Goal: Task Accomplishment & Management: Manage account settings

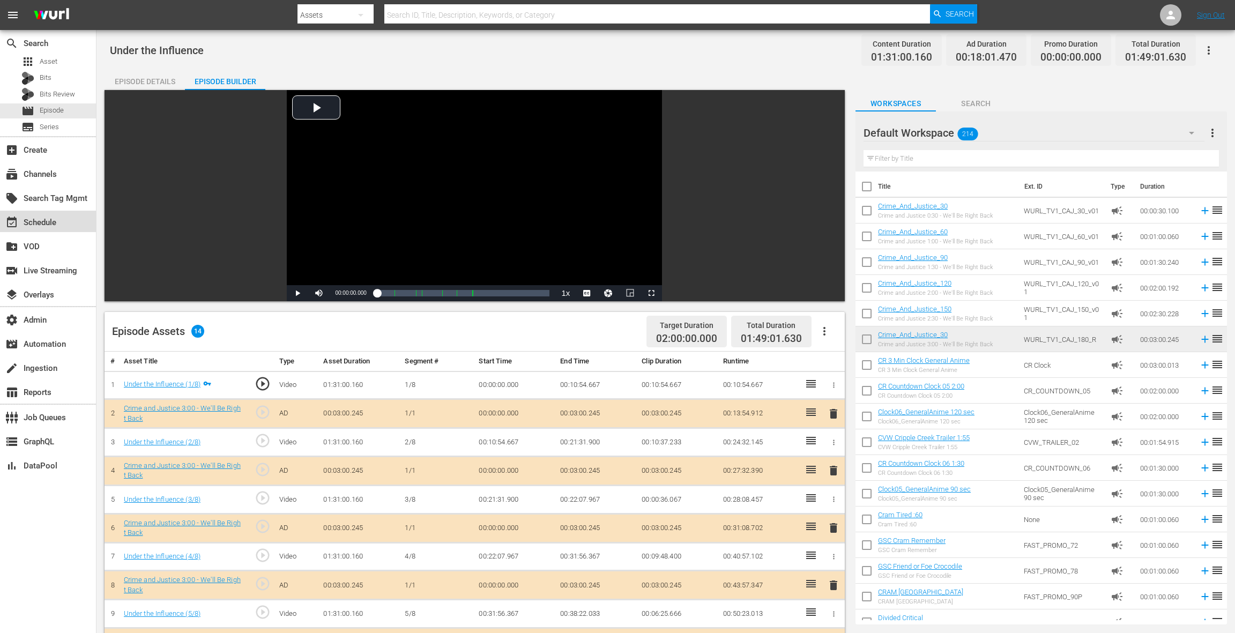
click at [49, 223] on div "event_available Schedule" at bounding box center [30, 221] width 60 height 10
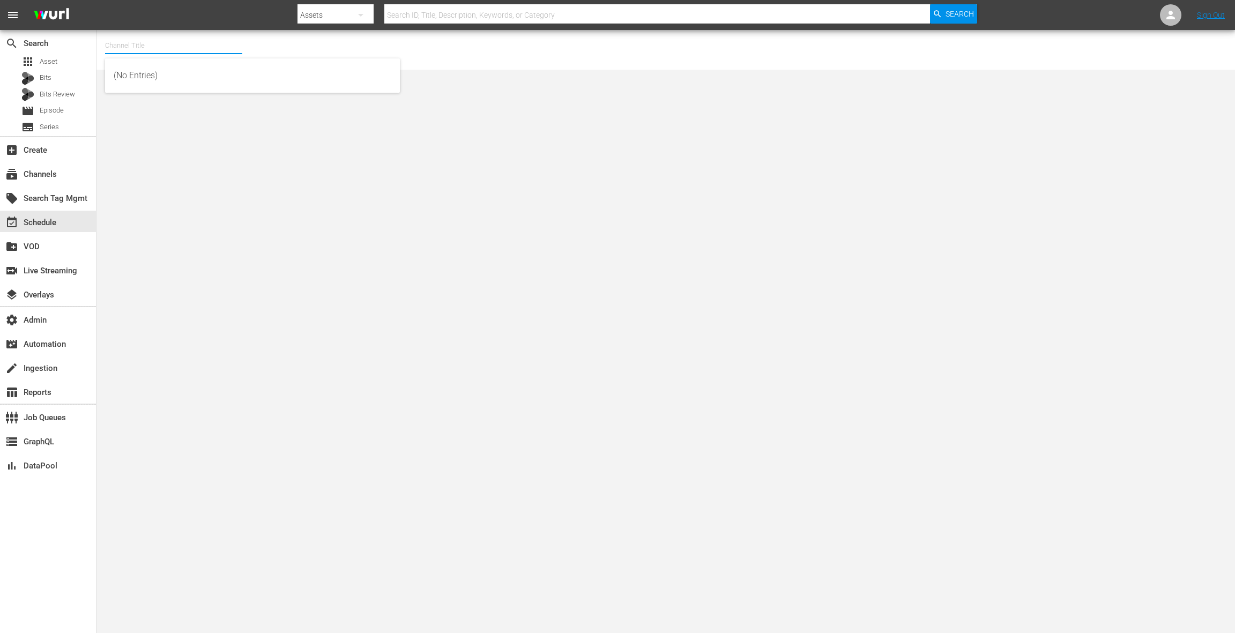
click at [144, 48] on input "text" at bounding box center [173, 46] width 137 height 26
click at [194, 77] on div "TV One Crime & Justice (2117 - tv_one_llc_tvonecrimejustice_1)" at bounding box center [253, 76] width 278 height 26
type input "TV One Crime & Justice (2117 - tv_one_llc_tvonecrimejustice_1)"
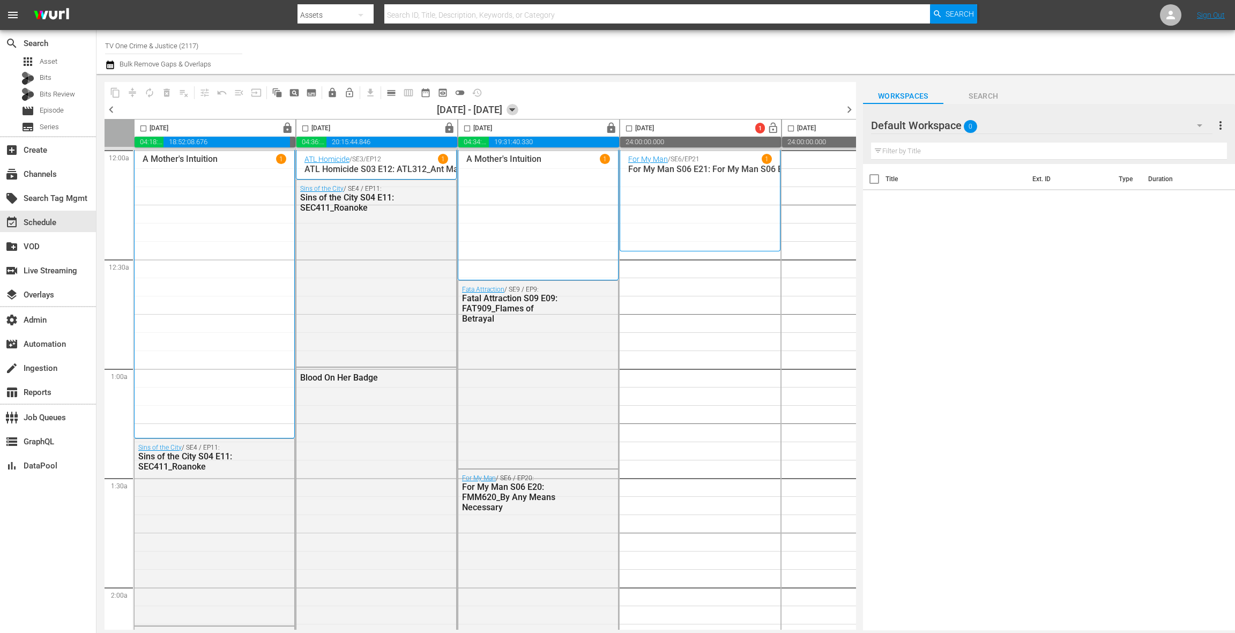
click at [515, 109] on icon "button" at bounding box center [512, 110] width 5 height 3
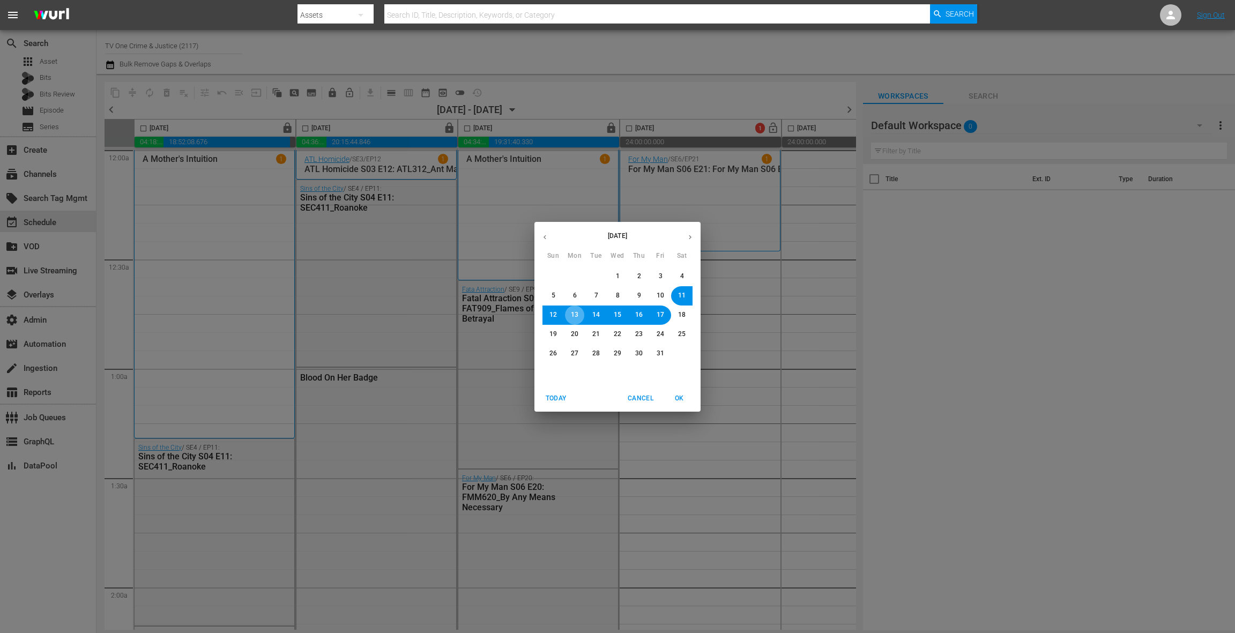
click at [578, 314] on button "13" at bounding box center [574, 315] width 19 height 19
click at [677, 401] on span "OK" at bounding box center [679, 398] width 26 height 11
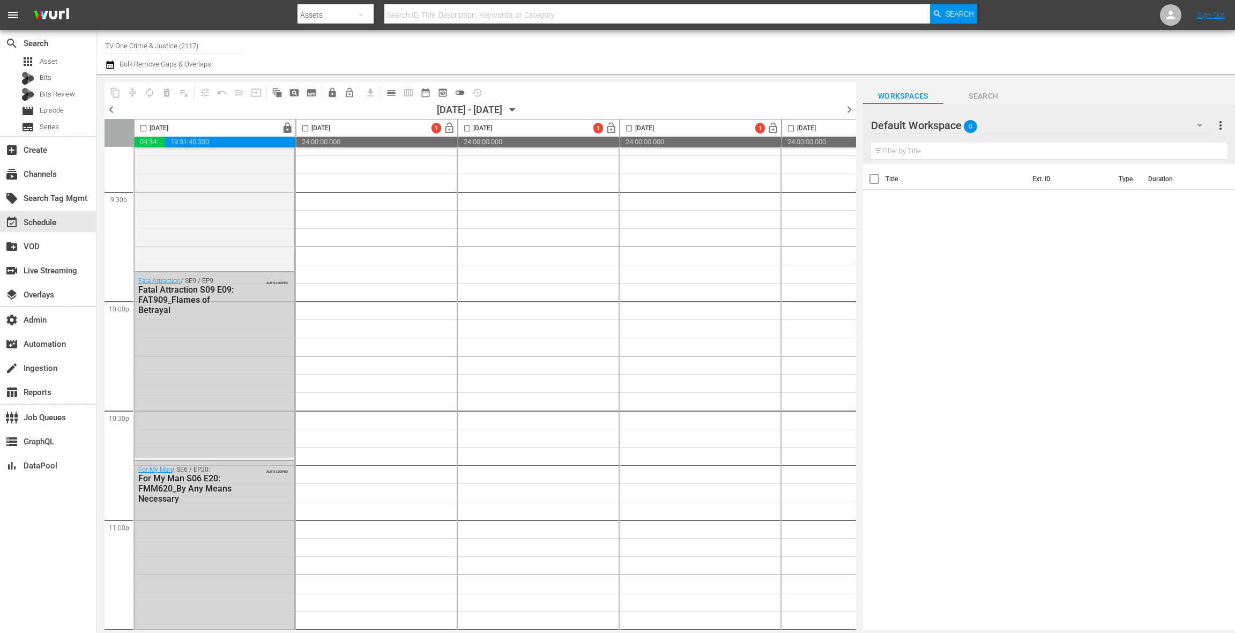
scroll to position [4773, 0]
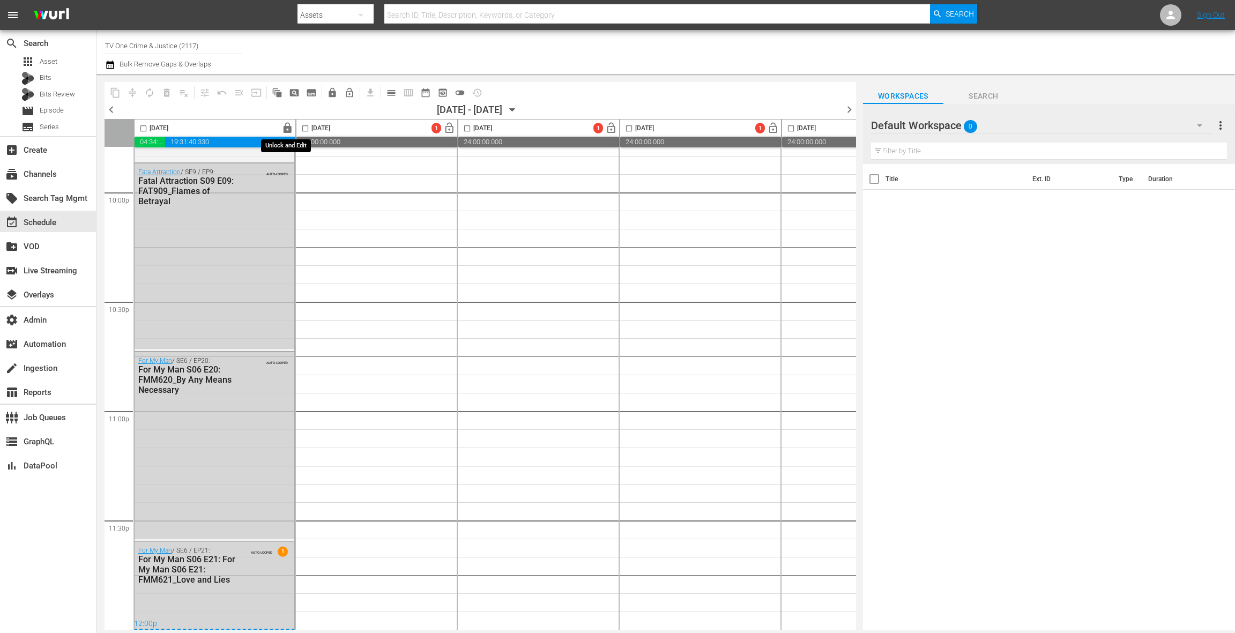
click at [286, 131] on span "lock" at bounding box center [287, 128] width 12 height 12
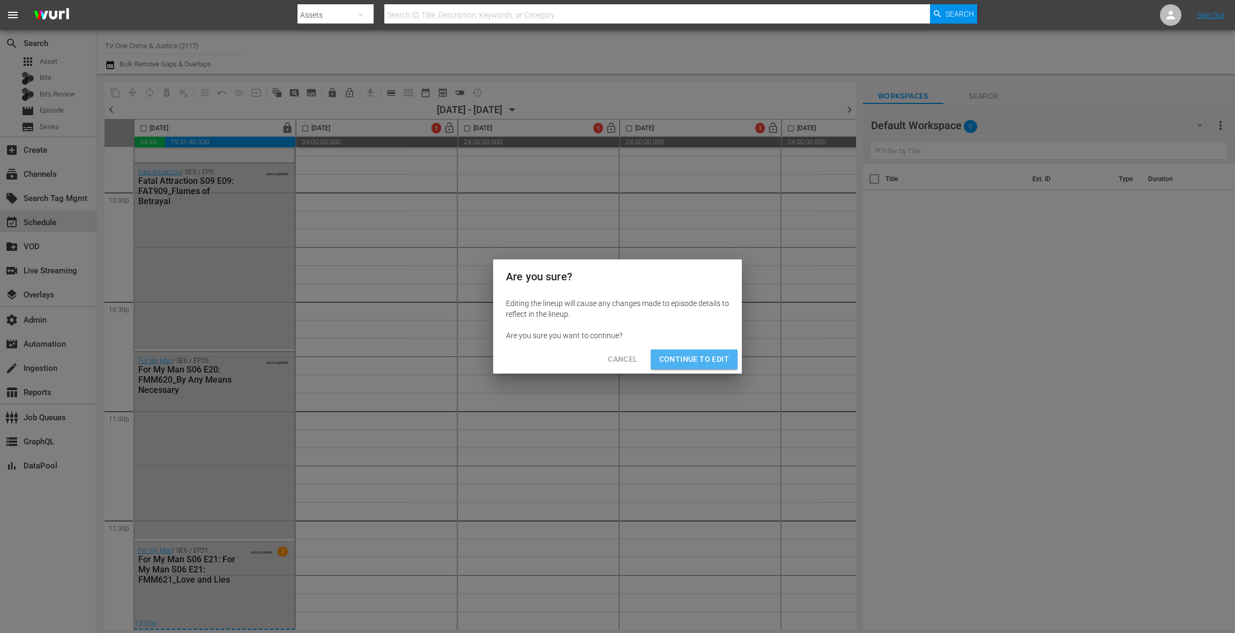
click at [720, 365] on span "Continue to Edit" at bounding box center [694, 359] width 70 height 13
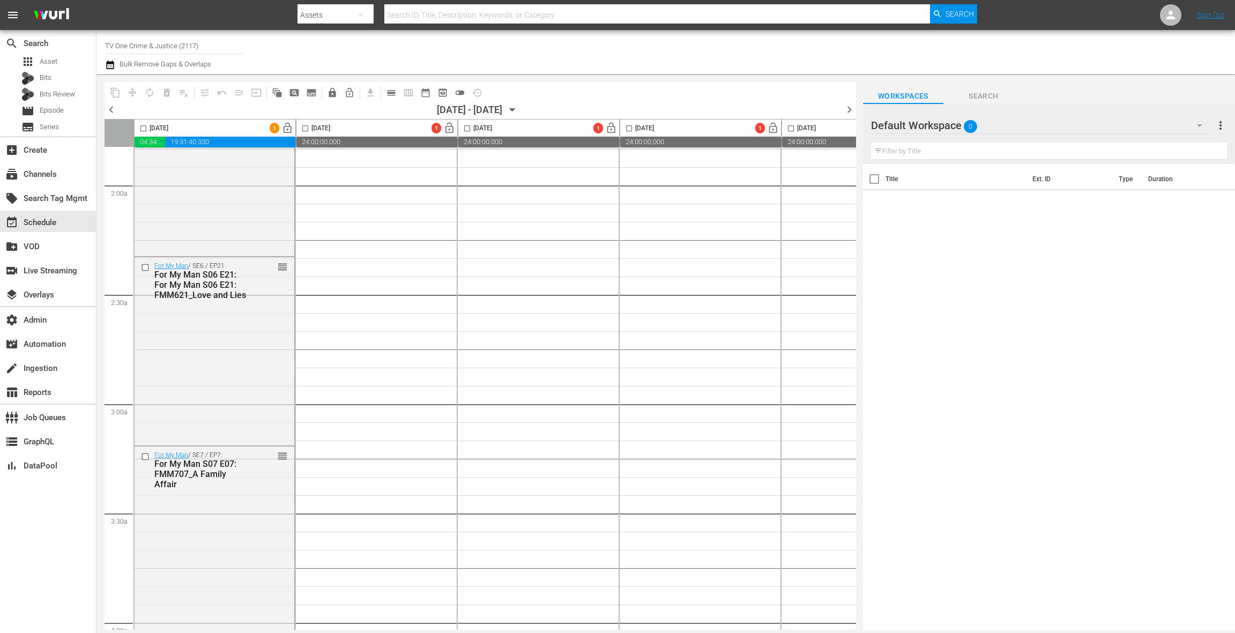
scroll to position [0, 0]
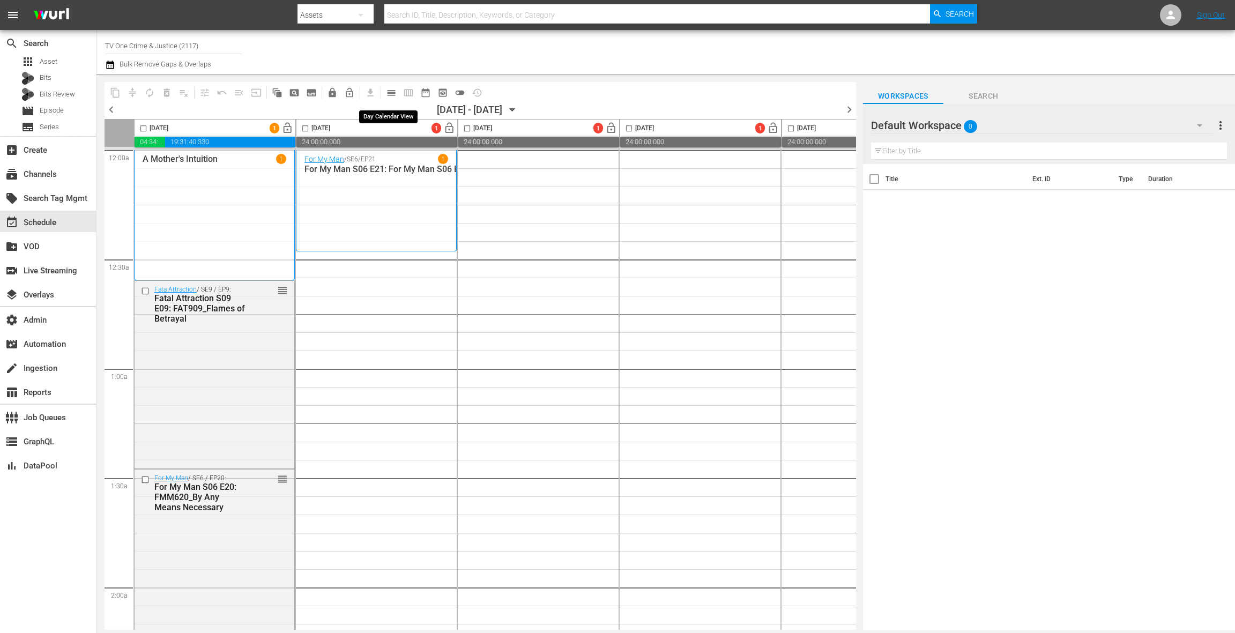
click at [390, 91] on span "calendar_view_day_outlined" at bounding box center [391, 92] width 11 height 11
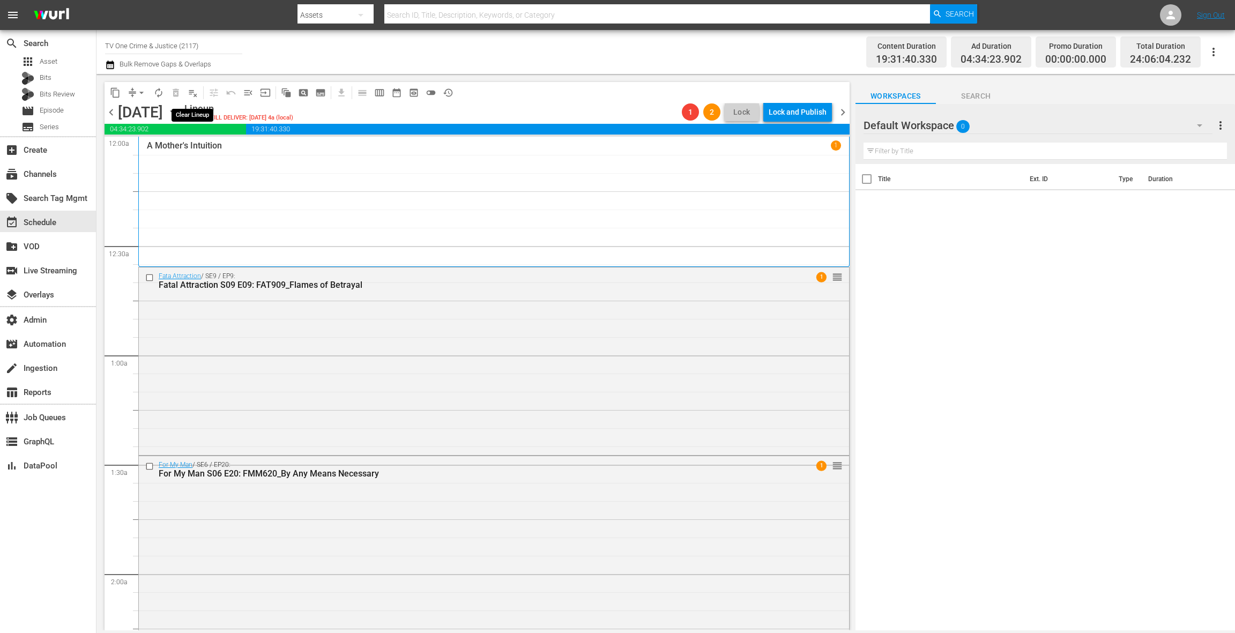
click at [196, 98] on button "playlist_remove_outlined" at bounding box center [192, 92] width 17 height 17
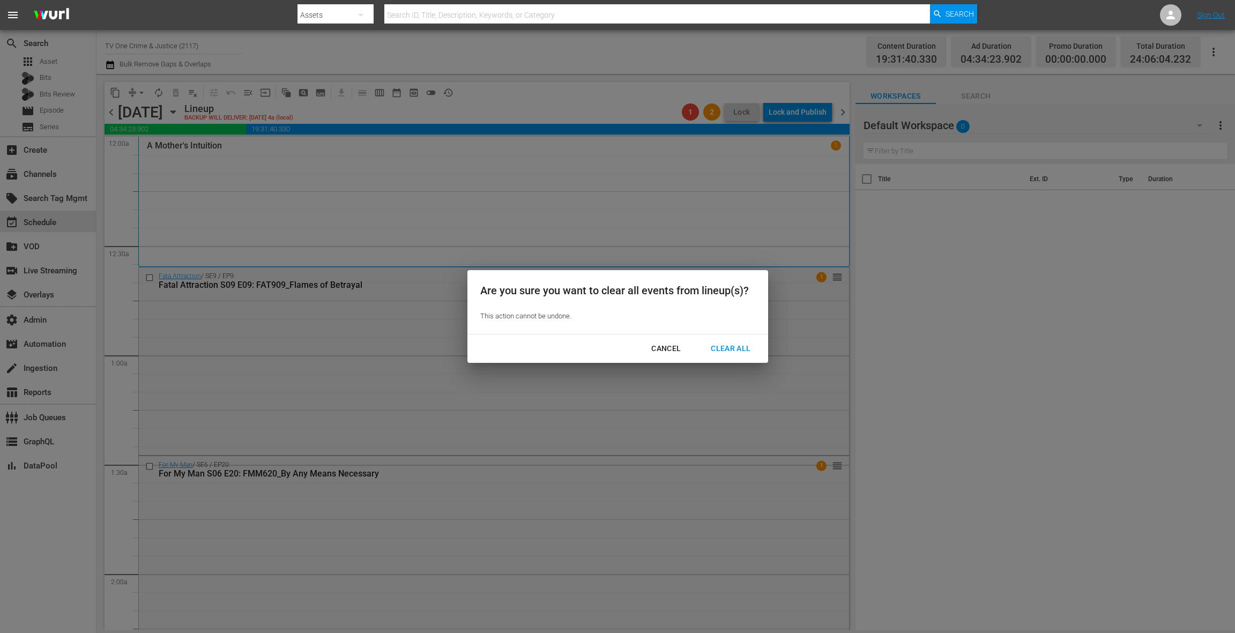
click at [724, 351] on div "Clear All" at bounding box center [730, 348] width 57 height 13
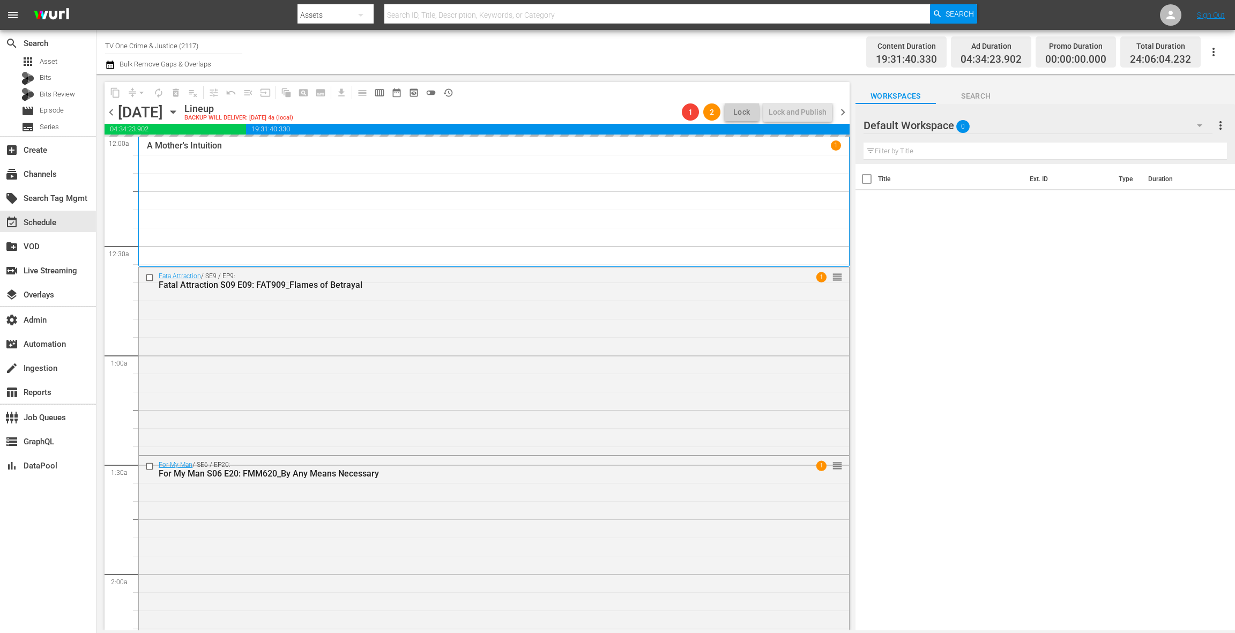
click at [846, 113] on span "chevron_right" at bounding box center [842, 112] width 13 height 13
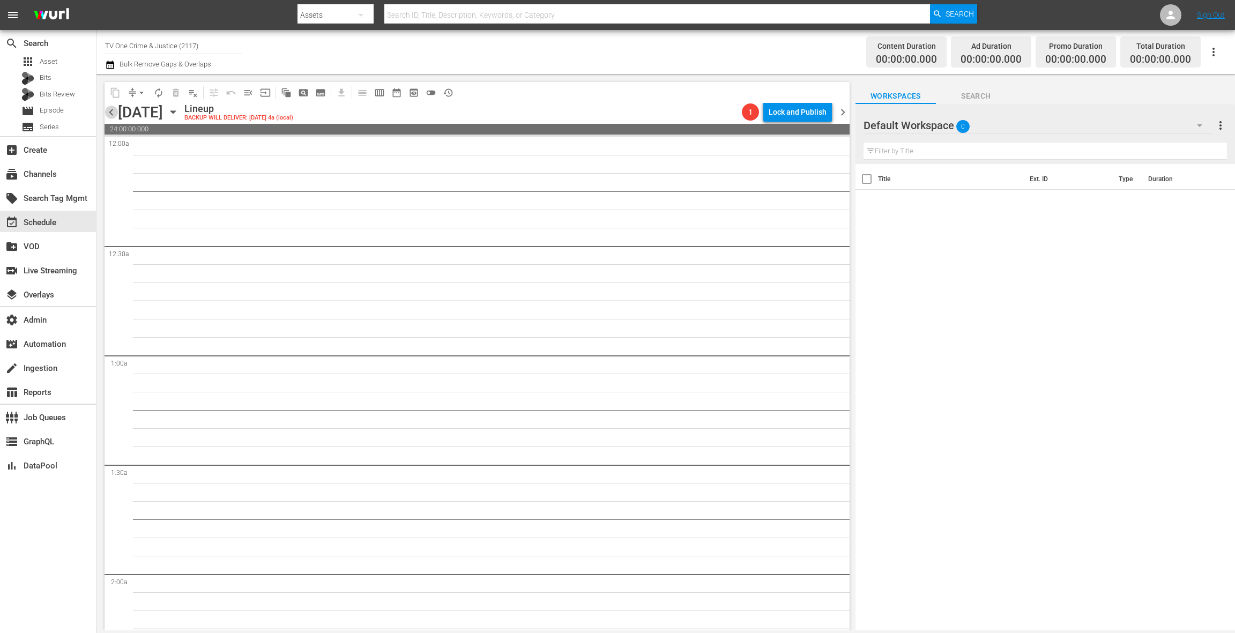
click at [115, 112] on span "chevron_left" at bounding box center [111, 112] width 13 height 13
click at [381, 93] on span "calendar_view_week_outlined" at bounding box center [379, 92] width 11 height 11
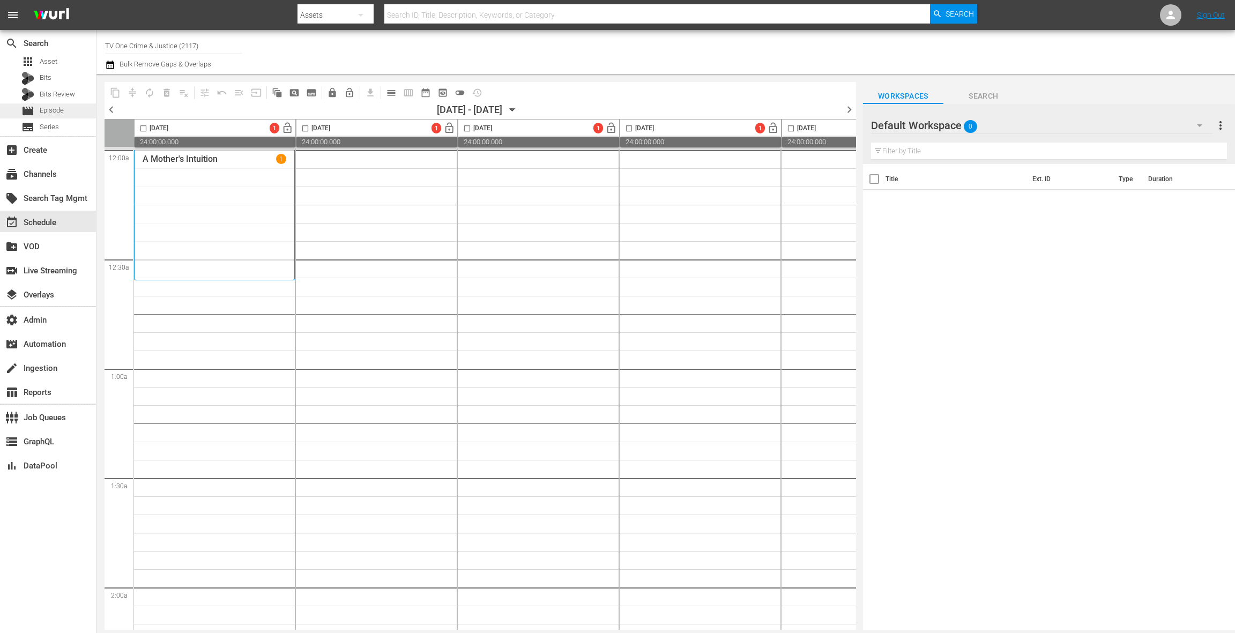
click at [70, 115] on div "movie Episode" at bounding box center [48, 110] width 96 height 15
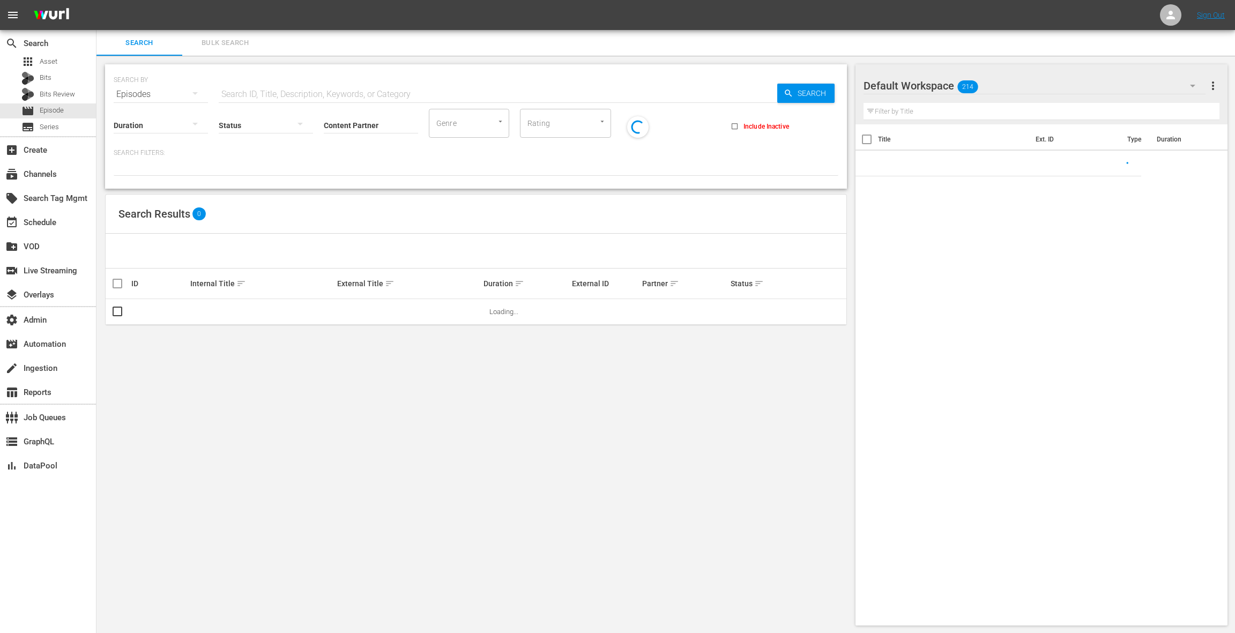
click at [236, 44] on span "Bulk Search" at bounding box center [225, 43] width 73 height 12
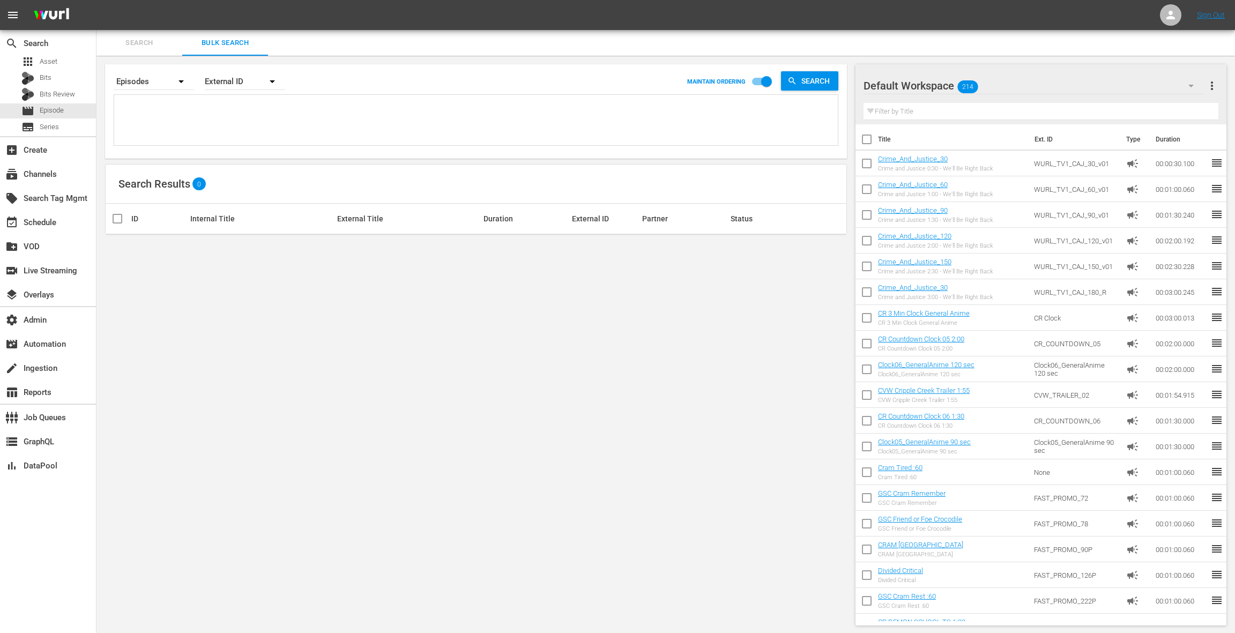
click at [221, 121] on textarea at bounding box center [477, 122] width 721 height 49
paste textarea "91737309 91737391 91737390 91737398 91466159 91466151 91737425 91737426 91737304"
type textarea "91737309 91737391 91737390 91737398 91466159 91466151 91737425 91737426 91737304"
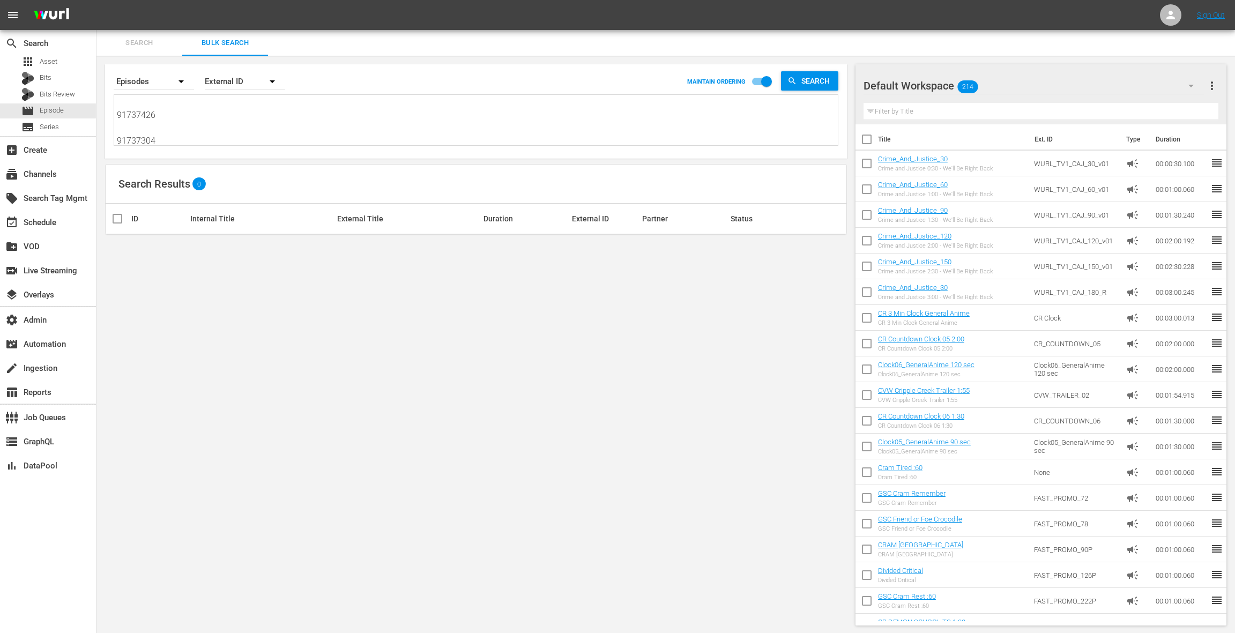
click at [1086, 84] on div "Default Workspace 214" at bounding box center [1034, 86] width 340 height 30
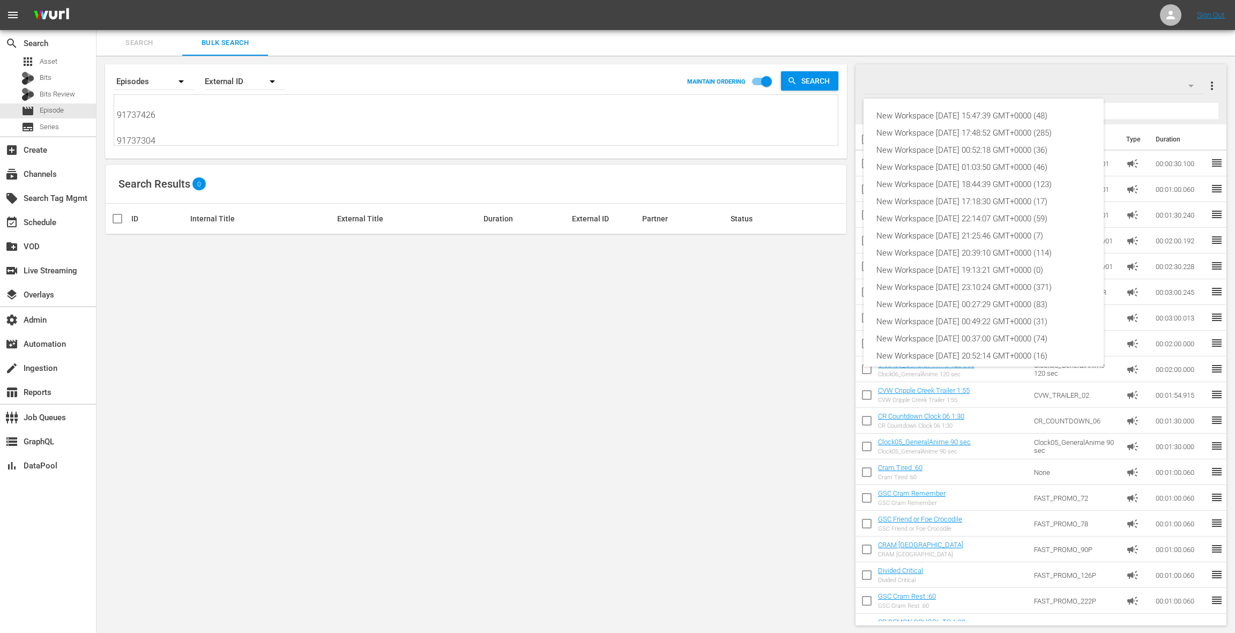
scroll to position [58, 0]
click at [993, 121] on div "New Workspace [DATE] 15:47:39 GMT+0000 (48)" at bounding box center [984, 115] width 214 height 17
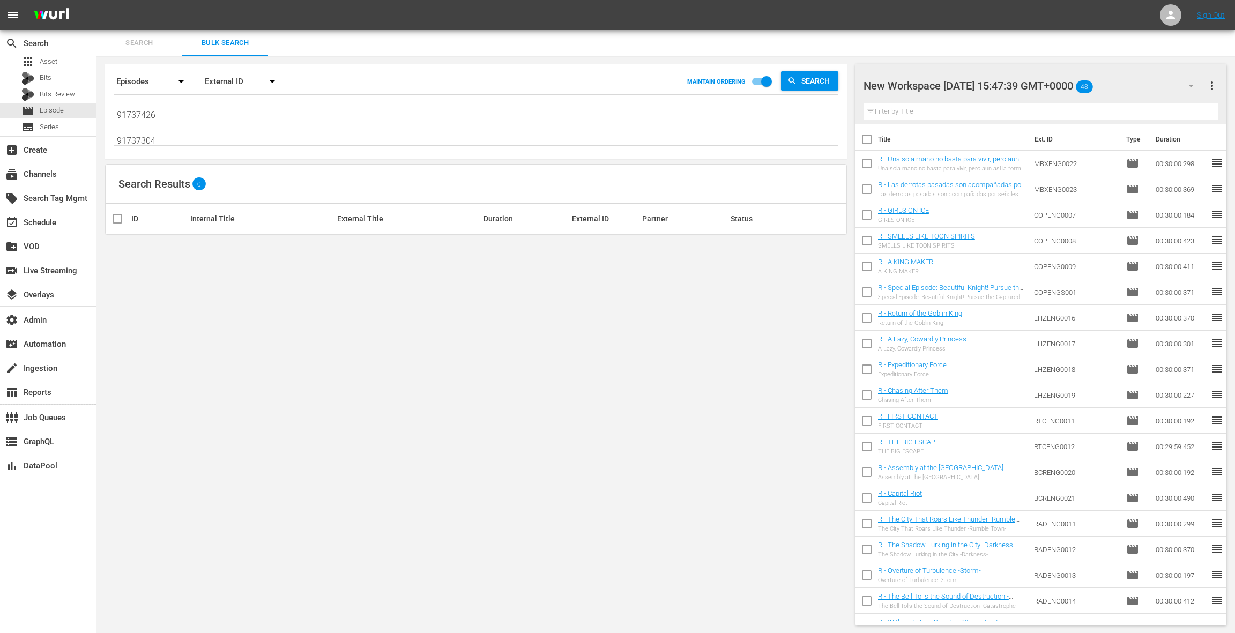
click at [1211, 82] on span "more_vert" at bounding box center [1212, 85] width 13 height 13
drag, startPoint x: 1156, startPoint y: 108, endPoint x: 1056, endPoint y: 146, distance: 107.7
click at [1156, 108] on div "Clear All Workspace Items" at bounding box center [1143, 105] width 126 height 19
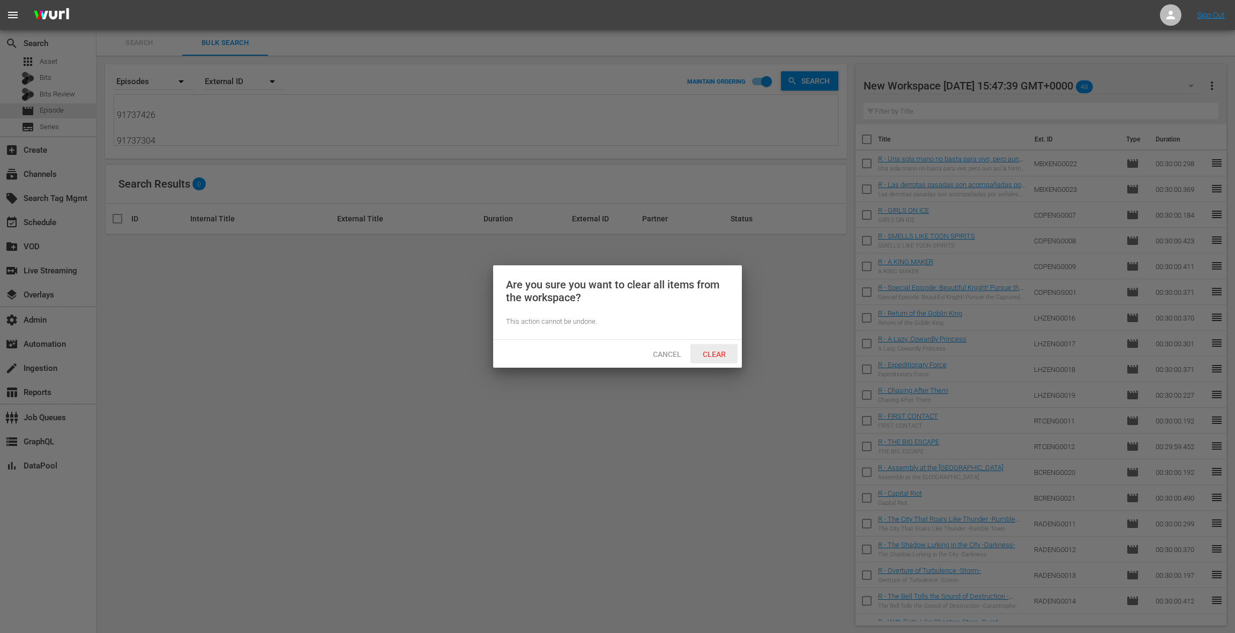
click at [722, 357] on span "Clear" at bounding box center [714, 354] width 40 height 9
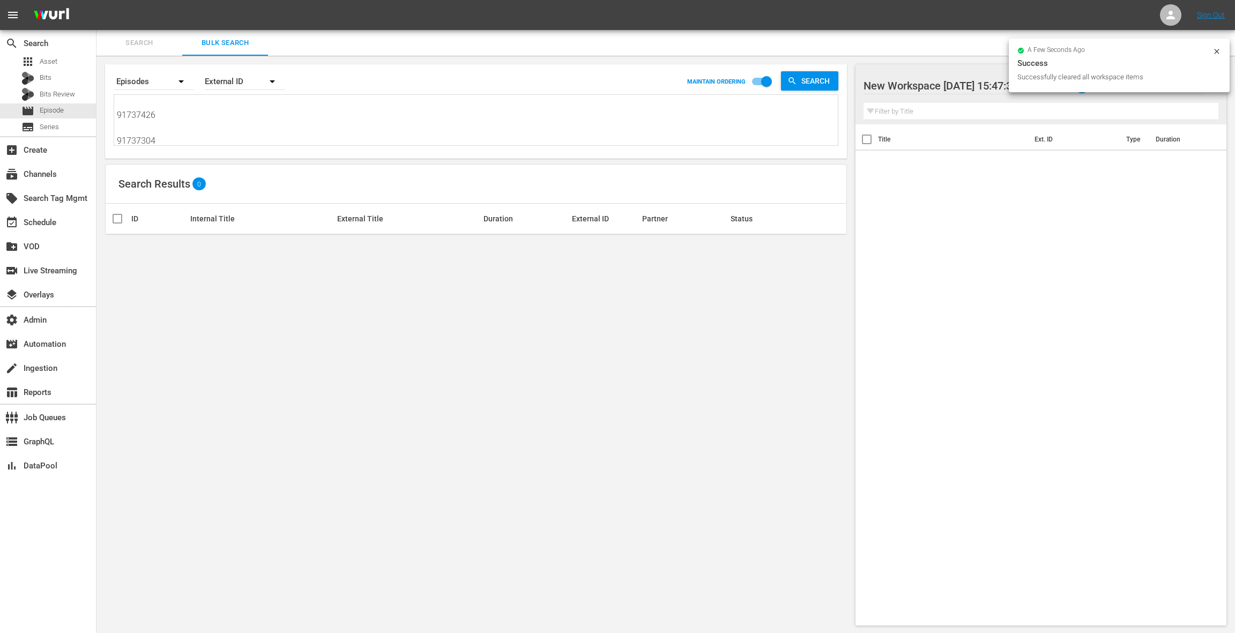
click at [231, 78] on div "External ID" at bounding box center [245, 81] width 80 height 30
drag, startPoint x: 242, startPoint y: 130, endPoint x: 271, endPoint y: 123, distance: 29.3
click at [242, 130] on div "Wurl ID" at bounding box center [239, 128] width 43 height 17
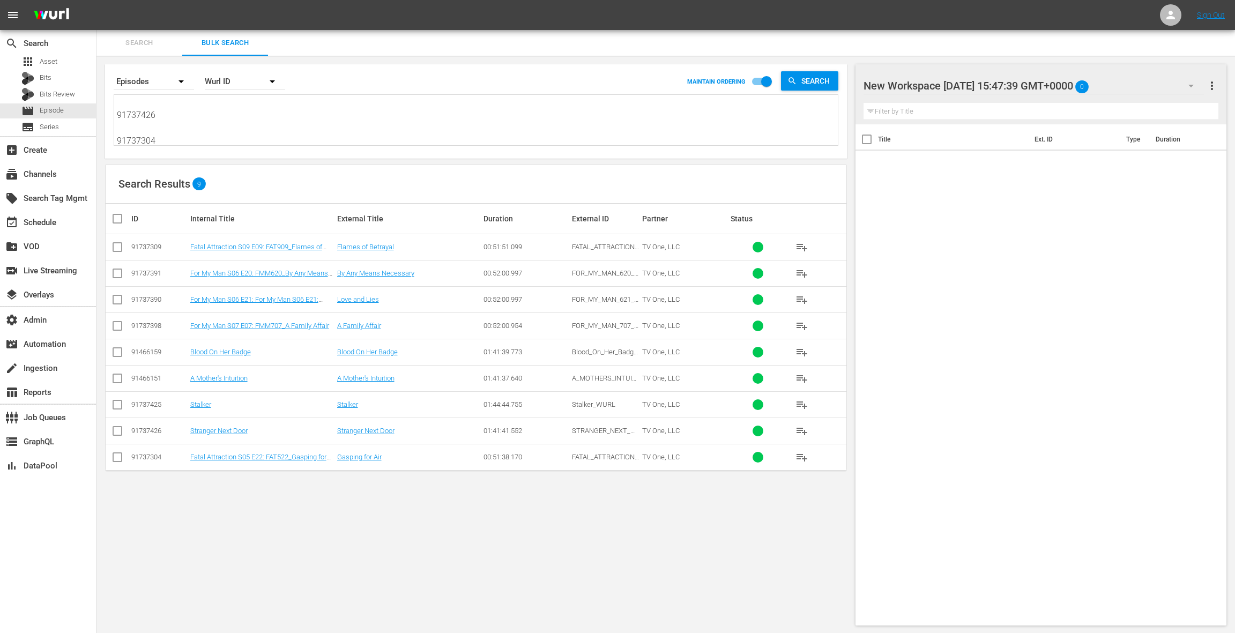
click at [120, 218] on input "checkbox" at bounding box center [121, 218] width 21 height 13
checkbox input "true"
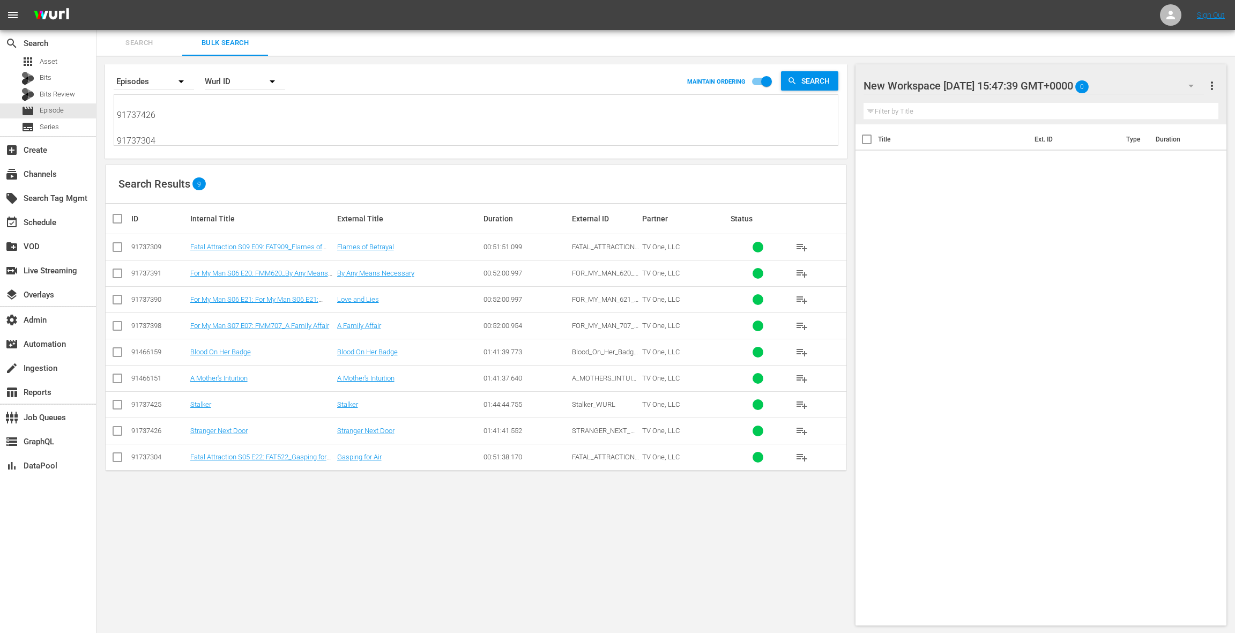
checkbox input "true"
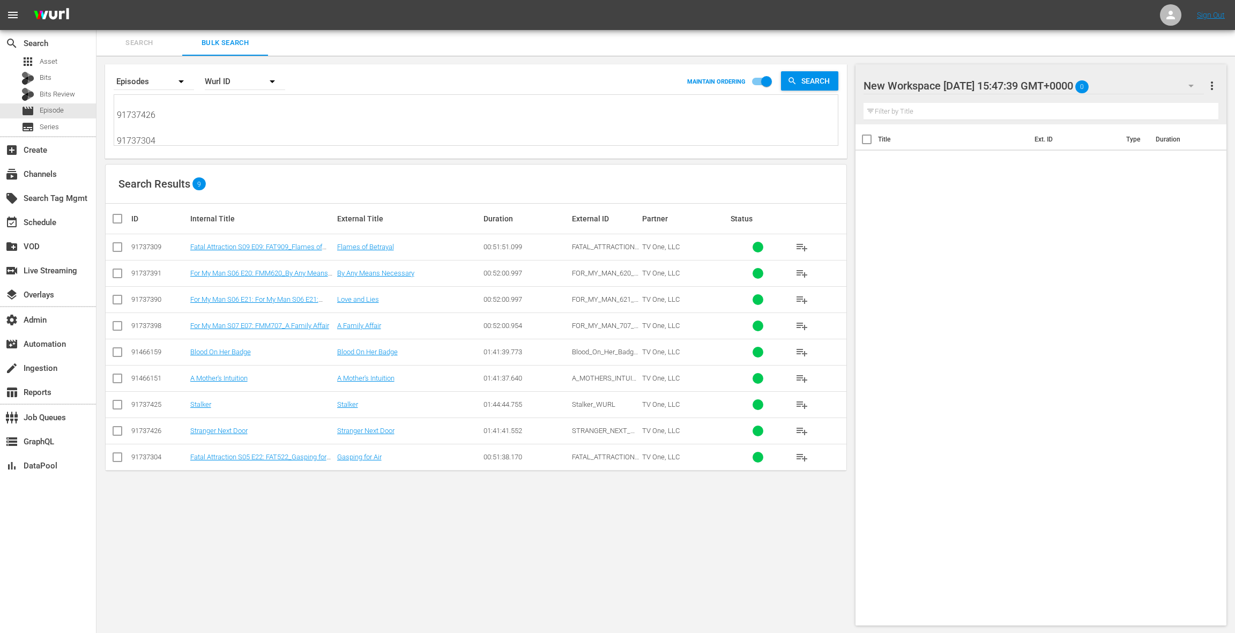
checkbox input "true"
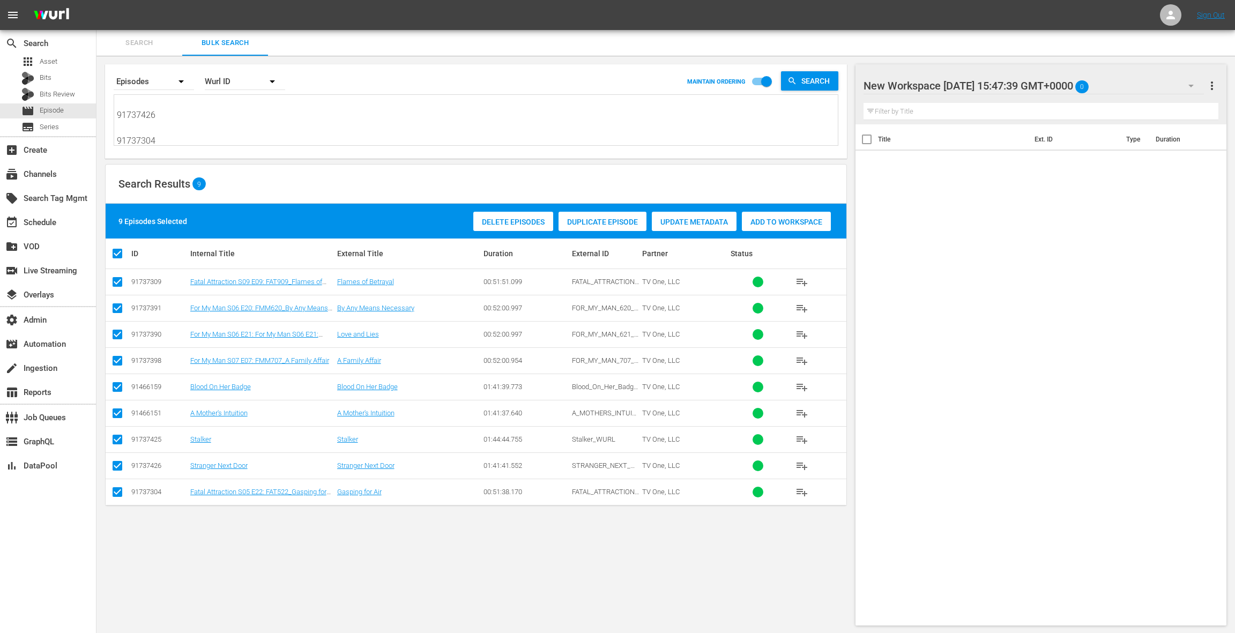
click at [794, 222] on span "Add to Workspace" at bounding box center [786, 222] width 89 height 9
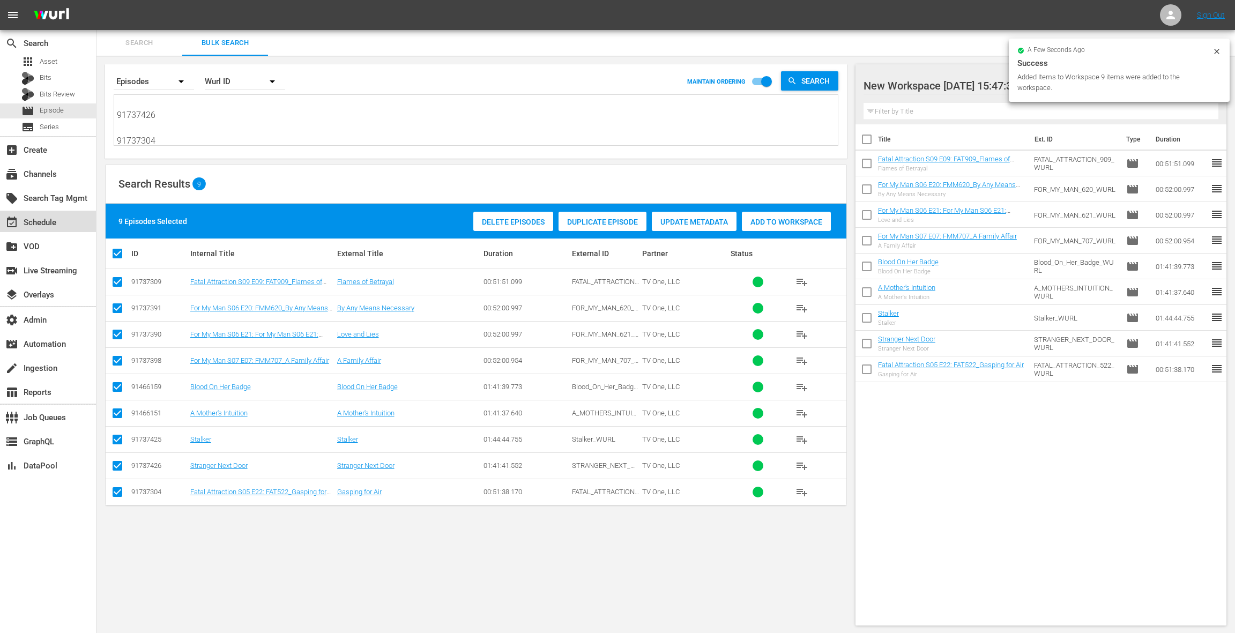
click at [68, 218] on div "event_available Schedule" at bounding box center [48, 221] width 96 height 21
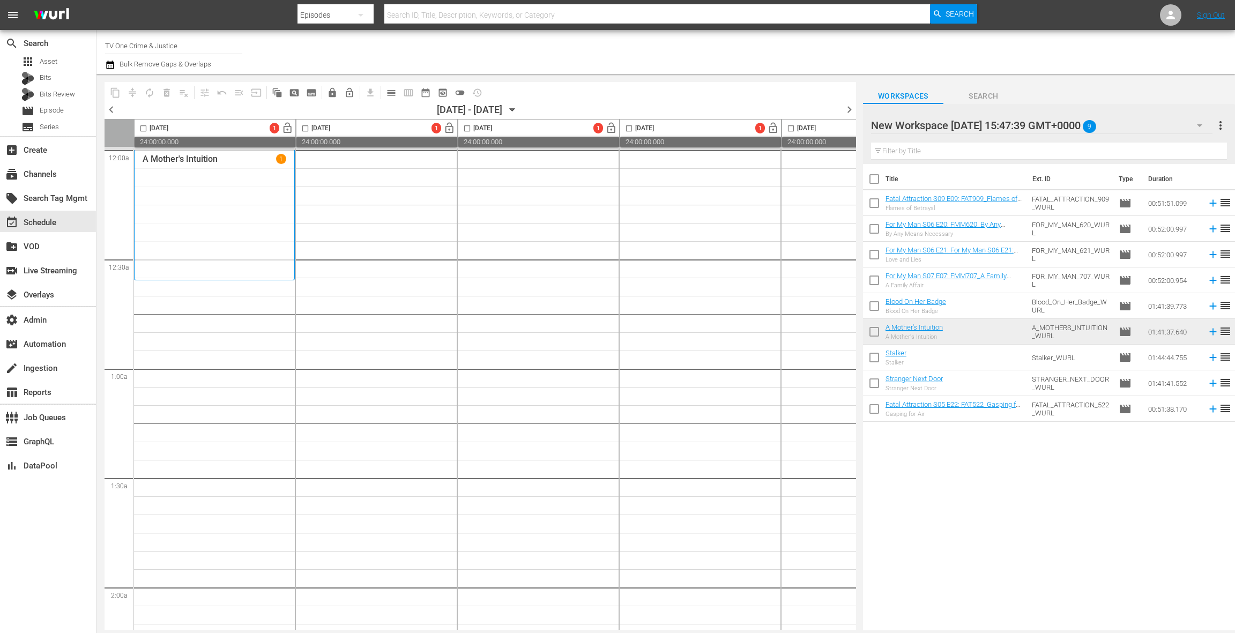
click at [874, 181] on input "checkbox" at bounding box center [874, 181] width 23 height 23
checkbox input "true"
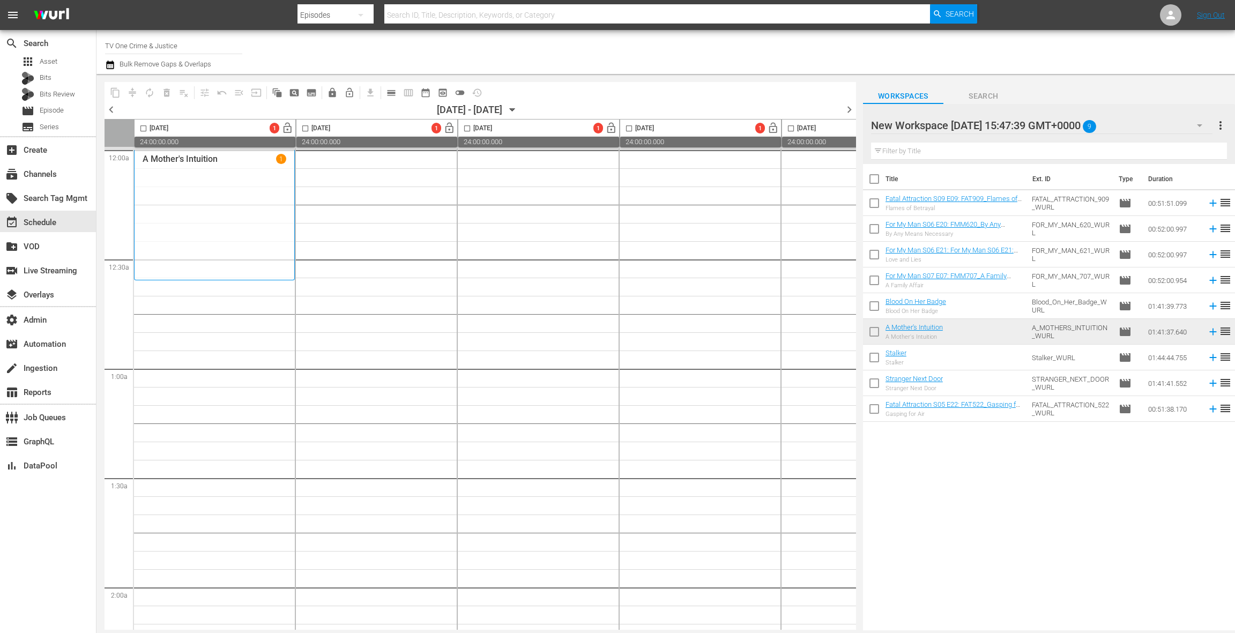
checkbox input "true"
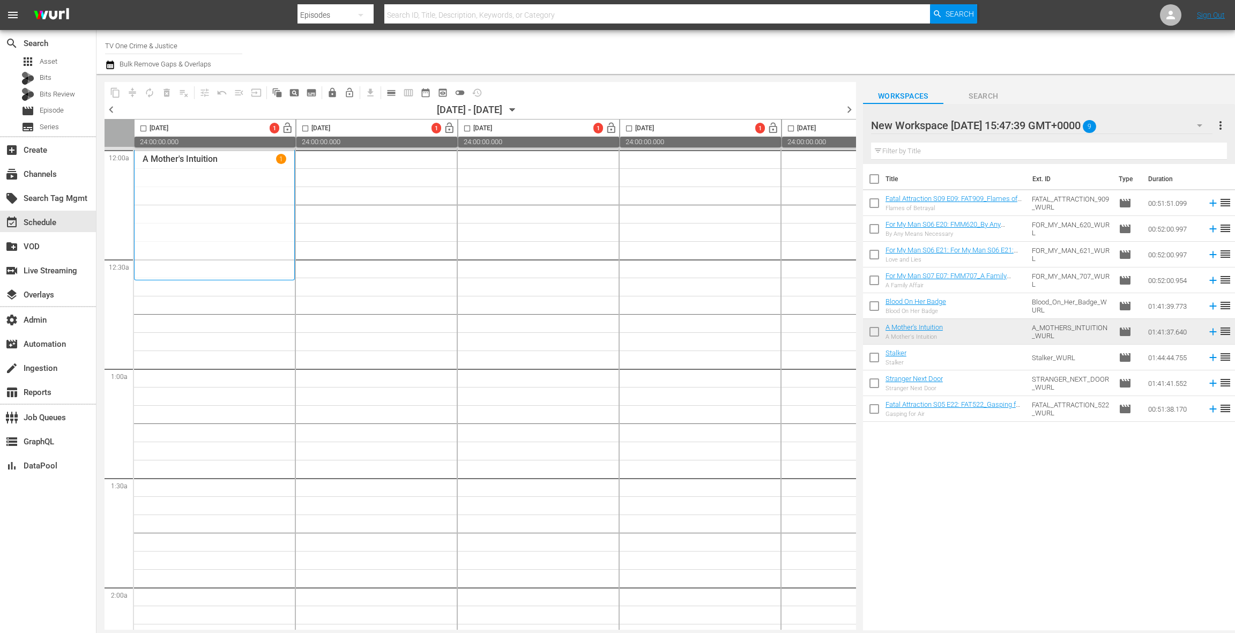
checkbox input "true"
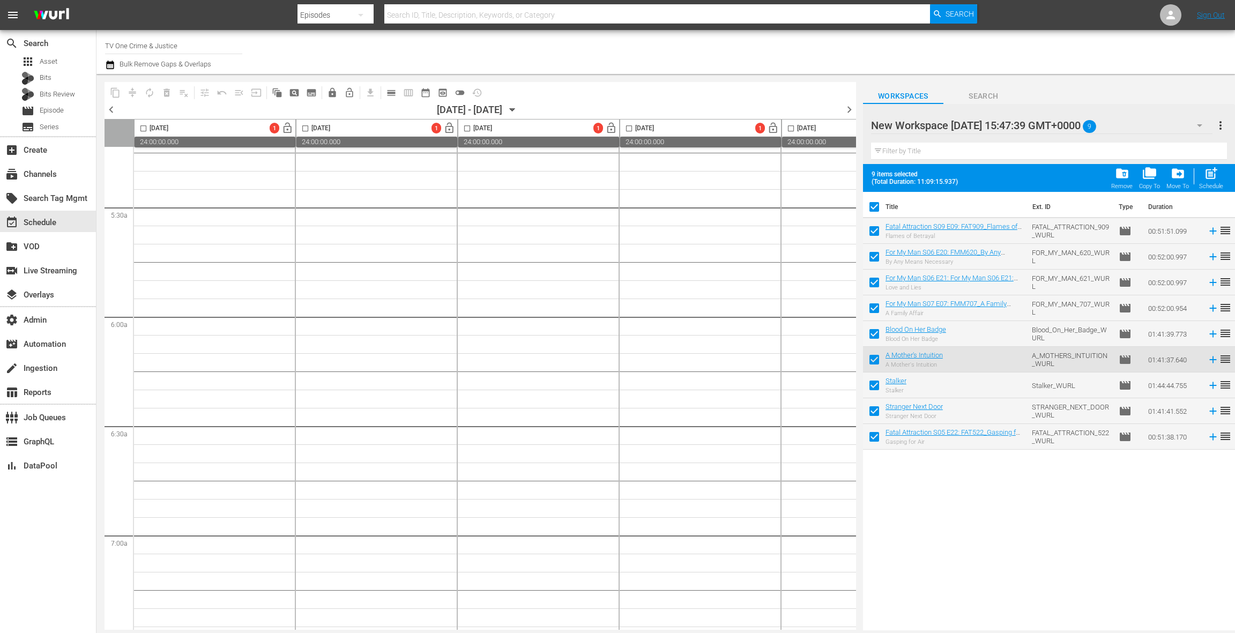
scroll to position [1146, 0]
click at [66, 111] on div "movie Episode" at bounding box center [48, 110] width 96 height 15
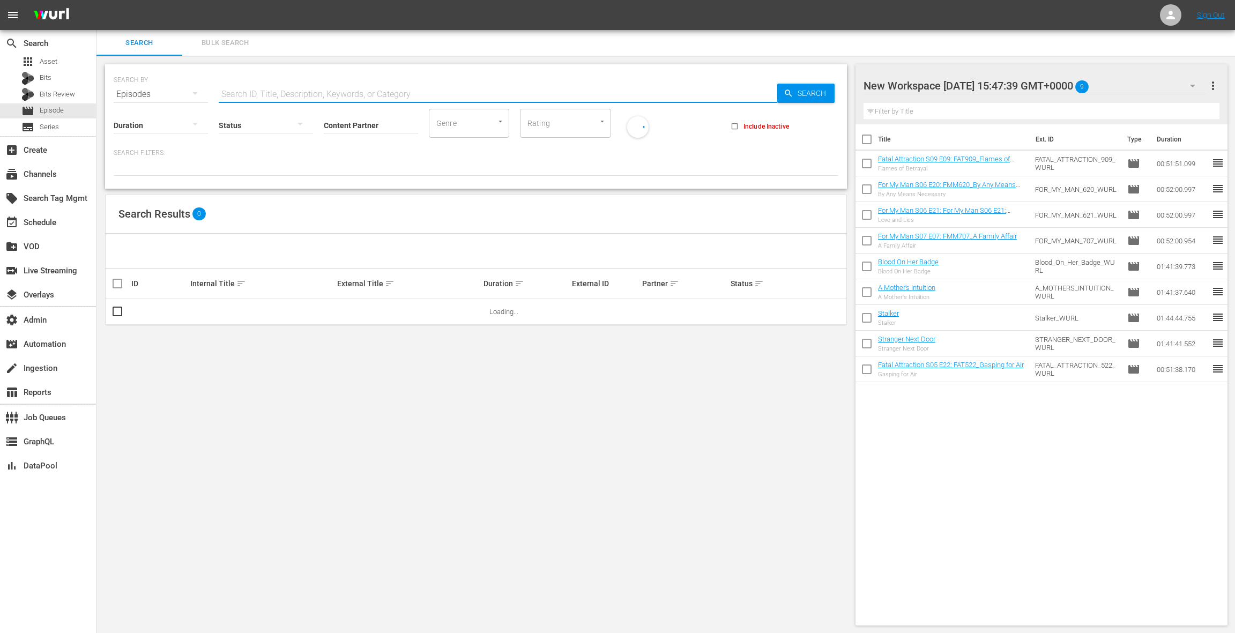
click at [231, 93] on input "text" at bounding box center [498, 94] width 559 height 26
paste input "91737303"
type input "91737303"
click at [121, 313] on input "checkbox" at bounding box center [117, 314] width 13 height 13
checkbox input "true"
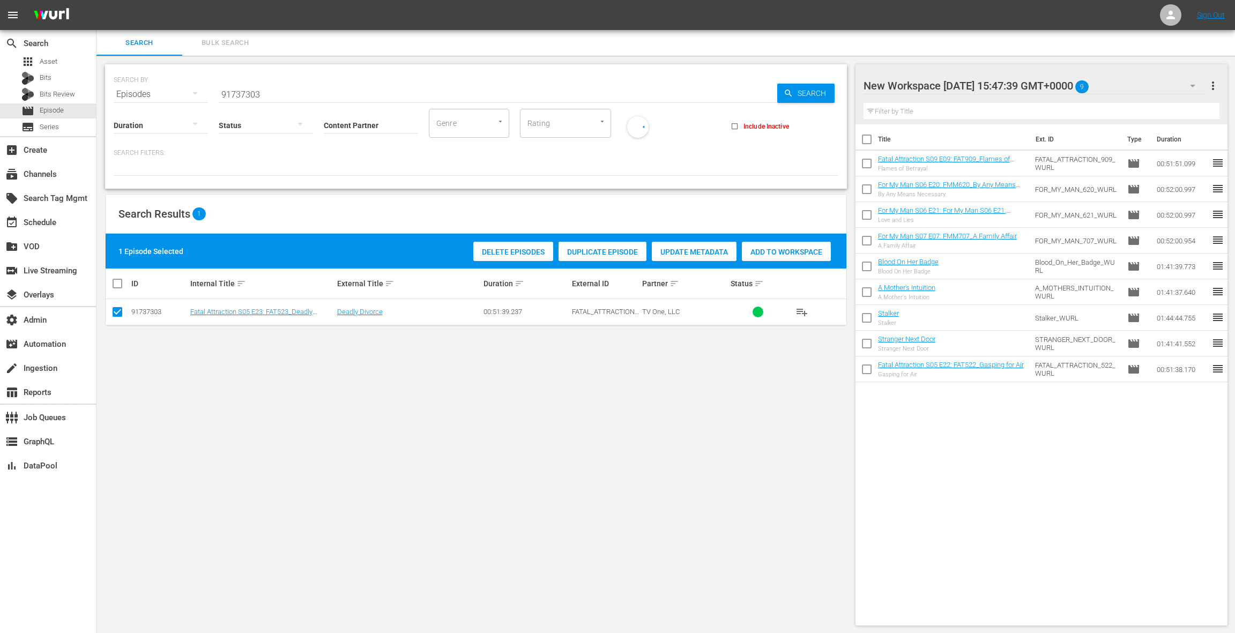
drag, startPoint x: 766, startPoint y: 250, endPoint x: 506, endPoint y: 236, distance: 260.4
click at [760, 249] on span "Add to Workspace" at bounding box center [786, 252] width 89 height 9
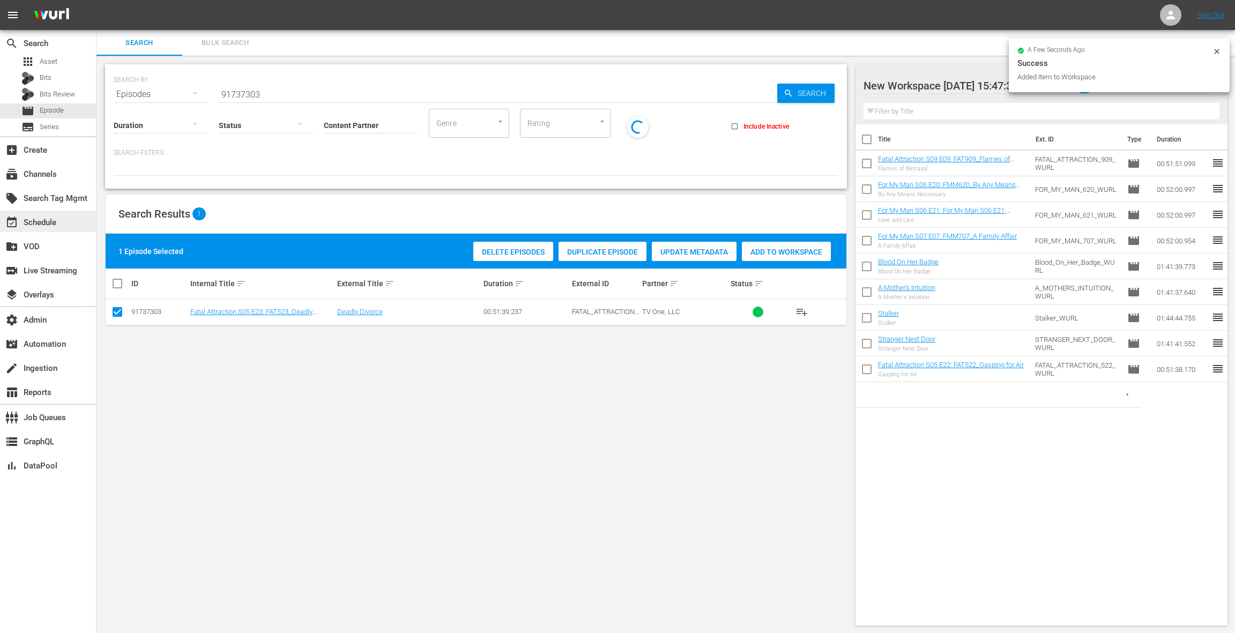
click at [53, 224] on div "event_available Schedule" at bounding box center [30, 221] width 60 height 10
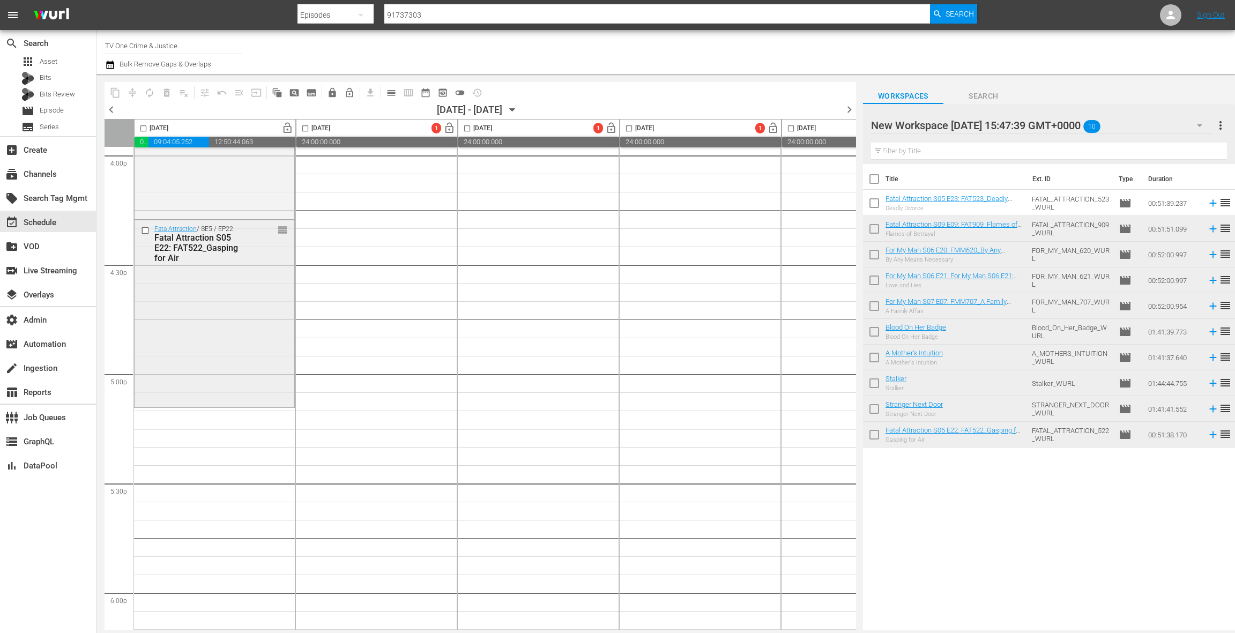
scroll to position [3535, 0]
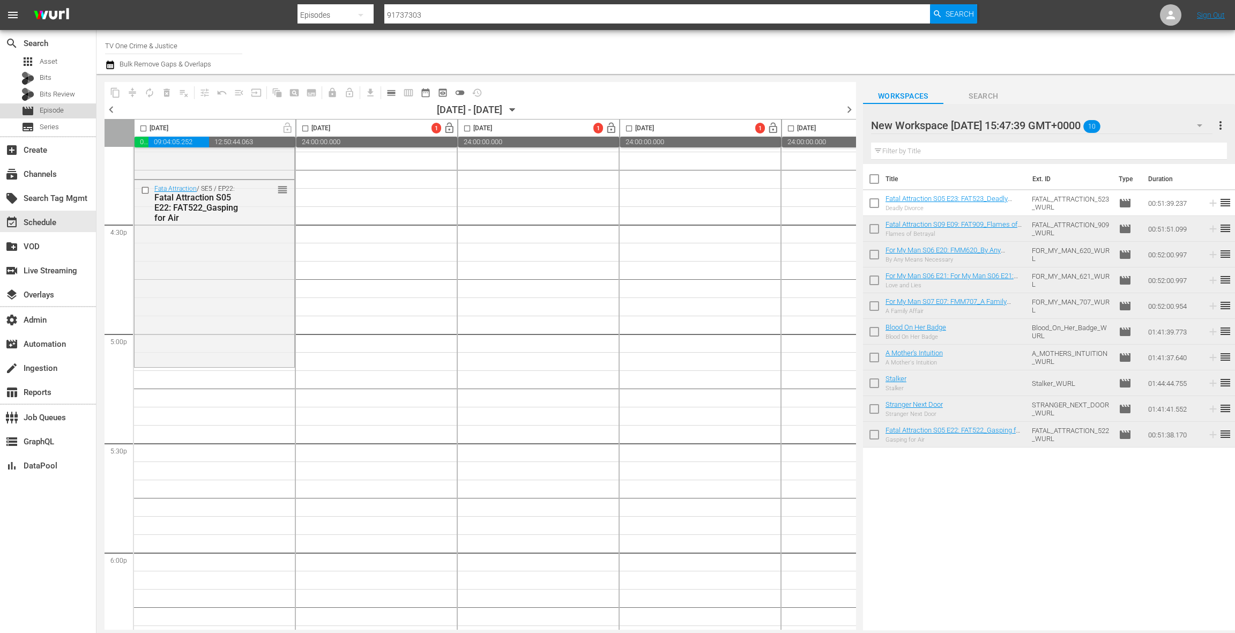
click at [71, 112] on div "movie Episode" at bounding box center [48, 110] width 96 height 15
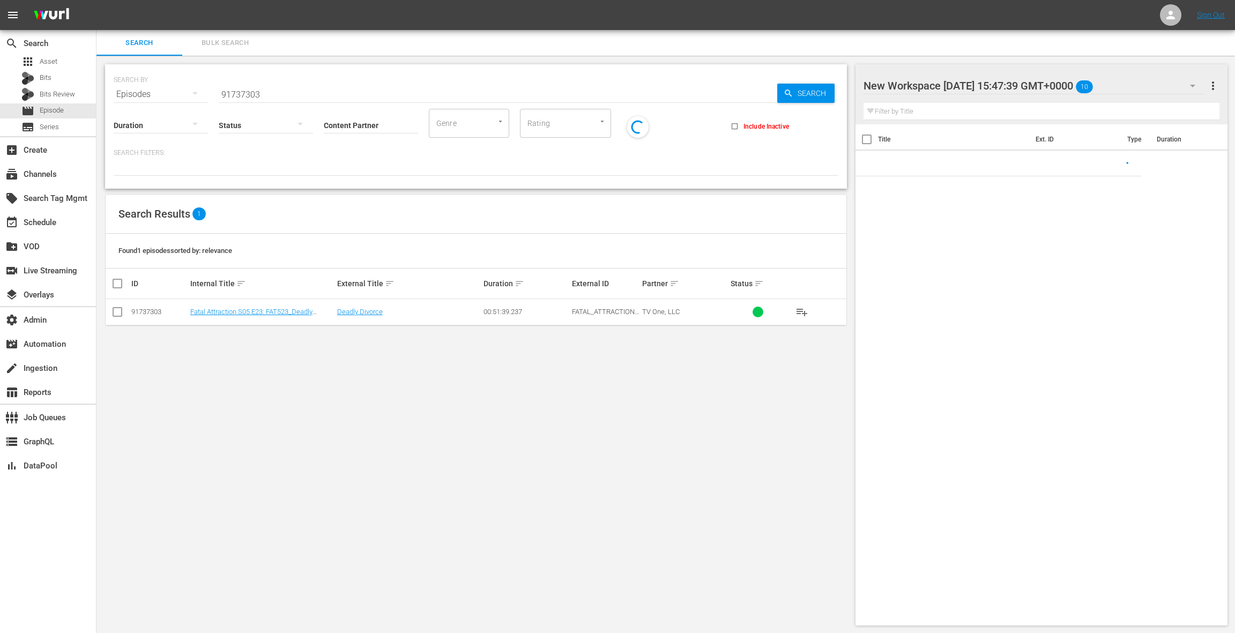
click at [219, 48] on span "Bulk Search" at bounding box center [225, 43] width 73 height 12
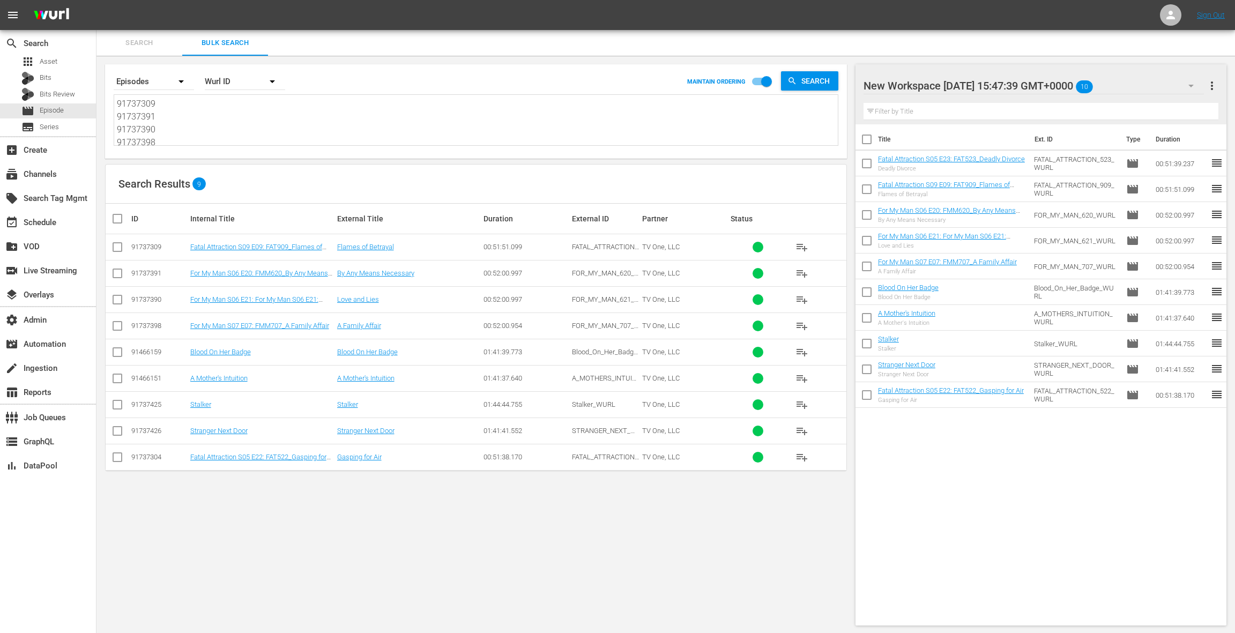
click at [226, 130] on textarea "91737309 91737391 91737390 91737398 91466159 91466151 91737425 91737426 91737304" at bounding box center [477, 122] width 721 height 49
paste textarea "91737303 91737316"
type textarea "91737309 91737391 91737390 91737398 91466159 91466151 91737425 91737426 9173730…"
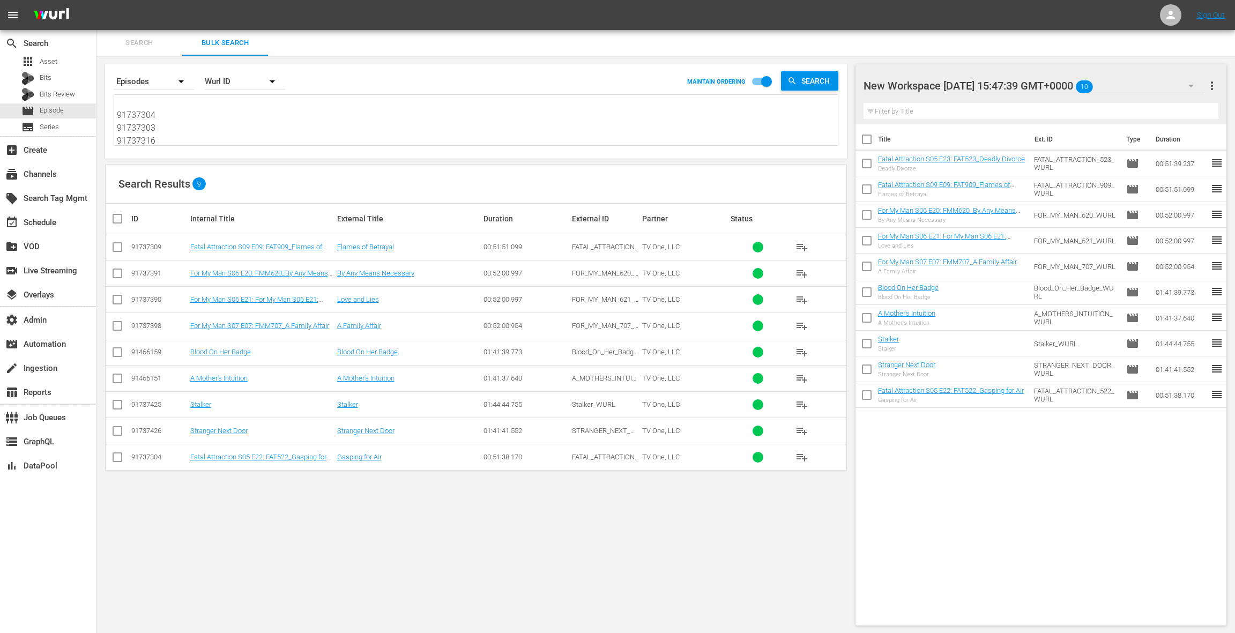
click at [1213, 84] on span "more_vert" at bounding box center [1212, 85] width 13 height 13
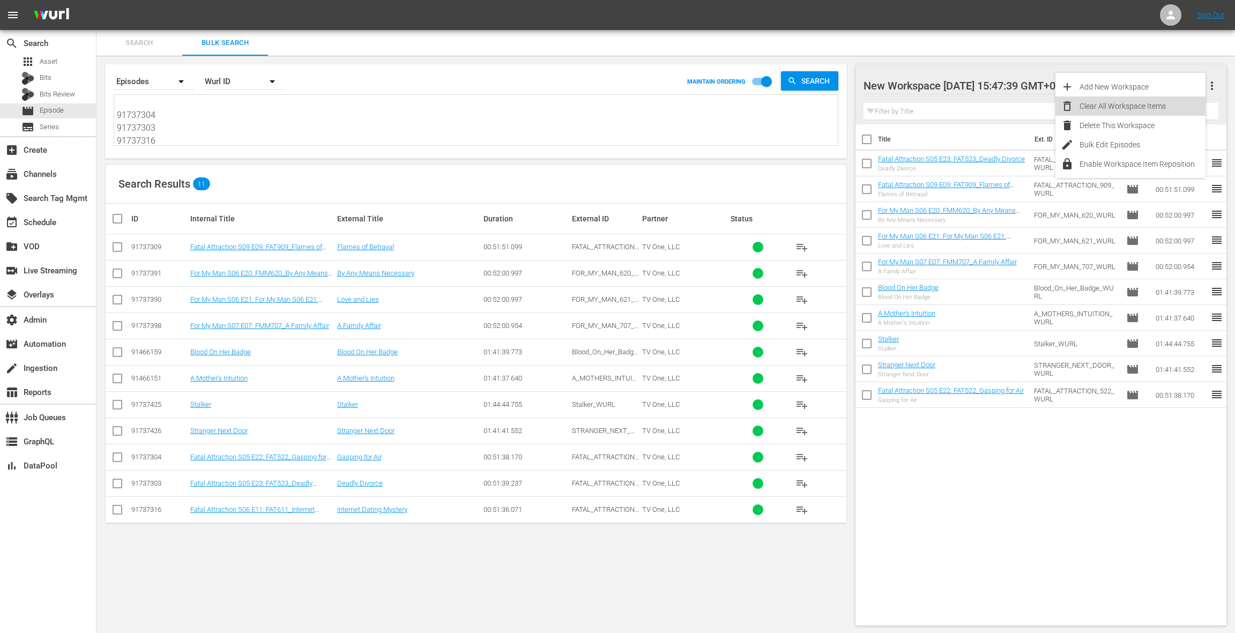
drag, startPoint x: 1125, startPoint y: 109, endPoint x: 979, endPoint y: 172, distance: 158.7
click at [1125, 109] on div "Clear All Workspace Items" at bounding box center [1143, 105] width 126 height 19
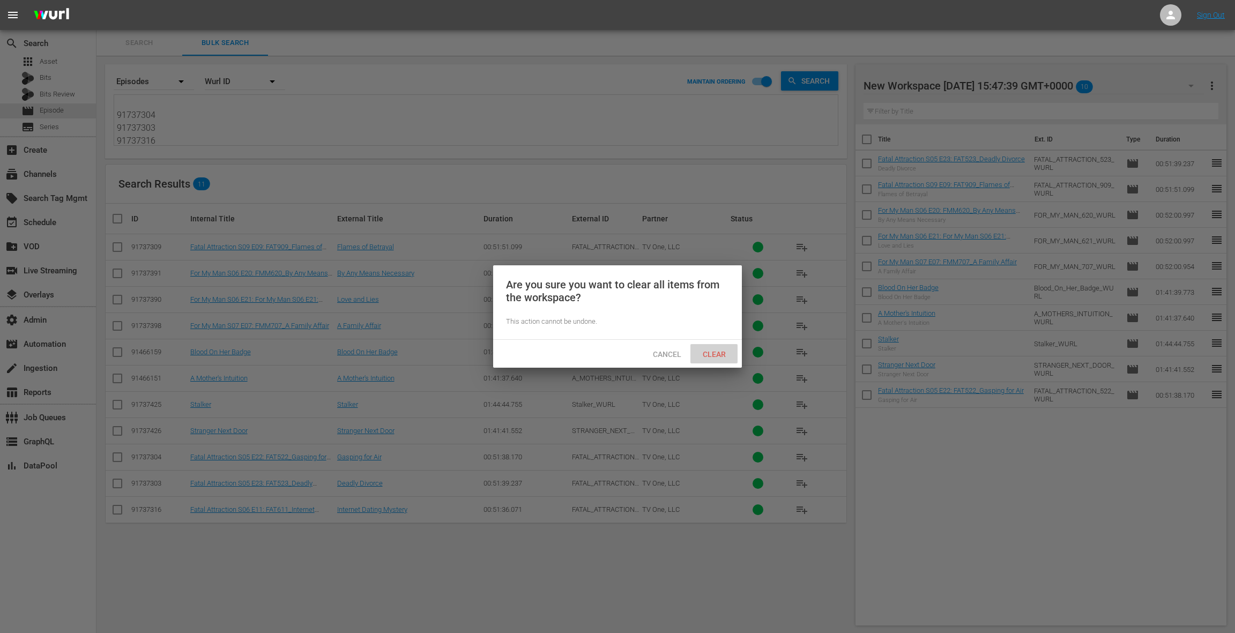
click at [717, 355] on span "Clear" at bounding box center [714, 354] width 40 height 9
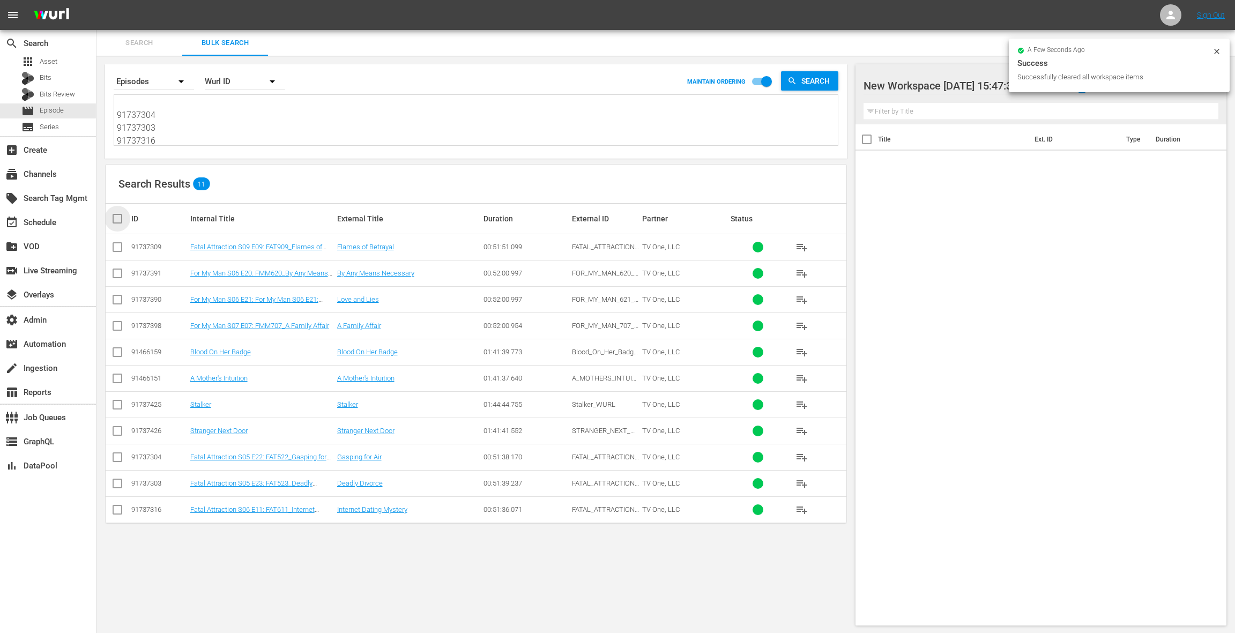
click at [113, 218] on input "checkbox" at bounding box center [121, 218] width 21 height 13
checkbox input "true"
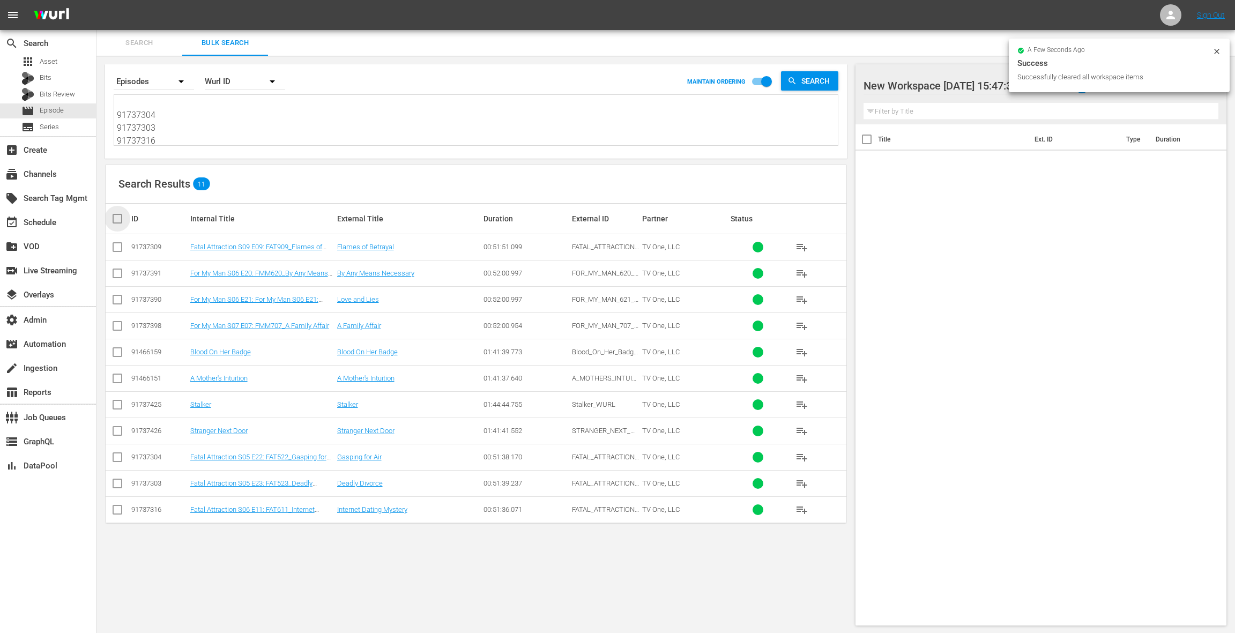
checkbox input "true"
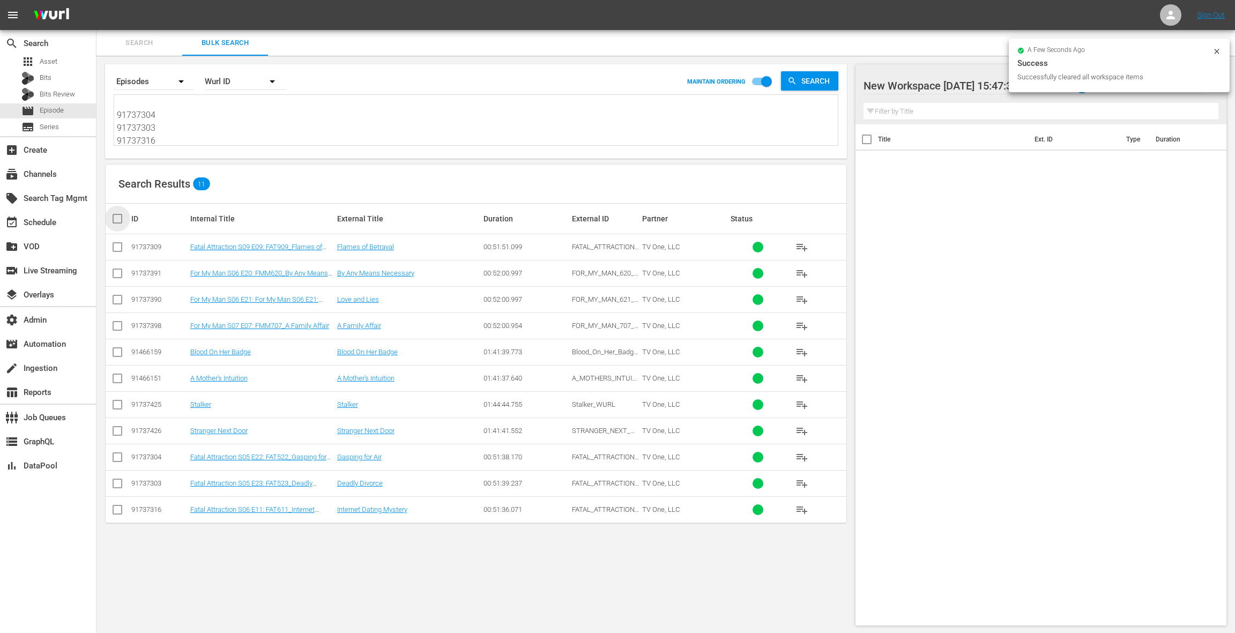
checkbox input "true"
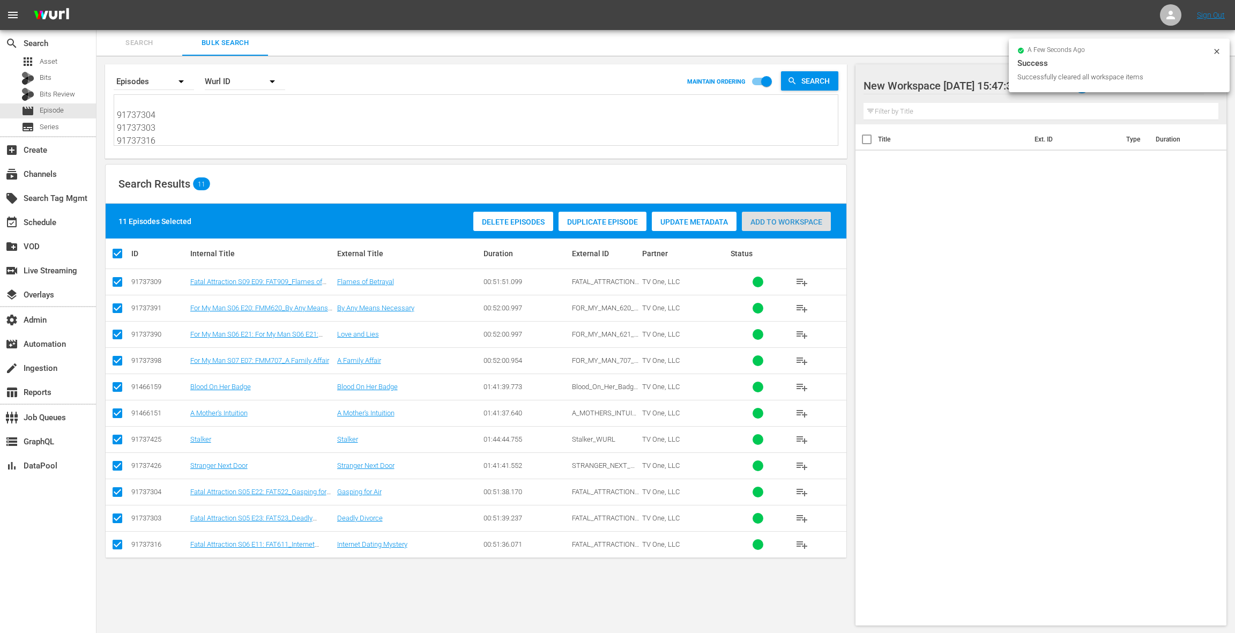
click at [806, 224] on span "Add to Workspace" at bounding box center [786, 222] width 89 height 9
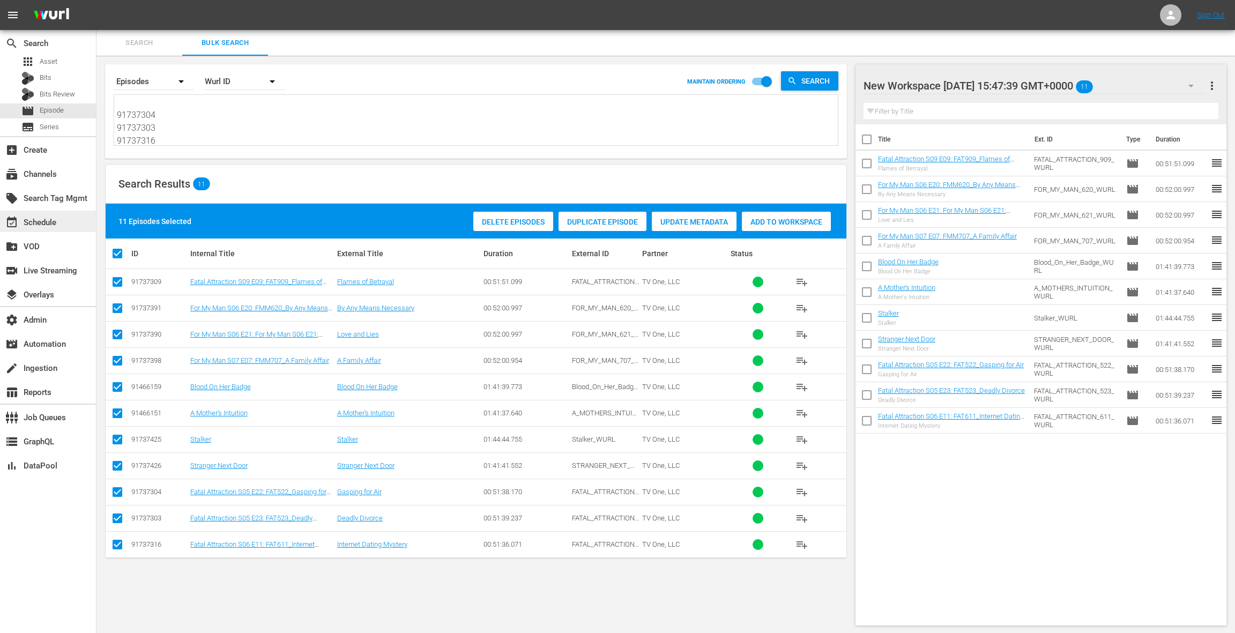
click at [48, 222] on div "event_available Schedule" at bounding box center [30, 221] width 60 height 10
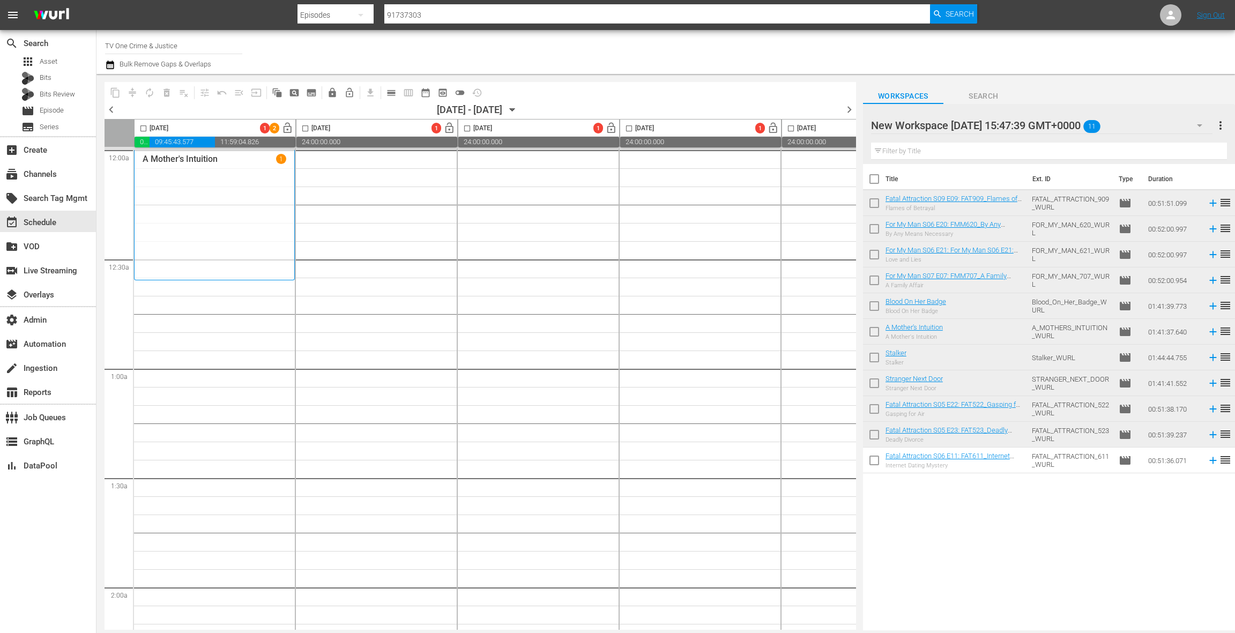
click at [877, 180] on input "checkbox" at bounding box center [874, 181] width 23 height 23
checkbox input "true"
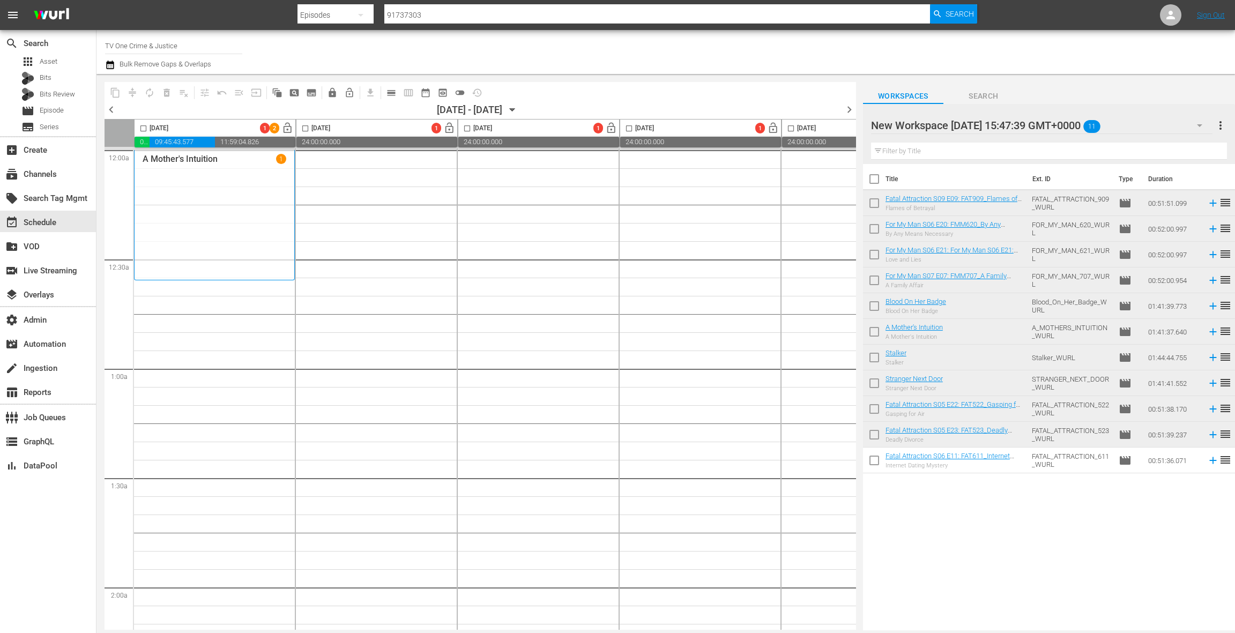
checkbox input "true"
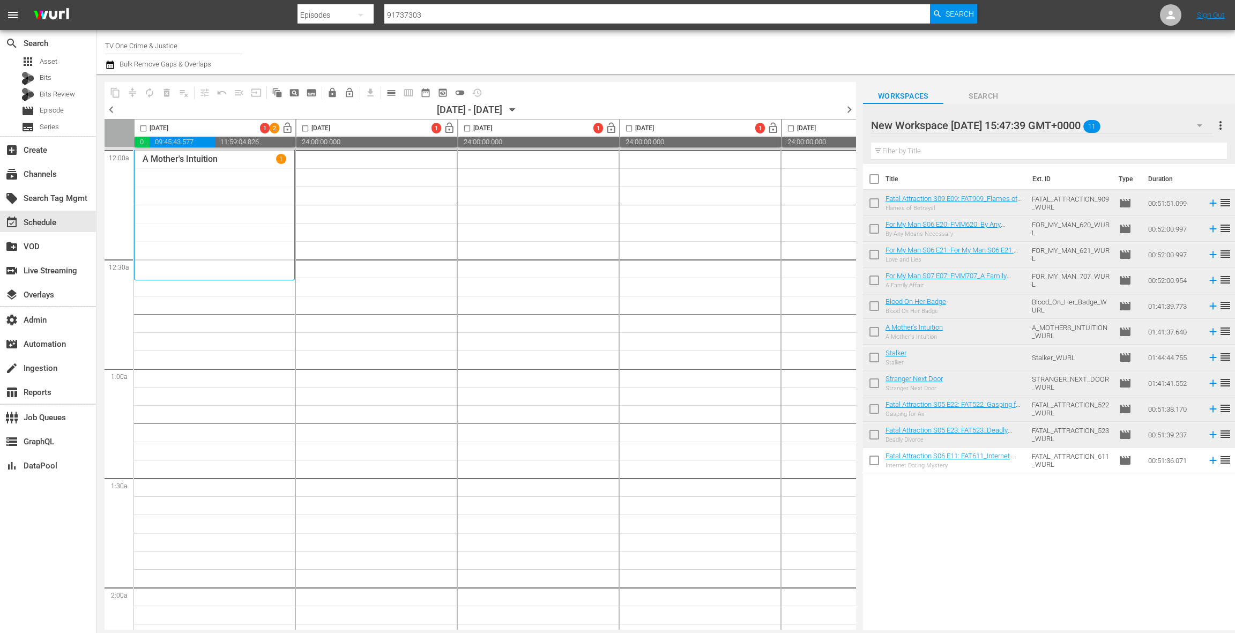
checkbox input "true"
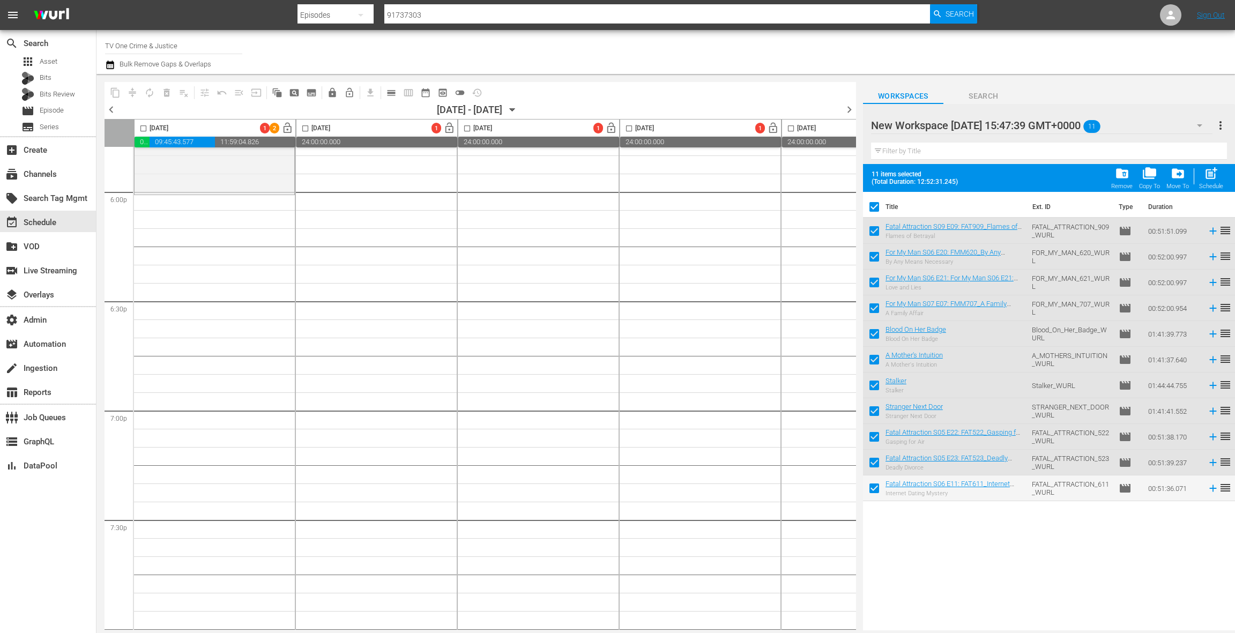
scroll to position [3878, 0]
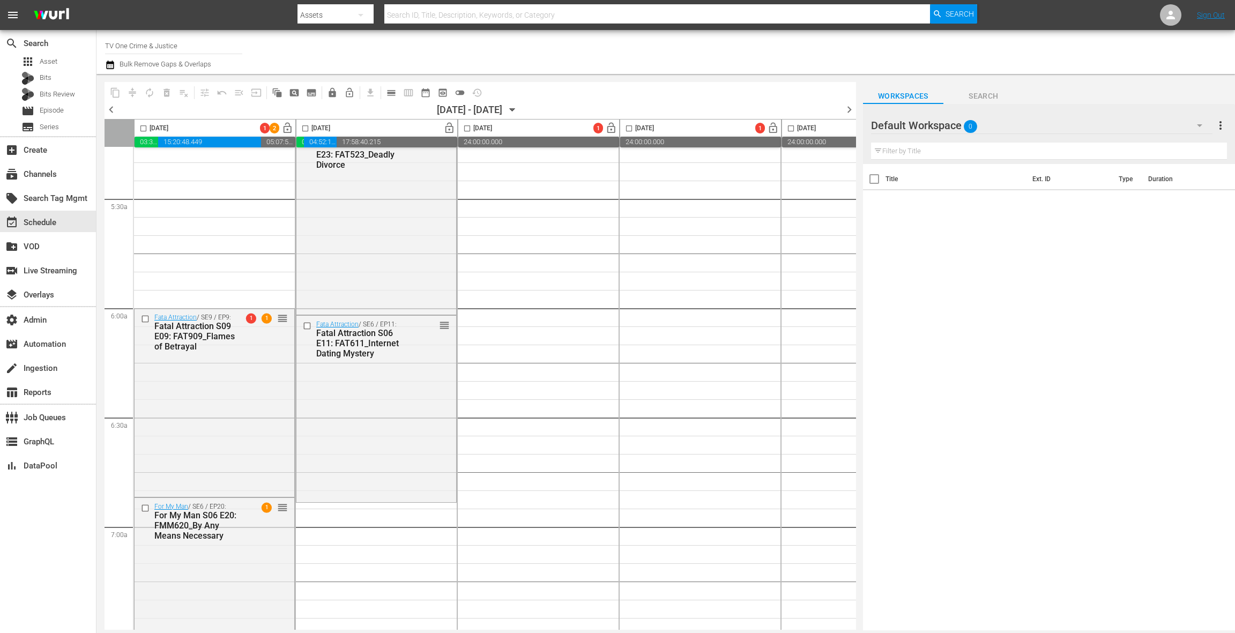
scroll to position [1171, 0]
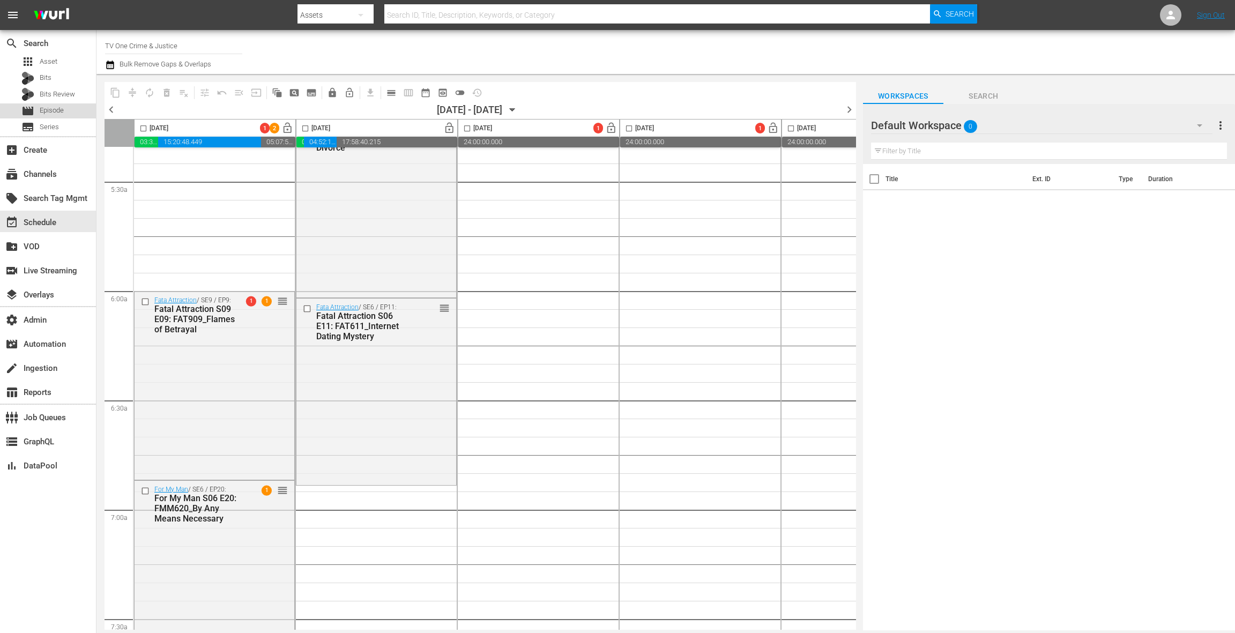
click at [60, 110] on span "Episode" at bounding box center [52, 110] width 24 height 11
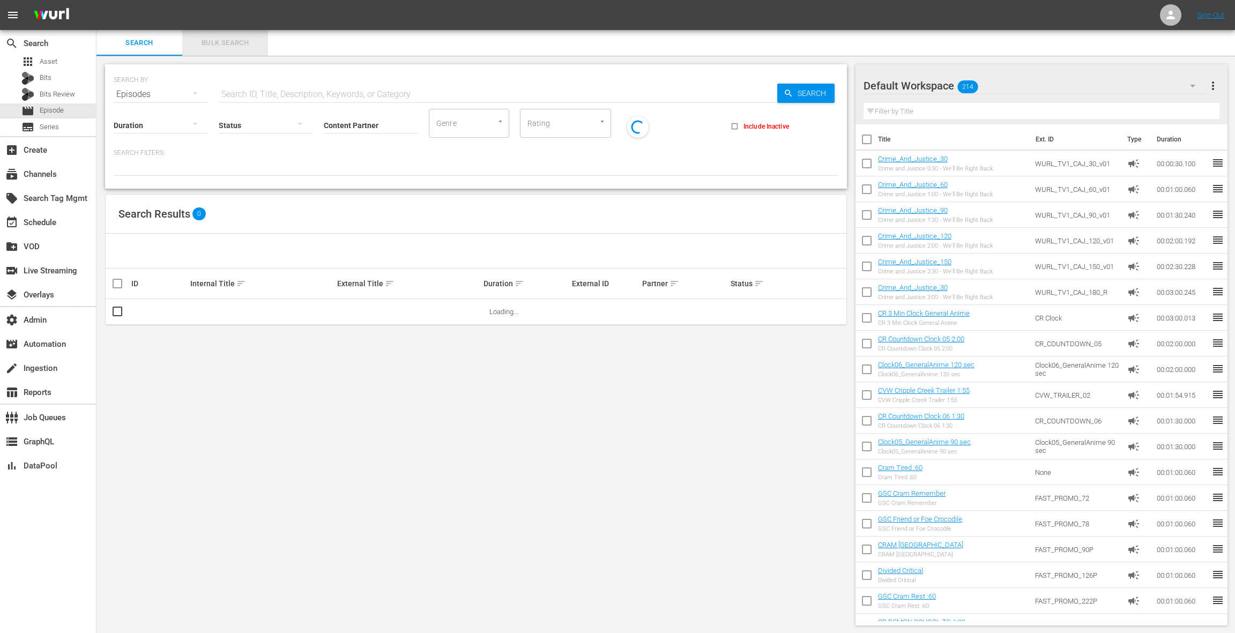
click at [226, 46] on span "Bulk Search" at bounding box center [225, 43] width 73 height 12
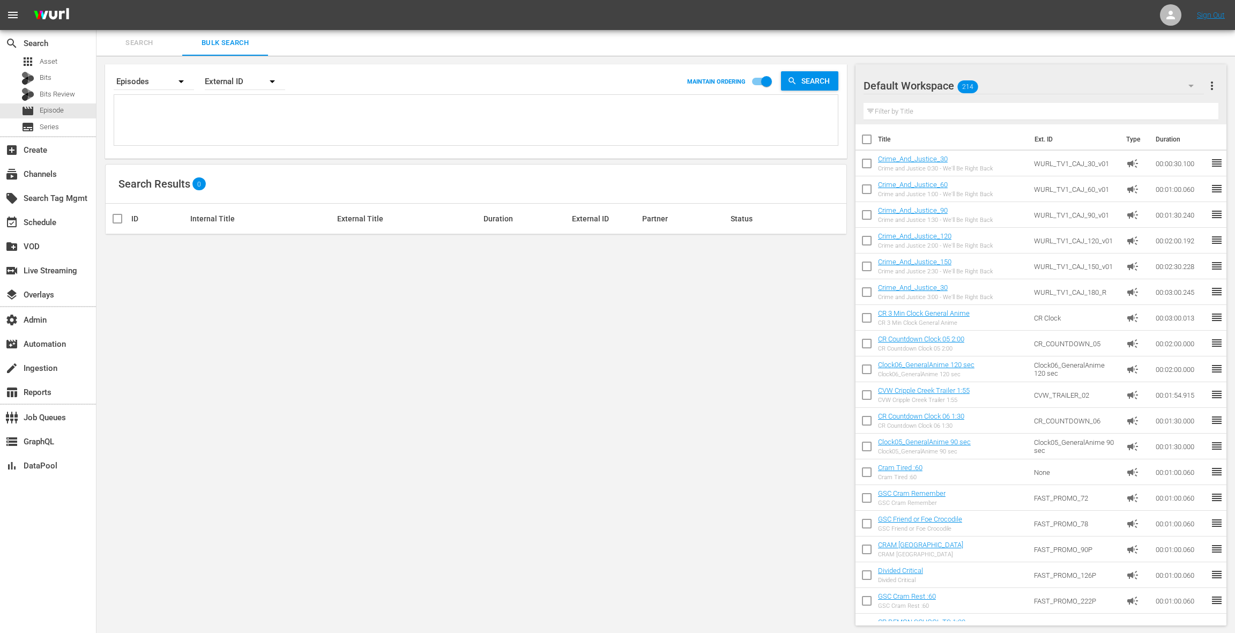
click at [218, 130] on textarea at bounding box center [477, 122] width 721 height 49
paste textarea "91737308 91737389 91737388 91737397 91737383 91737382 91737290 91737289 9146615…"
type textarea "91737308 91737389 91737388 91737397 91737383 91737382 91737290 91737289 9146615…"
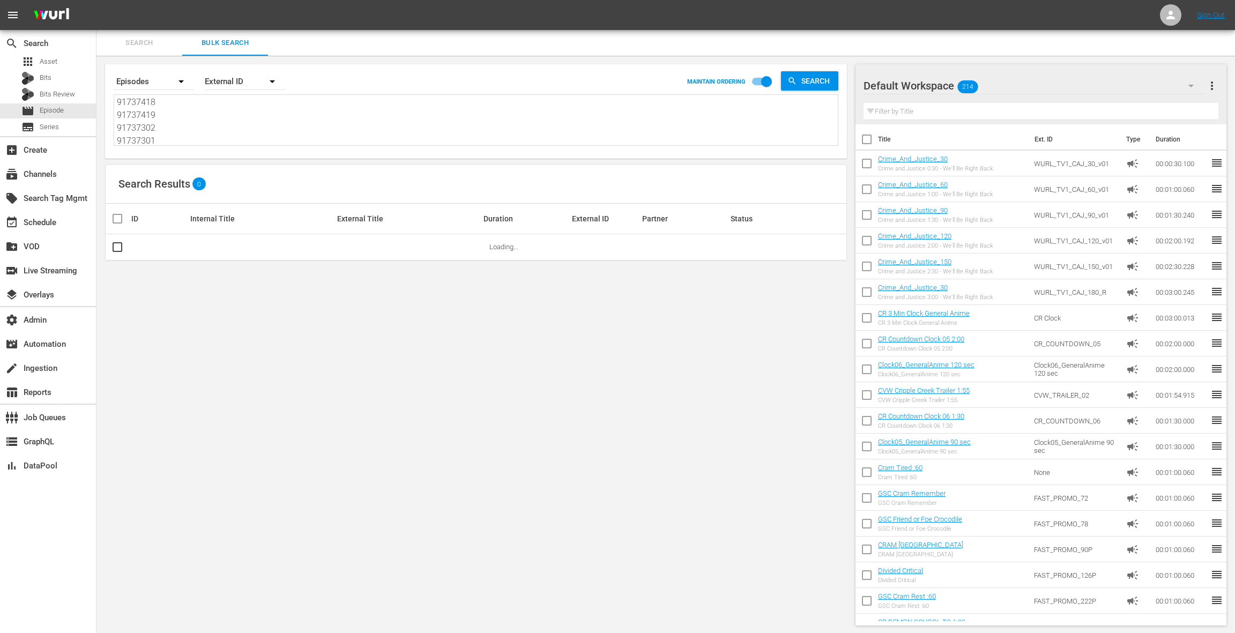
type textarea "91737308 91737389 91737388 91737397 91737383 91737382 91737290 91737289 9146615…"
click at [226, 81] on div "External ID" at bounding box center [245, 81] width 80 height 30
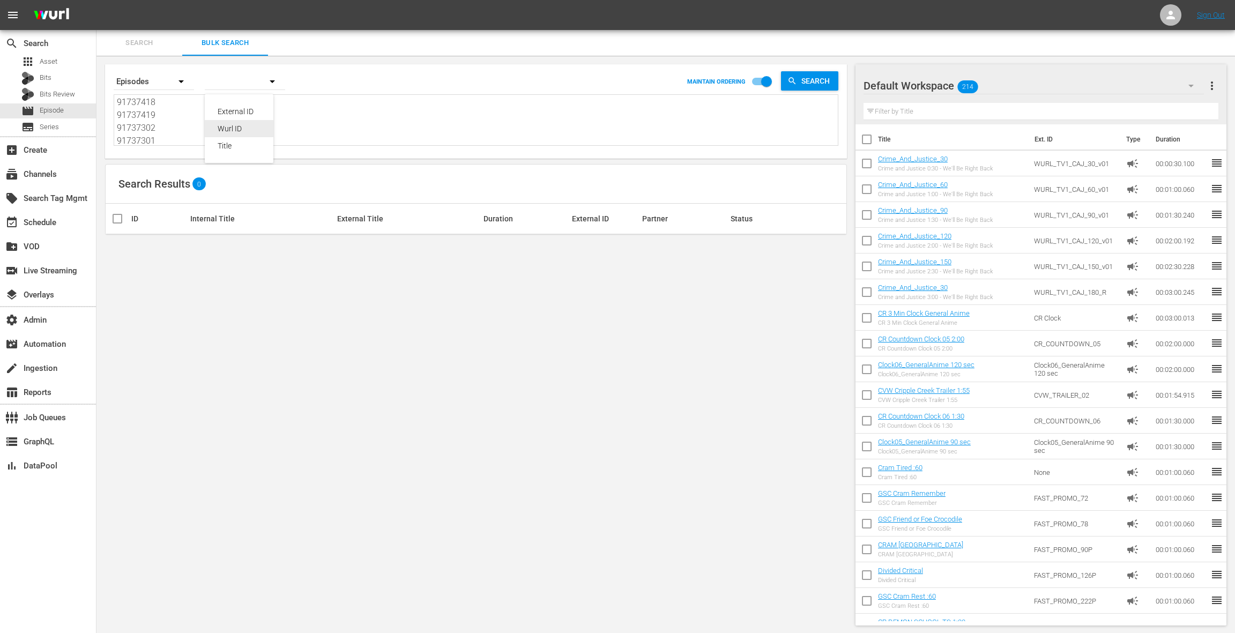
drag, startPoint x: 235, startPoint y: 128, endPoint x: 726, endPoint y: 183, distance: 494.2
click at [235, 128] on div "Wurl ID" at bounding box center [239, 128] width 43 height 17
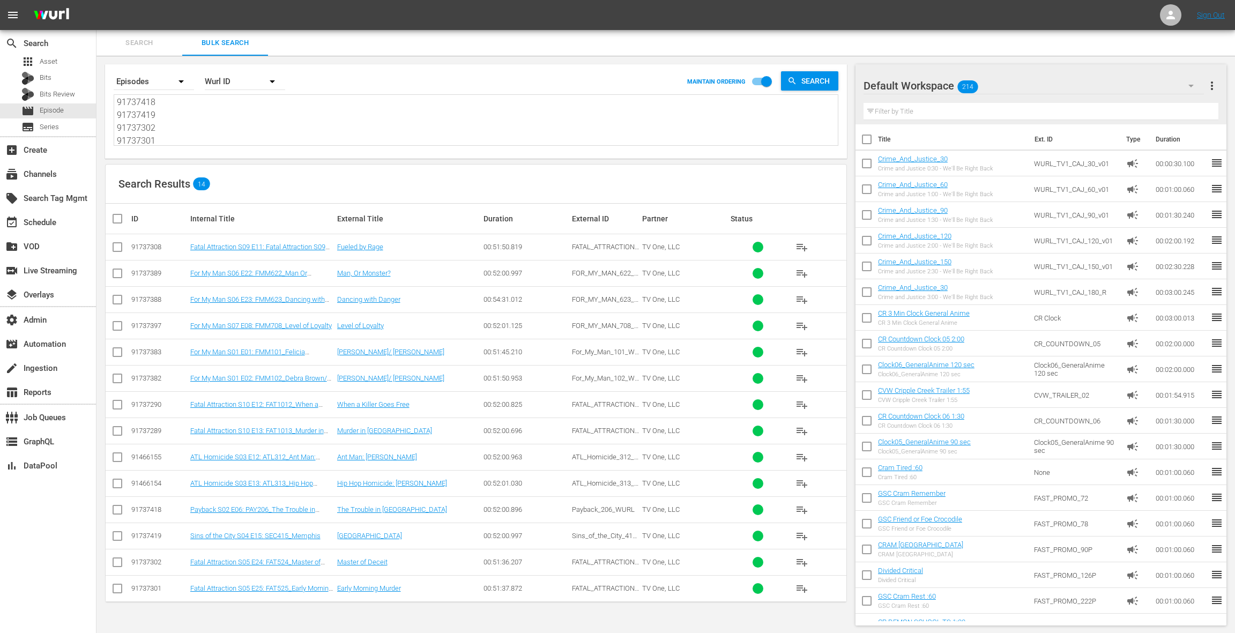
click at [1060, 91] on div "Default Workspace 214" at bounding box center [1034, 86] width 340 height 30
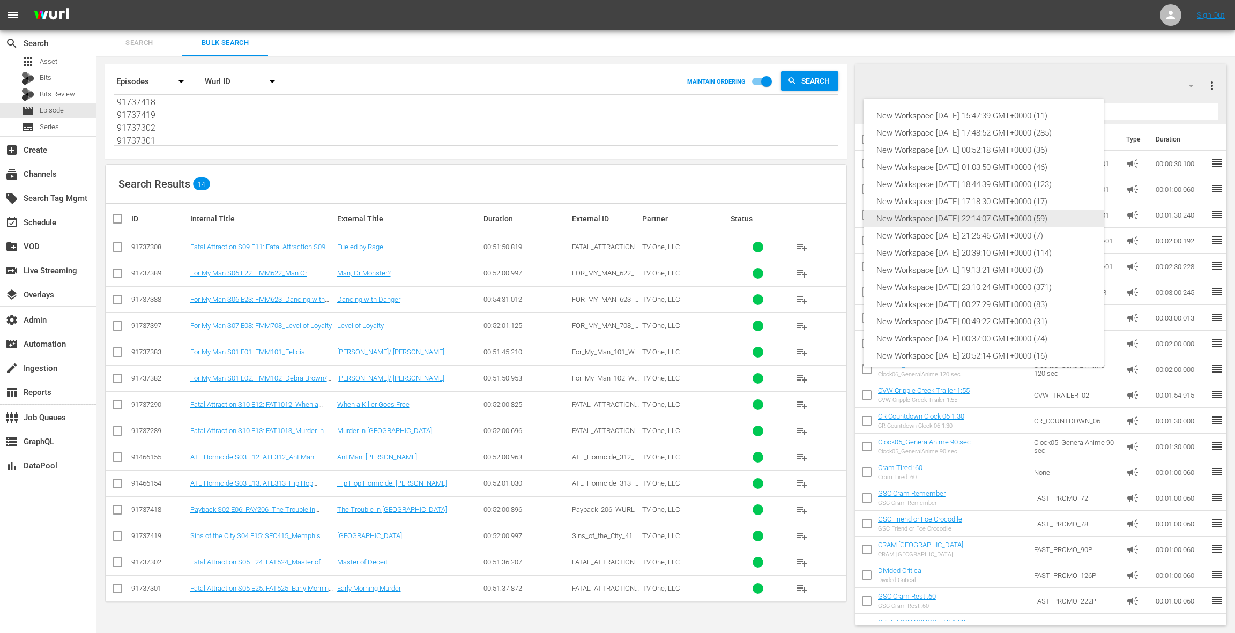
scroll to position [58, 0]
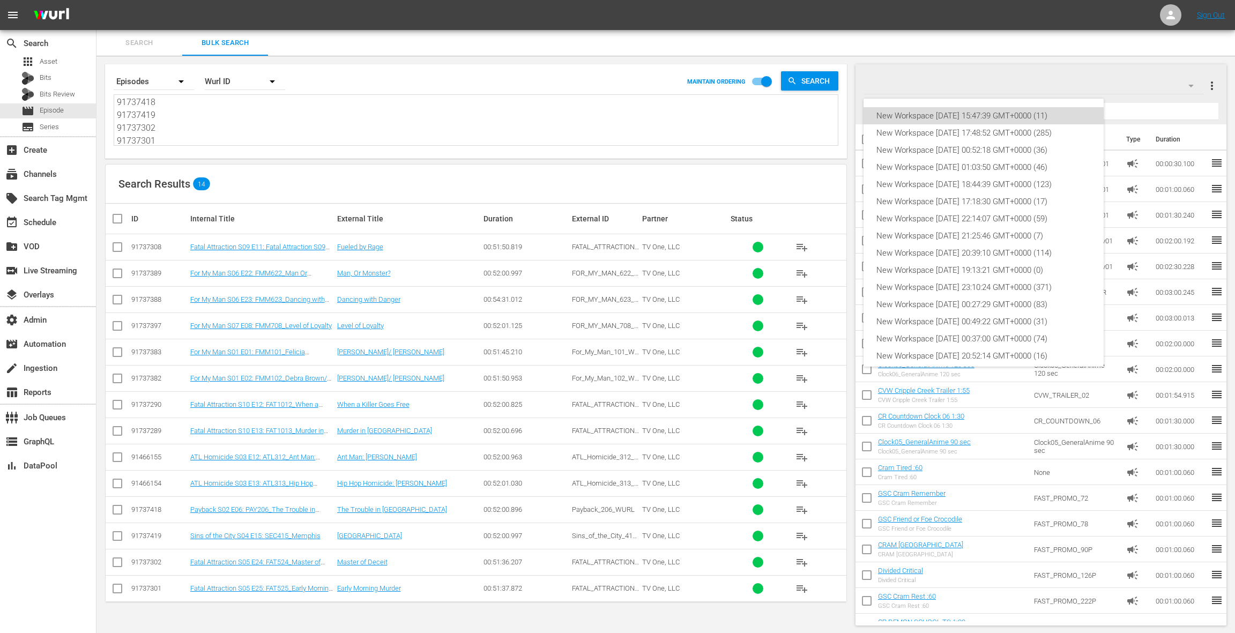
click at [982, 120] on div "New Workspace Fri Oct 10 2025 15:47:39 GMT+0000 (11)" at bounding box center [984, 115] width 214 height 17
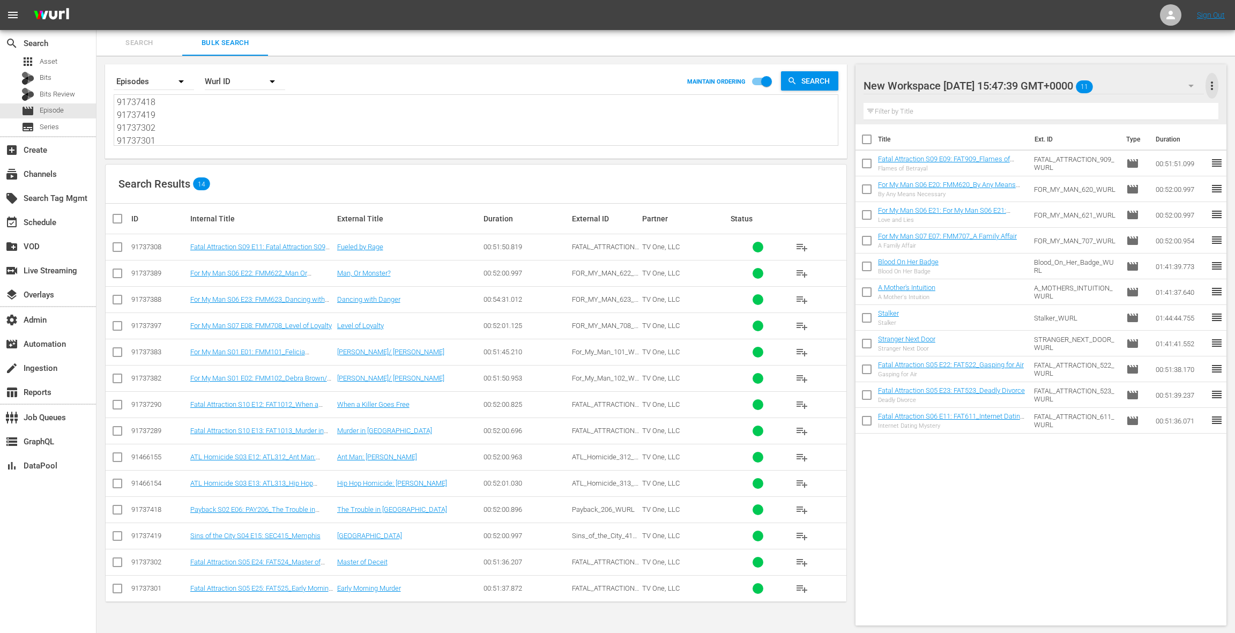
click at [1216, 84] on span "more_vert" at bounding box center [1212, 85] width 13 height 13
drag, startPoint x: 1163, startPoint y: 102, endPoint x: 1078, endPoint y: 128, distance: 89.2
click at [1163, 102] on div "Clear All Workspace Items" at bounding box center [1143, 105] width 126 height 19
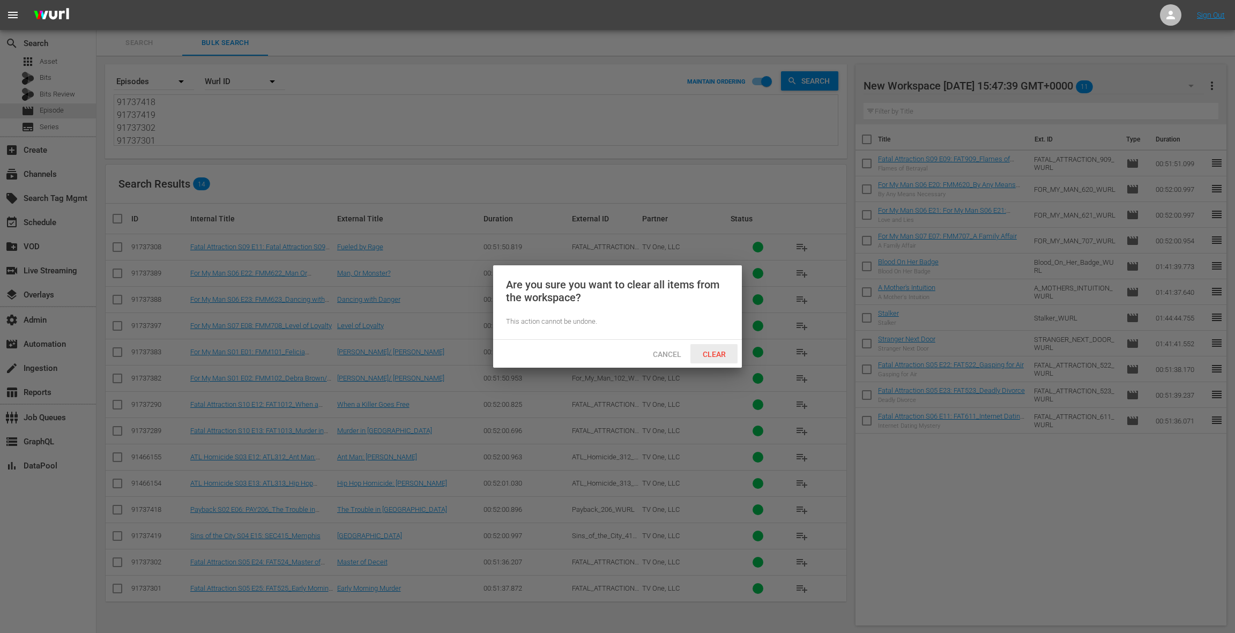
click at [721, 348] on div "Clear" at bounding box center [714, 354] width 47 height 20
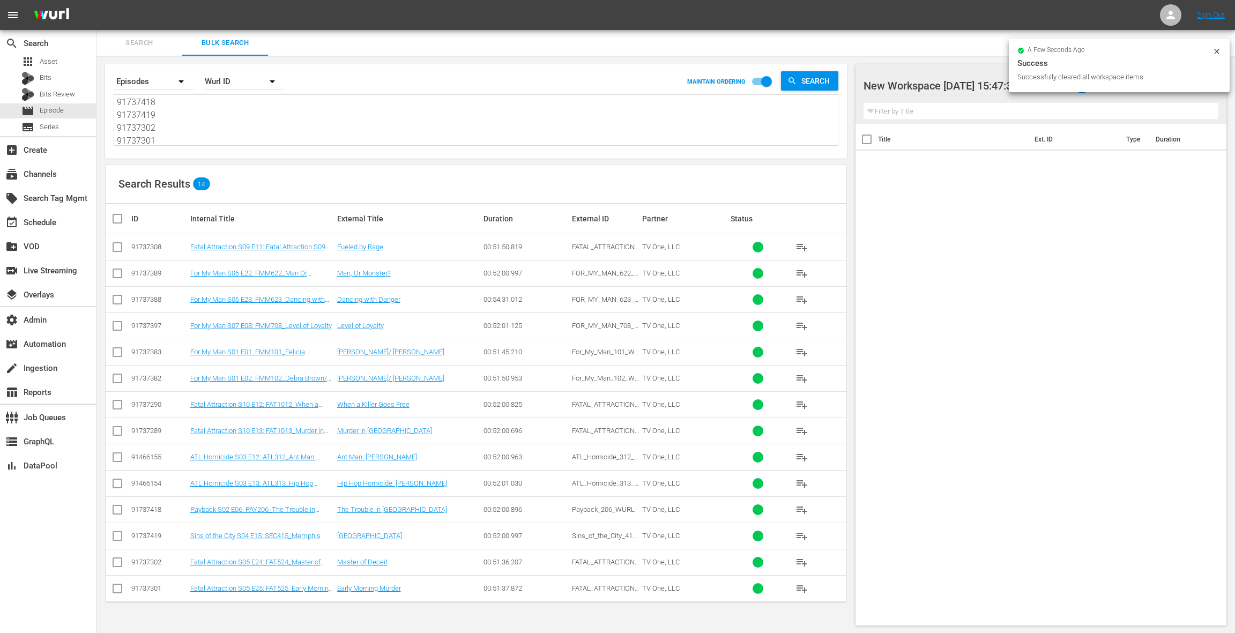
click at [121, 221] on input "checkbox" at bounding box center [121, 218] width 21 height 13
checkbox input "true"
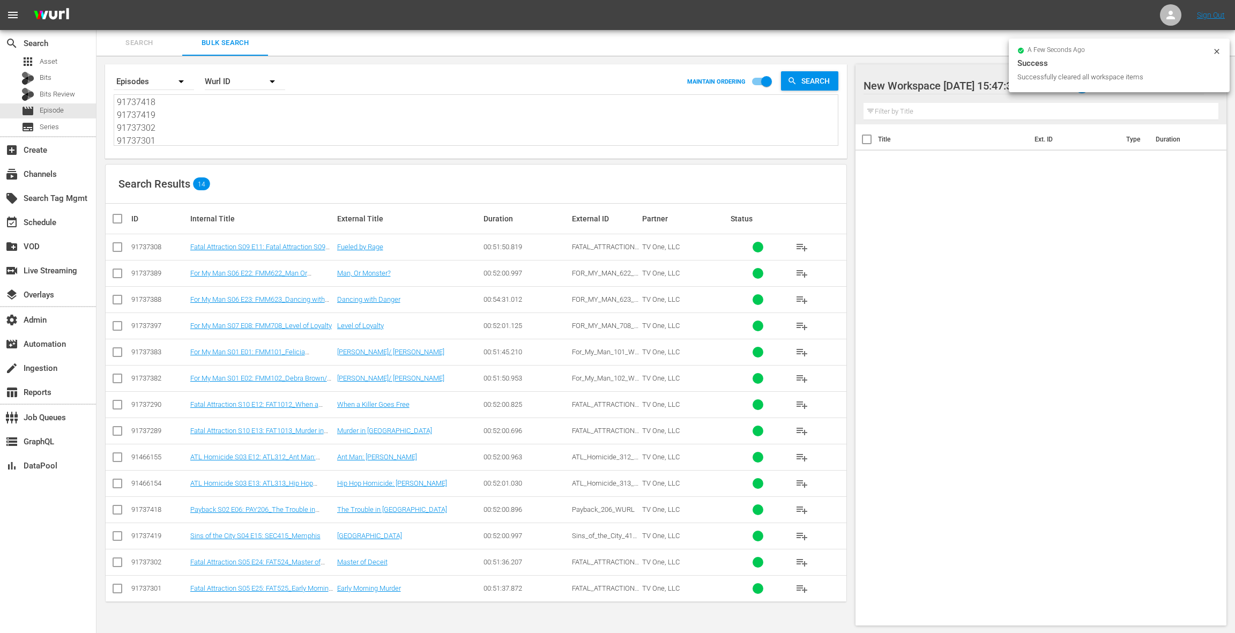
checkbox input "true"
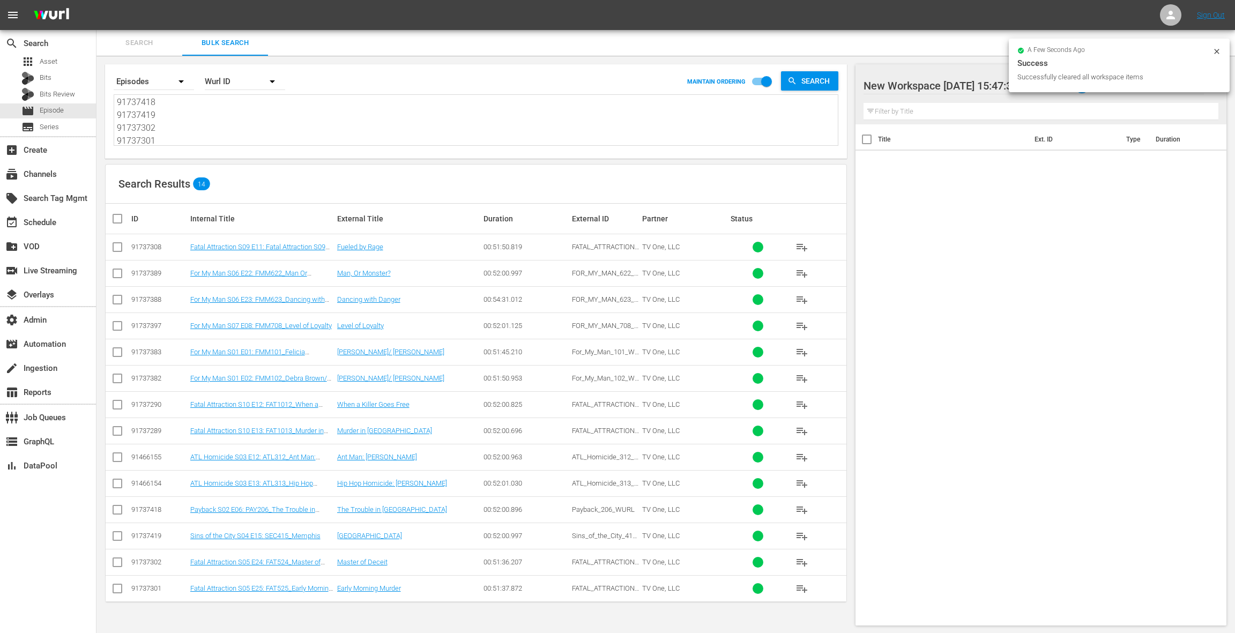
checkbox input "true"
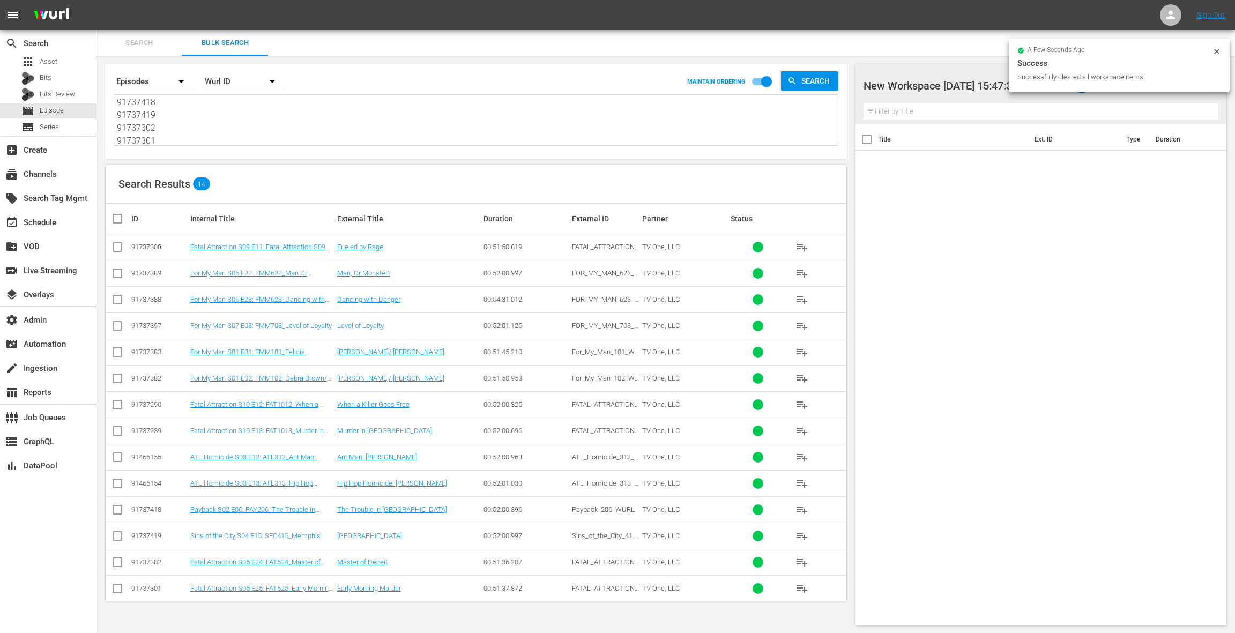
checkbox input "true"
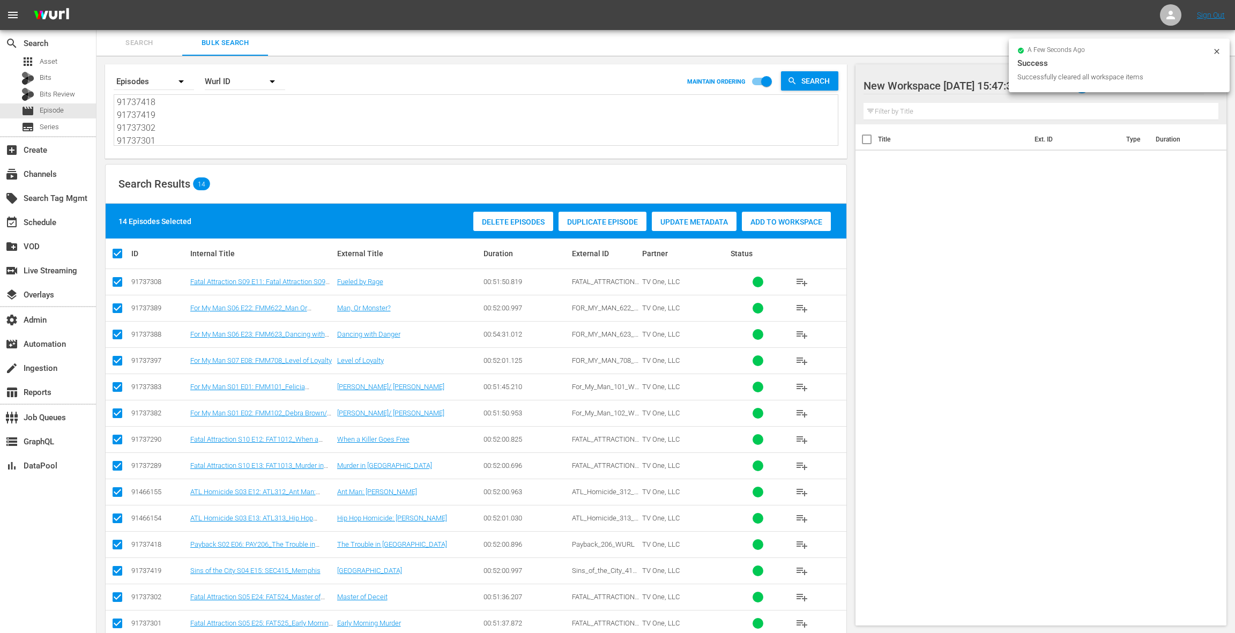
drag, startPoint x: 778, startPoint y: 224, endPoint x: 761, endPoint y: 221, distance: 16.8
click at [776, 223] on span "Add to Workspace" at bounding box center [786, 222] width 89 height 9
click at [35, 226] on div "event_available Schedule" at bounding box center [30, 221] width 60 height 10
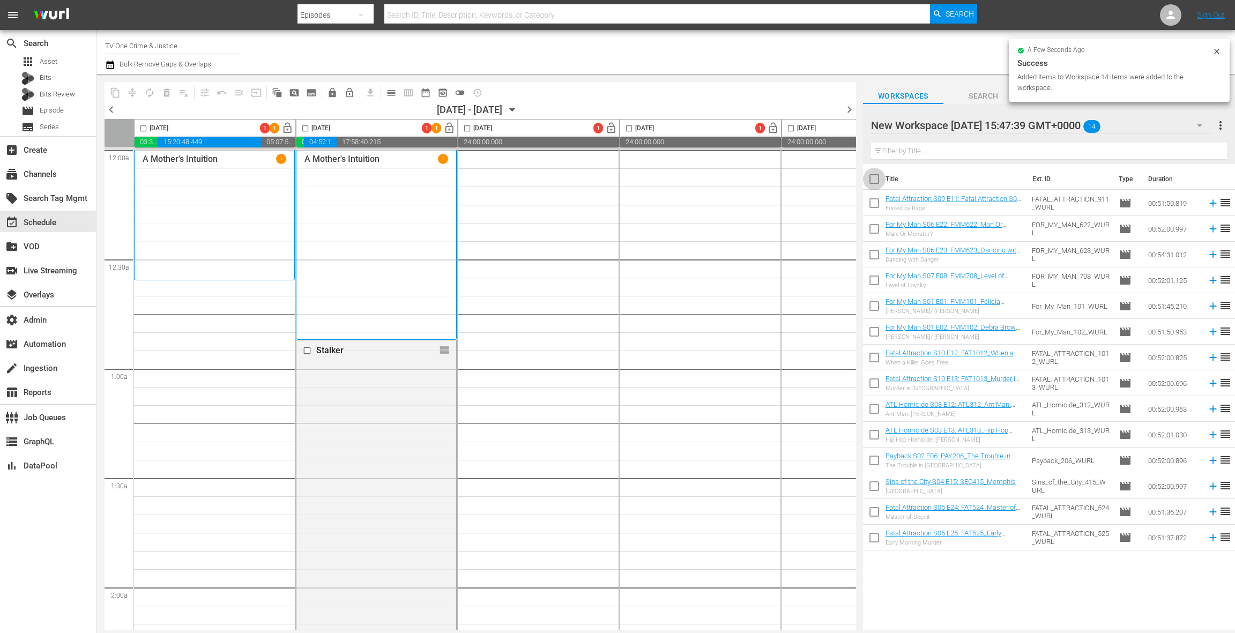
click at [876, 181] on input "checkbox" at bounding box center [874, 181] width 23 height 23
checkbox input "true"
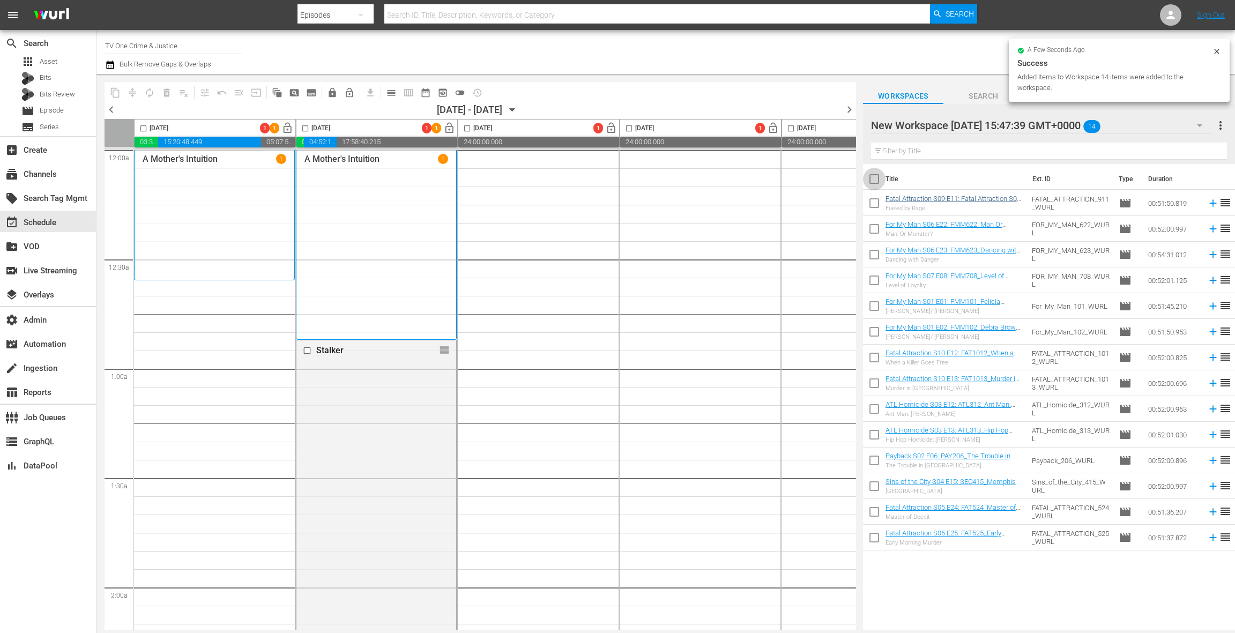
checkbox input "true"
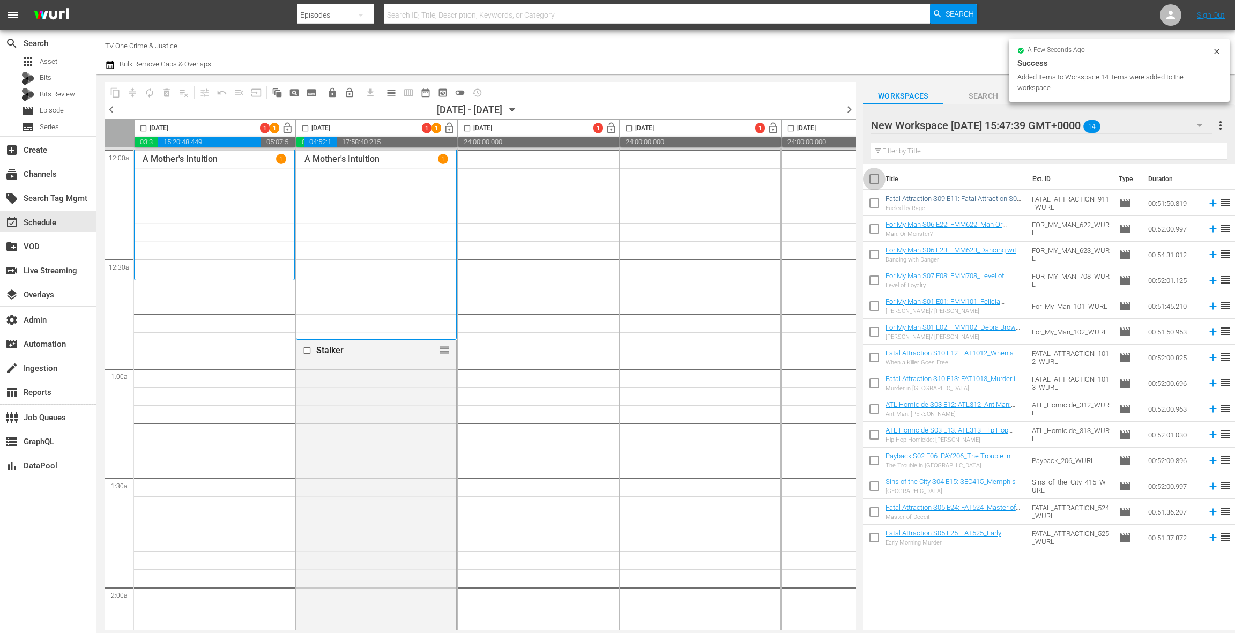
checkbox input "true"
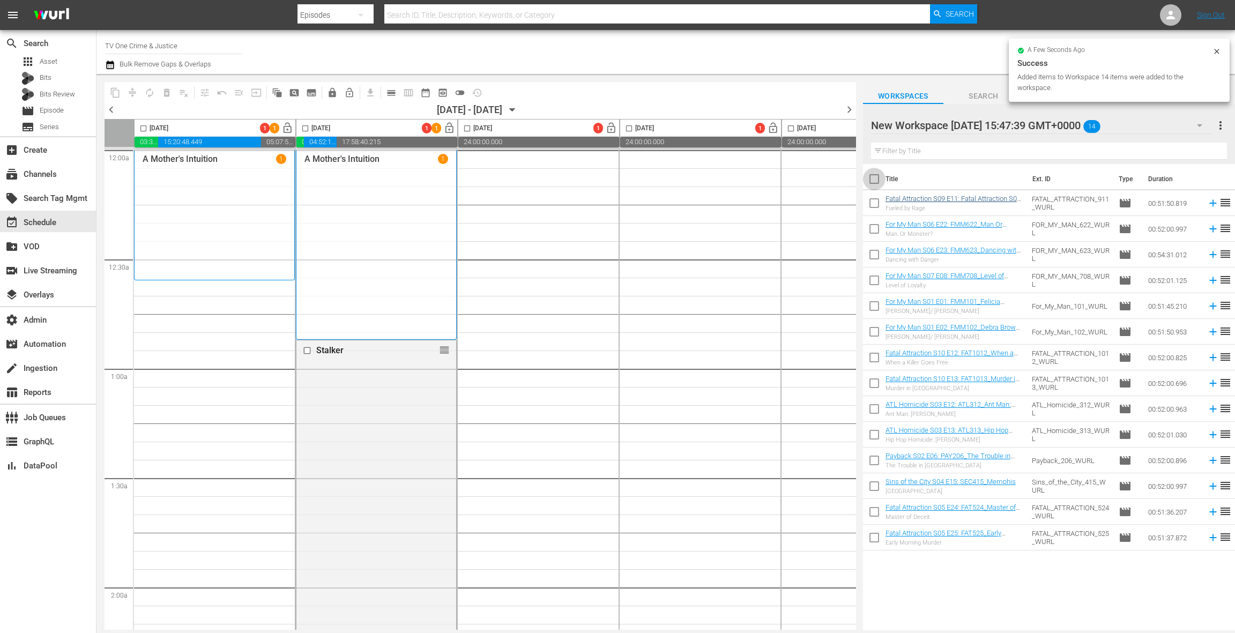
checkbox input "true"
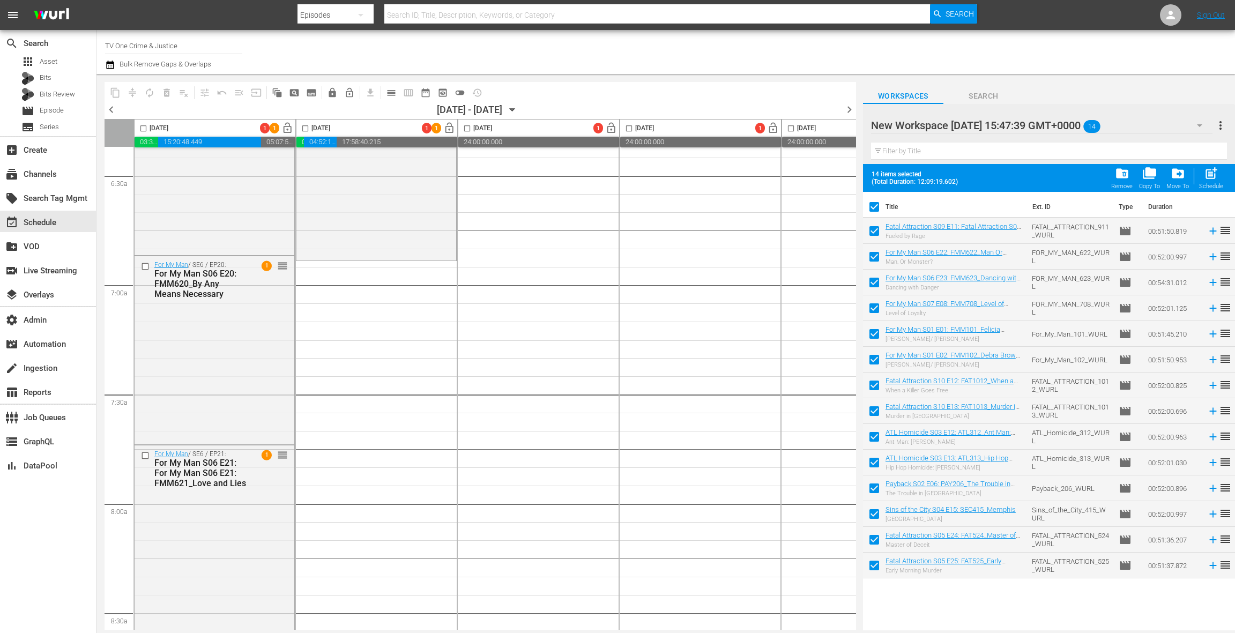
scroll to position [1392, 0]
drag, startPoint x: 904, startPoint y: 227, endPoint x: 740, endPoint y: 1, distance: 279.0
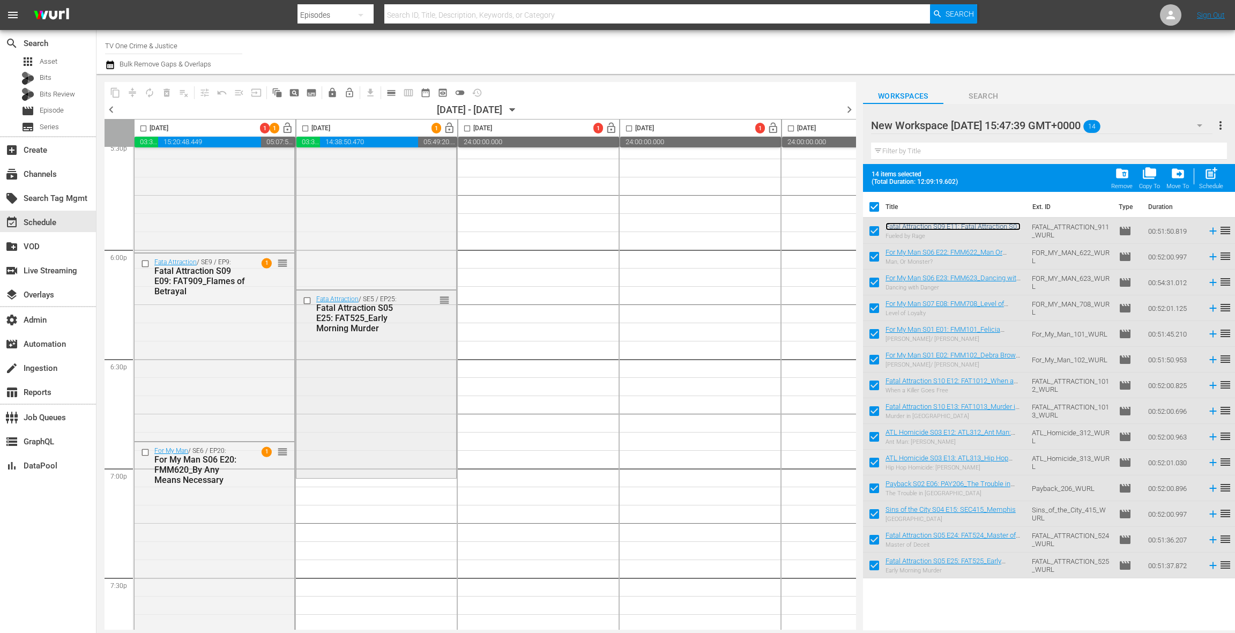
scroll to position [3876, 0]
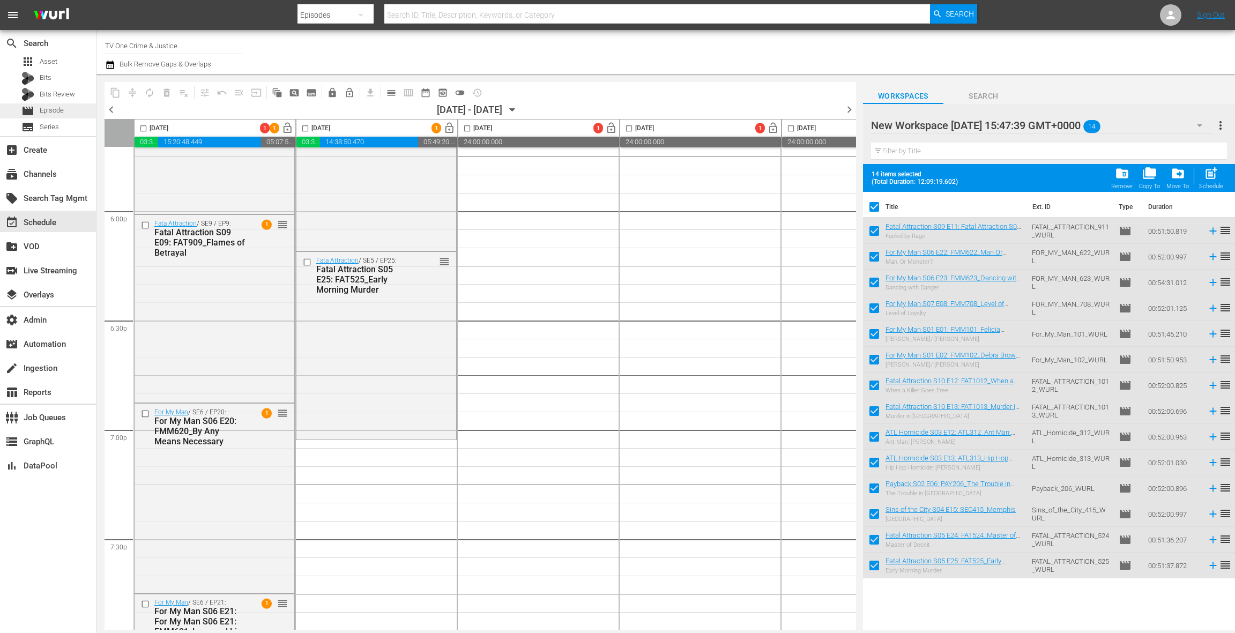
click at [46, 106] on span "Episode" at bounding box center [52, 110] width 24 height 11
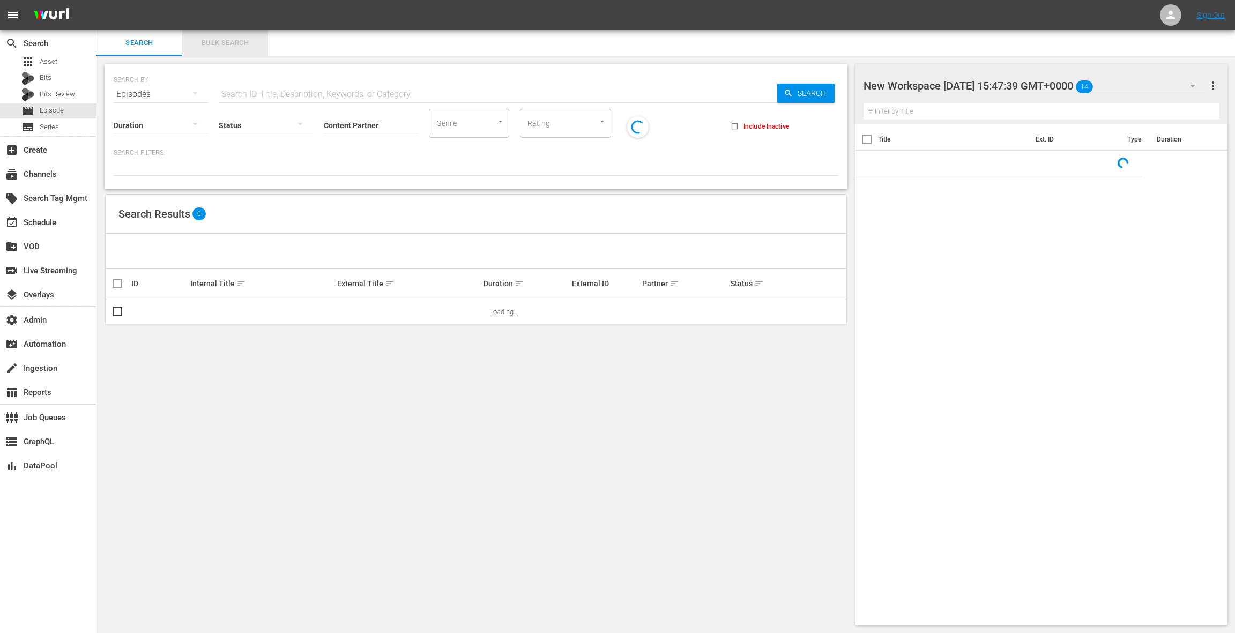
click at [212, 51] on button "Bulk Search" at bounding box center [225, 43] width 86 height 26
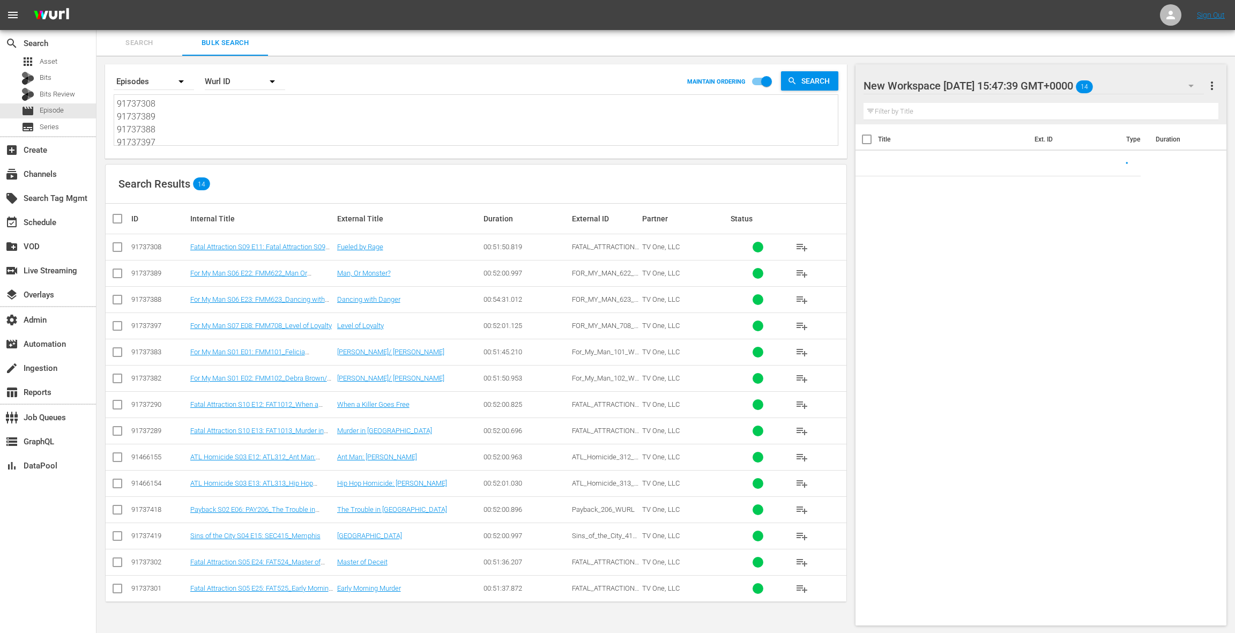
click at [222, 132] on textarea "91737308 91737389 91737388 91737397 91737383 91737382 91737290 91737289 9146615…" at bounding box center [477, 122] width 721 height 49
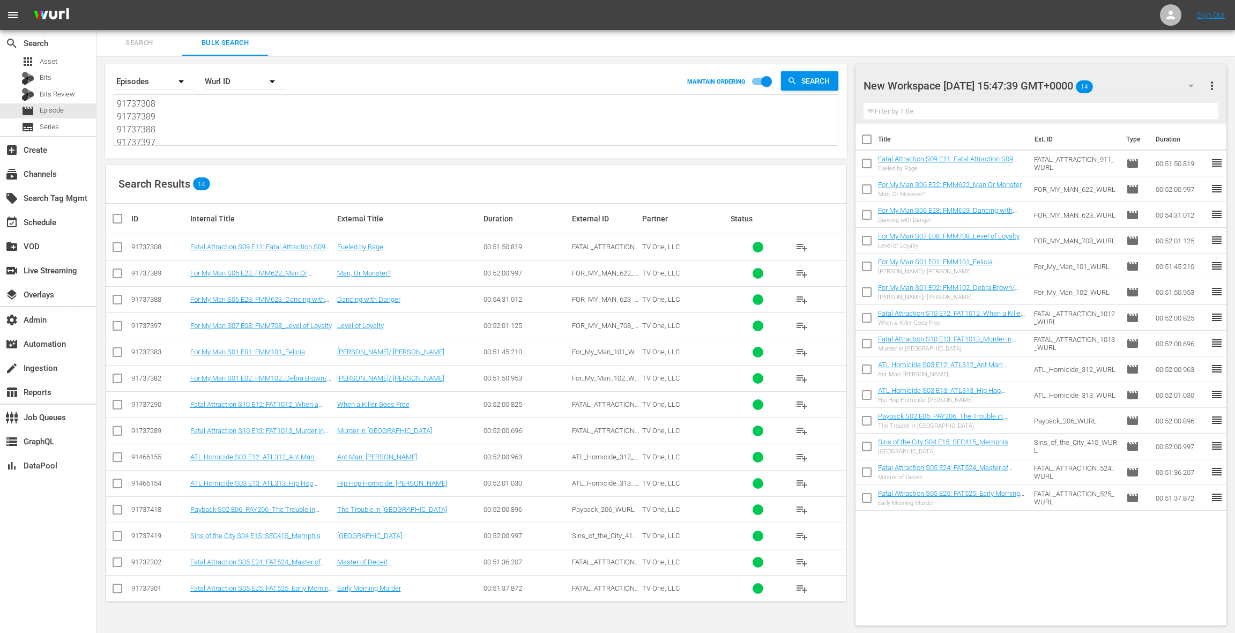
paste textarea "91737315"
type textarea "91737308 91737389 91737388 91737397 91737383 91737382 91737290 91737289 9146615…"
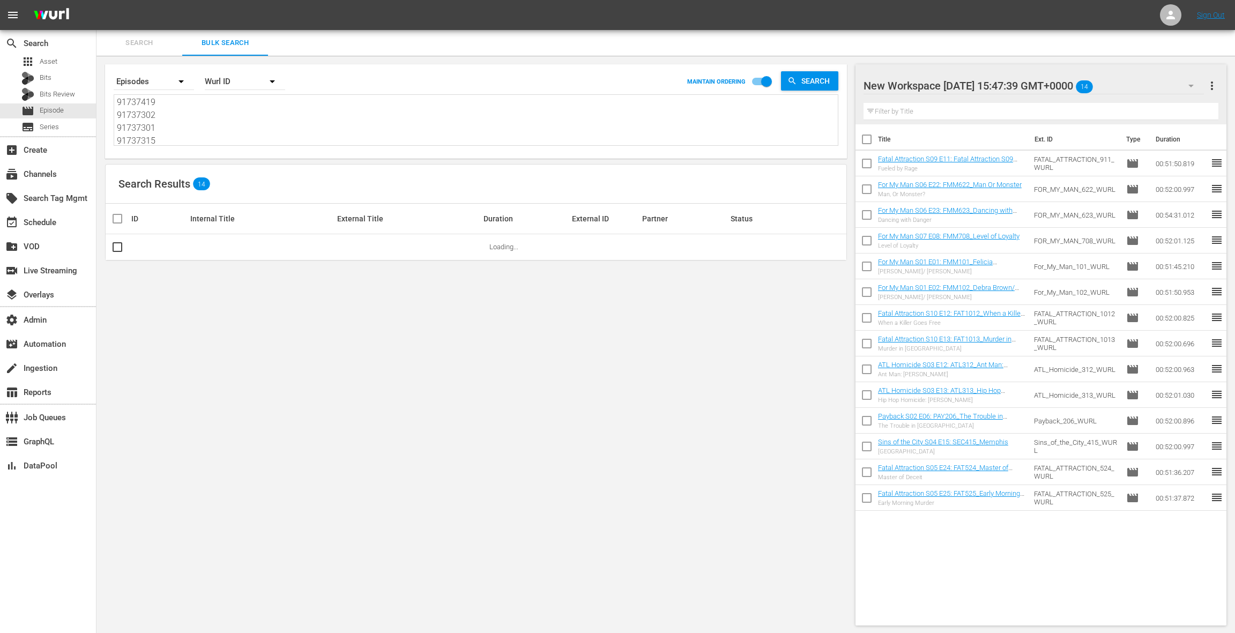
type textarea "91737308 91737389 91737388 91737397 91737383 91737382 91737290 91737289 9146615…"
click at [1217, 86] on span "more_vert" at bounding box center [1212, 85] width 13 height 13
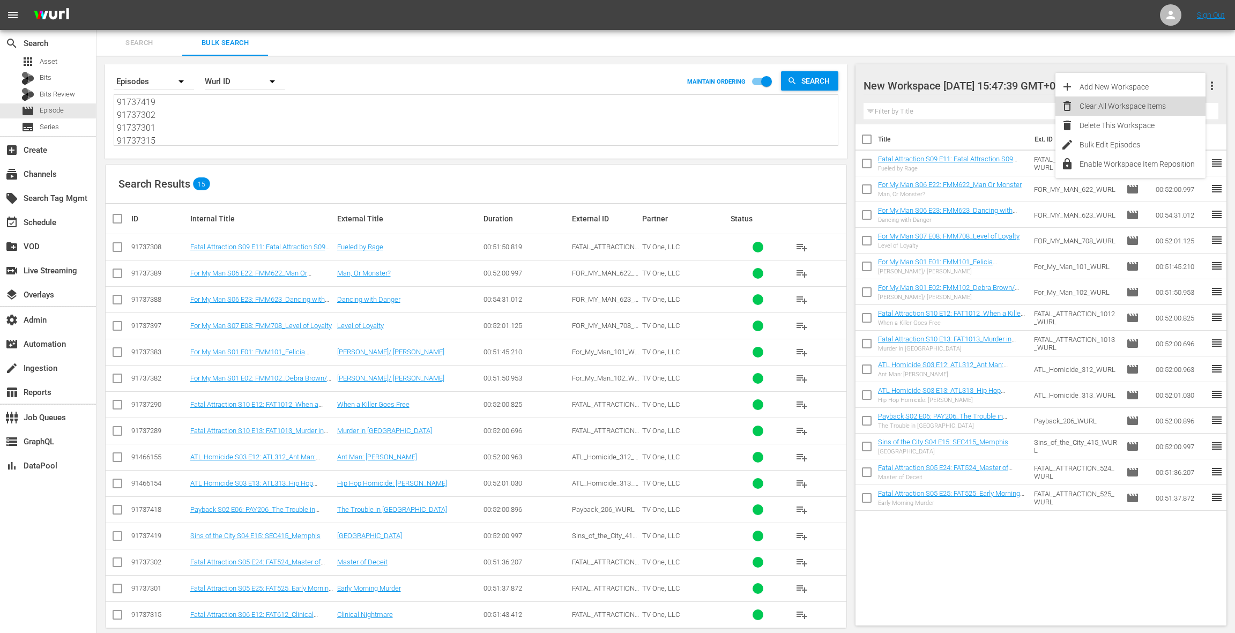
drag, startPoint x: 1176, startPoint y: 101, endPoint x: 833, endPoint y: 270, distance: 382.4
click at [1176, 102] on div "Clear All Workspace Items" at bounding box center [1143, 105] width 126 height 19
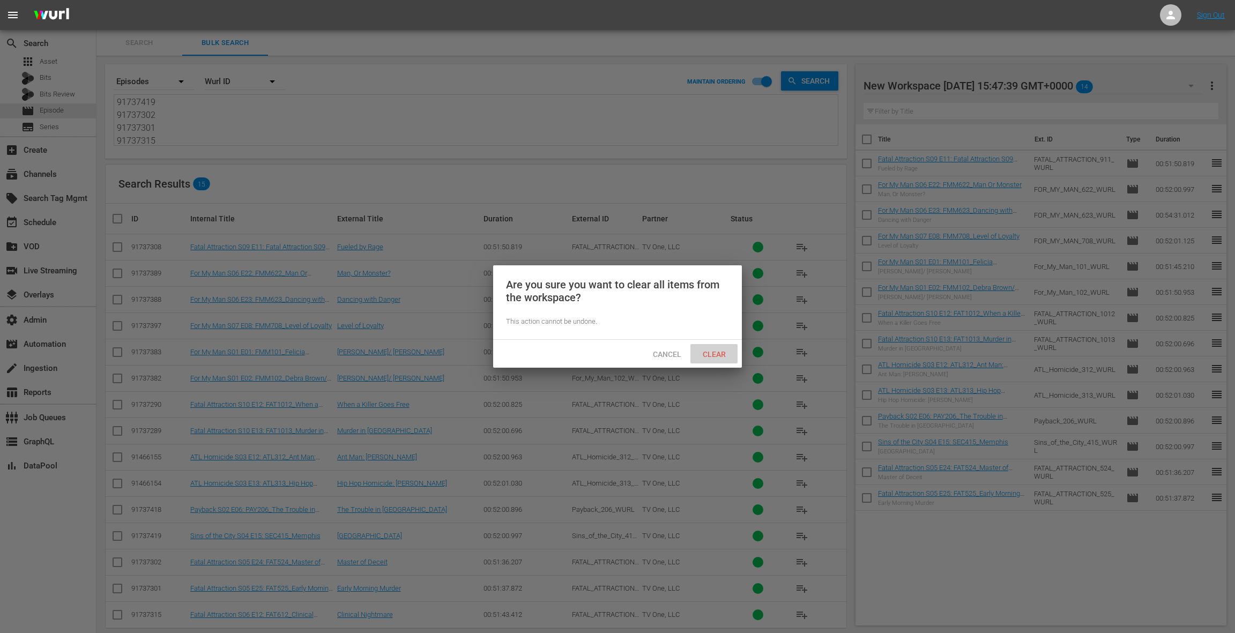
click at [716, 361] on div "Clear" at bounding box center [714, 354] width 47 height 20
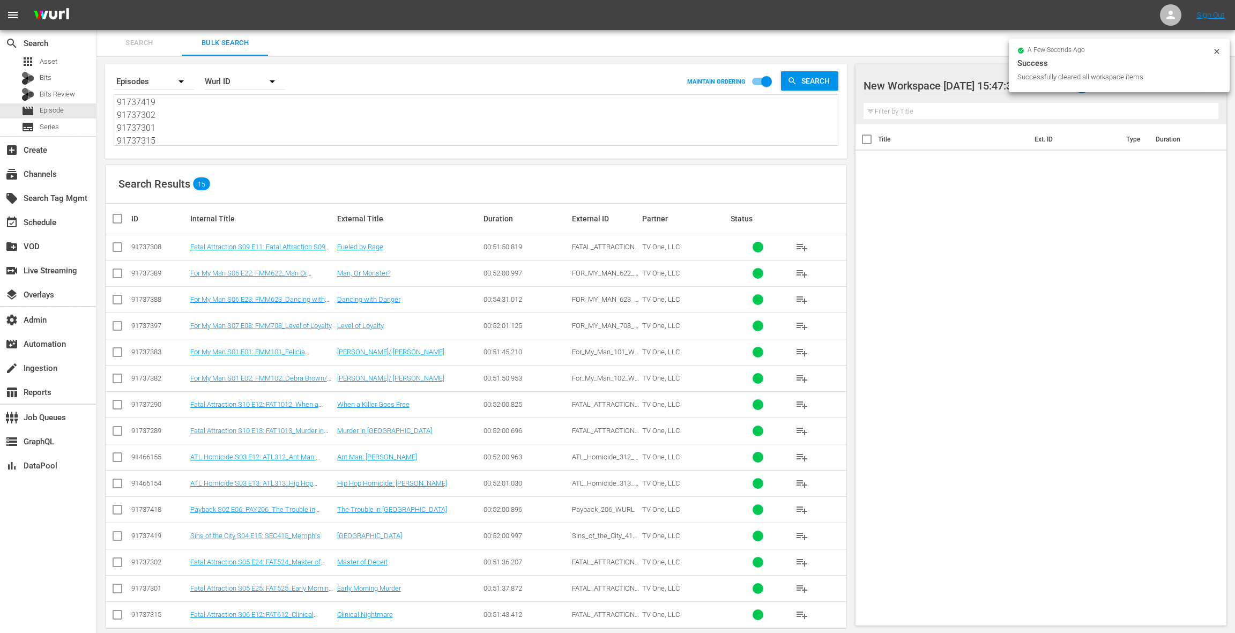
click at [116, 218] on input "checkbox" at bounding box center [121, 218] width 21 height 13
checkbox input "true"
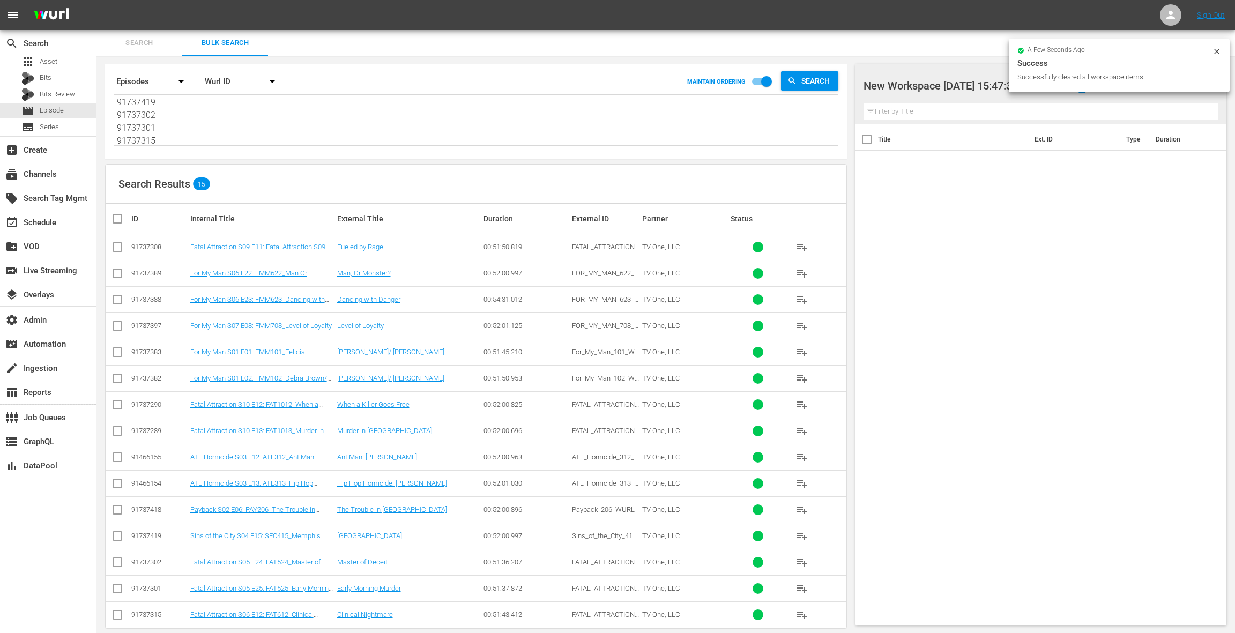
checkbox input "true"
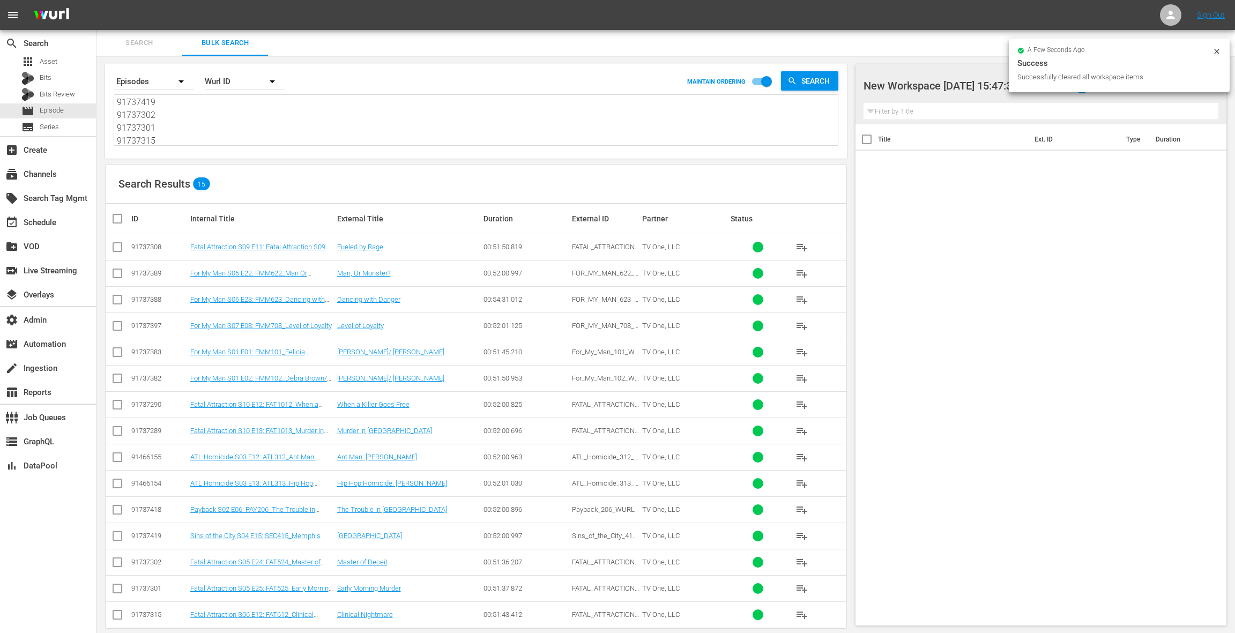
checkbox input "true"
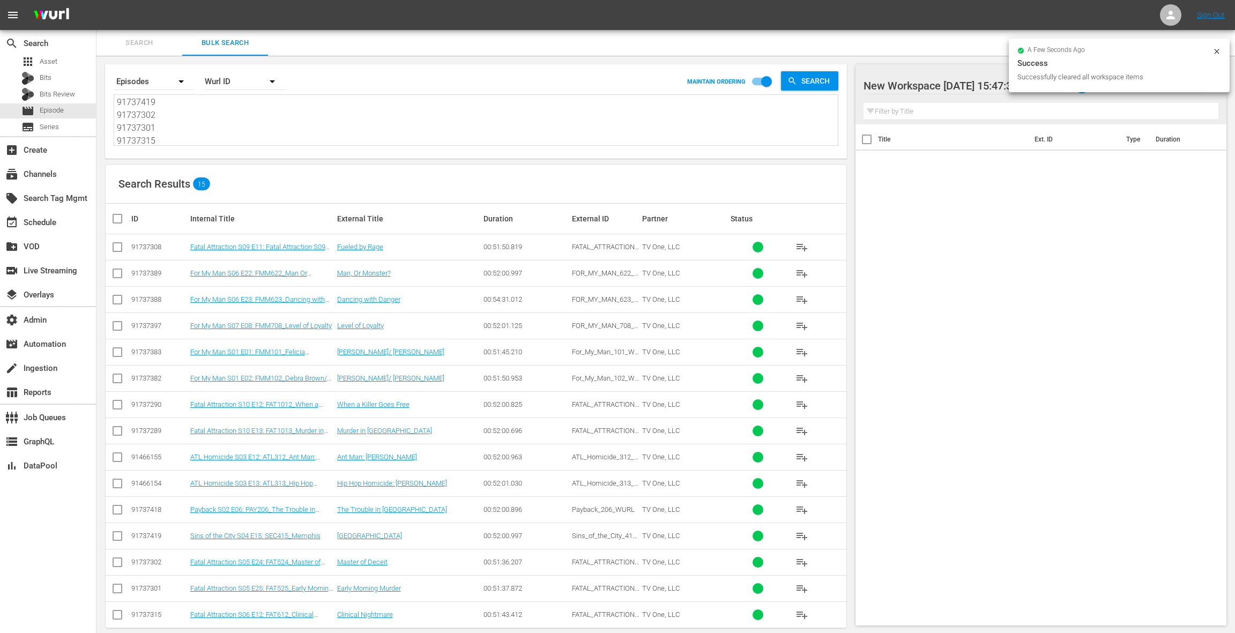
checkbox input "true"
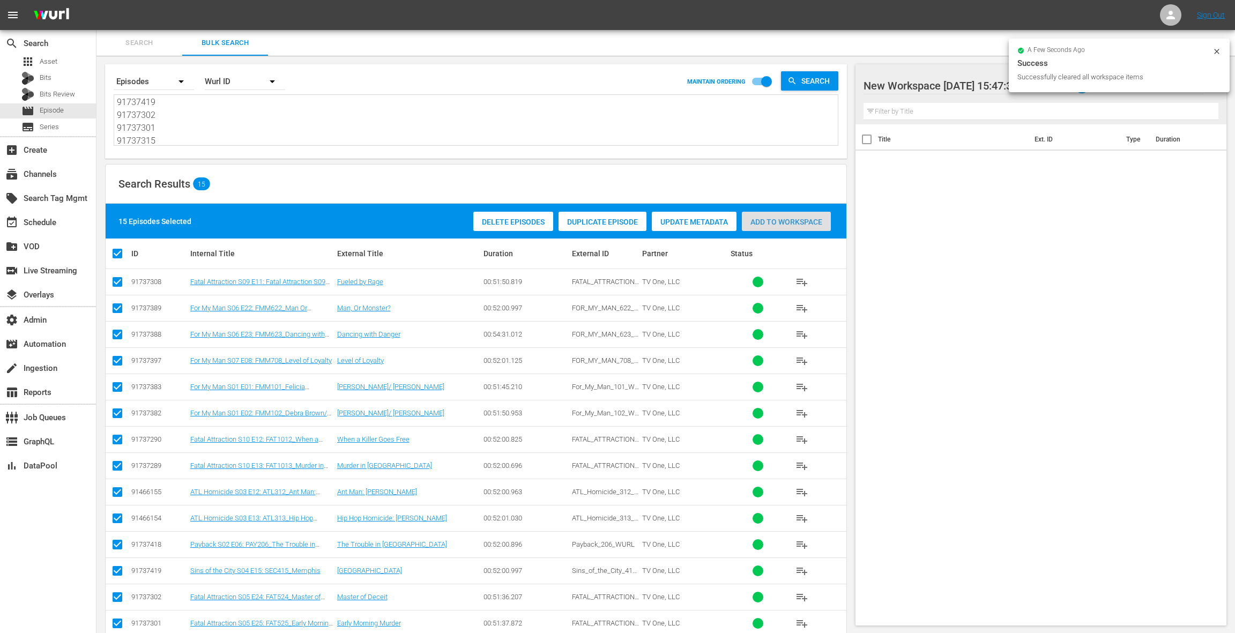
click at [788, 225] on span "Add to Workspace" at bounding box center [786, 222] width 89 height 9
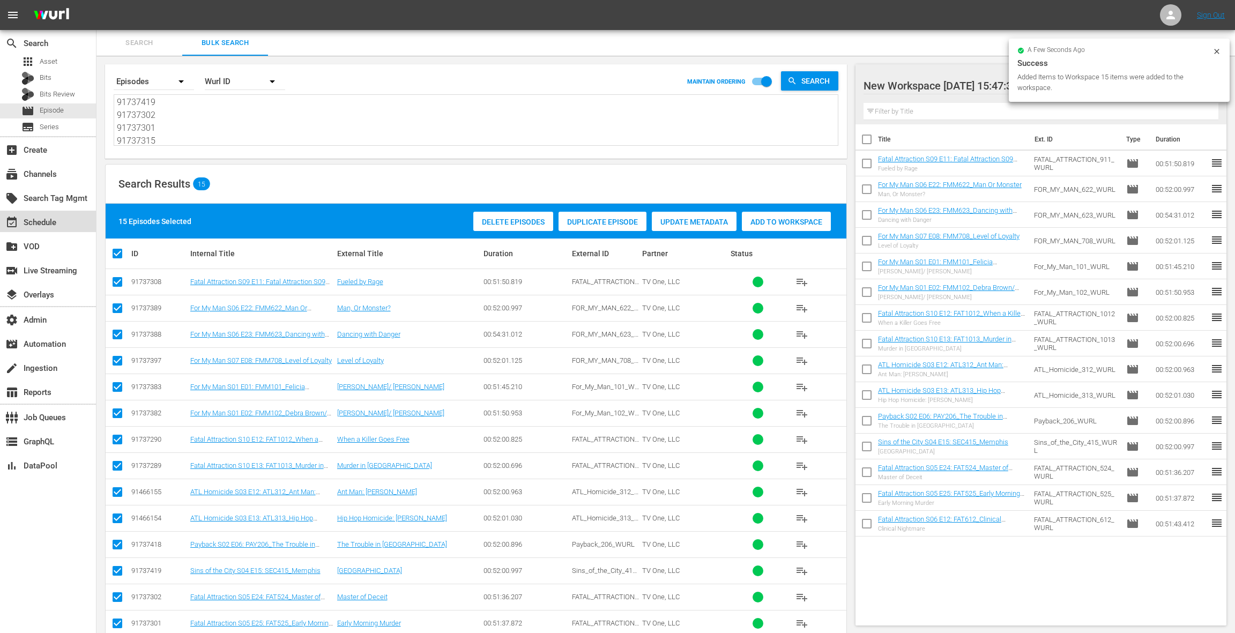
click at [77, 222] on div "event_available Schedule" at bounding box center [48, 221] width 96 height 21
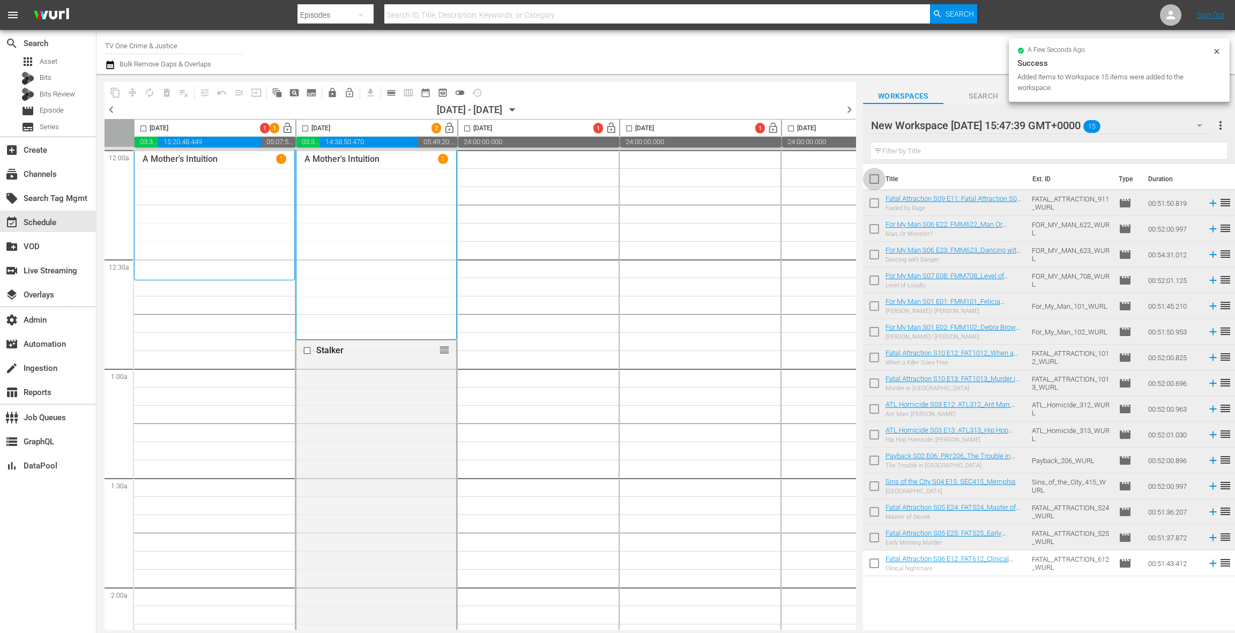
click at [875, 182] on input "checkbox" at bounding box center [874, 181] width 23 height 23
checkbox input "true"
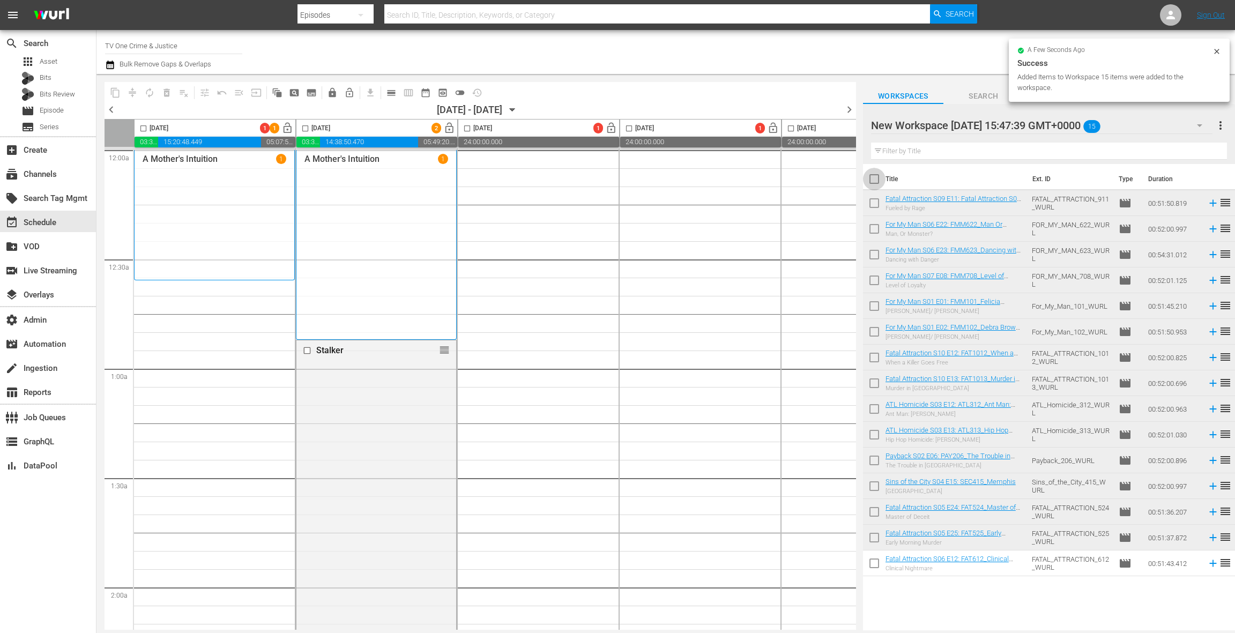
checkbox input "true"
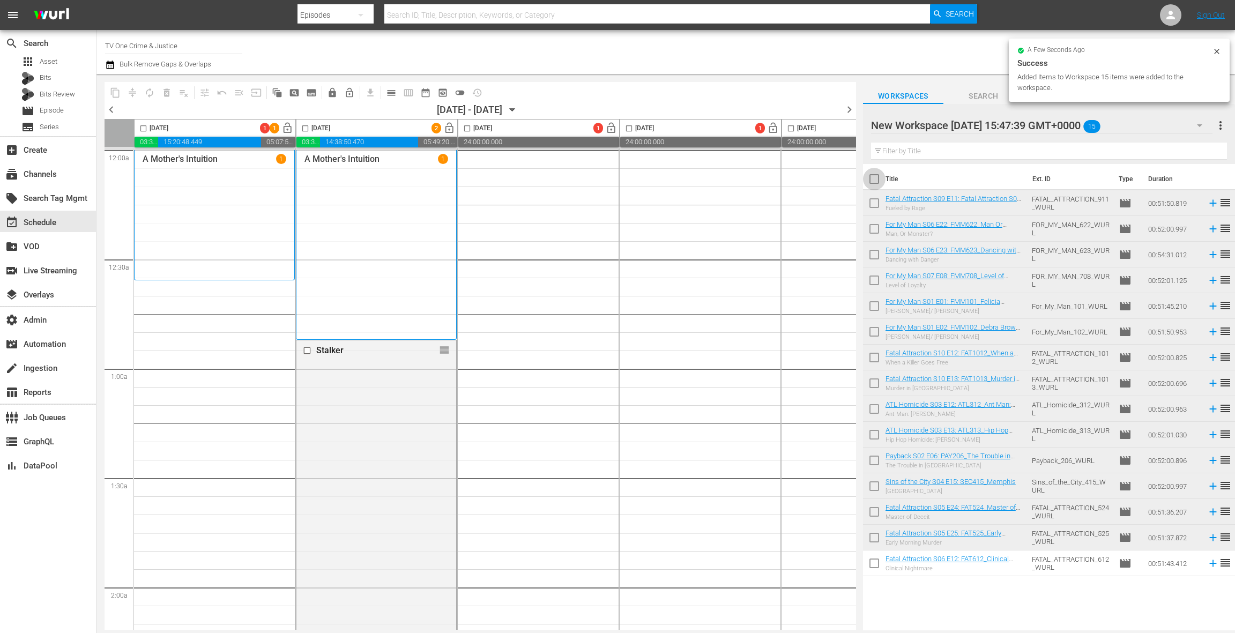
checkbox input "true"
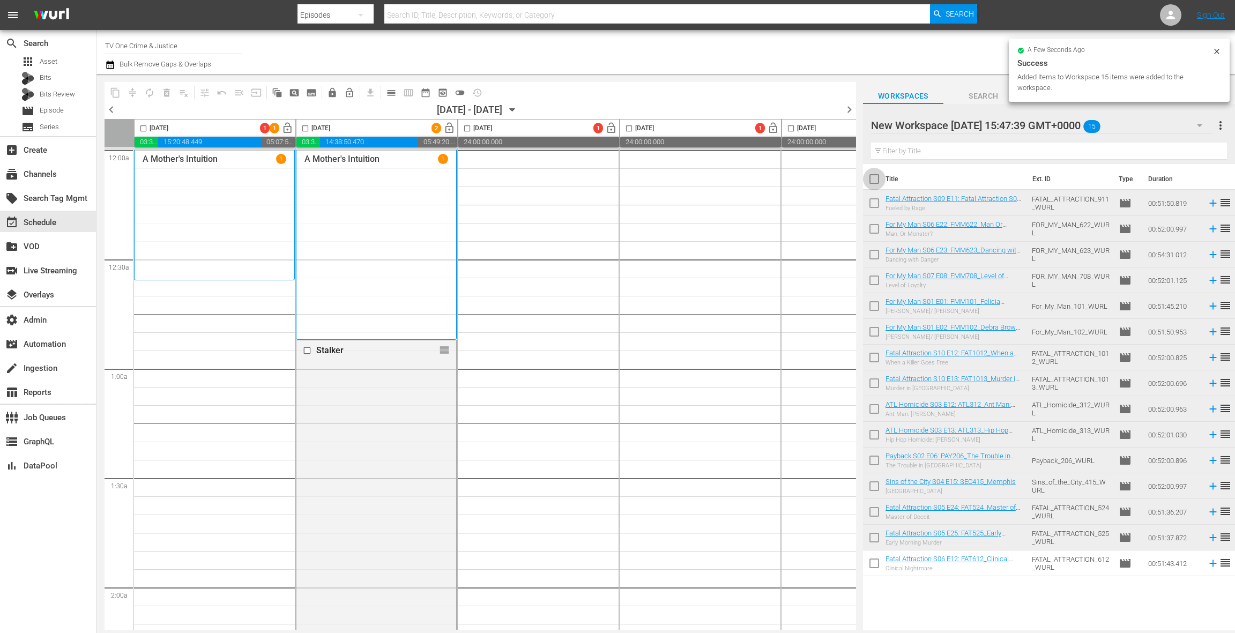
checkbox input "true"
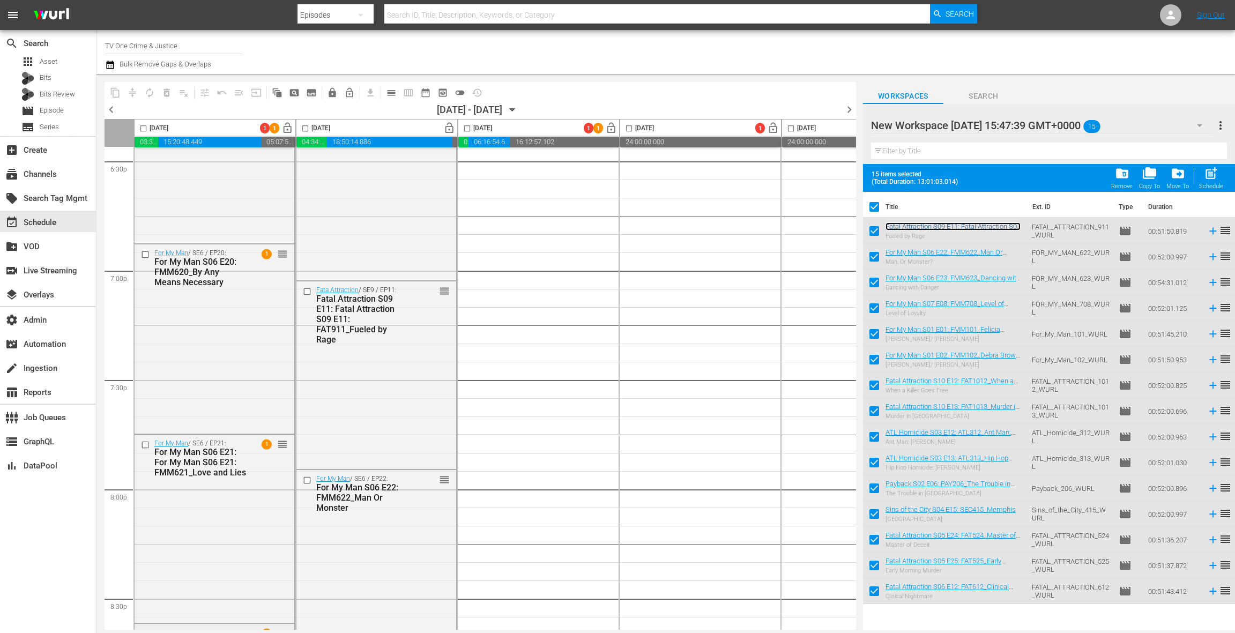
scroll to position [4024, 0]
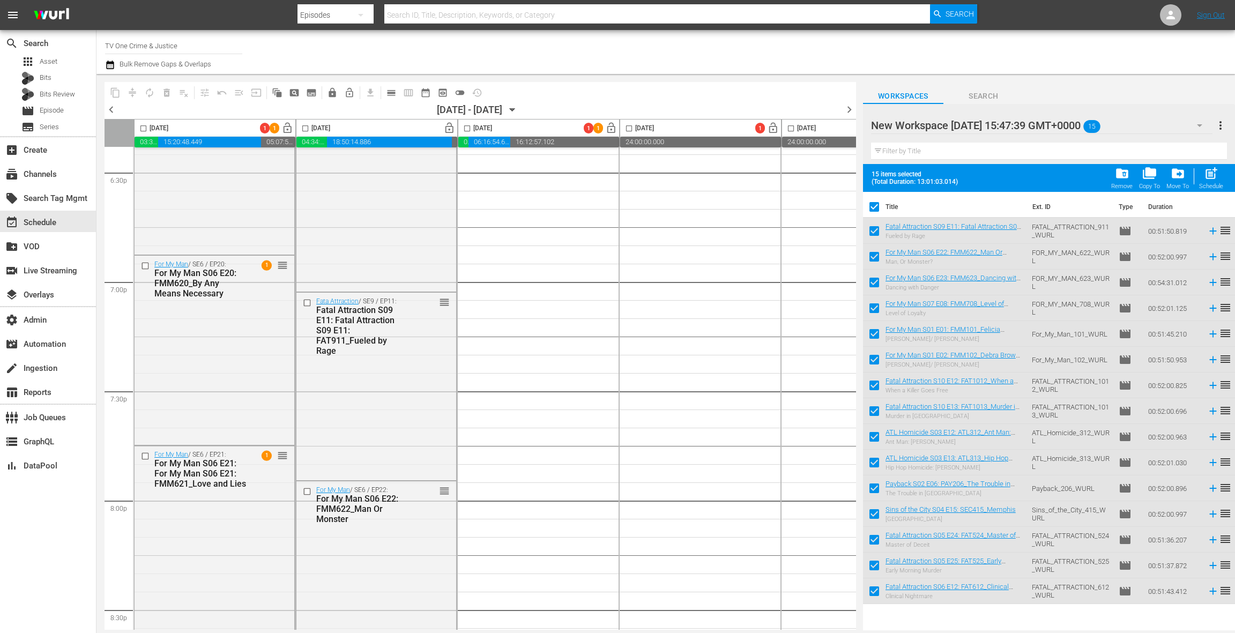
click at [250, 351] on div "For My Man / SE6 / EP20: For My Man S06 E20: FMM620_By Any Means Necessary 1 re…" at bounding box center [215, 349] width 160 height 187
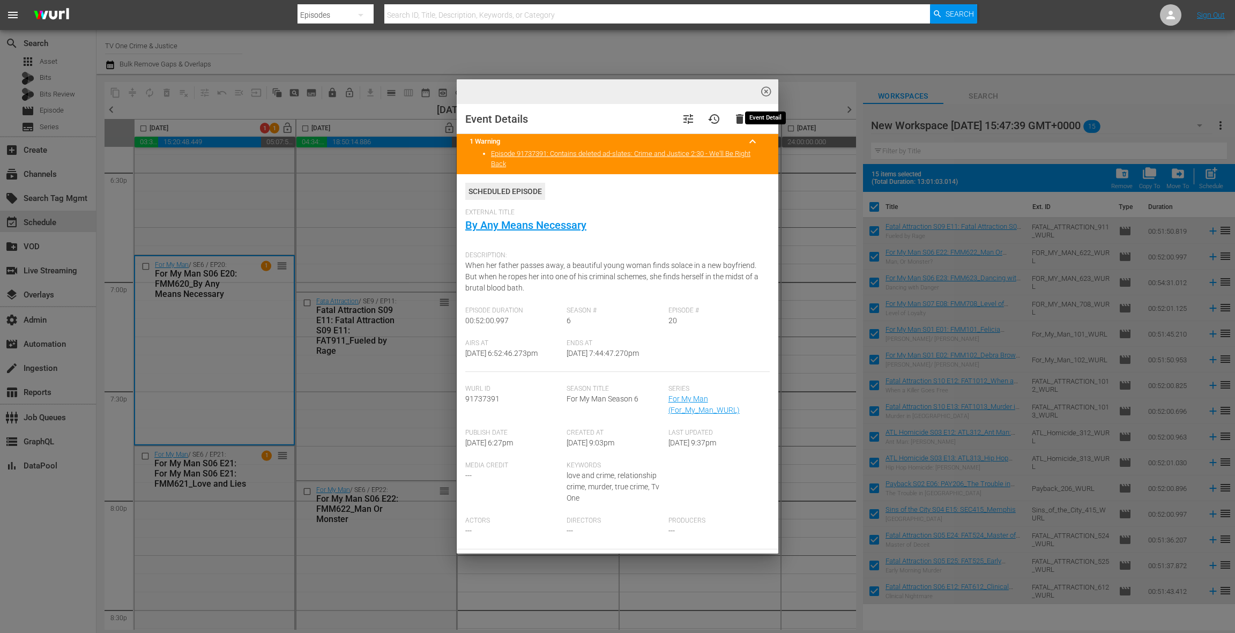
drag, startPoint x: 768, startPoint y: 94, endPoint x: 728, endPoint y: 101, distance: 40.2
click at [768, 94] on span "highlight_off_icon" at bounding box center [766, 92] width 12 height 12
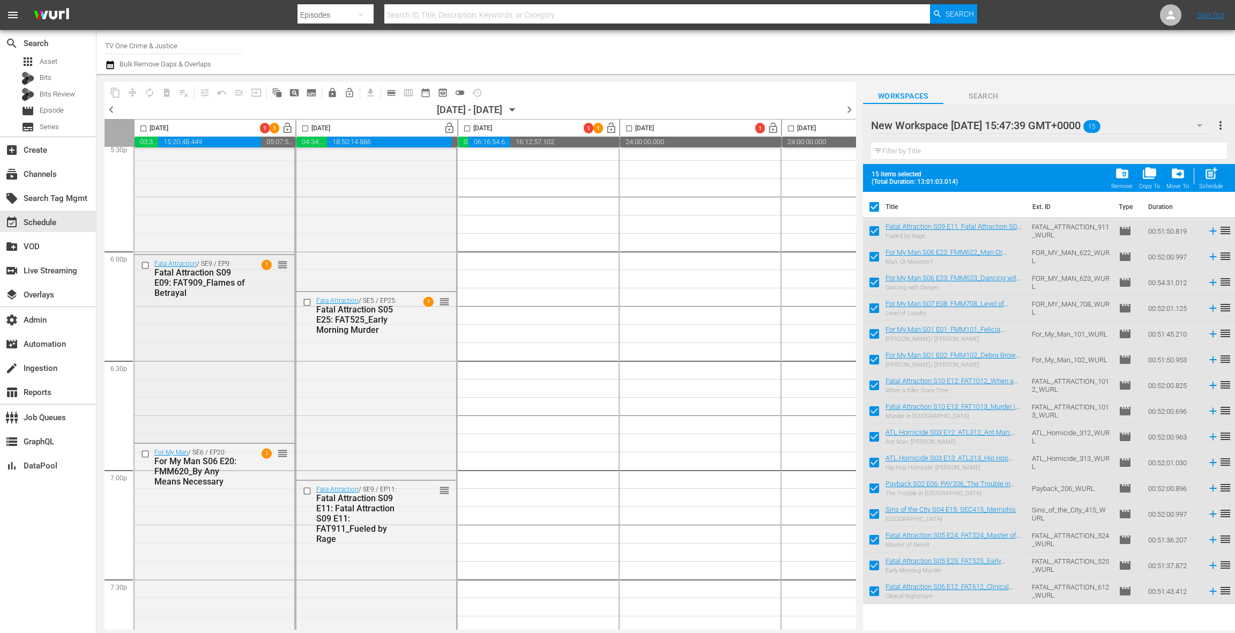
scroll to position [3923, 0]
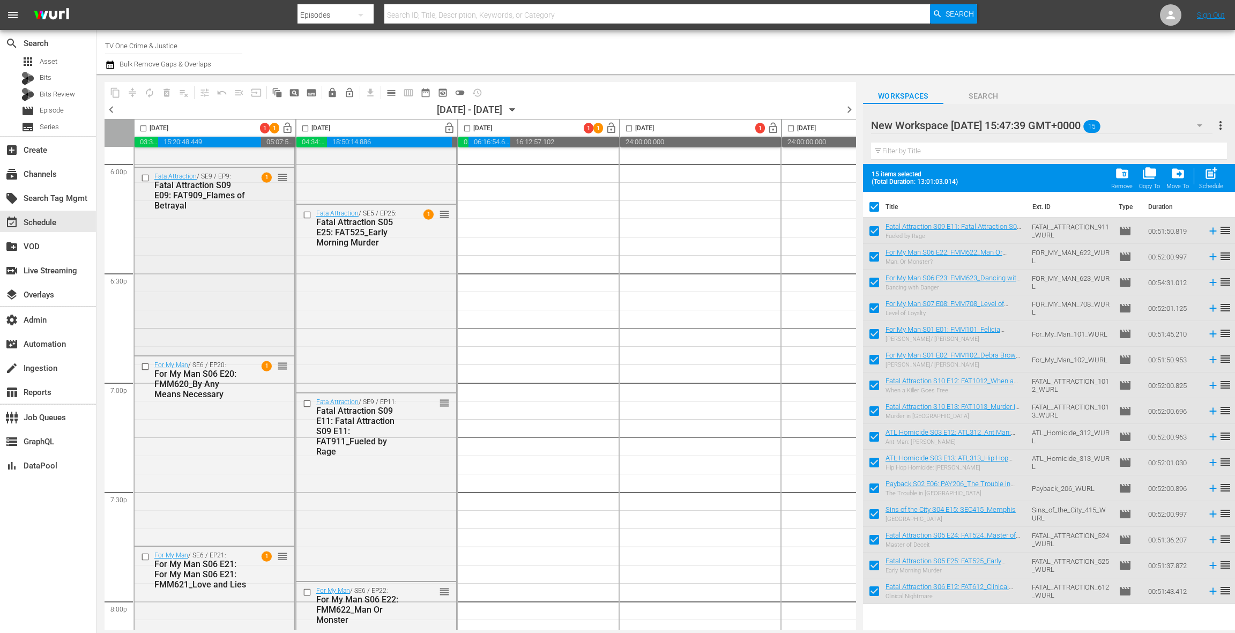
click at [236, 272] on div "Fata Attraction / SE9 / EP9: Fatal Attraction S09 E09: FAT909_Flames of Betraya…" at bounding box center [215, 261] width 160 height 186
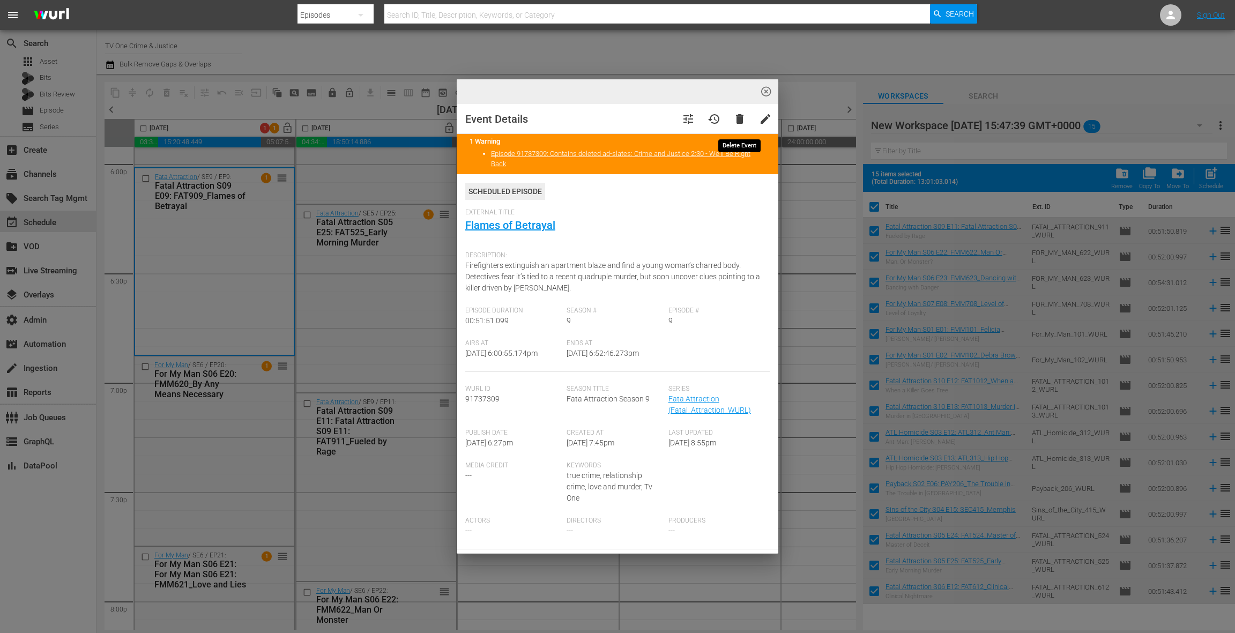
click at [744, 121] on span "delete" at bounding box center [739, 119] width 13 height 13
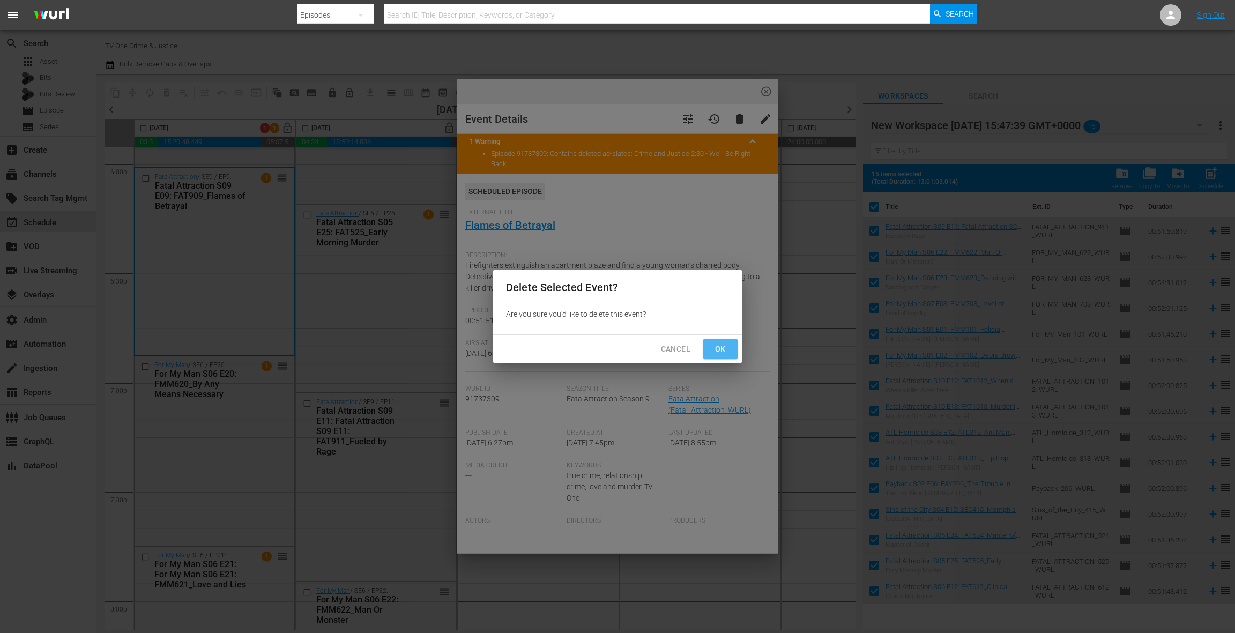
click at [721, 353] on span "Ok" at bounding box center [720, 349] width 17 height 13
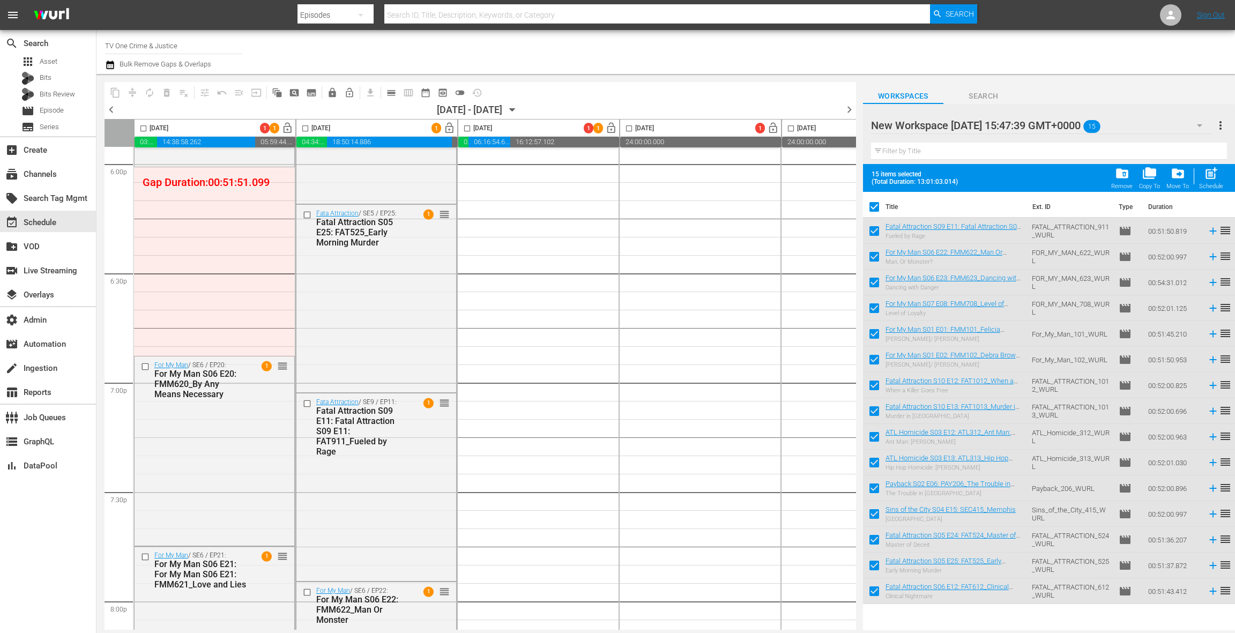
click at [112, 65] on icon "button" at bounding box center [110, 64] width 10 height 13
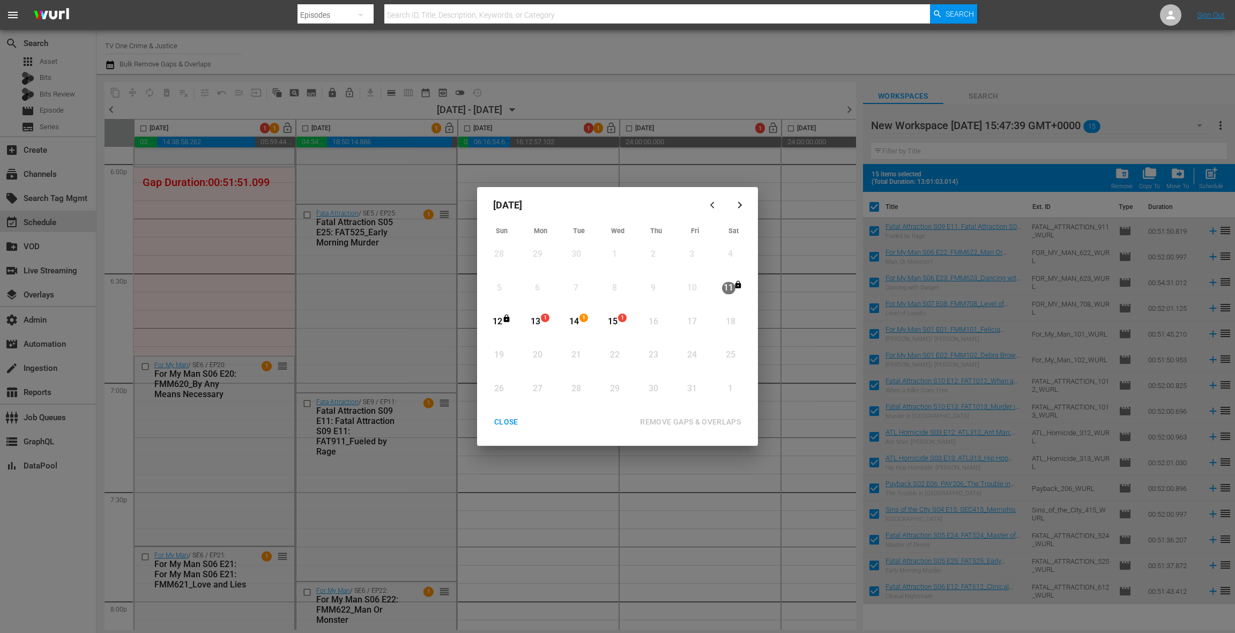
click at [536, 323] on div "13" at bounding box center [535, 322] width 13 height 12
drag, startPoint x: 620, startPoint y: 321, endPoint x: 630, endPoint y: 370, distance: 50.9
click at [620, 321] on span "1" at bounding box center [623, 318] width 8 height 9
click at [660, 422] on div "REMOVE GAPS & OVERLAPS" at bounding box center [691, 421] width 118 height 13
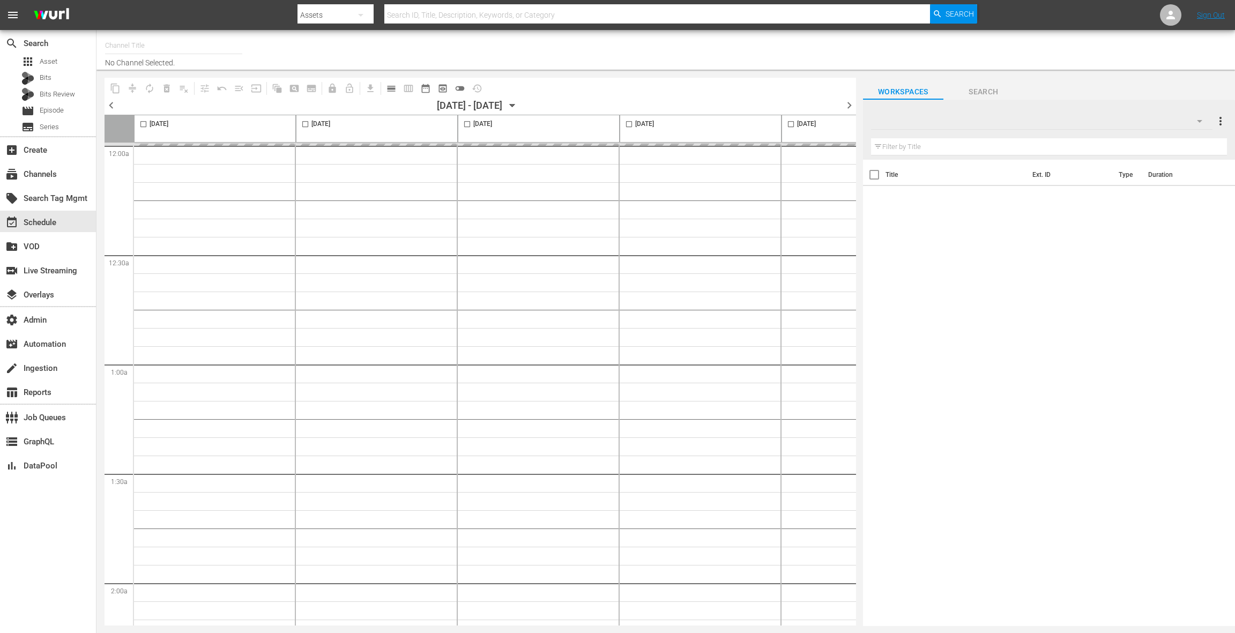
type input "TV One Crime & Justice (2117)"
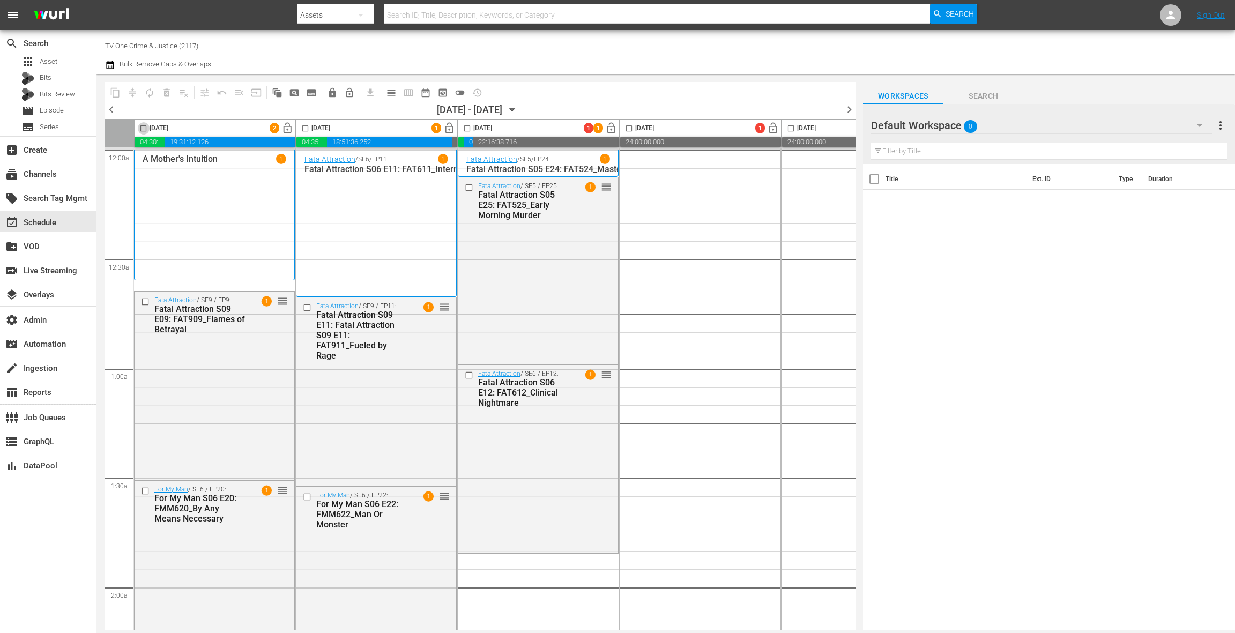
click at [144, 130] on input "checkbox" at bounding box center [143, 130] width 12 height 12
checkbox input "true"
click at [305, 130] on input "checkbox" at bounding box center [305, 130] width 12 height 12
checkbox input "true"
click at [469, 131] on input "checkbox" at bounding box center [467, 130] width 12 height 12
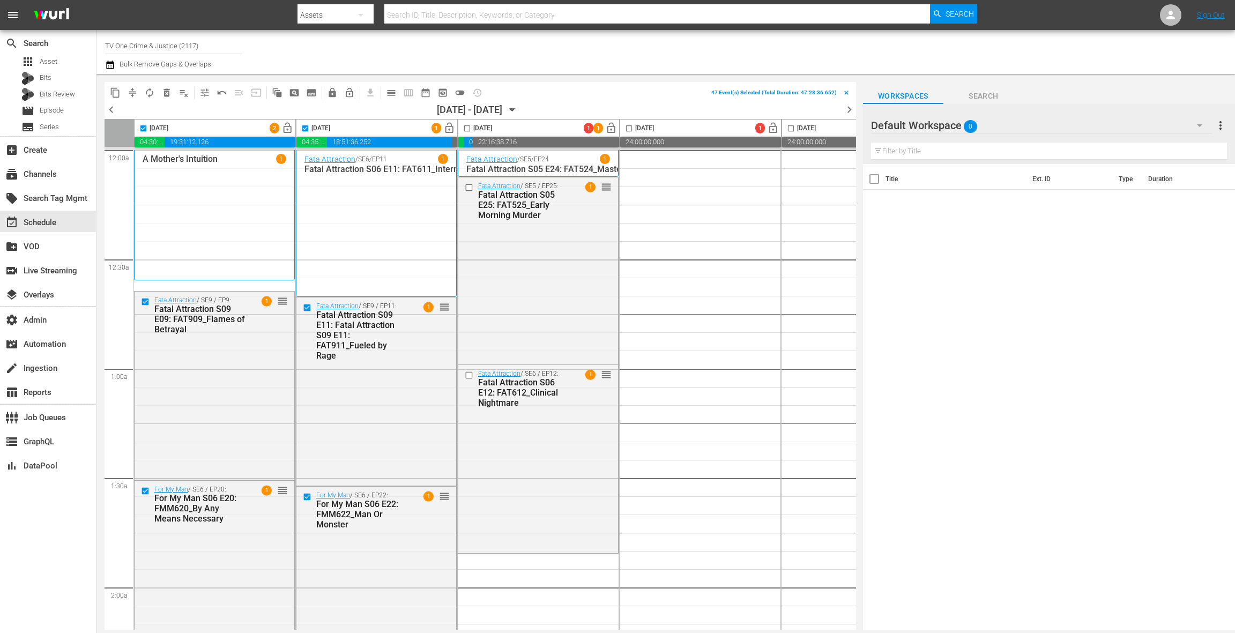
checkbox input "true"
click at [184, 95] on span "playlist_remove_outlined" at bounding box center [184, 92] width 11 height 11
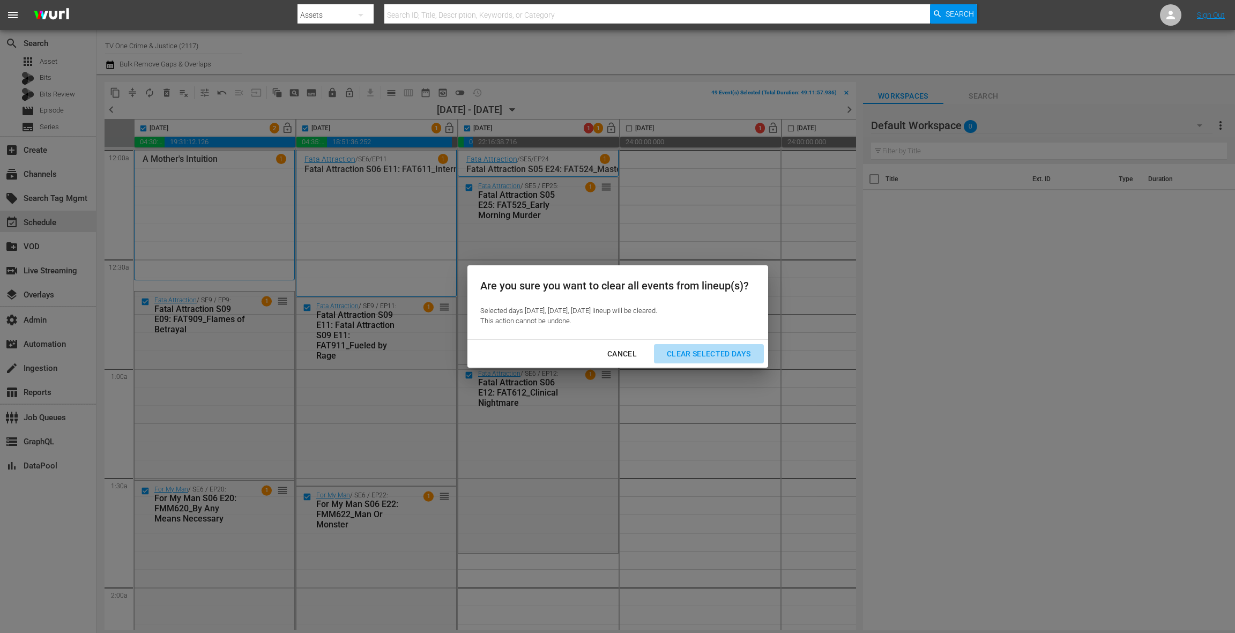
click at [691, 355] on div "Clear Selected Days" at bounding box center [708, 353] width 101 height 13
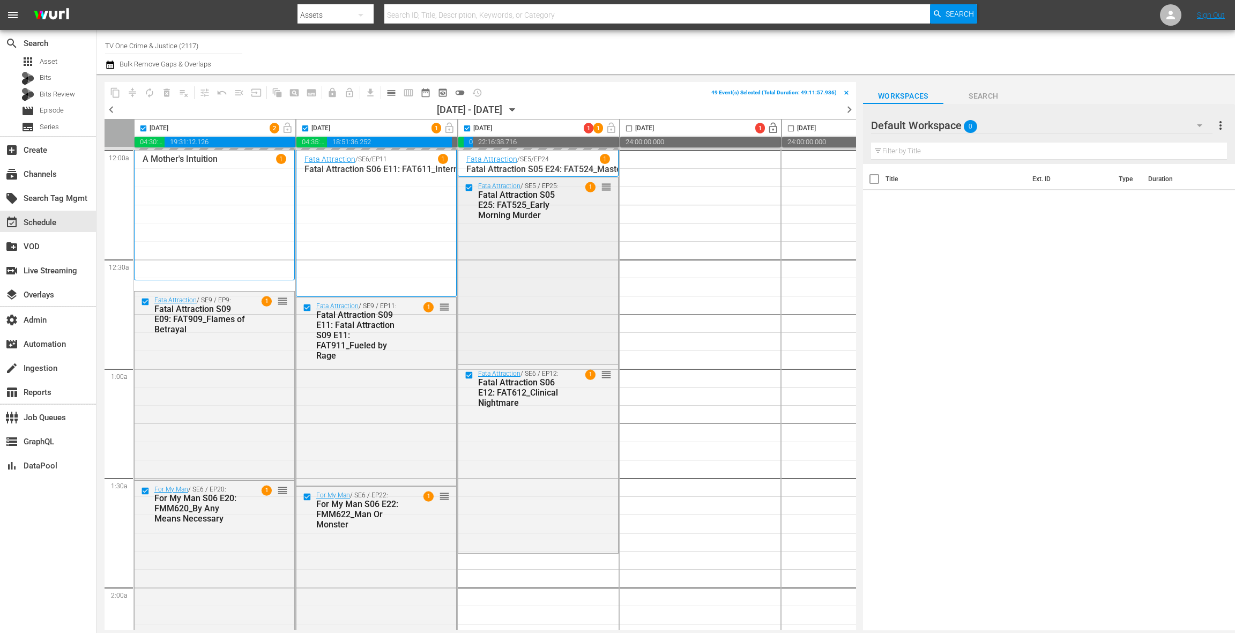
checkbox input "false"
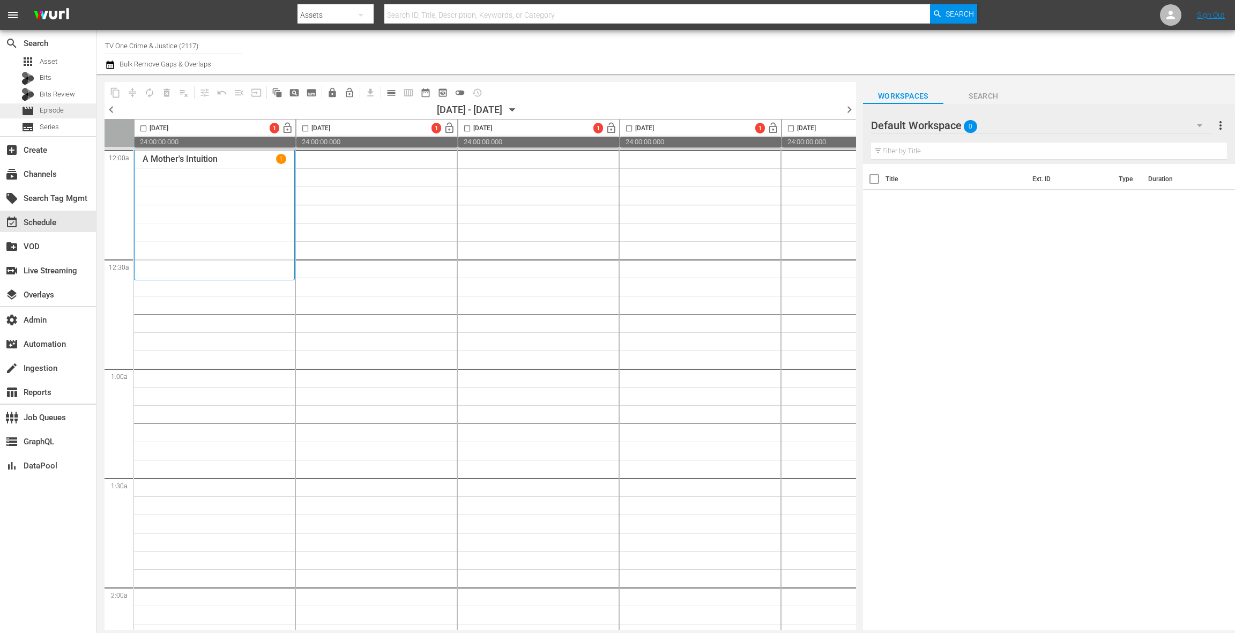
click at [58, 114] on span "Episode" at bounding box center [52, 110] width 24 height 11
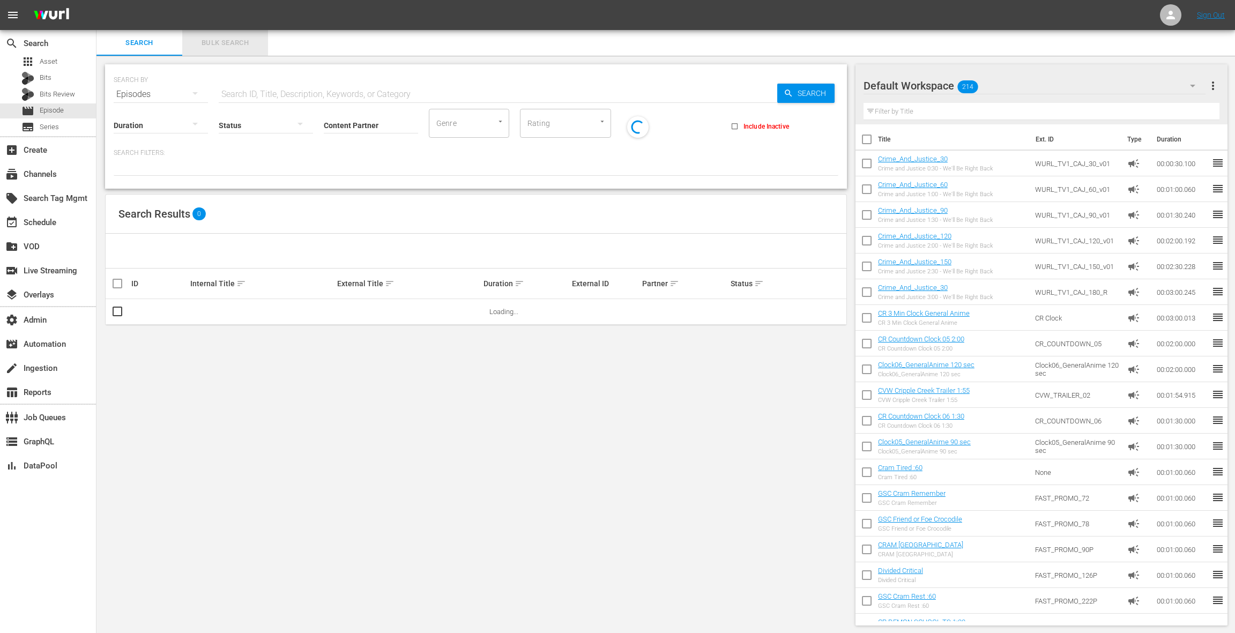
click at [228, 44] on span "Bulk Search" at bounding box center [225, 43] width 73 height 12
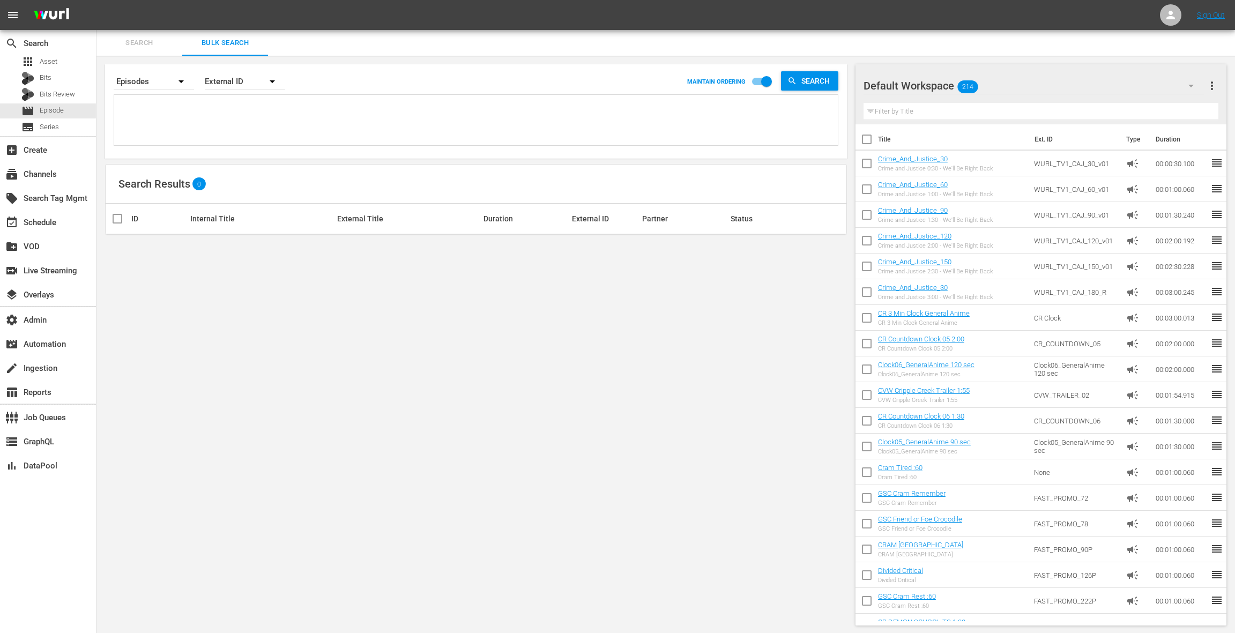
click at [218, 117] on textarea at bounding box center [477, 122] width 721 height 49
paste textarea "91737309 91737391 91737390 91737398 91466159 91466151 91737425 91737426 9173730…"
type textarea "91737309 91737391 91737390 91737398 91466159 91466151 91737425 91737426 9173730…"
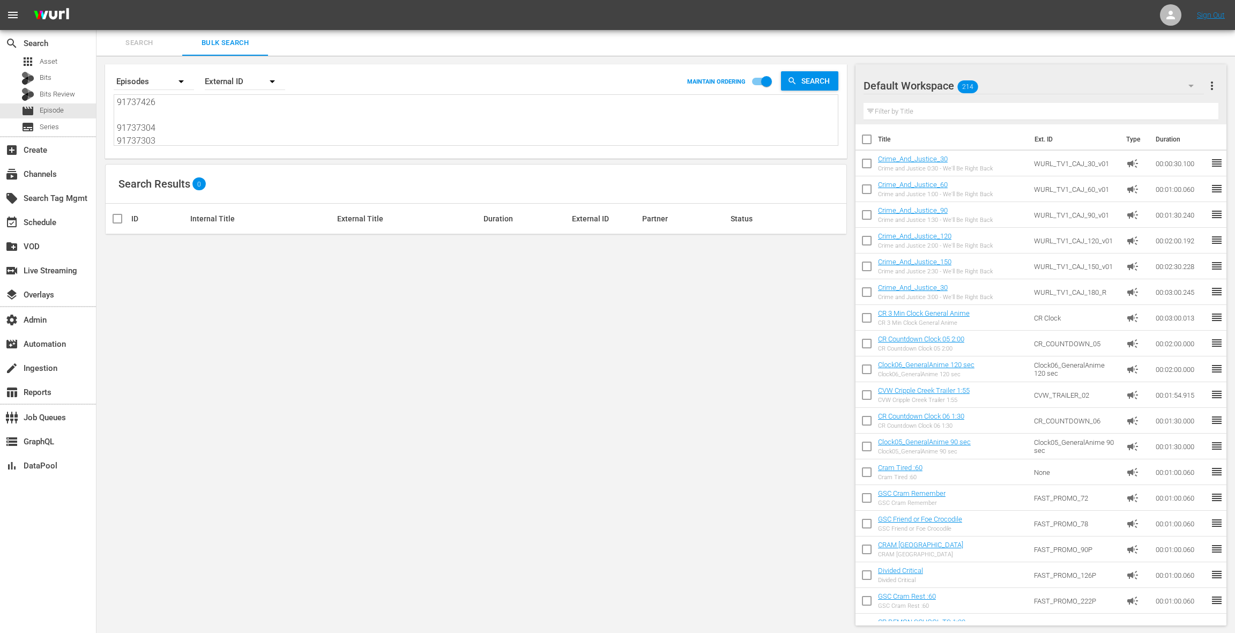
click at [232, 86] on div "External ID" at bounding box center [245, 81] width 80 height 30
drag, startPoint x: 242, startPoint y: 125, endPoint x: 235, endPoint y: 125, distance: 6.4
click at [242, 125] on div "Wurl ID" at bounding box center [239, 128] width 43 height 17
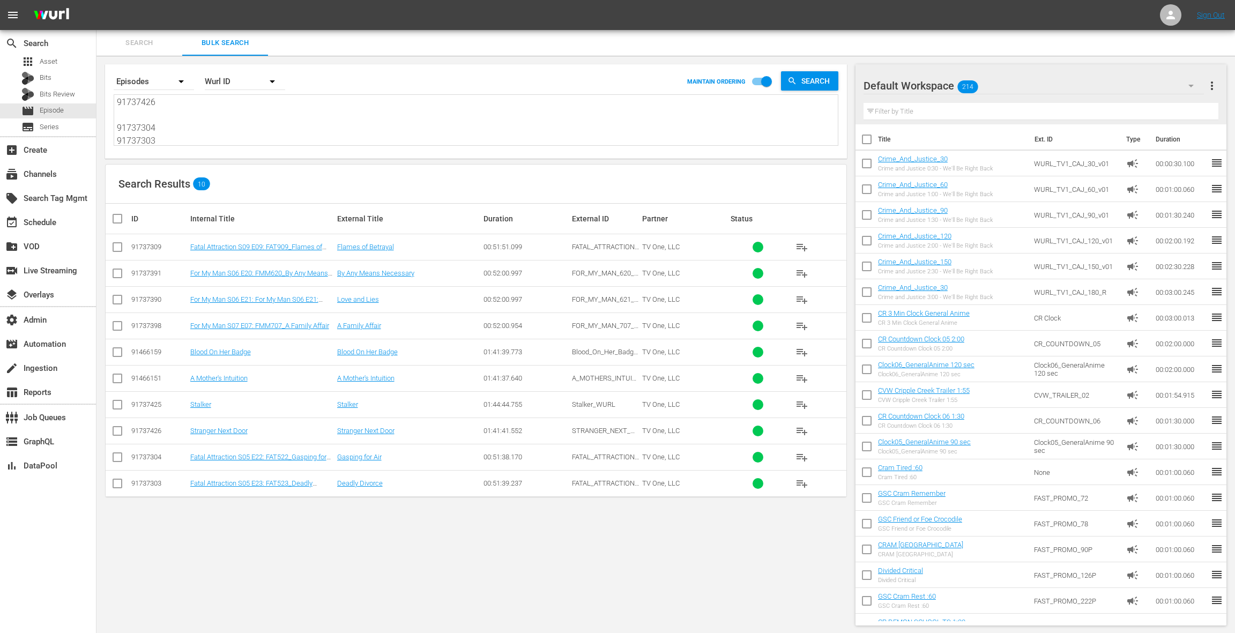
click at [1076, 84] on div "Default Workspace 214" at bounding box center [1034, 86] width 340 height 30
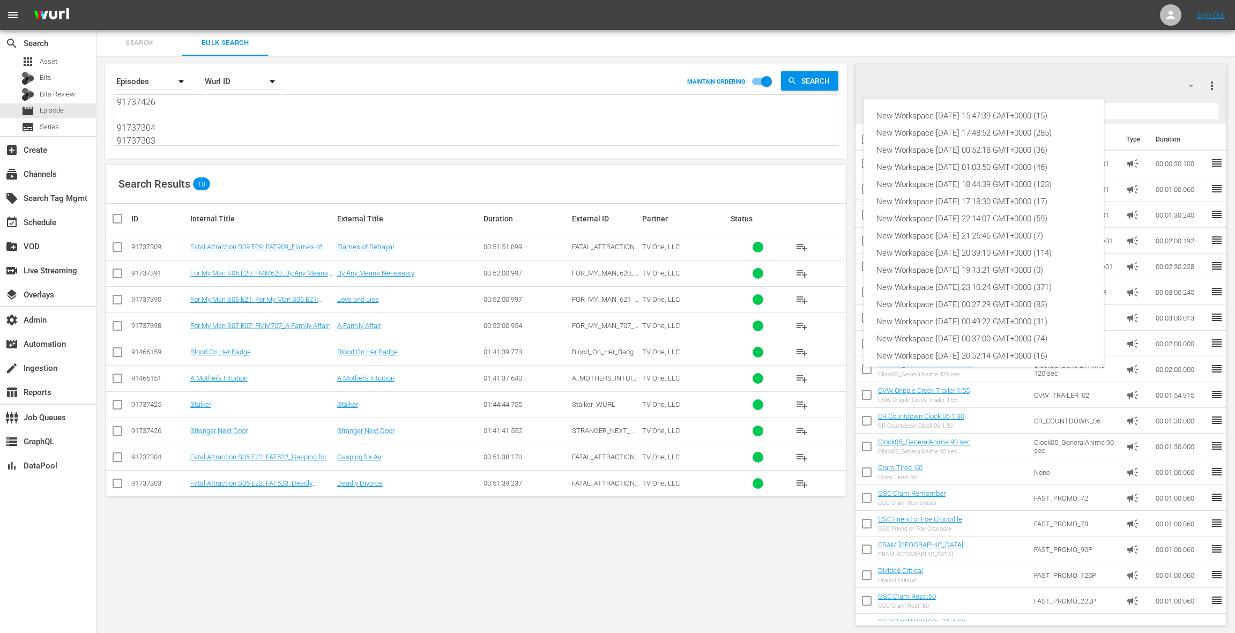
scroll to position [58, 0]
click at [1013, 115] on div "New Workspace Fri Oct 10 2025 15:47:39 GMT+0000 (15)" at bounding box center [984, 115] width 214 height 17
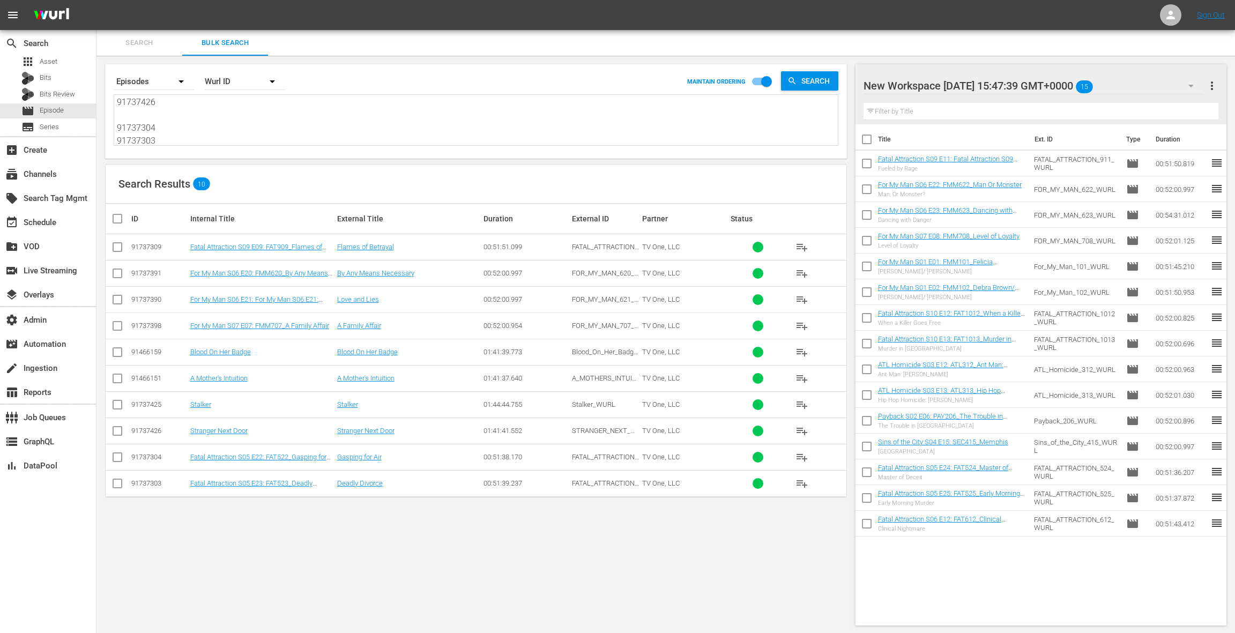
drag, startPoint x: 1214, startPoint y: 91, endPoint x: 1209, endPoint y: 91, distance: 5.4
click at [1213, 91] on span "more_vert" at bounding box center [1212, 85] width 13 height 13
click at [1140, 112] on div "Clear All Workspace Items" at bounding box center [1143, 105] width 126 height 19
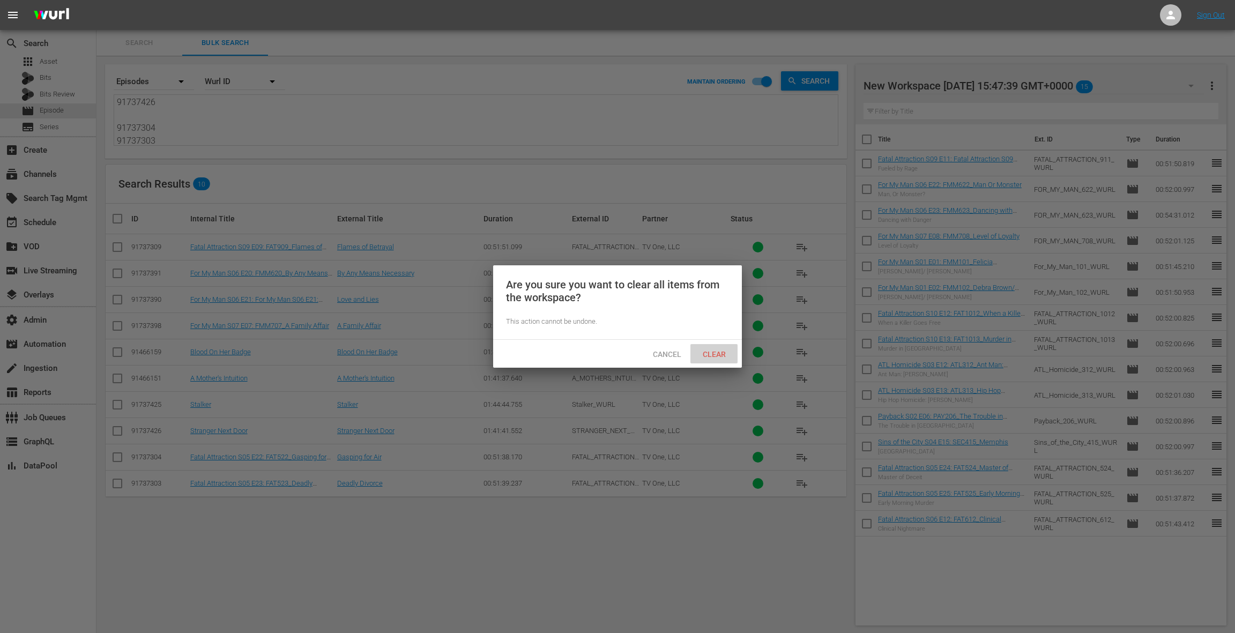
click at [726, 355] on span "Clear" at bounding box center [714, 354] width 40 height 9
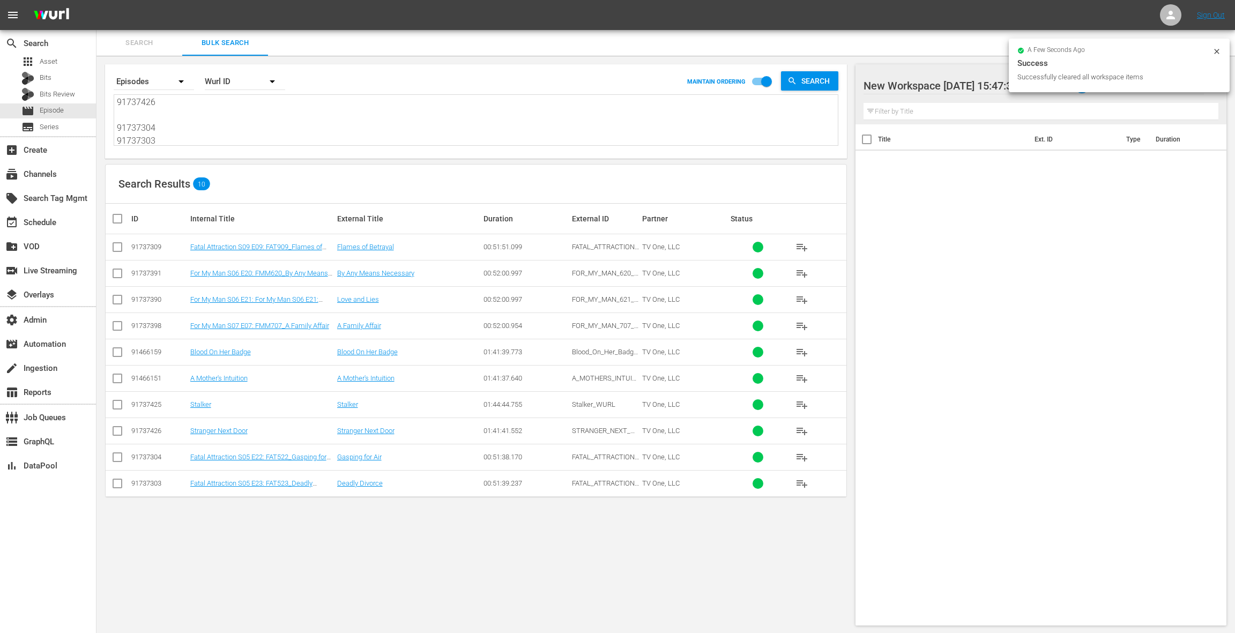
click at [122, 217] on input "checkbox" at bounding box center [121, 218] width 21 height 13
checkbox input "true"
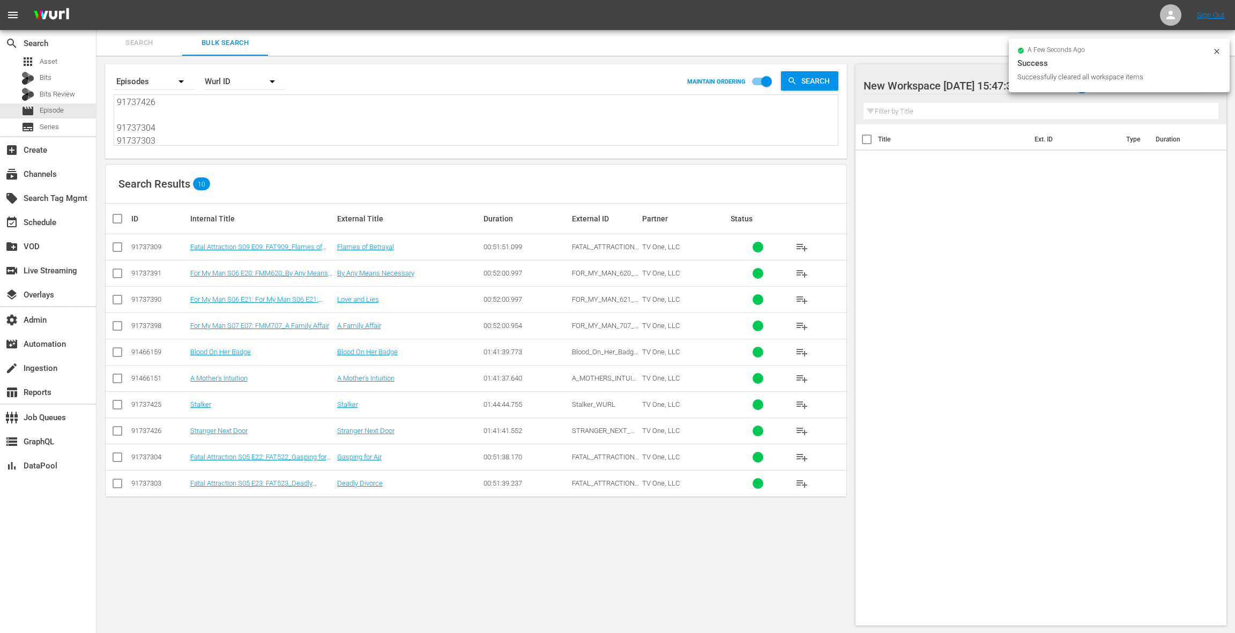
checkbox input "true"
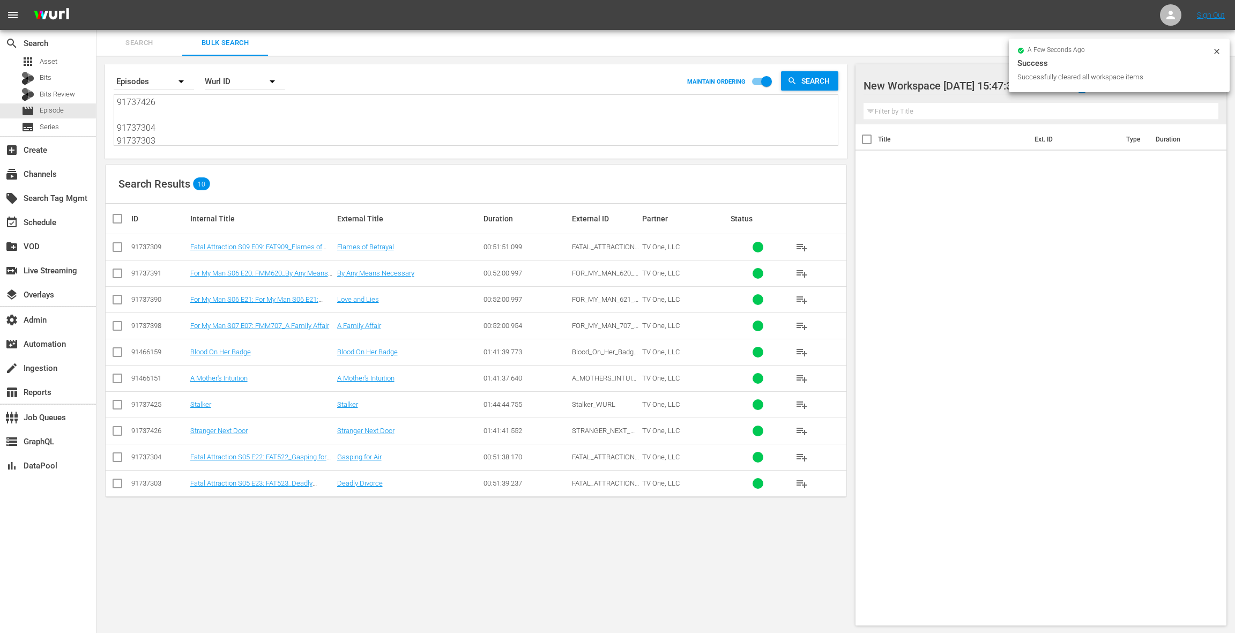
checkbox input "true"
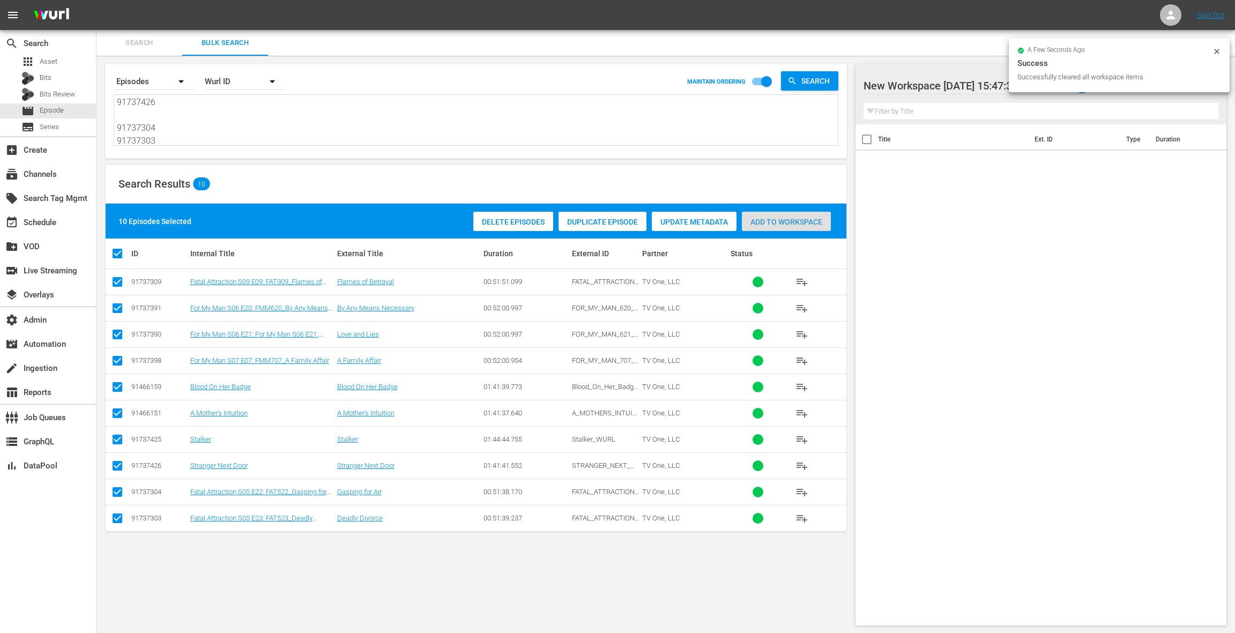
drag, startPoint x: 784, startPoint y: 221, endPoint x: 380, endPoint y: 221, distance: 403.7
click at [784, 221] on span "Add to Workspace" at bounding box center [786, 222] width 89 height 9
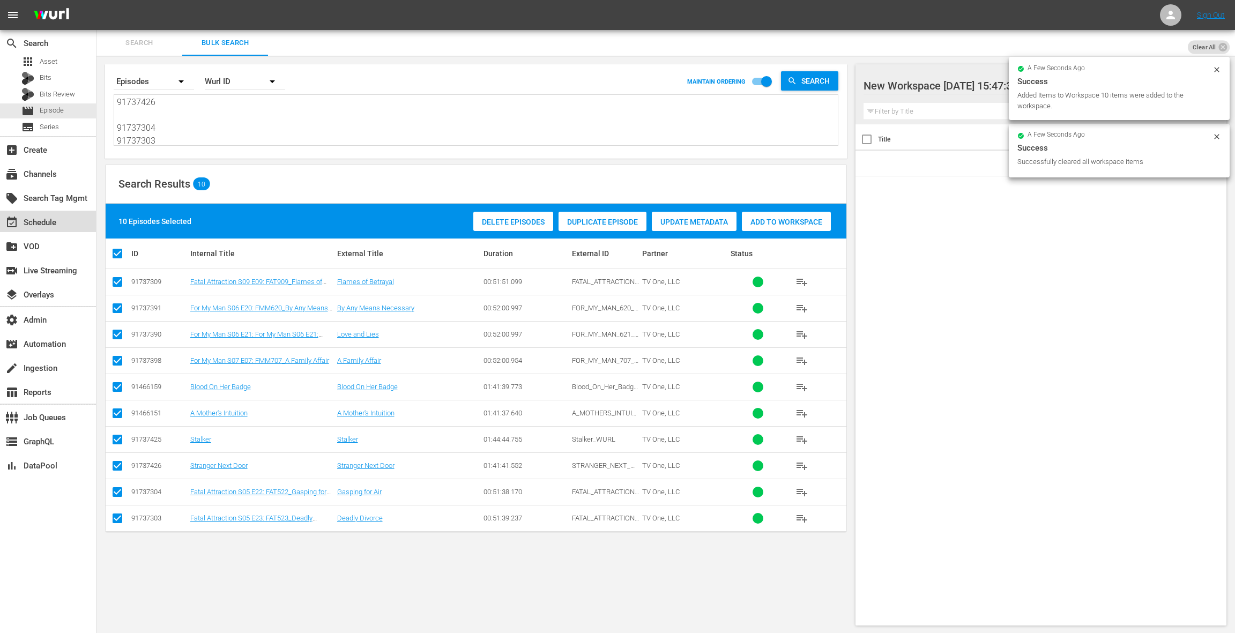
click at [26, 226] on div "event_available Schedule" at bounding box center [30, 221] width 60 height 10
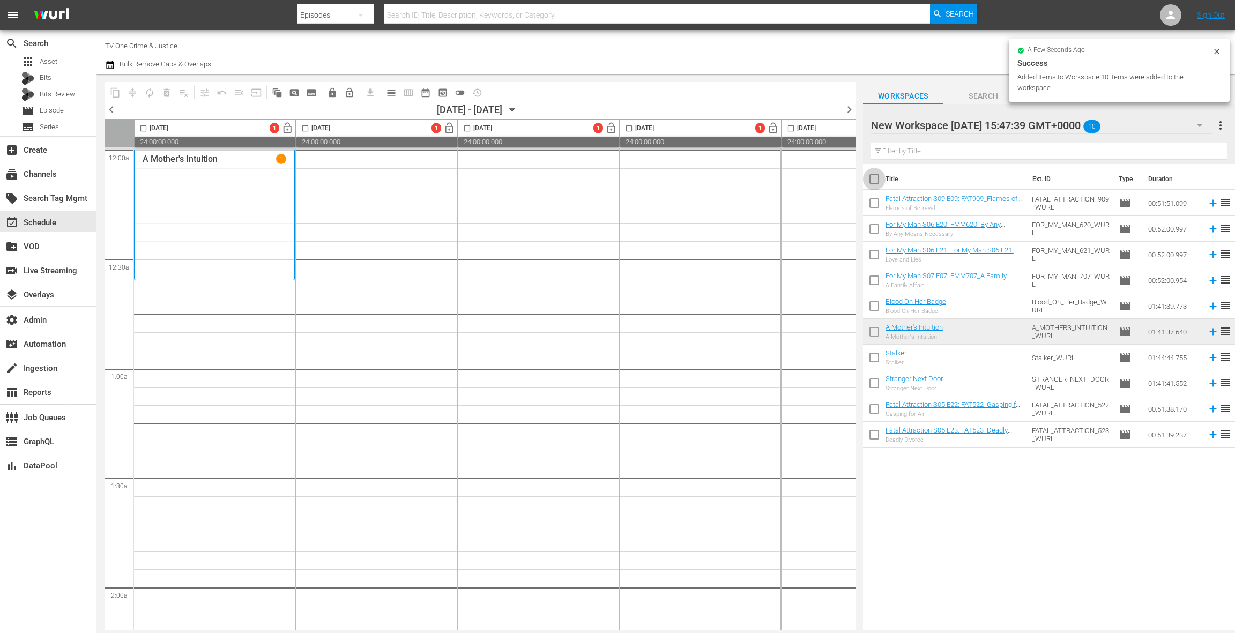
click at [878, 183] on input "checkbox" at bounding box center [874, 181] width 23 height 23
checkbox input "true"
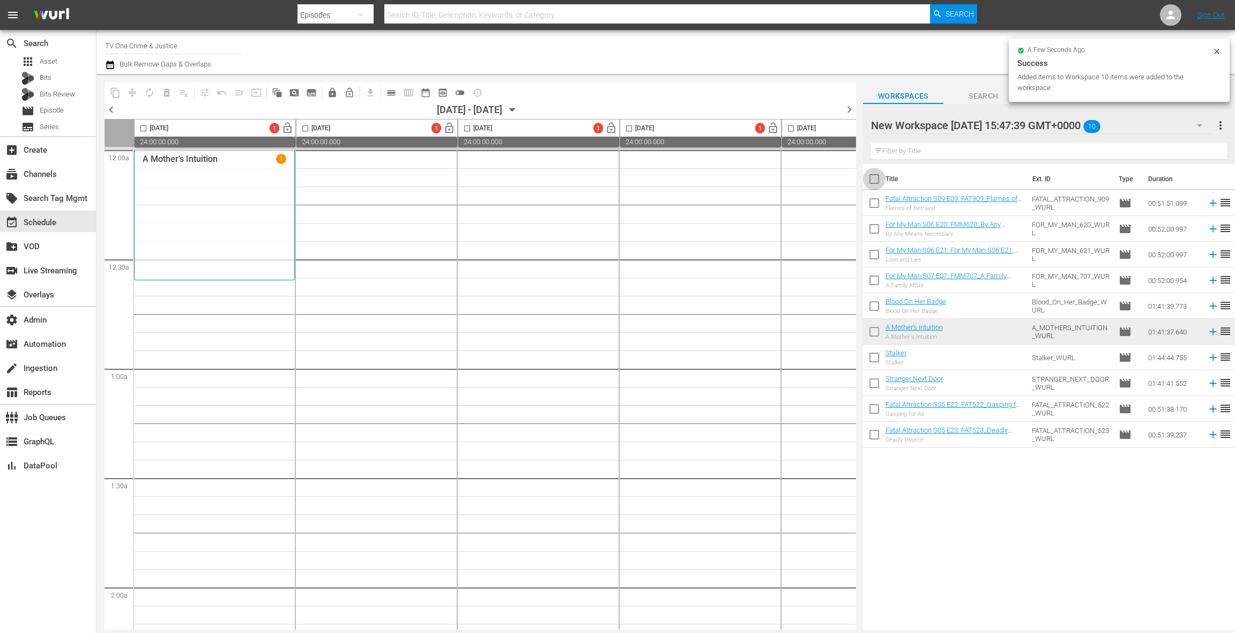
checkbox input "true"
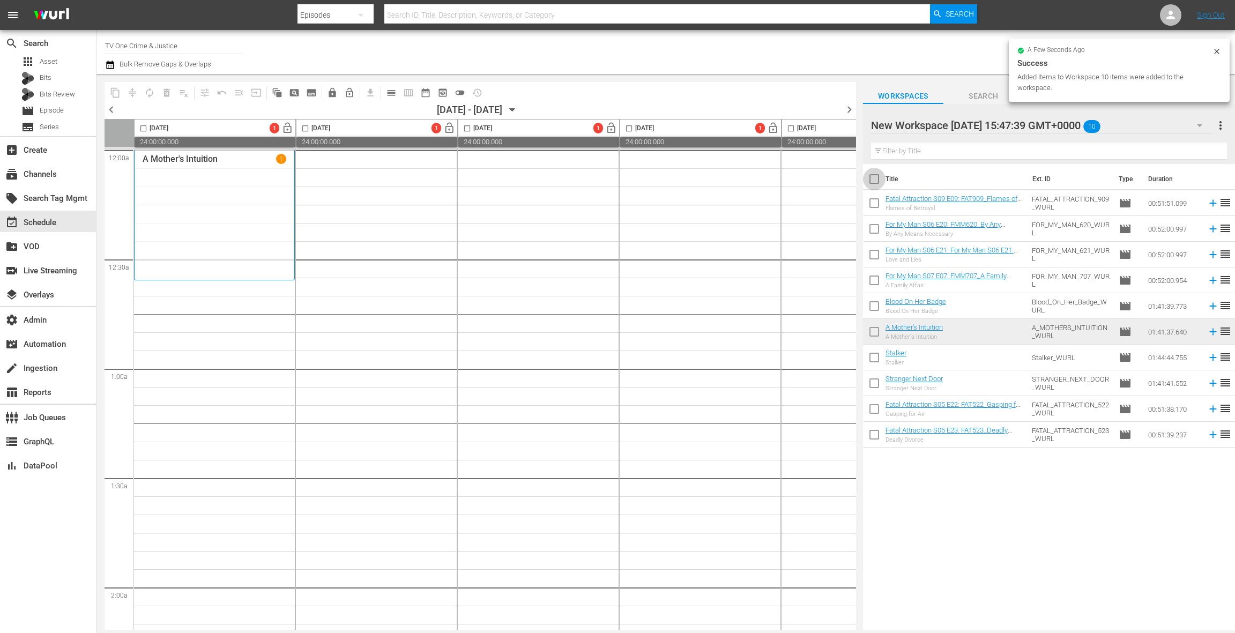
checkbox input "true"
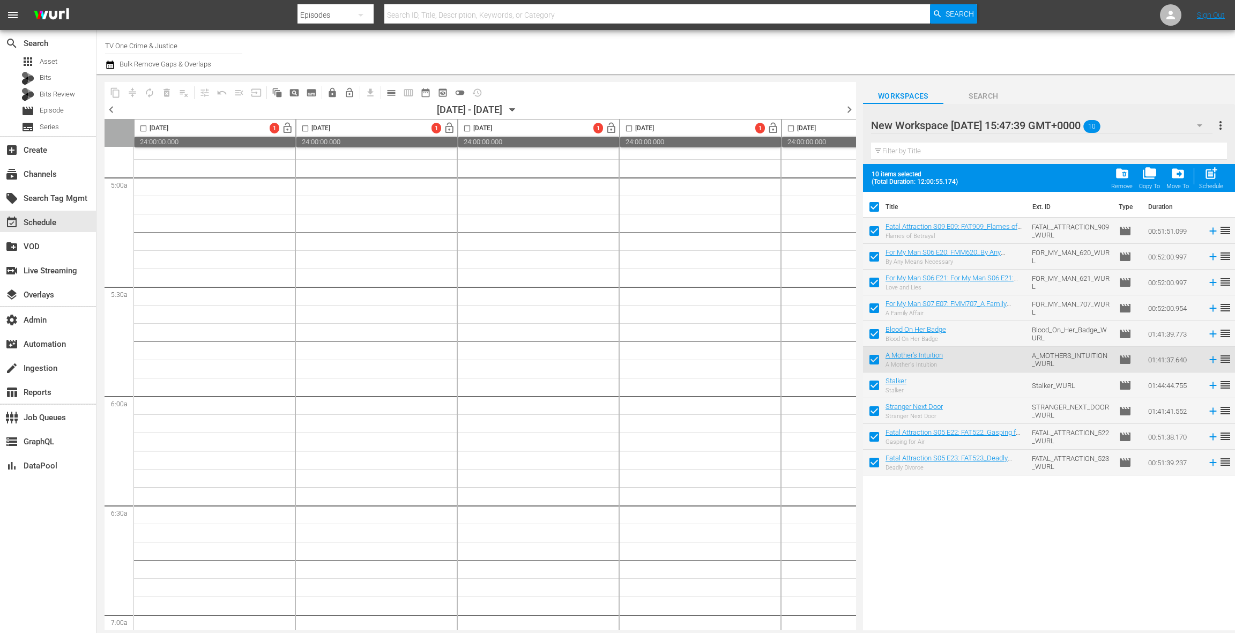
scroll to position [1117, 0]
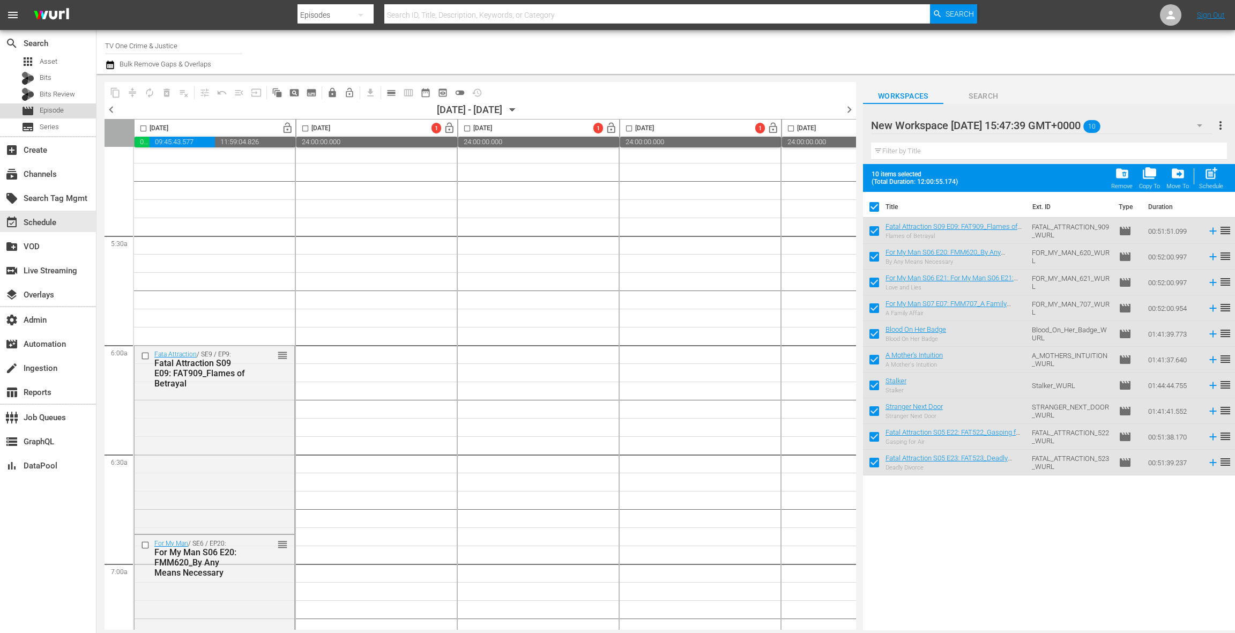
click at [44, 109] on span "Episode" at bounding box center [52, 110] width 24 height 11
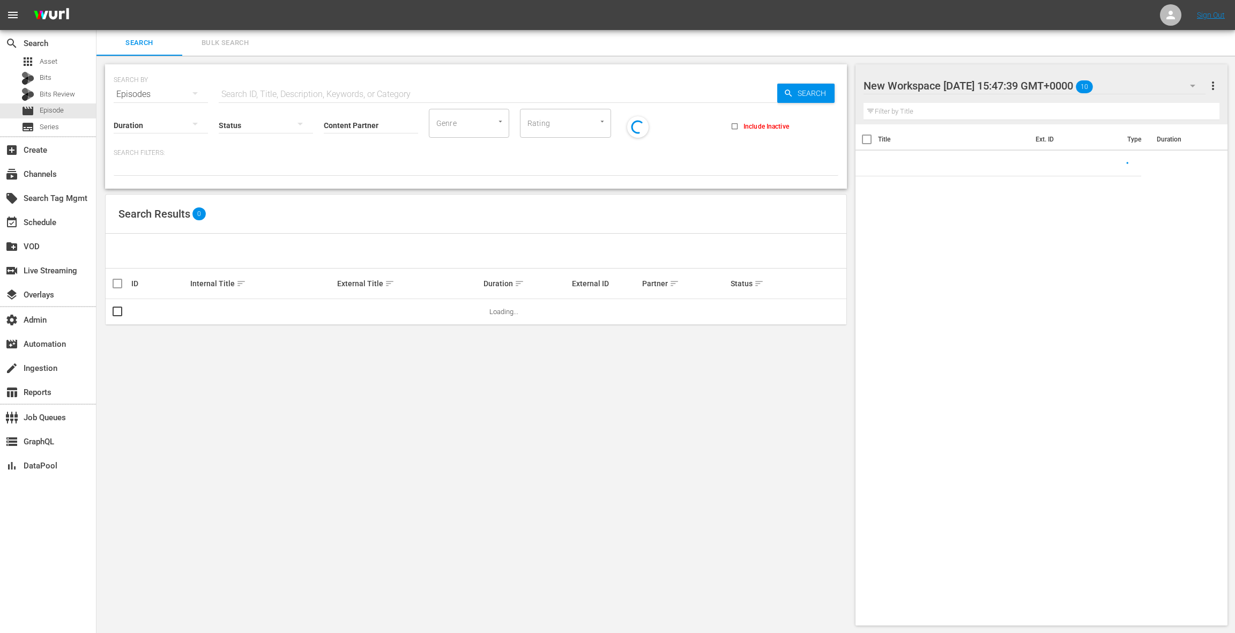
click at [227, 49] on button "Bulk Search" at bounding box center [225, 43] width 86 height 26
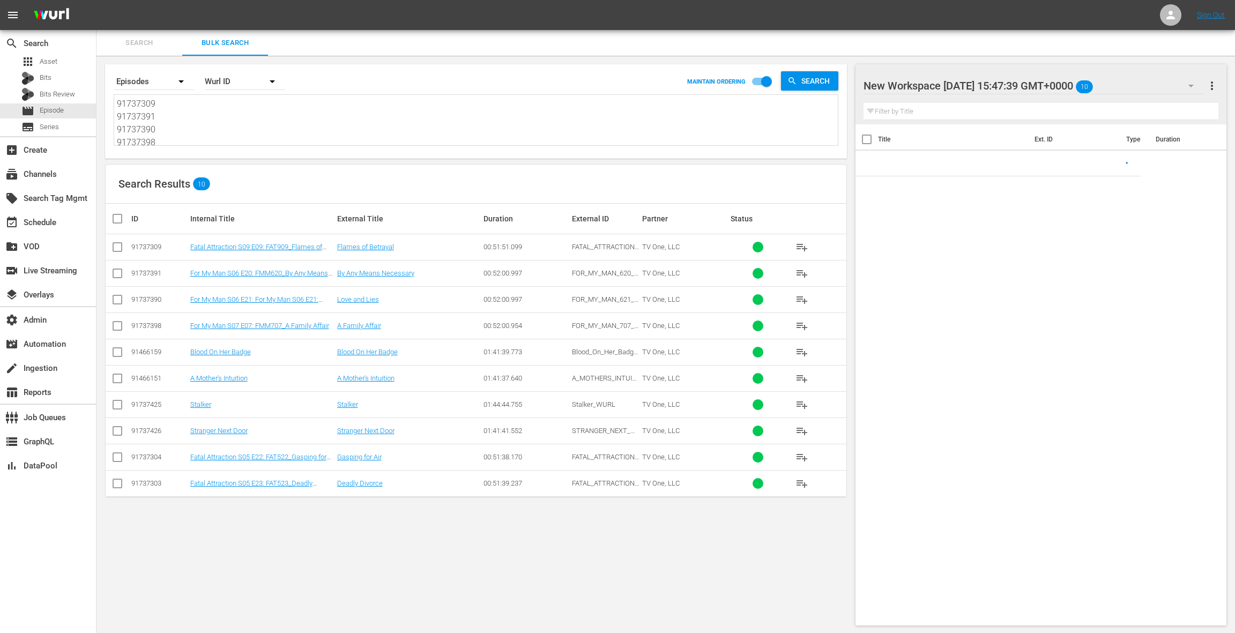
click at [214, 135] on textarea "91737309 91737391 91737390 91737398 91466159 91466151 91737425 91737426 9173730…" at bounding box center [477, 122] width 721 height 49
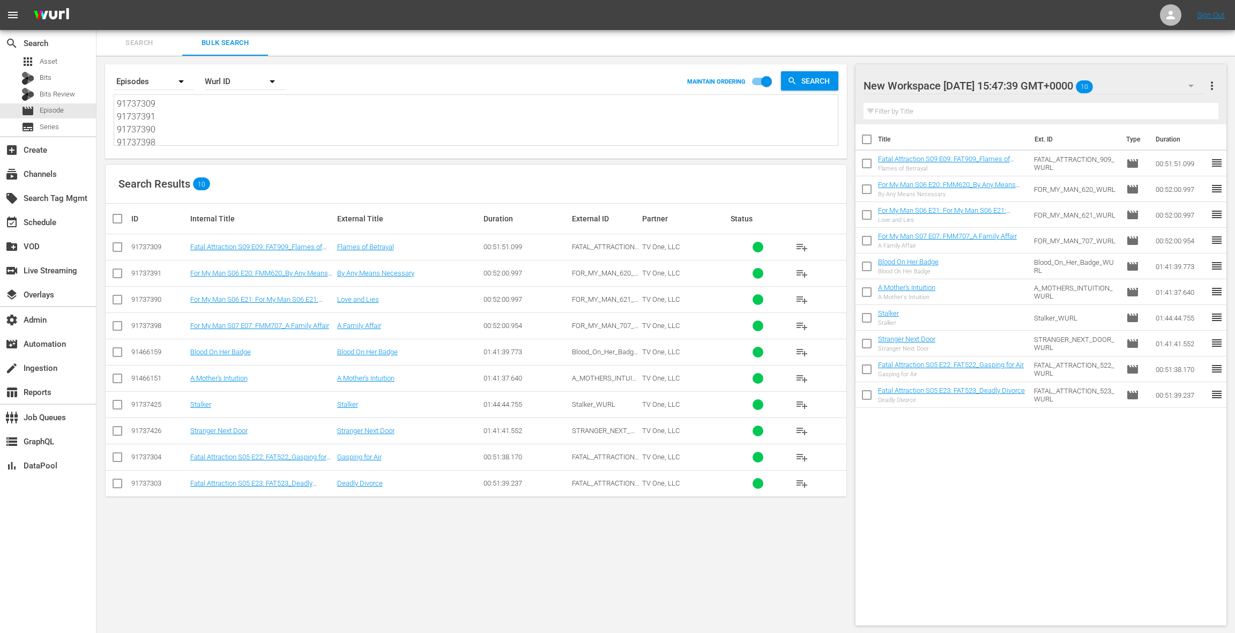
paste textarea "91737316"
type textarea "91737309 91737391 91737390 91737398 91466159 91466151 91737425 91737426 9173730…"
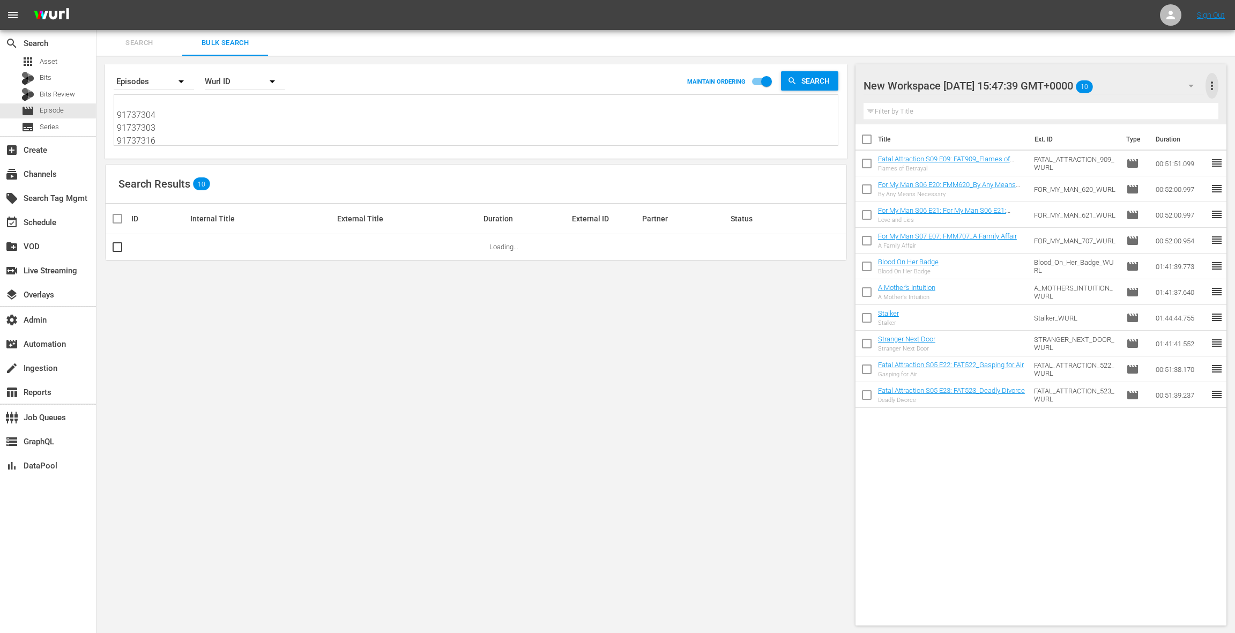
click at [1215, 87] on span "more_vert" at bounding box center [1212, 85] width 13 height 13
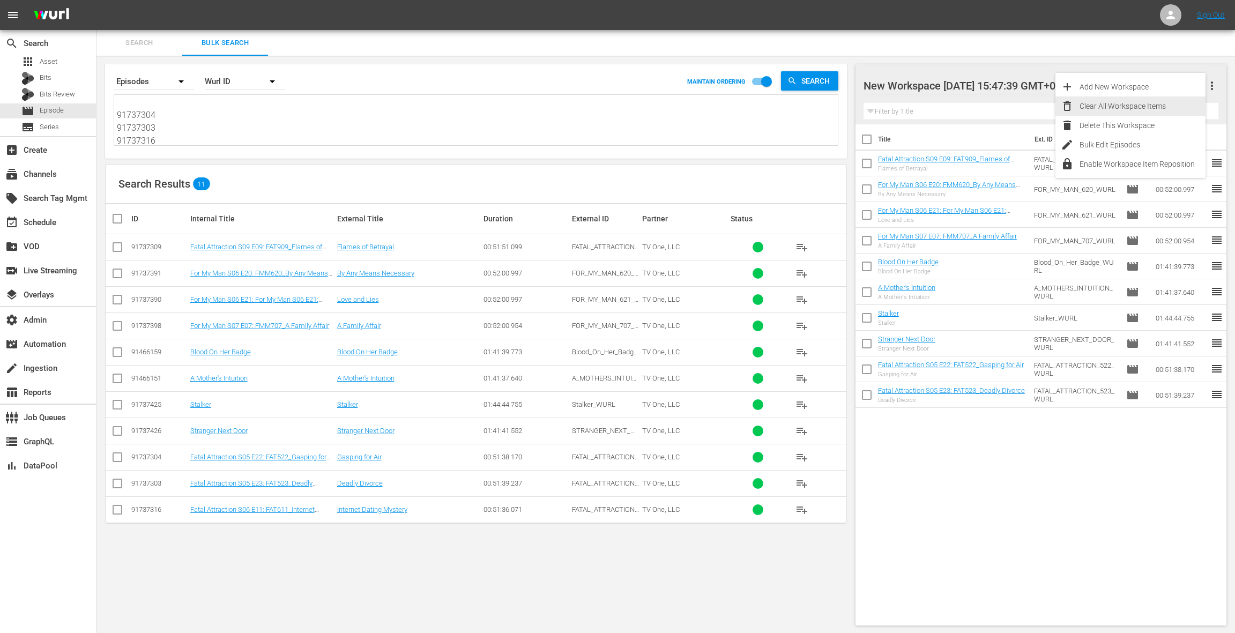
drag, startPoint x: 1128, startPoint y: 108, endPoint x: 909, endPoint y: 197, distance: 236.3
click at [1127, 108] on div "Clear All Workspace Items" at bounding box center [1143, 105] width 126 height 19
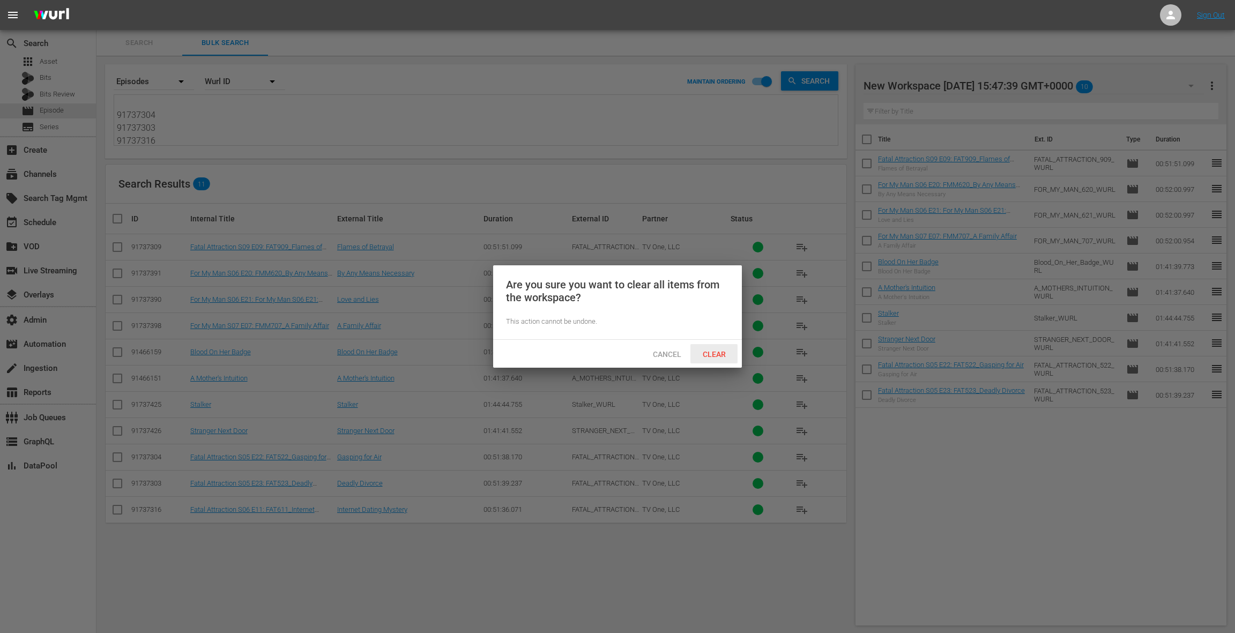
drag, startPoint x: 716, startPoint y: 352, endPoint x: 753, endPoint y: 337, distance: 39.9
click at [716, 351] on span "Clear" at bounding box center [714, 354] width 40 height 9
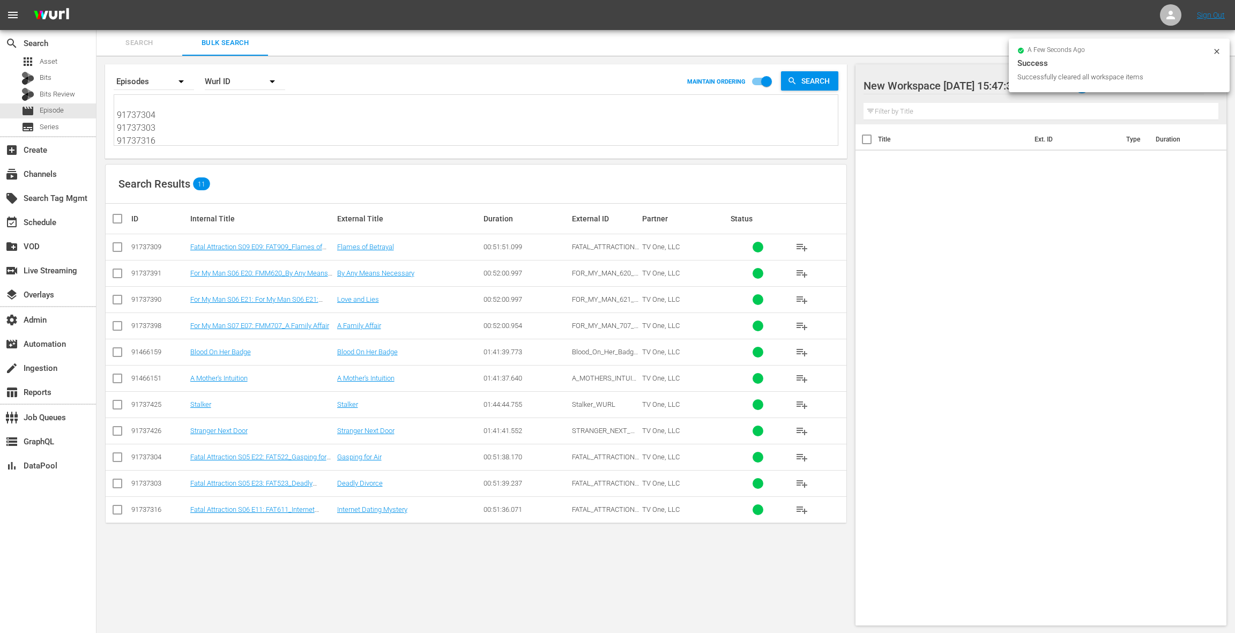
click at [118, 216] on input "checkbox" at bounding box center [121, 218] width 21 height 13
checkbox input "true"
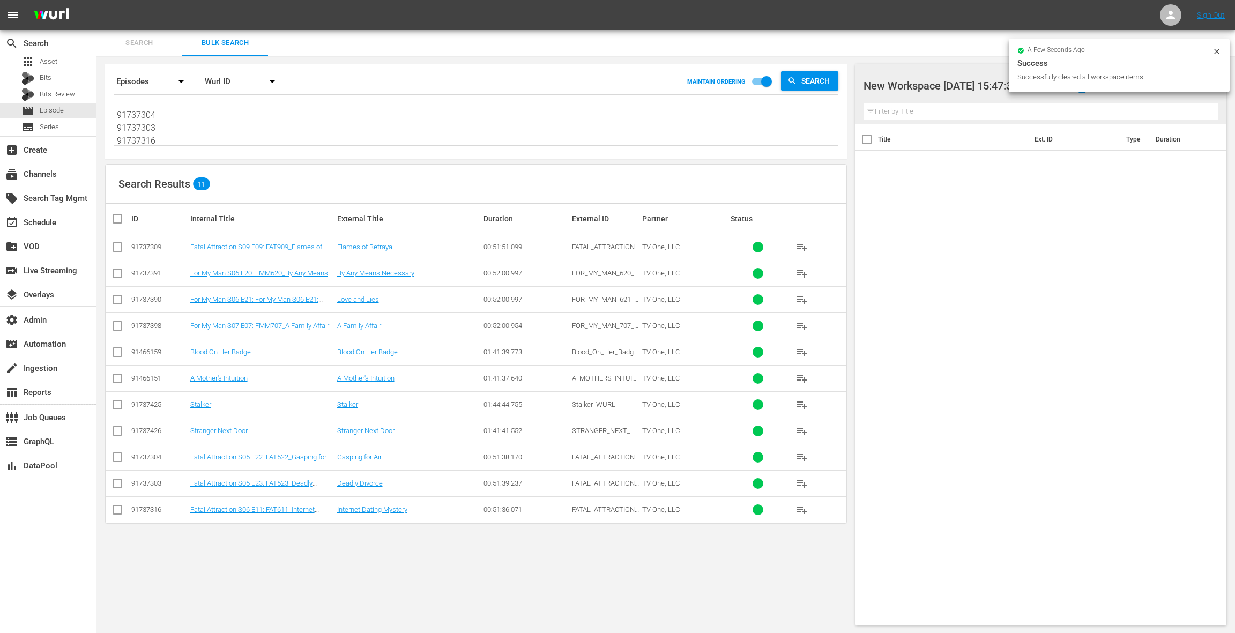
checkbox input "true"
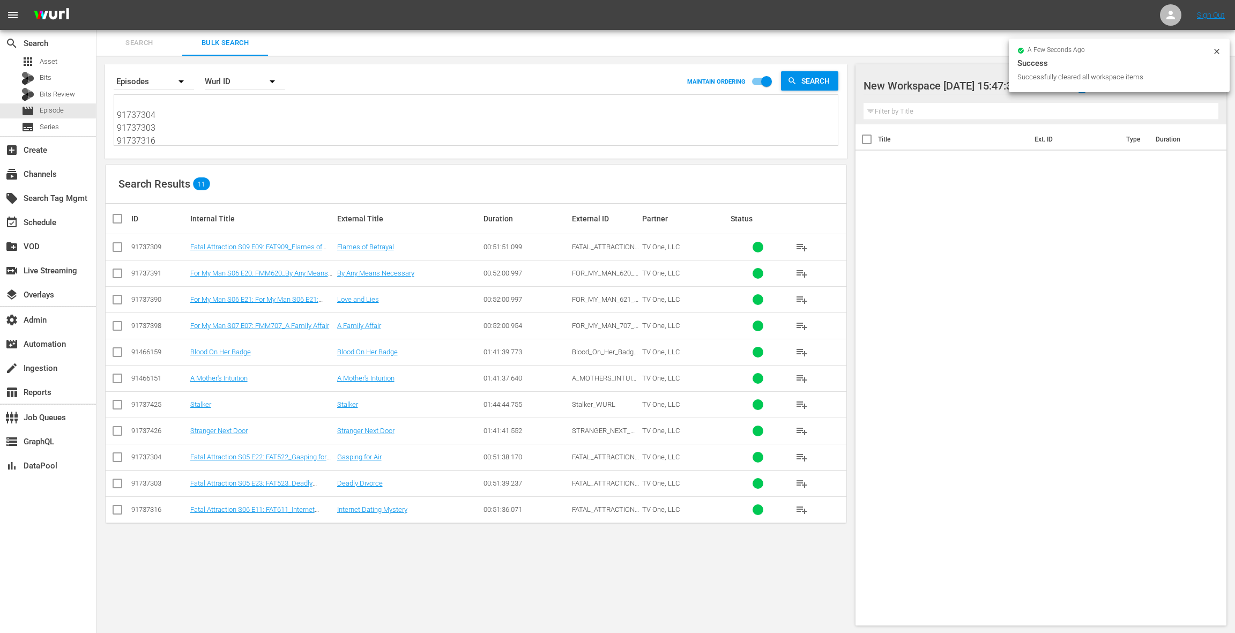
checkbox input "true"
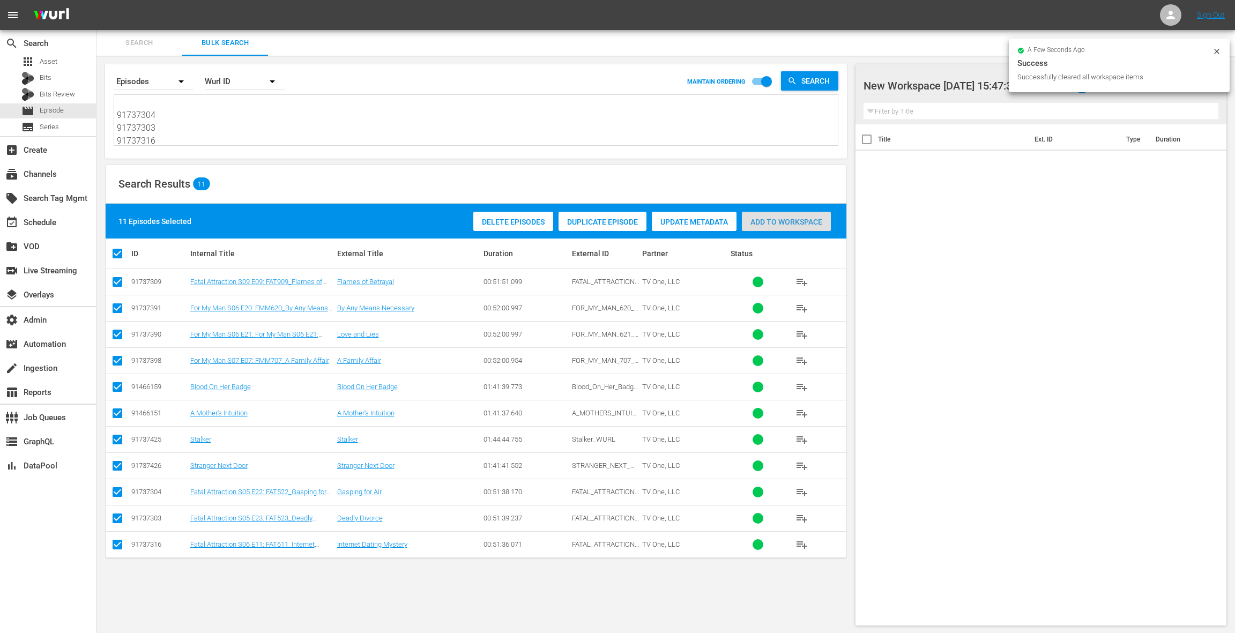
drag, startPoint x: 767, startPoint y: 219, endPoint x: 743, endPoint y: 217, distance: 23.7
click at [766, 219] on span "Add to Workspace" at bounding box center [786, 222] width 89 height 9
click at [74, 228] on div "event_available Schedule" at bounding box center [48, 221] width 96 height 21
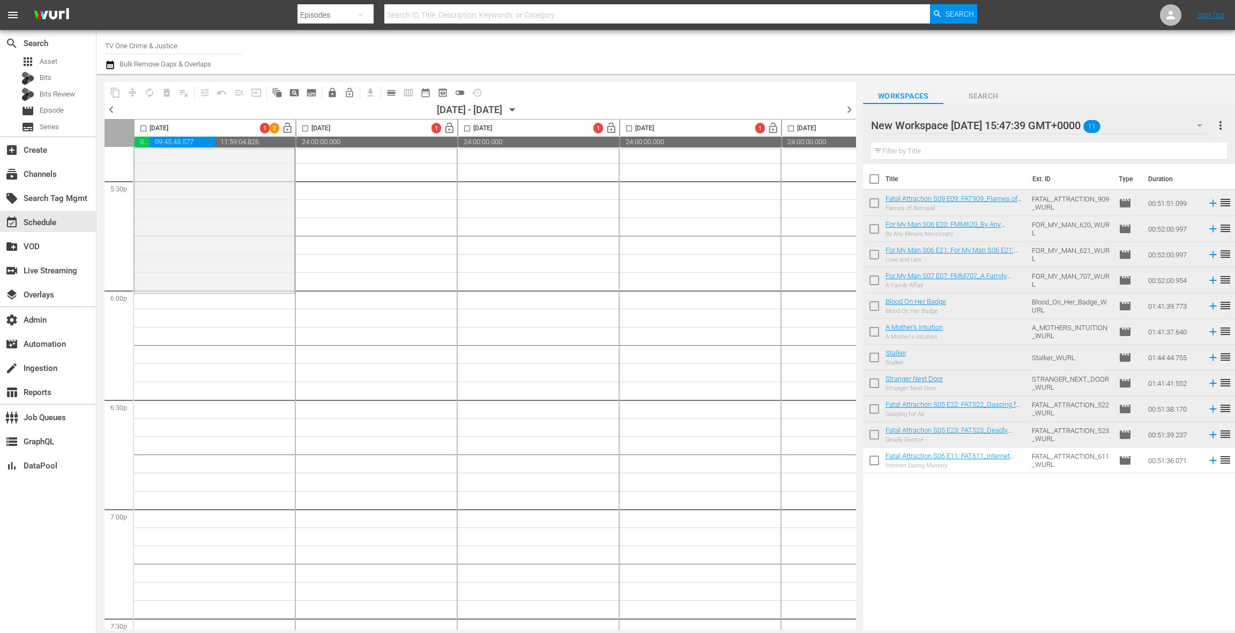
scroll to position [3804, 0]
click at [874, 183] on input "checkbox" at bounding box center [874, 181] width 23 height 23
checkbox input "true"
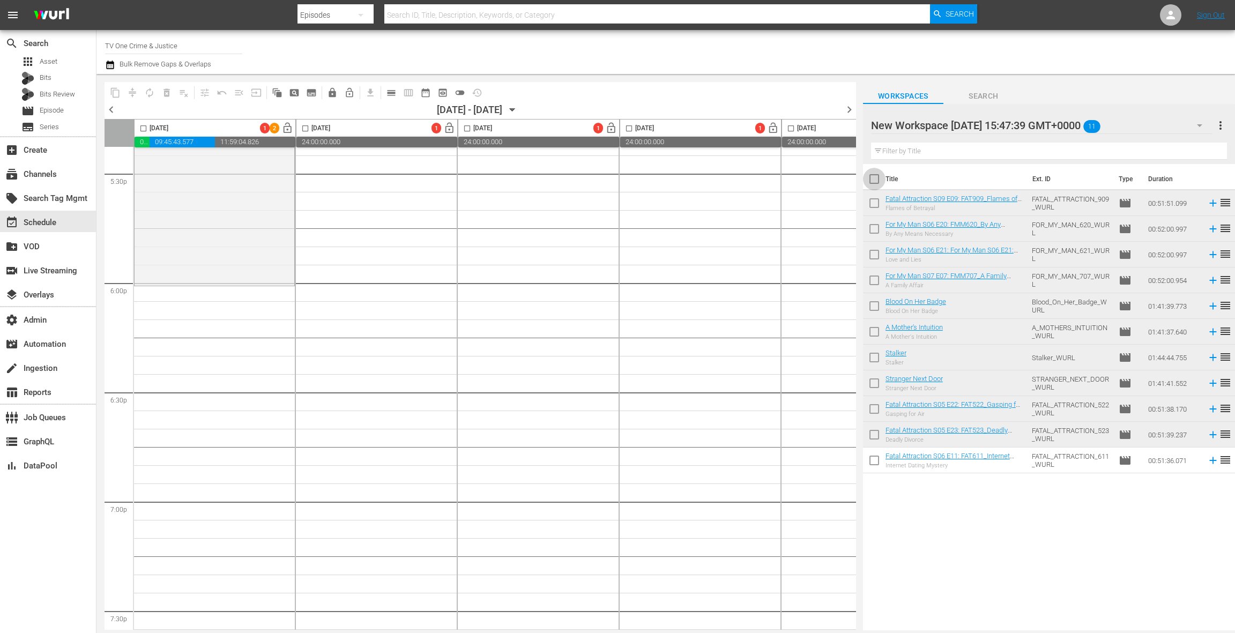
checkbox input "true"
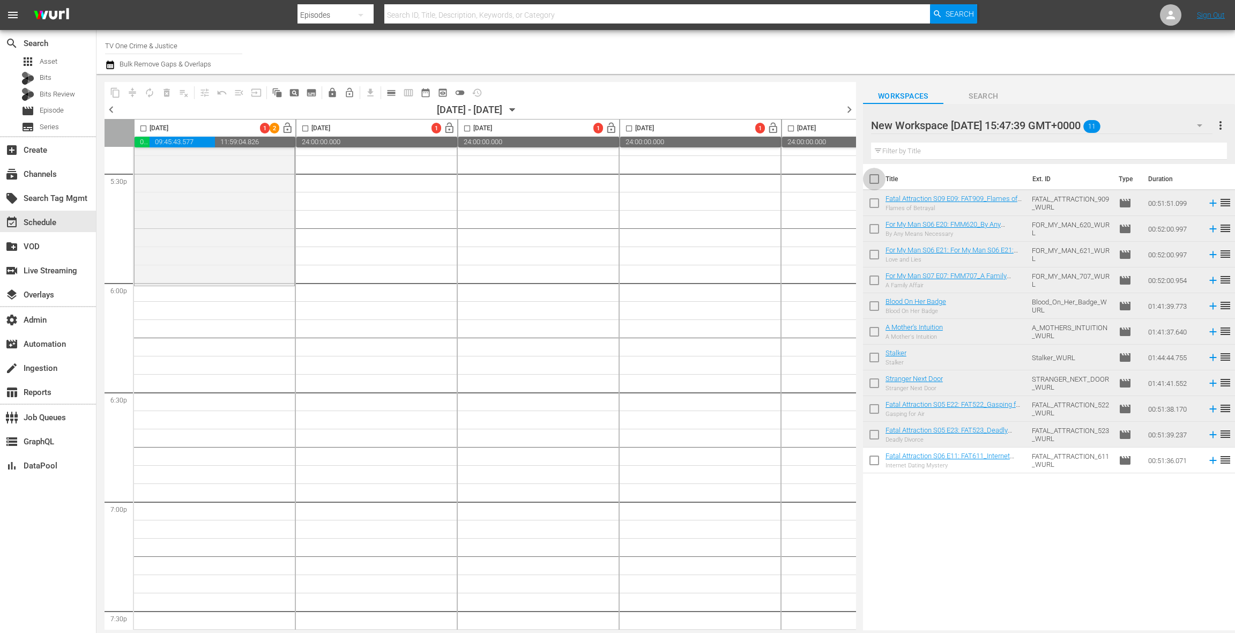
checkbox input "true"
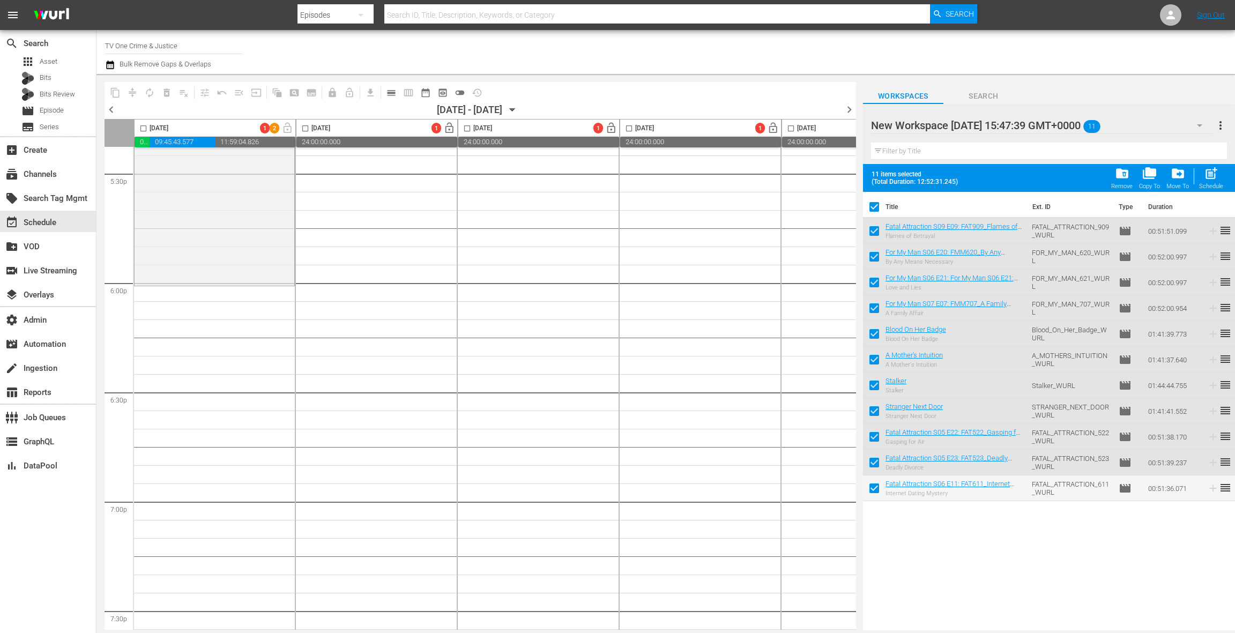
drag, startPoint x: 931, startPoint y: 228, endPoint x: 723, endPoint y: 1, distance: 308.1
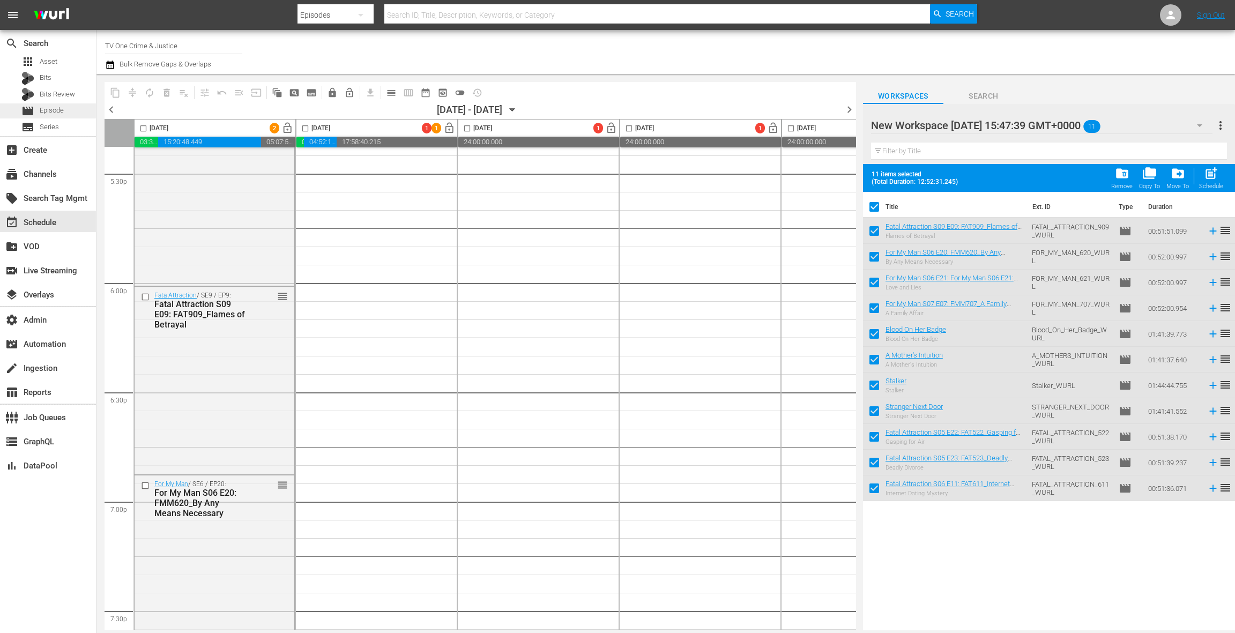
click at [61, 116] on div "movie Episode" at bounding box center [42, 110] width 42 height 15
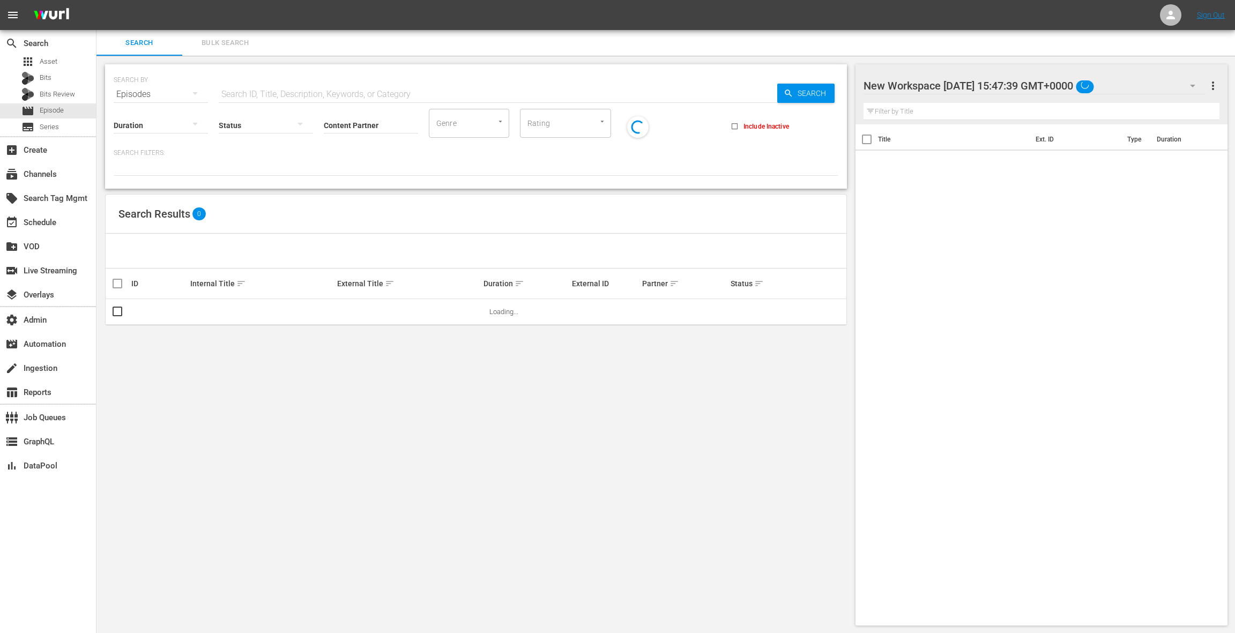
click at [212, 45] on span "Bulk Search" at bounding box center [225, 43] width 73 height 12
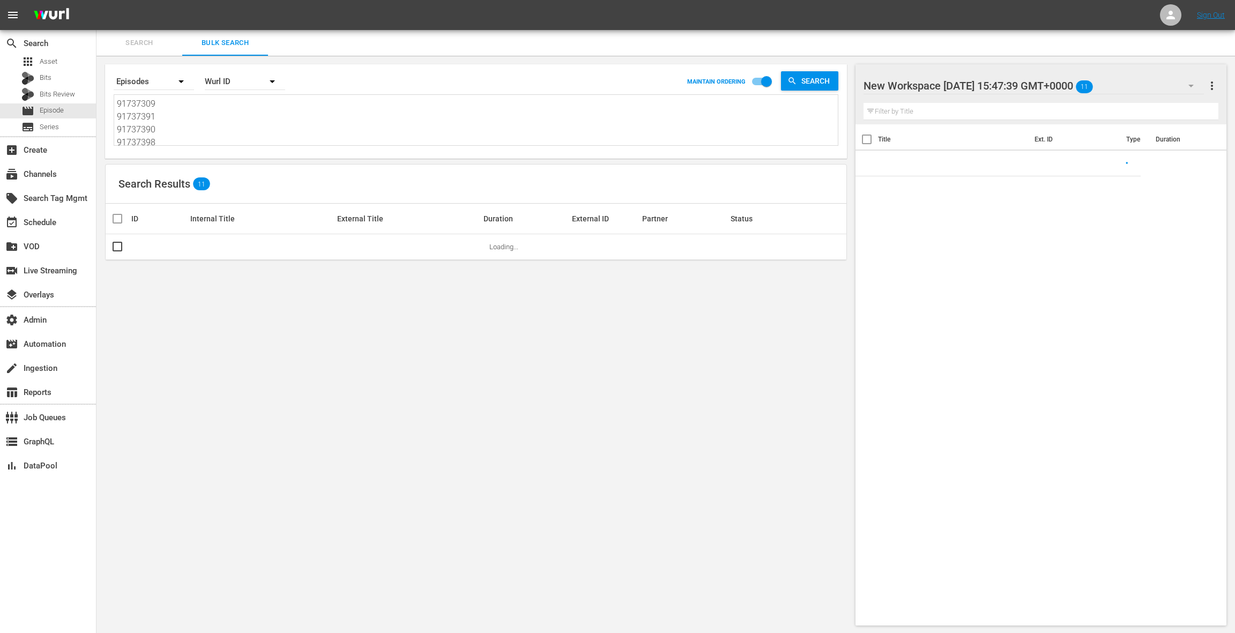
click at [227, 121] on textarea "91737309 91737391 91737390 91737398 91466159 91466151 91737425 91737426 9173730…" at bounding box center [477, 122] width 721 height 49
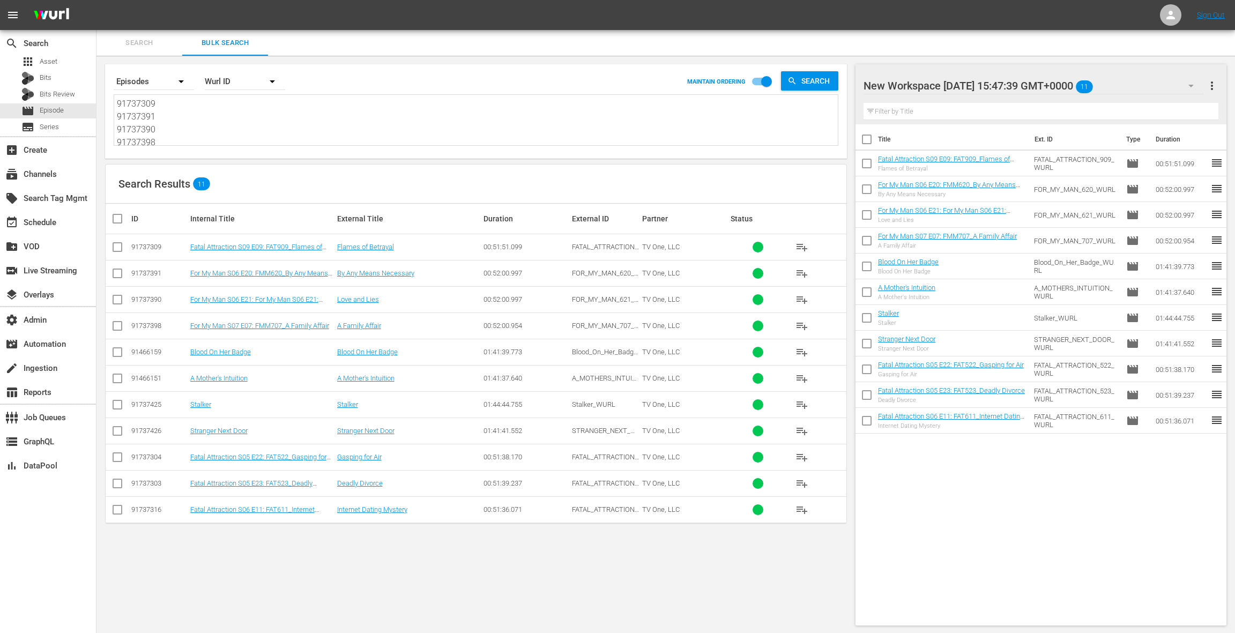
paste textarea "8 91737389 91737388 91737397 91737383 91737382 91737290 91737289 91466155 91466…"
type textarea "91737308 91737389 91737388 91737397 91737383 91737382 91737290 91737289 9146615…"
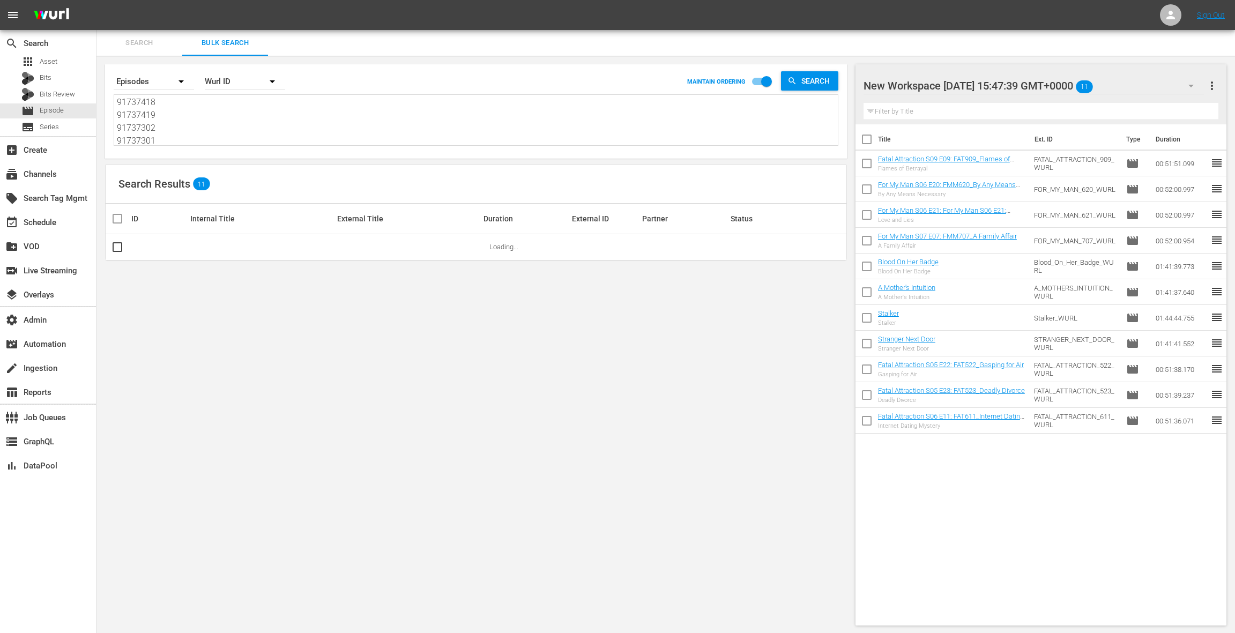
type textarea "91737308 91737389 91737388 91737397 91737383 91737382 91737290 91737289 9146615…"
click at [1212, 87] on span "more_vert" at bounding box center [1212, 85] width 13 height 13
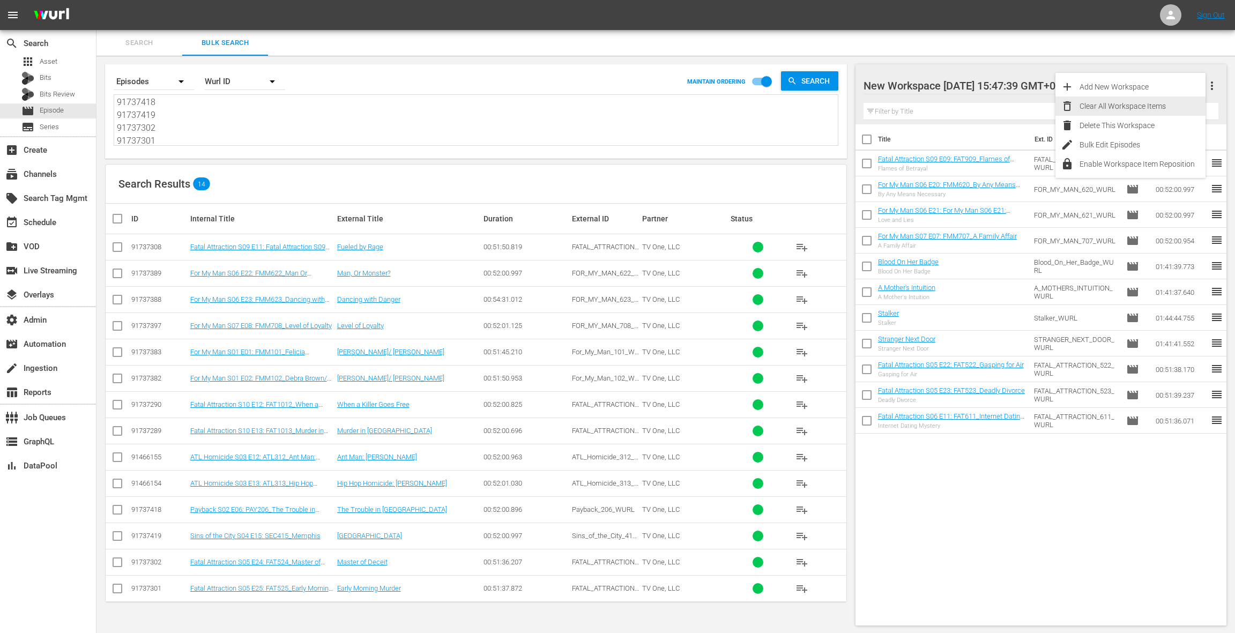
click at [1149, 106] on div "Clear All Workspace Items" at bounding box center [1143, 105] width 126 height 19
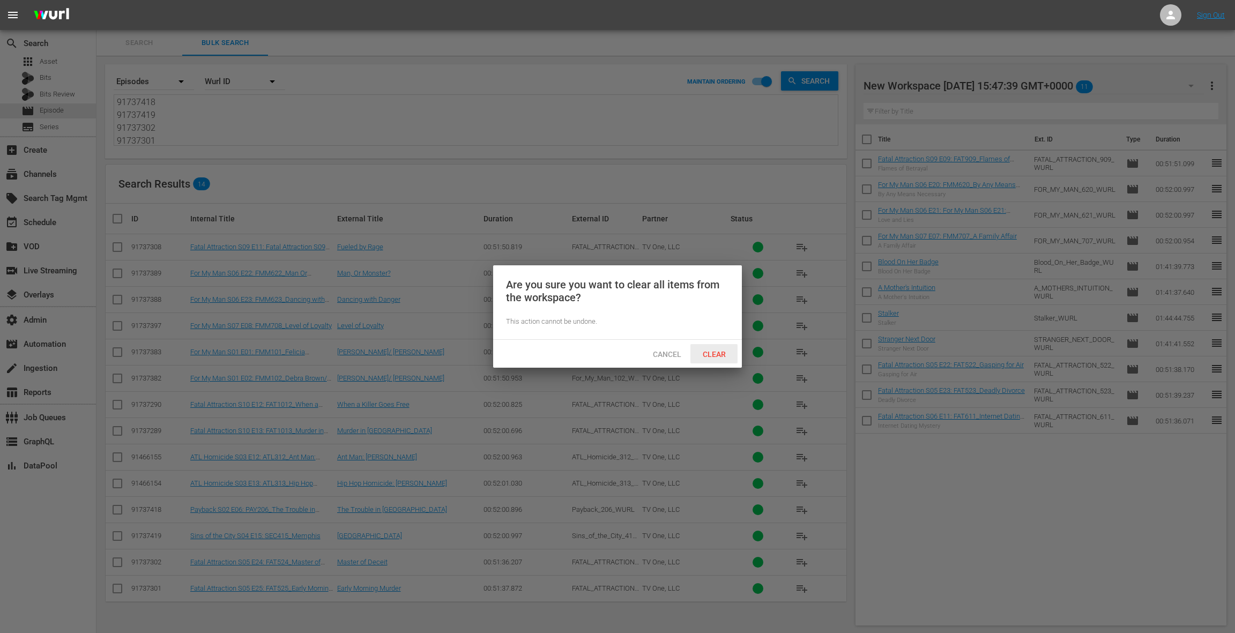
click at [710, 358] on span "Clear" at bounding box center [714, 354] width 40 height 9
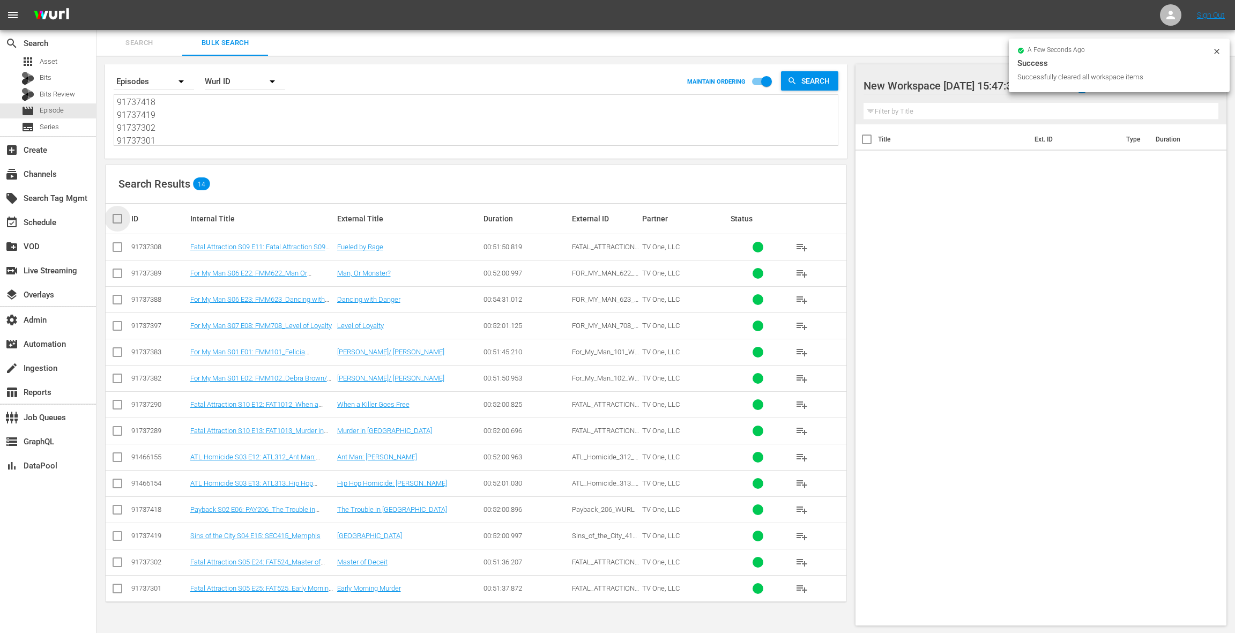
click at [119, 221] on input "checkbox" at bounding box center [121, 218] width 21 height 13
checkbox input "true"
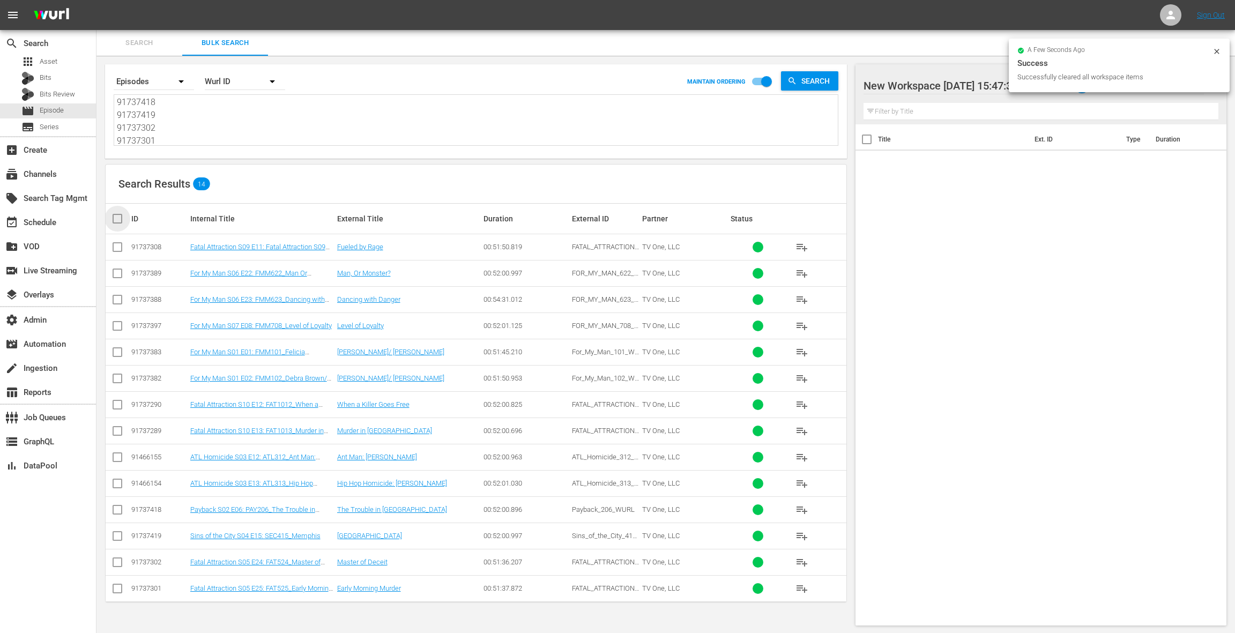
checkbox input "true"
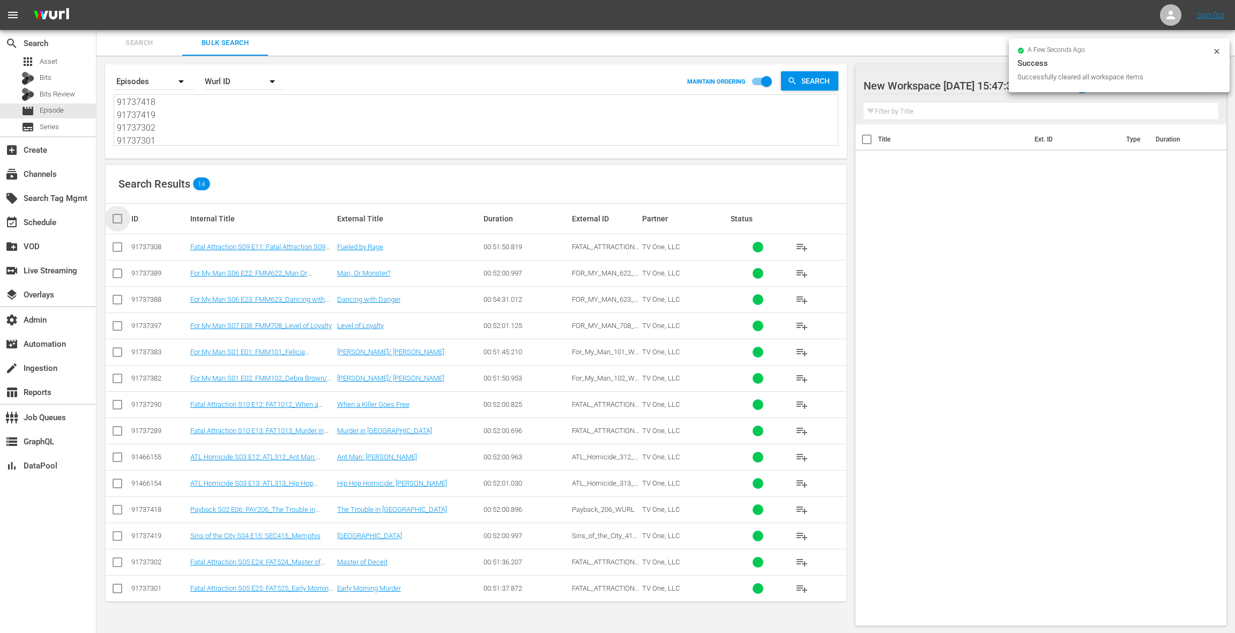
checkbox input "true"
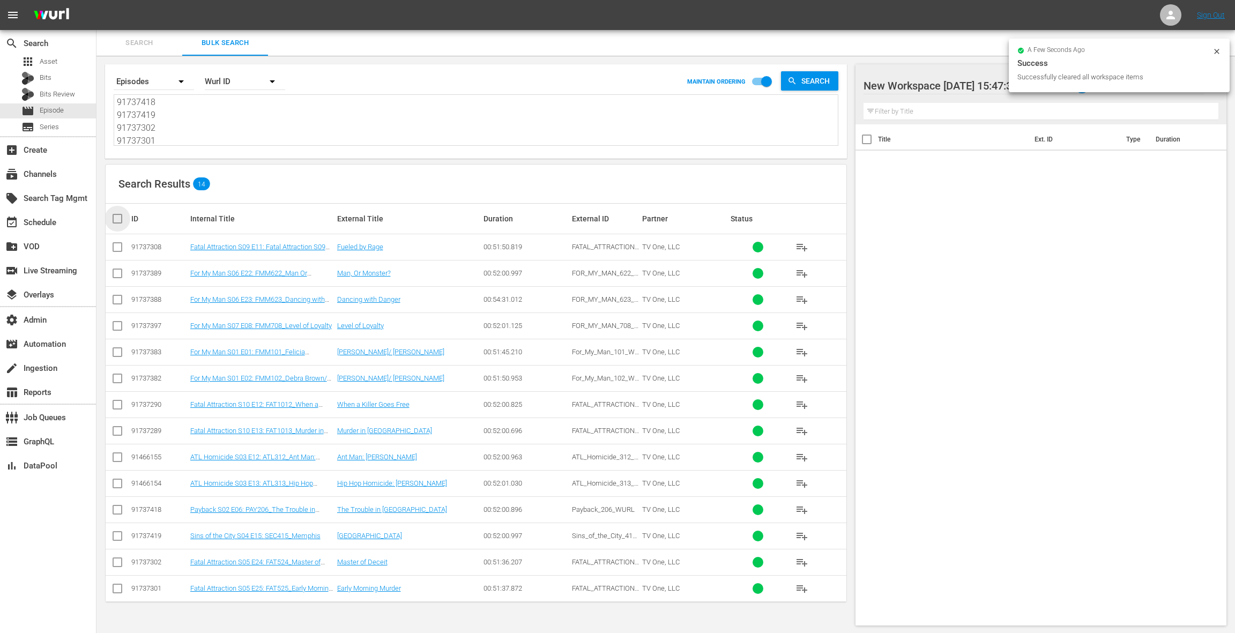
checkbox input "true"
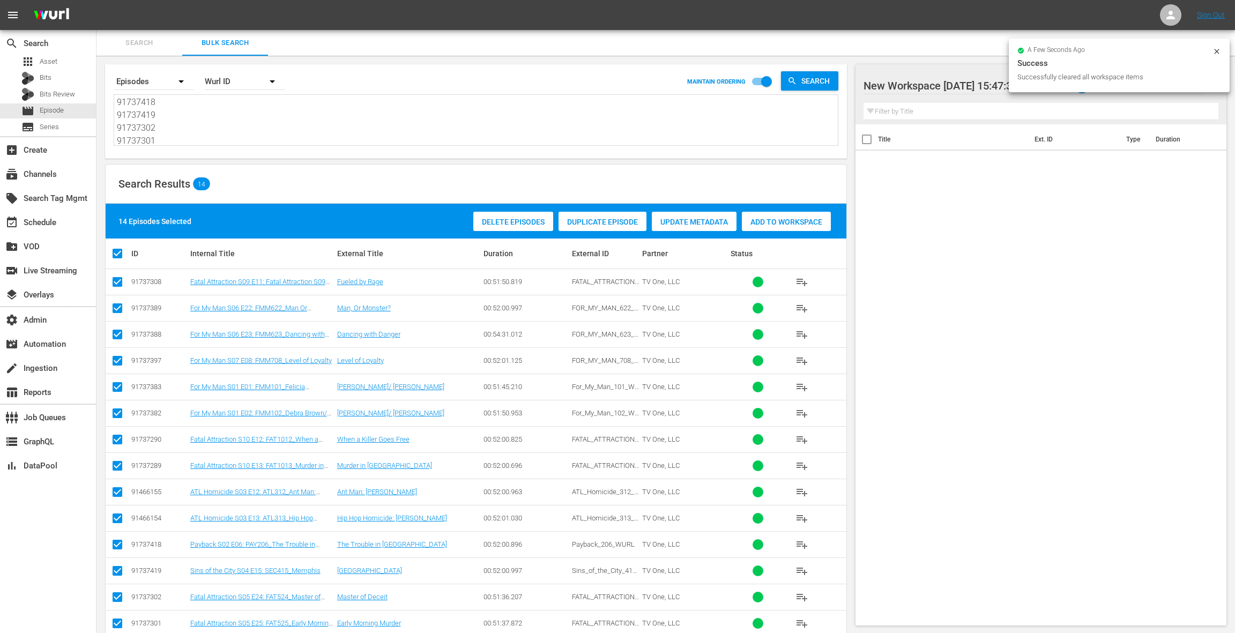
click at [778, 220] on span "Add to Workspace" at bounding box center [786, 222] width 89 height 9
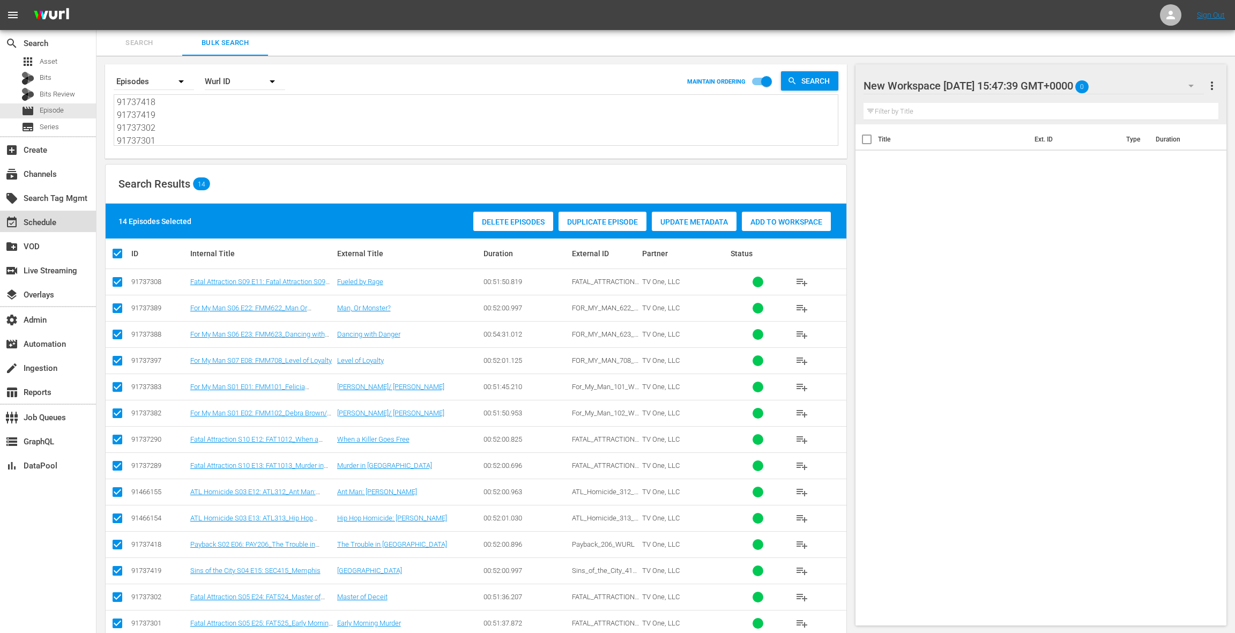
click at [65, 221] on div "event_available Schedule" at bounding box center [48, 221] width 96 height 21
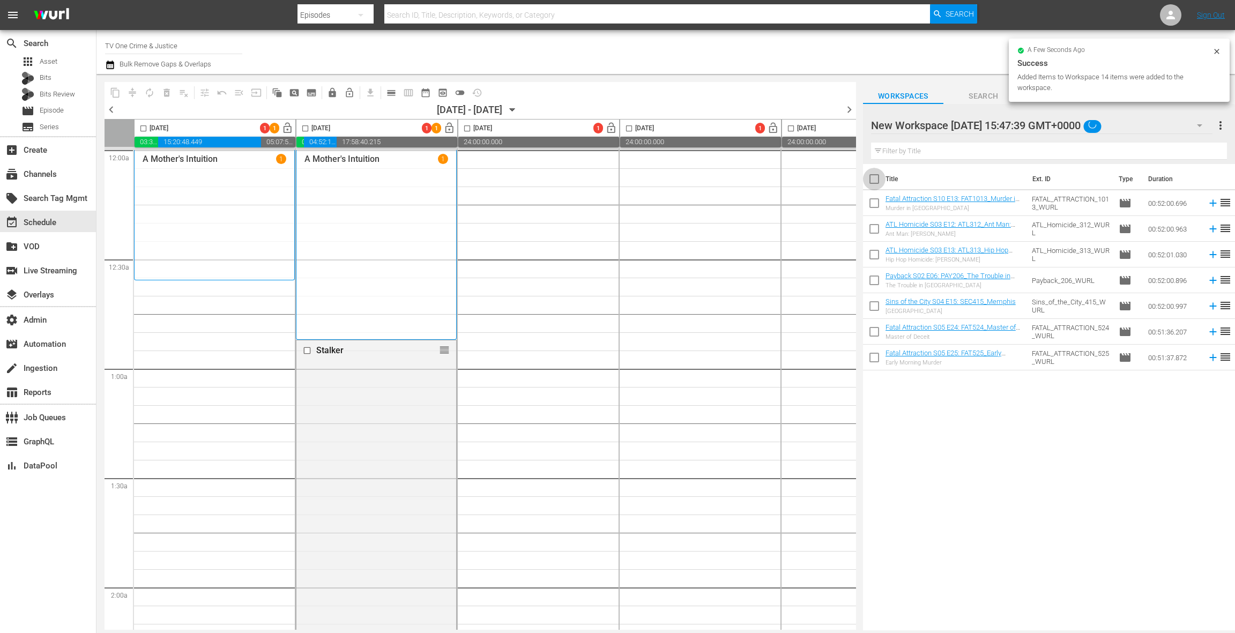
click at [877, 180] on input "checkbox" at bounding box center [874, 181] width 23 height 23
checkbox input "true"
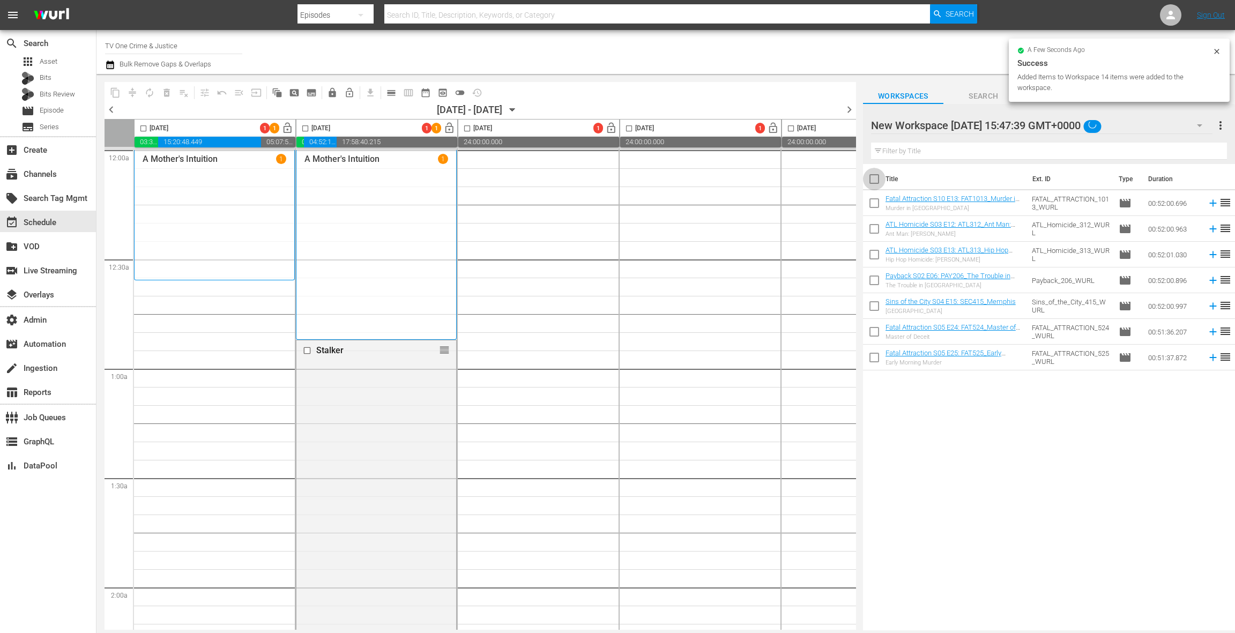
checkbox input "true"
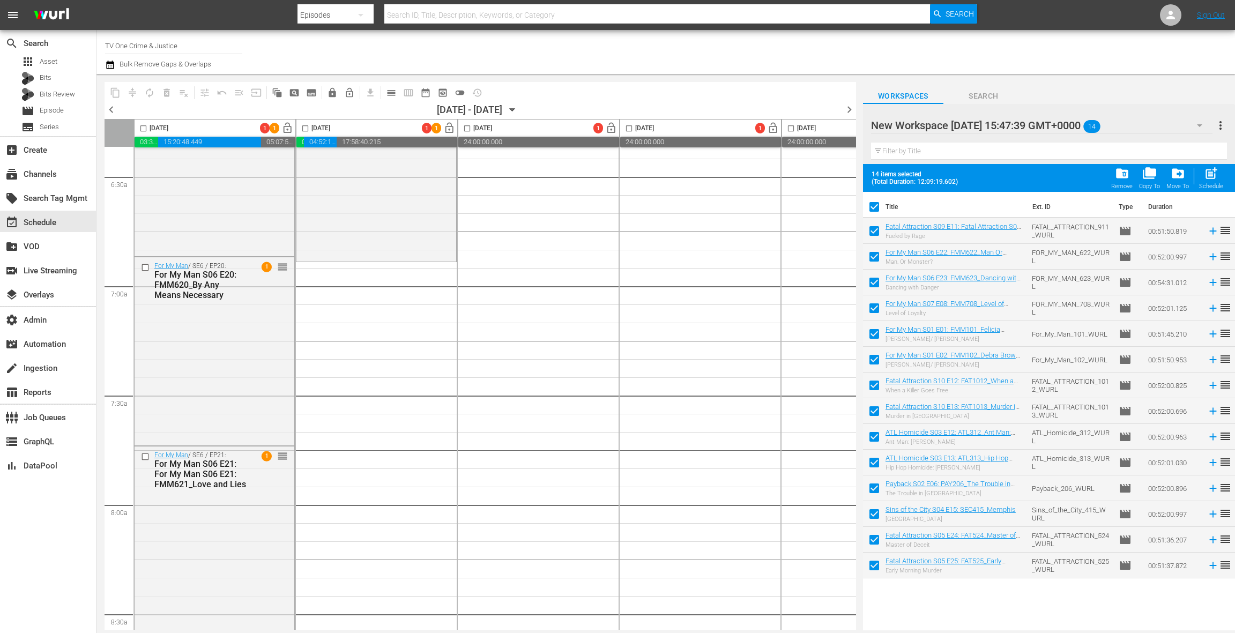
scroll to position [1378, 0]
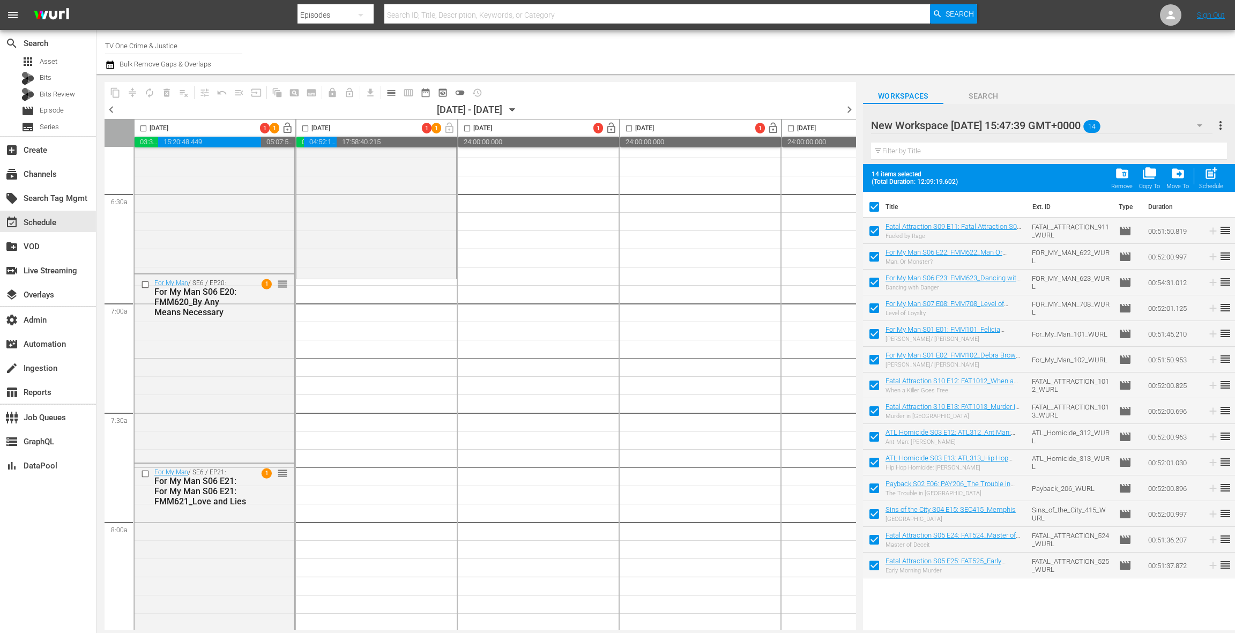
drag, startPoint x: 914, startPoint y: 228, endPoint x: 768, endPoint y: 1, distance: 269.8
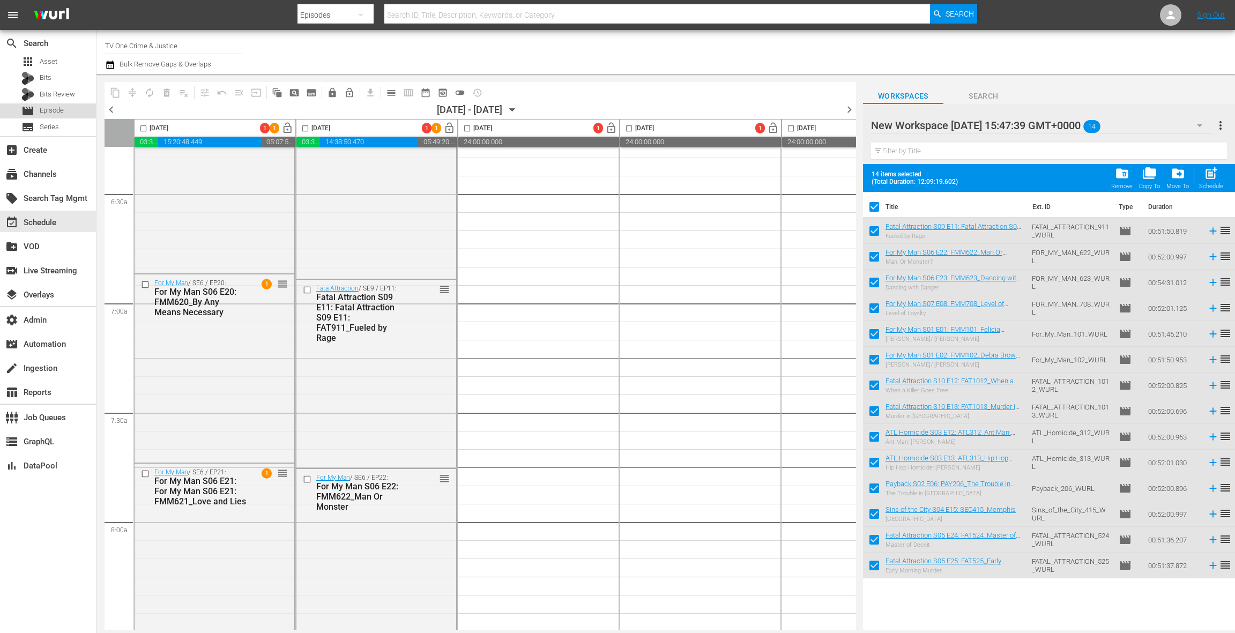
click at [61, 113] on span "Episode" at bounding box center [52, 110] width 24 height 11
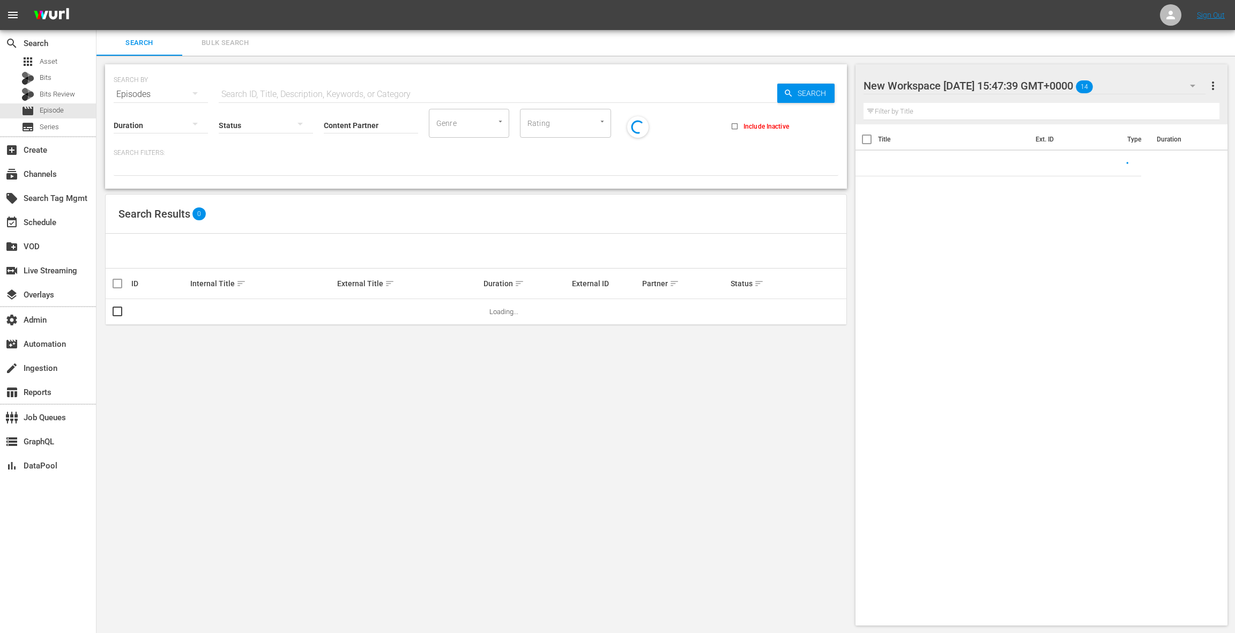
click at [232, 42] on span "Bulk Search" at bounding box center [225, 43] width 73 height 12
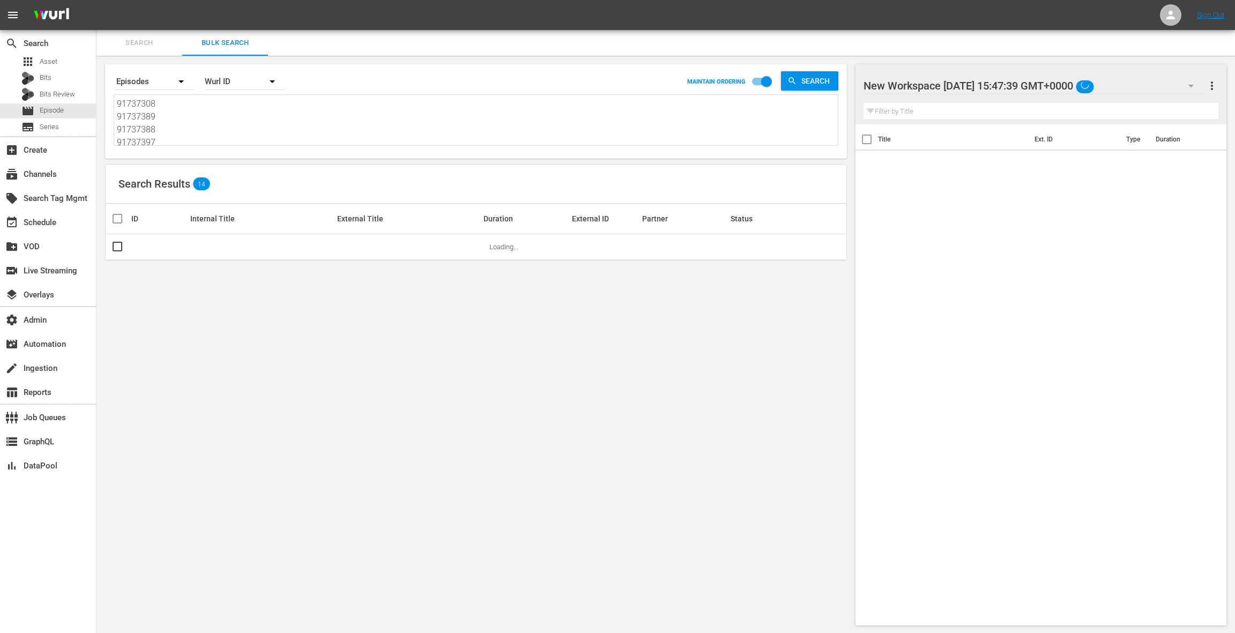
click at [228, 132] on textarea "91737308 91737389 91737388 91737397 91737383 91737382 91737290 91737289 9146615…" at bounding box center [477, 122] width 721 height 49
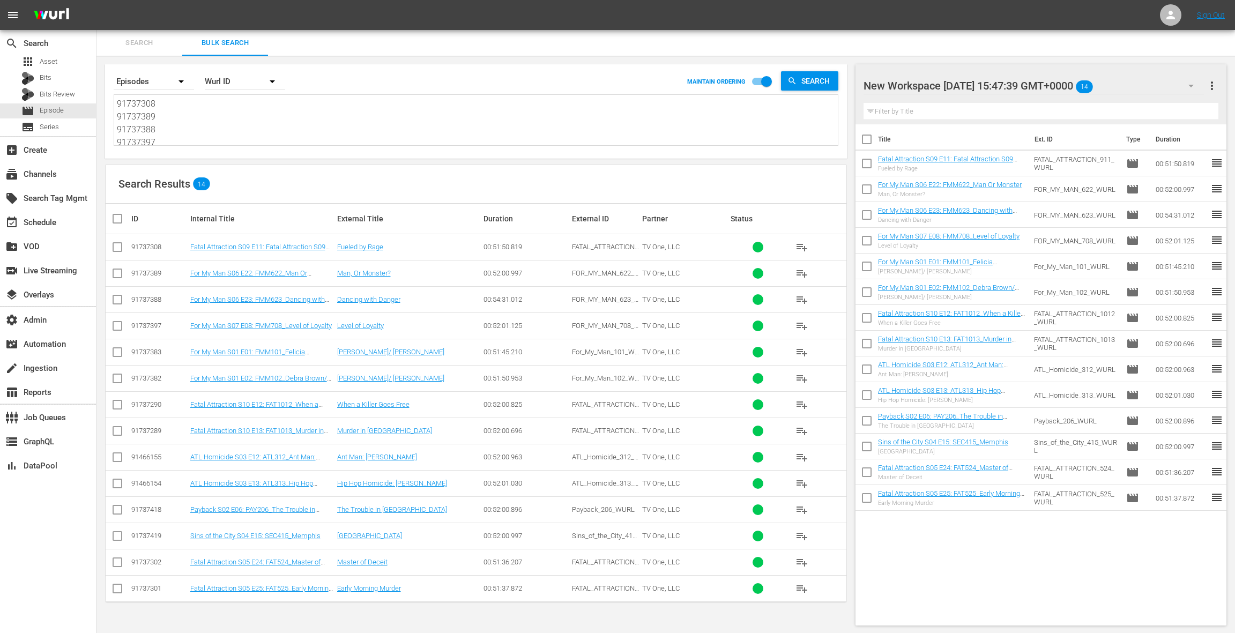
paste textarea "91737315"
type textarea "91737308 91737389 91737388 91737397 91737383 91737382 91737290 91737289 9146615…"
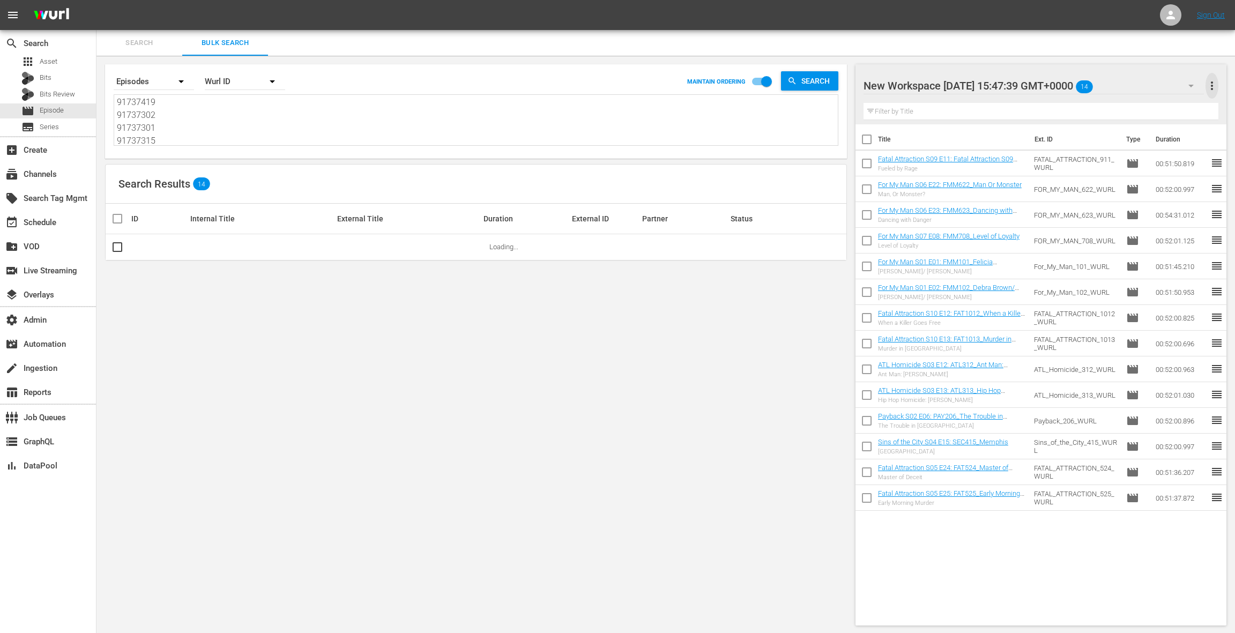
click at [1212, 87] on span "more_vert" at bounding box center [1212, 85] width 13 height 13
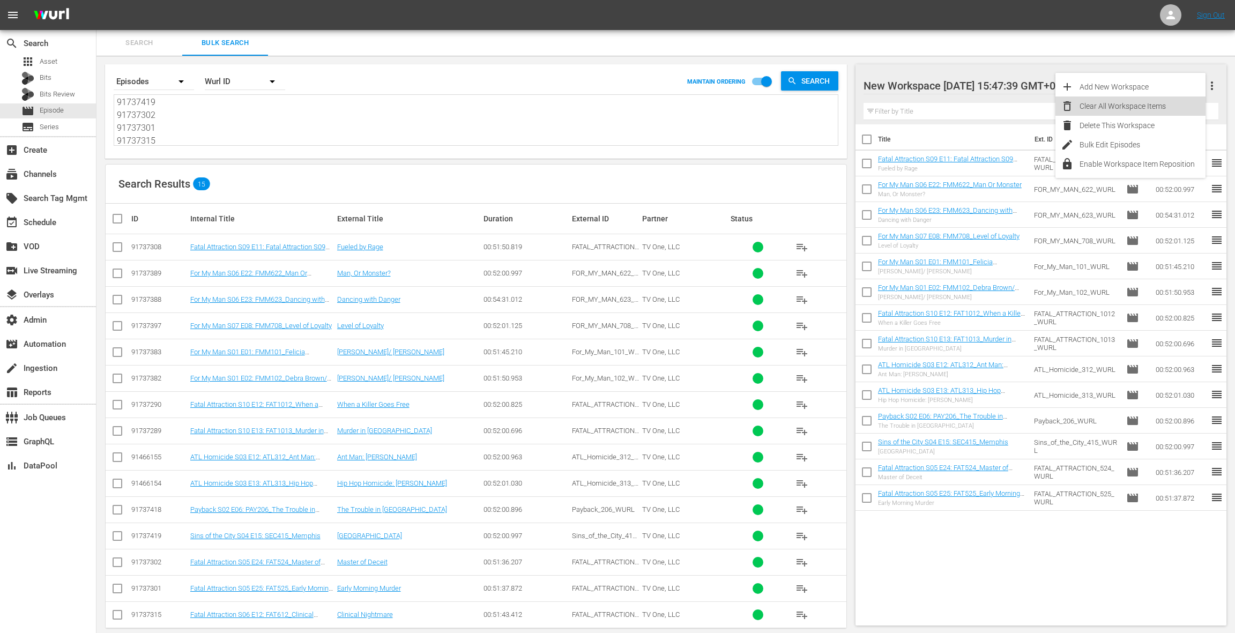
drag, startPoint x: 1136, startPoint y: 106, endPoint x: 910, endPoint y: 253, distance: 269.7
click at [1135, 107] on div "Clear All Workspace Items" at bounding box center [1143, 105] width 126 height 19
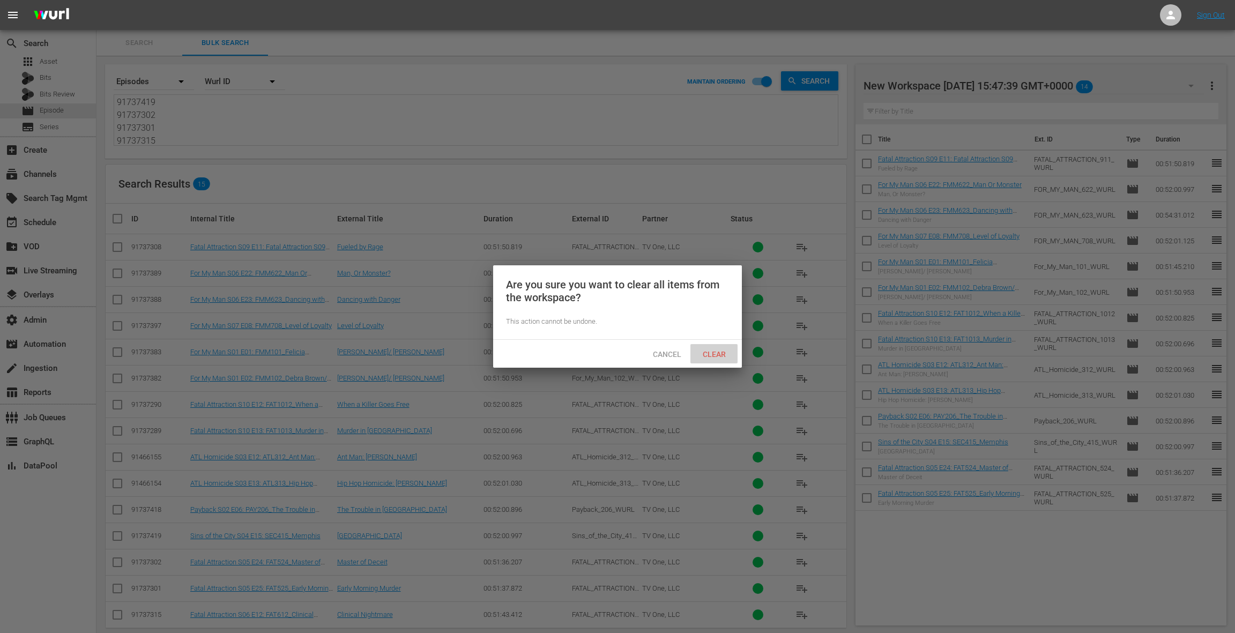
click at [723, 350] on span "Clear" at bounding box center [714, 354] width 40 height 9
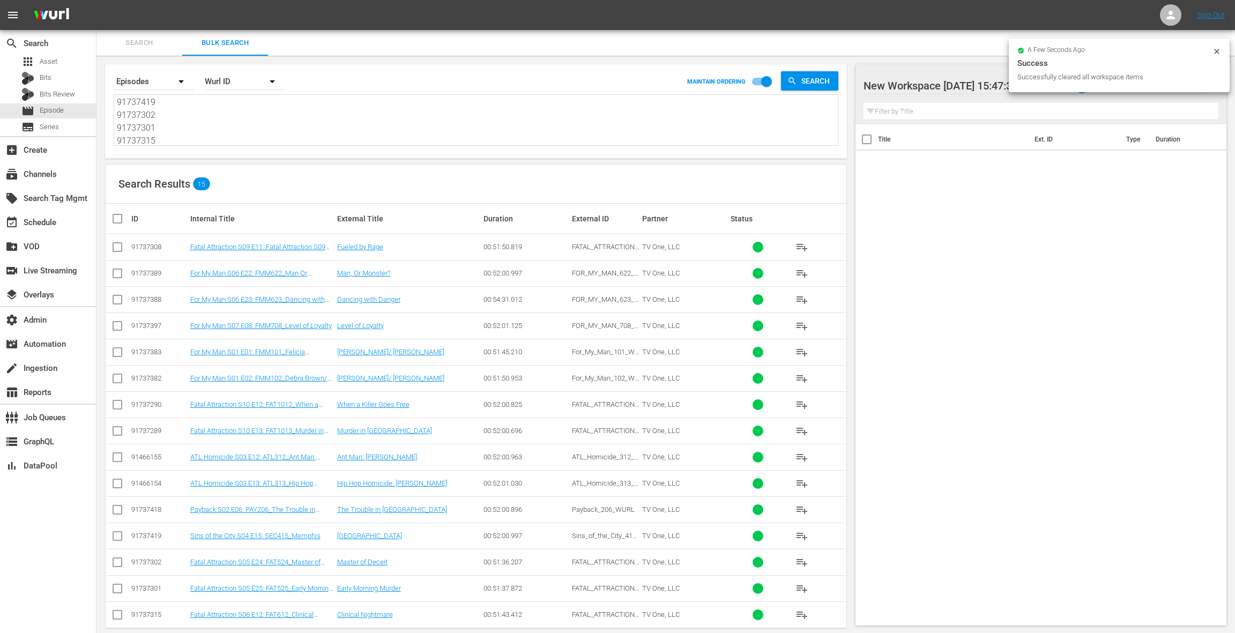
click at [116, 219] on input "checkbox" at bounding box center [121, 218] width 21 height 13
checkbox input "true"
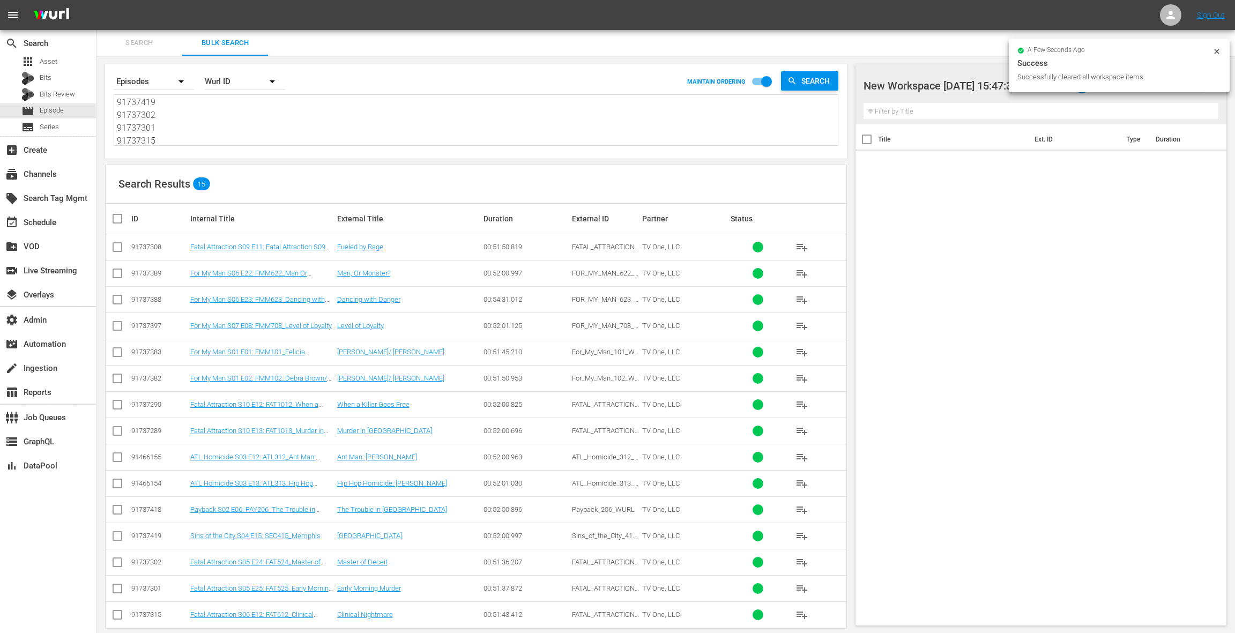
checkbox input "true"
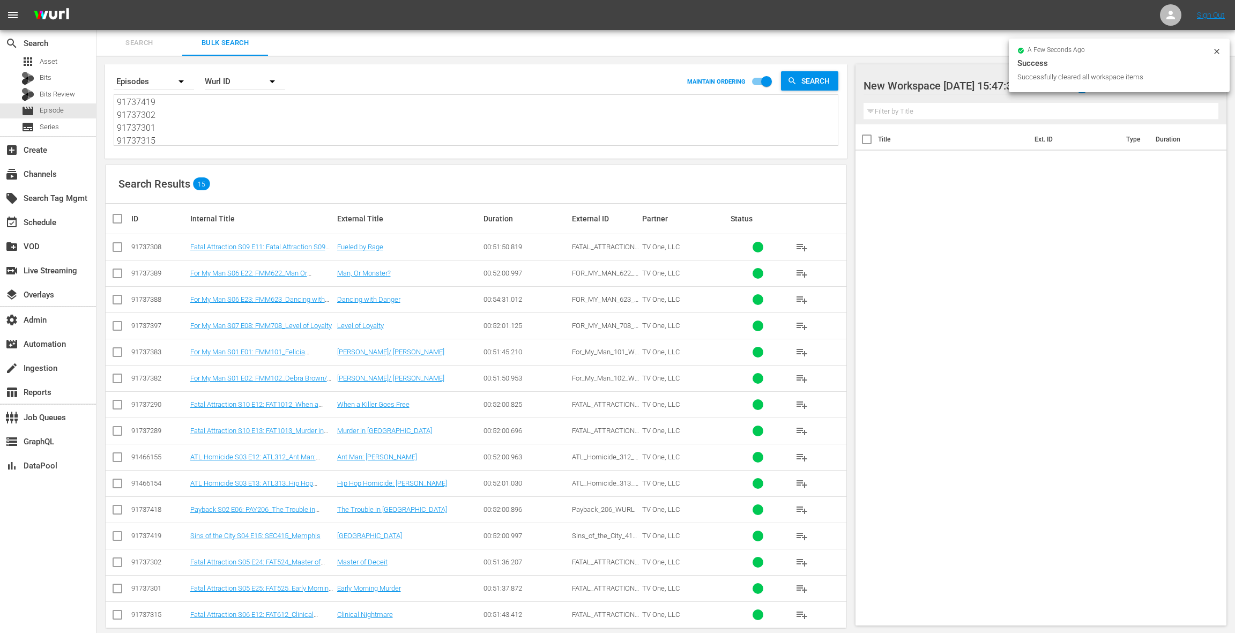
checkbox input "true"
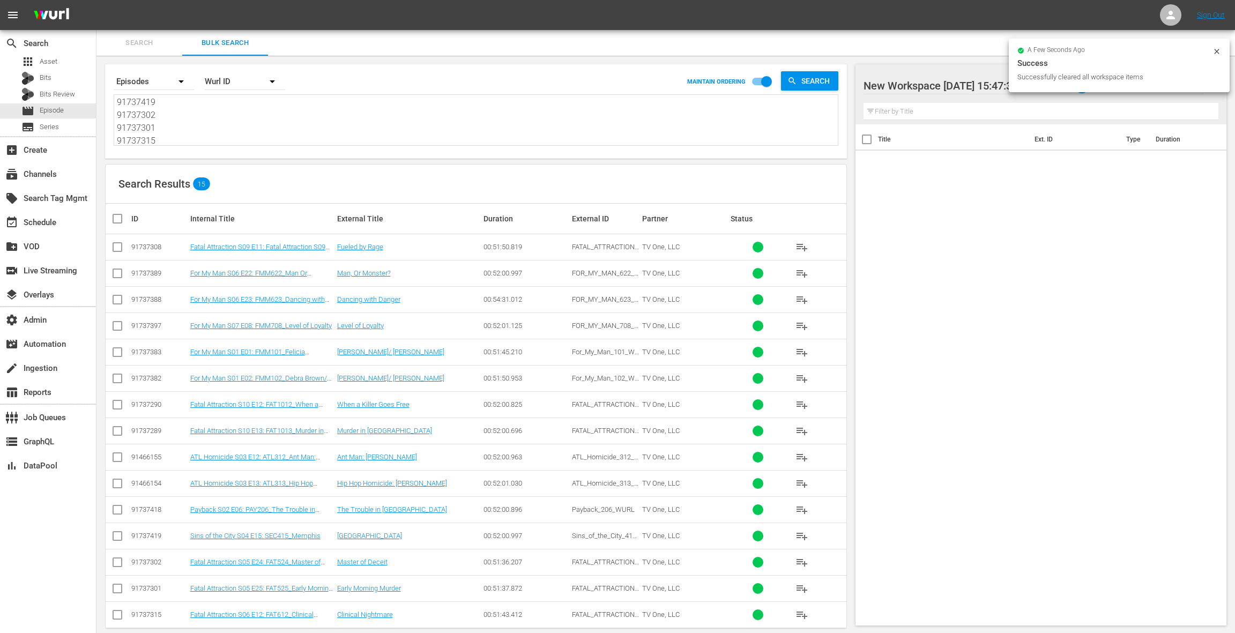
checkbox input "true"
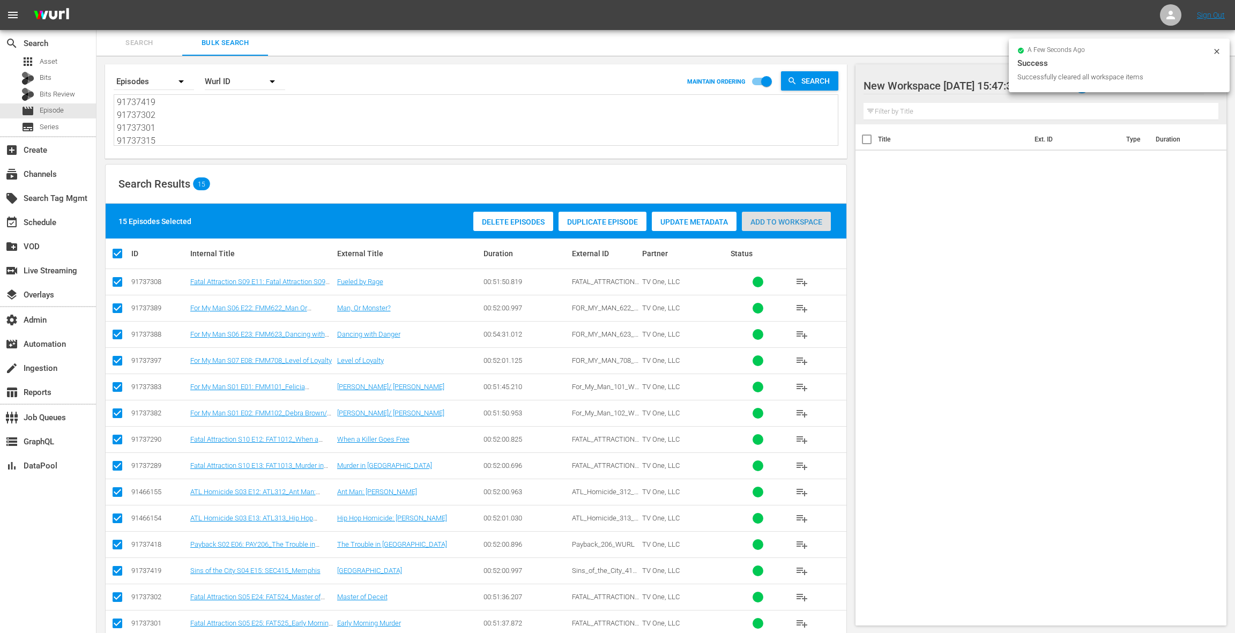
click at [798, 221] on span "Add to Workspace" at bounding box center [786, 222] width 89 height 9
click at [77, 228] on div "event_available Schedule" at bounding box center [48, 221] width 96 height 21
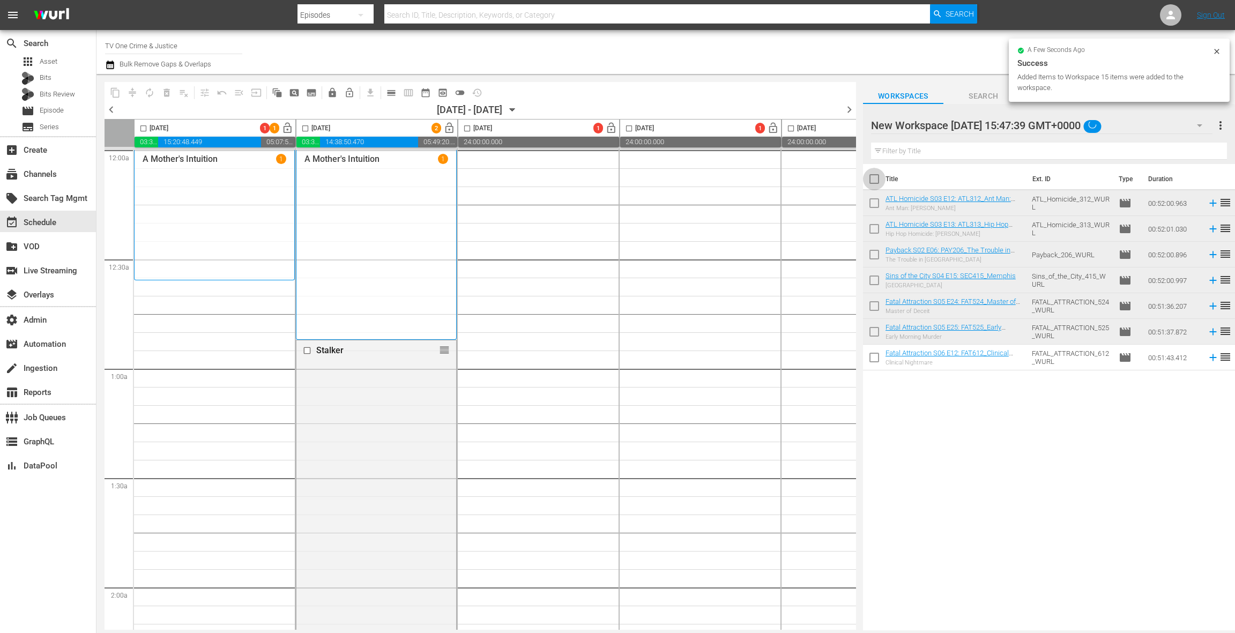
click at [874, 181] on input "checkbox" at bounding box center [874, 181] width 23 height 23
checkbox input "true"
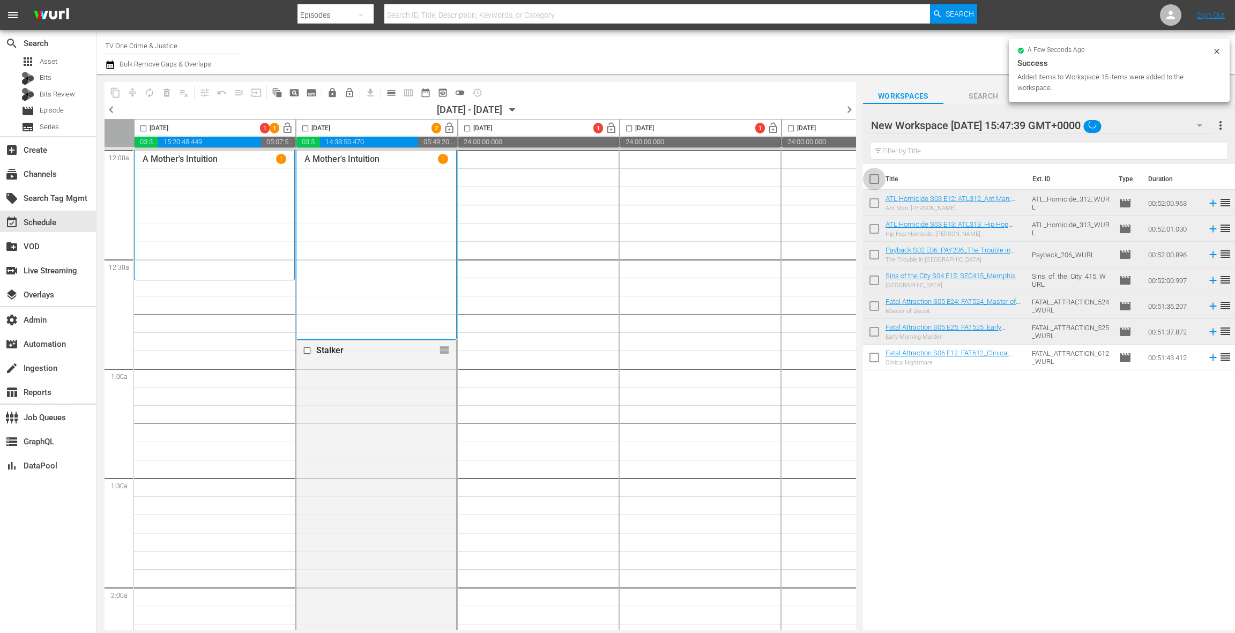
checkbox input "true"
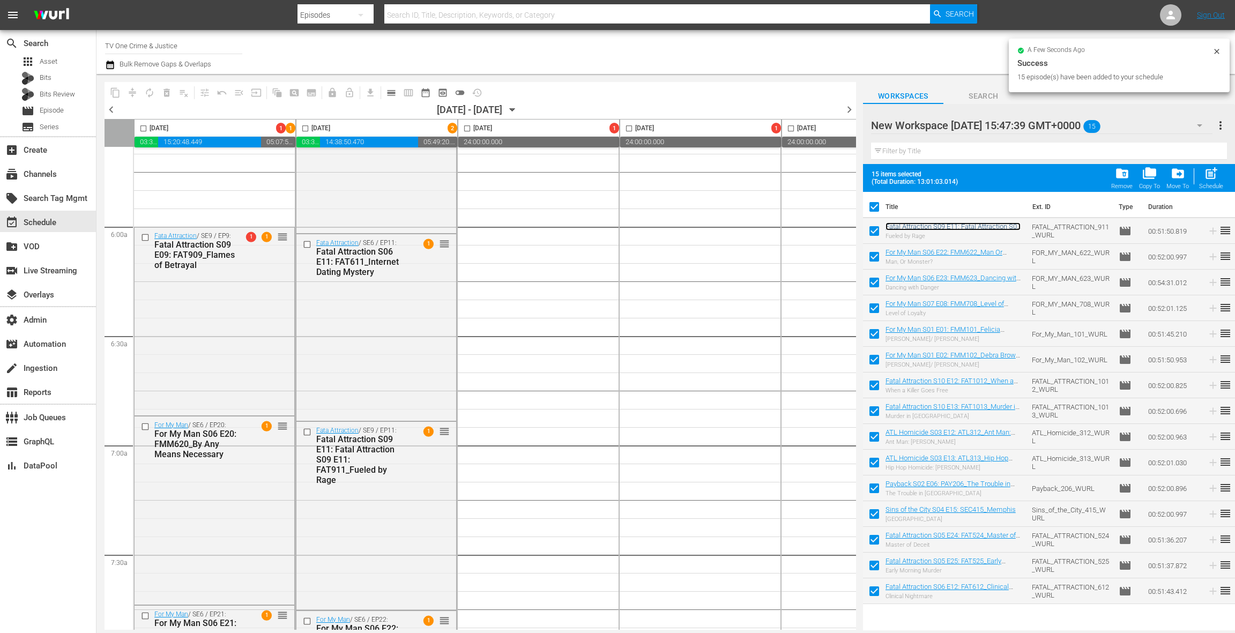
scroll to position [1068, 0]
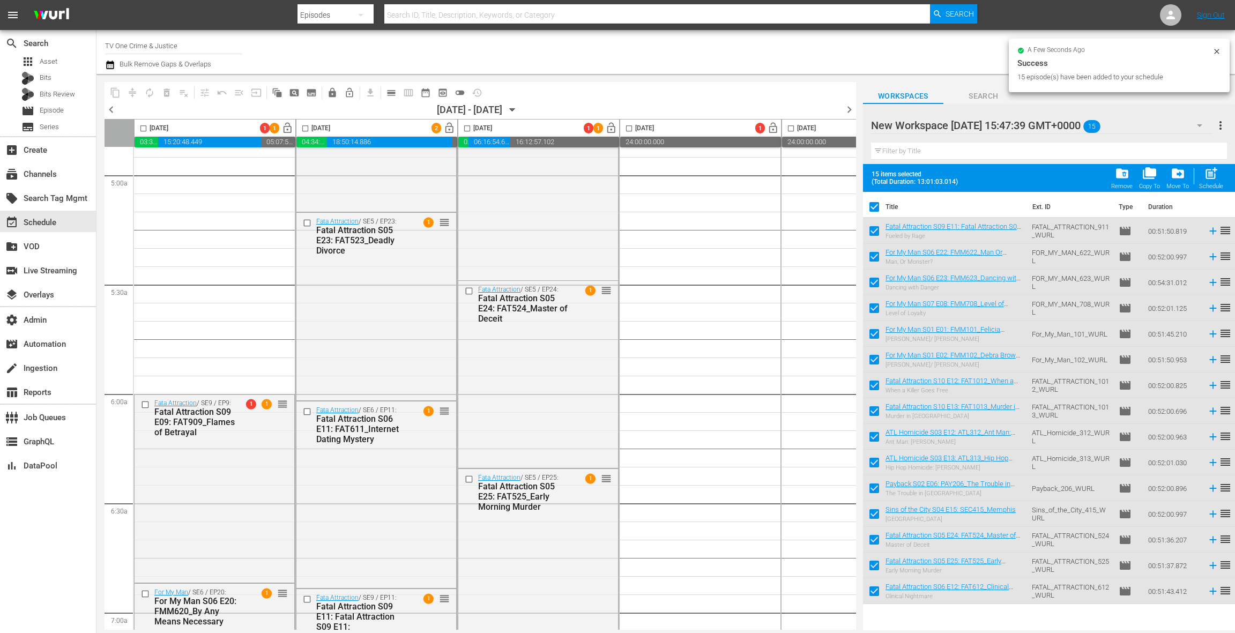
drag, startPoint x: 947, startPoint y: 229, endPoint x: 731, endPoint y: 5, distance: 310.9
click at [74, 112] on div "movie Episode" at bounding box center [48, 110] width 96 height 15
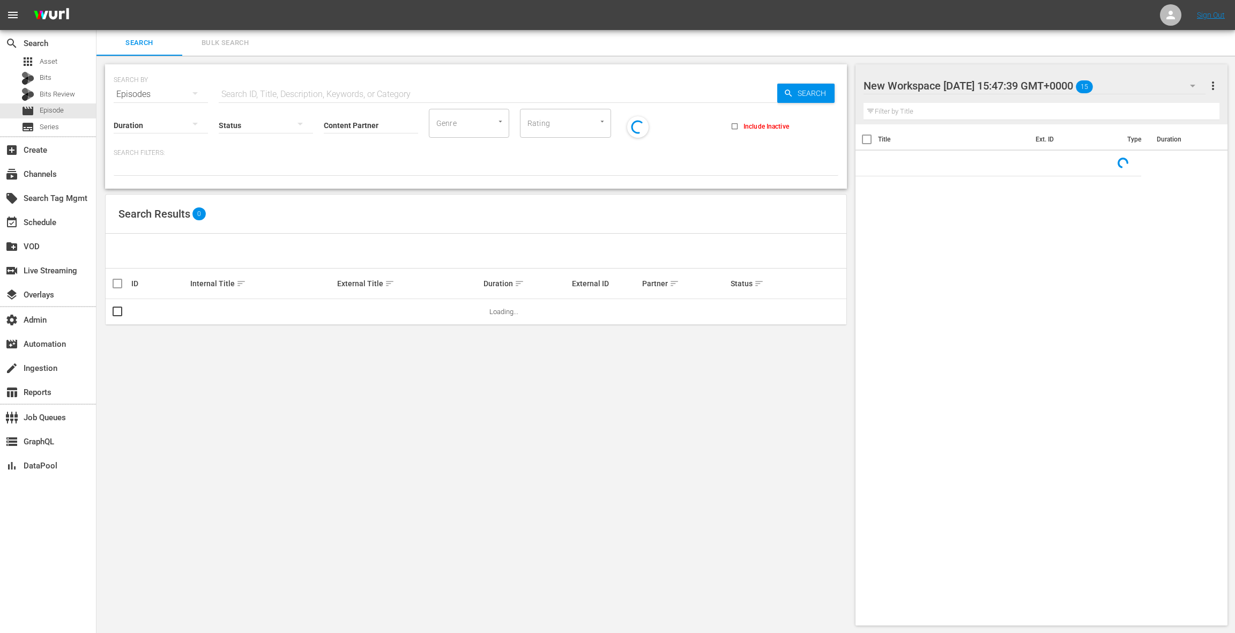
click at [216, 46] on span "Bulk Search" at bounding box center [225, 43] width 73 height 12
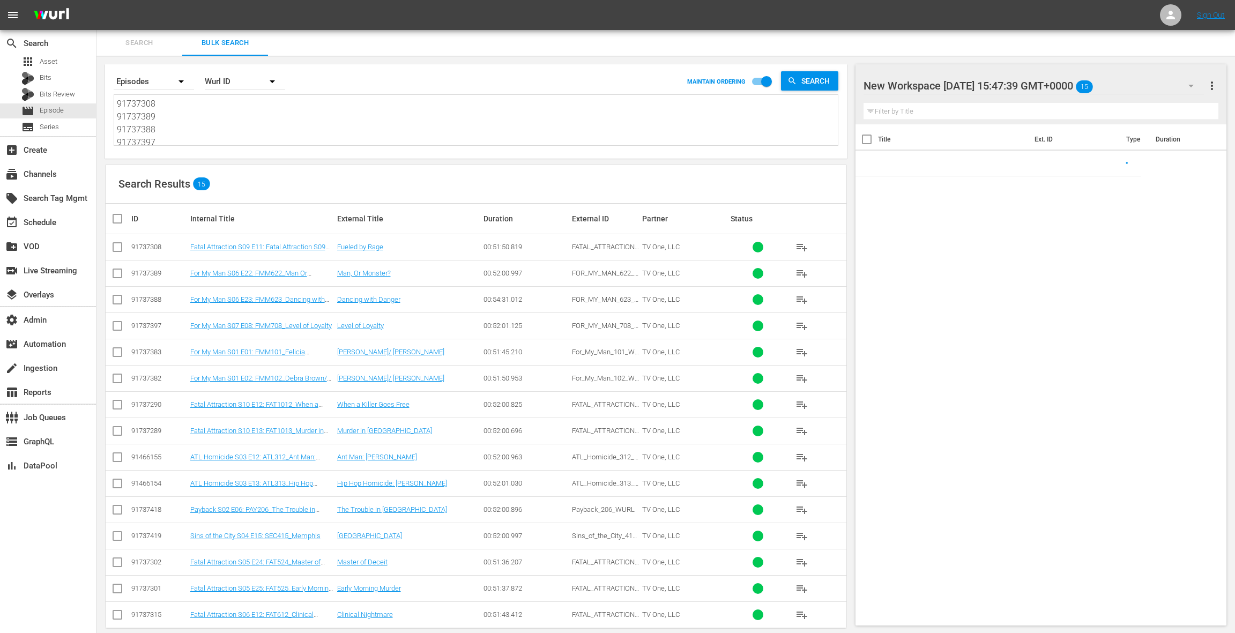
click at [210, 135] on textarea "91737308 91737389 91737388 91737397 91737383 91737382 91737290 91737289 9146615…" at bounding box center [477, 122] width 721 height 49
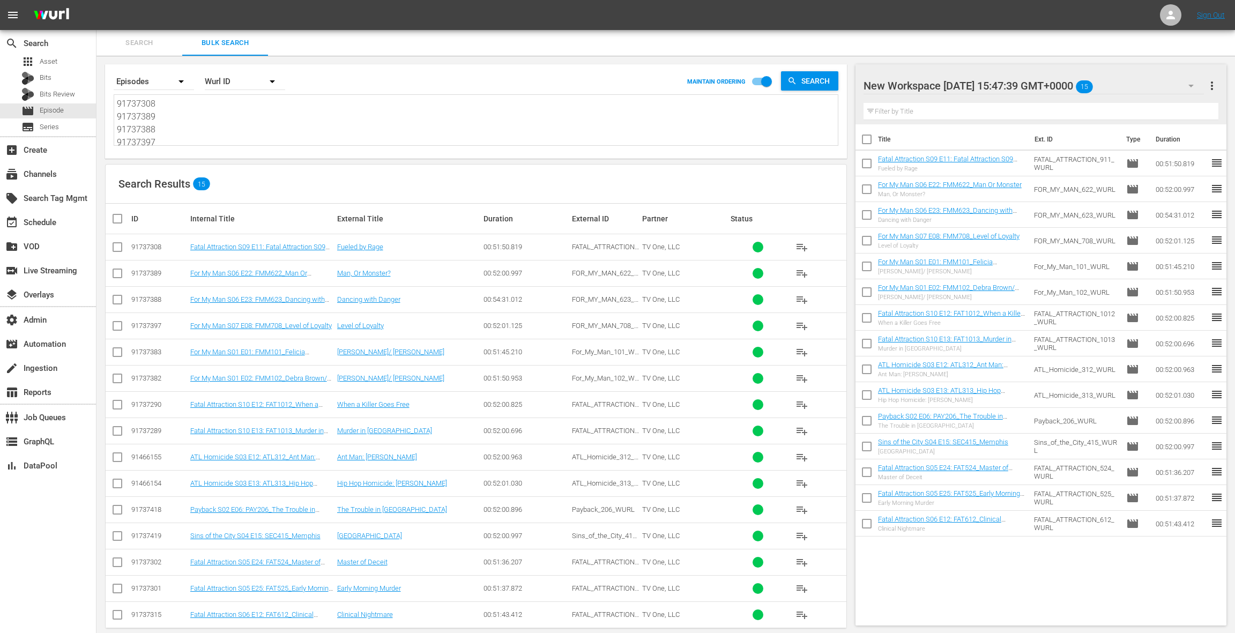
paste textarea "274 91737278 91737414 91737420 91737292 91737317 91737310"
type textarea "91737274 91737278 91737414 91737420 91737292 91737317 91737310"
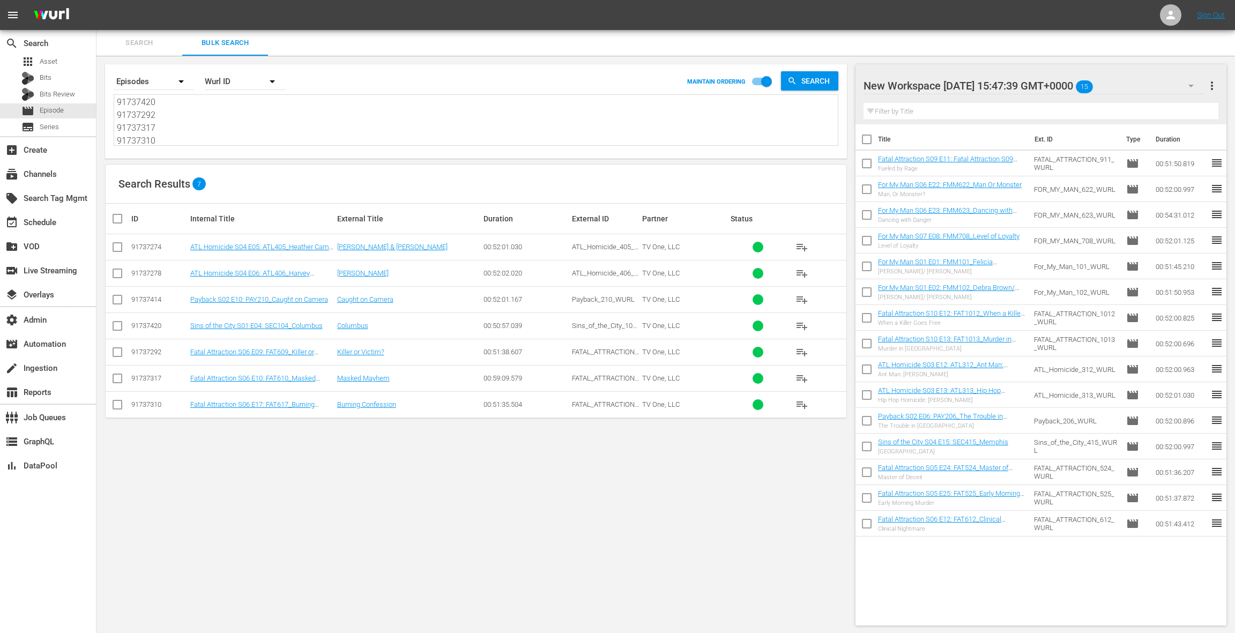
type textarea "91737274 91737278 91737414 91737420 91737292 91737317 91737310"
click at [1212, 84] on span "more_vert" at bounding box center [1212, 85] width 13 height 13
click at [1164, 111] on div "Clear All Workspace Items" at bounding box center [1143, 105] width 126 height 19
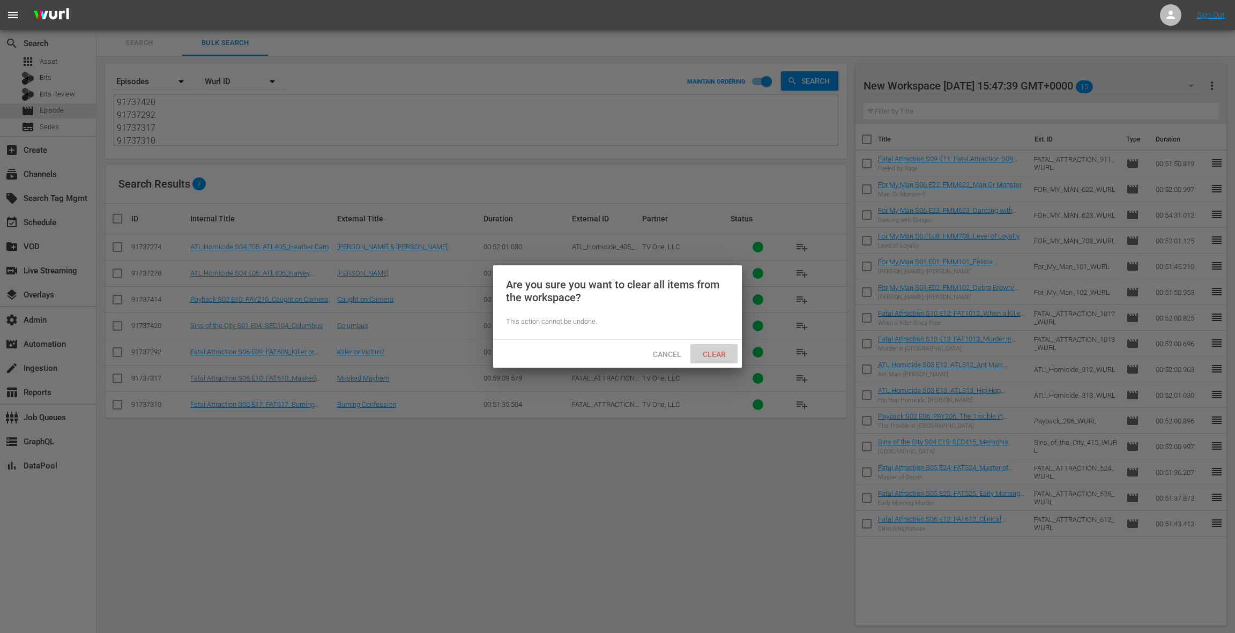
drag, startPoint x: 722, startPoint y: 357, endPoint x: 508, endPoint y: 269, distance: 230.6
click at [721, 355] on span "Clear" at bounding box center [714, 354] width 40 height 9
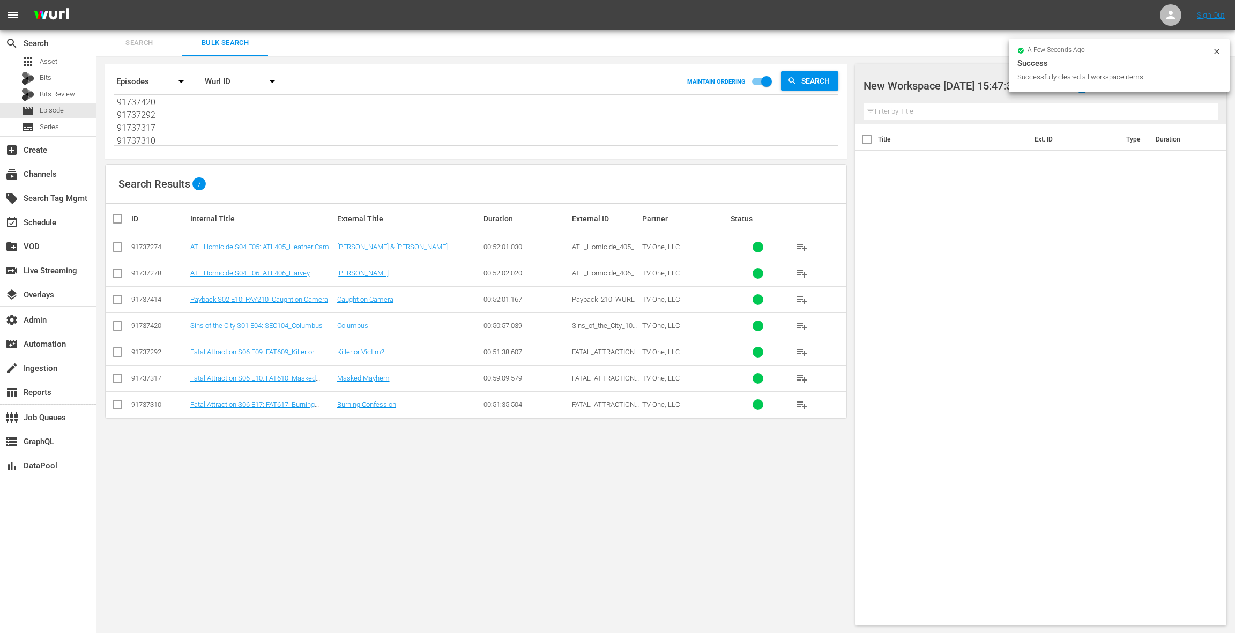
click at [119, 220] on input "checkbox" at bounding box center [121, 218] width 21 height 13
checkbox input "true"
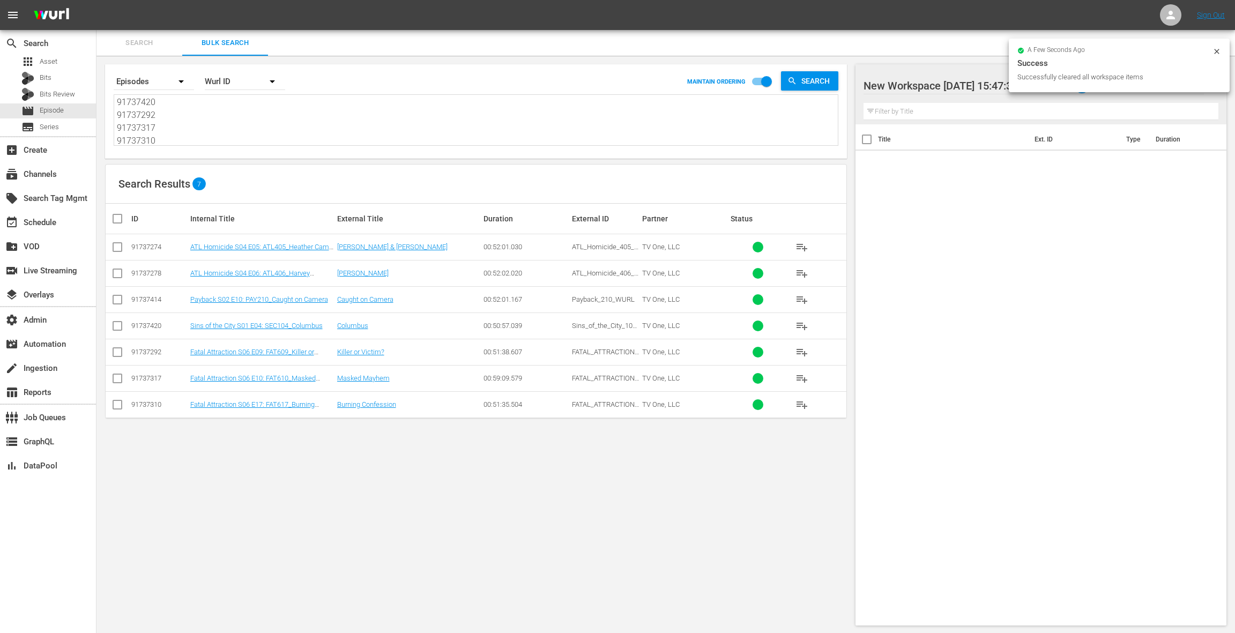
checkbox input "true"
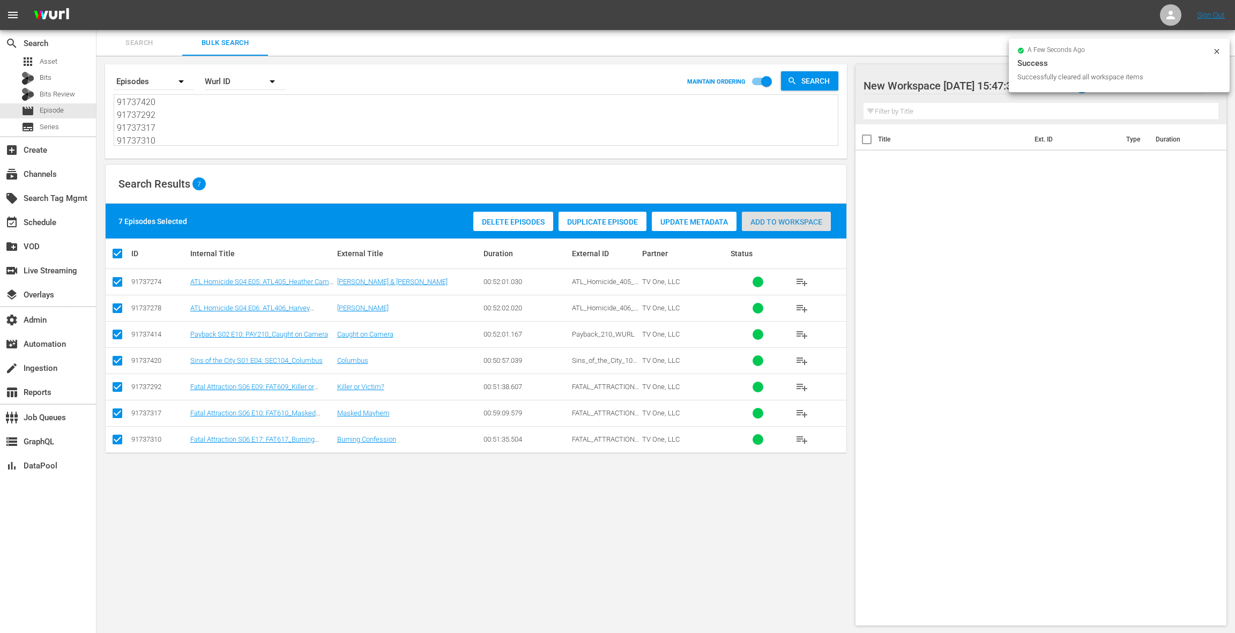
click at [770, 219] on span "Add to Workspace" at bounding box center [786, 222] width 89 height 9
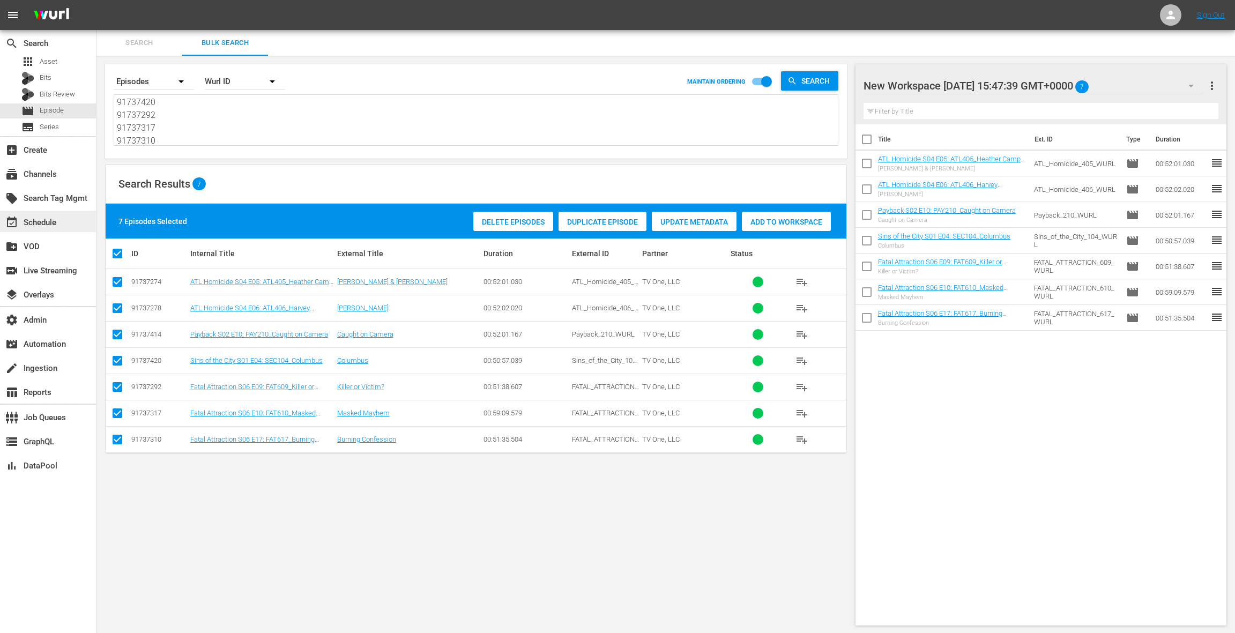
click at [57, 219] on div "event_available Schedule" at bounding box center [30, 221] width 60 height 10
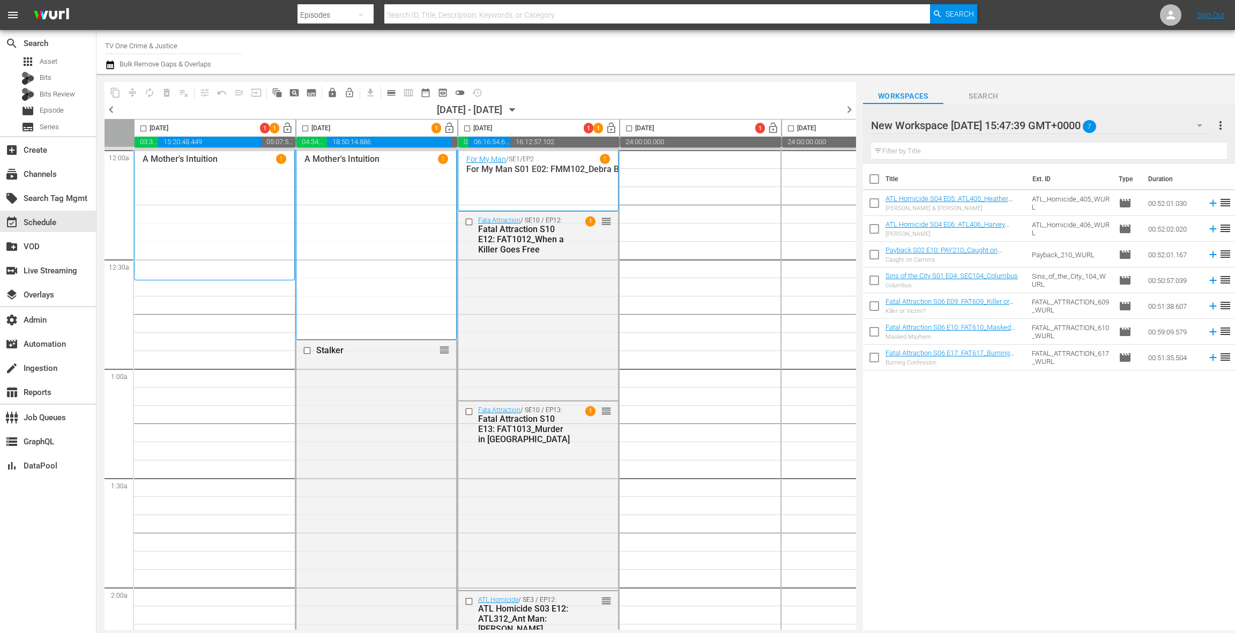
click at [877, 177] on input "checkbox" at bounding box center [874, 181] width 23 height 23
checkbox input "true"
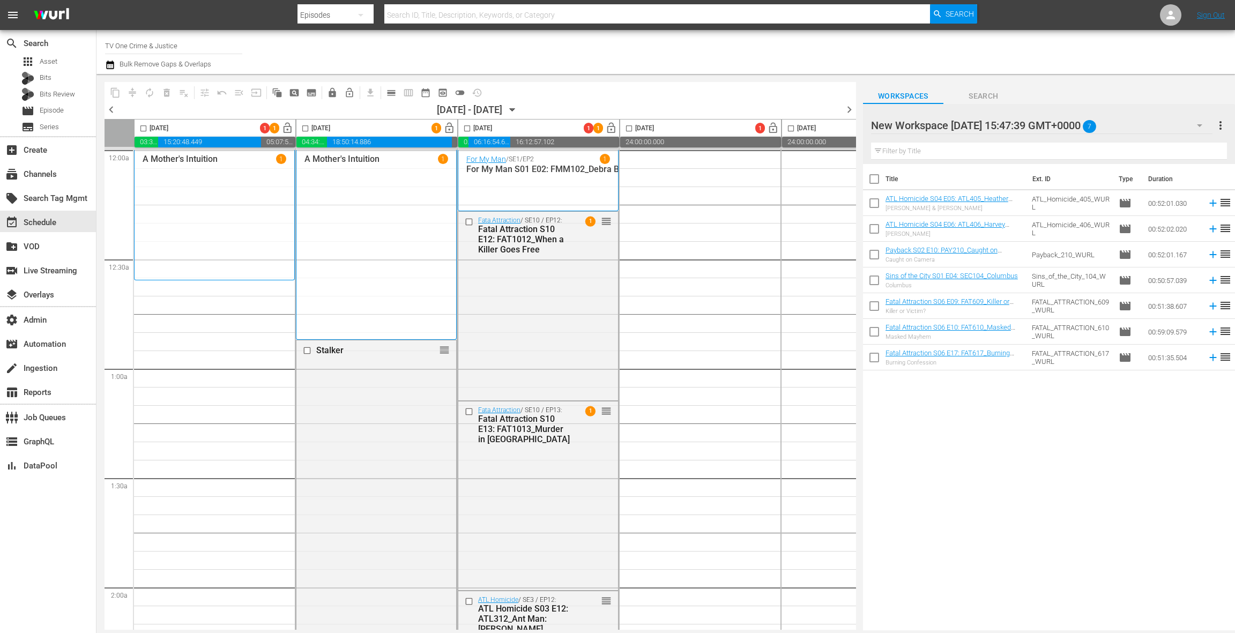
checkbox input "true"
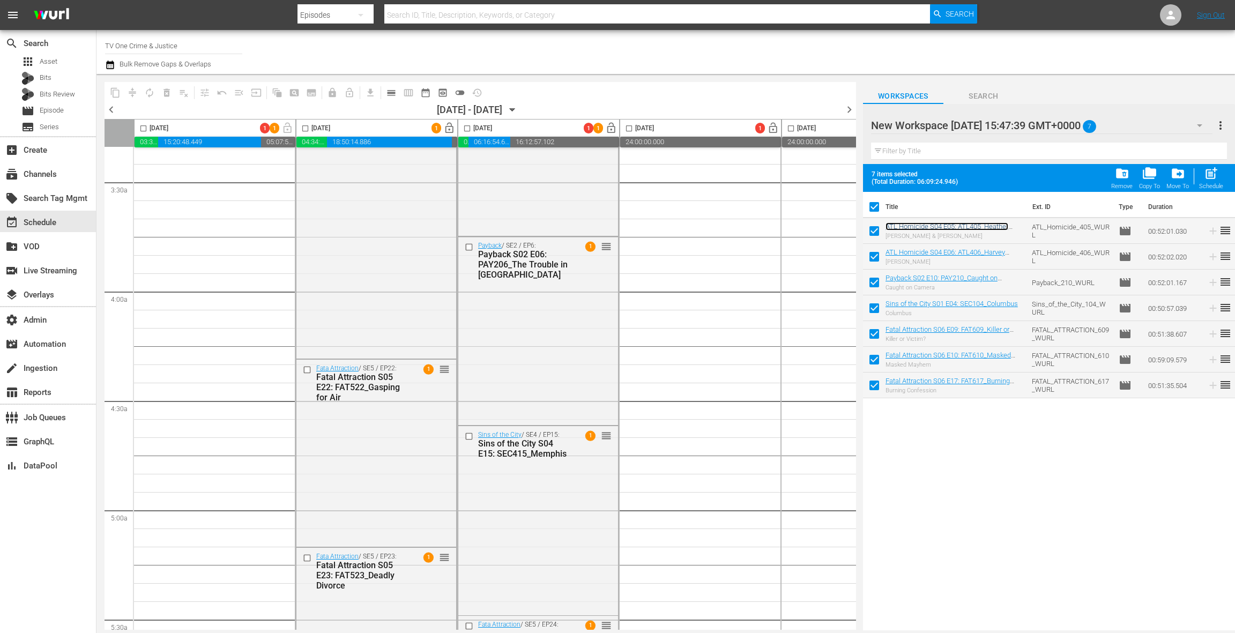
scroll to position [824, 0]
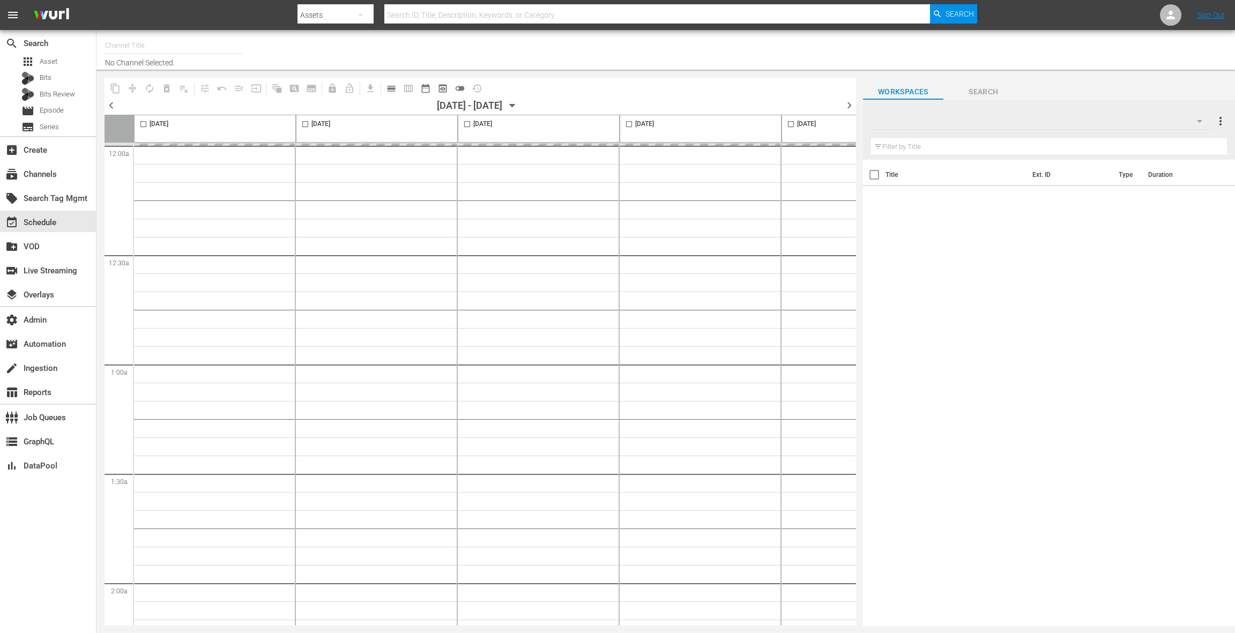
type input "TV One Crime & Justice (2117)"
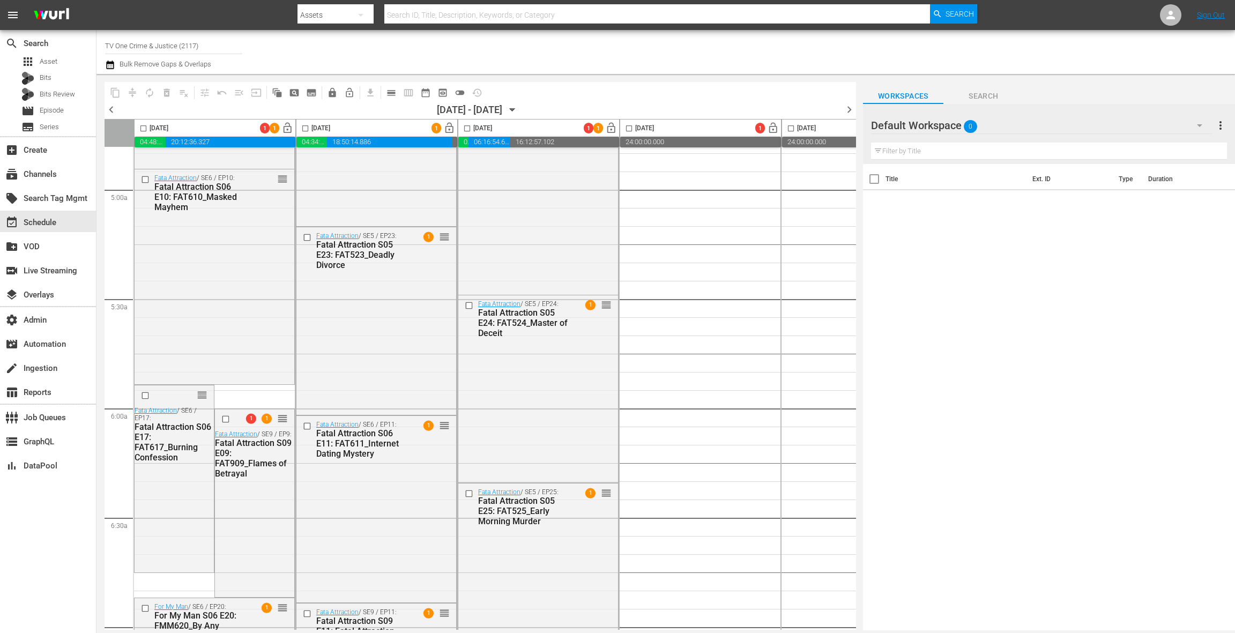
scroll to position [1209, 0]
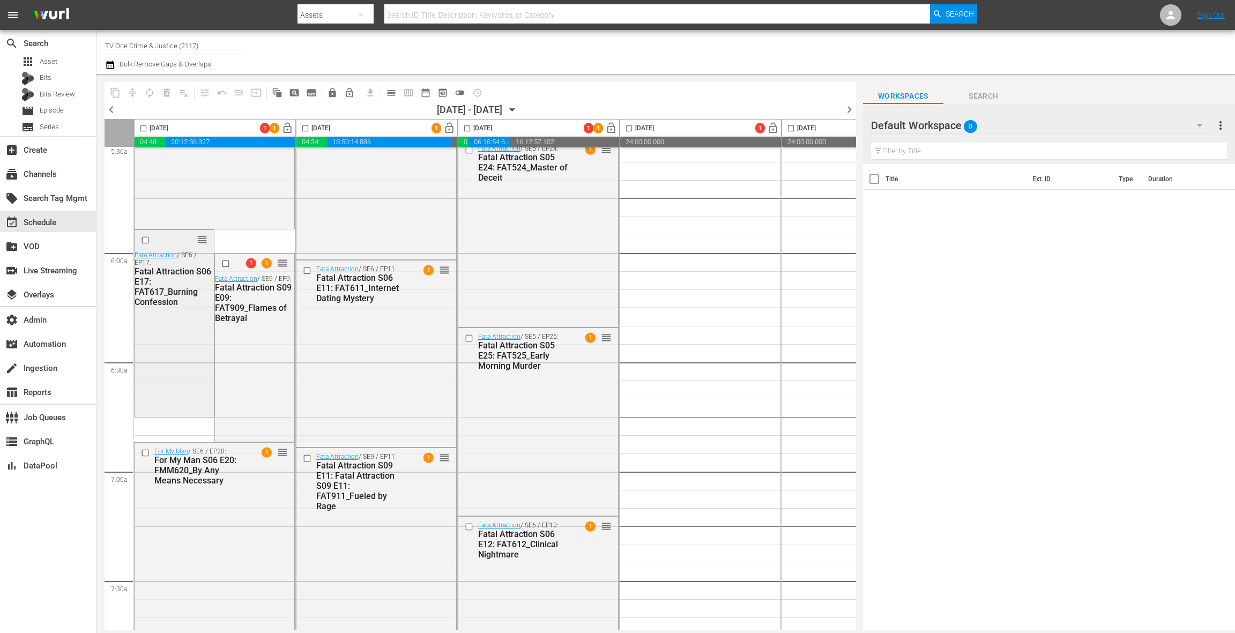
click at [204, 291] on div "Fatal Attraction S06 E17: FAT617_Burning Confession" at bounding box center [173, 286] width 77 height 41
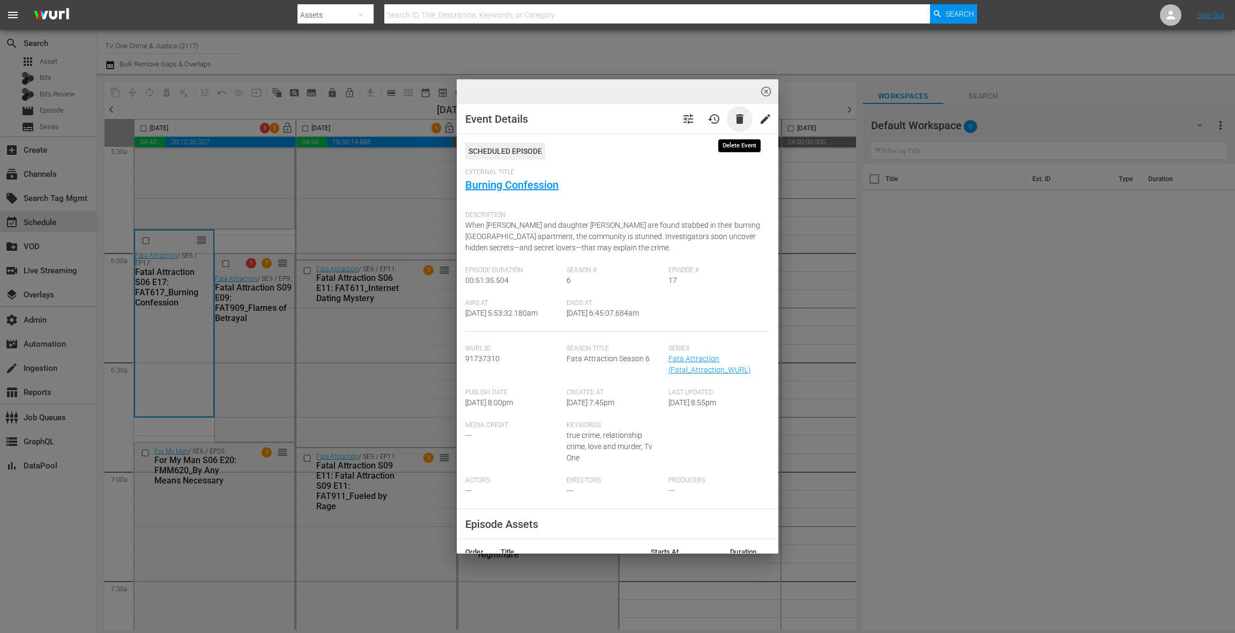
click at [745, 123] on span "delete" at bounding box center [739, 119] width 13 height 13
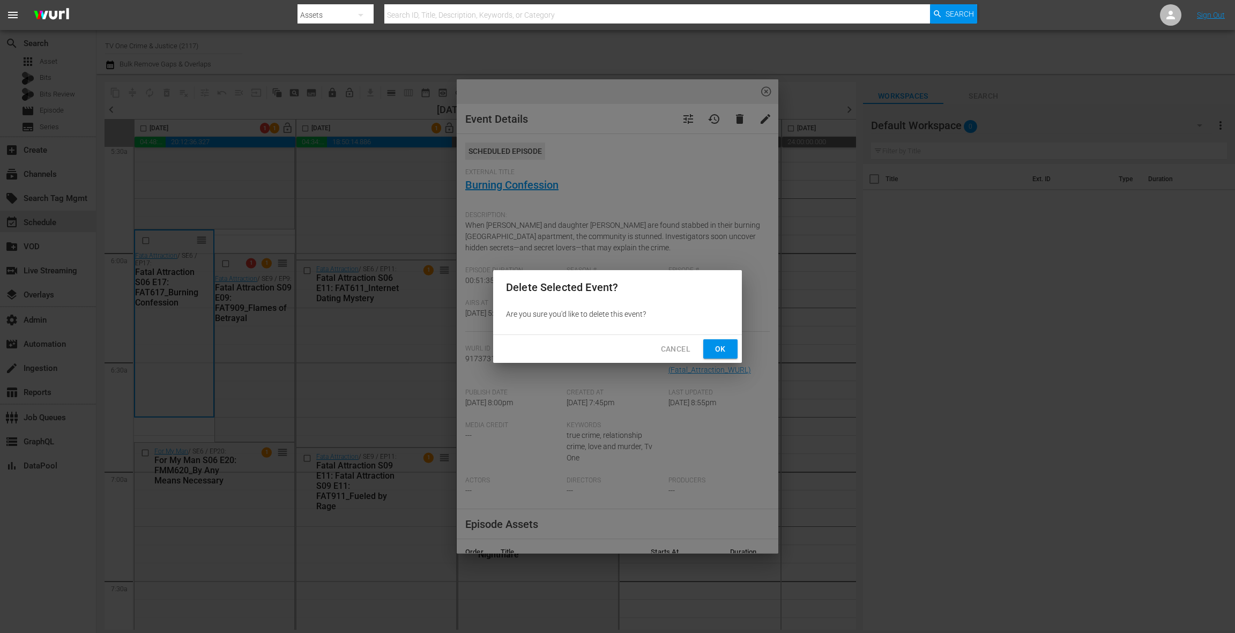
click at [716, 352] on span "Ok" at bounding box center [720, 349] width 17 height 13
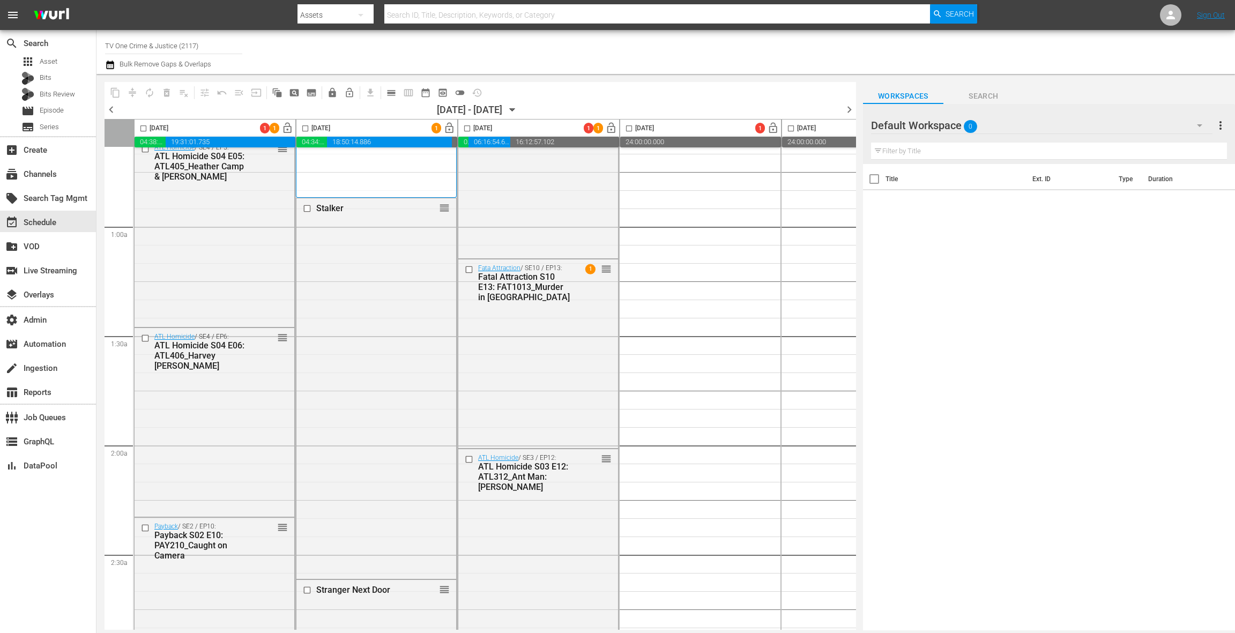
scroll to position [187, 0]
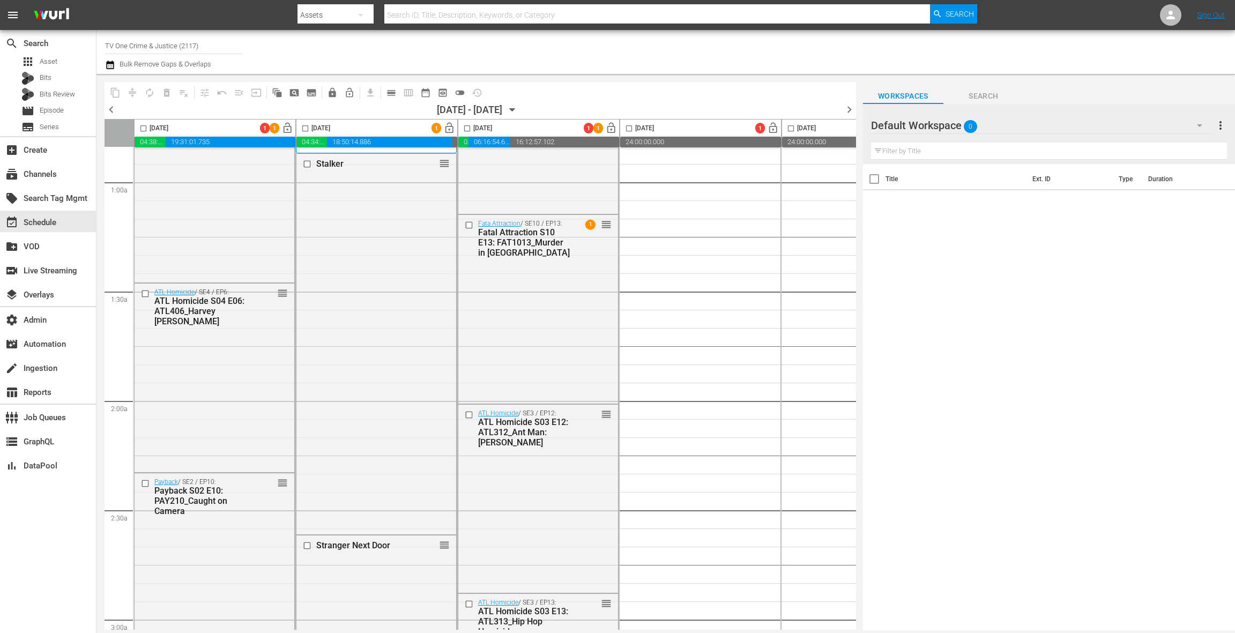
click at [261, 213] on div "ATL Homicide / SE4 / EP5: ATL Homicide S04 E05: ATL405_Heather Camp & Nicole Sa…" at bounding box center [215, 187] width 160 height 187
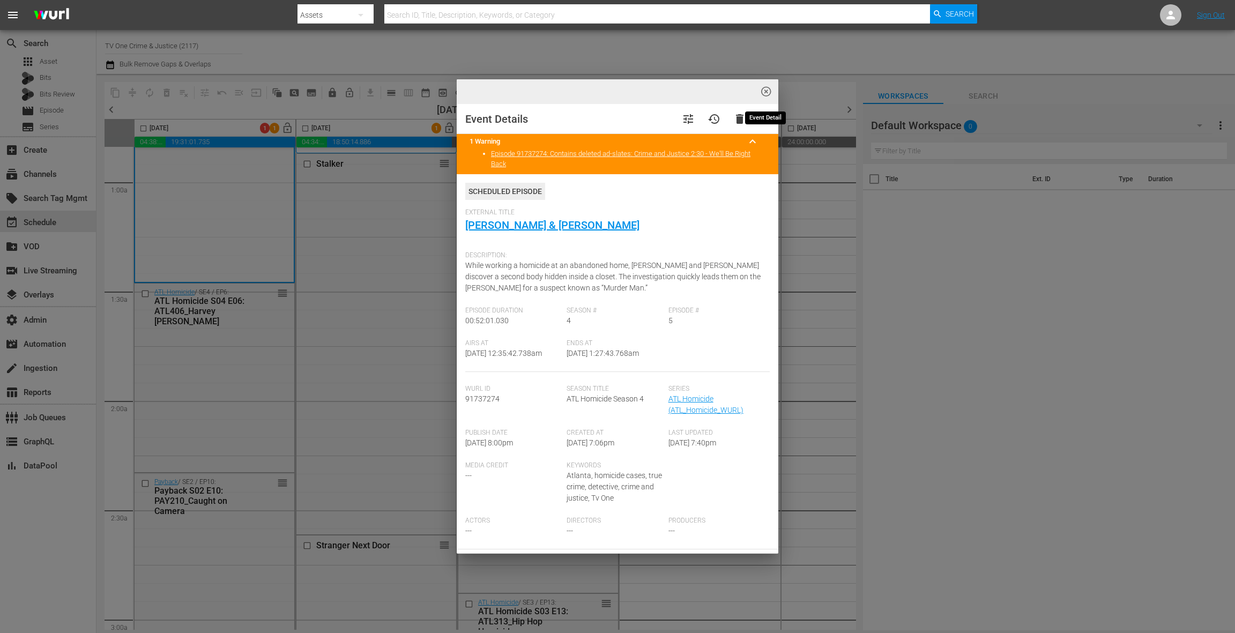
click at [769, 92] on span "highlight_off_icon" at bounding box center [766, 92] width 12 height 12
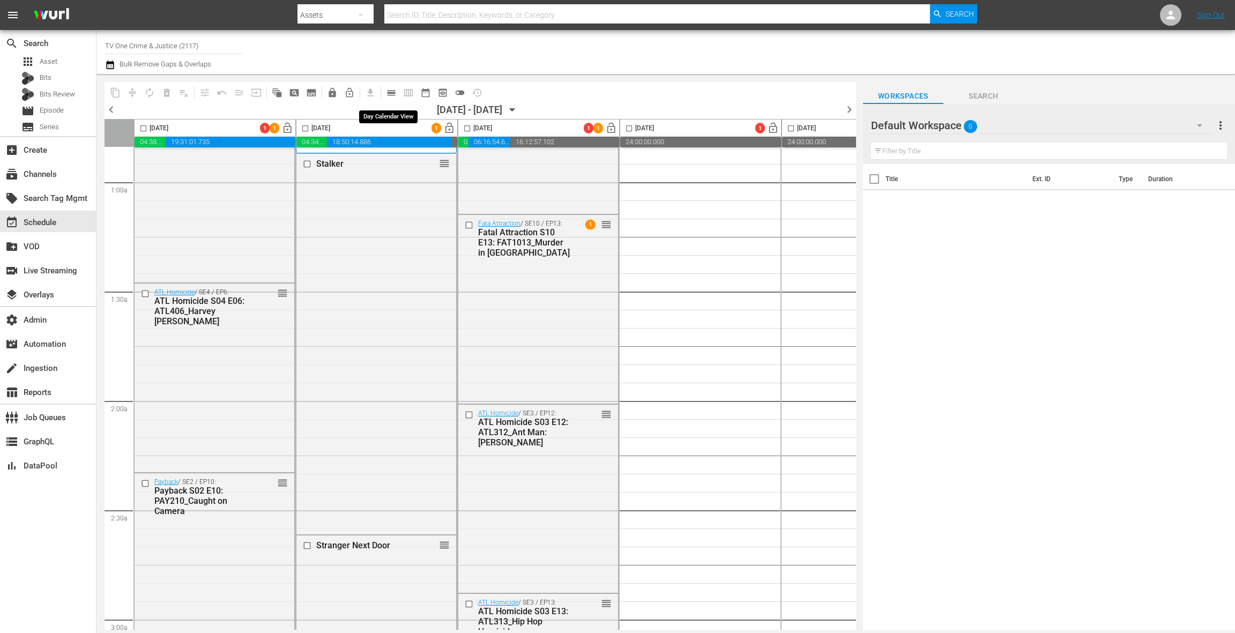
click at [390, 91] on span "calendar_view_day_outlined" at bounding box center [391, 92] width 11 height 11
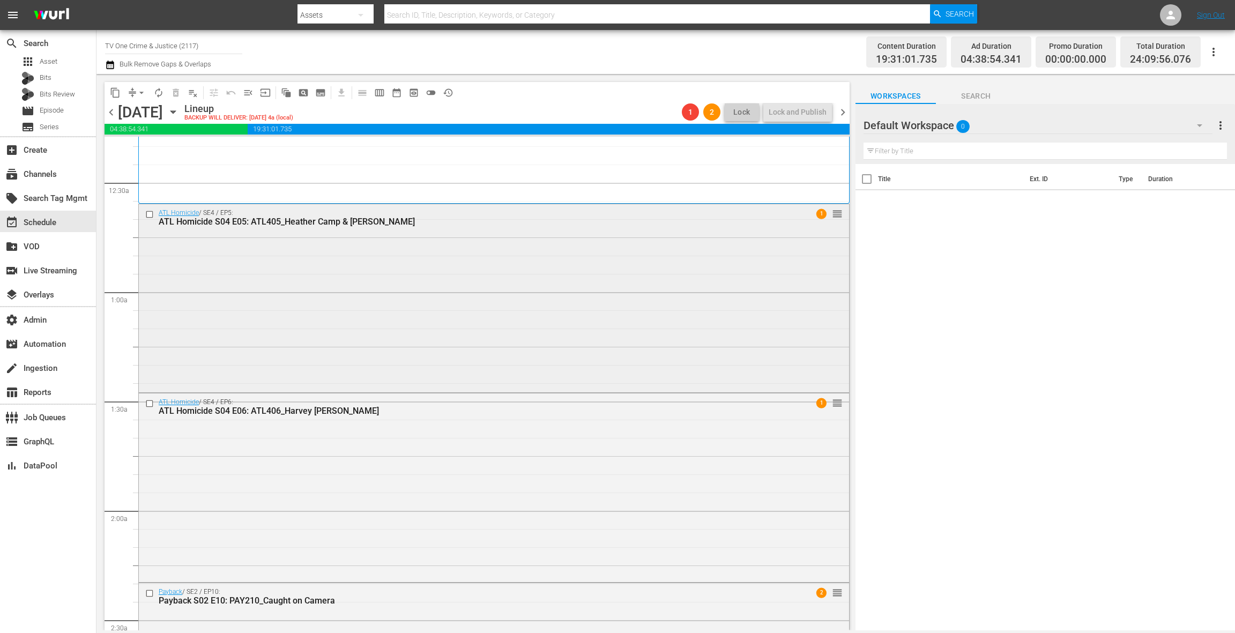
scroll to position [135, 0]
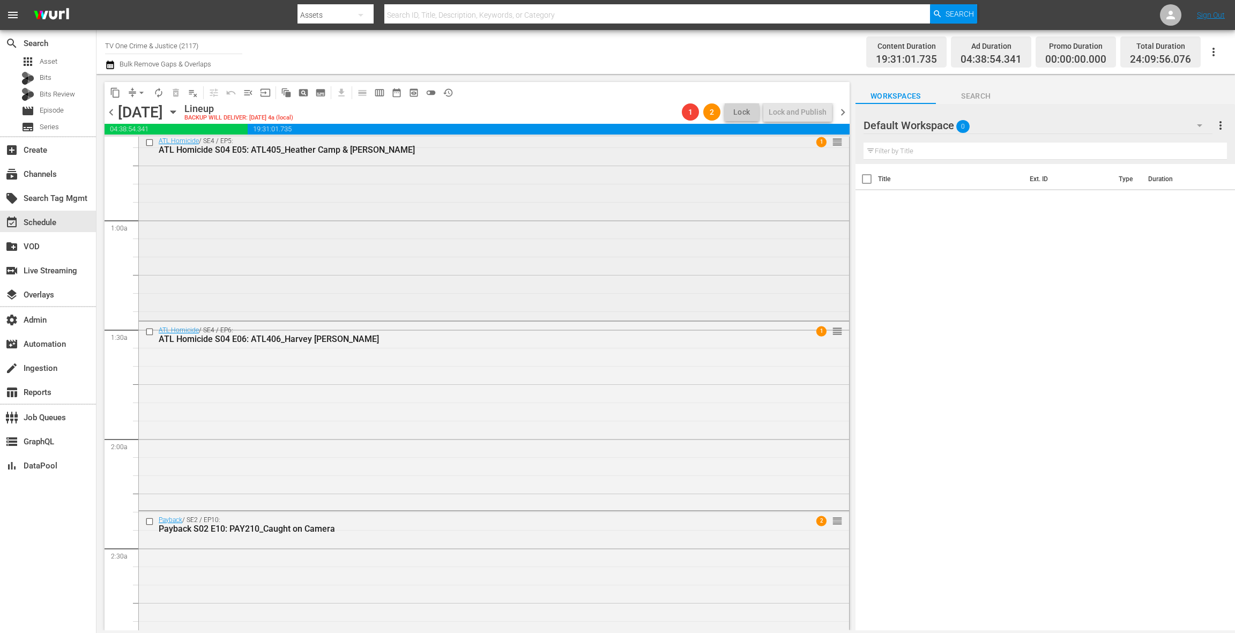
click at [353, 291] on div "ATL Homicide / SE4 / EP5: ATL Homicide S04 E05: ATL405_Heather Camp & Nicole Sa…" at bounding box center [494, 225] width 710 height 187
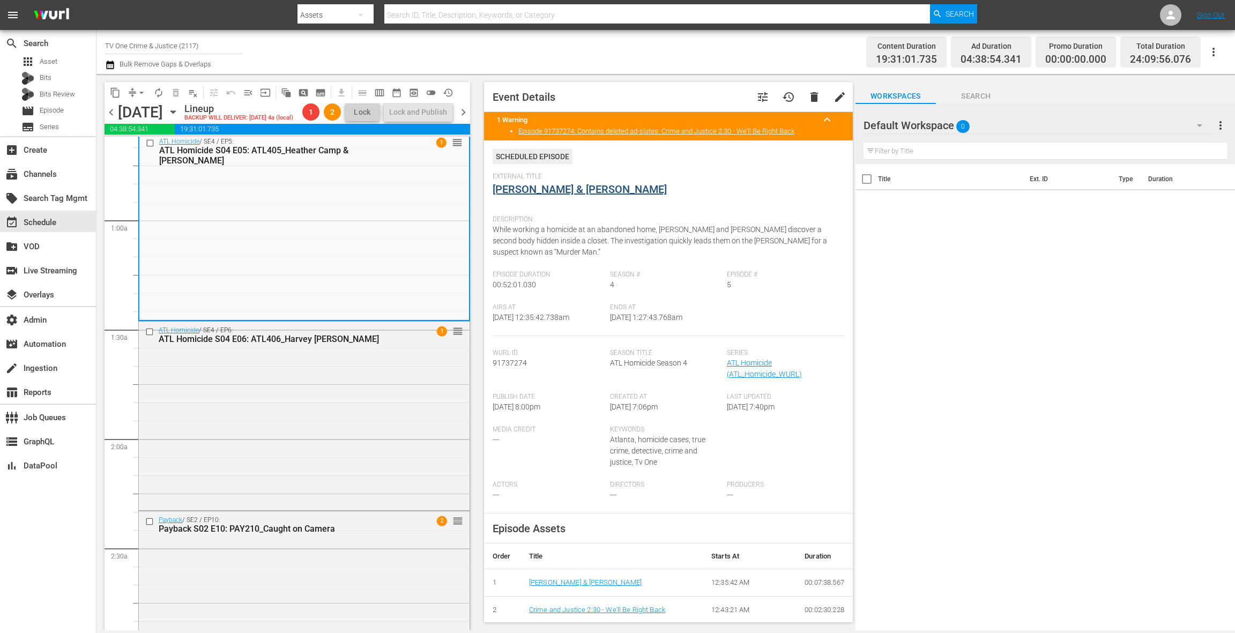
drag, startPoint x: 602, startPoint y: 196, endPoint x: 577, endPoint y: 192, distance: 25.5
click at [602, 196] on div "External Title Heather Camp & Nicole Sartell" at bounding box center [669, 192] width 352 height 38
click at [559, 185] on link "Heather Camp & Nicole Sartell" at bounding box center [580, 189] width 174 height 13
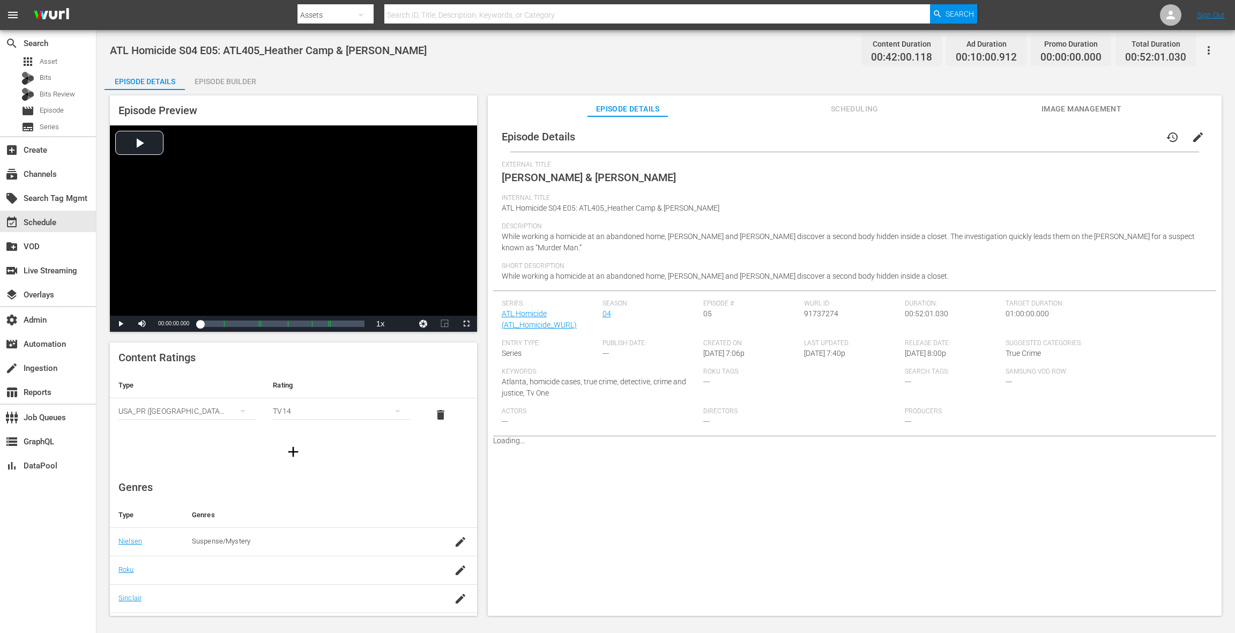
click at [241, 84] on div "Episode Builder" at bounding box center [225, 82] width 80 height 26
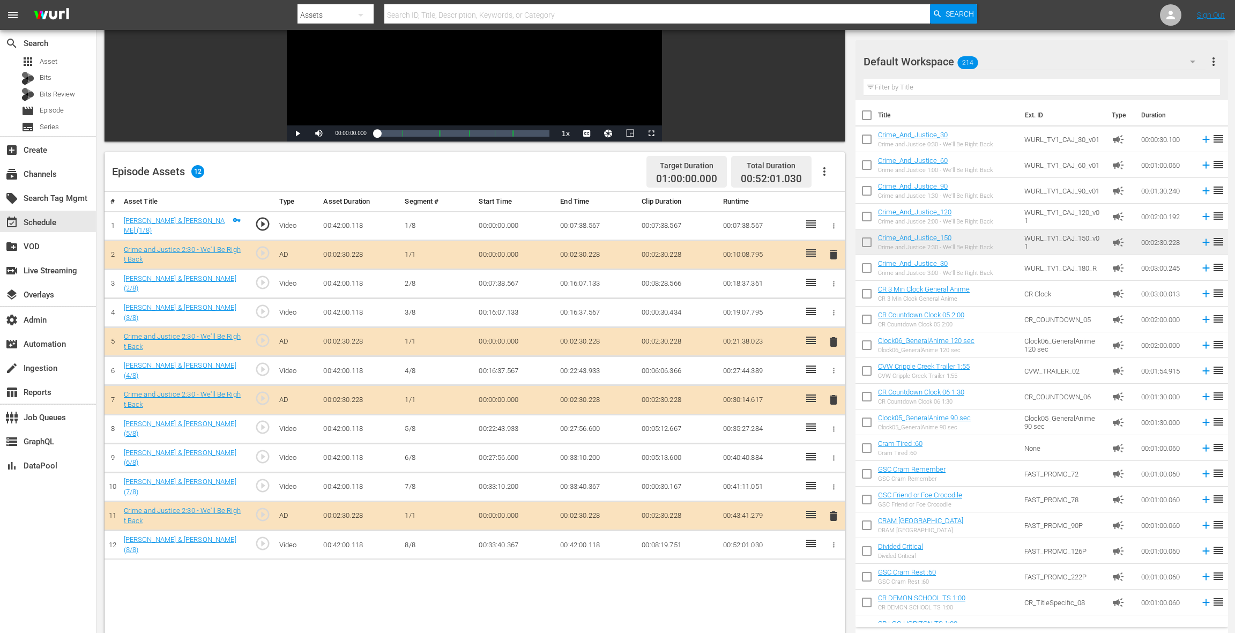
scroll to position [220, 0]
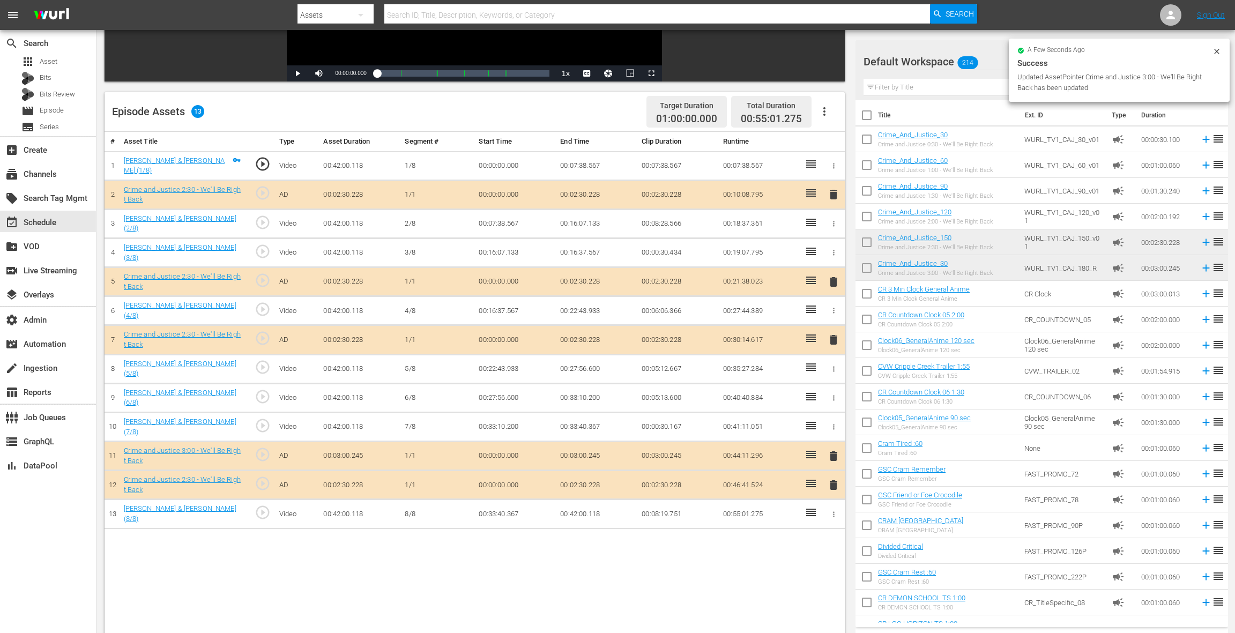
click at [833, 479] on span "delete" at bounding box center [833, 485] width 13 height 13
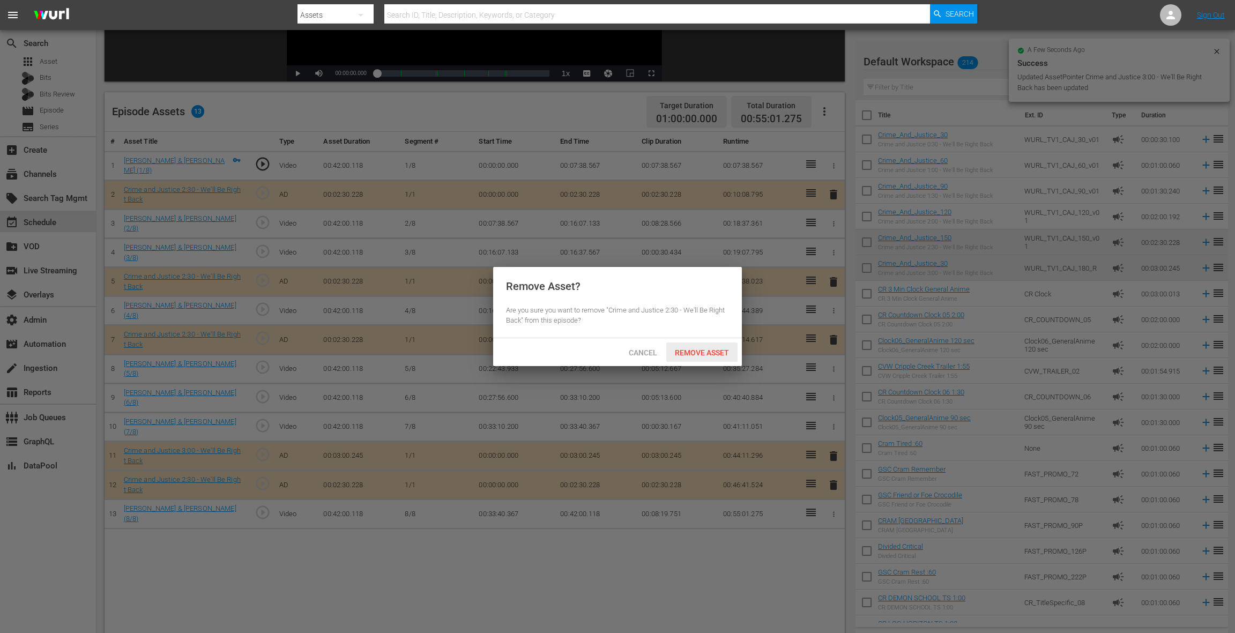
click at [706, 356] on span "Remove Asset" at bounding box center [701, 352] width 71 height 9
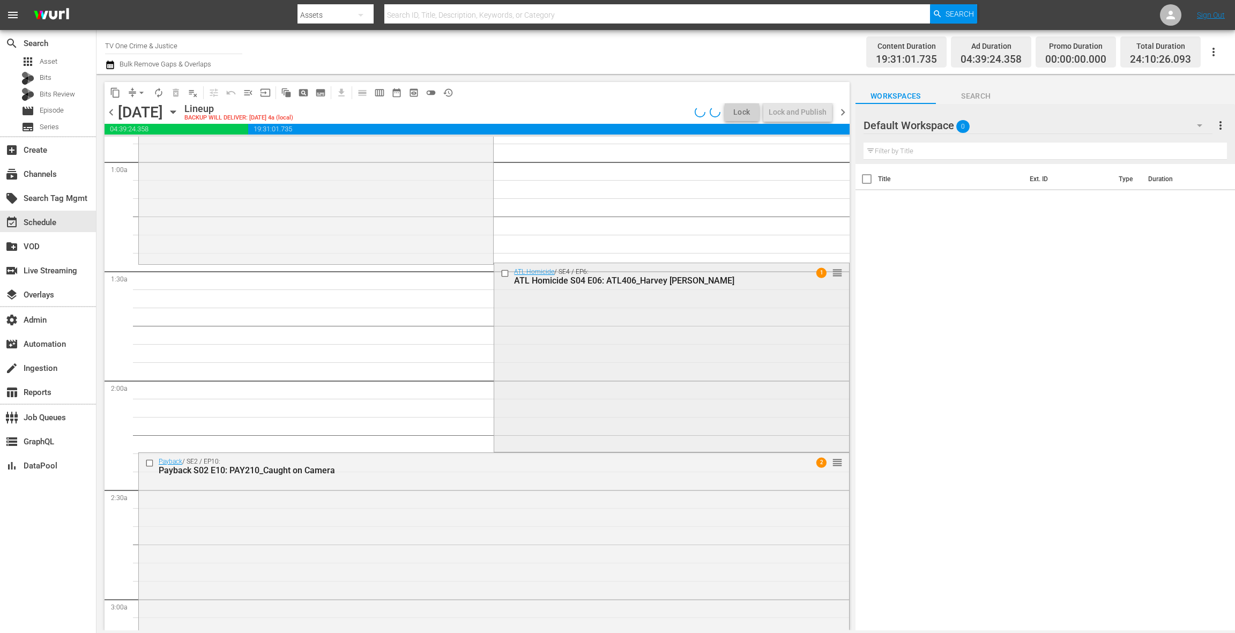
scroll to position [204, 0]
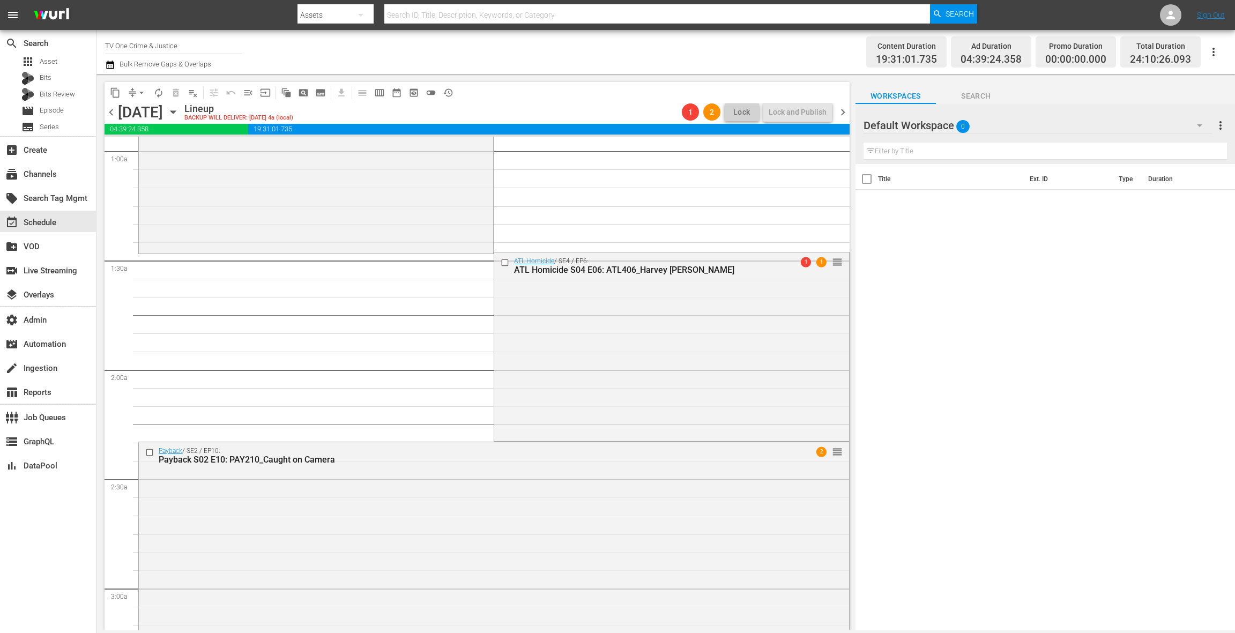
drag, startPoint x: 611, startPoint y: 333, endPoint x: 601, endPoint y: 329, distance: 10.6
click at [608, 336] on div "ATL Homicide / SE4 / EP6: ATL Homicide S04 E06: ATL406_Harvey Rutherford 1 1 re…" at bounding box center [671, 346] width 354 height 187
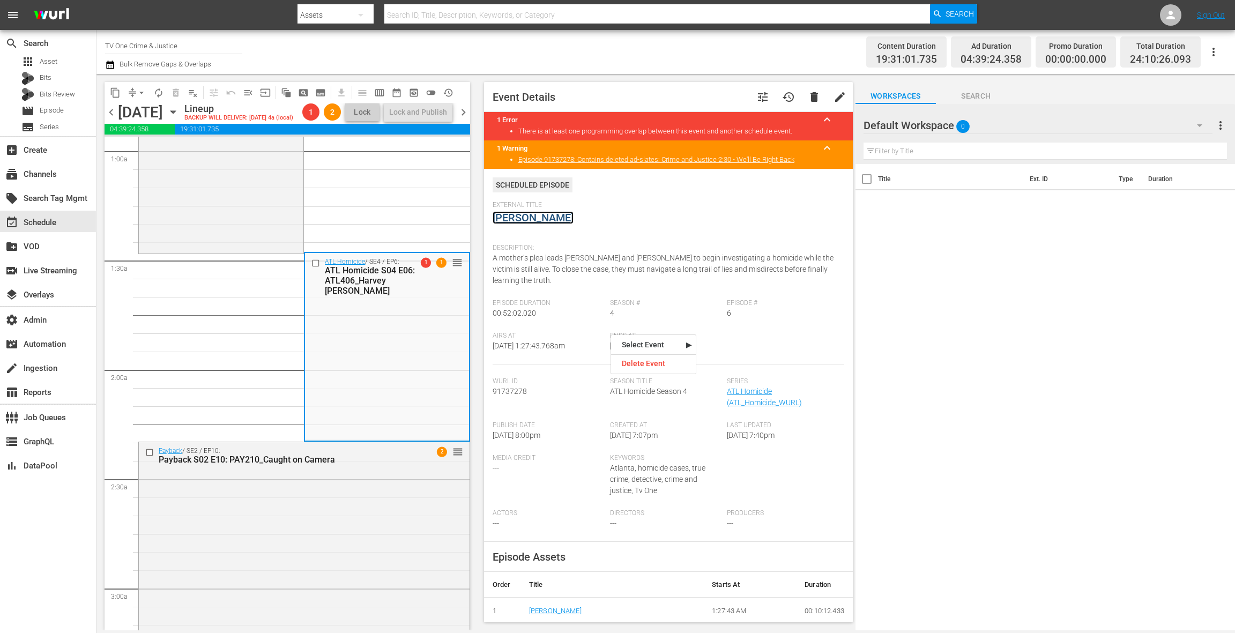
click at [561, 218] on link "Harvey Rutherford" at bounding box center [533, 217] width 81 height 13
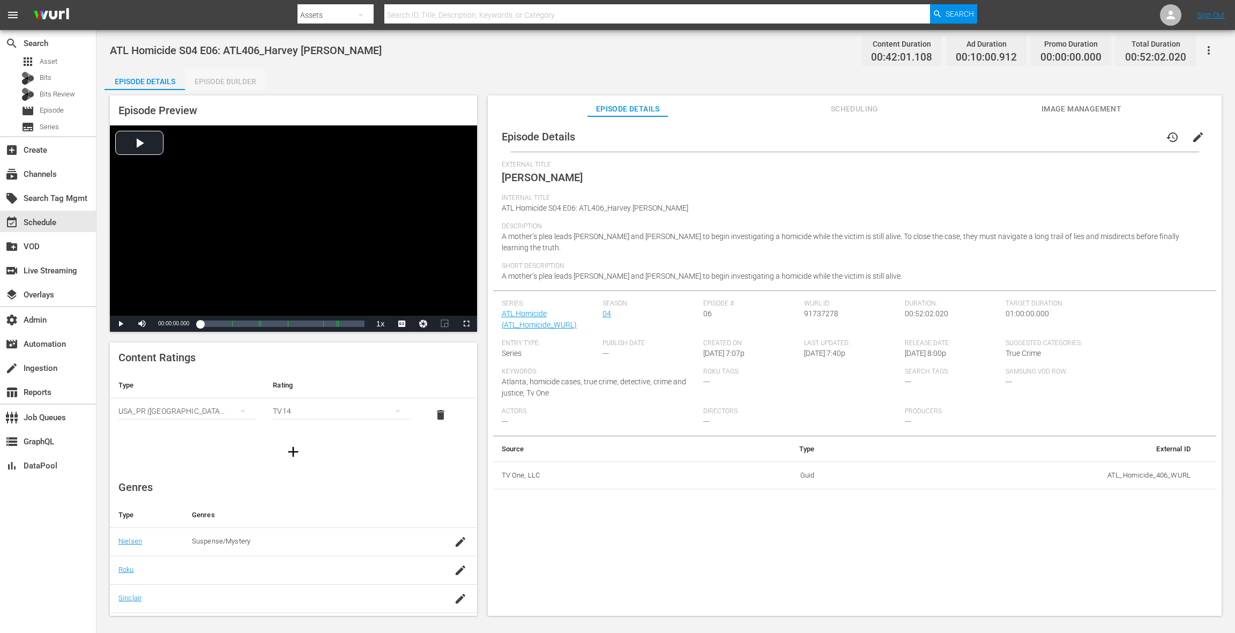
drag, startPoint x: 236, startPoint y: 81, endPoint x: 379, endPoint y: 218, distance: 197.9
click at [236, 81] on div "Episode Builder" at bounding box center [225, 82] width 80 height 26
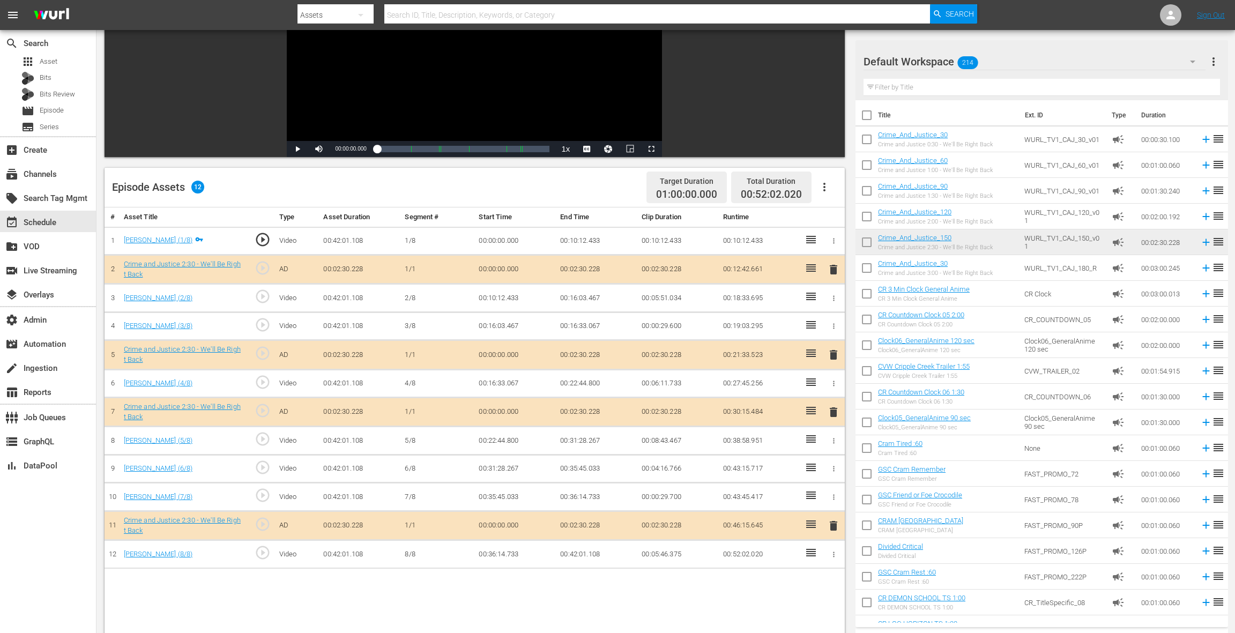
scroll to position [279, 0]
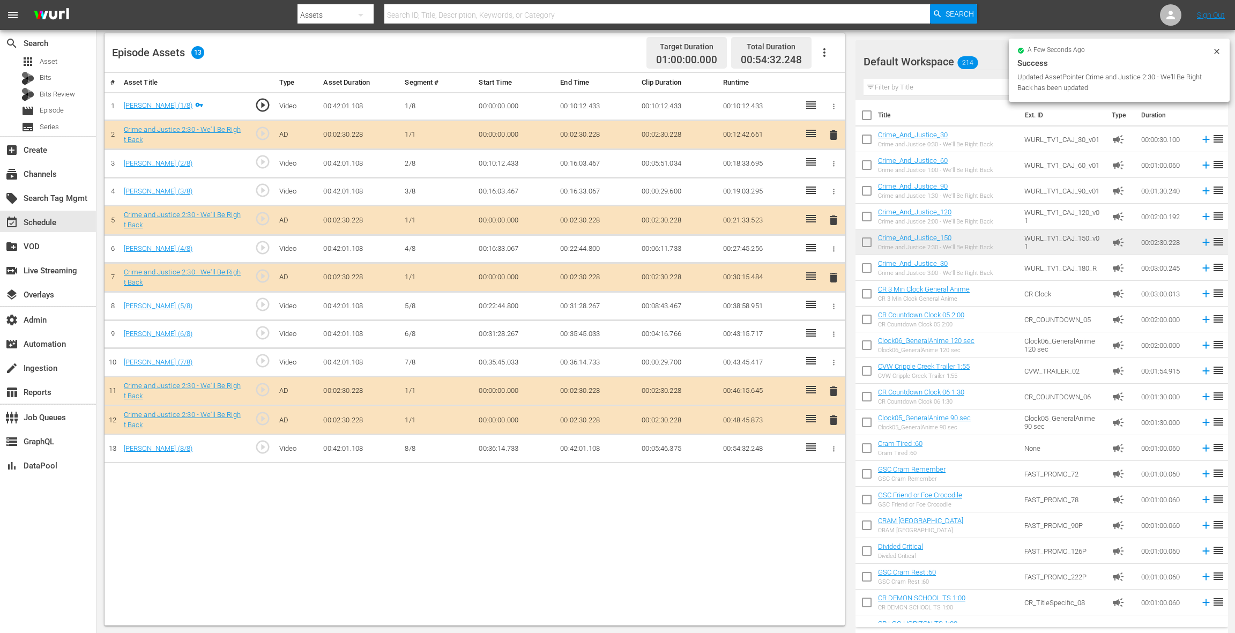
click at [831, 417] on span "delete" at bounding box center [833, 420] width 13 height 13
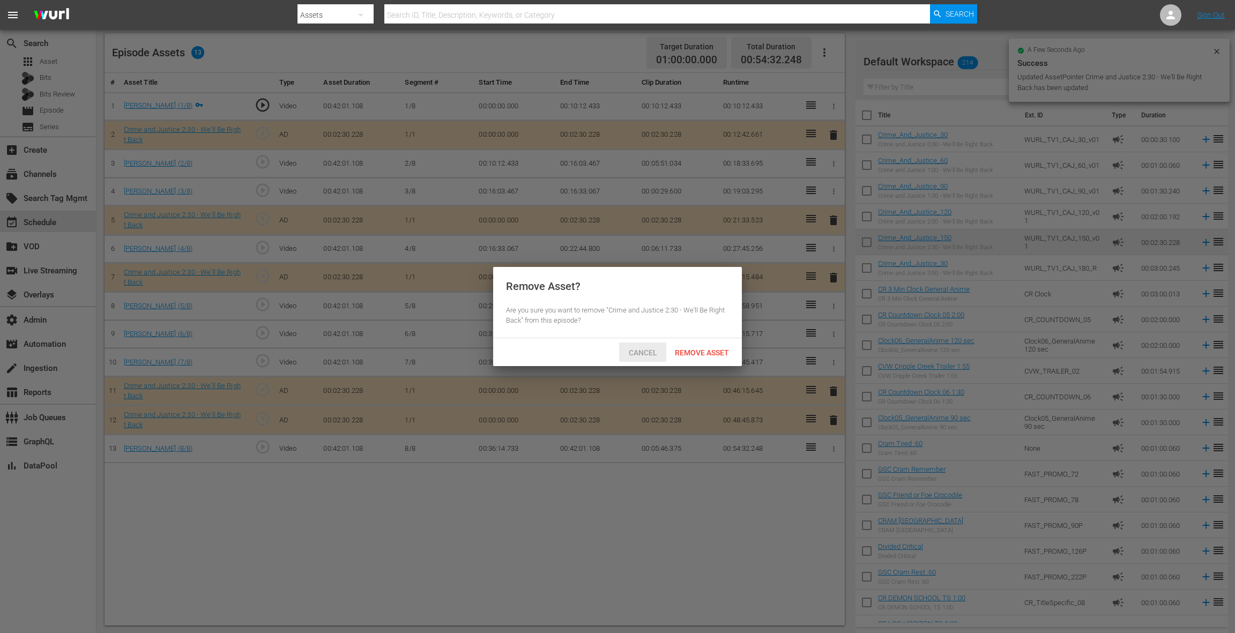
click at [647, 352] on span "Cancel" at bounding box center [643, 352] width 46 height 9
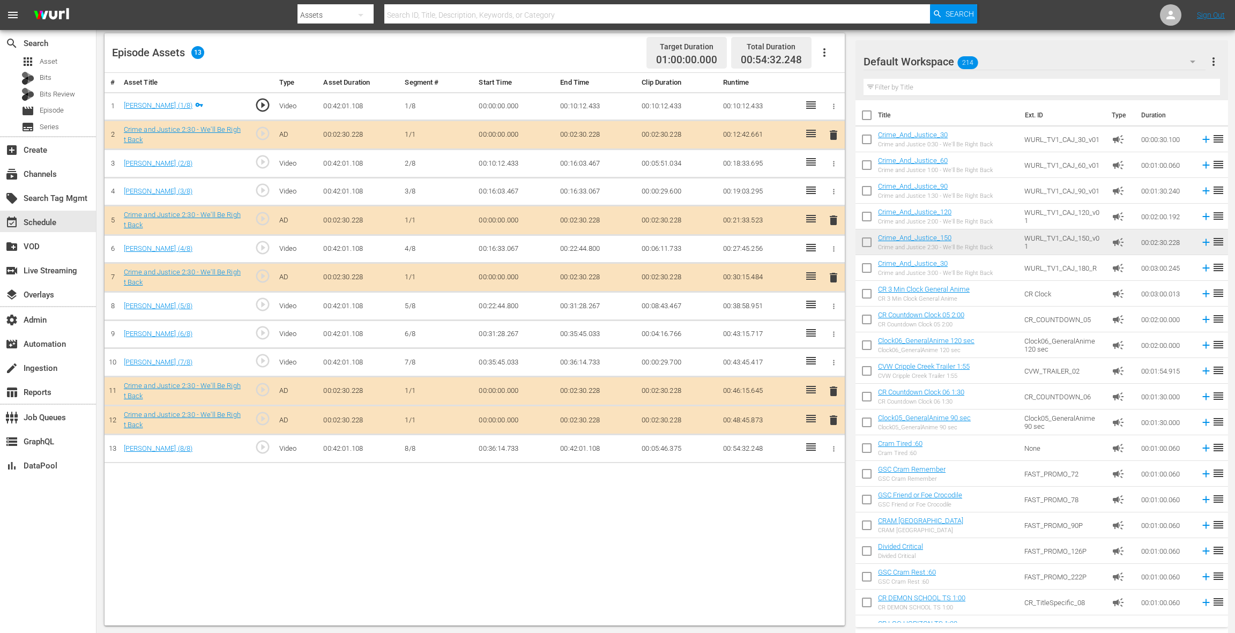
click at [833, 417] on span "delete" at bounding box center [833, 420] width 13 height 13
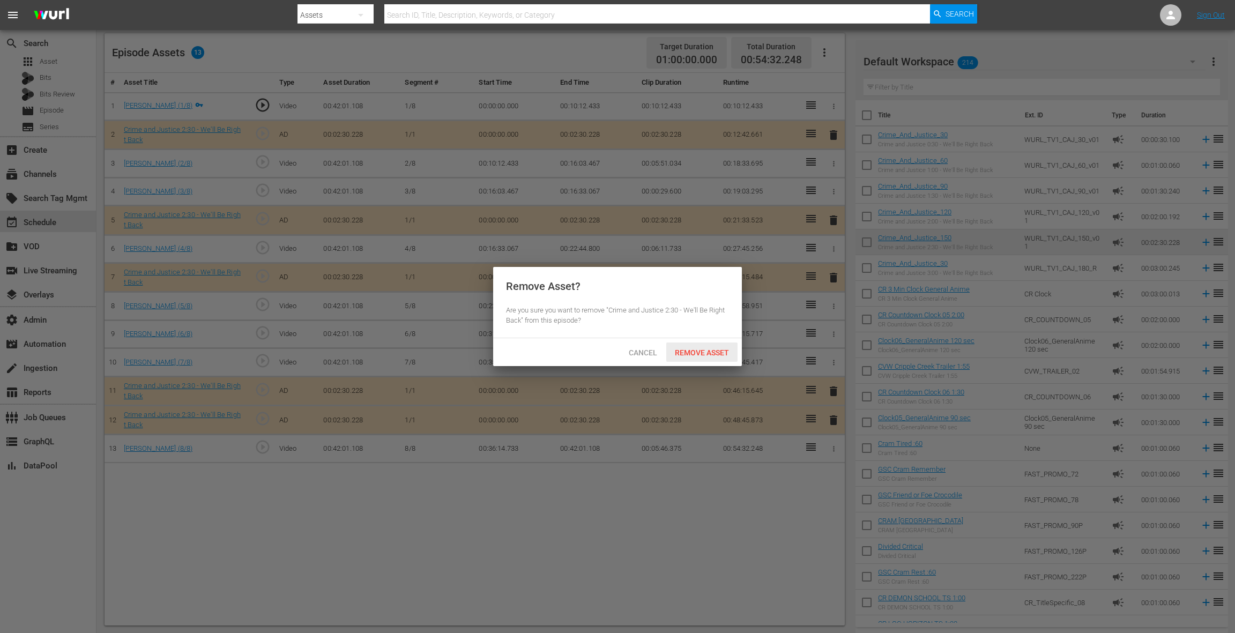
click at [722, 356] on span "Remove Asset" at bounding box center [701, 352] width 71 height 9
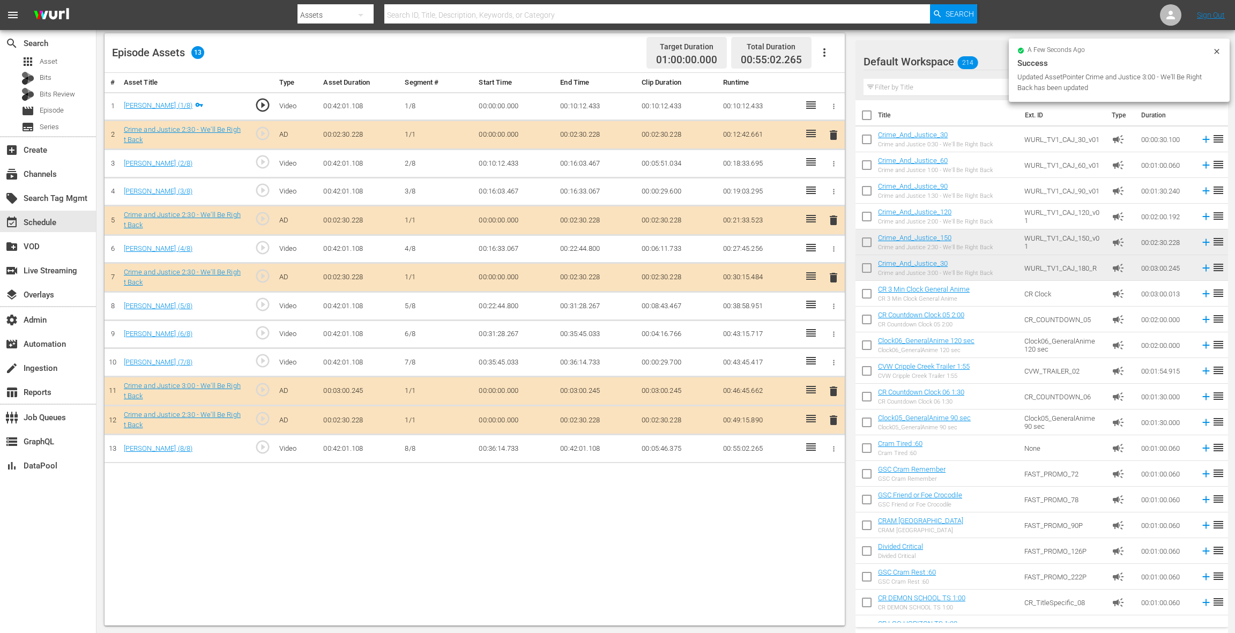
click at [834, 417] on span "delete" at bounding box center [833, 420] width 13 height 13
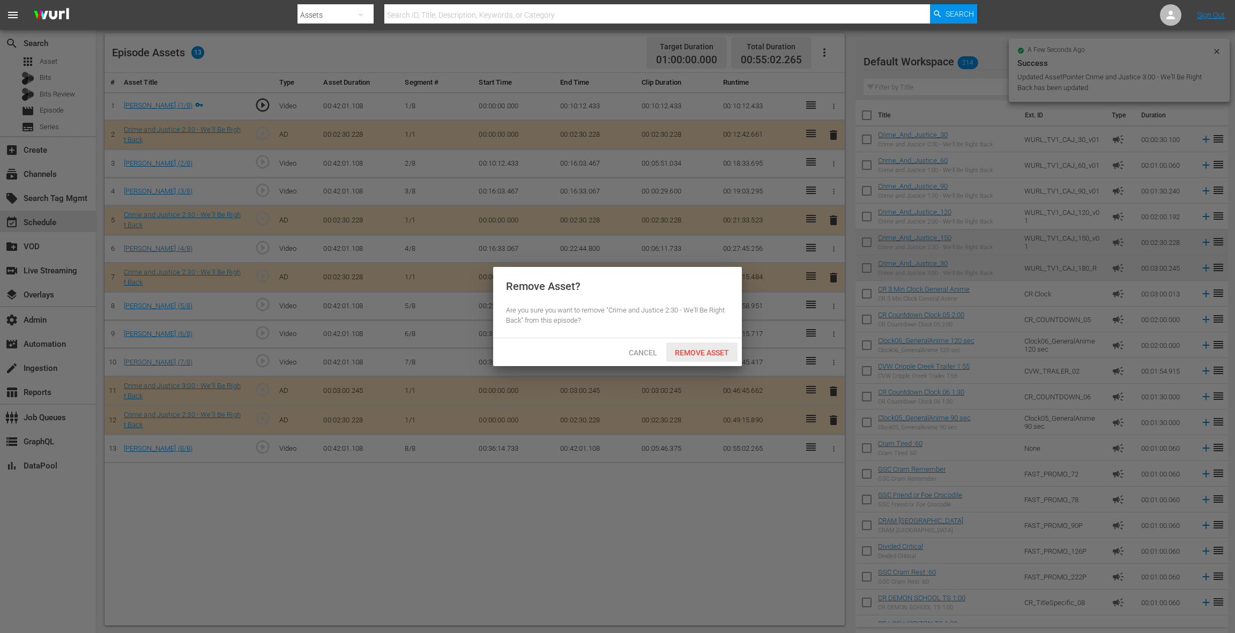
click at [715, 345] on div "Remove Asset" at bounding box center [701, 353] width 71 height 20
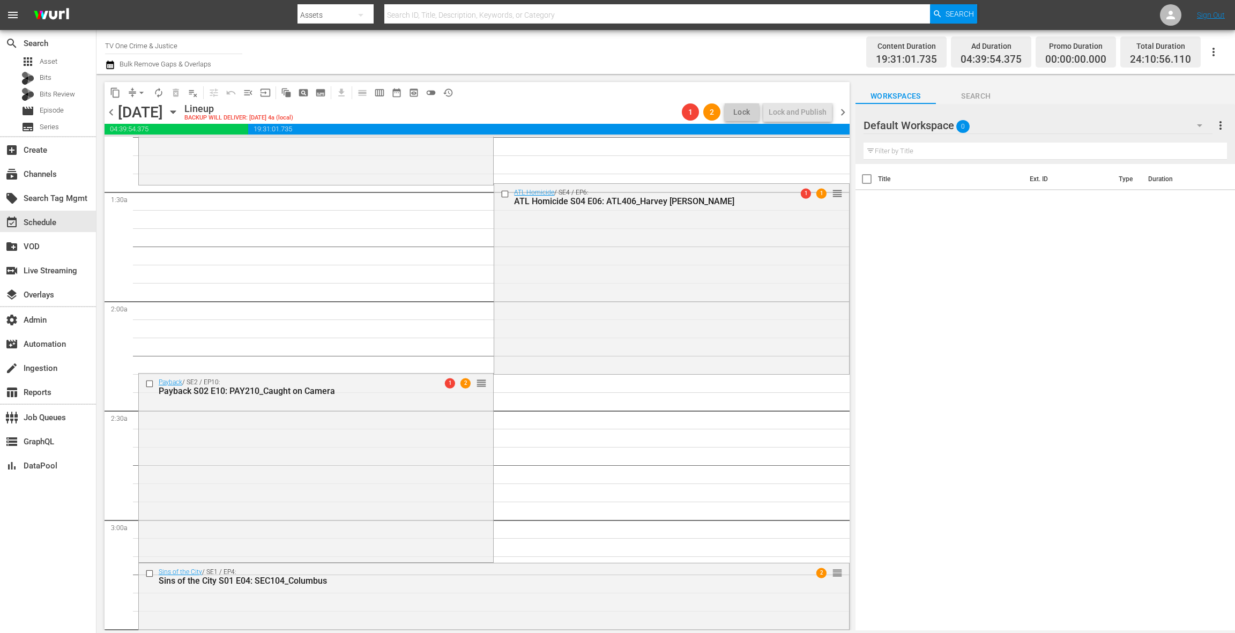
scroll to position [407, 0]
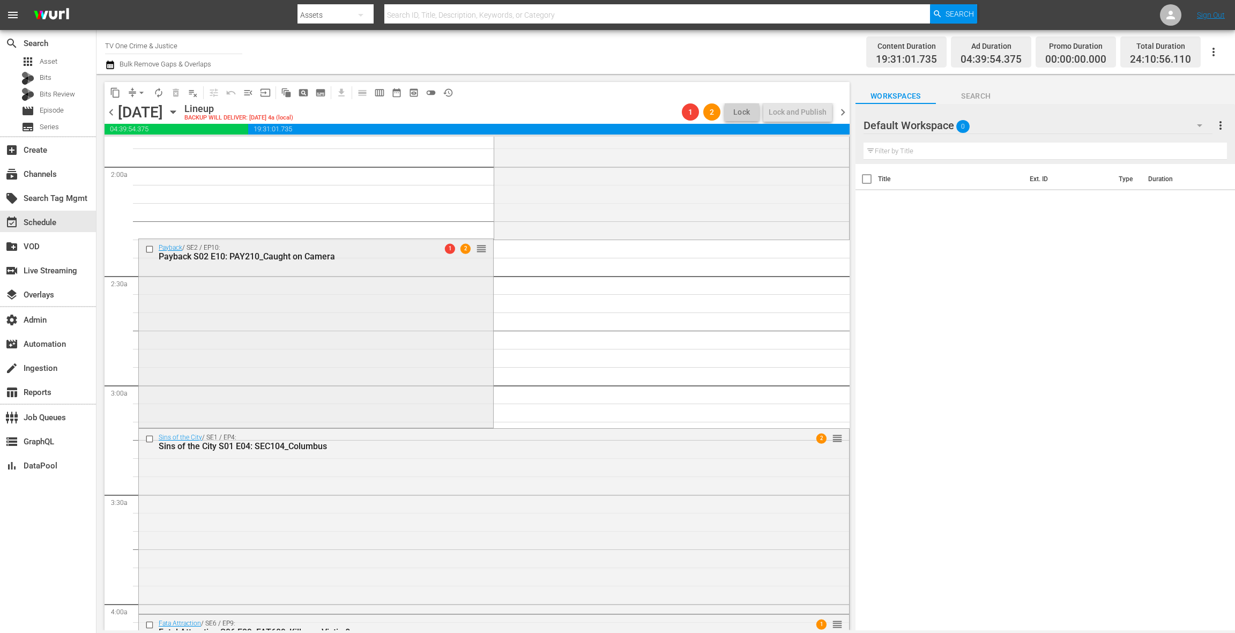
click at [338, 281] on div "Payback / SE2 / EP10: Payback S02 E10: PAY210_Caught on Camera 1 2 reorder" at bounding box center [316, 332] width 354 height 187
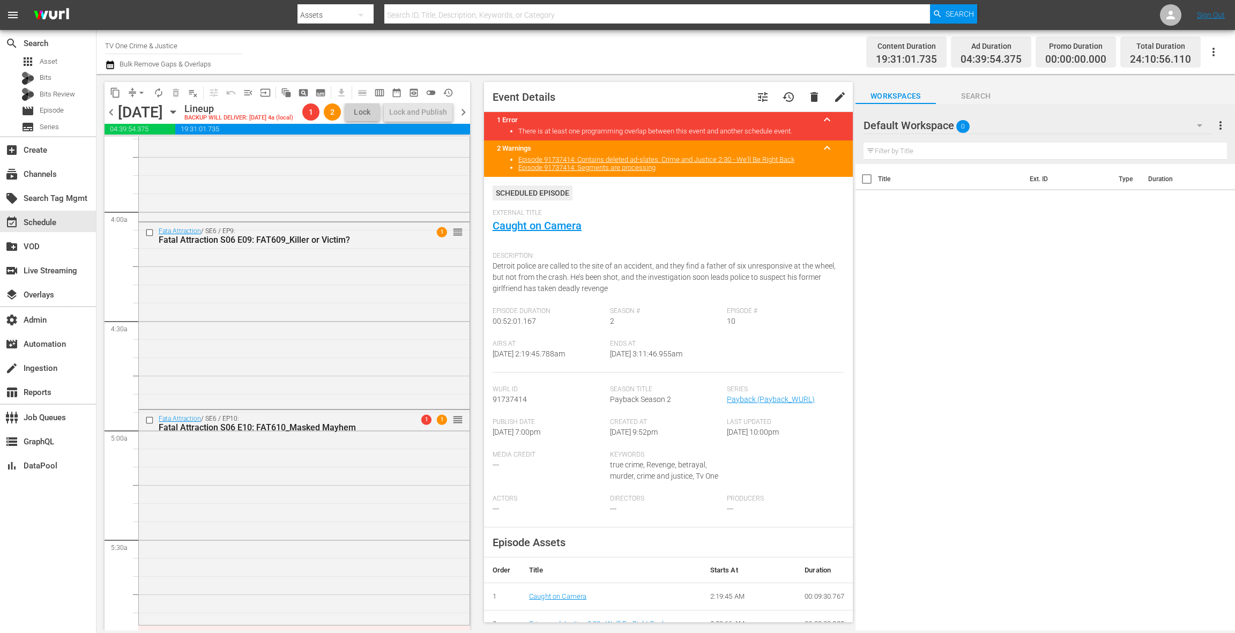
scroll to position [820, 0]
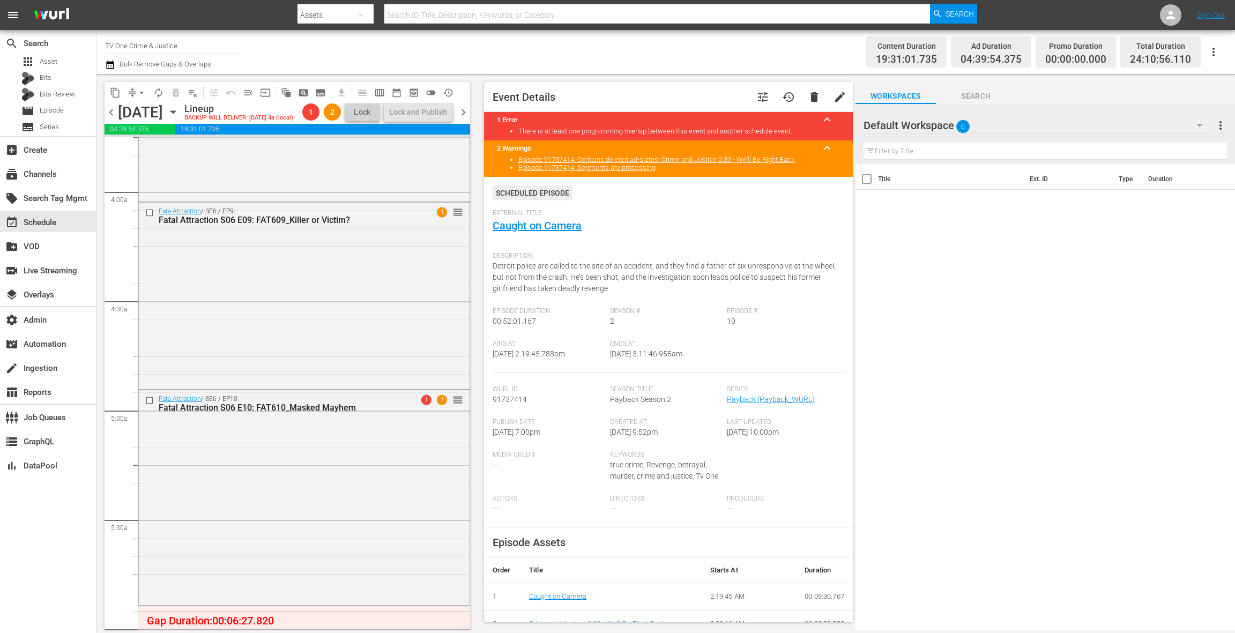
click at [385, 284] on div "Fata Attraction / SE6 / EP9: Fatal Attraction S06 E09: FAT609_Killer or Victim?…" at bounding box center [304, 295] width 331 height 185
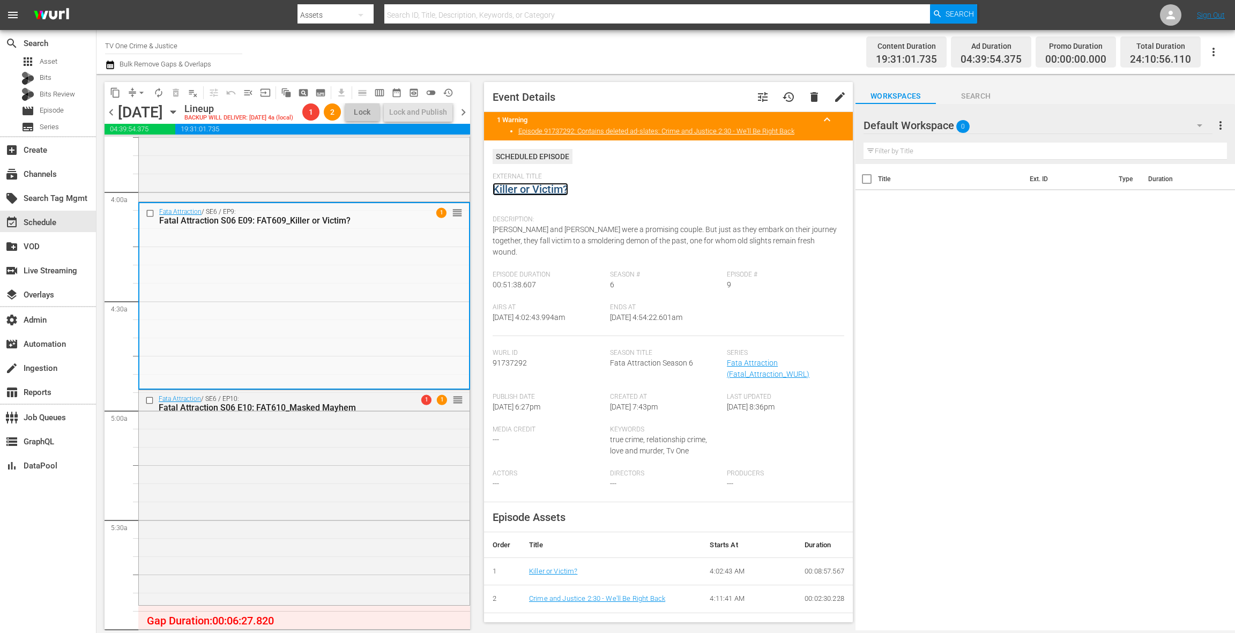
click at [536, 191] on link "Killer or Victim?" at bounding box center [531, 189] width 76 height 13
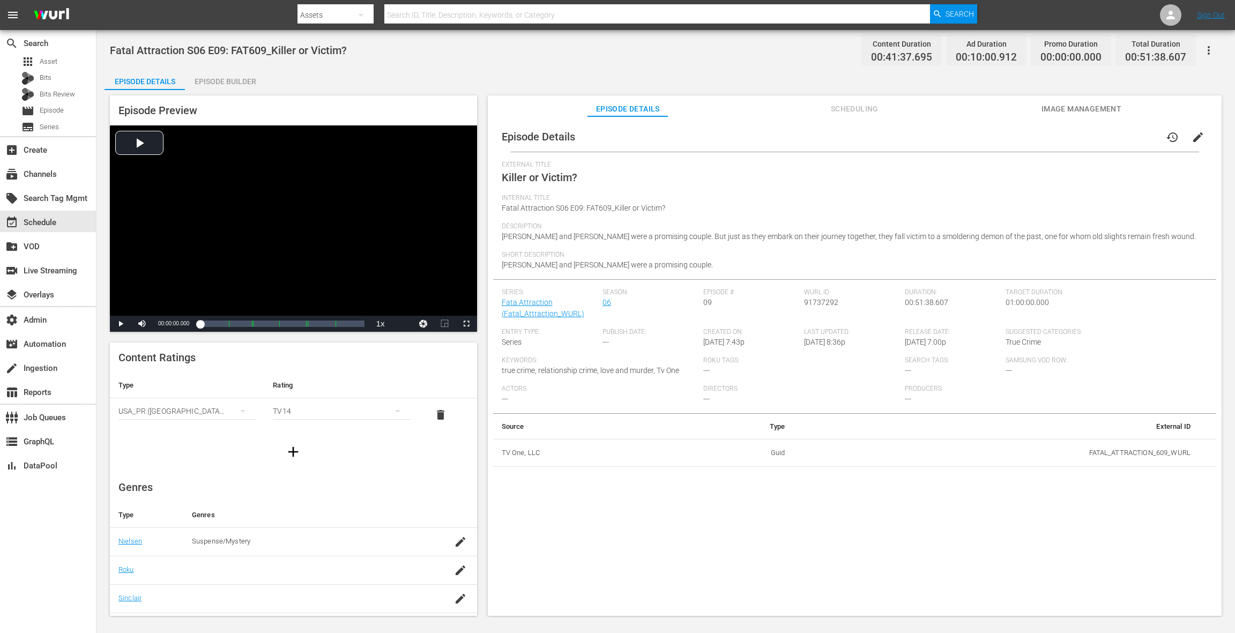
drag, startPoint x: 231, startPoint y: 84, endPoint x: 499, endPoint y: 289, distance: 337.7
click at [232, 84] on div "Episode Builder" at bounding box center [225, 82] width 80 height 26
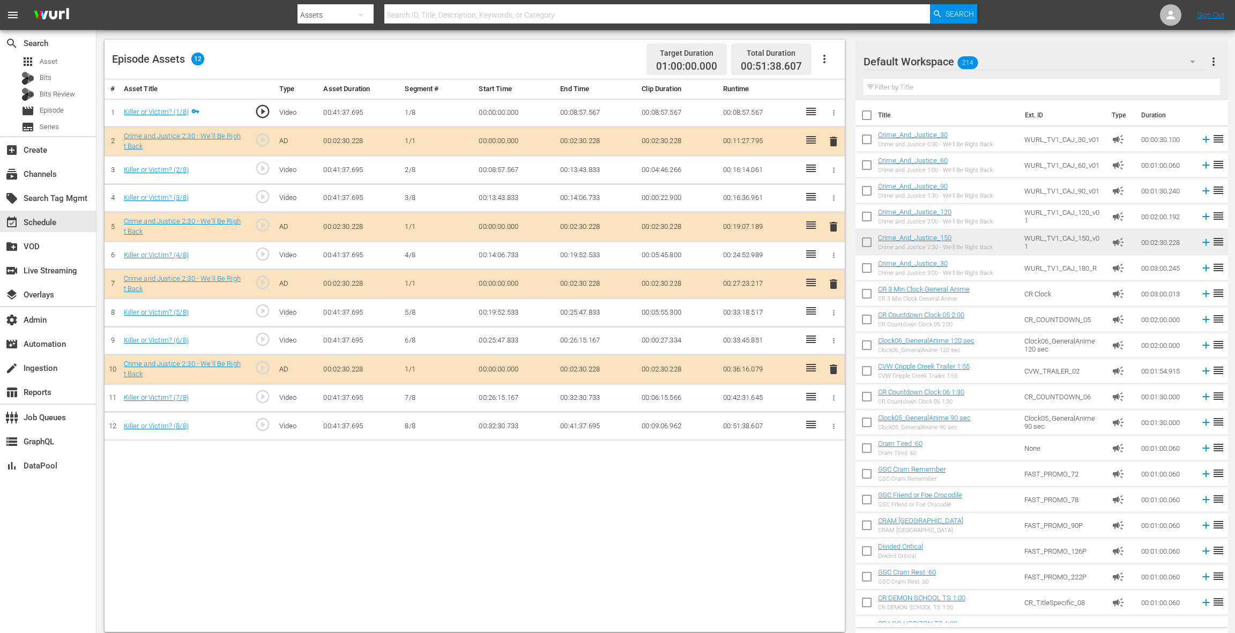
scroll to position [277, 0]
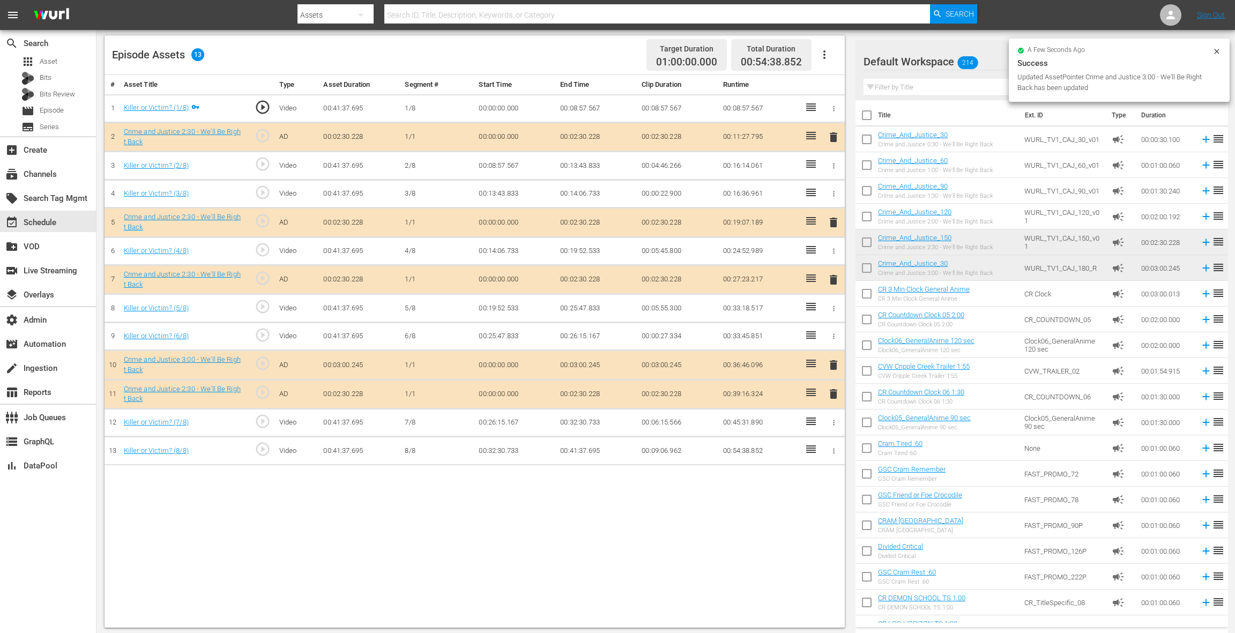
drag, startPoint x: 836, startPoint y: 391, endPoint x: 754, endPoint y: 387, distance: 82.2
click at [835, 391] on span "delete" at bounding box center [833, 394] width 13 height 13
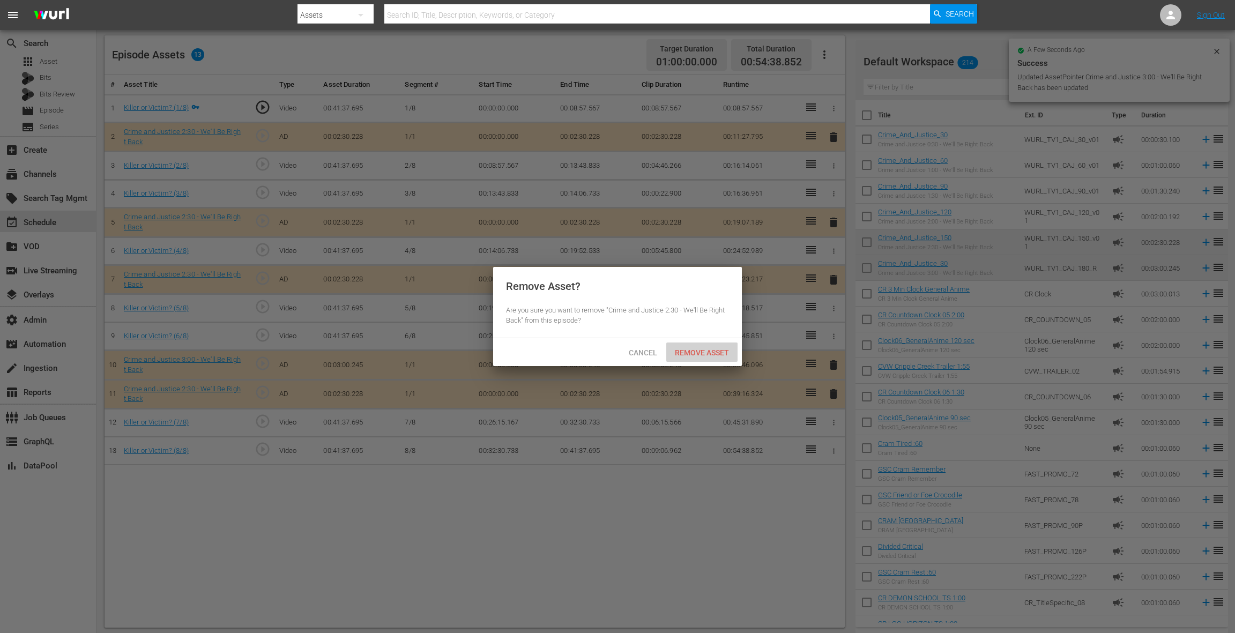
click at [714, 355] on span "Remove Asset" at bounding box center [701, 352] width 71 height 9
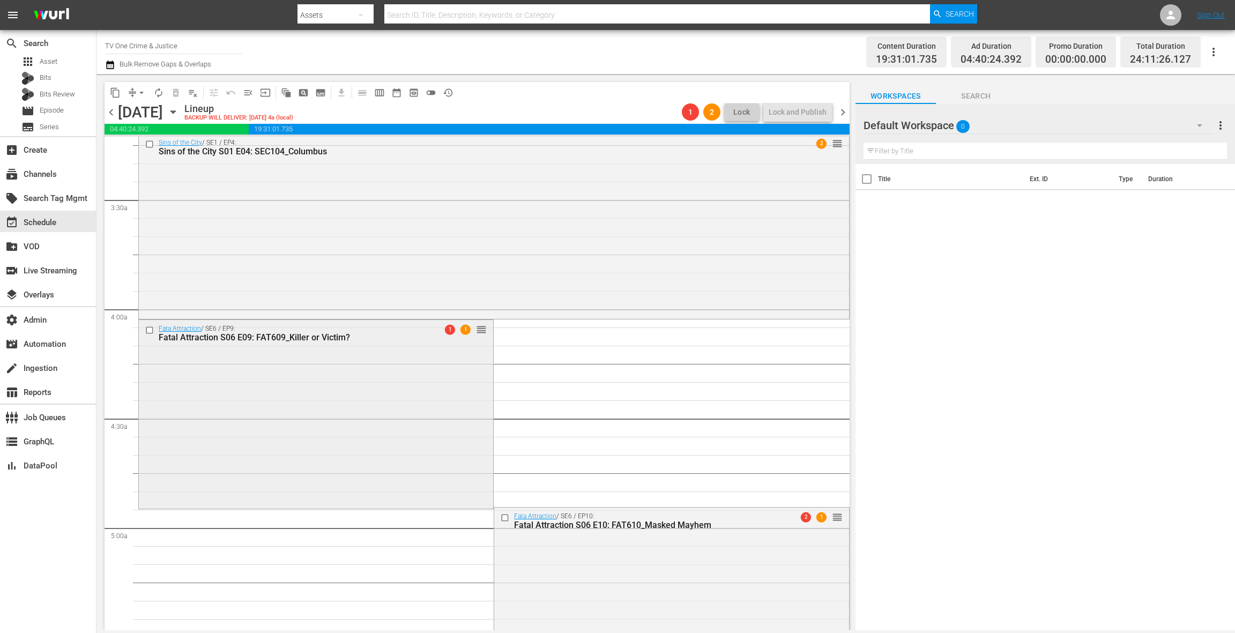
scroll to position [795, 0]
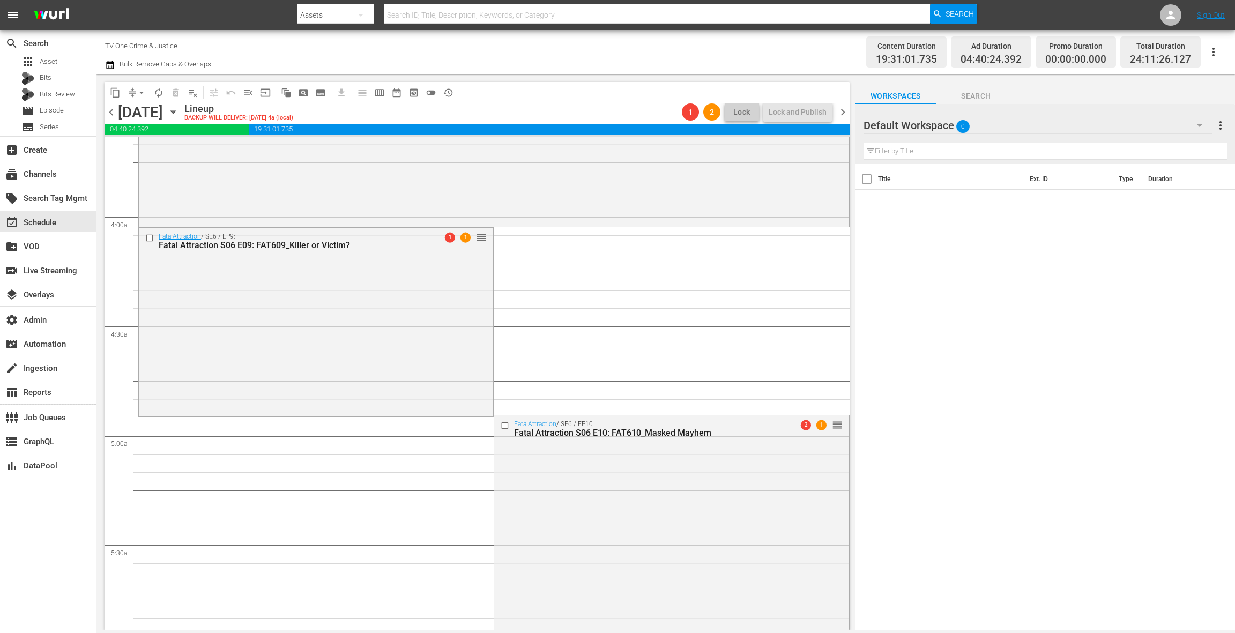
click at [457, 347] on div "Fata Attraction / SE6 / EP9: Fatal Attraction S06 E09: FAT609_Killer or Victim?…" at bounding box center [316, 321] width 354 height 187
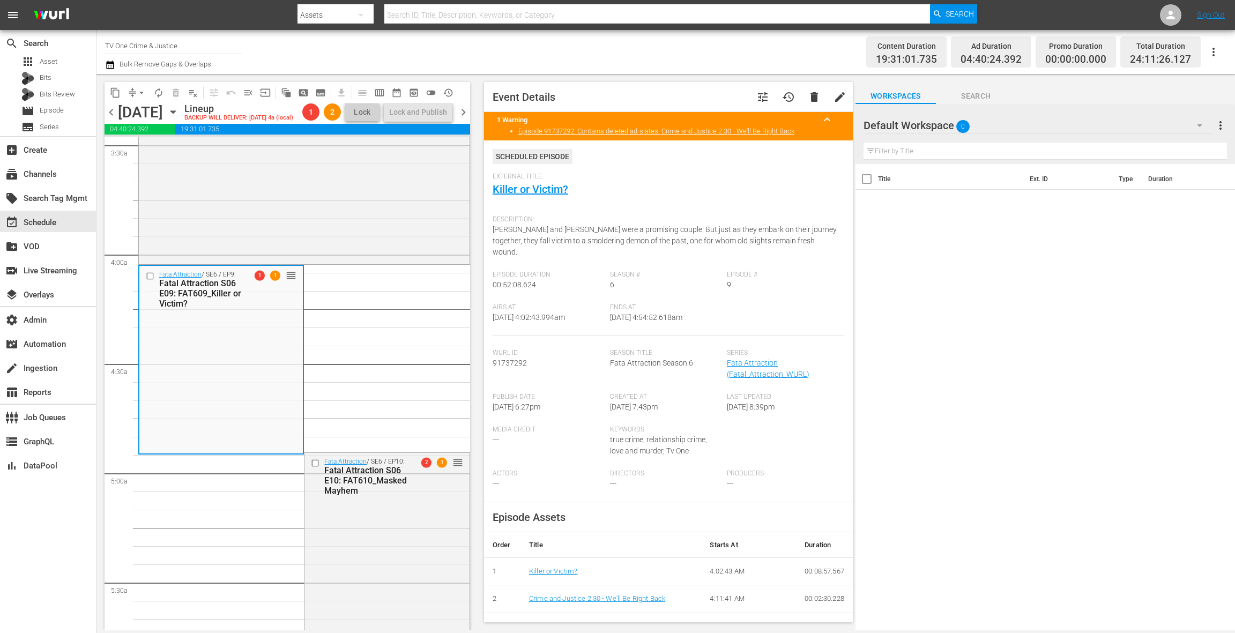
scroll to position [1, 0]
click at [547, 187] on link "Killer or Victim?" at bounding box center [531, 188] width 76 height 13
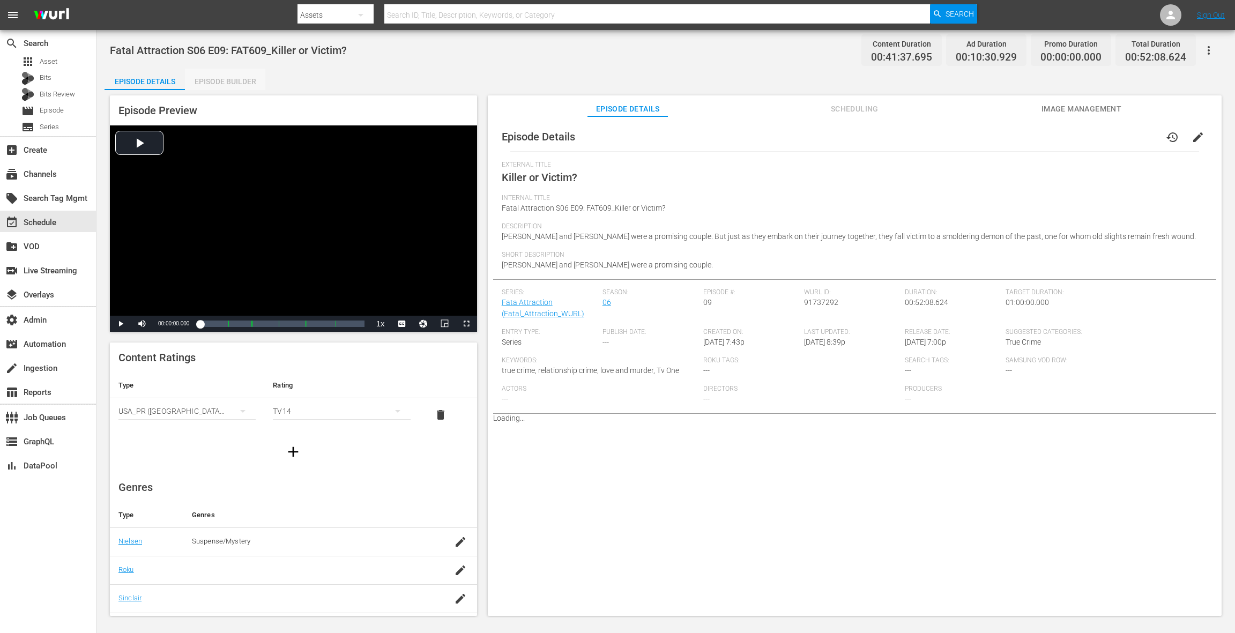
drag, startPoint x: 253, startPoint y: 88, endPoint x: 257, endPoint y: 92, distance: 5.7
click at [253, 88] on div "Episode Builder" at bounding box center [225, 82] width 80 height 26
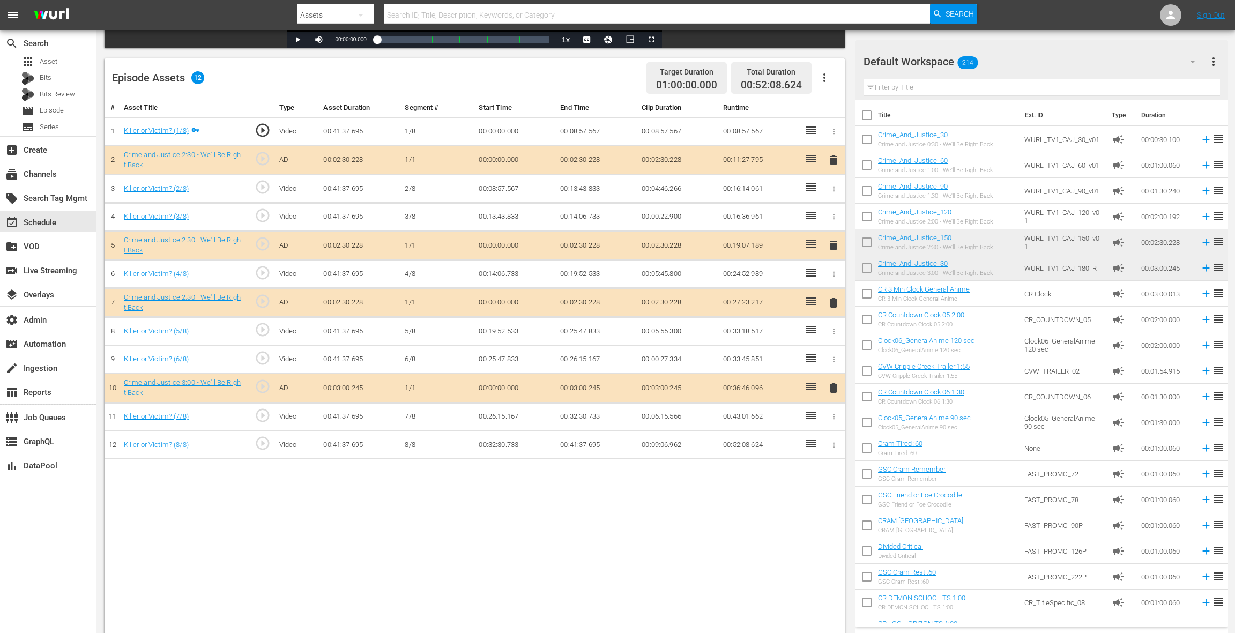
scroll to position [279, 0]
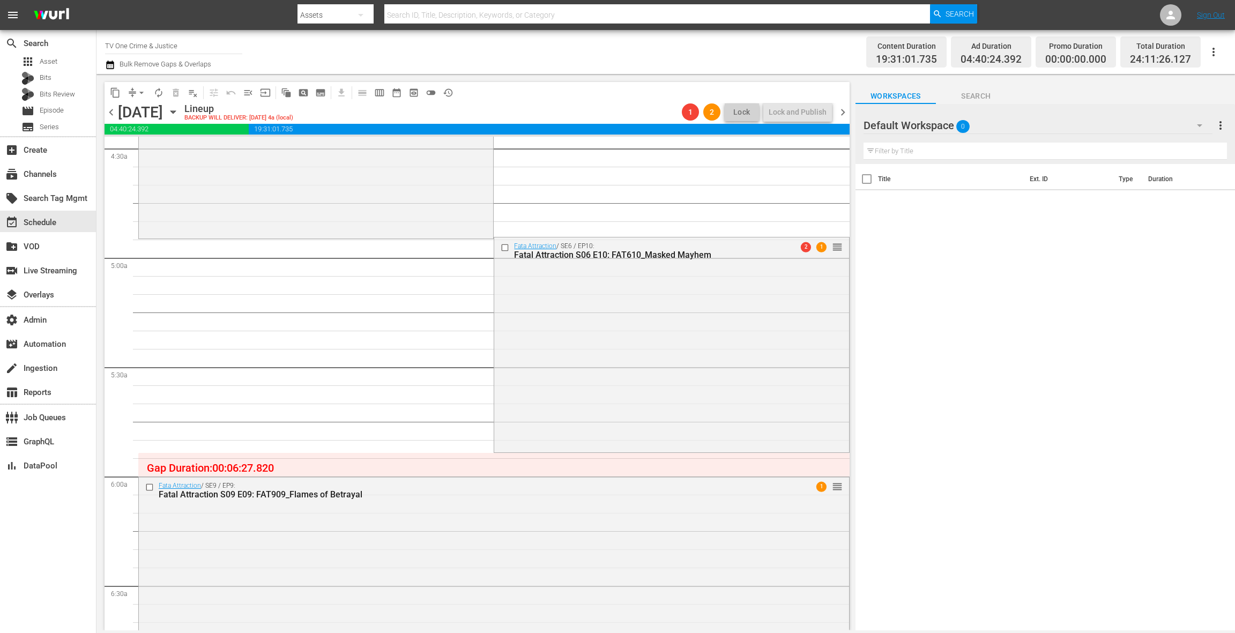
scroll to position [982, 0]
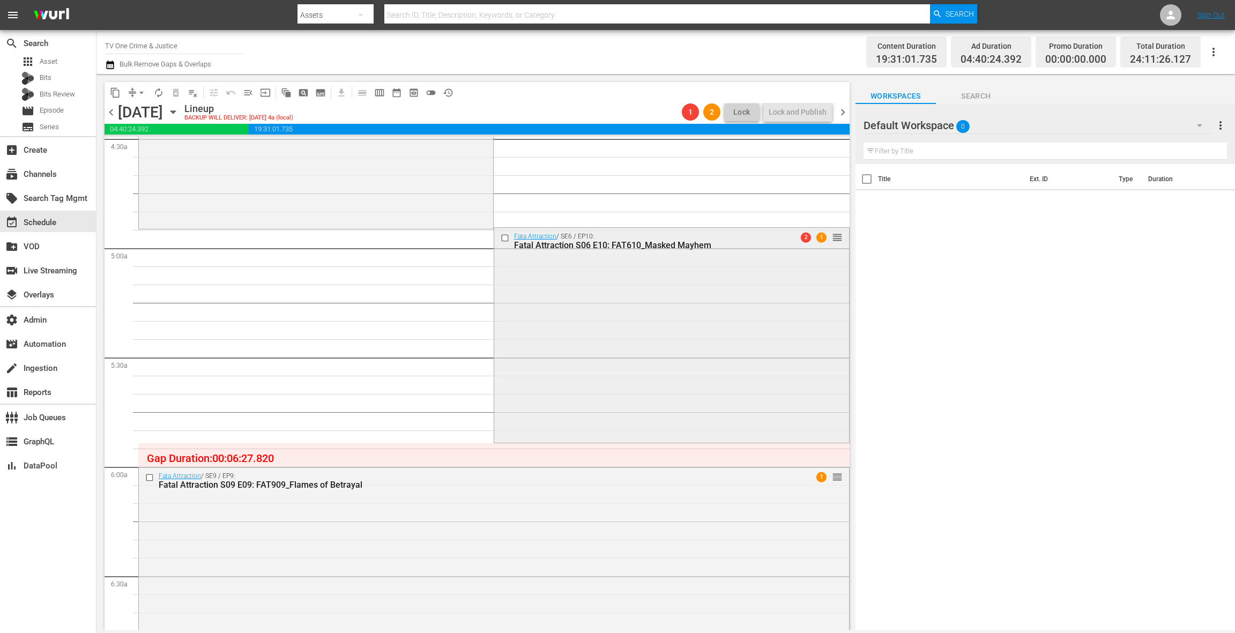
click at [568, 382] on div "Fata Attraction / SE6 / EP10: Fatal Attraction S06 E10: FAT610_Masked Mayhem 2 …" at bounding box center [671, 334] width 354 height 212
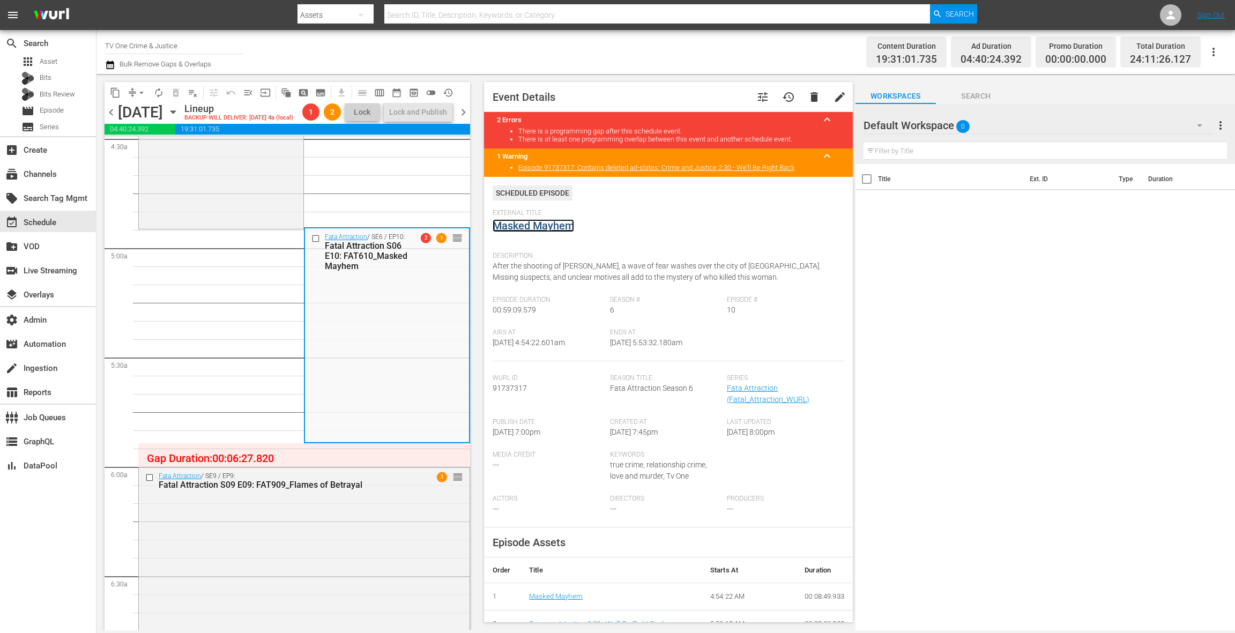
click at [541, 226] on link "Masked Mayhem" at bounding box center [533, 225] width 81 height 13
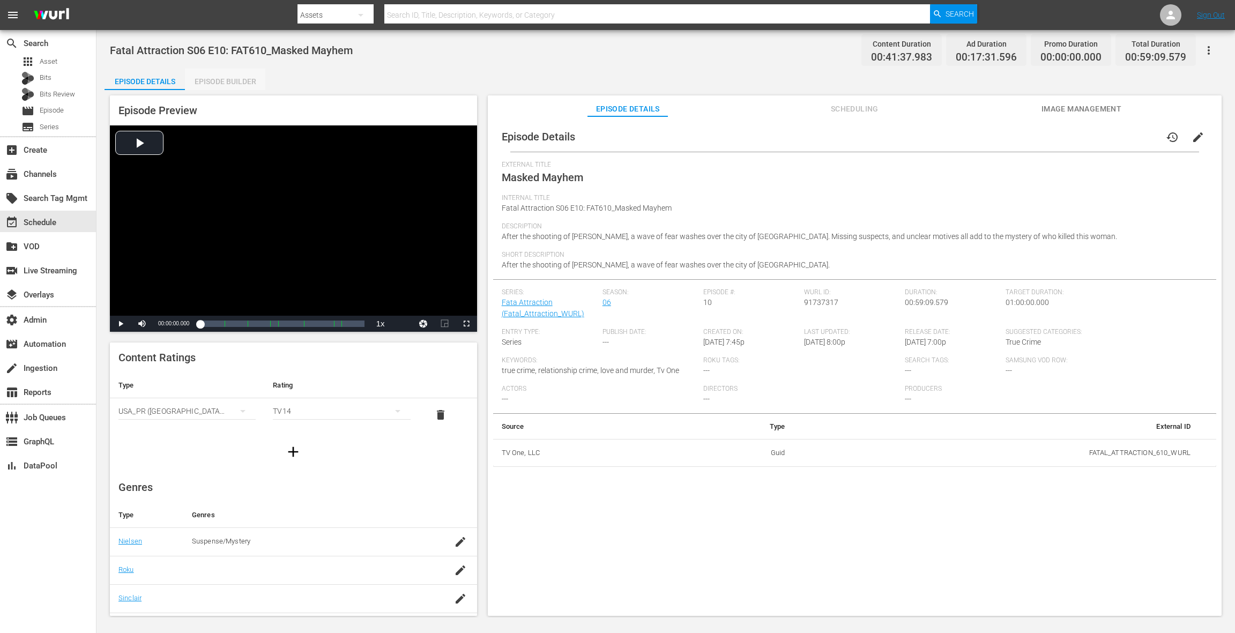
drag, startPoint x: 225, startPoint y: 77, endPoint x: 369, endPoint y: 204, distance: 192.2
click at [224, 77] on div "Episode Builder" at bounding box center [225, 82] width 80 height 26
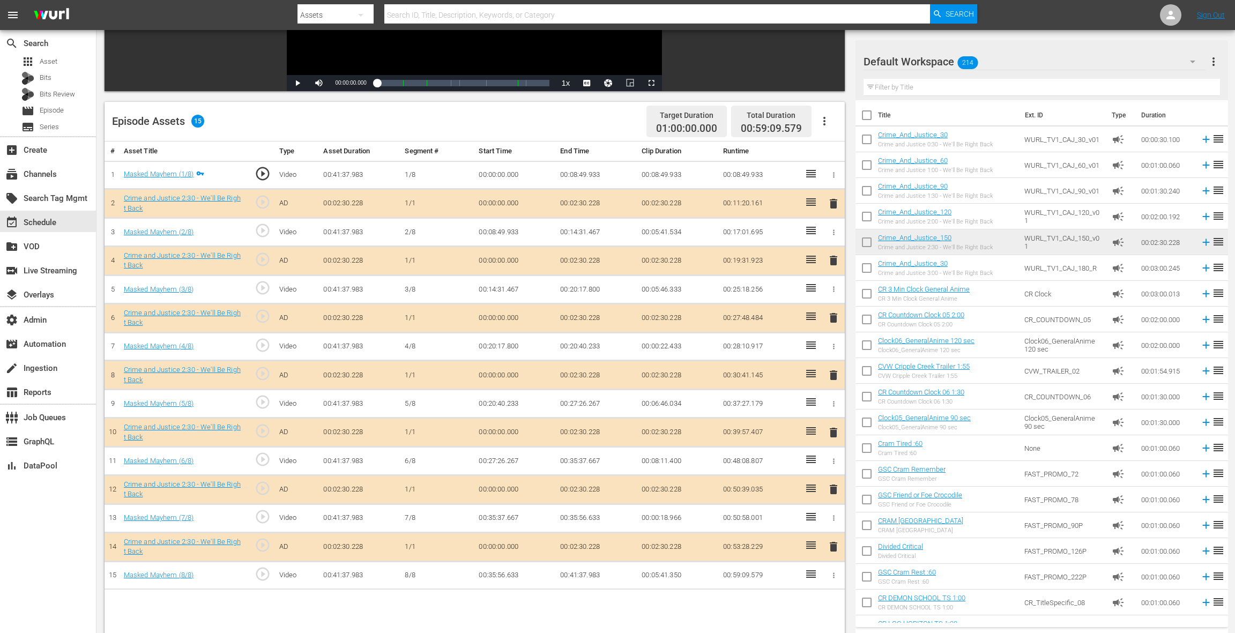
scroll to position [261, 0]
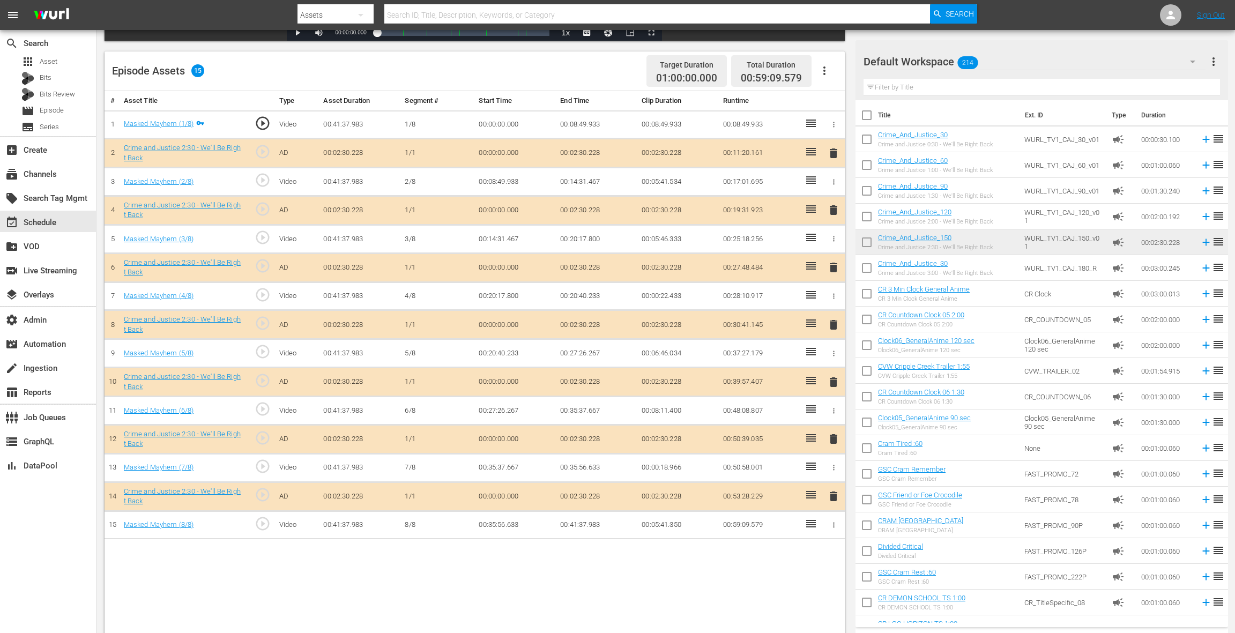
click at [834, 270] on span "delete" at bounding box center [833, 267] width 13 height 13
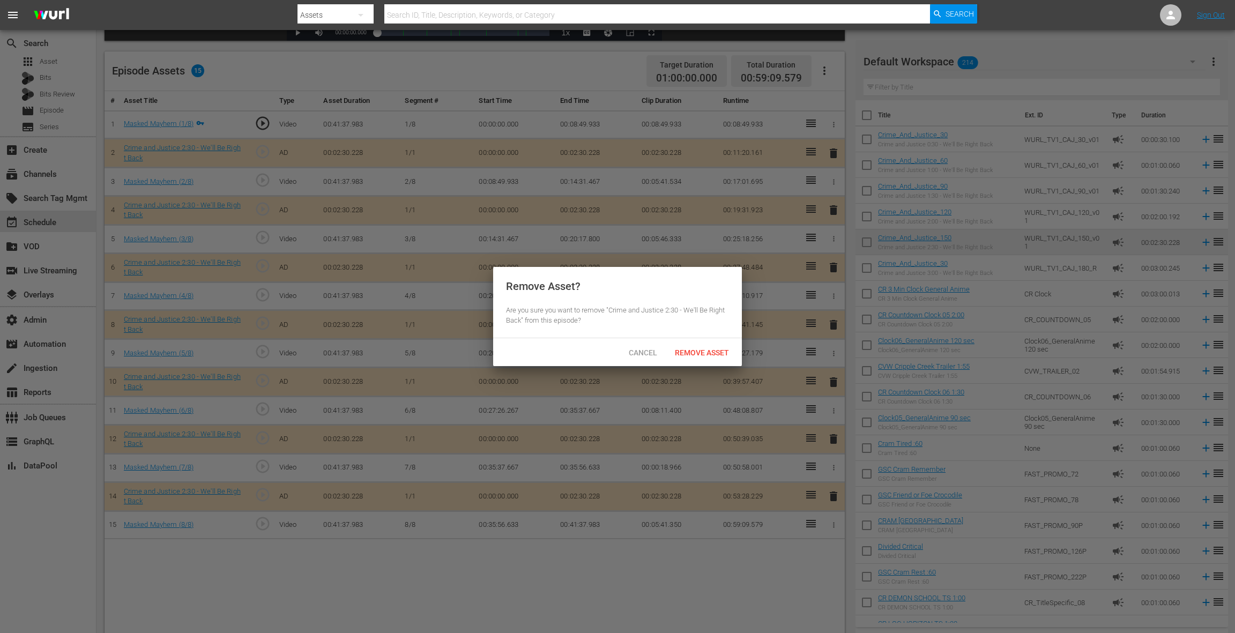
click at [737, 353] on span "Remove Asset" at bounding box center [701, 352] width 71 height 9
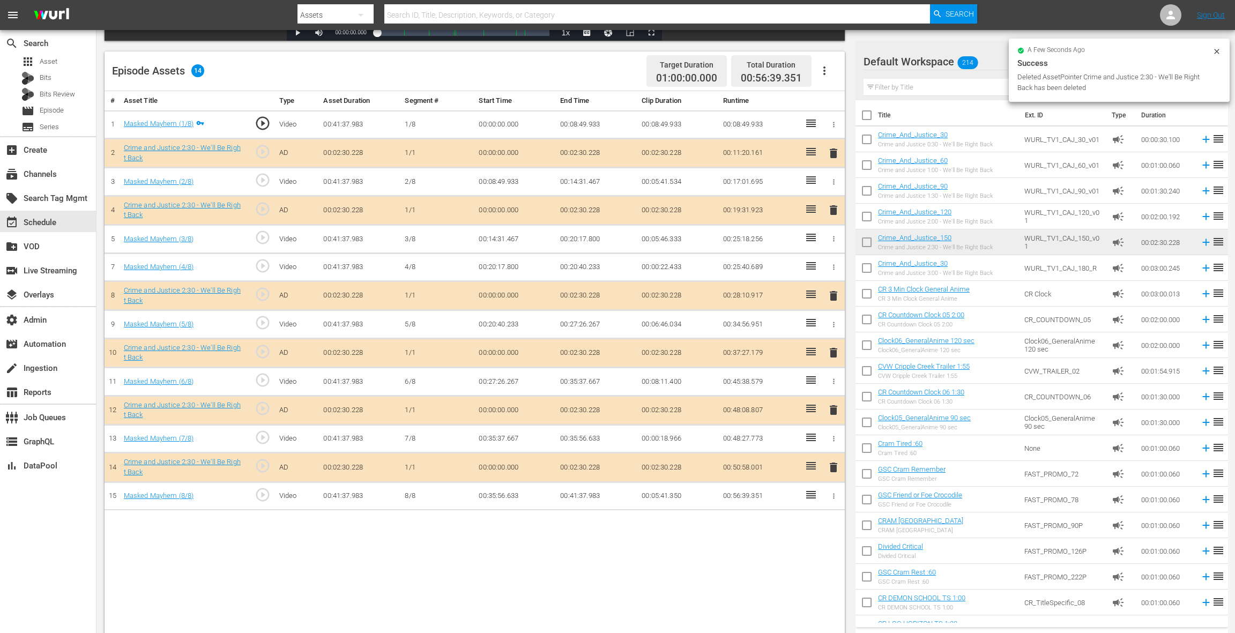
click at [833, 407] on span "delete" at bounding box center [833, 410] width 13 height 13
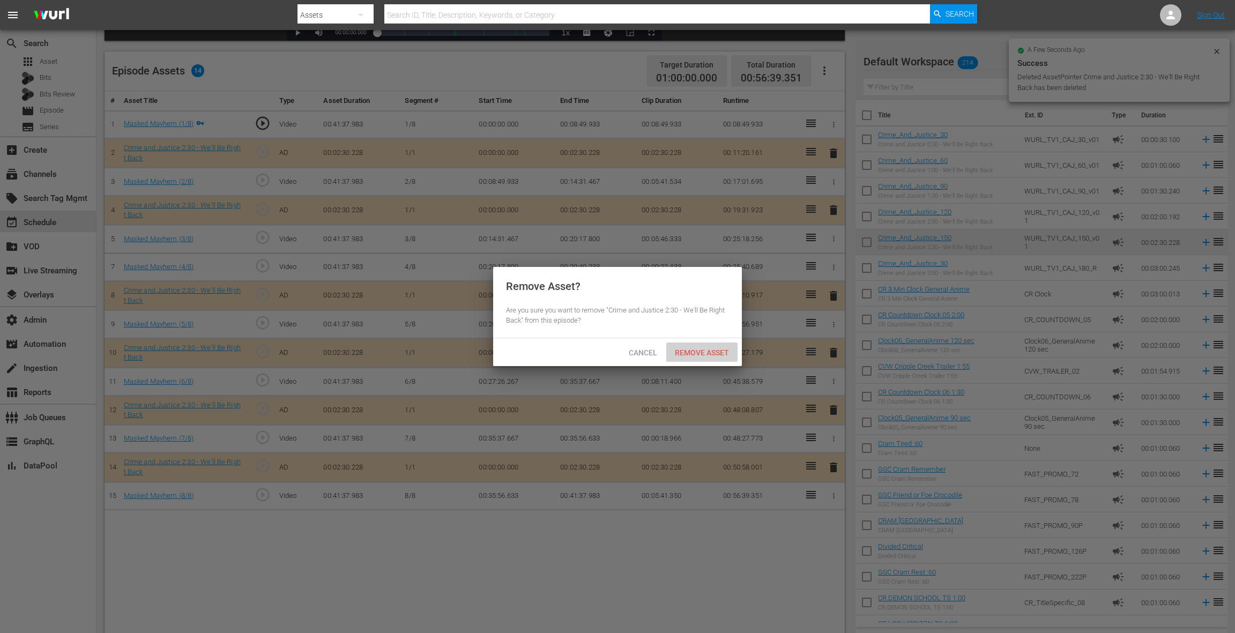
click at [716, 353] on span "Remove Asset" at bounding box center [701, 352] width 71 height 9
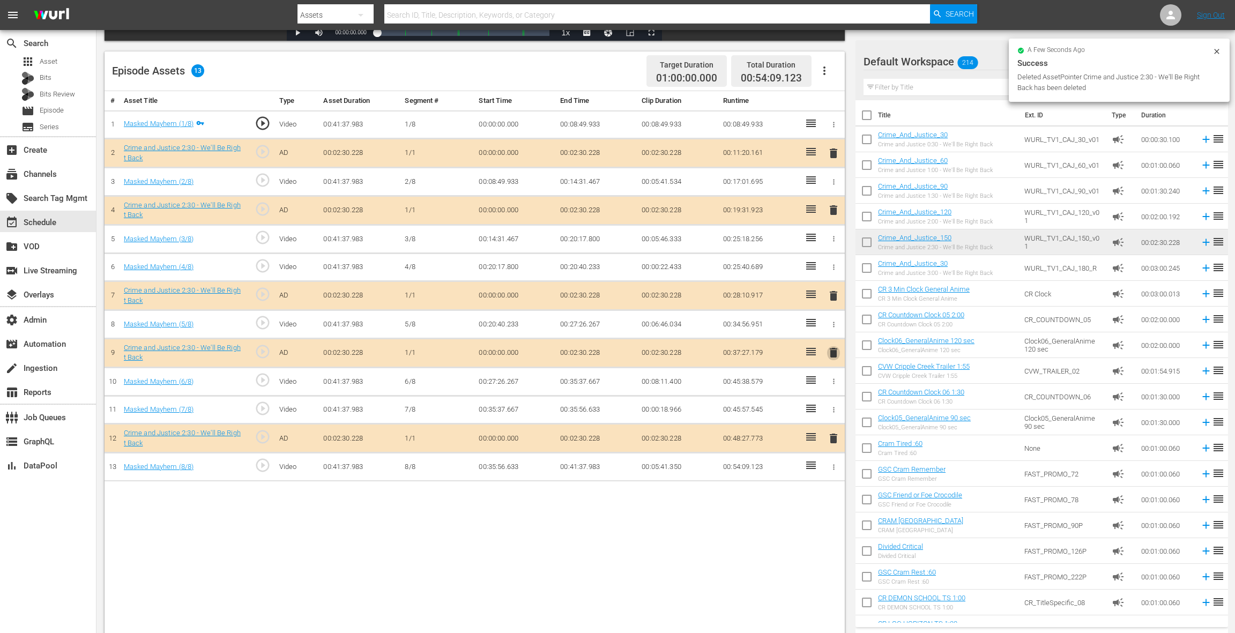
click at [832, 352] on span "delete" at bounding box center [833, 352] width 13 height 13
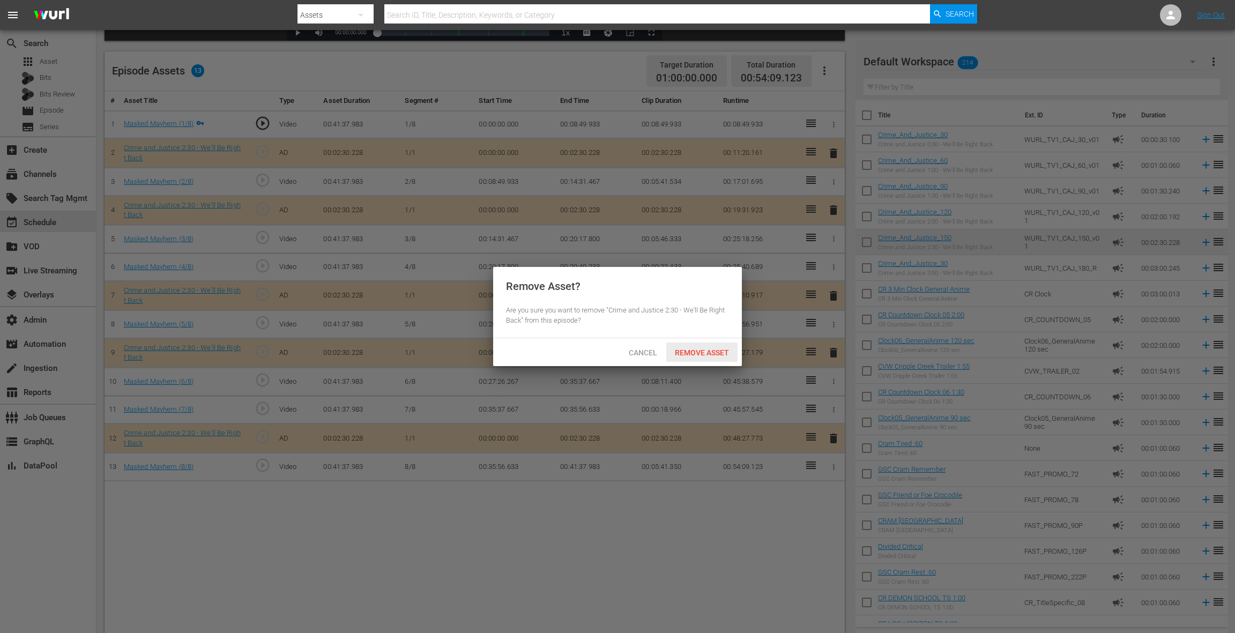
drag, startPoint x: 715, startPoint y: 358, endPoint x: 722, endPoint y: 355, distance: 7.5
click at [715, 358] on div "Remove Asset" at bounding box center [701, 353] width 71 height 20
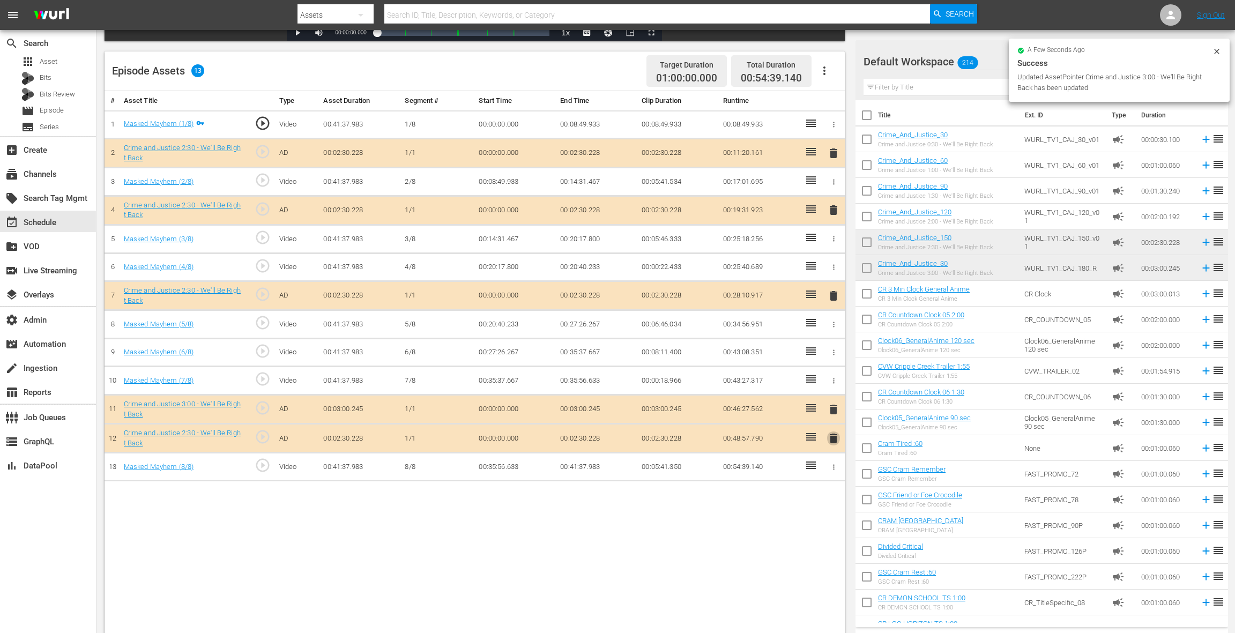
click at [835, 439] on span "delete" at bounding box center [833, 438] width 13 height 13
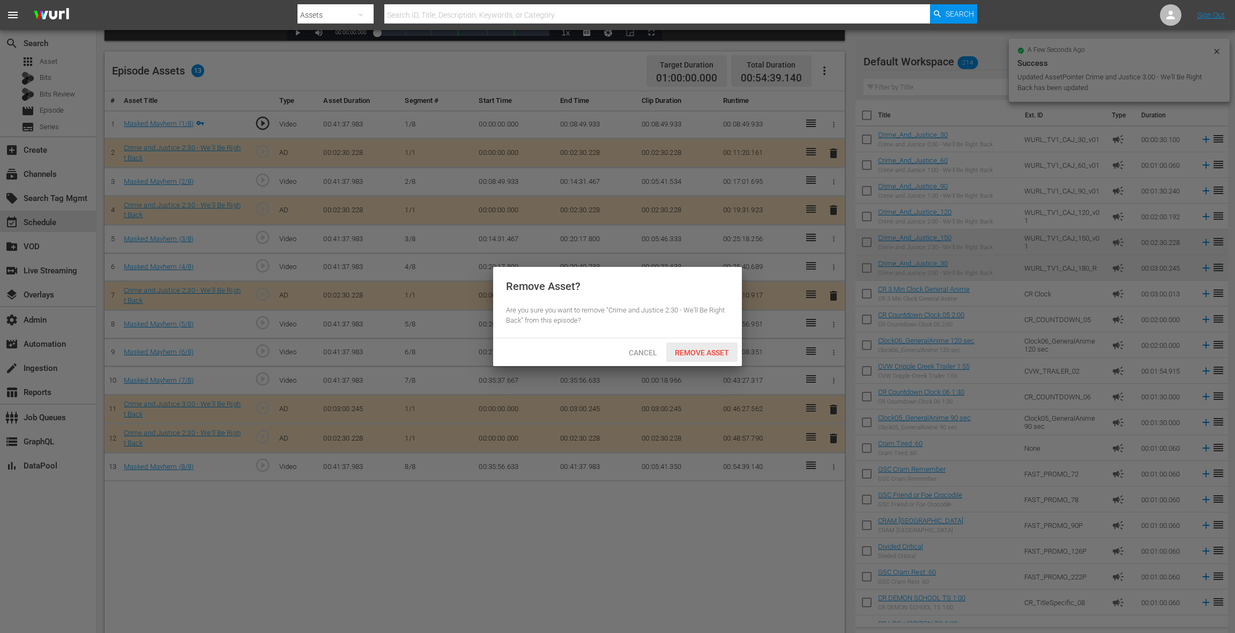
click at [707, 354] on span "Remove Asset" at bounding box center [701, 352] width 71 height 9
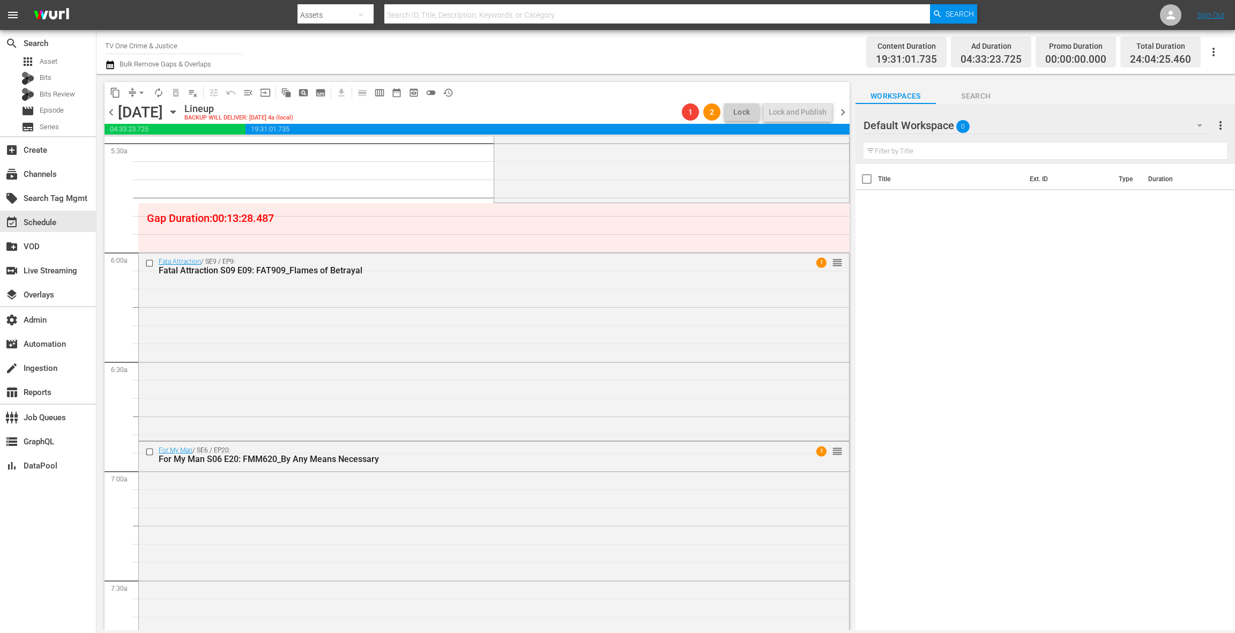
scroll to position [1229, 0]
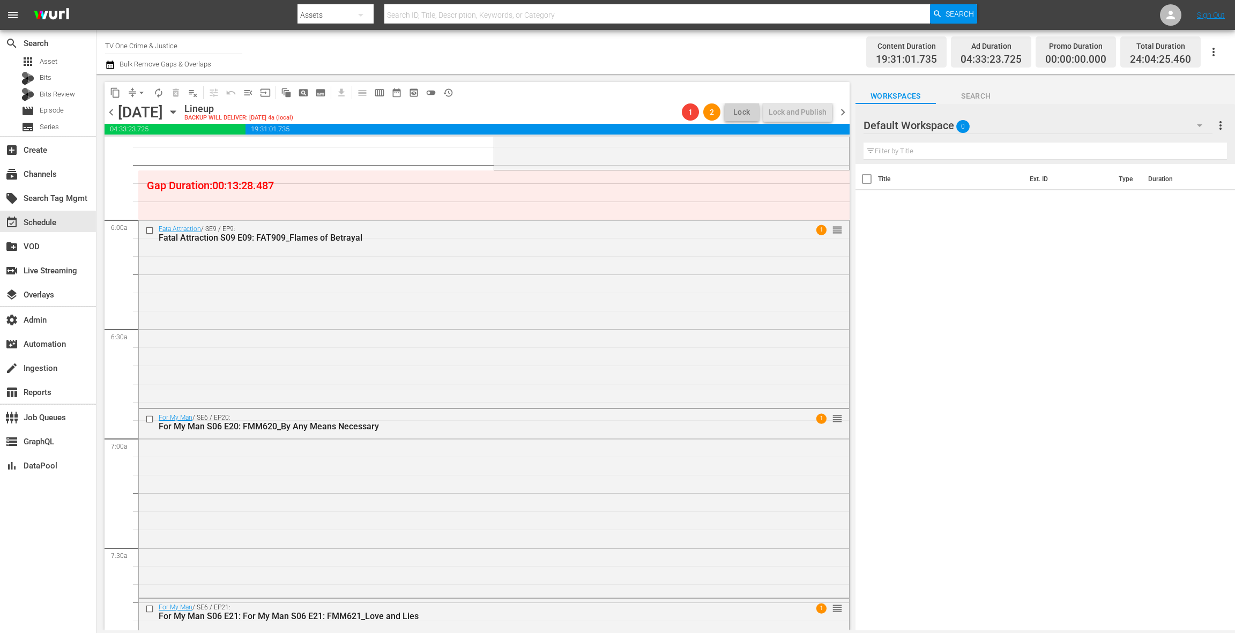
click at [380, 346] on div "Fata Attraction / SE9 / EP9: Fatal Attraction S09 E09: FAT909_Flames of Betraya…" at bounding box center [494, 313] width 710 height 186
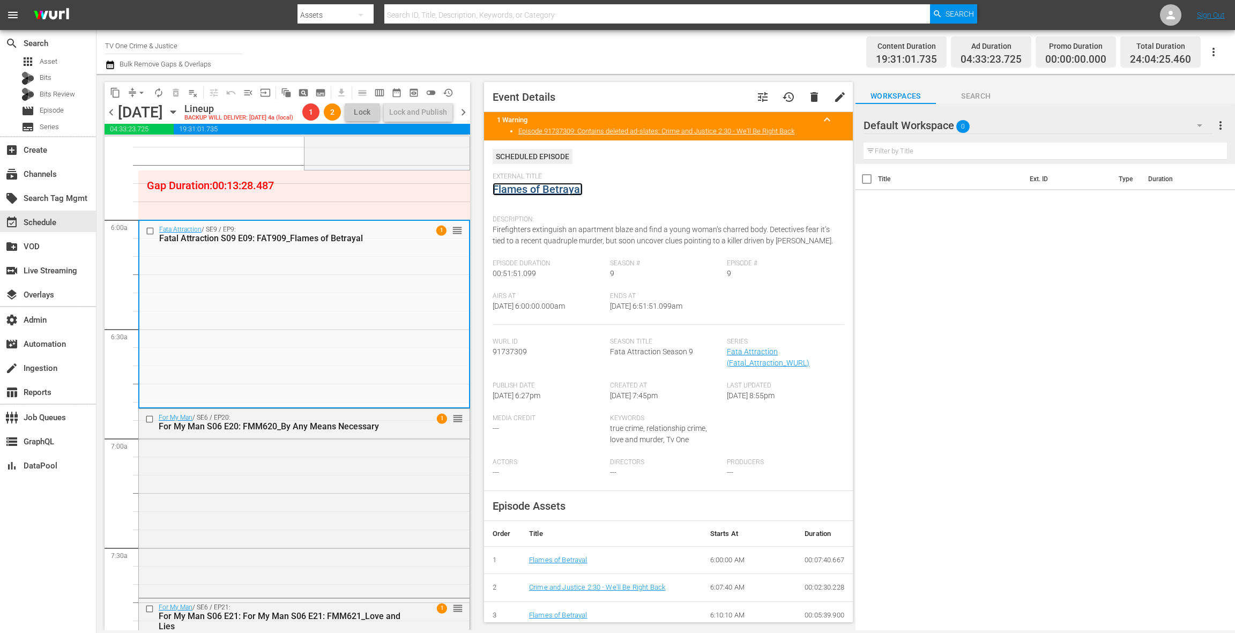
click at [562, 192] on link "Flames of Betrayal" at bounding box center [538, 189] width 90 height 13
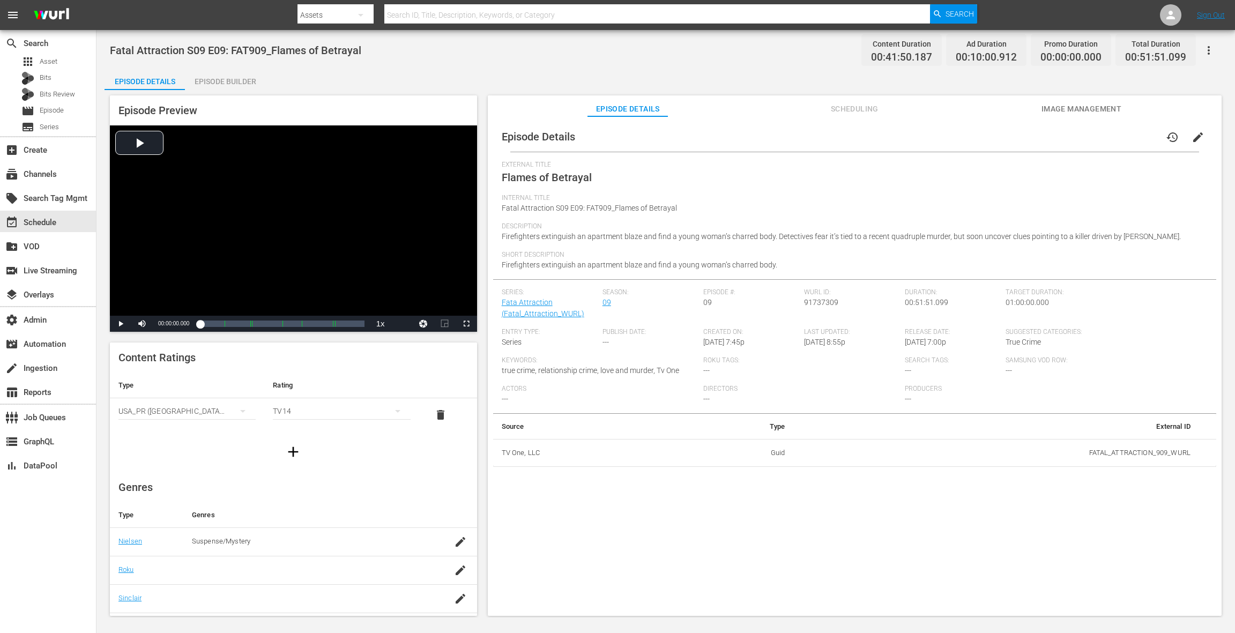
drag, startPoint x: 251, startPoint y: 84, endPoint x: 279, endPoint y: 95, distance: 30.1
click at [251, 83] on div "Episode Builder" at bounding box center [225, 82] width 80 height 26
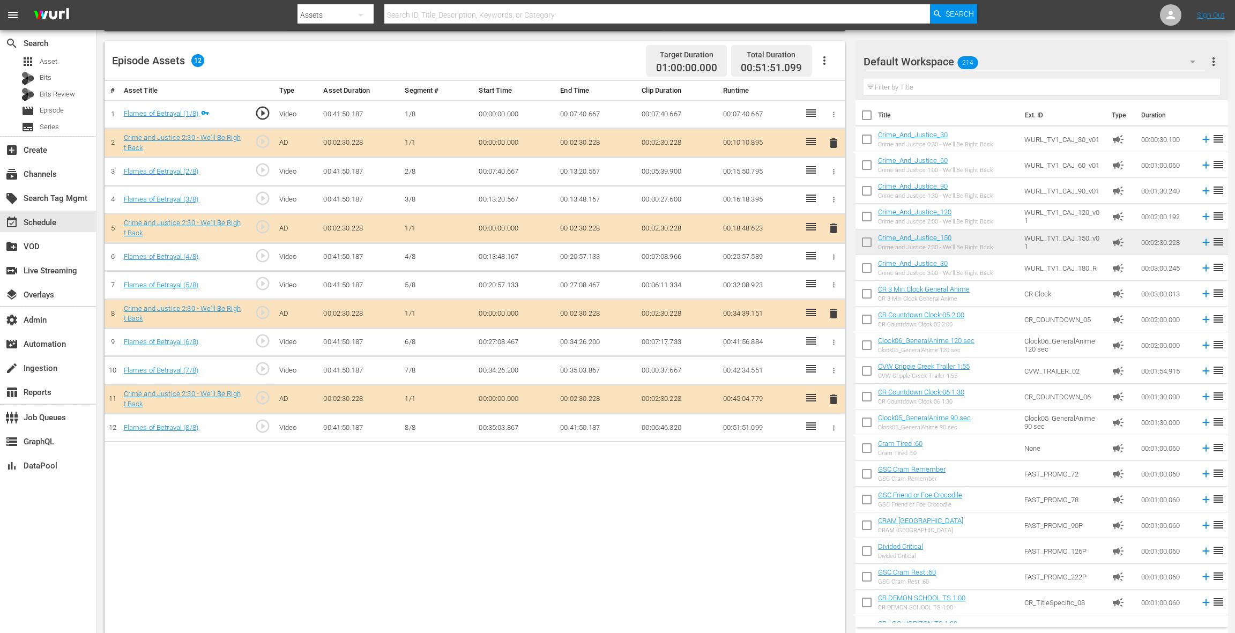
scroll to position [279, 0]
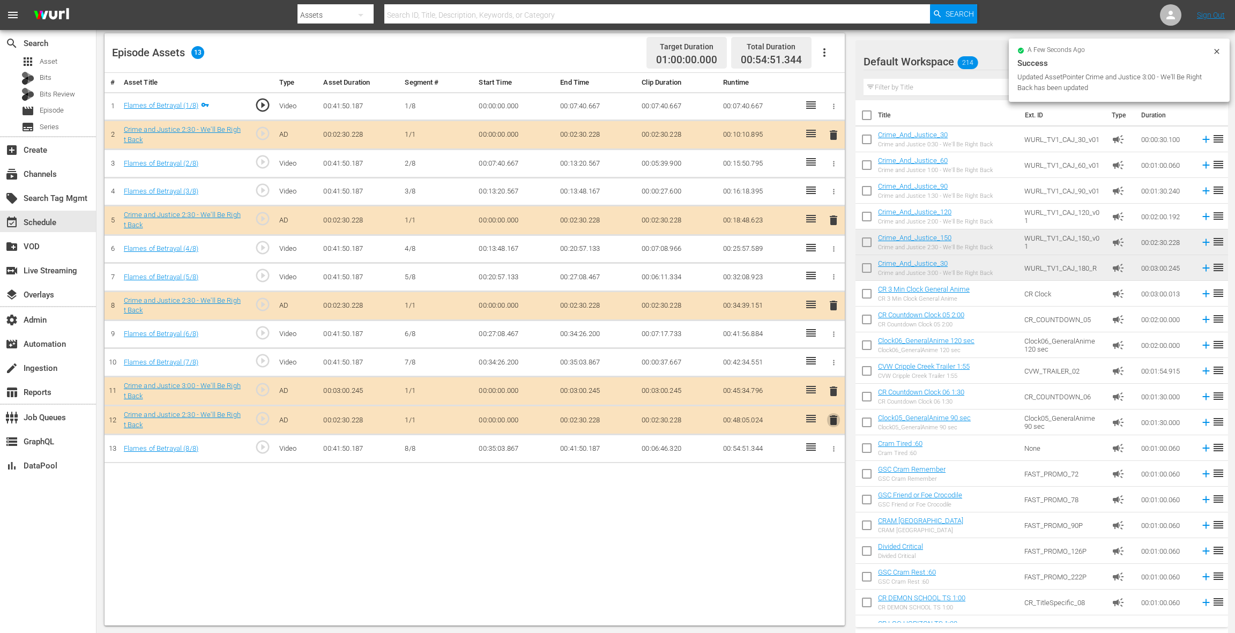
click at [836, 418] on span "delete" at bounding box center [833, 420] width 13 height 13
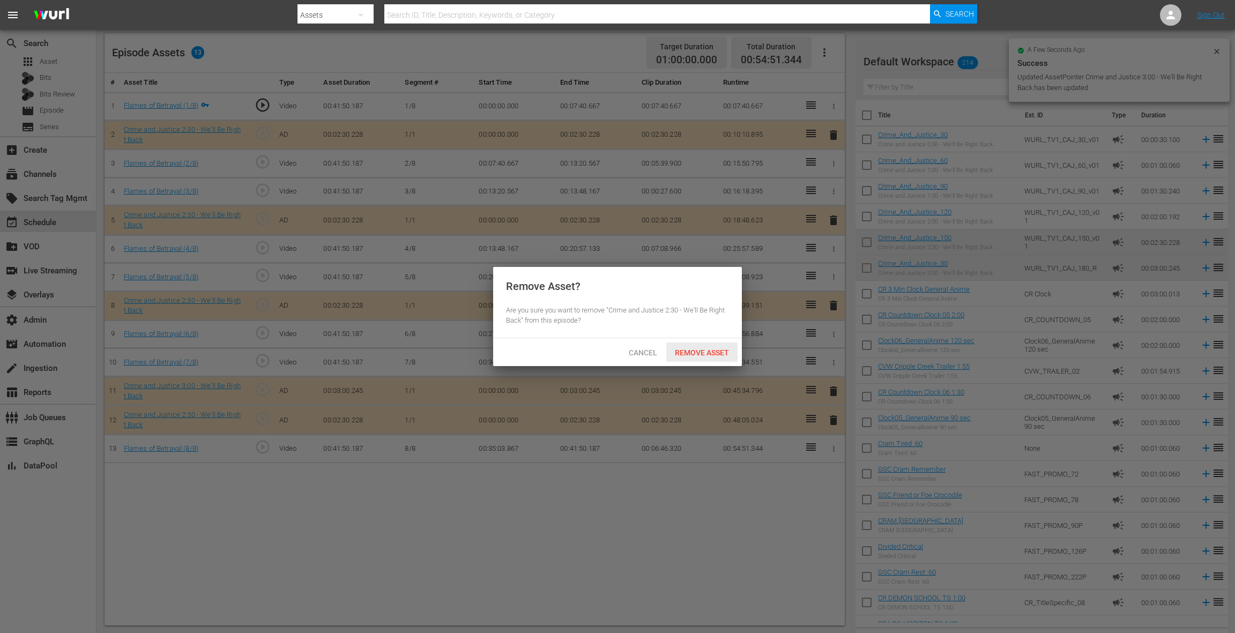
click at [704, 357] on div "Remove Asset" at bounding box center [701, 353] width 71 height 20
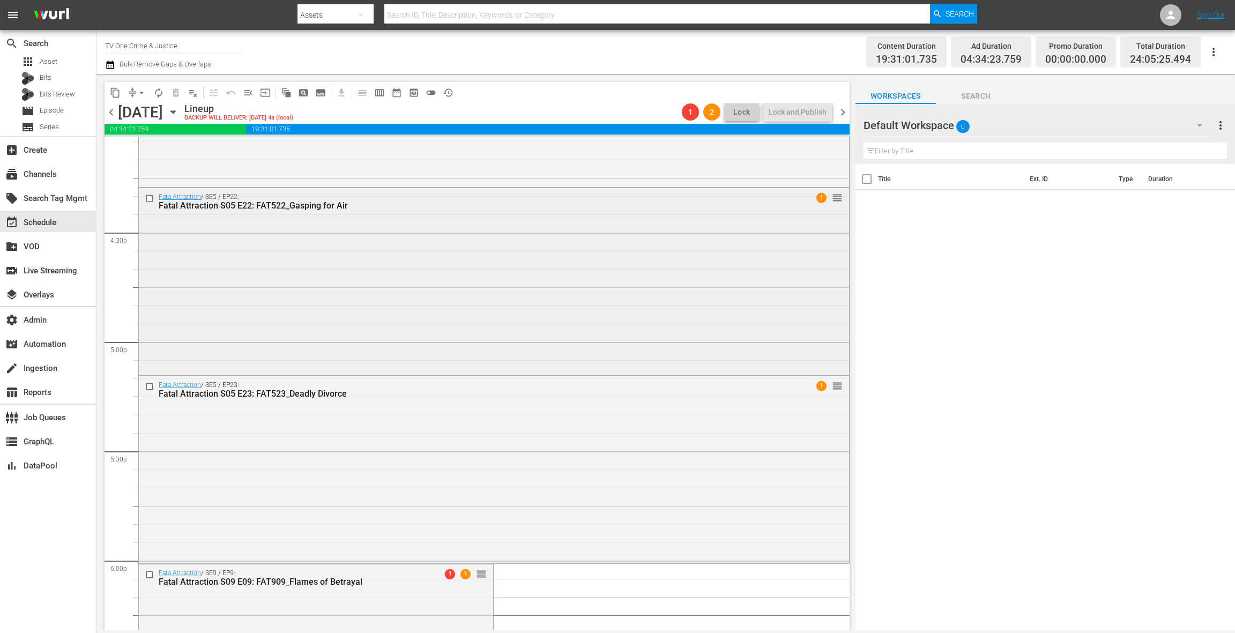
scroll to position [3587, 0]
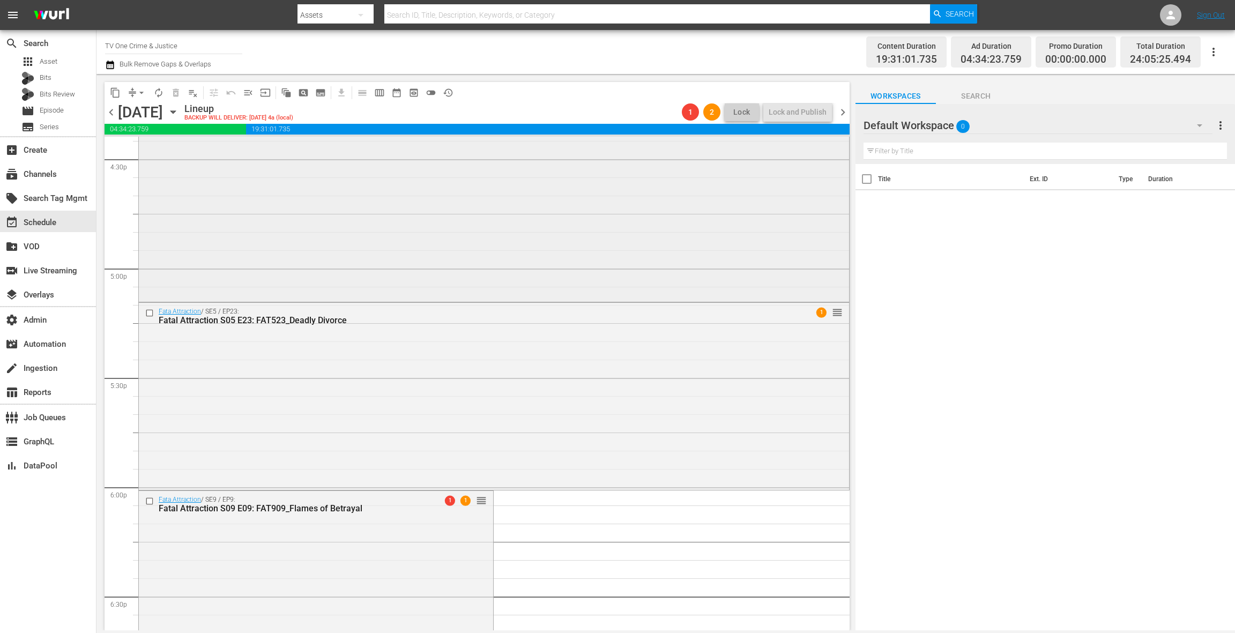
click at [385, 269] on div "Fata Attraction / SE5 / EP22: Fatal Attraction S05 E22: FAT522_Gasping for Air …" at bounding box center [494, 207] width 710 height 185
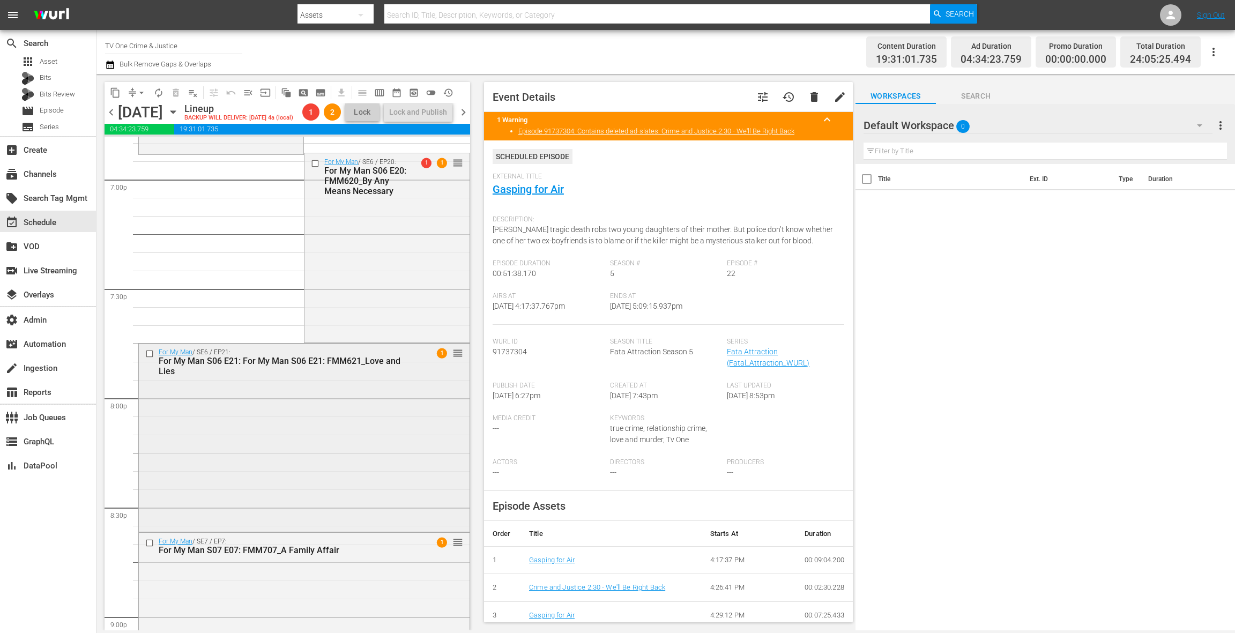
scroll to position [4032, 0]
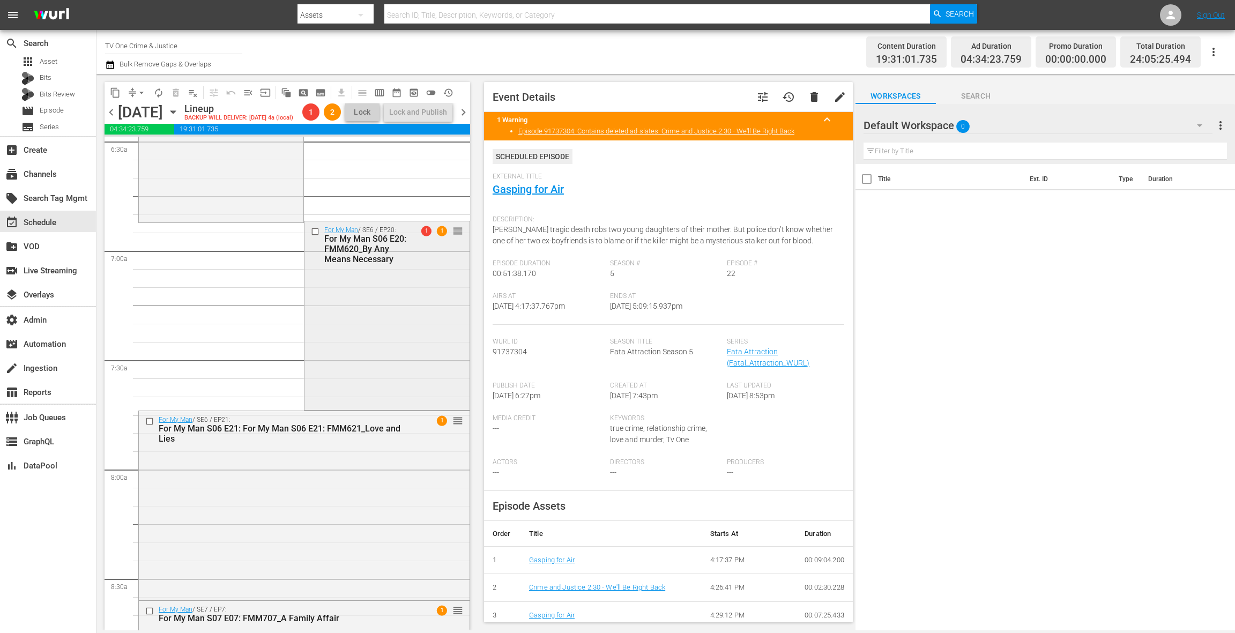
click at [373, 393] on div "For My Man / SE6 / EP20: For My Man S06 E20: FMM620_By Any Means Necessary 1 1 …" at bounding box center [387, 314] width 165 height 187
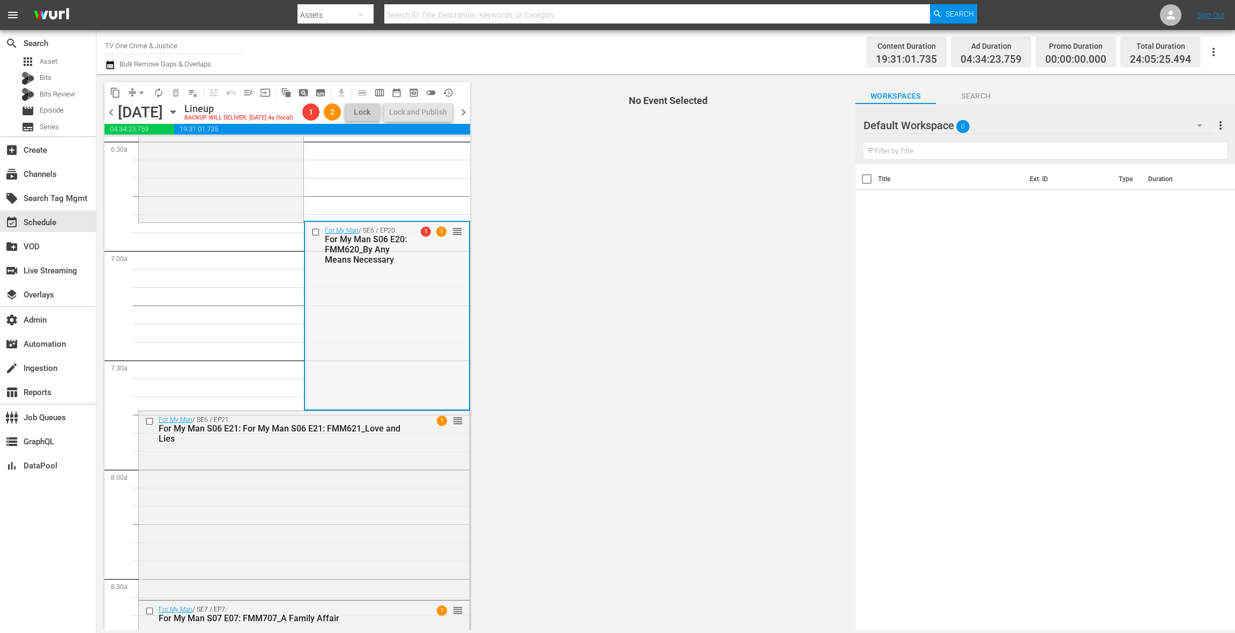
scroll to position [1422, 0]
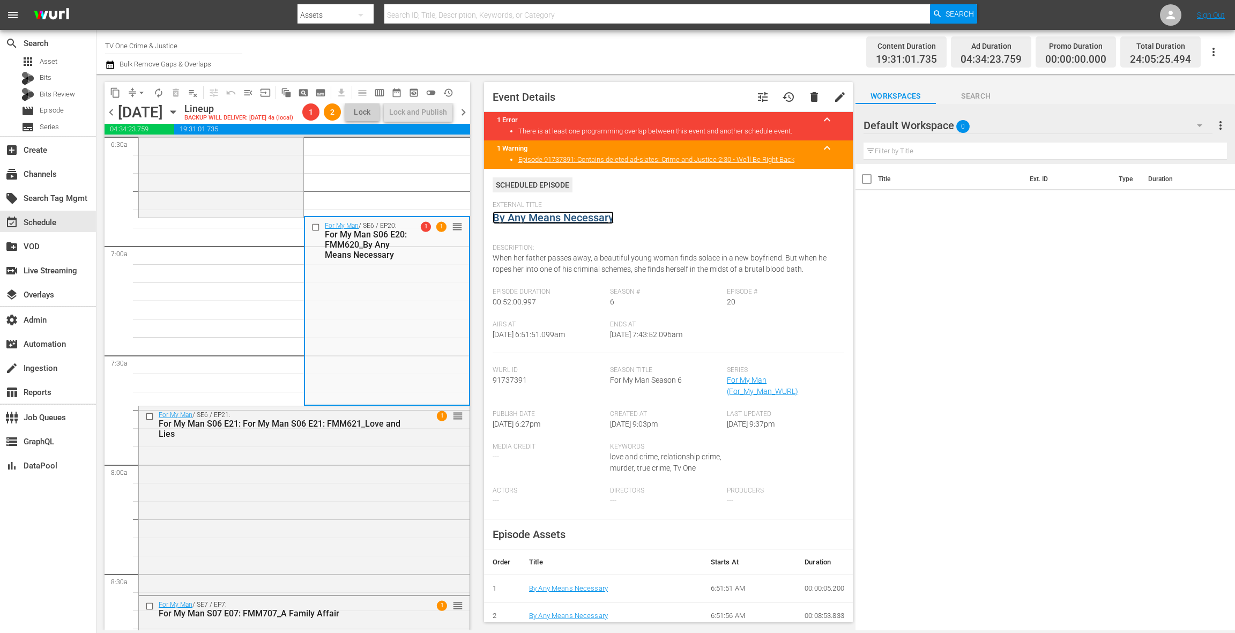
click at [528, 221] on link "By Any Means Necessary" at bounding box center [553, 217] width 121 height 13
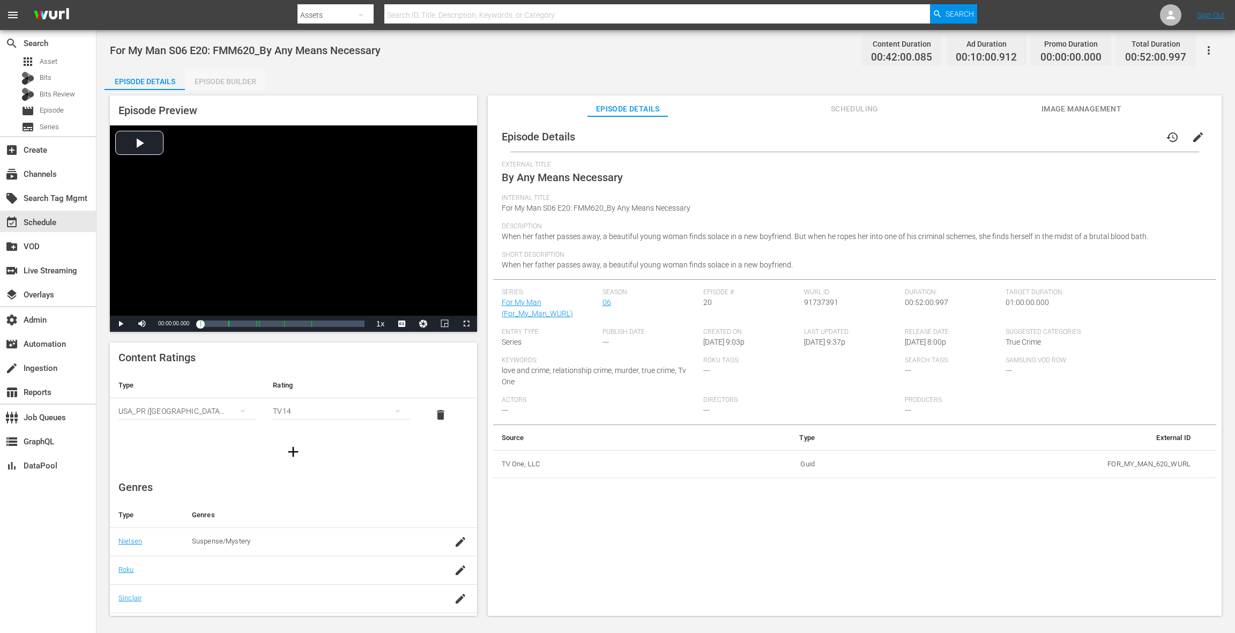
click at [236, 81] on div "Episode Builder" at bounding box center [225, 82] width 80 height 26
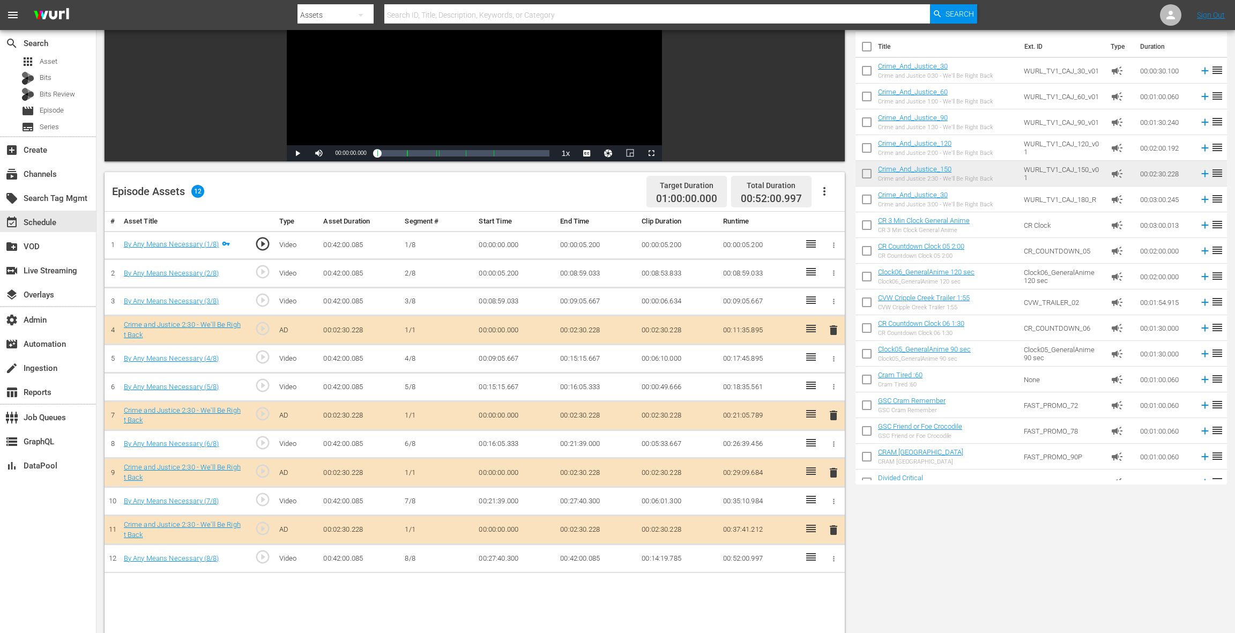
scroll to position [185, 0]
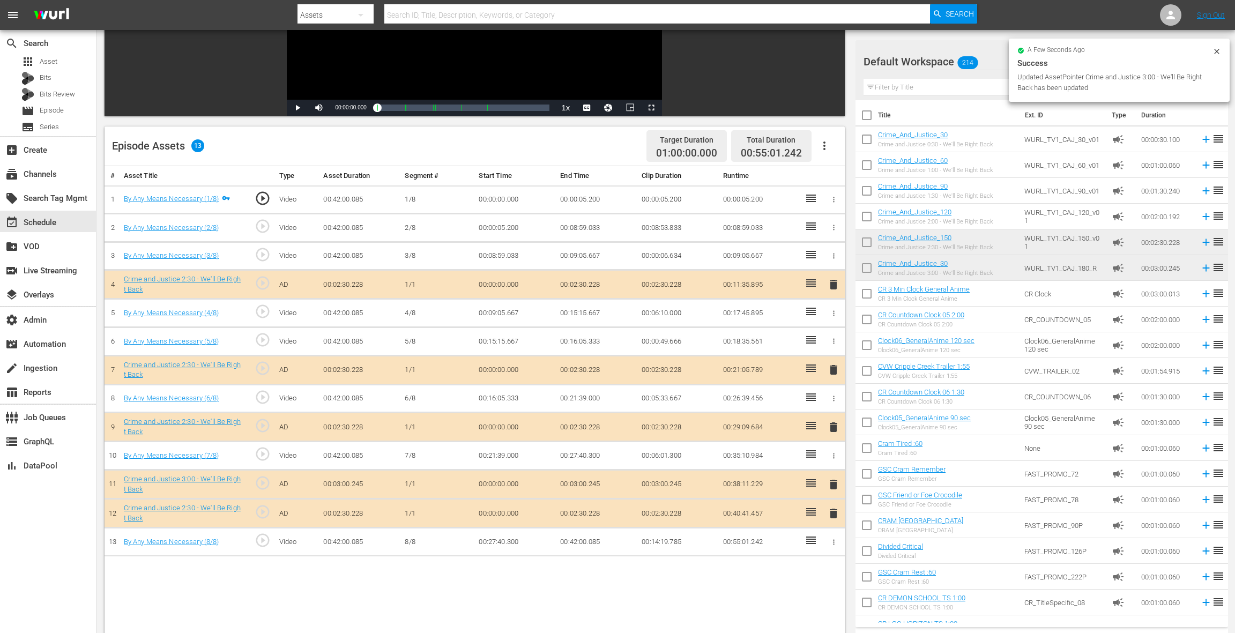
click at [837, 512] on span "delete" at bounding box center [833, 513] width 13 height 13
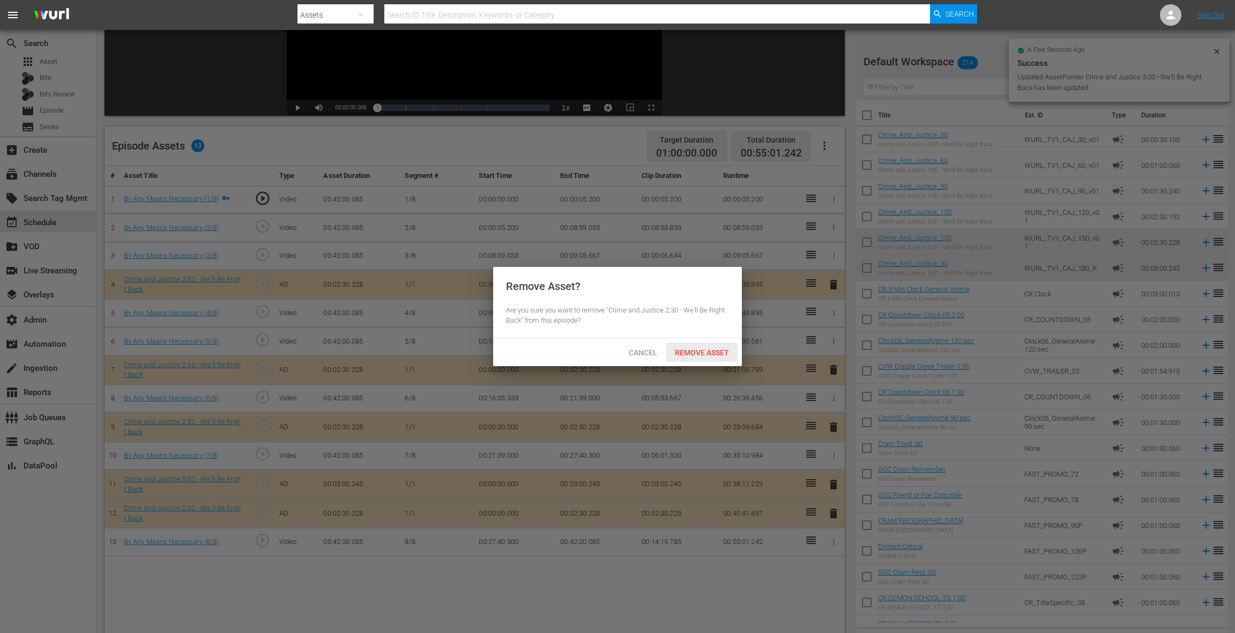
click at [697, 348] on span "Remove Asset" at bounding box center [701, 352] width 71 height 9
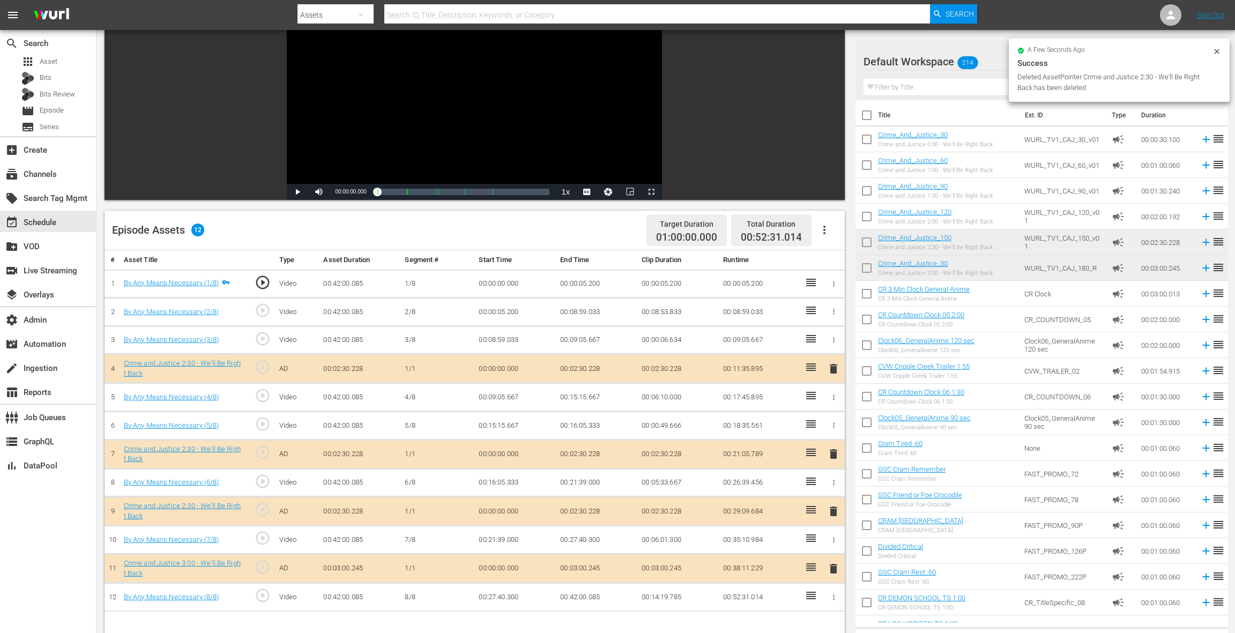
scroll to position [129, 0]
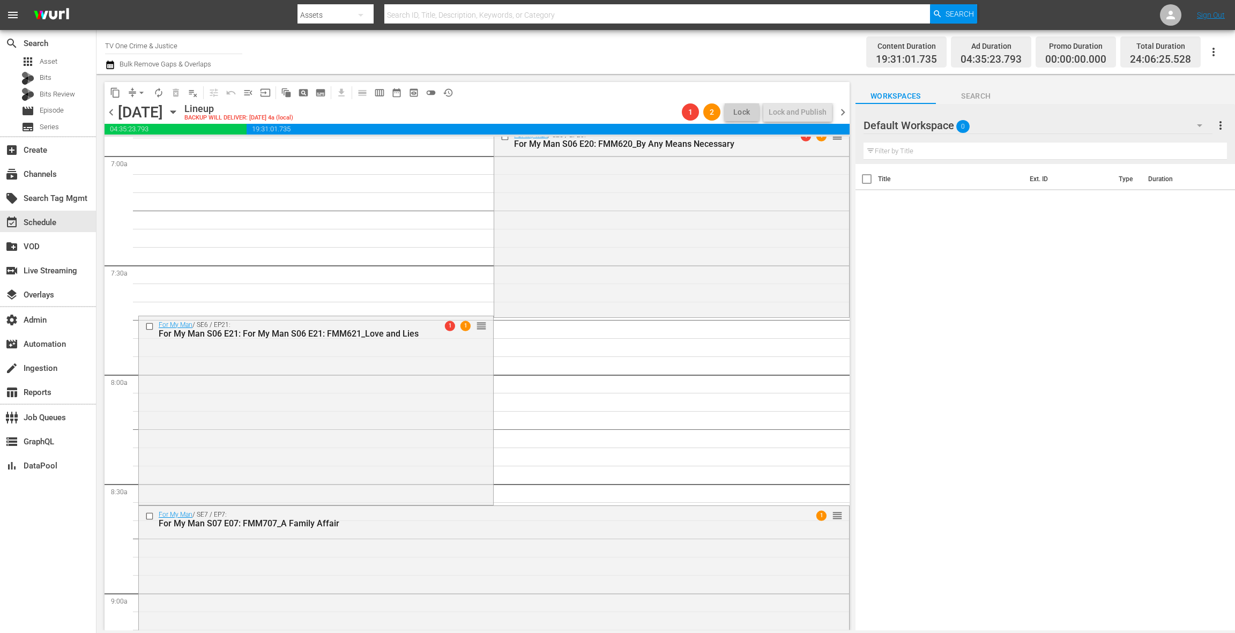
scroll to position [1539, 0]
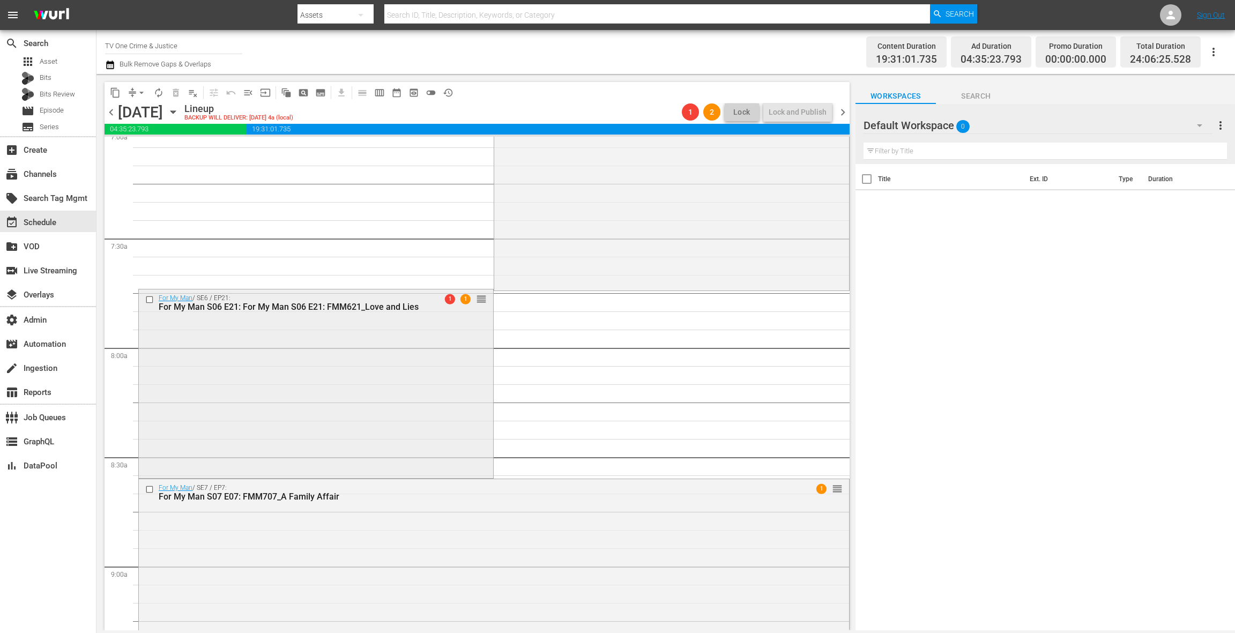
click at [415, 386] on div "For My Man / SE6 / EP21: For My Man S06 E21: For My Man S06 E21: FMM621_Love an…" at bounding box center [316, 382] width 354 height 187
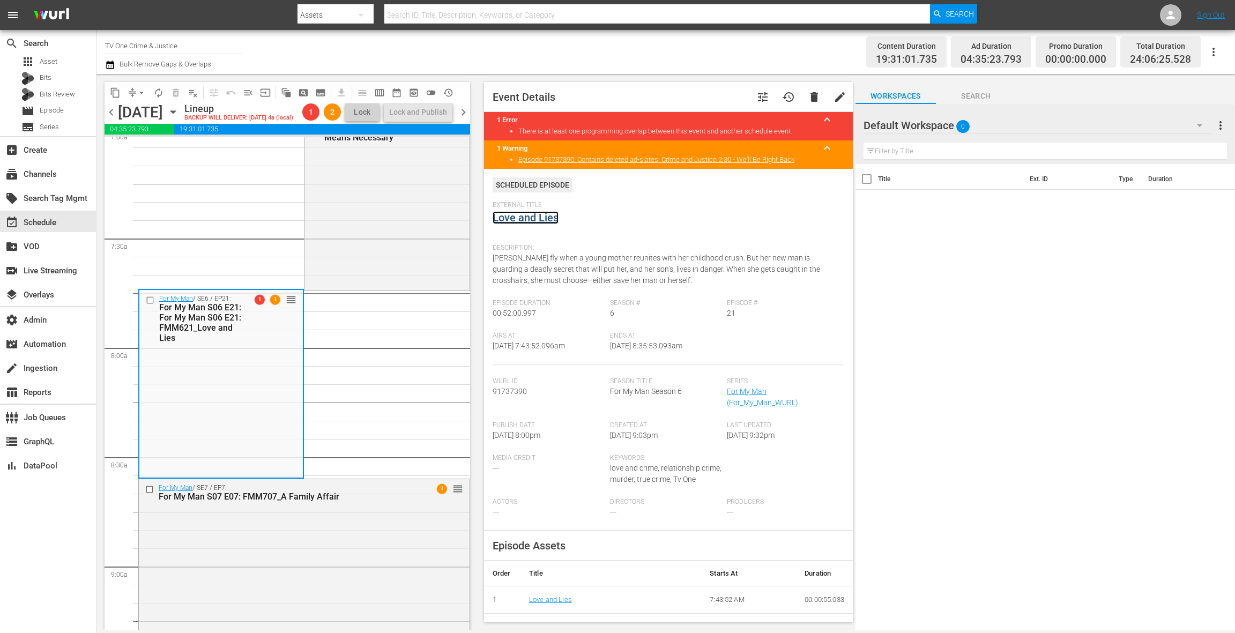
click at [532, 218] on link "Love and Lies" at bounding box center [526, 217] width 66 height 13
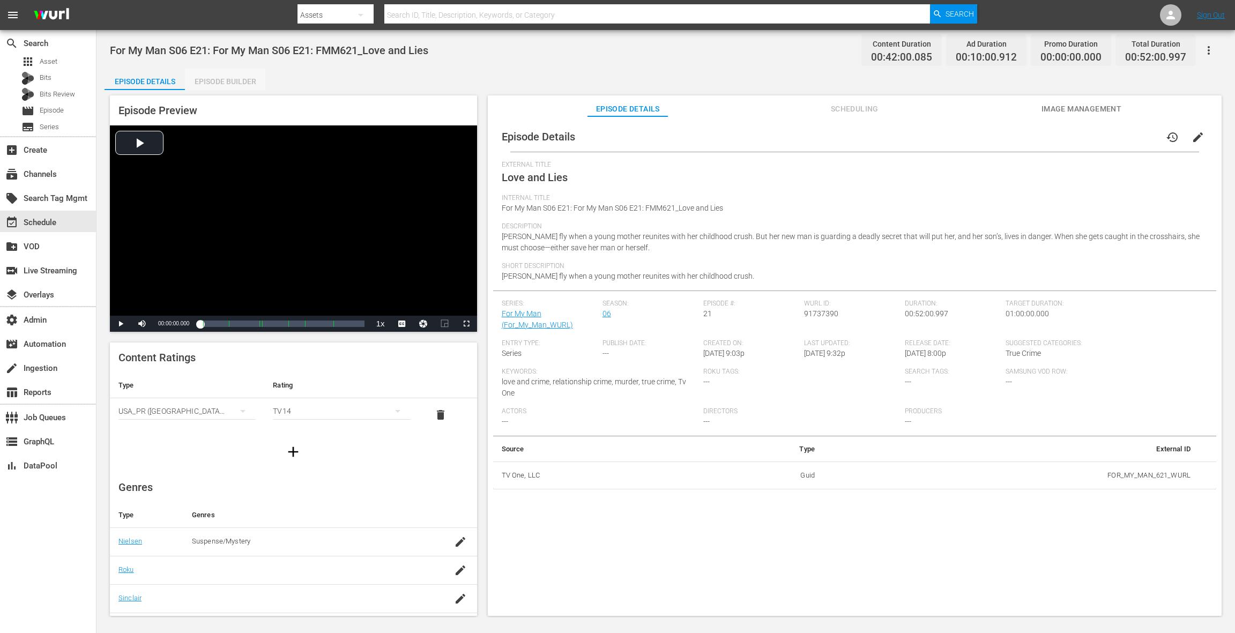
click at [225, 79] on div "Episode Builder" at bounding box center [225, 82] width 80 height 26
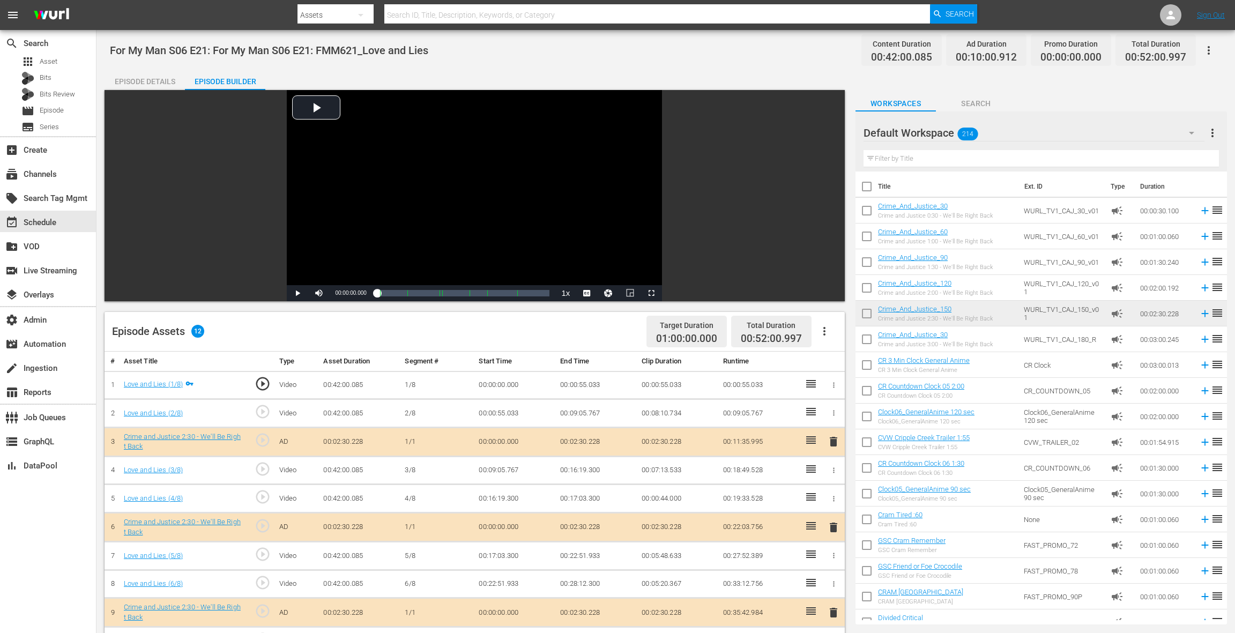
scroll to position [279, 0]
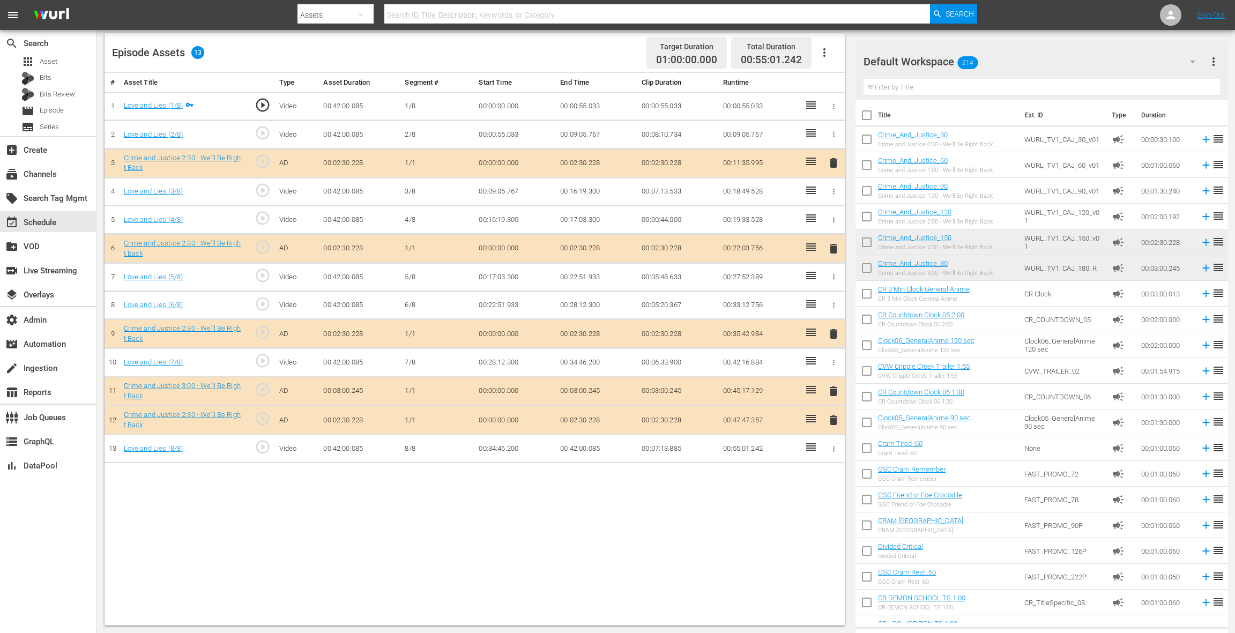
click at [833, 420] on span "delete" at bounding box center [833, 420] width 13 height 13
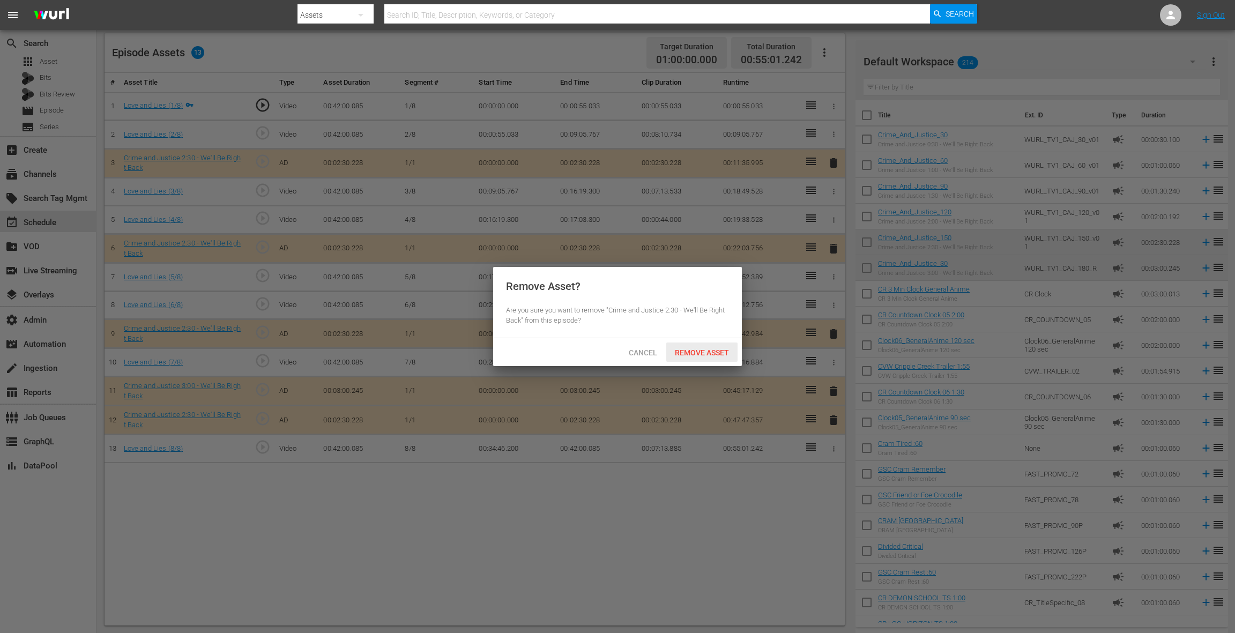
click at [711, 350] on span "Remove Asset" at bounding box center [701, 352] width 71 height 9
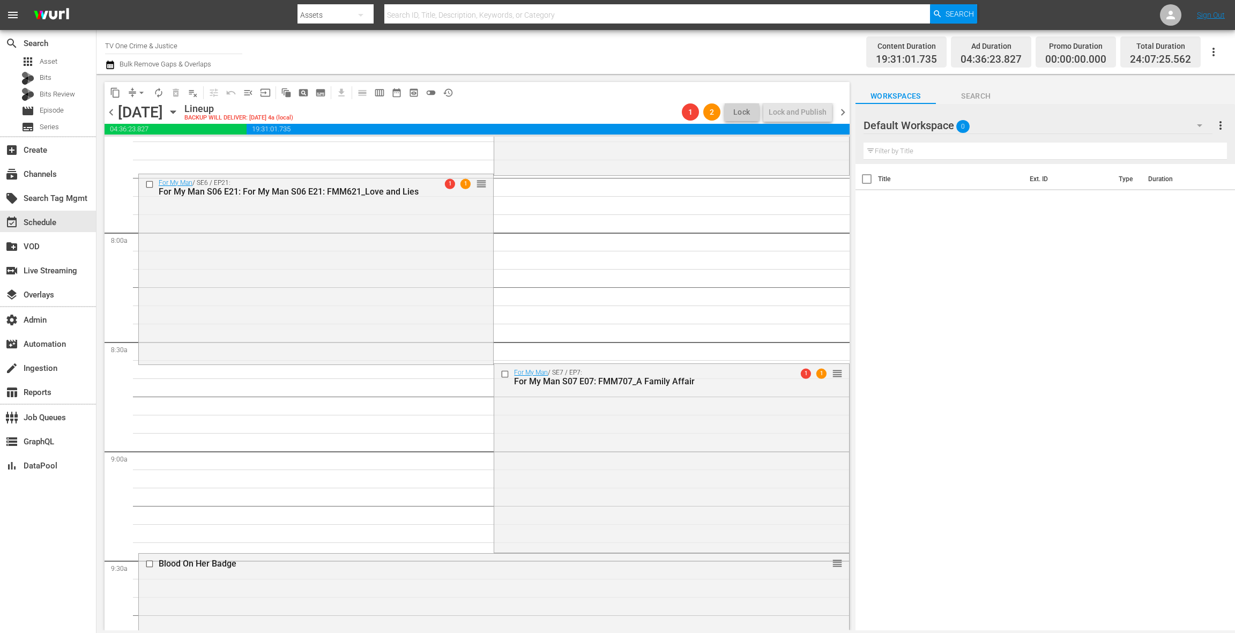
scroll to position [1680, 0]
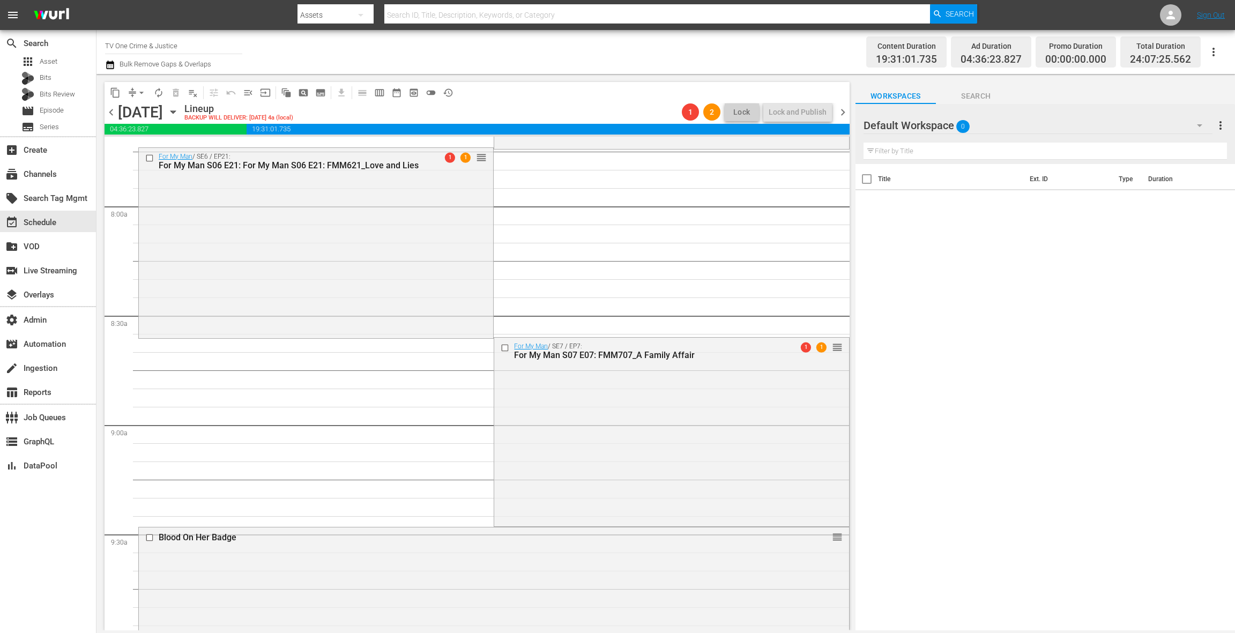
drag, startPoint x: 589, startPoint y: 388, endPoint x: 566, endPoint y: 378, distance: 25.0
click at [582, 387] on div "For My Man / SE7 / EP7: For My Man S07 E07: FMM707_A Family Affair 1 1 reorder" at bounding box center [671, 431] width 354 height 187
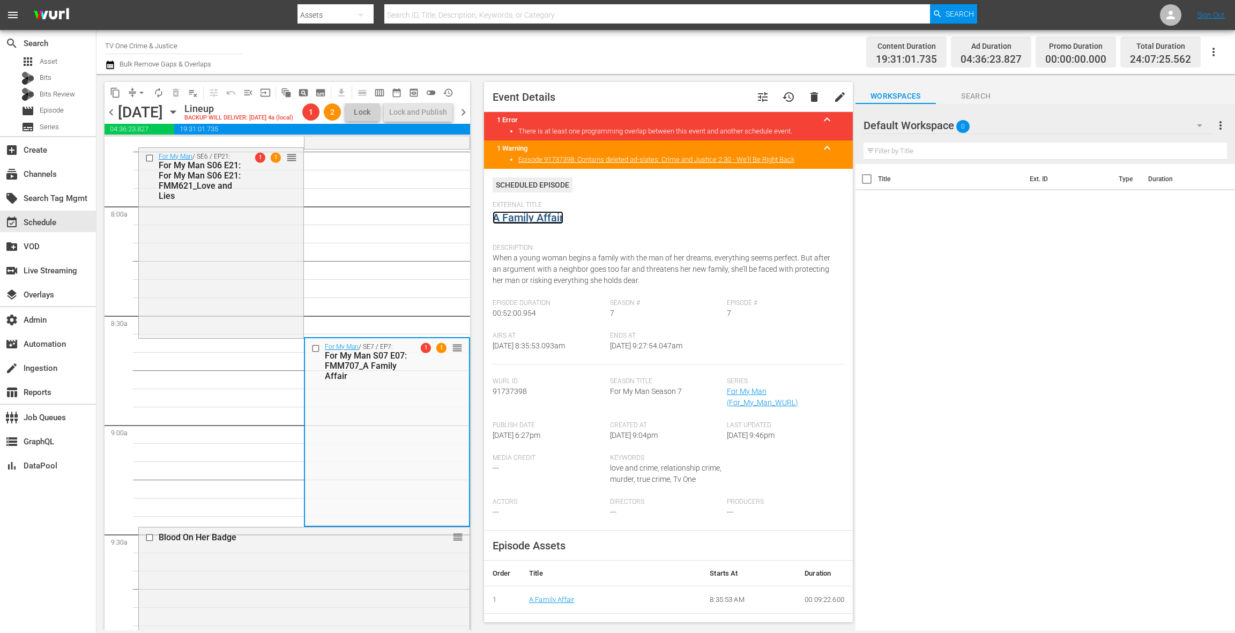
click at [538, 221] on link "A Family Affair" at bounding box center [528, 217] width 71 height 13
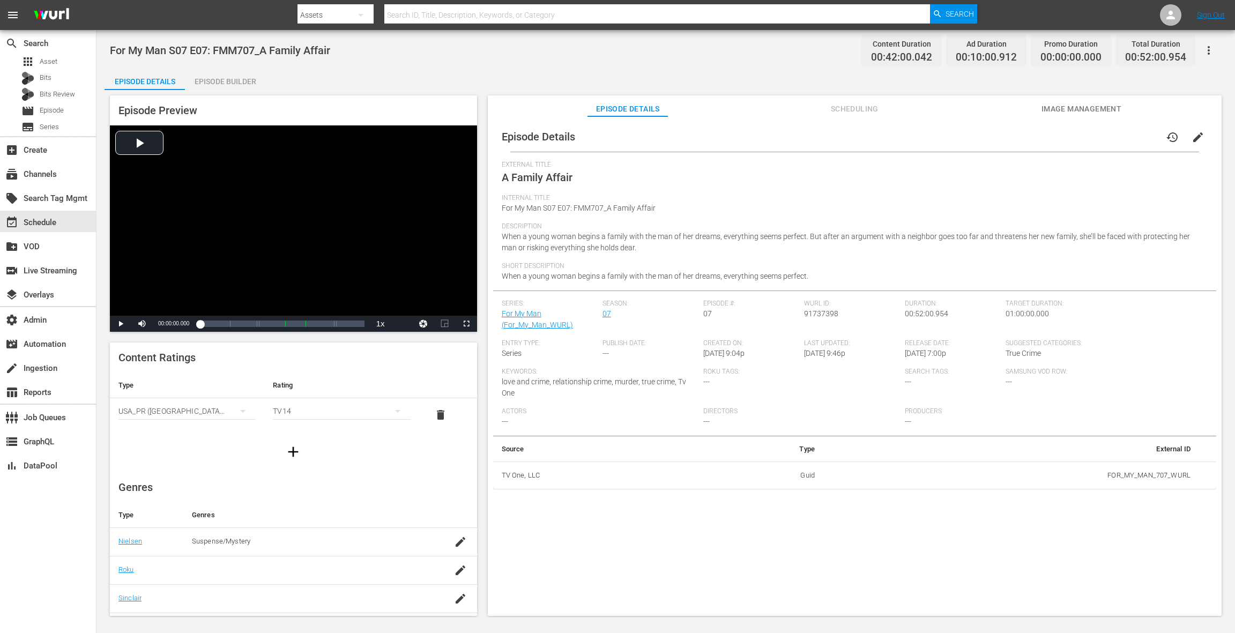
drag, startPoint x: 241, startPoint y: 85, endPoint x: 278, endPoint y: 123, distance: 53.5
click at [241, 85] on div "Episode Builder" at bounding box center [225, 82] width 80 height 26
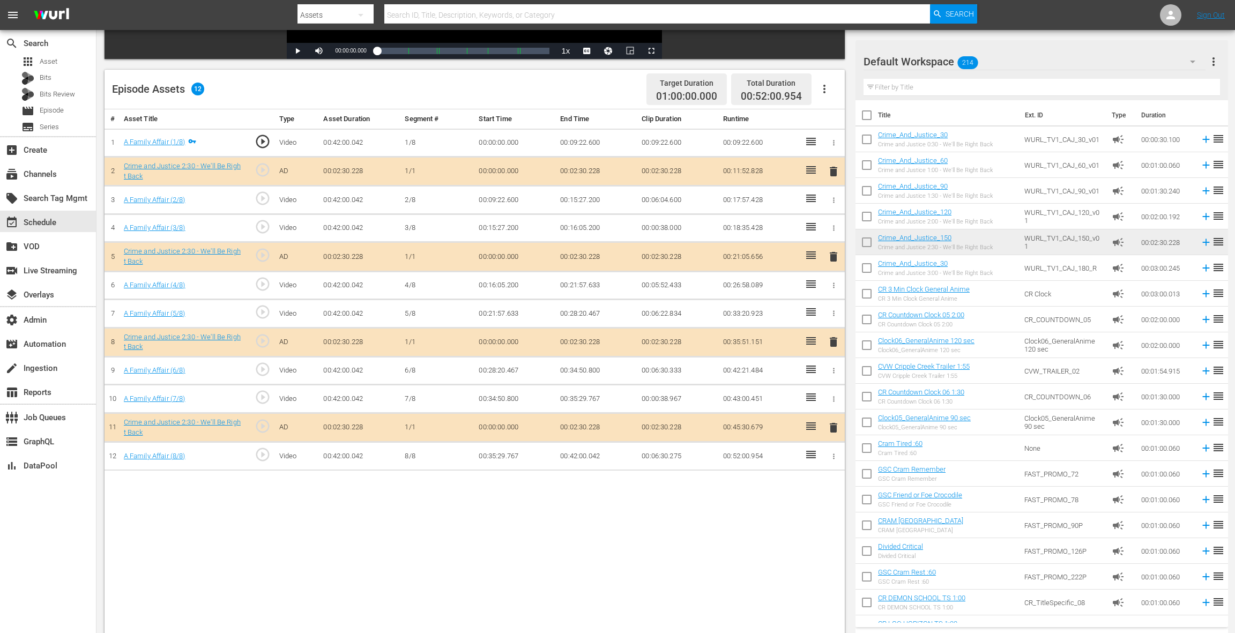
scroll to position [243, 0]
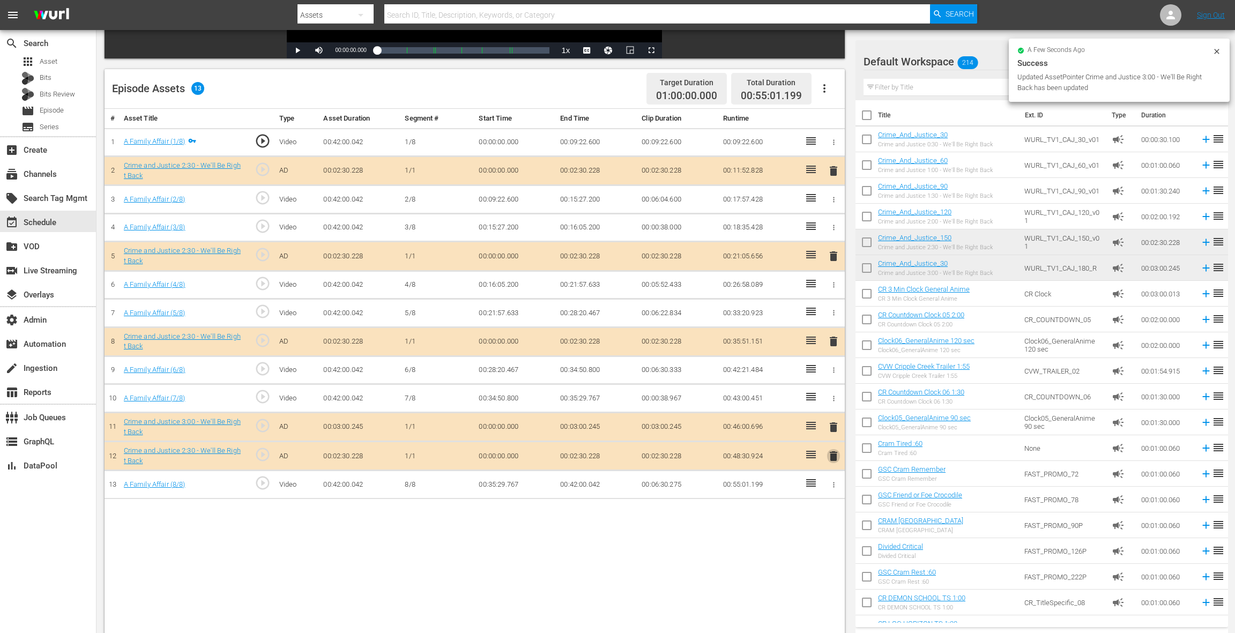
click at [834, 451] on span "delete" at bounding box center [833, 456] width 13 height 13
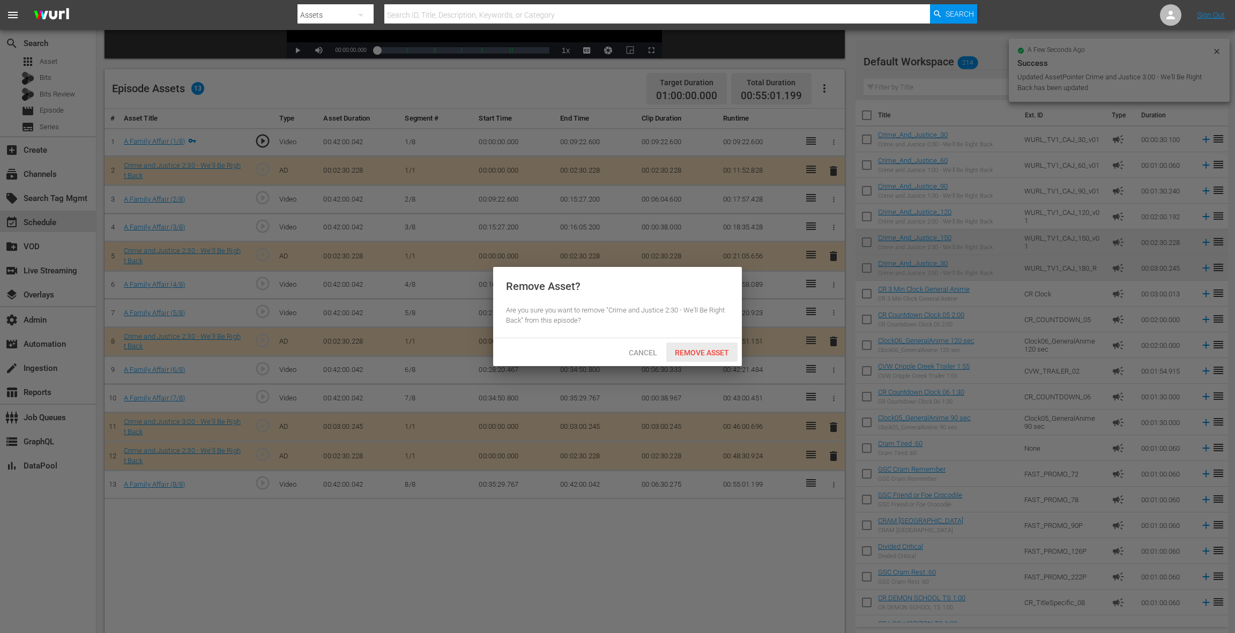
click at [693, 351] on span "Remove Asset" at bounding box center [701, 352] width 71 height 9
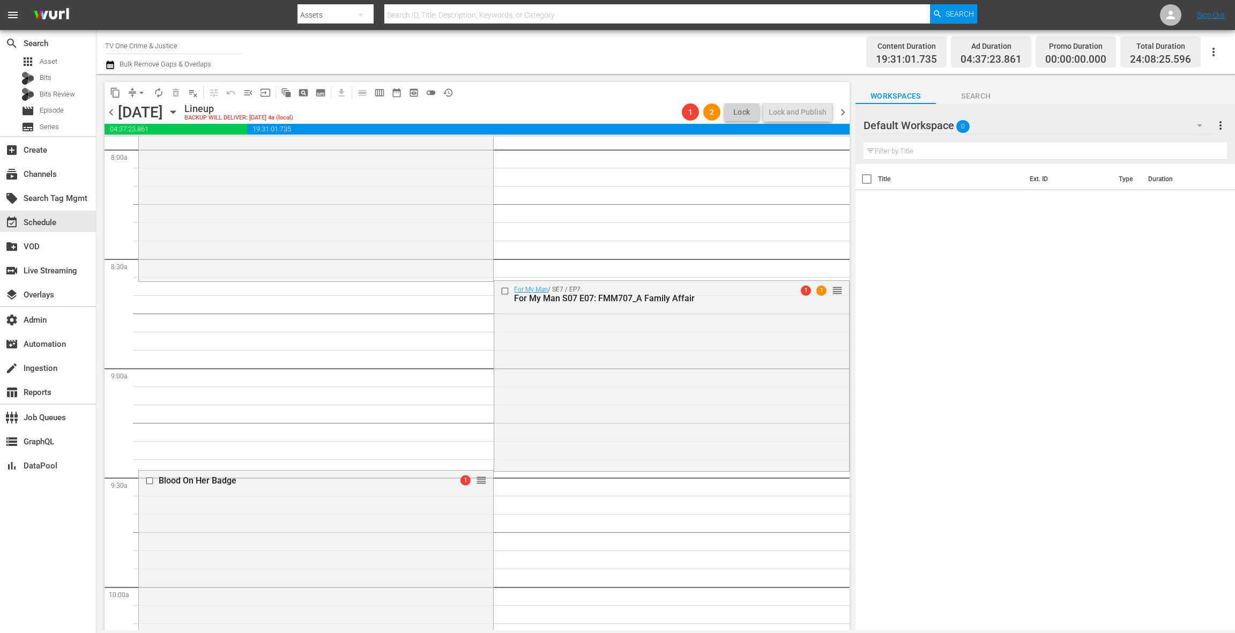
scroll to position [1782, 0]
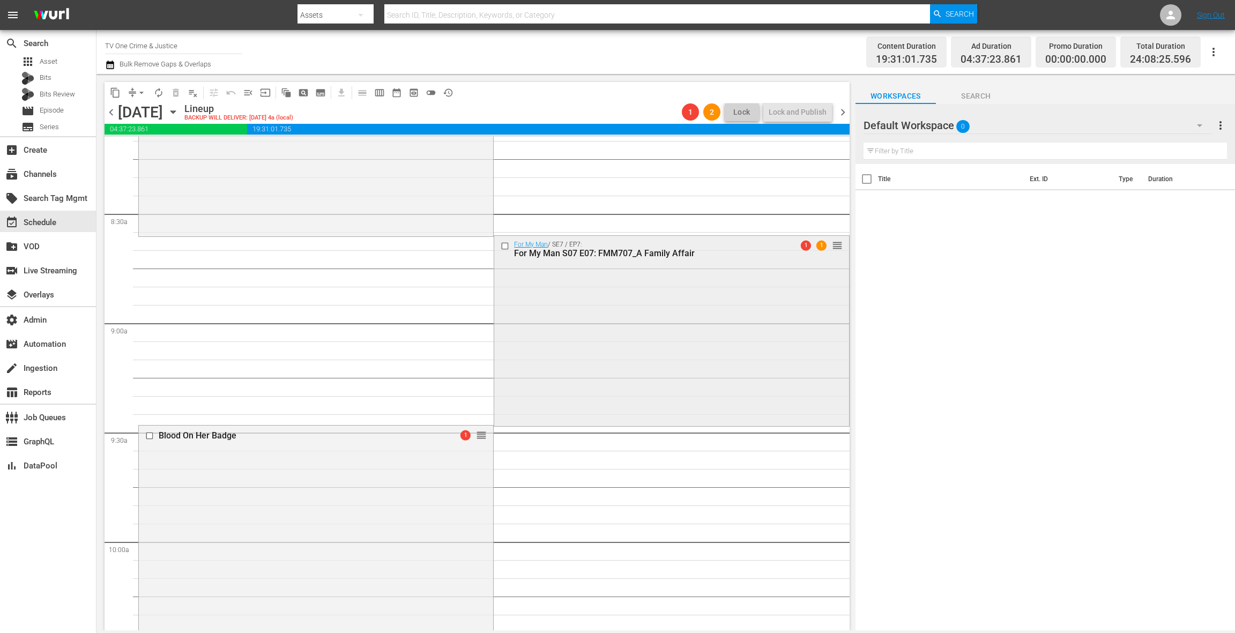
click at [534, 362] on div "For My Man / SE7 / EP7: For My Man S07 E07: FMM707_A Family Affair 1 1 reorder" at bounding box center [671, 330] width 354 height 188
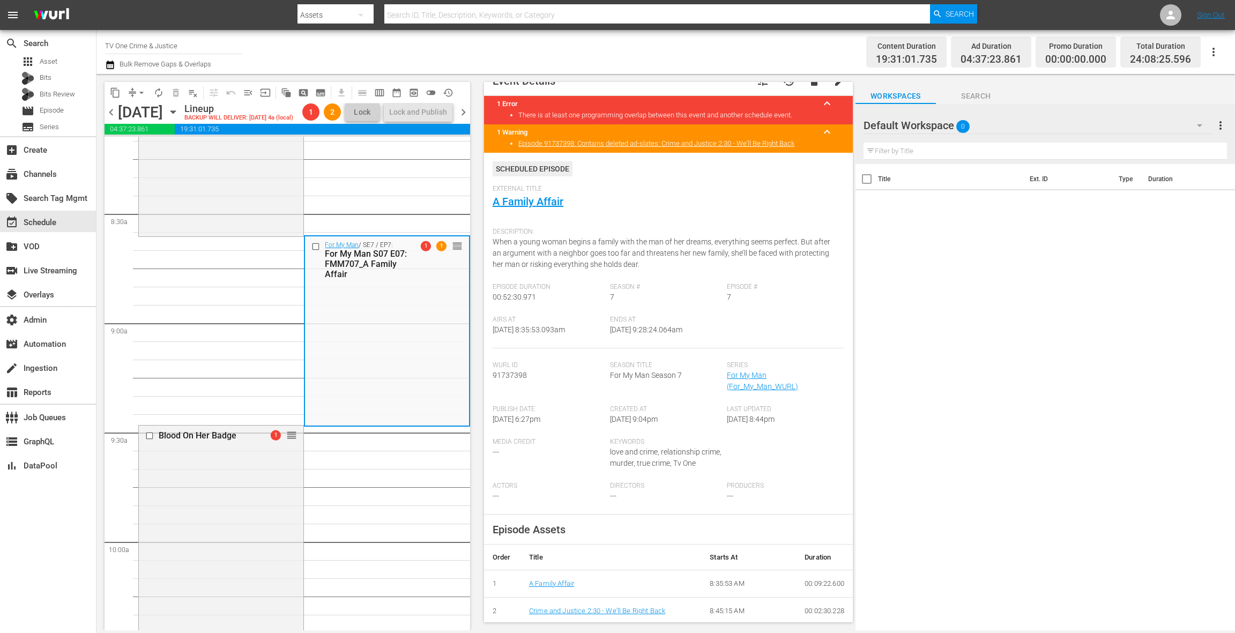
scroll to position [14, 0]
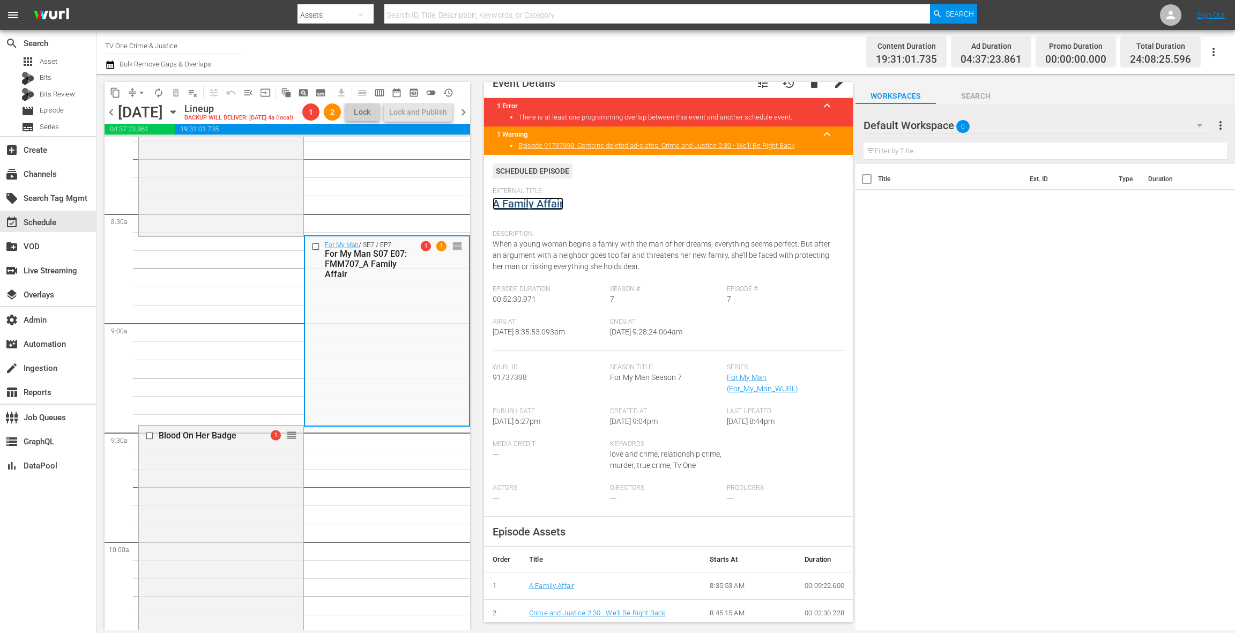
click at [537, 204] on link "A Family Affair" at bounding box center [528, 203] width 71 height 13
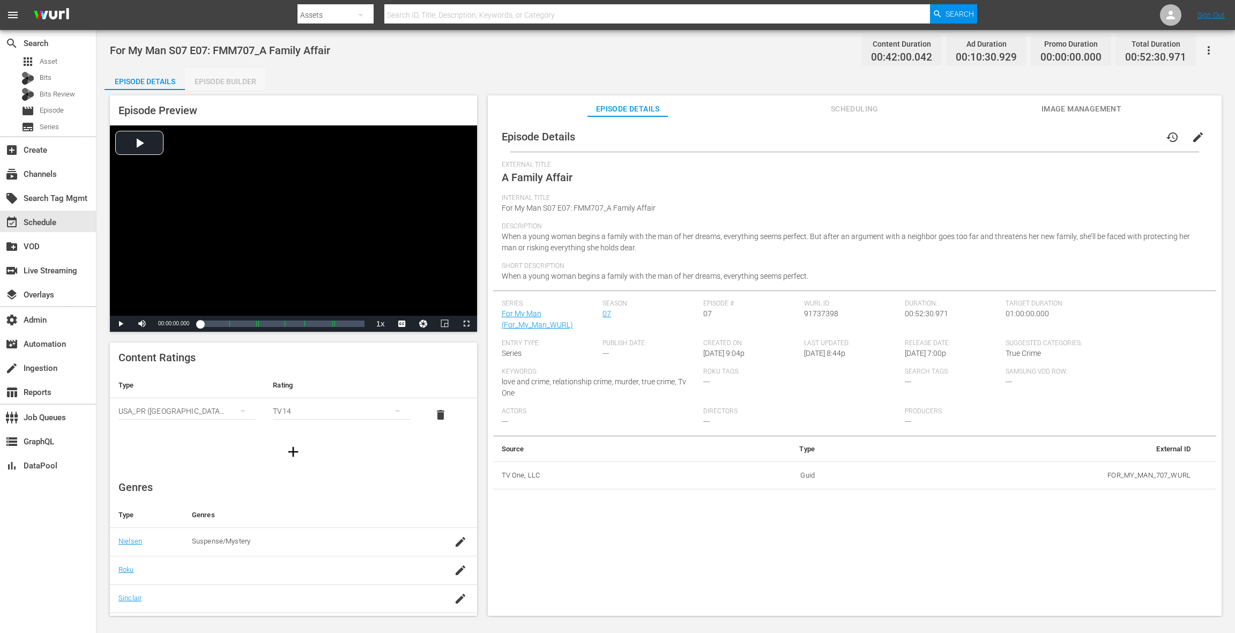
click at [227, 82] on div "Episode Builder" at bounding box center [225, 82] width 80 height 26
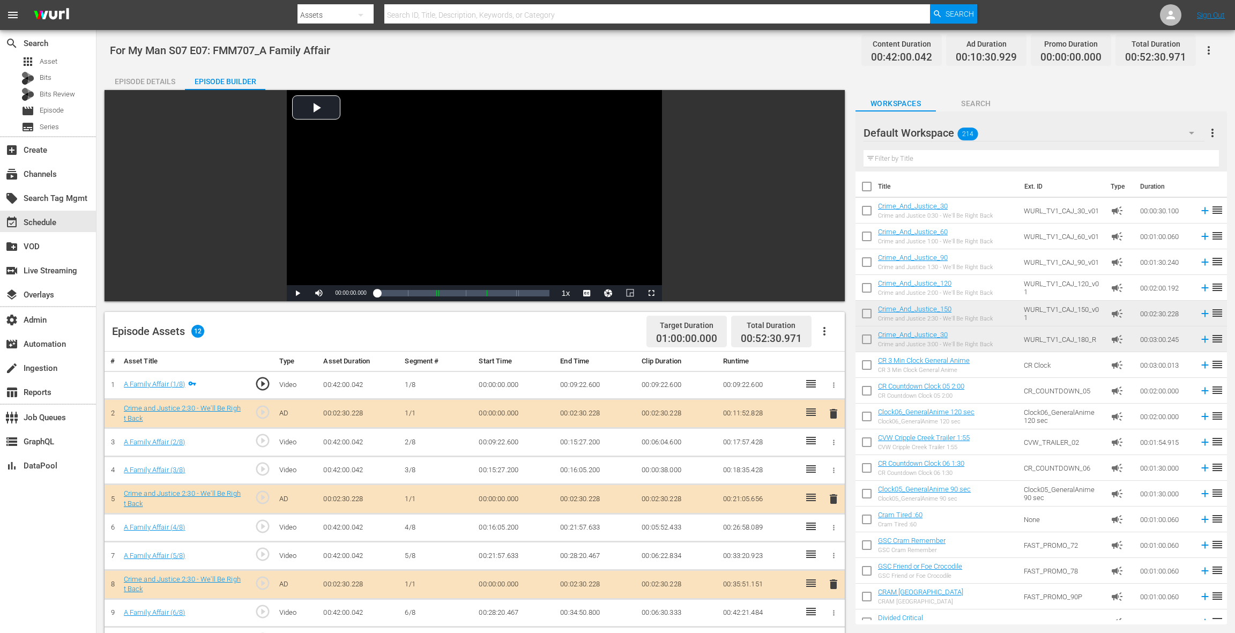
scroll to position [279, 0]
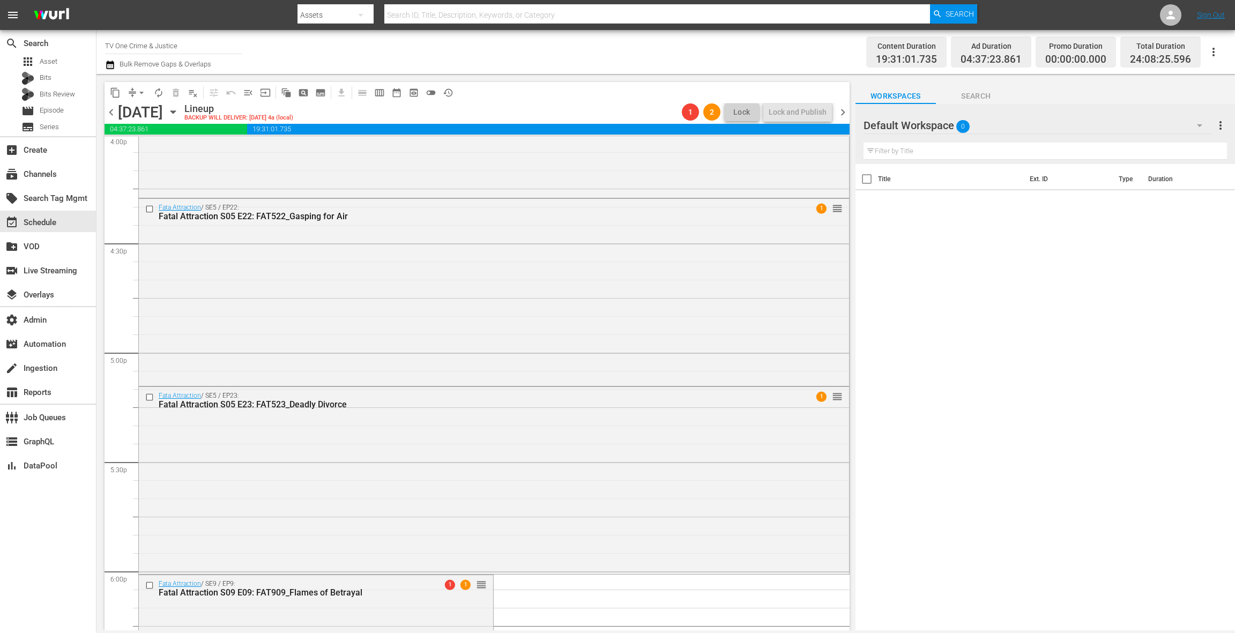
scroll to position [3507, 0]
click at [471, 296] on div "Fata Attraction / SE5 / EP22: Fatal Attraction S05 E22: FAT522_Gasping for Air …" at bounding box center [494, 287] width 710 height 185
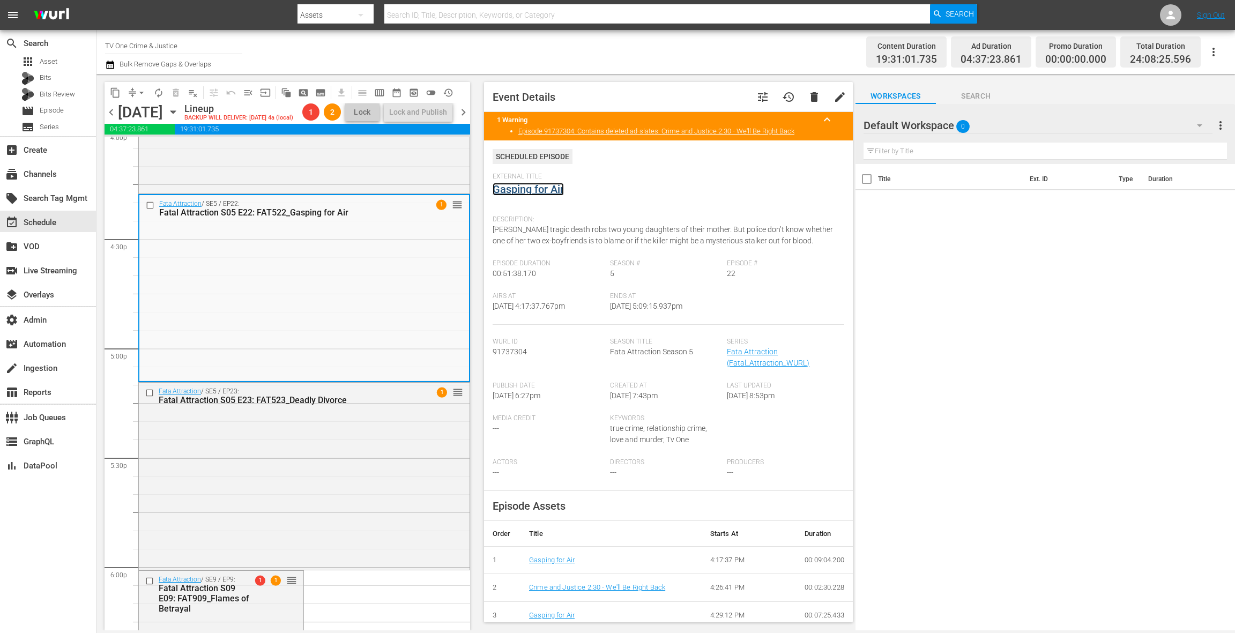
click at [548, 188] on link "Gasping for Air" at bounding box center [528, 189] width 71 height 13
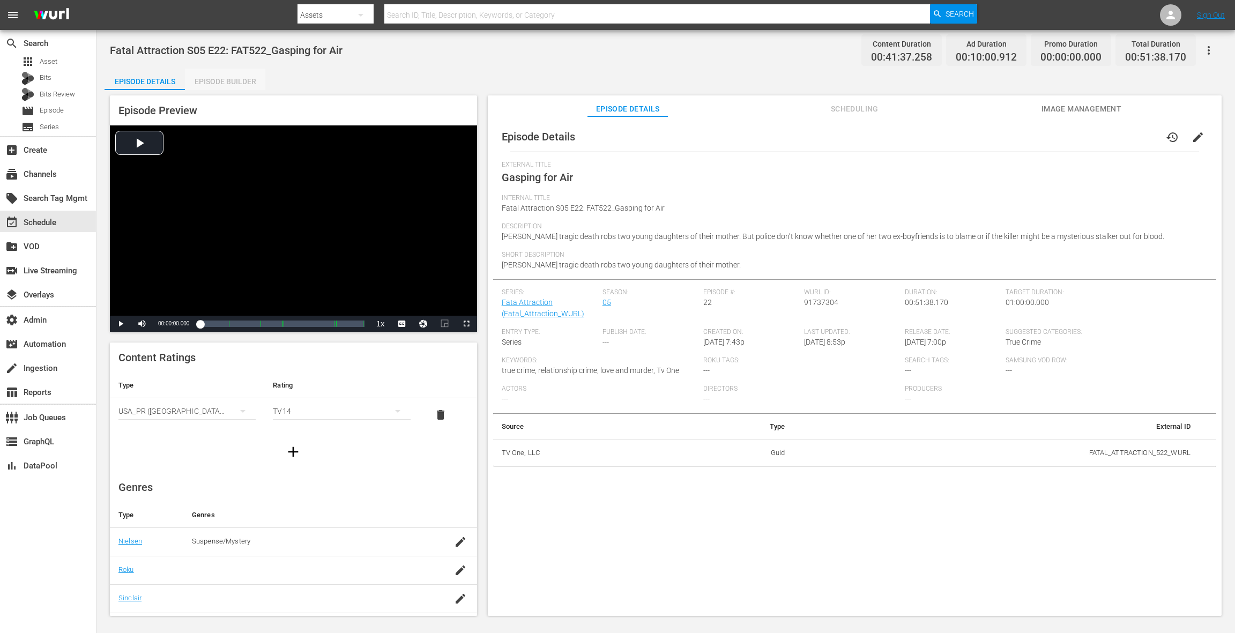
drag, startPoint x: 234, startPoint y: 87, endPoint x: 368, endPoint y: 205, distance: 178.5
click at [234, 87] on div "Episode Builder" at bounding box center [225, 82] width 80 height 26
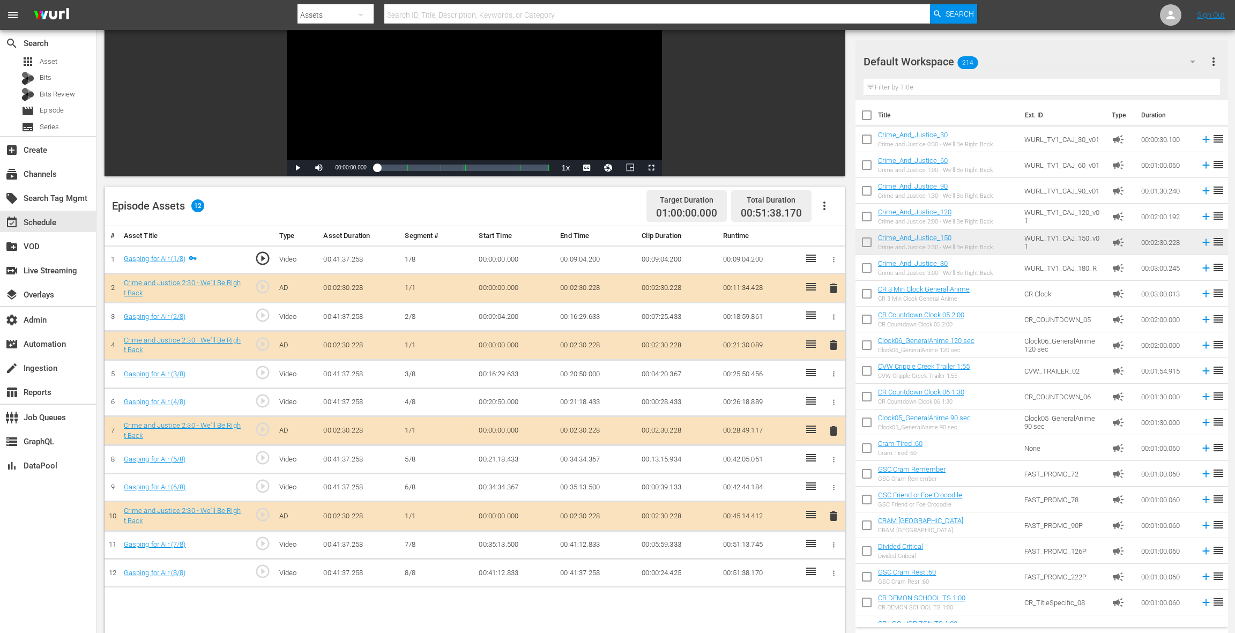
scroll to position [279, 0]
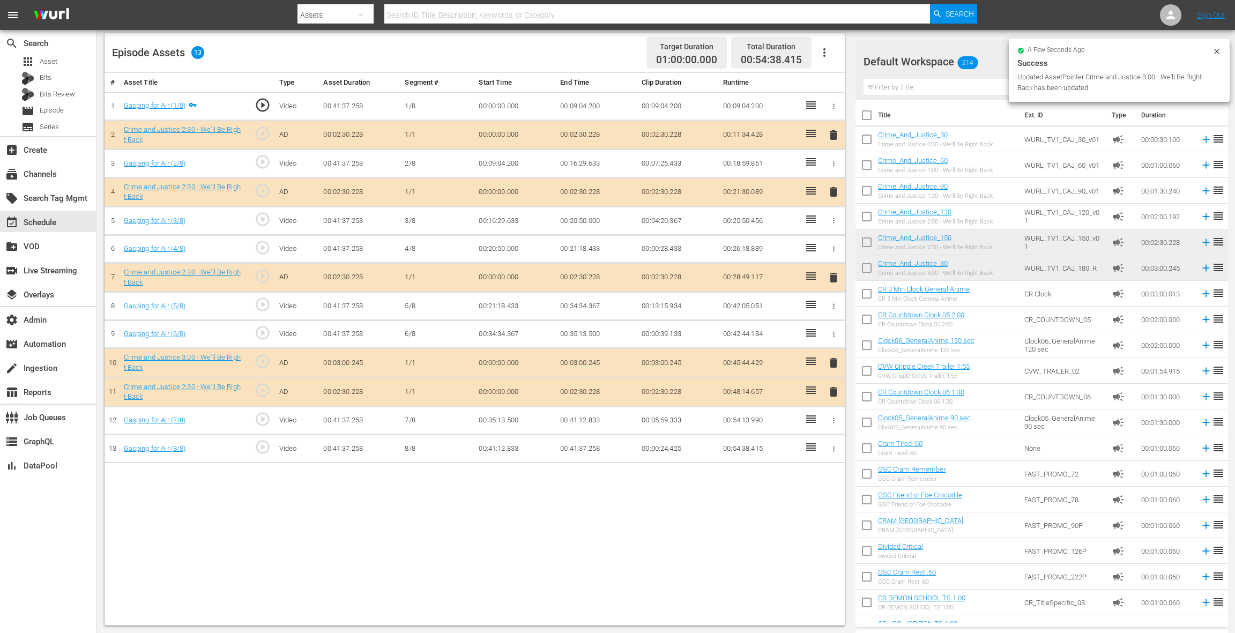
drag, startPoint x: 833, startPoint y: 391, endPoint x: 798, endPoint y: 373, distance: 39.6
click at [833, 391] on span "delete" at bounding box center [833, 391] width 13 height 13
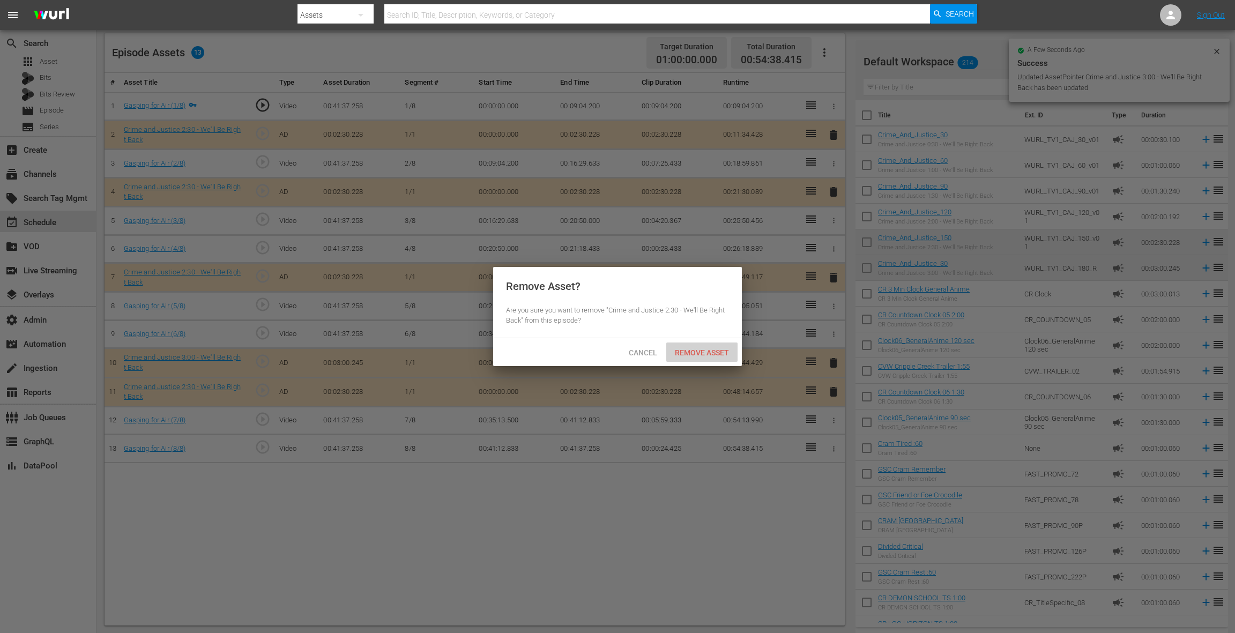
click at [715, 354] on span "Remove Asset" at bounding box center [701, 352] width 71 height 9
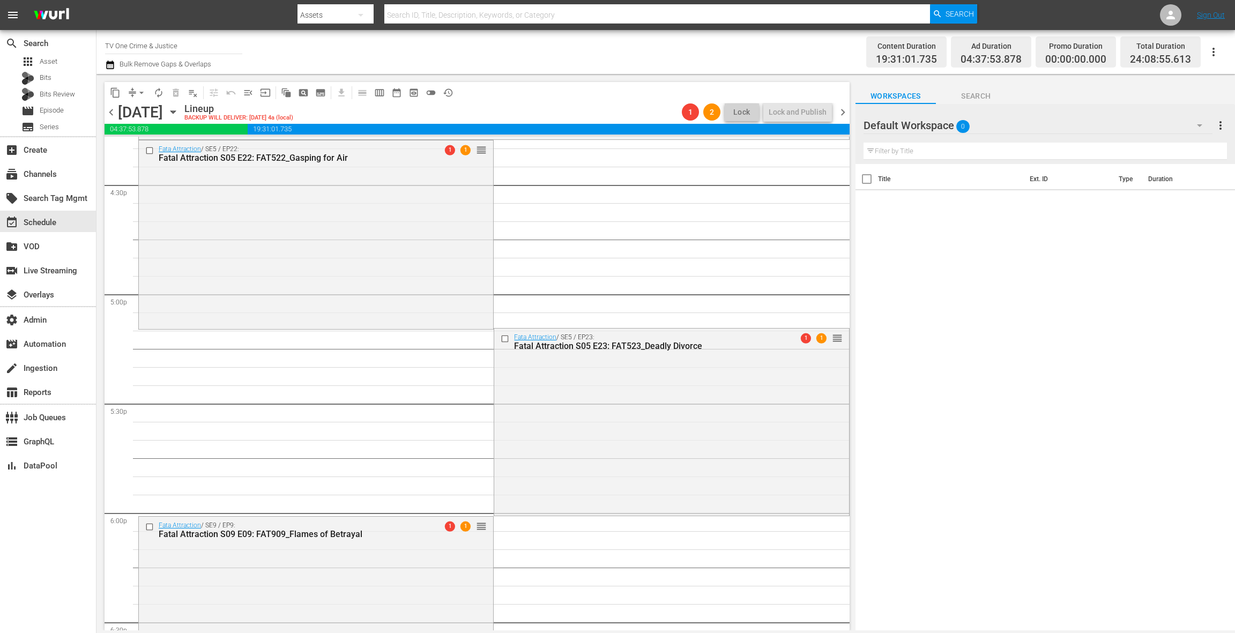
scroll to position [3565, 0]
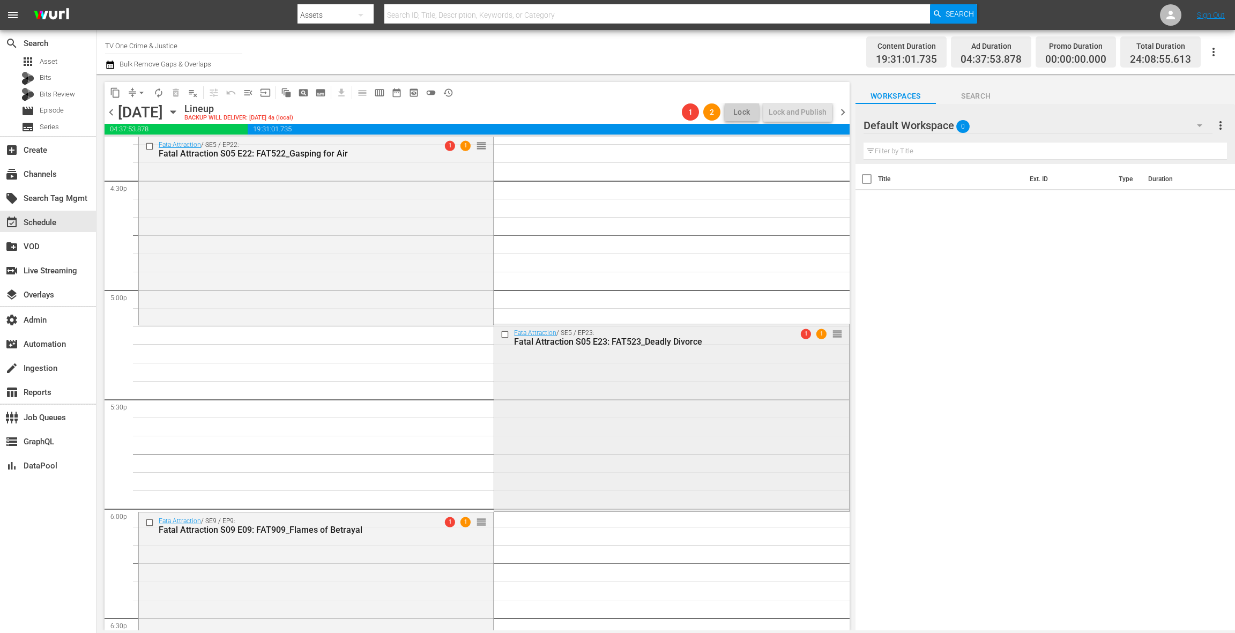
click at [527, 437] on div "Fata Attraction / SE5 / EP23: Fatal Attraction S05 E23: FAT523_Deadly Divorce 1…" at bounding box center [671, 416] width 354 height 185
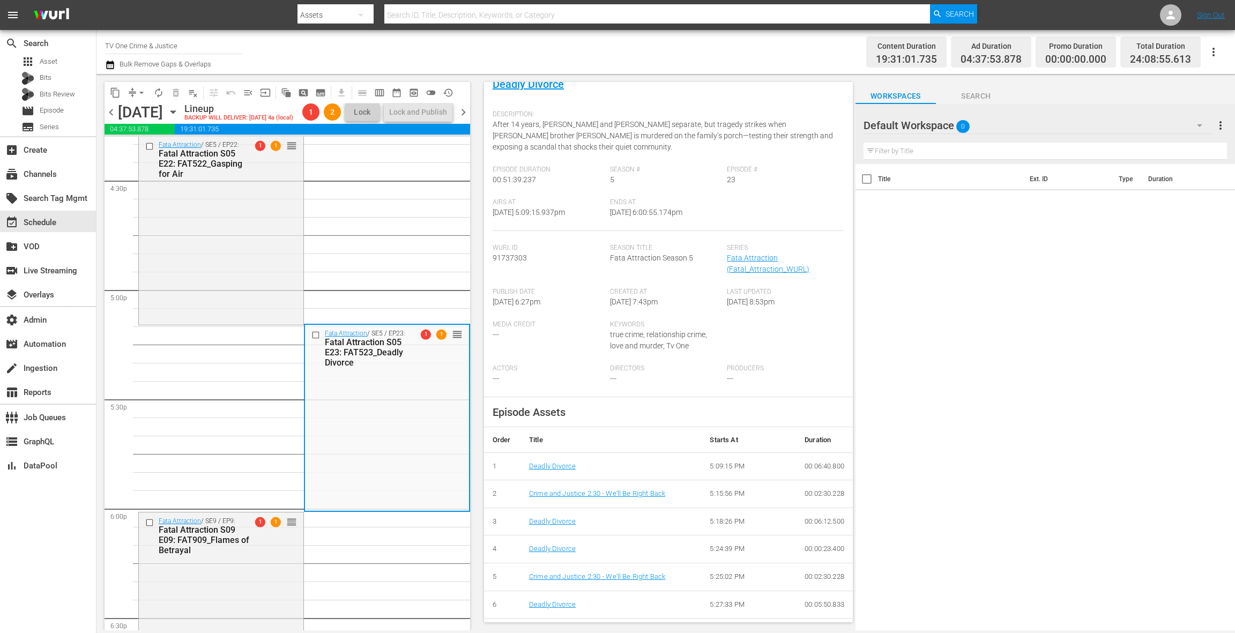
scroll to position [0, 0]
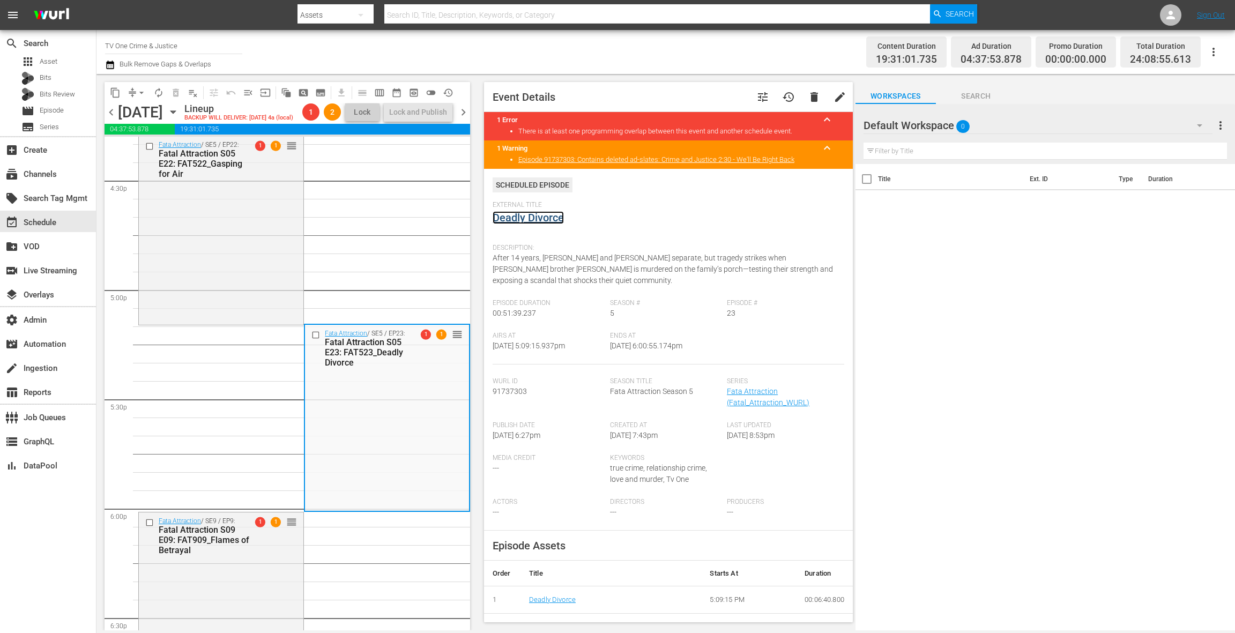
click at [529, 220] on link "Deadly Divorce" at bounding box center [528, 217] width 71 height 13
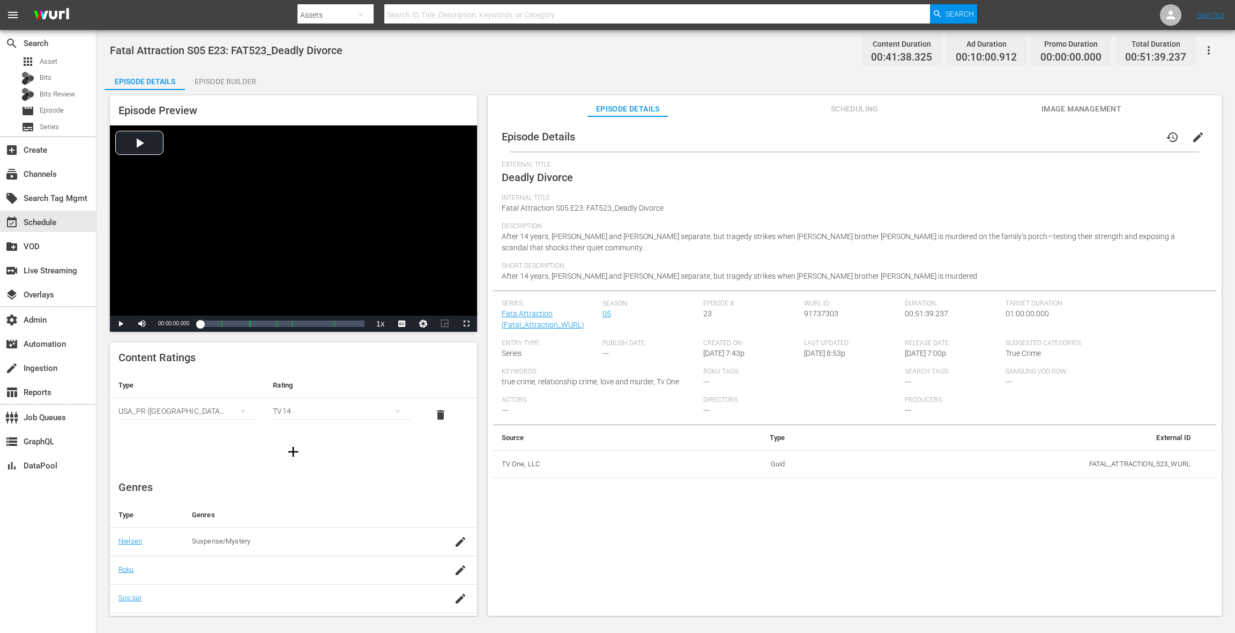
drag, startPoint x: 213, startPoint y: 81, endPoint x: 257, endPoint y: 103, distance: 49.4
click at [213, 81] on div "Episode Builder" at bounding box center [225, 82] width 80 height 26
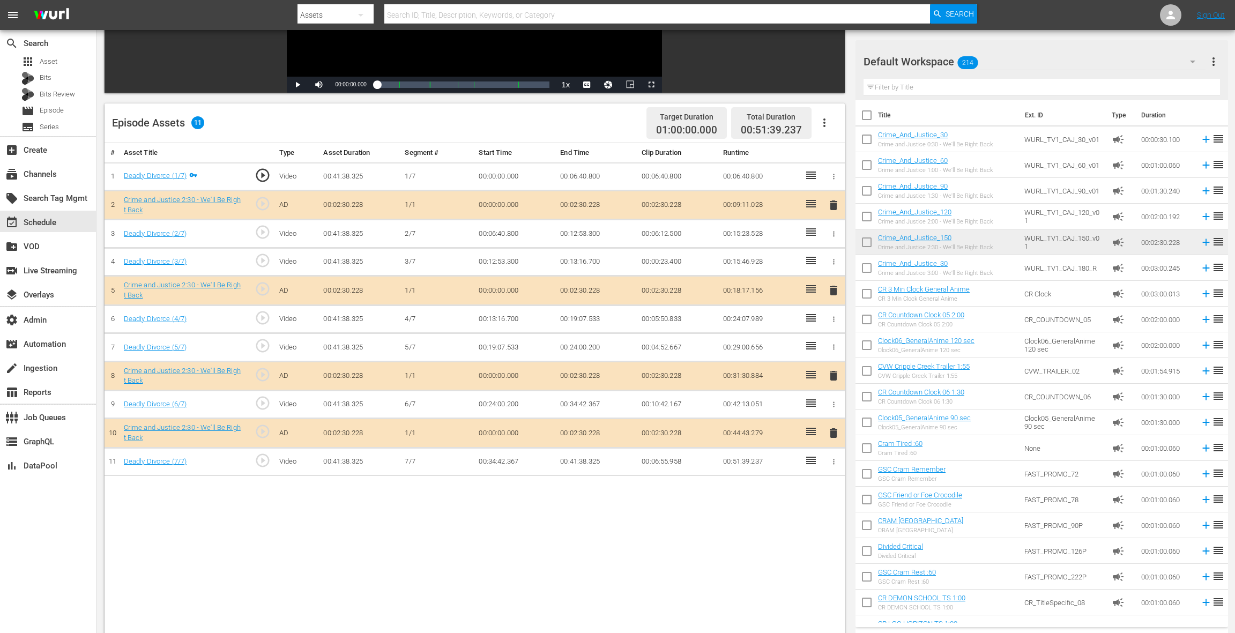
scroll to position [279, 0]
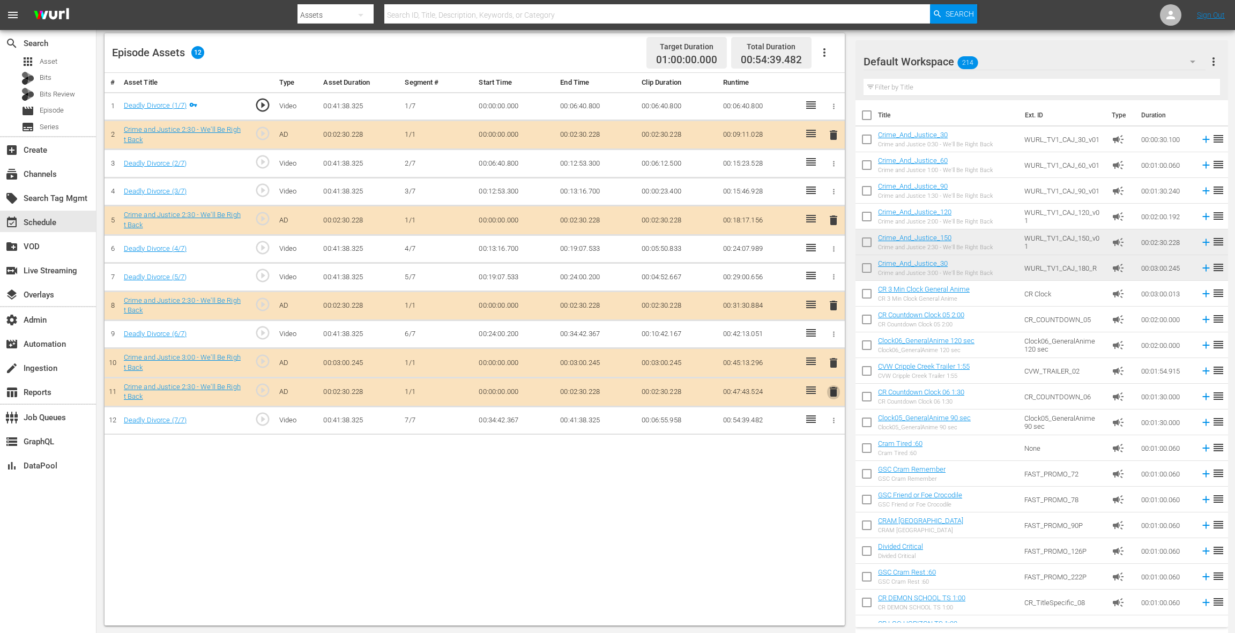
click at [832, 390] on span "delete" at bounding box center [833, 391] width 13 height 13
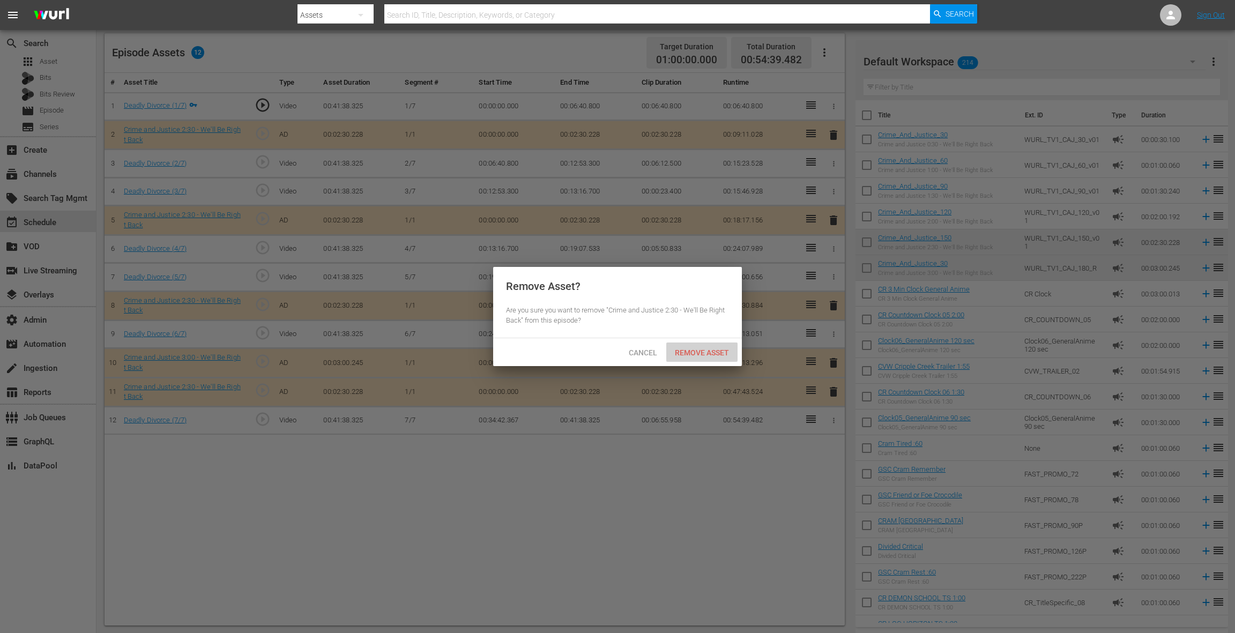
click at [702, 352] on span "Remove Asset" at bounding box center [701, 352] width 71 height 9
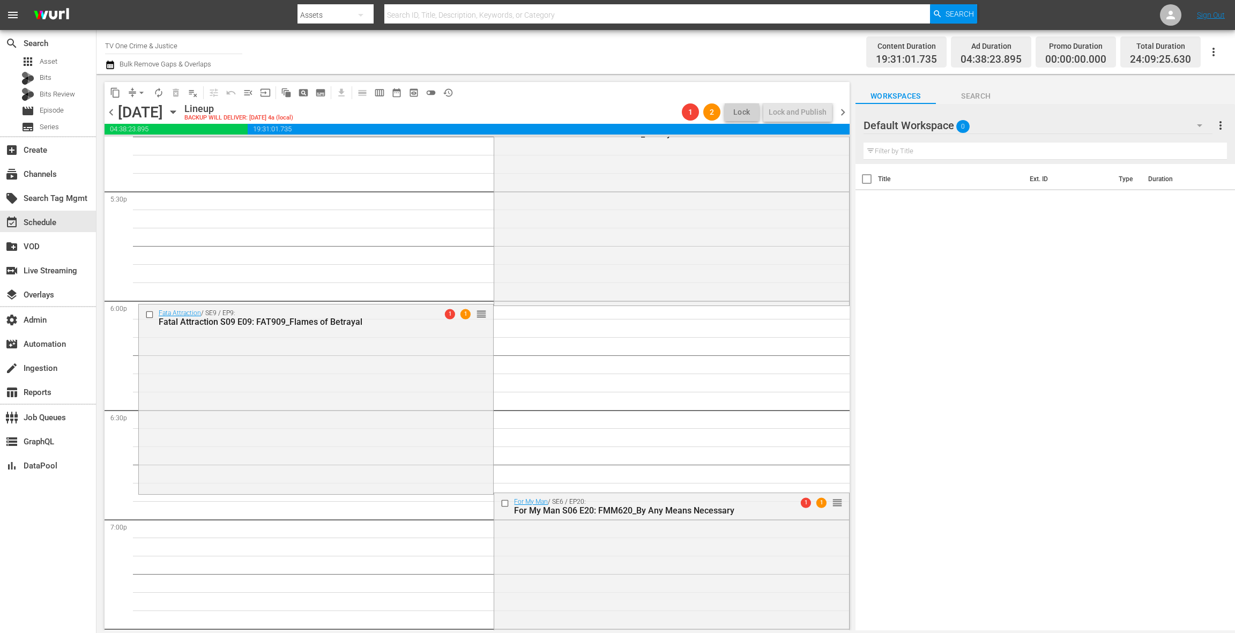
scroll to position [3834, 0]
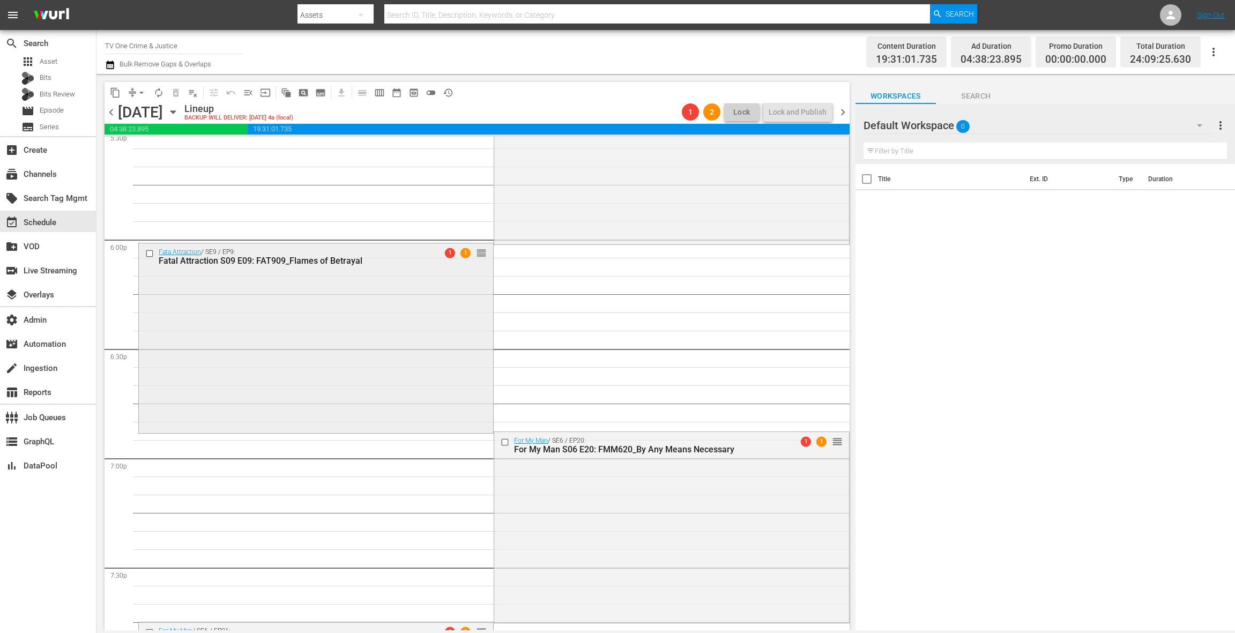
click at [441, 370] on div "Fata Attraction / SE9 / EP9: Fatal Attraction S09 E09: FAT909_Flames of Betraya…" at bounding box center [316, 337] width 354 height 188
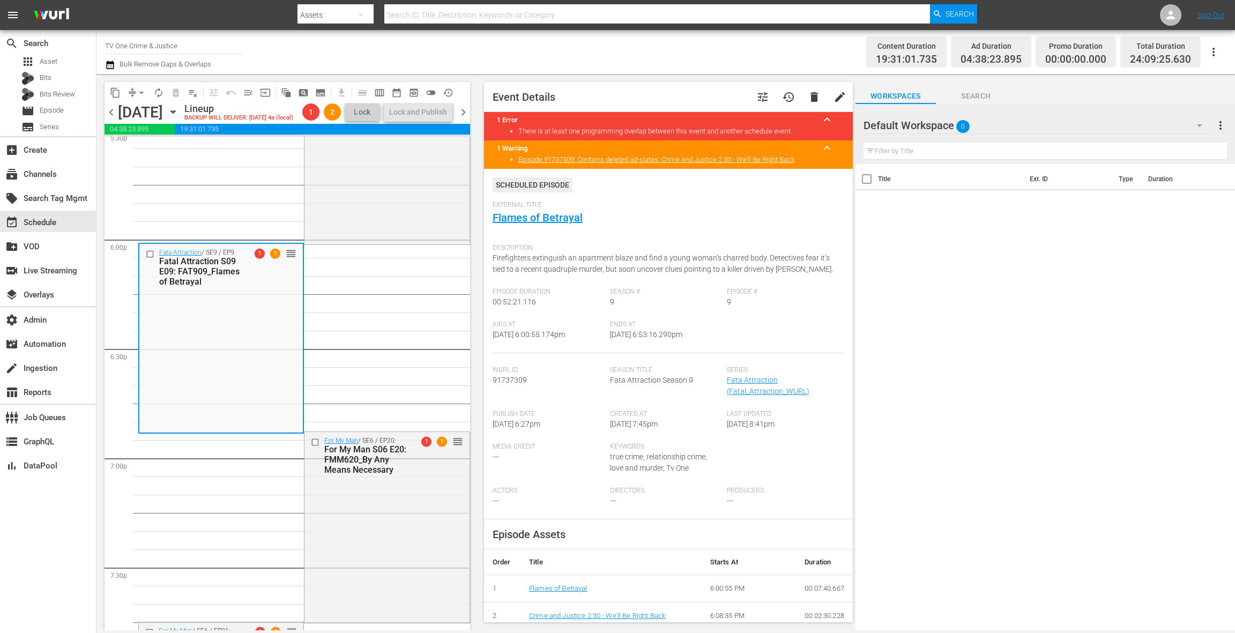
scroll to position [282, 0]
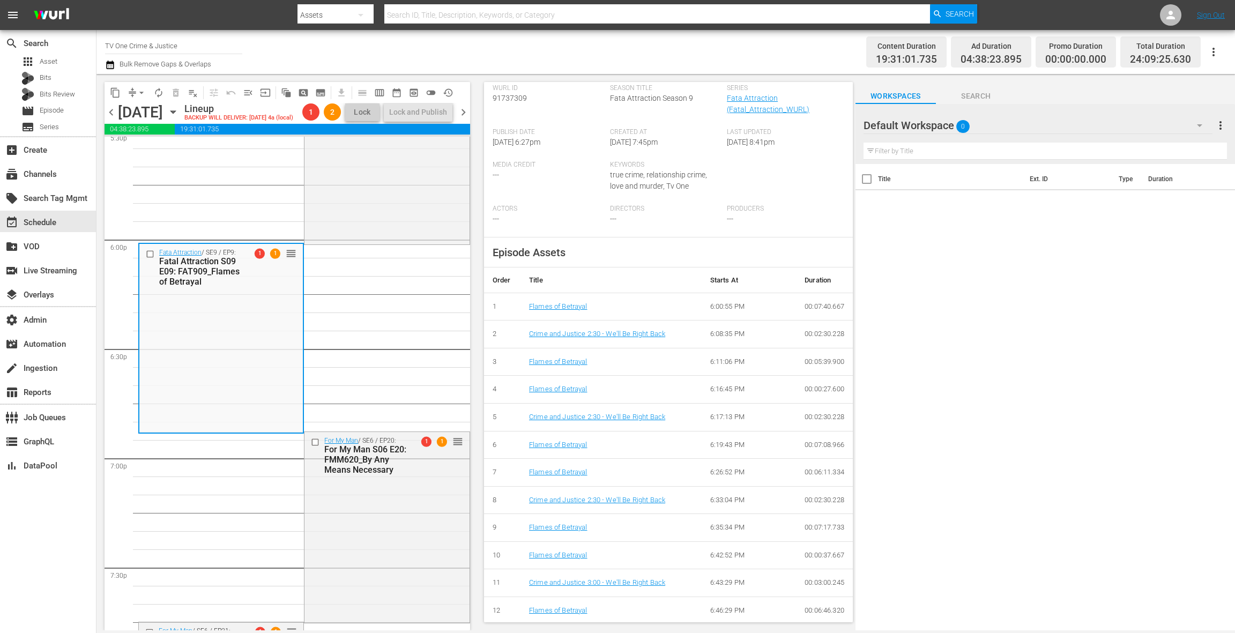
drag, startPoint x: 417, startPoint y: 459, endPoint x: 485, endPoint y: 450, distance: 68.2
click at [417, 459] on div "For My Man / SE6 / EP20: For My Man S06 E20: FMM620_By Any Means Necessary 1 1 …" at bounding box center [387, 455] width 165 height 47
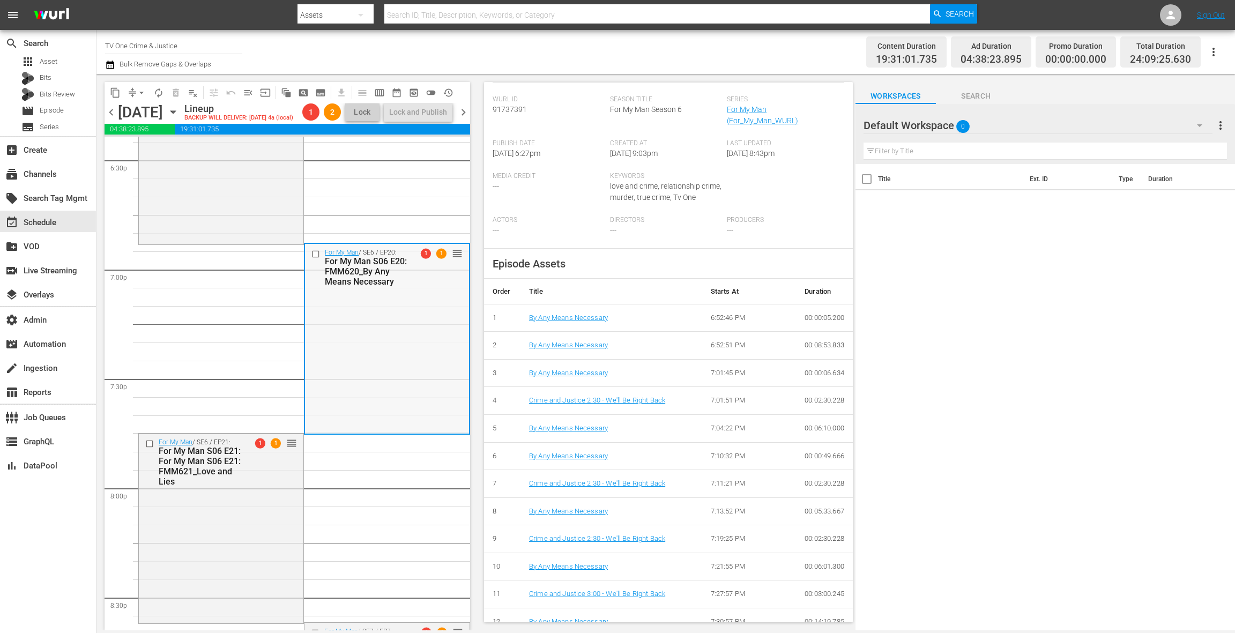
scroll to position [4116, 0]
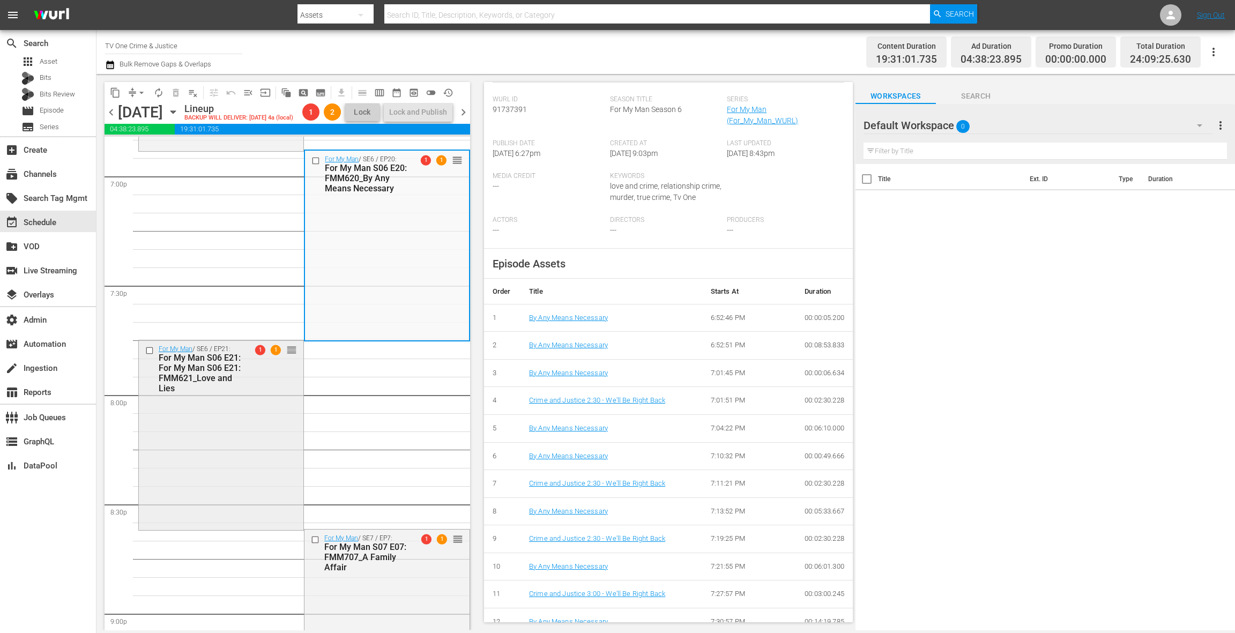
click at [285, 406] on div "For My Man / SE6 / EP21: For My Man S06 E21: For My Man S06 E21: FMM621_Love an…" at bounding box center [221, 434] width 165 height 188
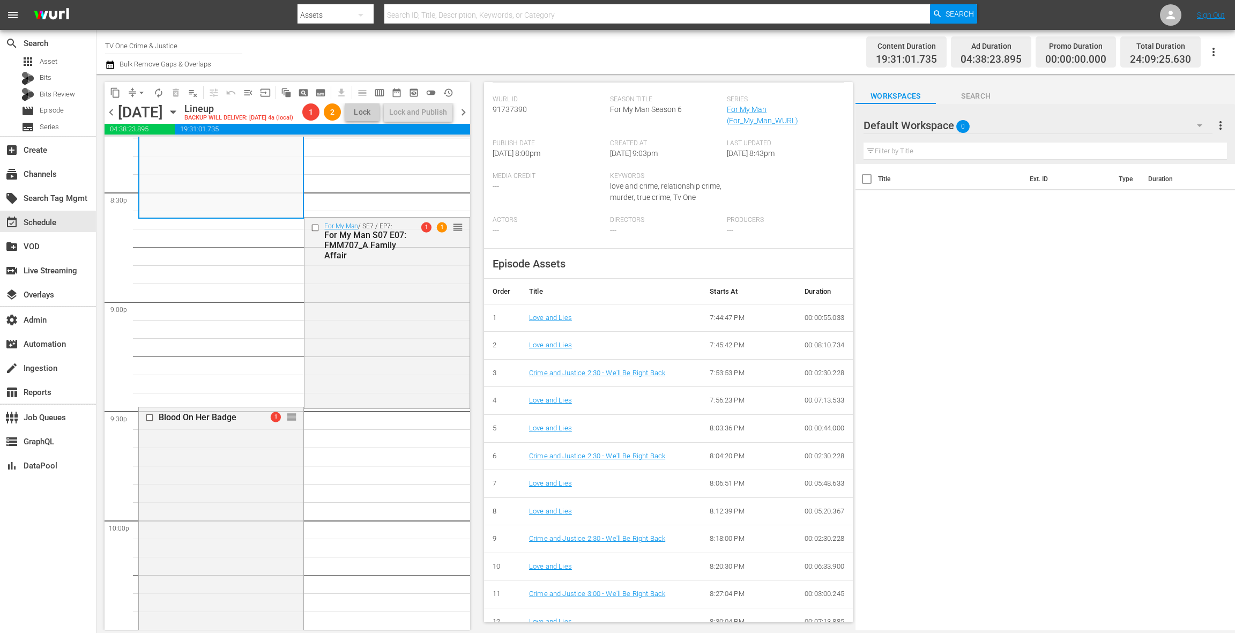
scroll to position [4457, 0]
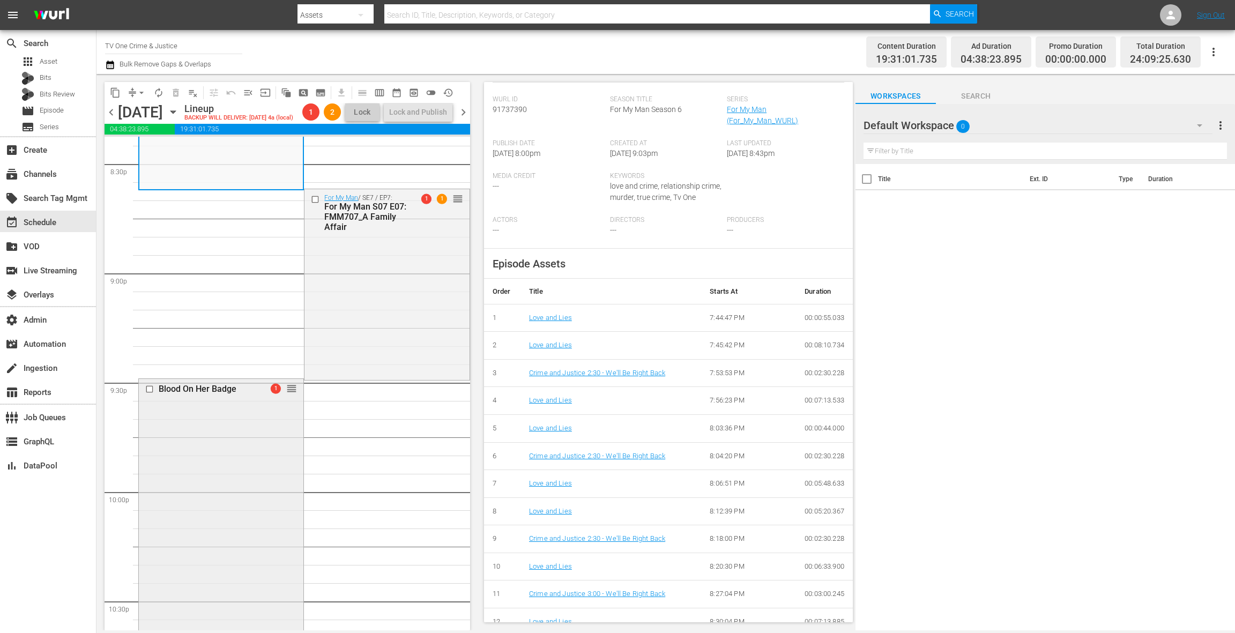
click at [264, 433] on div "Blood On Her Badge 1 reorder" at bounding box center [221, 562] width 165 height 367
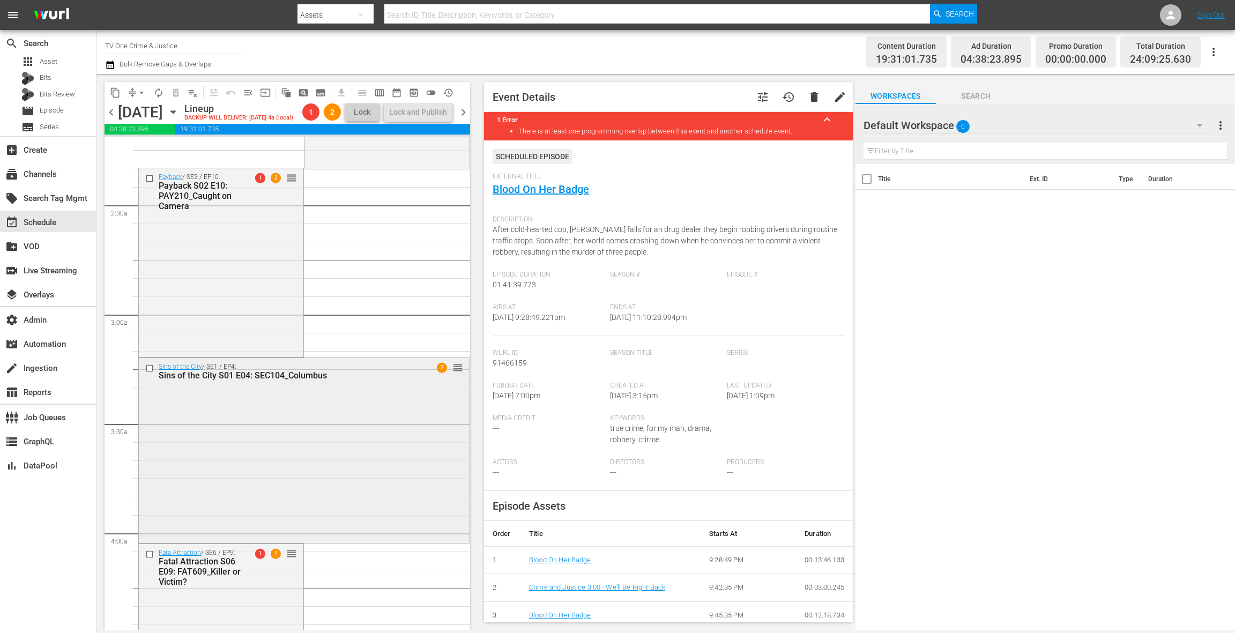
scroll to position [562, 0]
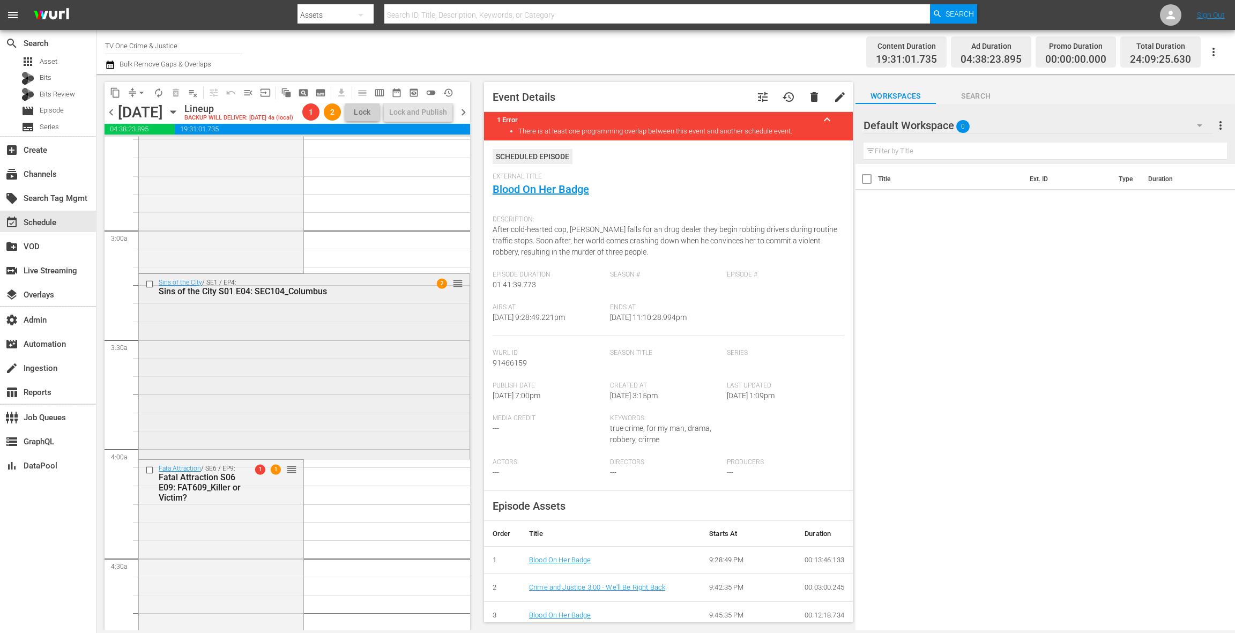
click at [398, 307] on div "Sins of the City / SE1 / EP4: Sins of the City S01 E04: SEC104_Columbus 2 reord…" at bounding box center [304, 365] width 331 height 182
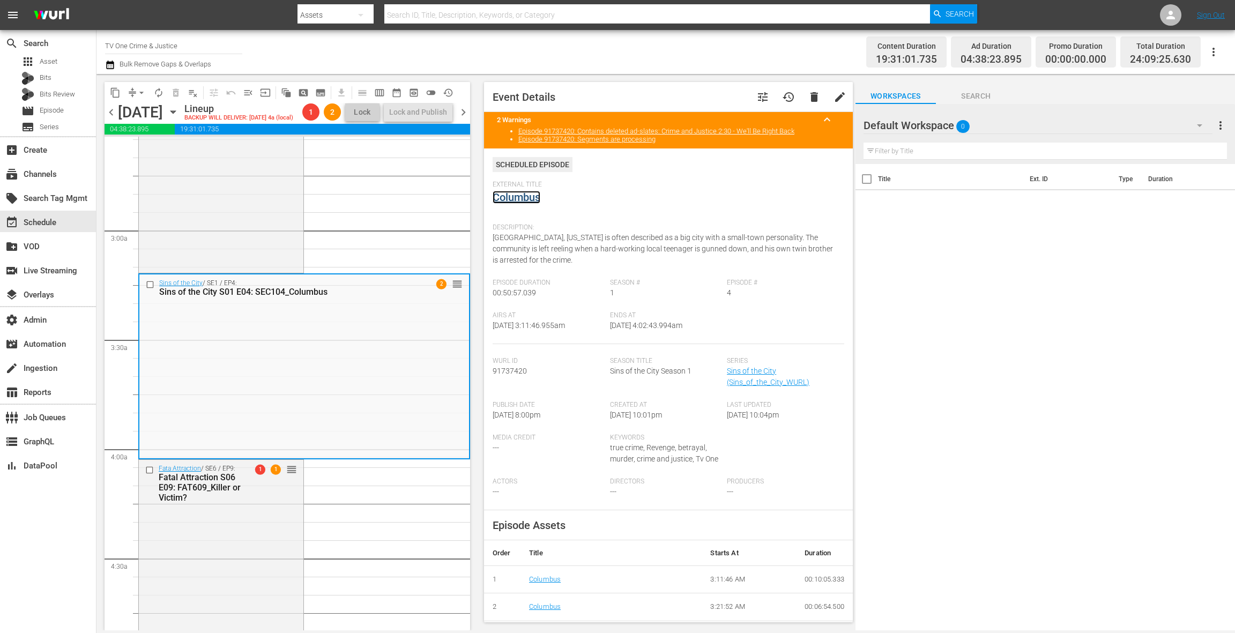
click at [523, 195] on link "Columbus" at bounding box center [517, 197] width 48 height 13
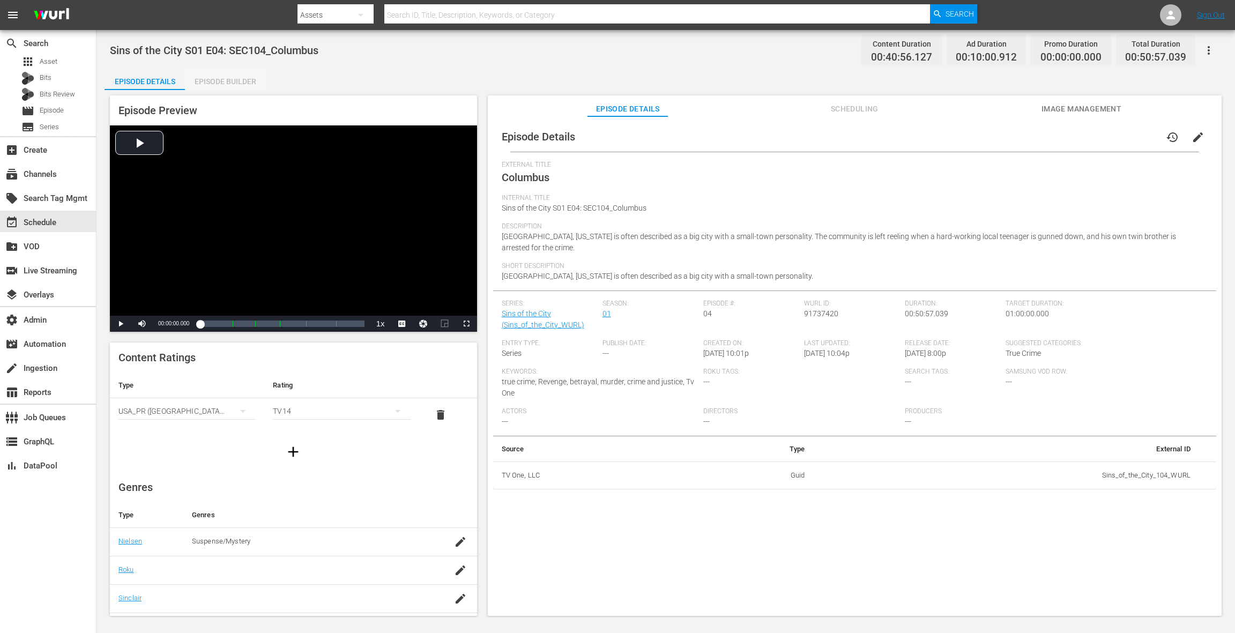
click at [238, 87] on div "Episode Builder" at bounding box center [225, 82] width 80 height 26
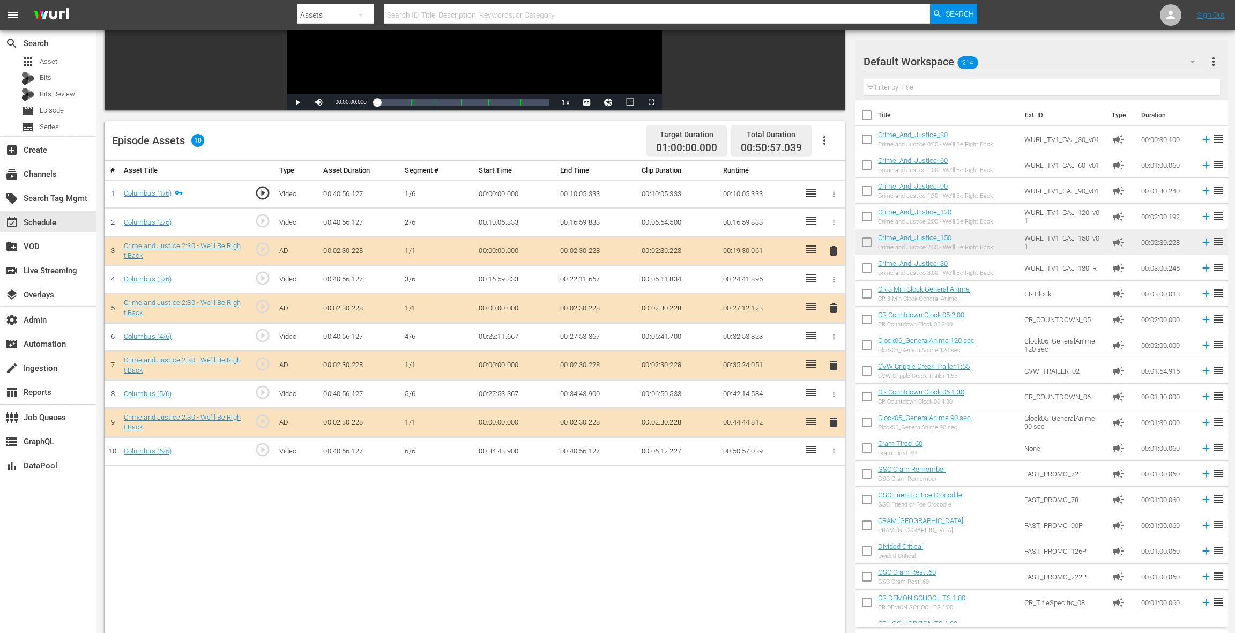
scroll to position [236, 0]
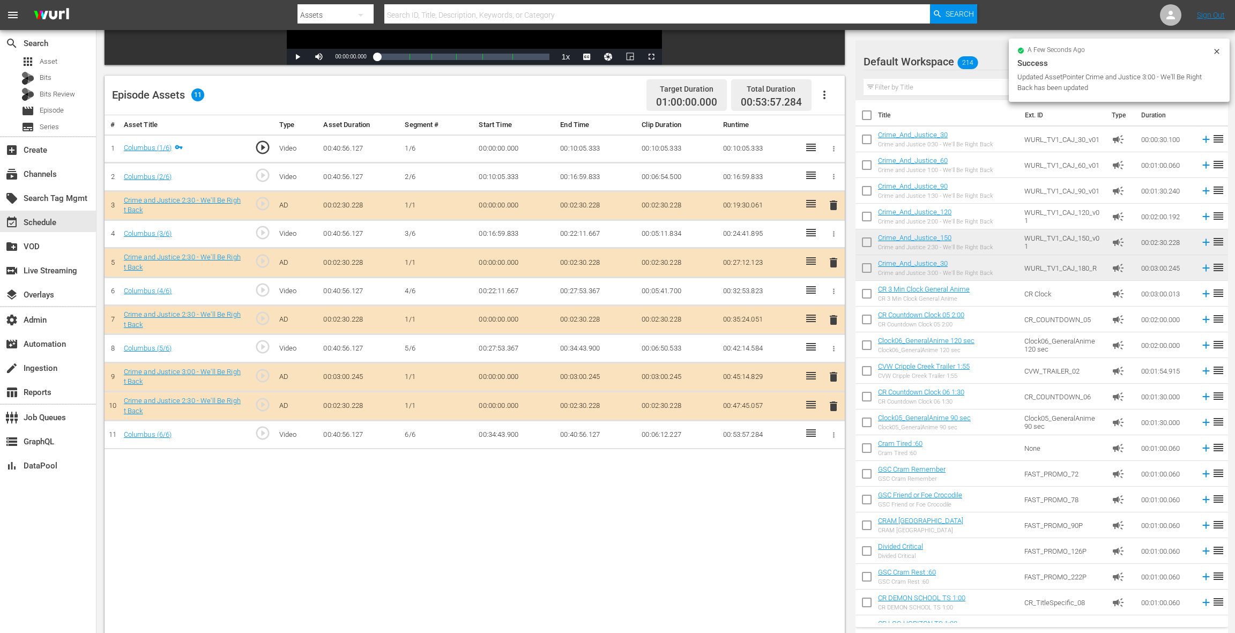
click at [837, 402] on span "delete" at bounding box center [833, 406] width 13 height 13
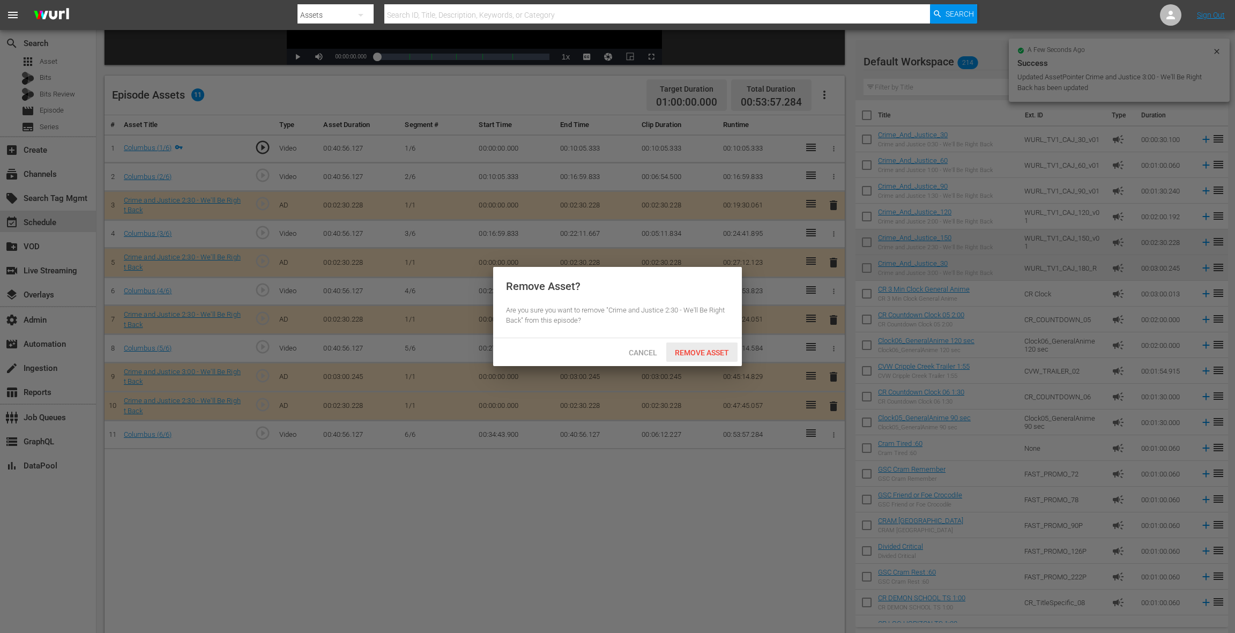
drag, startPoint x: 718, startPoint y: 356, endPoint x: 731, endPoint y: 355, distance: 12.9
click at [717, 356] on span "Remove Asset" at bounding box center [701, 352] width 71 height 9
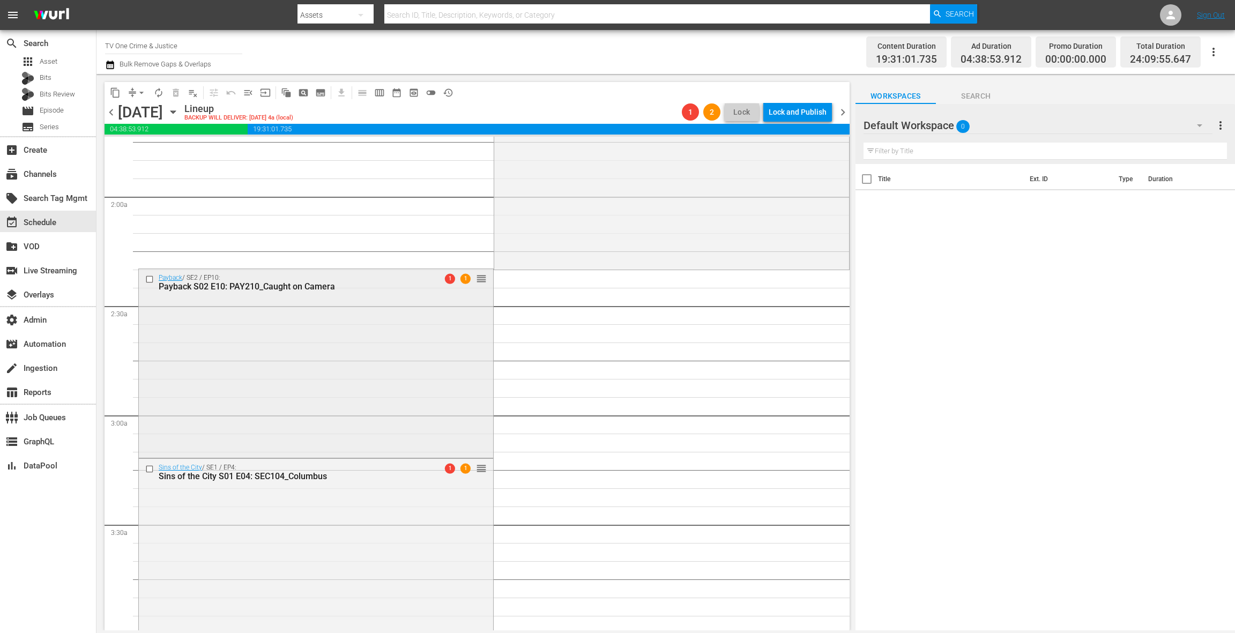
scroll to position [383, 0]
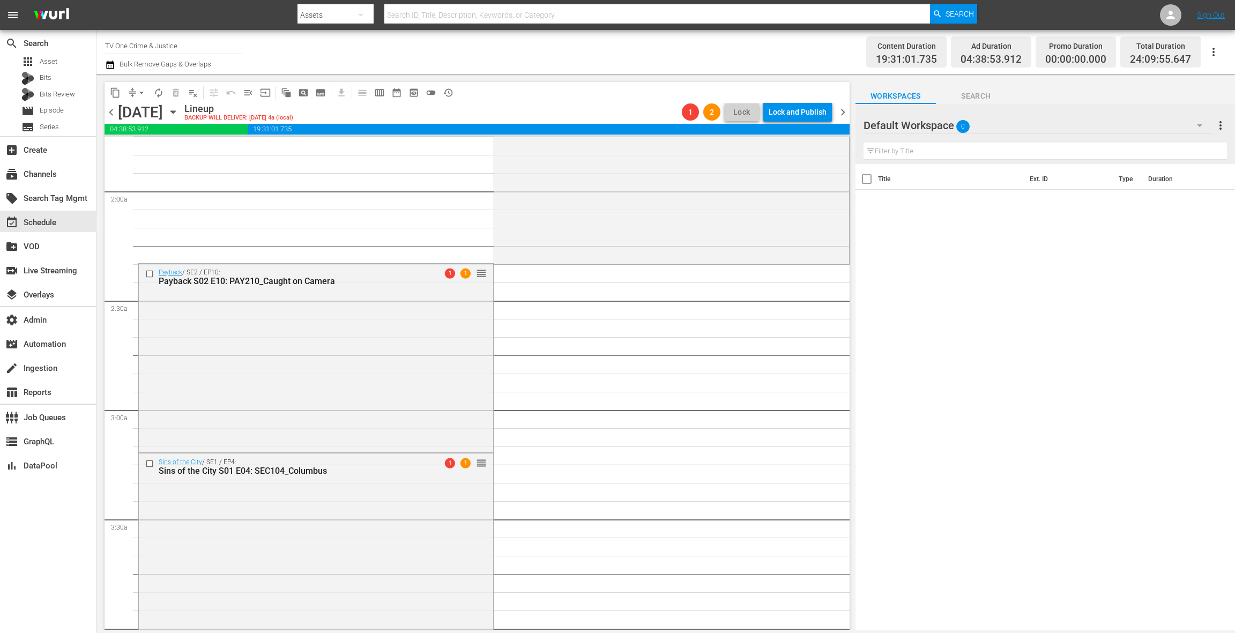
click at [434, 364] on div "Payback / SE2 / EP10: Payback S02 E10: PAY210_Caught on Camera 1 1 reorder" at bounding box center [316, 357] width 354 height 187
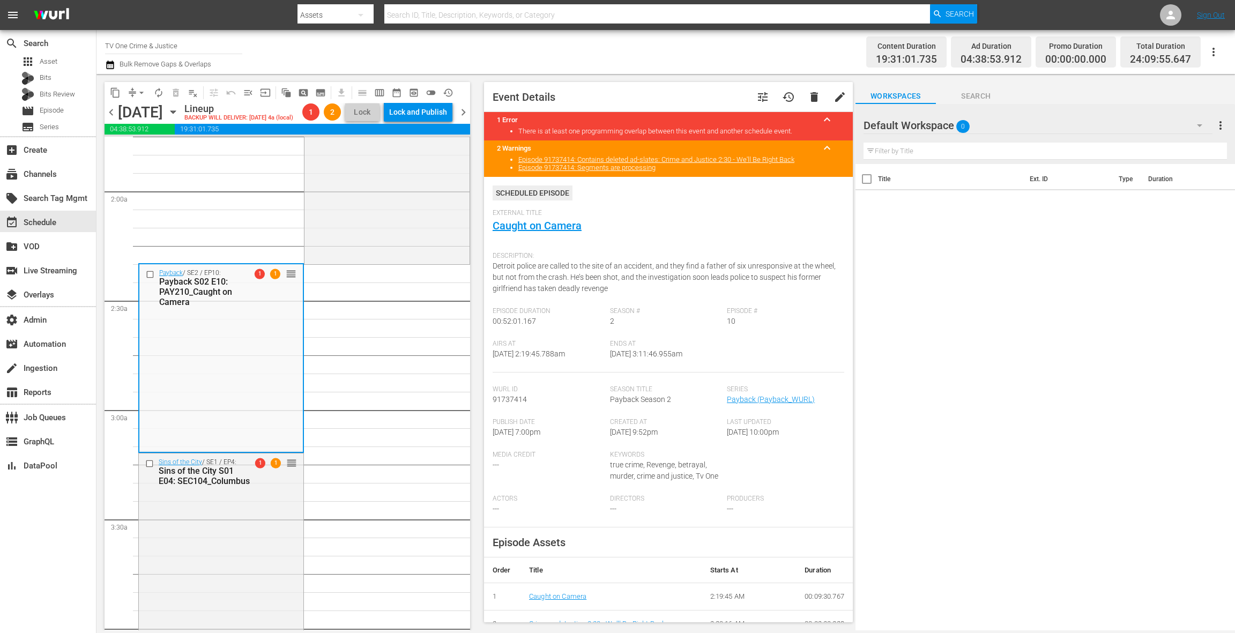
scroll to position [3, 0]
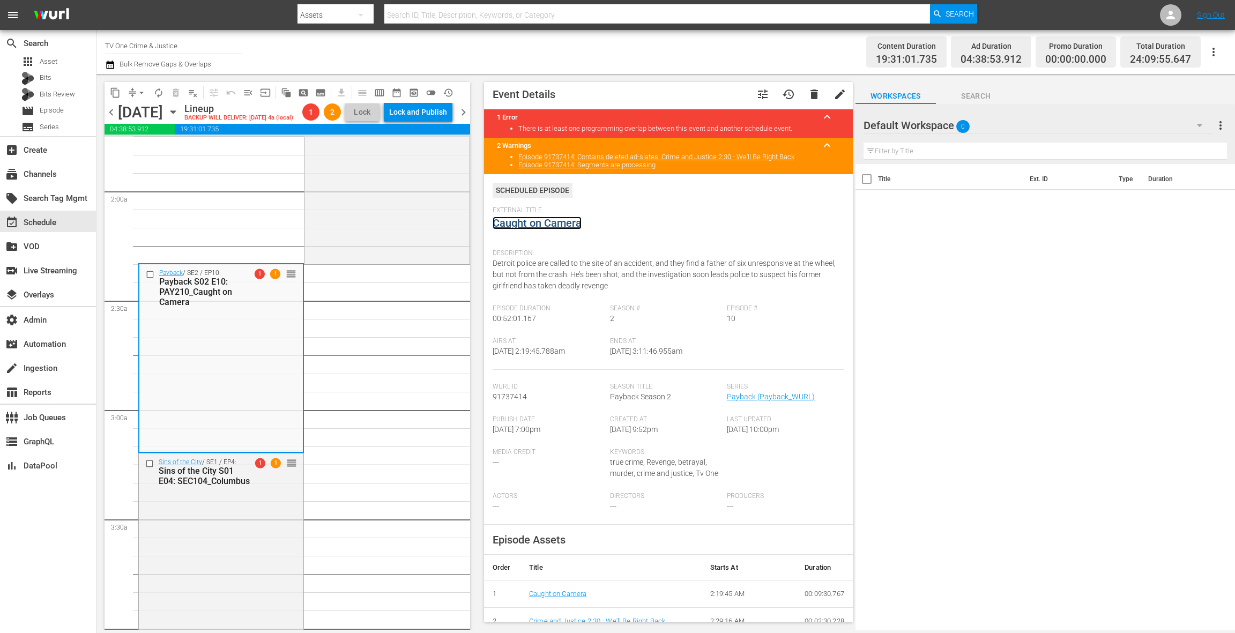
click at [548, 227] on link "Caught on Camera" at bounding box center [537, 223] width 89 height 13
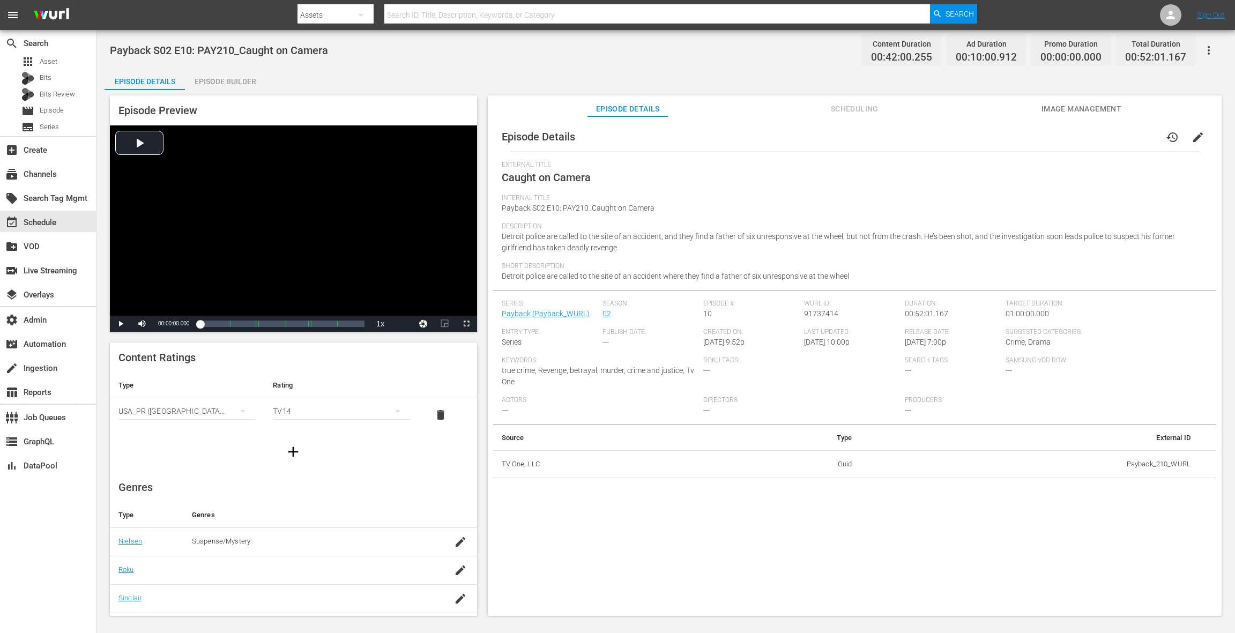
click at [227, 84] on div "Episode Builder" at bounding box center [225, 82] width 80 height 26
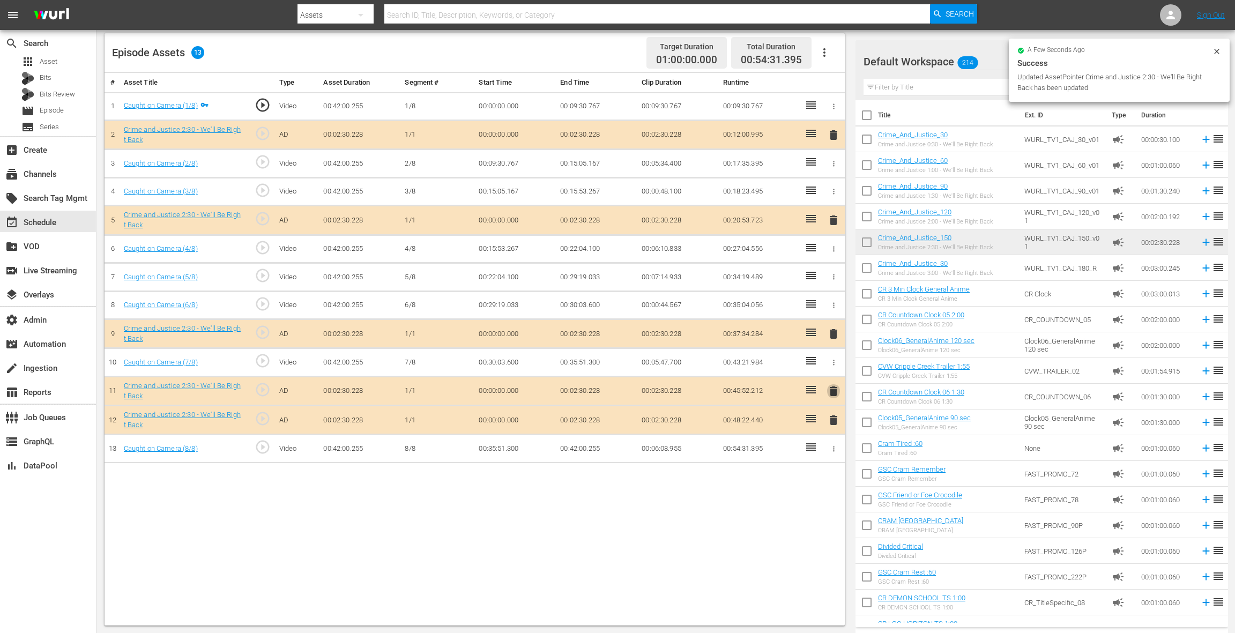
scroll to position [278, 0]
drag, startPoint x: 835, startPoint y: 384, endPoint x: 795, endPoint y: 350, distance: 52.1
click at [834, 386] on span "delete" at bounding box center [833, 392] width 13 height 13
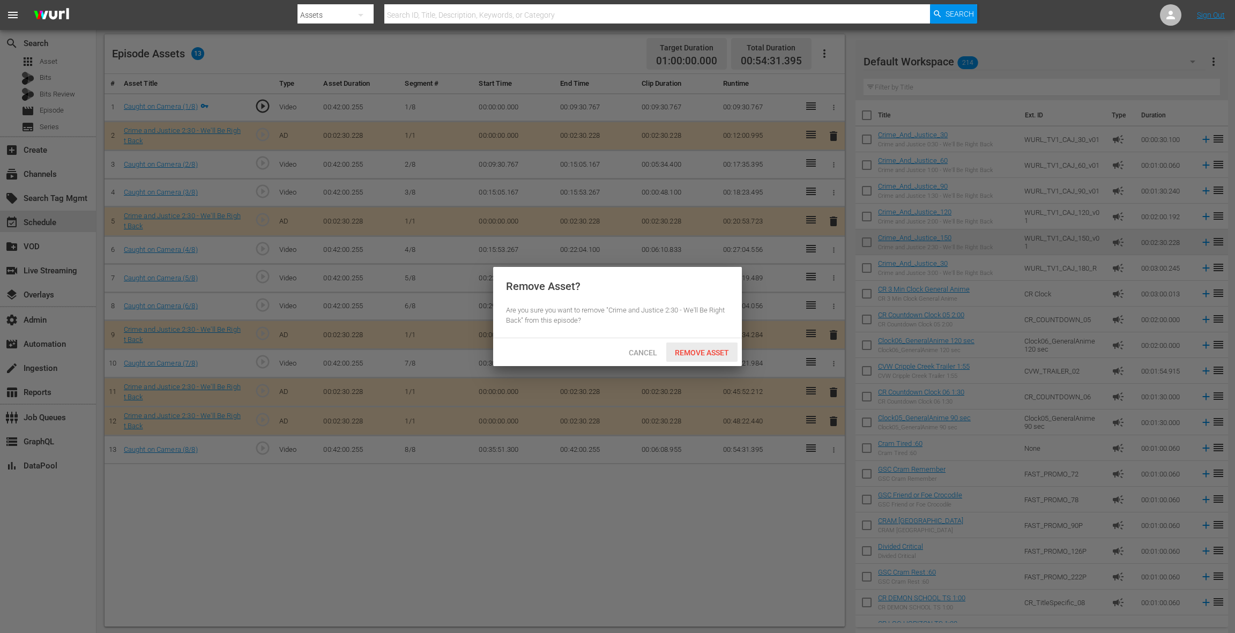
click at [718, 348] on div "Remove Asset" at bounding box center [701, 353] width 71 height 20
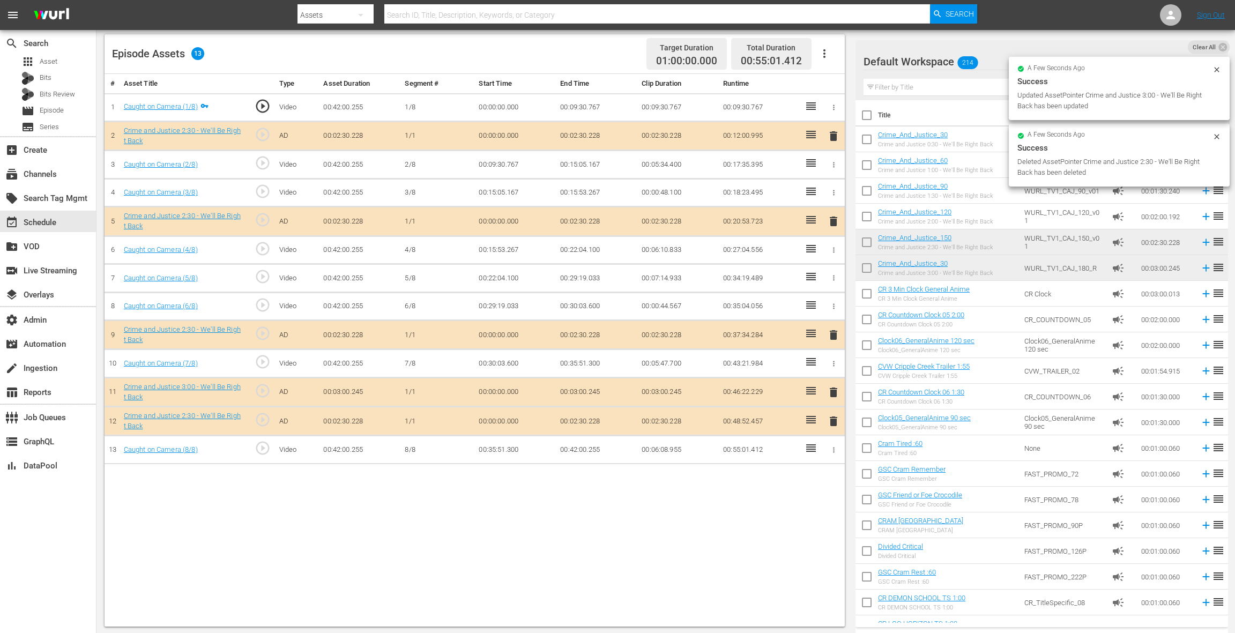
drag, startPoint x: 833, startPoint y: 417, endPoint x: 815, endPoint y: 407, distance: 19.7
click at [831, 416] on span "delete" at bounding box center [833, 421] width 13 height 13
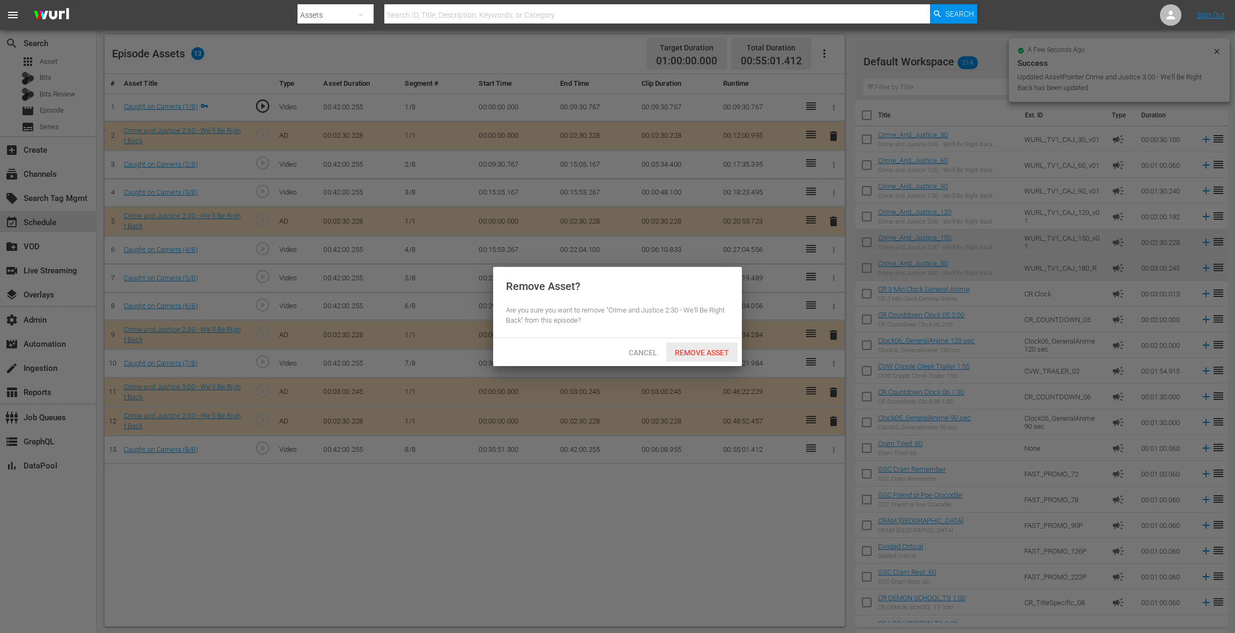
click at [712, 352] on span "Remove Asset" at bounding box center [701, 352] width 71 height 9
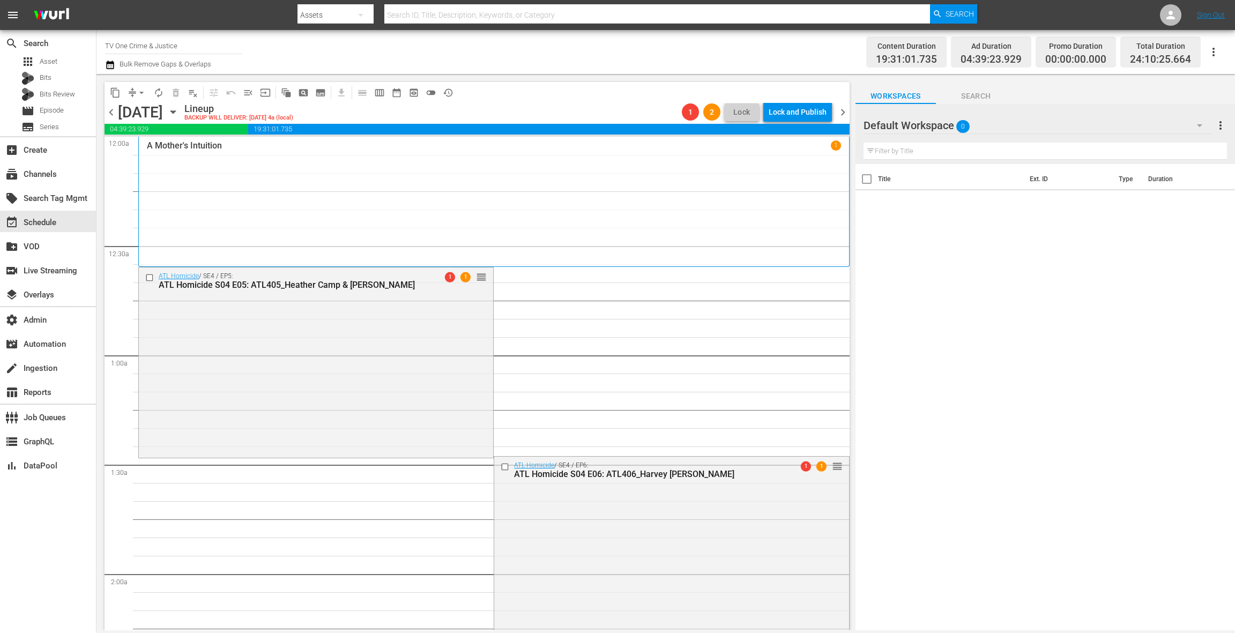
click at [114, 69] on icon "button" at bounding box center [110, 64] width 10 height 13
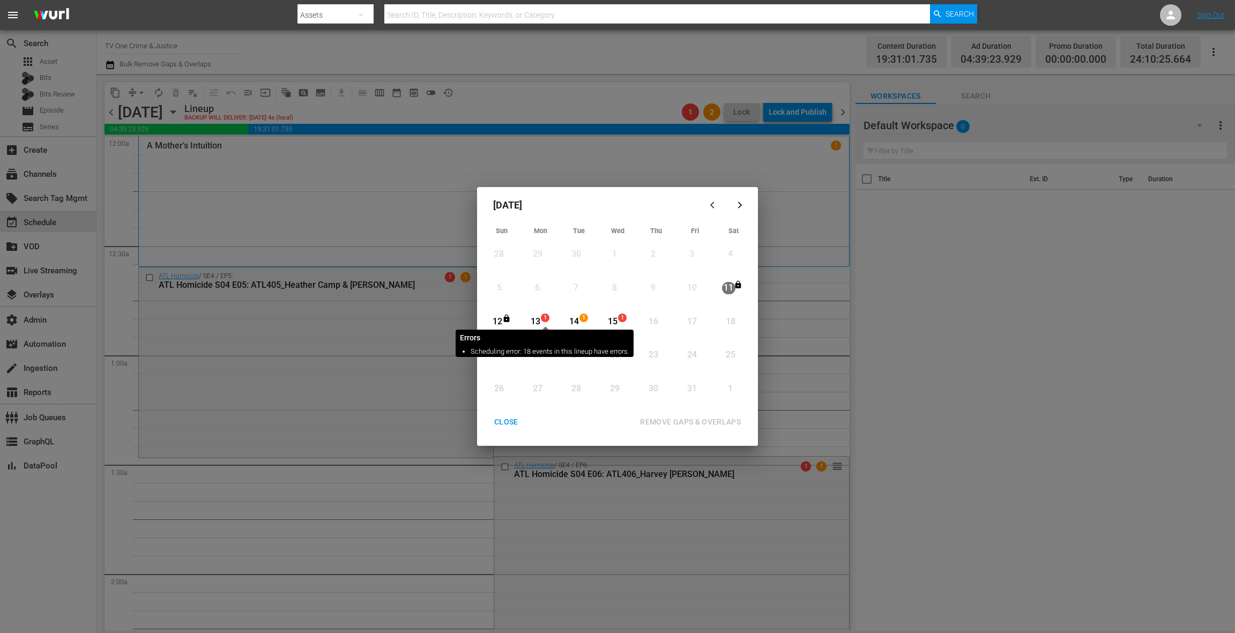
drag, startPoint x: 539, startPoint y: 318, endPoint x: 551, endPoint y: 320, distance: 12.4
click at [538, 318] on div "13" at bounding box center [535, 322] width 13 height 12
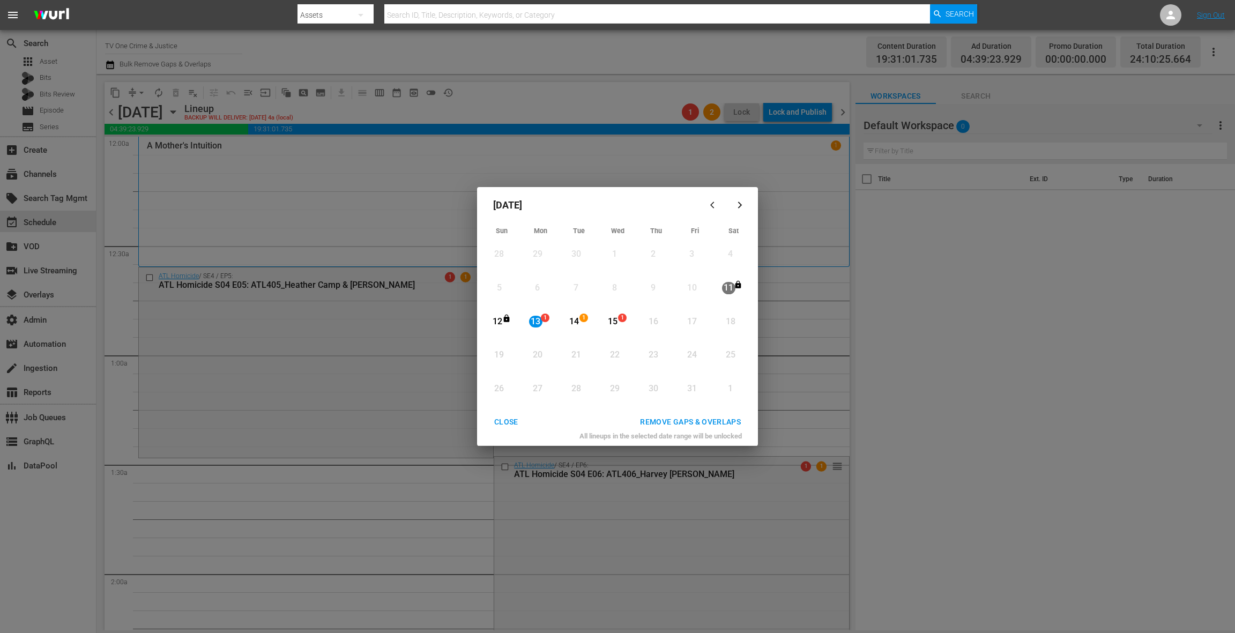
drag, startPoint x: 612, startPoint y: 322, endPoint x: 645, endPoint y: 363, distance: 52.2
click at [612, 322] on div "15" at bounding box center [612, 322] width 13 height 12
click at [667, 418] on div "REMOVE GAPS & OVERLAPS" at bounding box center [691, 421] width 118 height 13
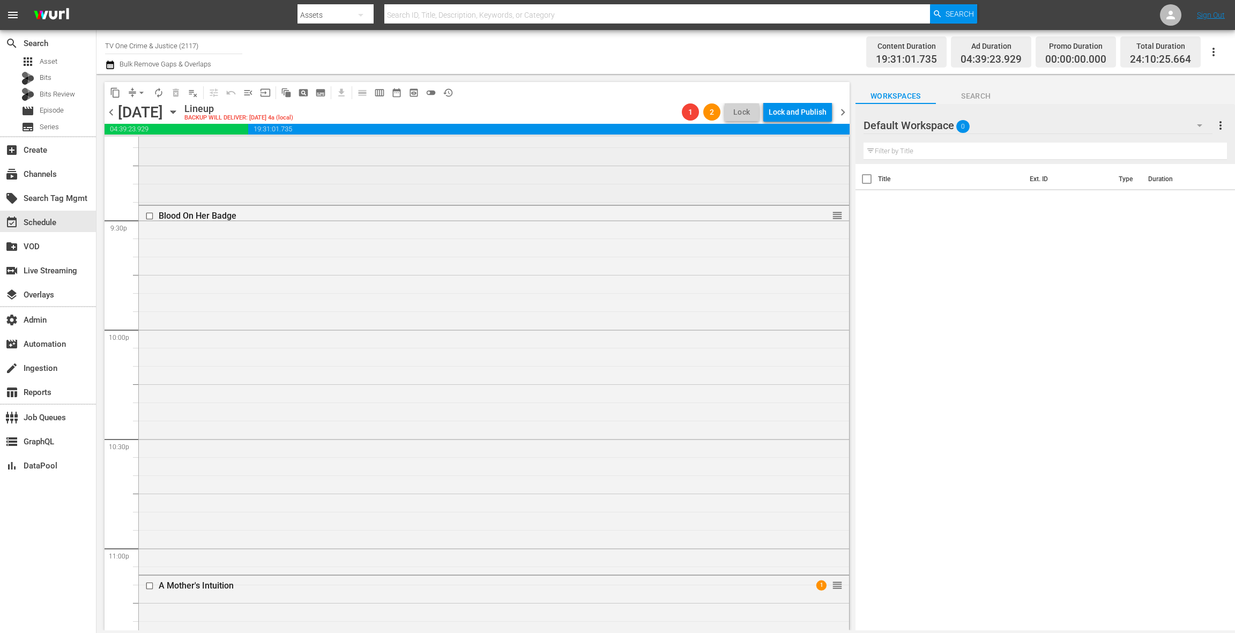
scroll to position [4934, 0]
click at [845, 112] on span "chevron_right" at bounding box center [842, 112] width 13 height 13
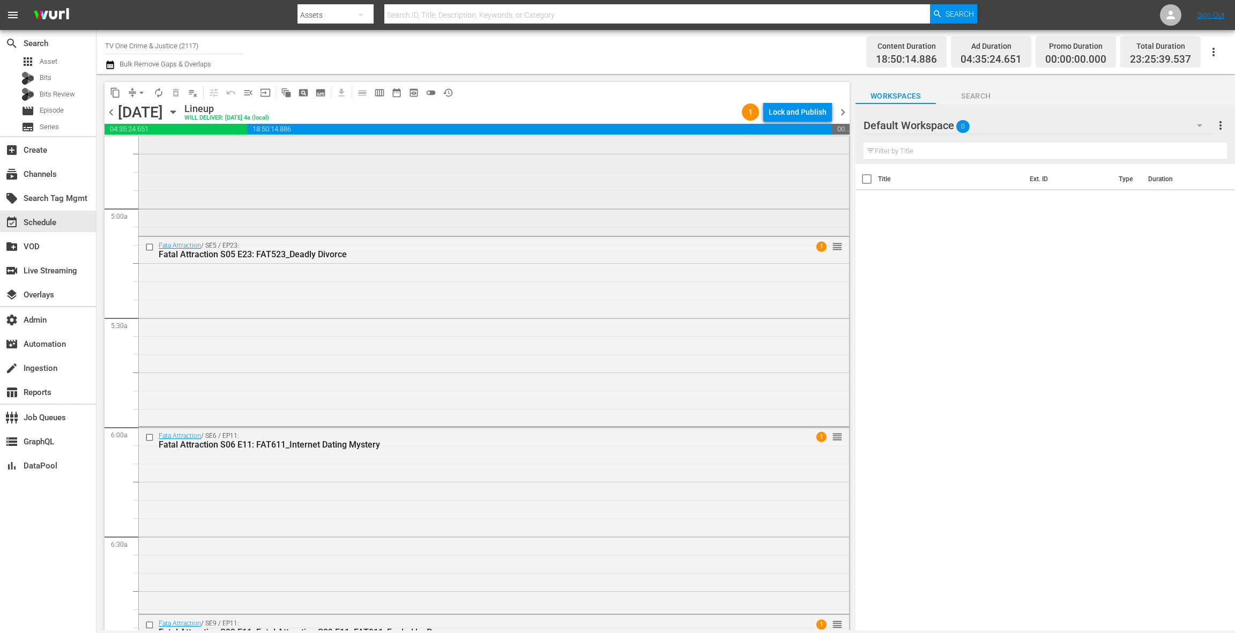
scroll to position [775, 0]
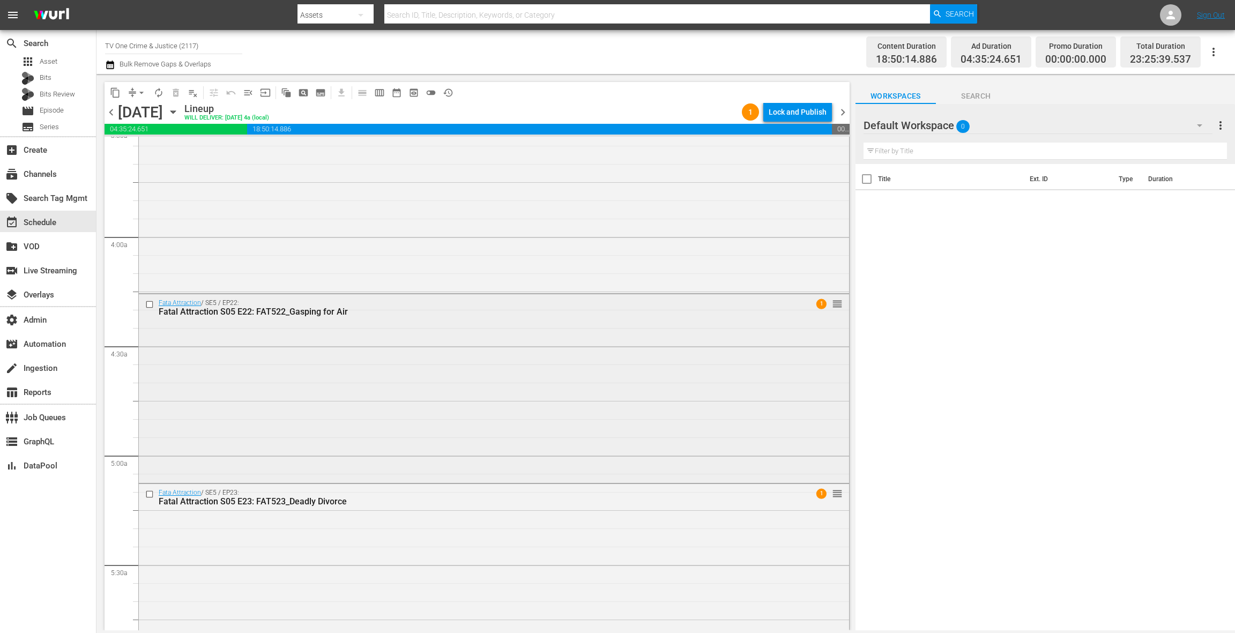
click at [328, 327] on div "Fata Attraction / SE5 / EP22: Fatal Attraction S05 E22: FAT522_Gasping for Air …" at bounding box center [494, 387] width 710 height 187
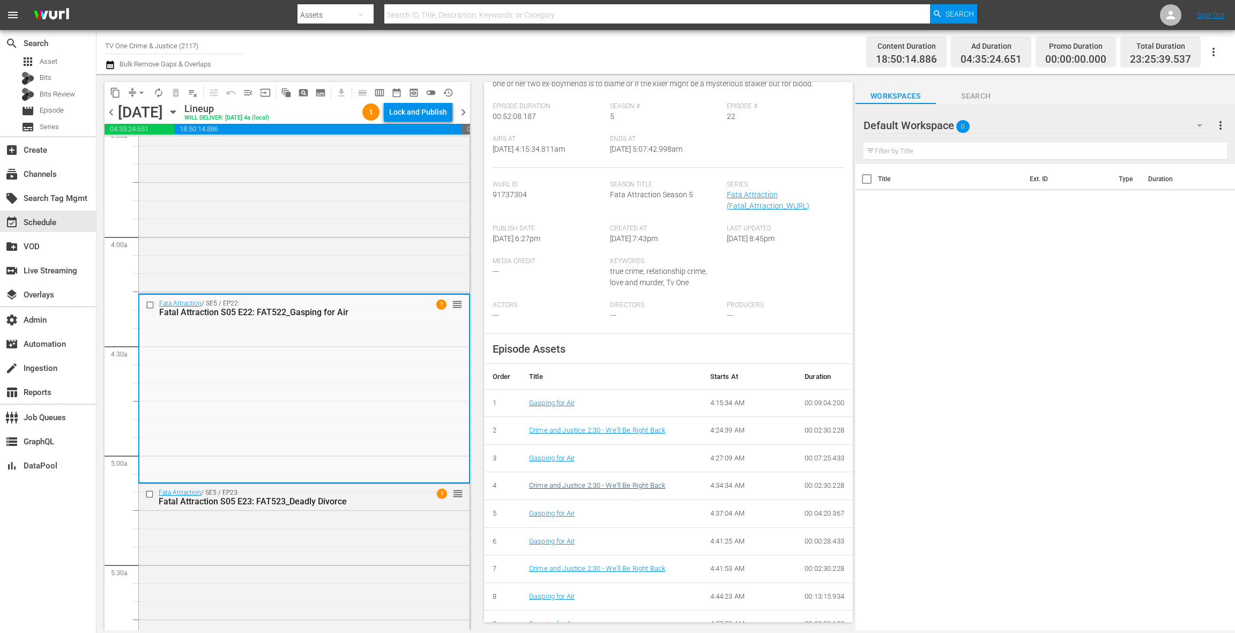
scroll to position [254, 0]
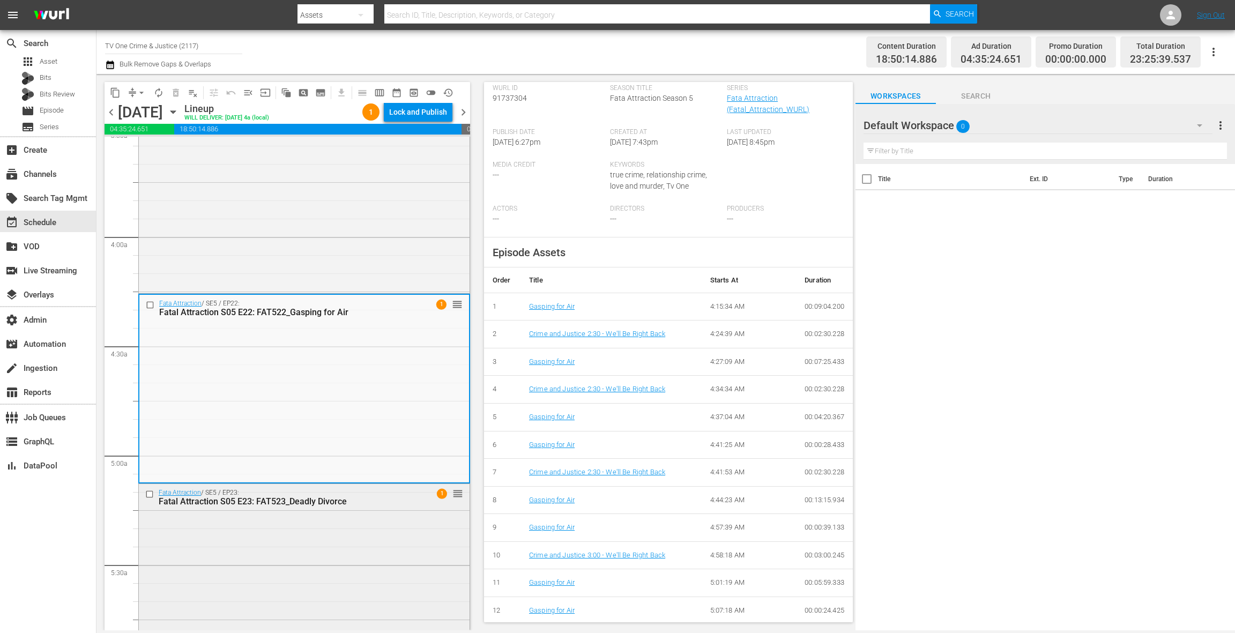
click at [367, 537] on div "Fata Attraction / SE5 / EP23: Fatal Attraction S05 E23: FAT523_Deadly Divorce 1…" at bounding box center [304, 577] width 331 height 187
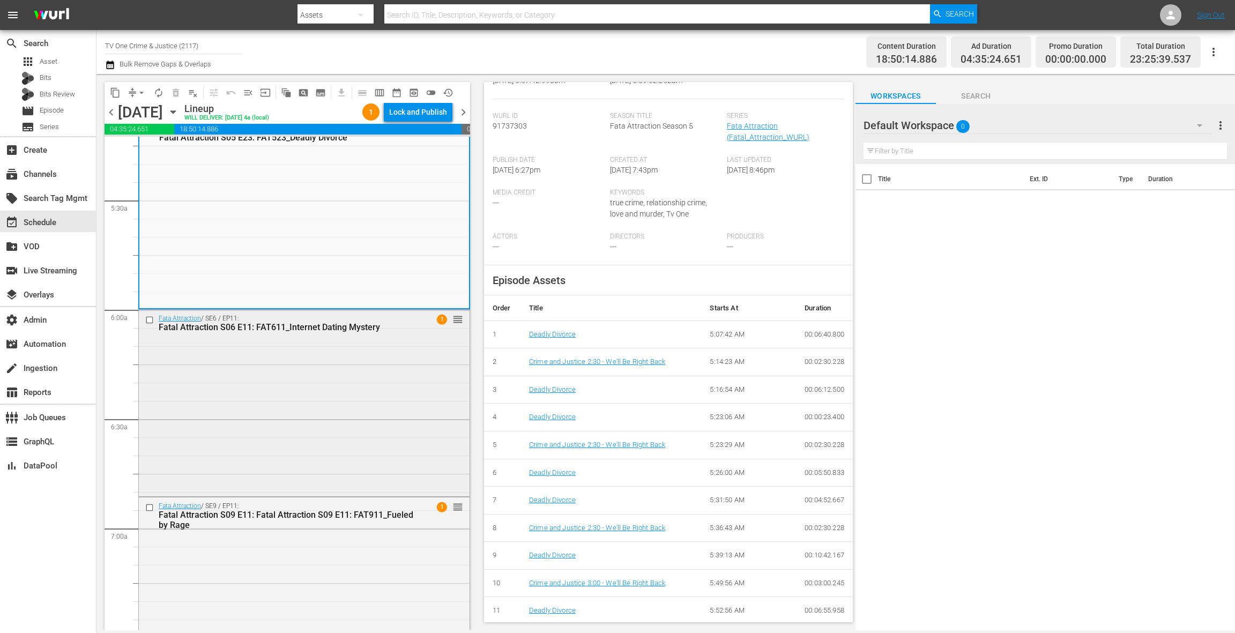
scroll to position [1159, 0]
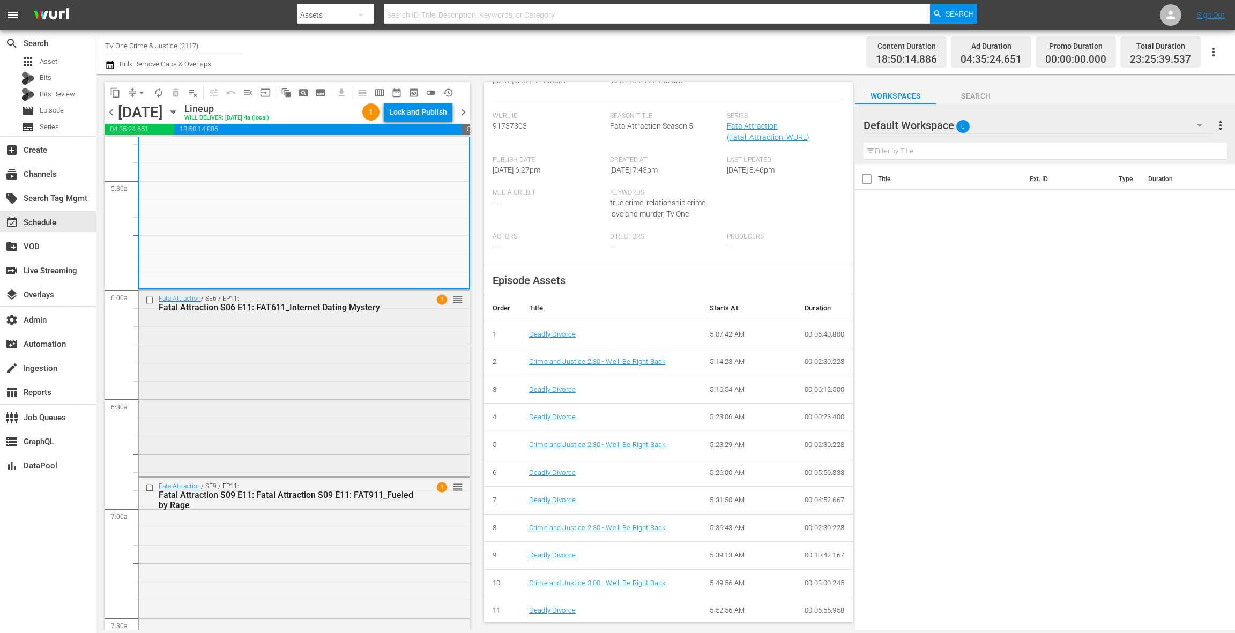
click at [296, 377] on div "Fata Attraction / SE6 / EP11: Fatal Attraction S06 E11: FAT611_Internet Dating …" at bounding box center [304, 382] width 331 height 185
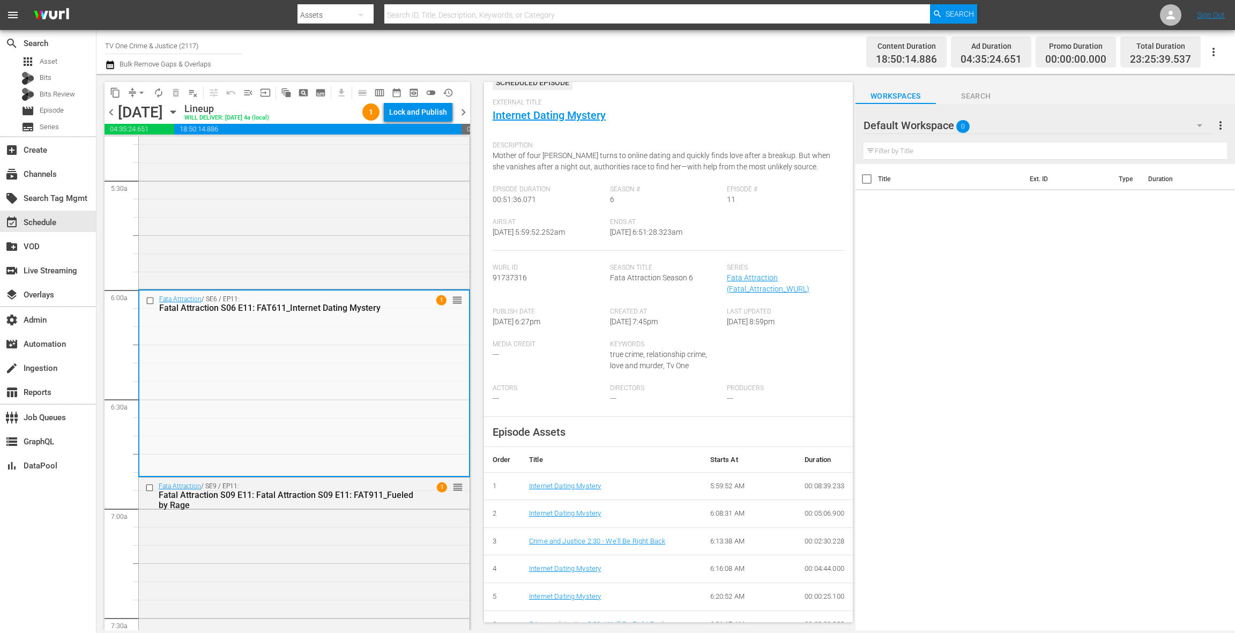
scroll to position [0, 0]
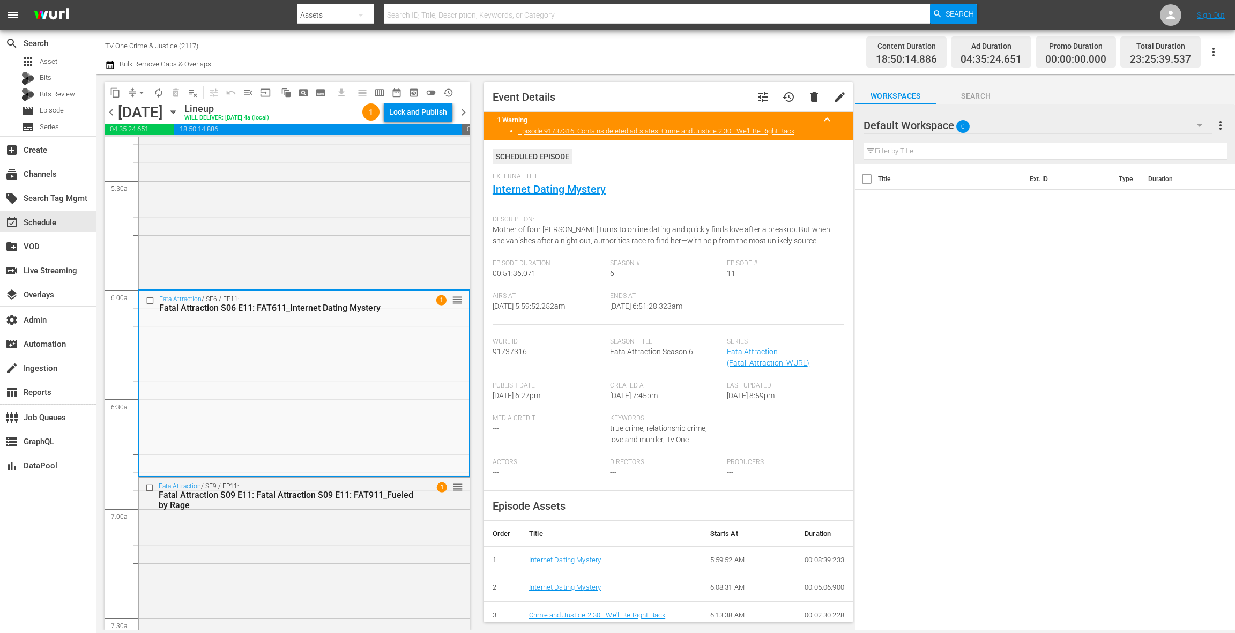
click at [550, 196] on div "External Title Internet Dating Mystery" at bounding box center [669, 192] width 352 height 38
click at [545, 190] on link "Internet Dating Mystery" at bounding box center [549, 189] width 113 height 13
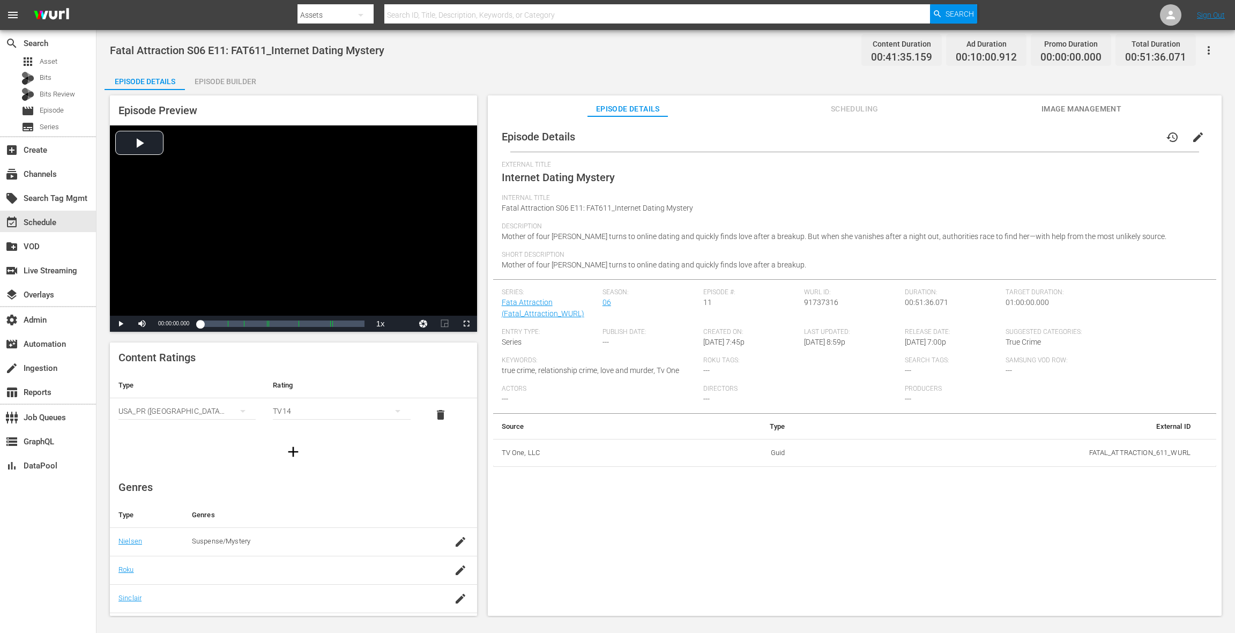
drag, startPoint x: 224, startPoint y: 86, endPoint x: 254, endPoint y: 109, distance: 37.8
click at [224, 86] on div "Episode Builder" at bounding box center [225, 82] width 80 height 26
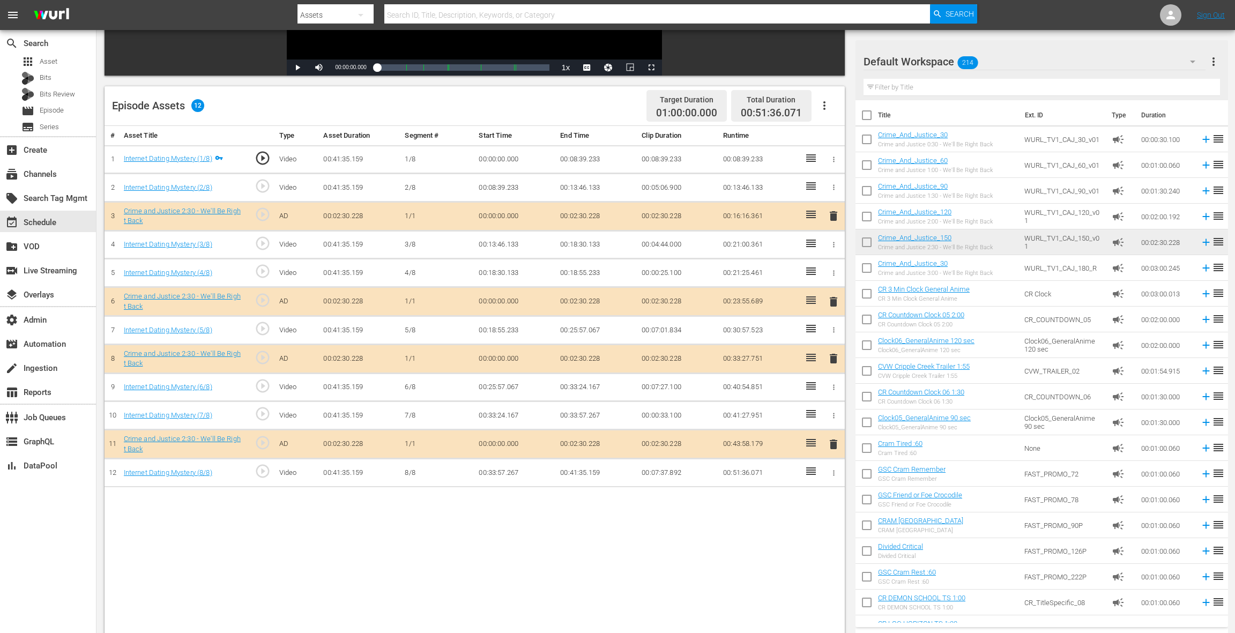
scroll to position [272, 0]
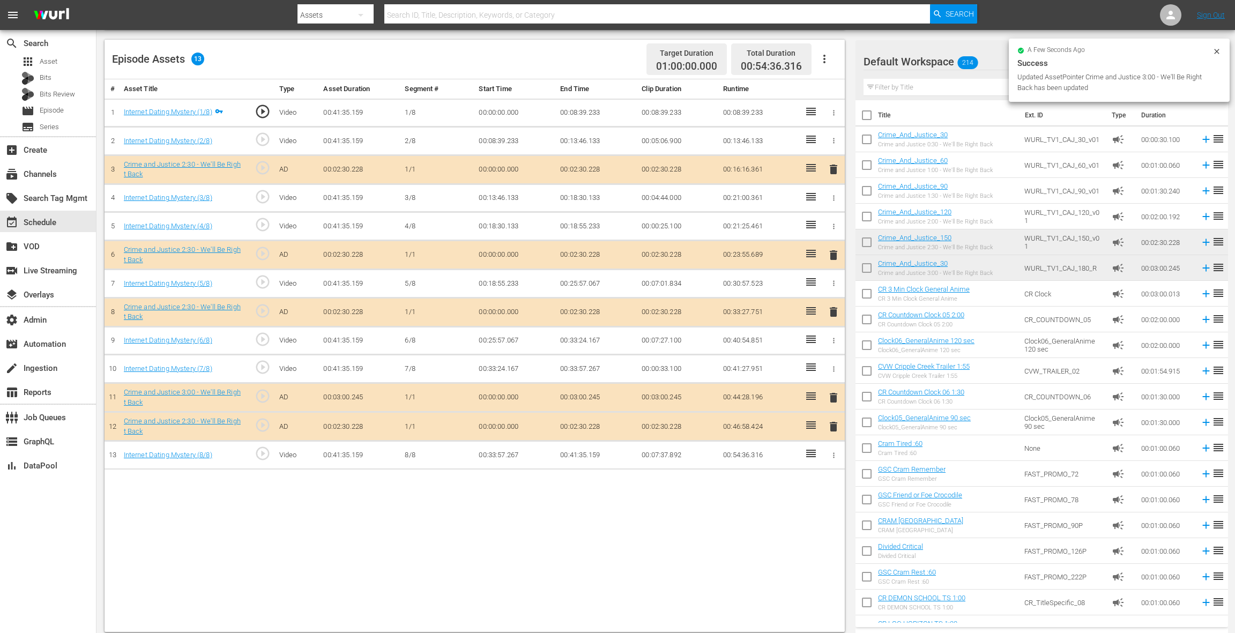
click at [834, 425] on span "delete" at bounding box center [833, 426] width 13 height 13
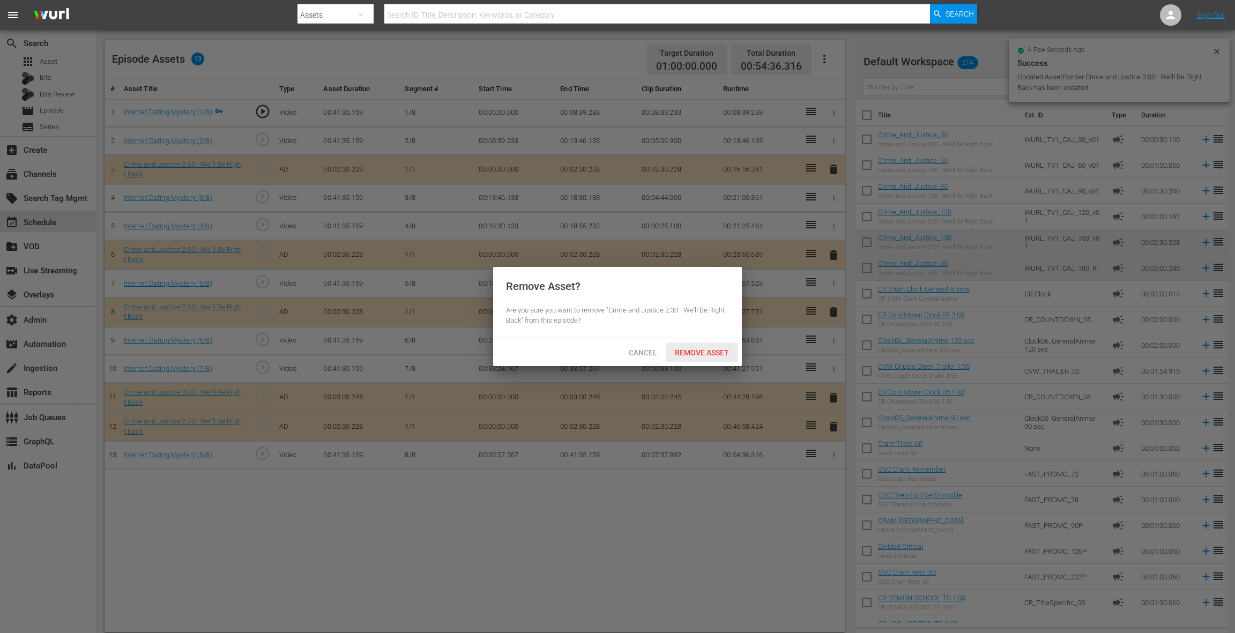
click at [711, 353] on span "Remove Asset" at bounding box center [701, 352] width 71 height 9
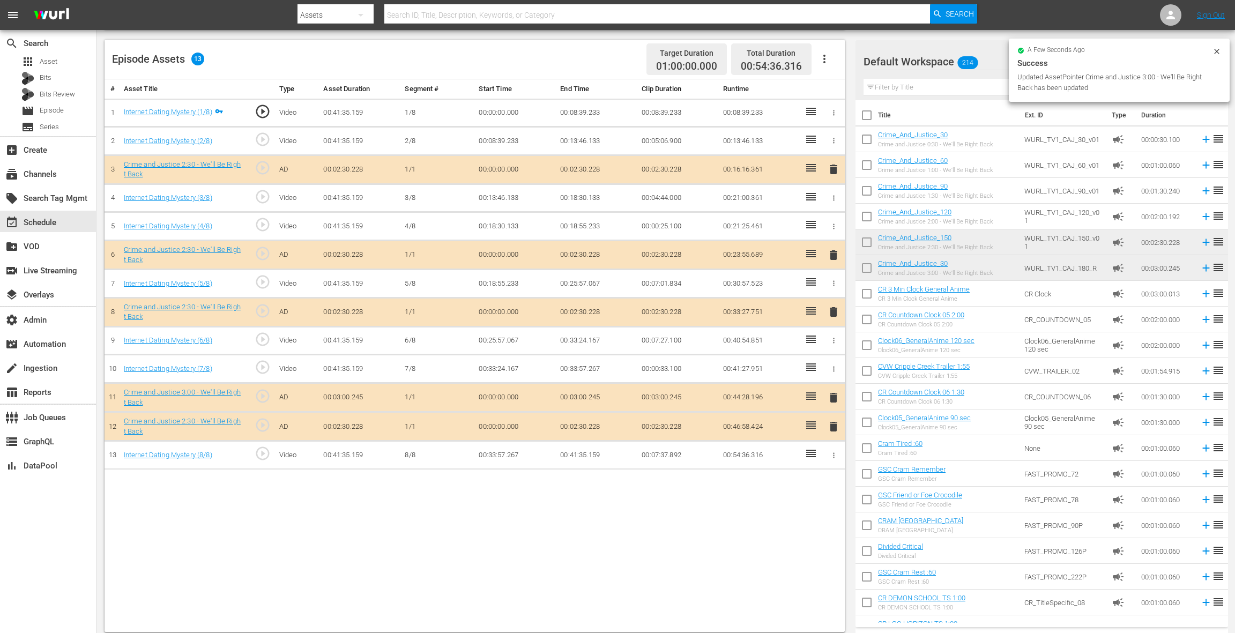
scroll to position [269, 0]
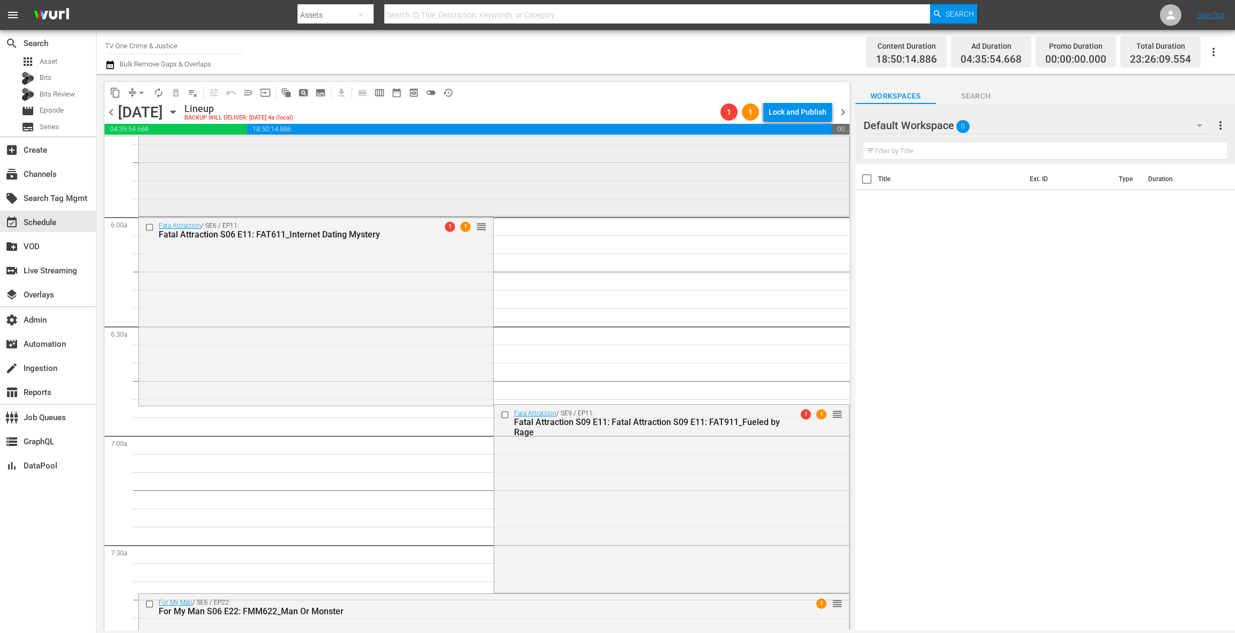
scroll to position [1356, 0]
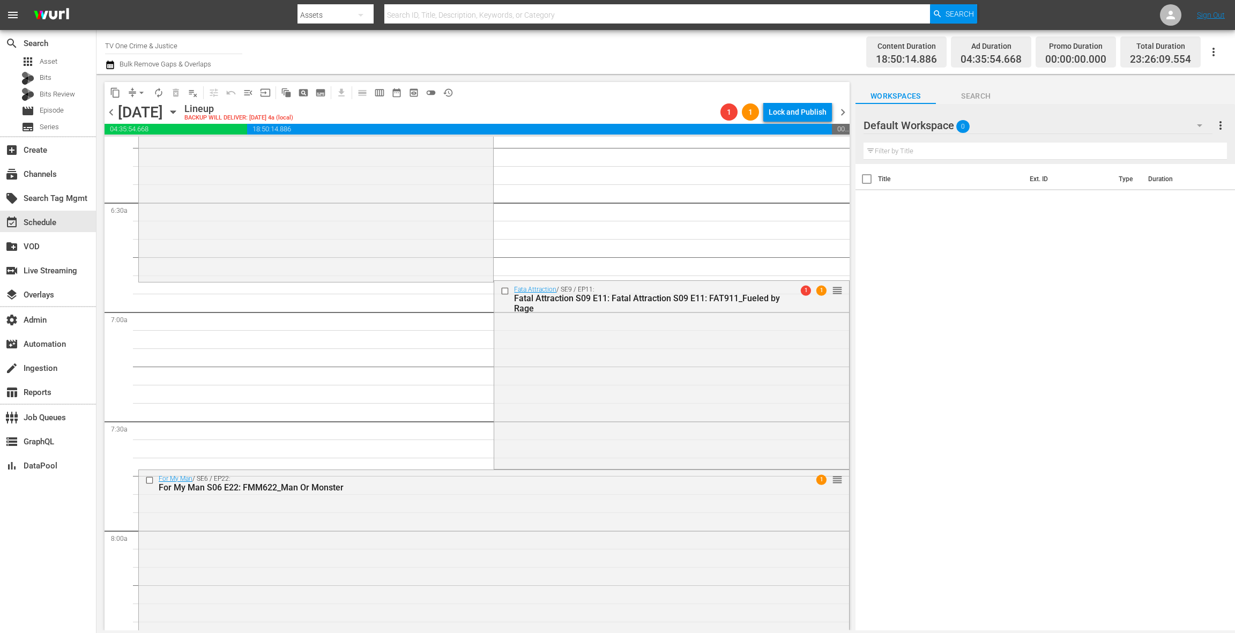
click at [610, 359] on div "Fata Attraction / SE9 / EP11: Fatal Attraction S09 E11: Fatal Attraction S09 E1…" at bounding box center [671, 374] width 354 height 186
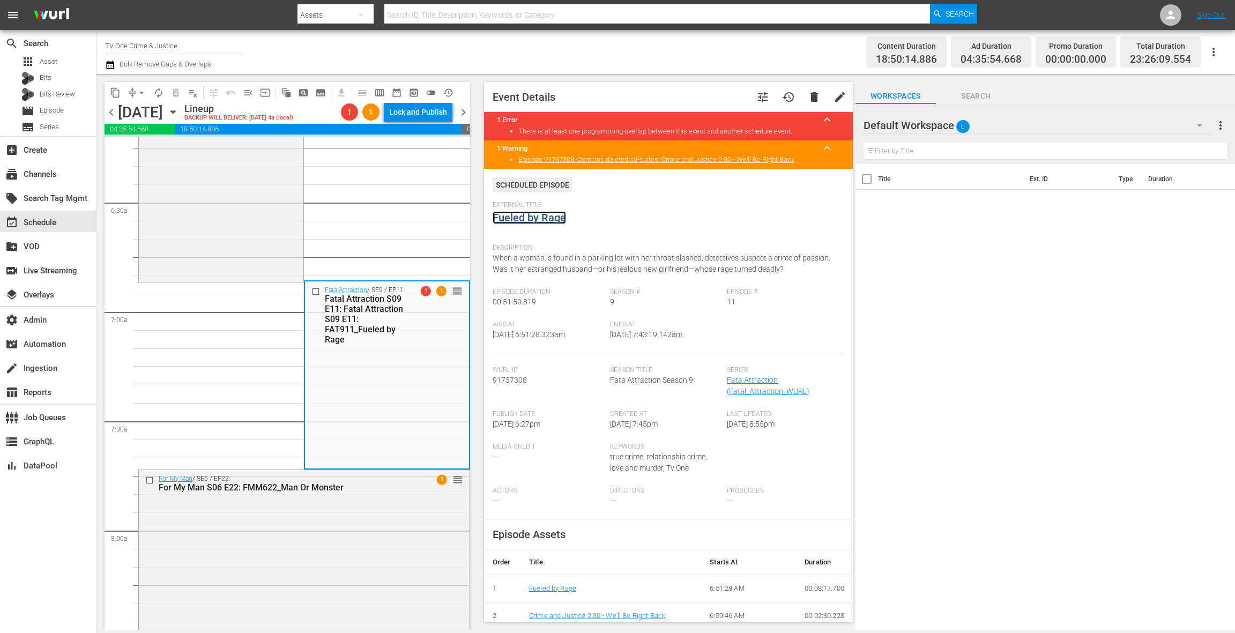
click at [536, 221] on link "Fueled by Rage" at bounding box center [529, 217] width 73 height 13
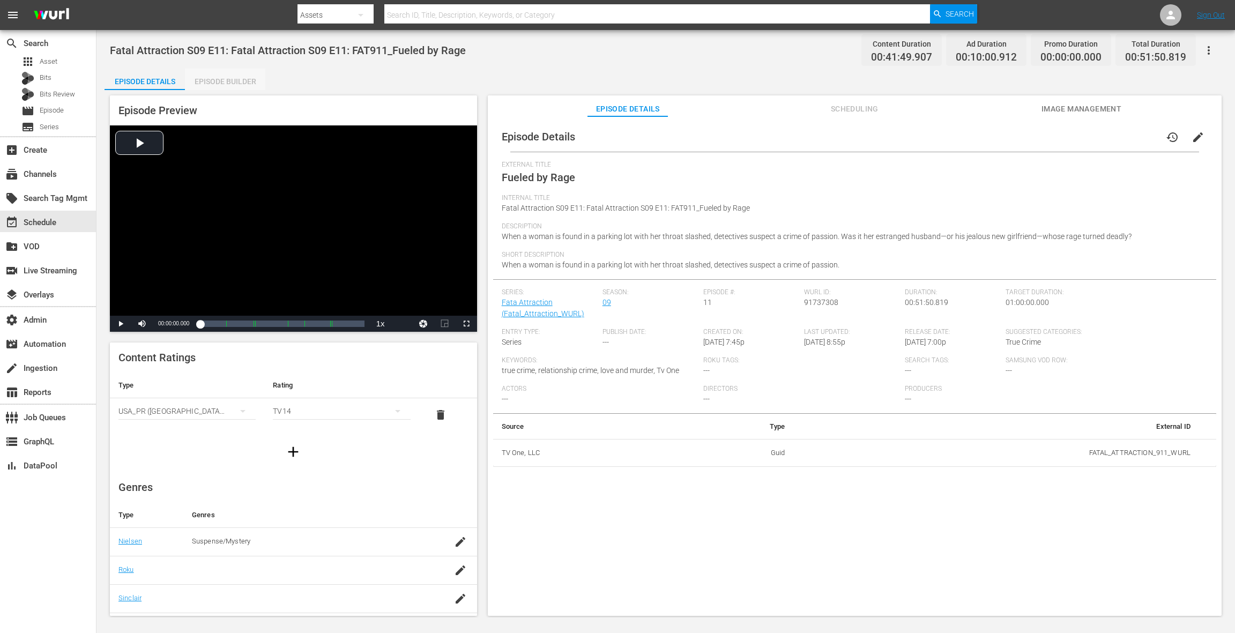
drag, startPoint x: 224, startPoint y: 83, endPoint x: 452, endPoint y: 243, distance: 278.3
click at [224, 83] on div "Episode Builder" at bounding box center [225, 82] width 80 height 26
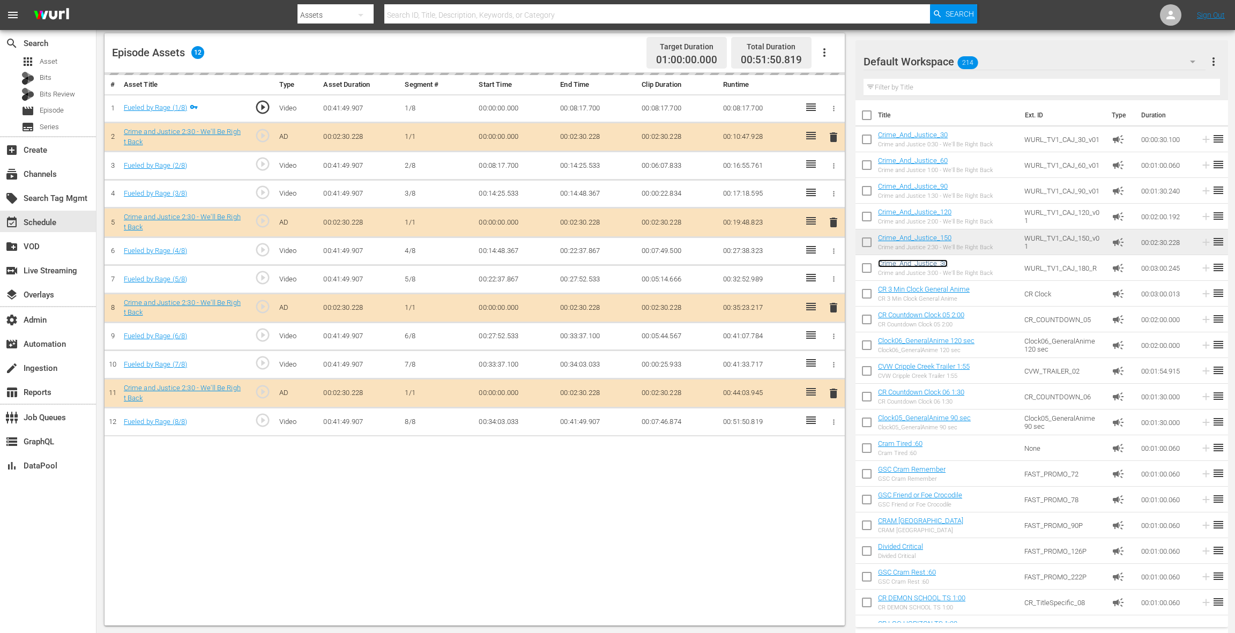
scroll to position [276, 0]
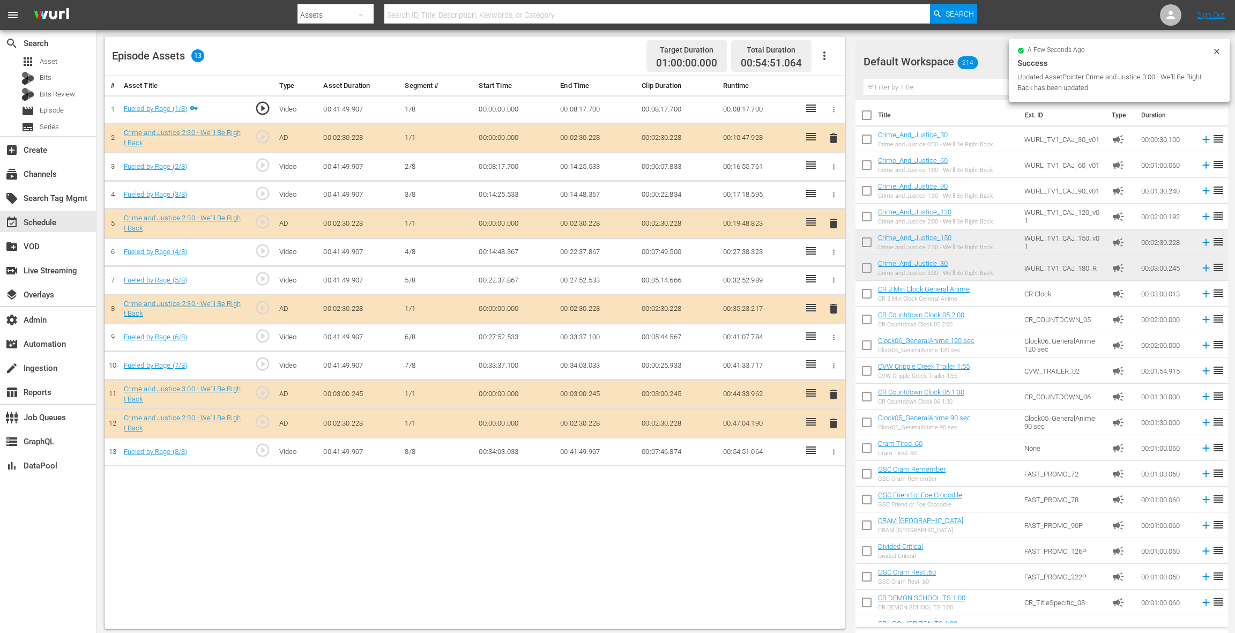
click at [831, 417] on span "delete" at bounding box center [833, 423] width 13 height 13
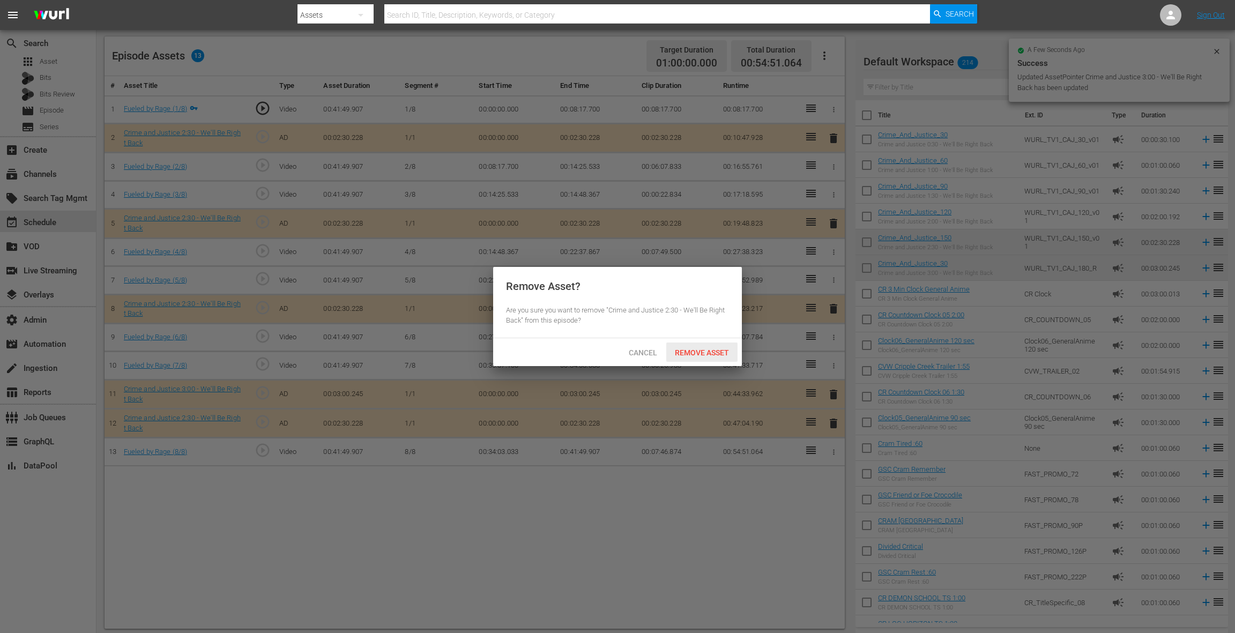
click at [714, 353] on span "Remove Asset" at bounding box center [701, 352] width 71 height 9
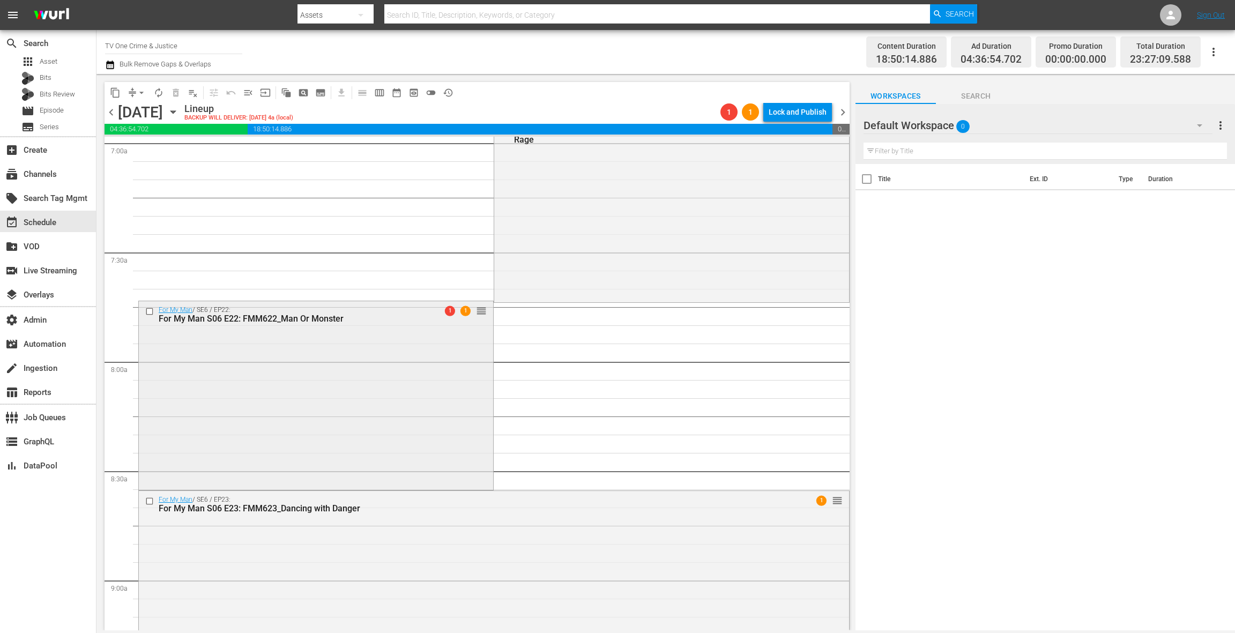
scroll to position [1555, 0]
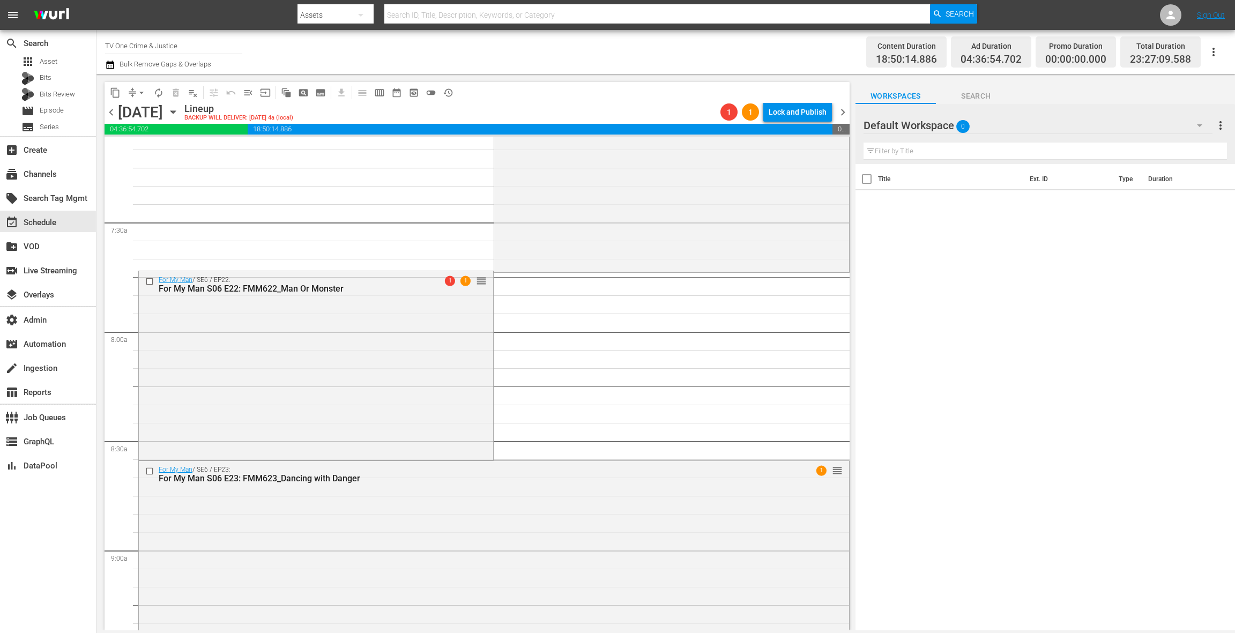
click at [429, 395] on div "For My Man / SE6 / EP22: For My Man S06 E22: FMM622_Man Or Monster 1 1 reorder" at bounding box center [316, 364] width 354 height 187
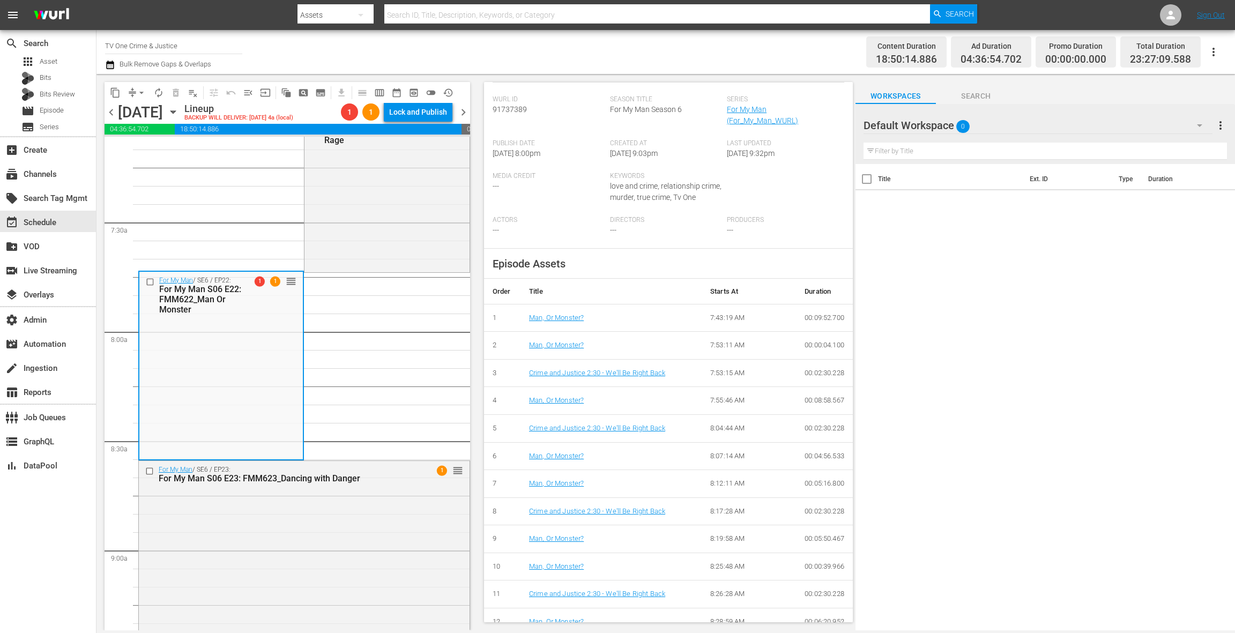
scroll to position [0, 0]
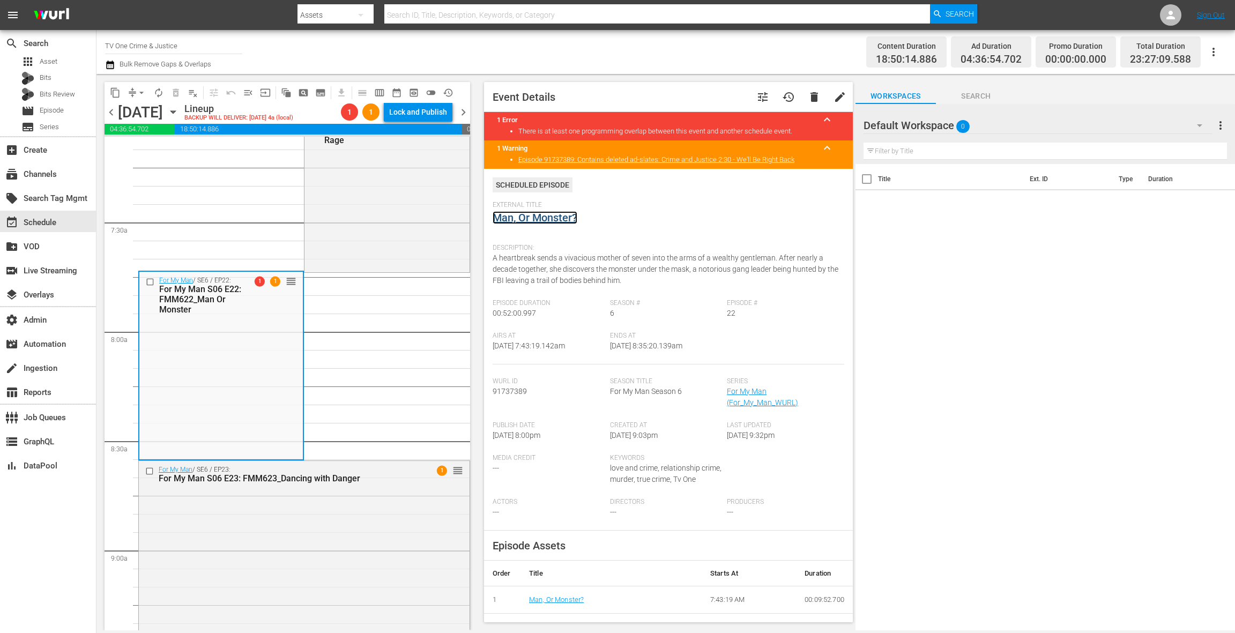
click at [523, 216] on link "Man, Or Monster?" at bounding box center [535, 217] width 85 height 13
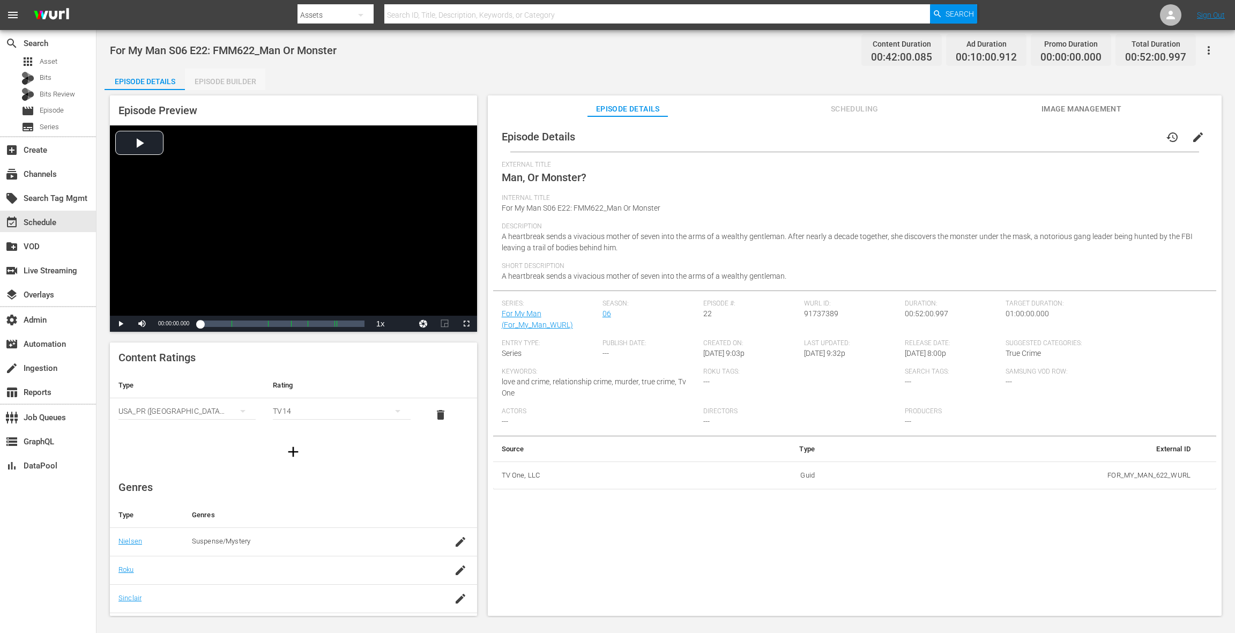
click at [243, 83] on div "Episode Builder" at bounding box center [225, 82] width 80 height 26
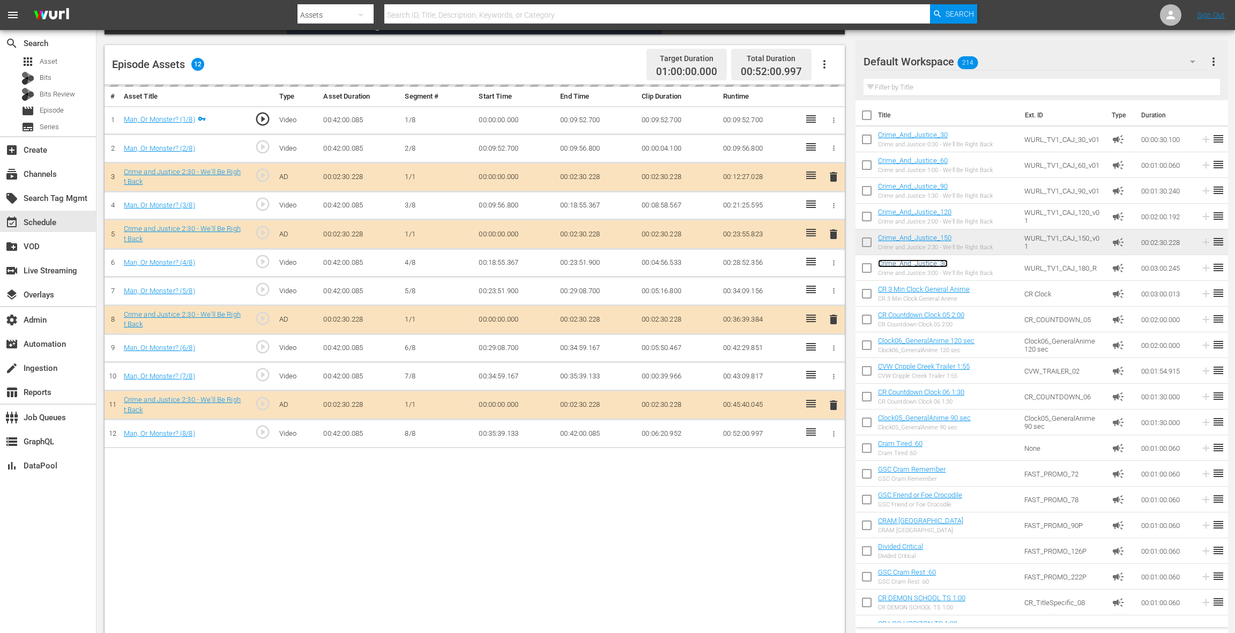
scroll to position [268, 0]
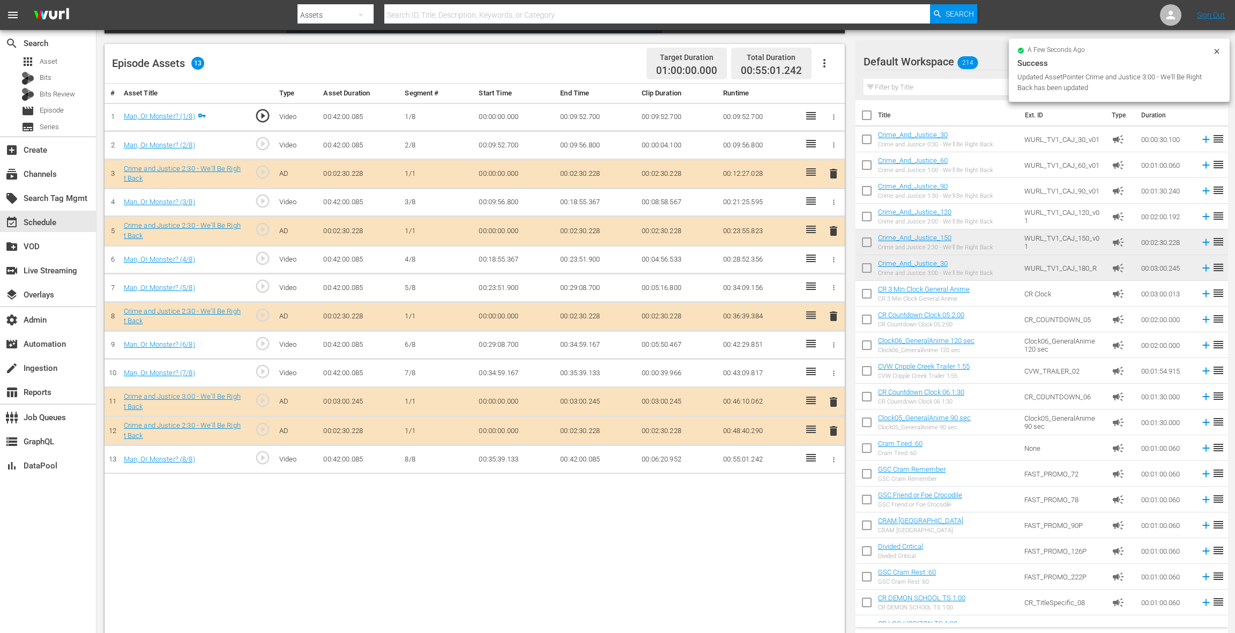
click at [839, 426] on span "delete" at bounding box center [833, 431] width 13 height 13
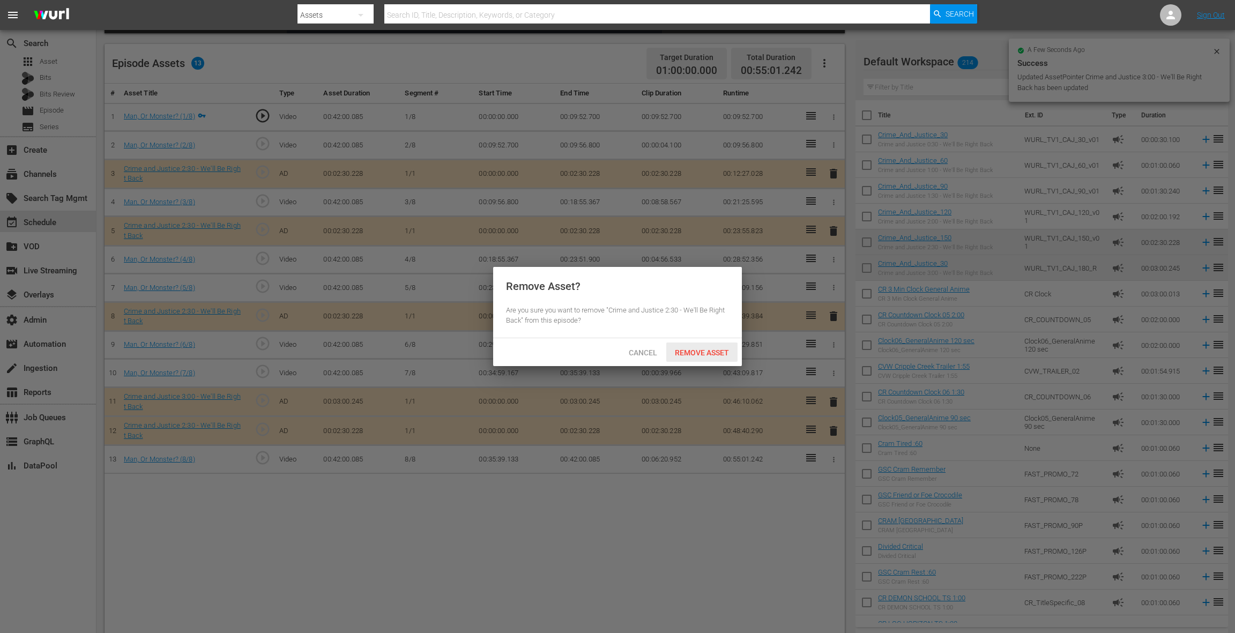
click at [703, 353] on span "Remove Asset" at bounding box center [701, 352] width 71 height 9
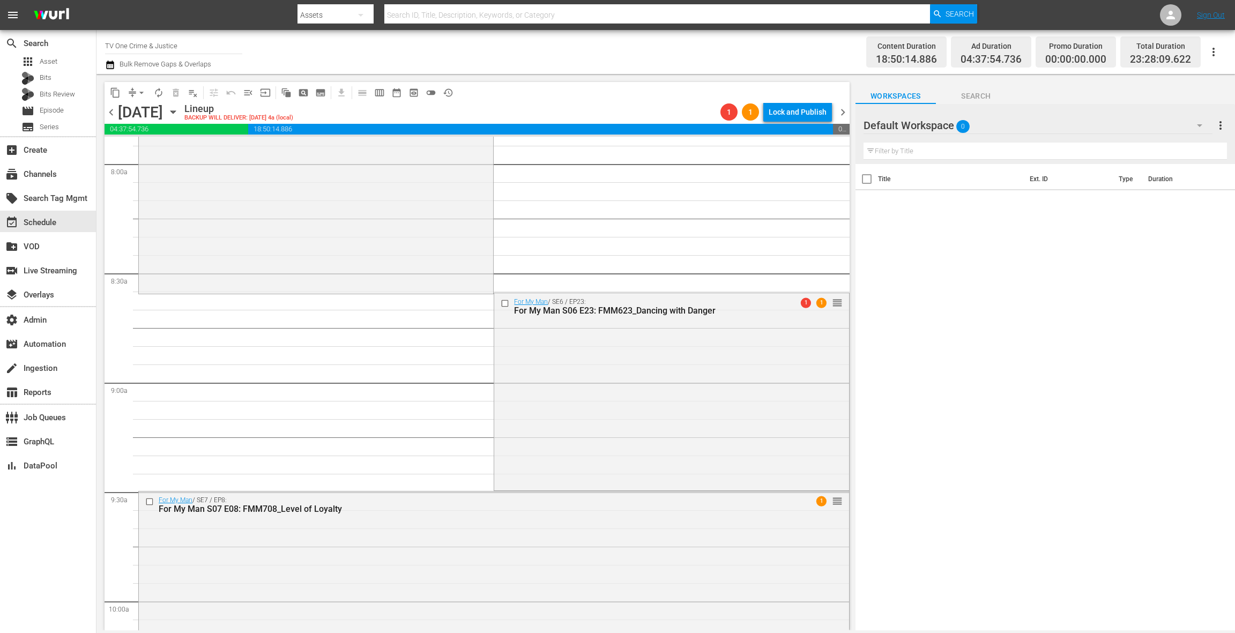
scroll to position [1763, 0]
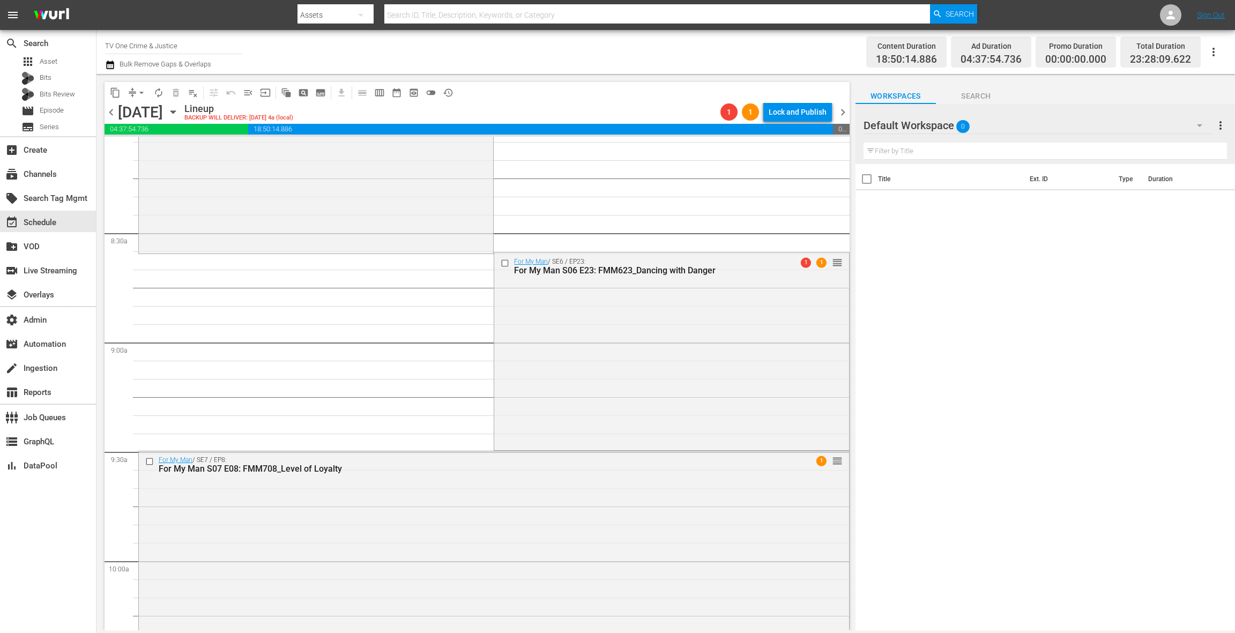
click at [554, 333] on div "For My Man / SE6 / EP23: For My Man S06 E23: FMM623_Dancing with Danger 1 1 reo…" at bounding box center [671, 351] width 354 height 196
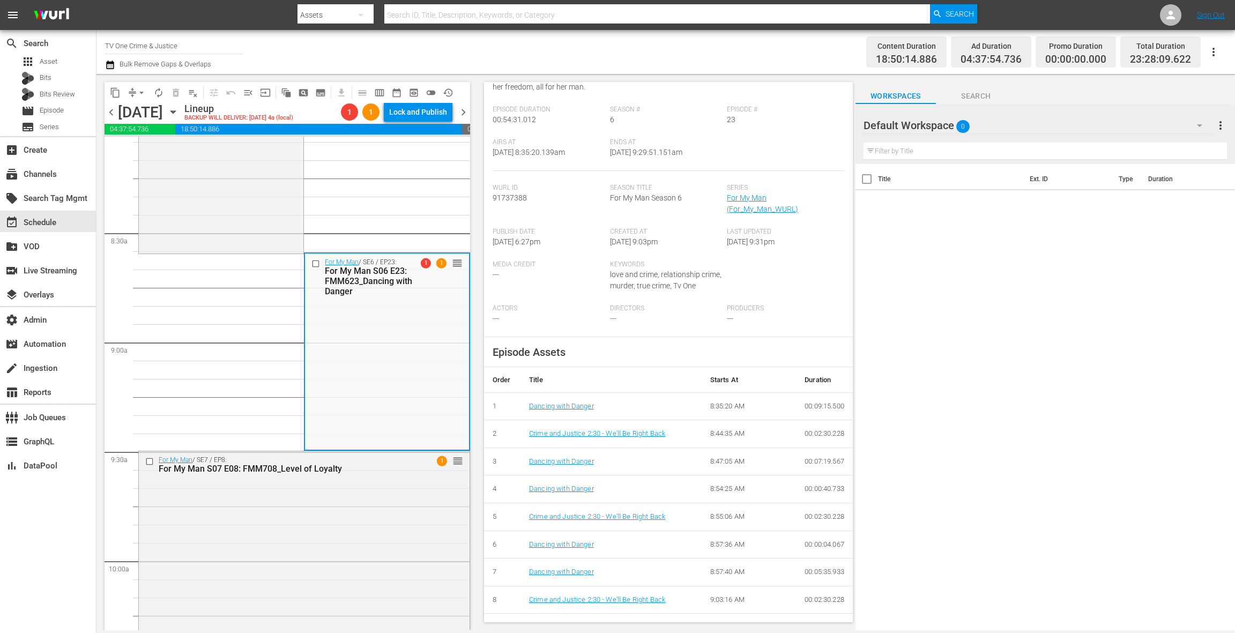
scroll to position [0, 0]
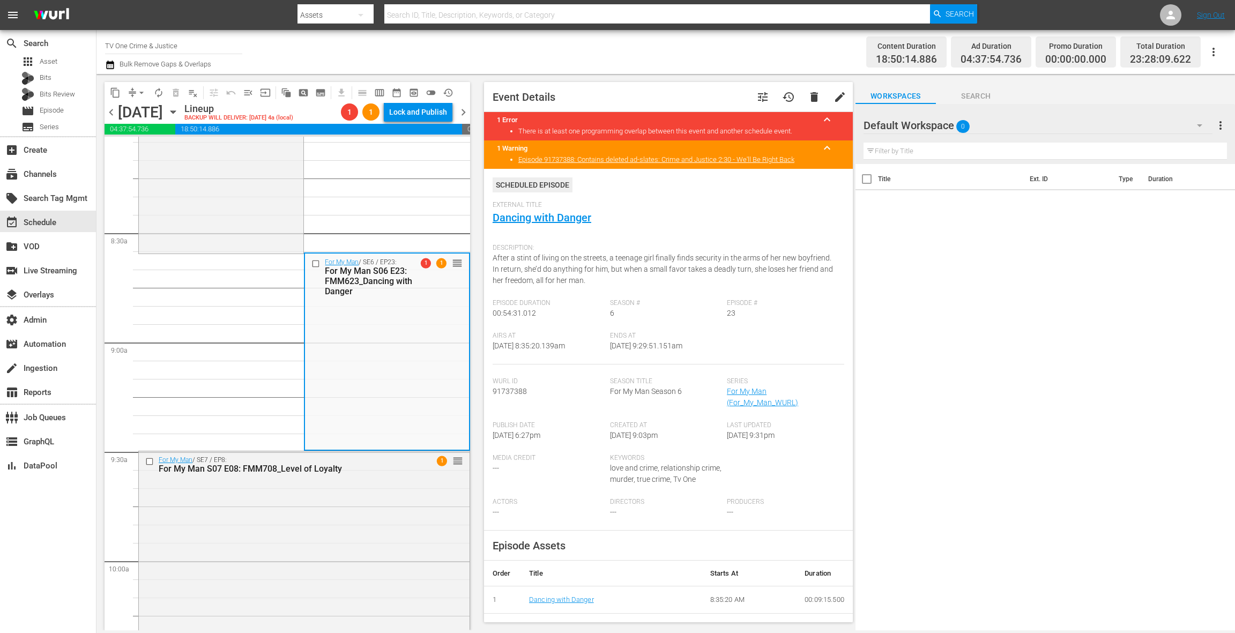
click at [547, 224] on div "External Title Dancing with Danger" at bounding box center [669, 220] width 352 height 38
click at [546, 221] on link "Dancing with Danger" at bounding box center [542, 217] width 99 height 13
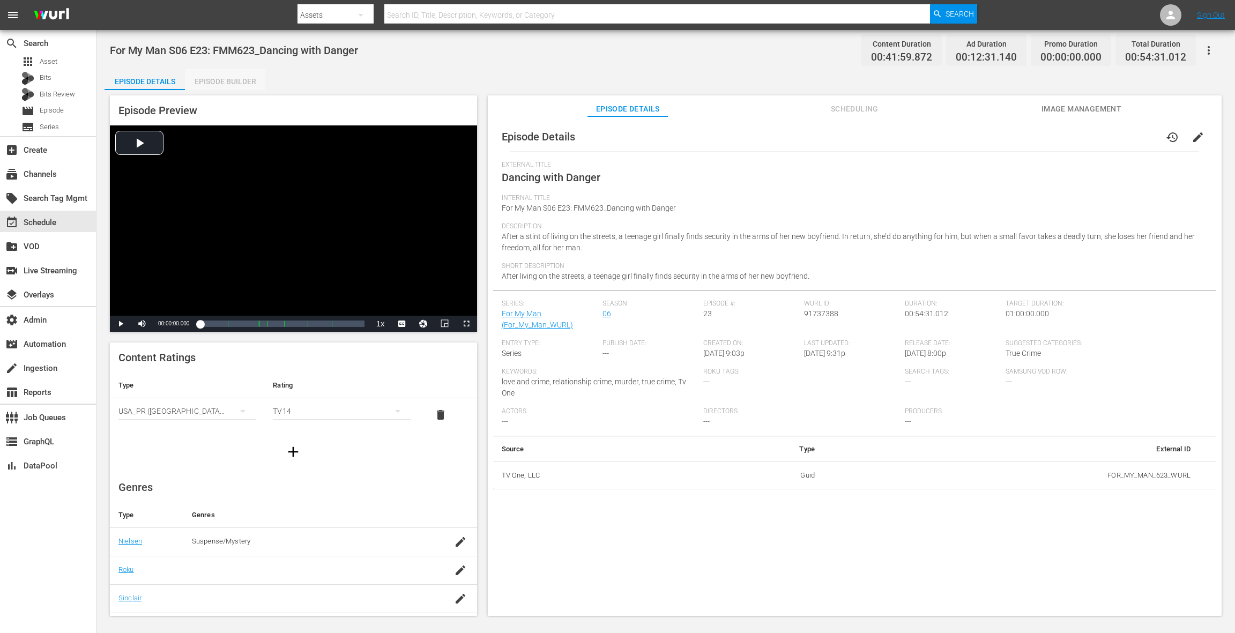
drag, startPoint x: 221, startPoint y: 84, endPoint x: 338, endPoint y: 165, distance: 142.2
click at [221, 85] on div "Episode Builder" at bounding box center [225, 82] width 80 height 26
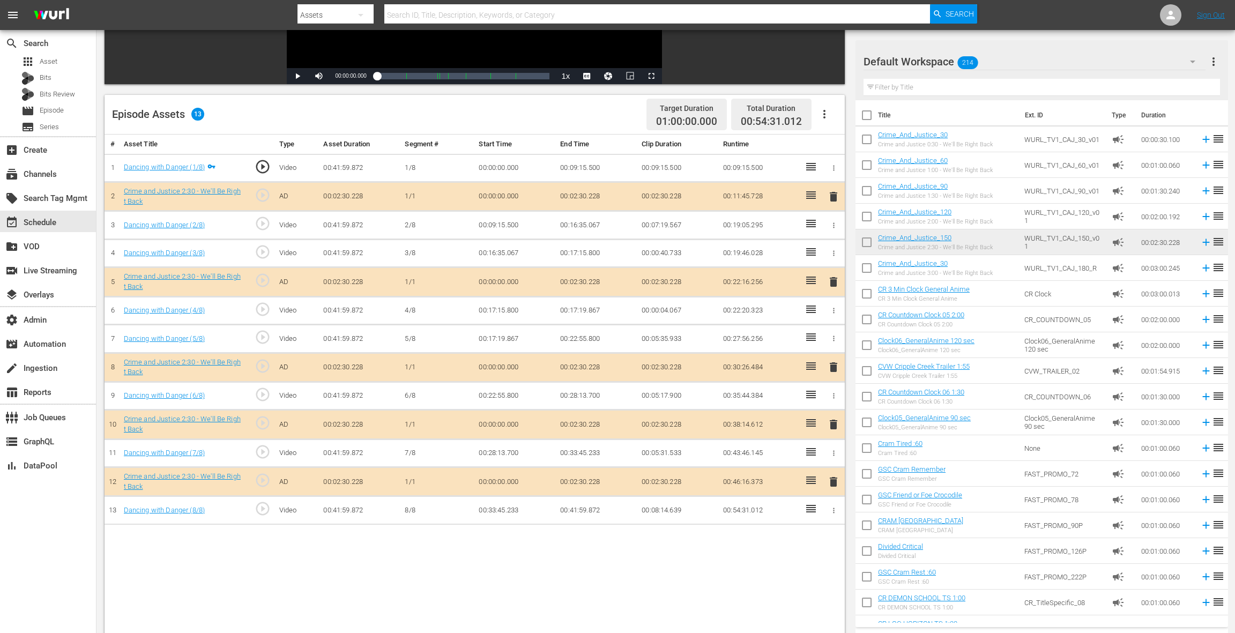
scroll to position [279, 0]
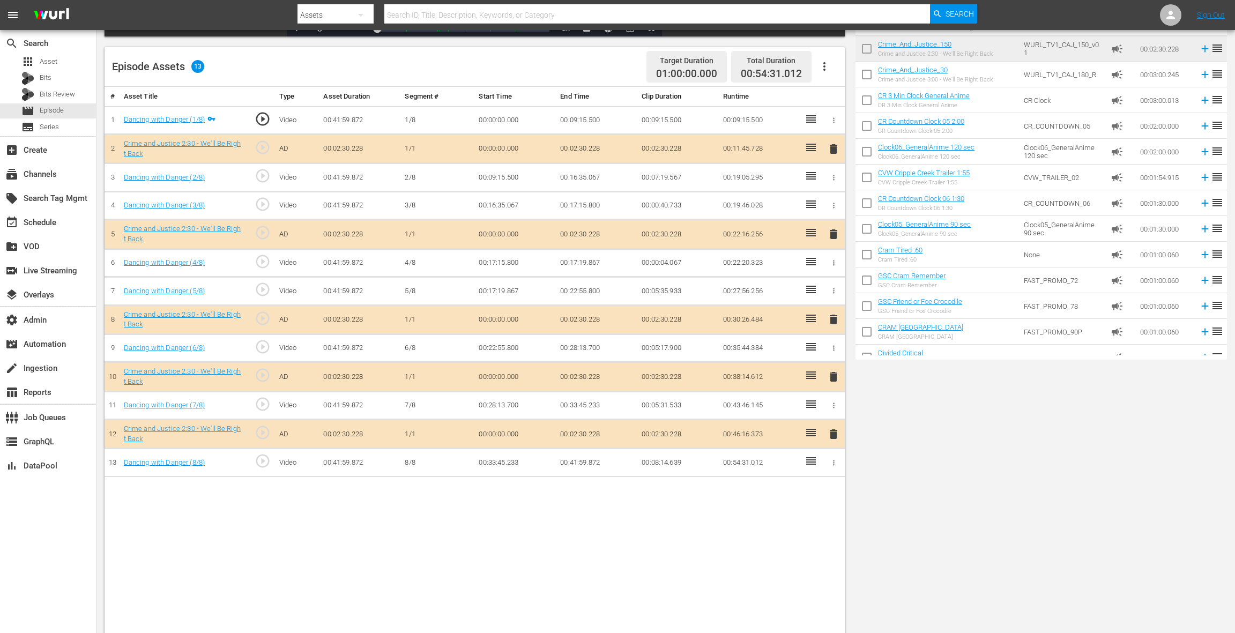
scroll to position [279, 0]
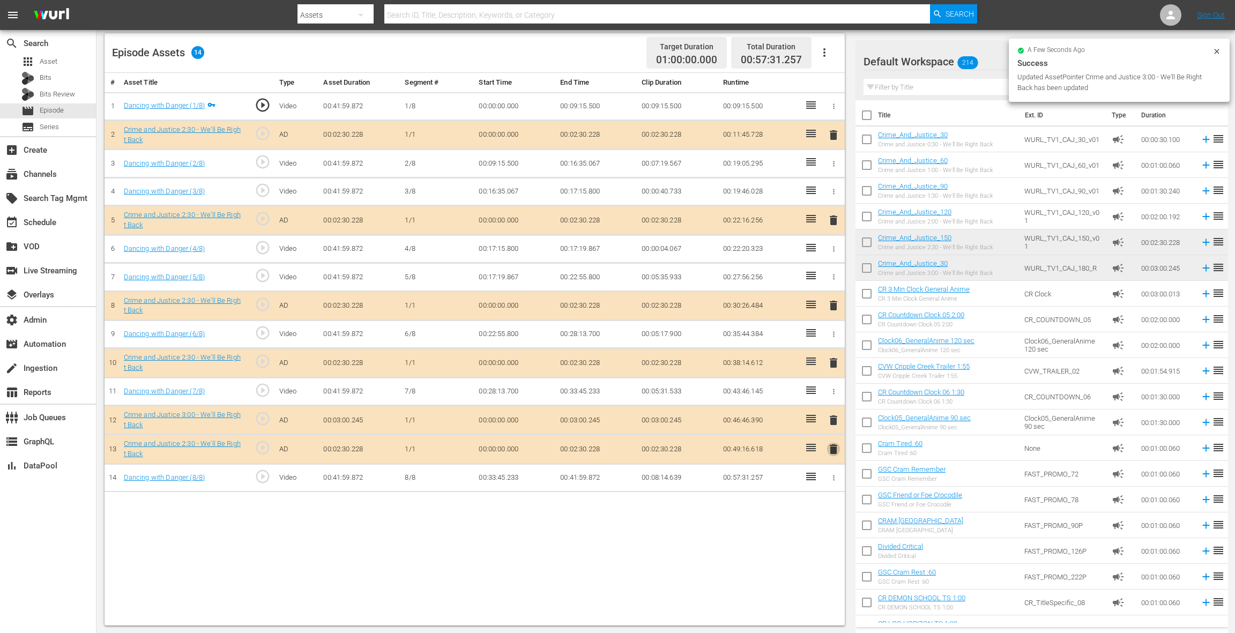
click at [834, 446] on span "delete" at bounding box center [833, 449] width 13 height 13
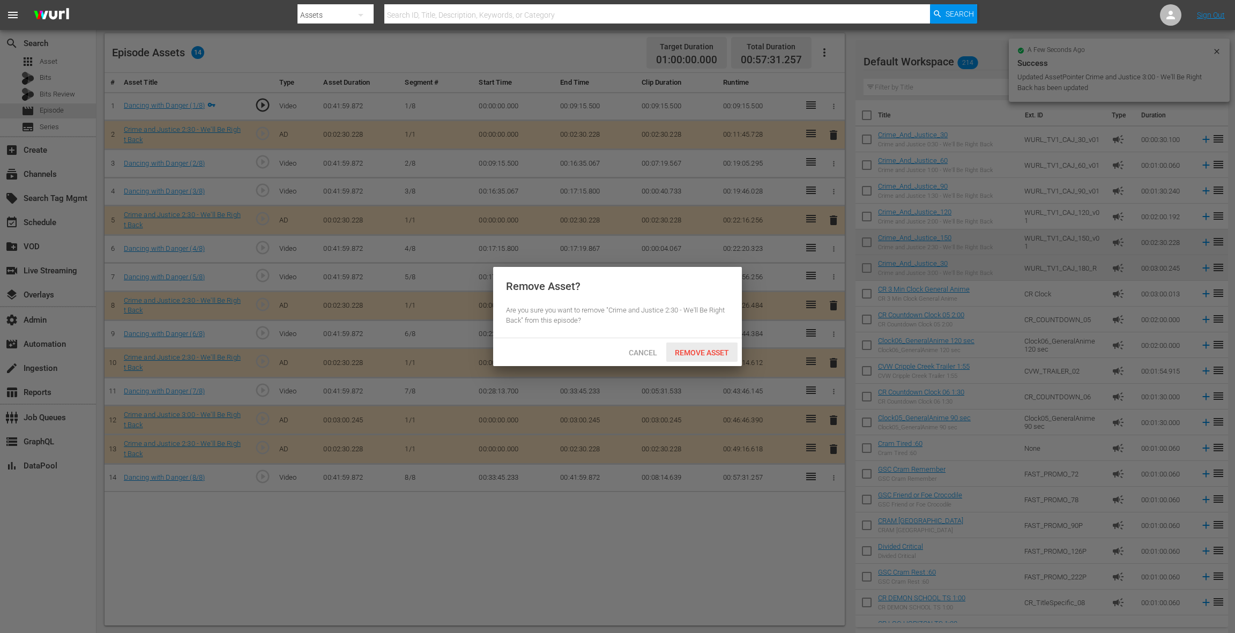
click at [721, 351] on span "Remove Asset" at bounding box center [701, 352] width 71 height 9
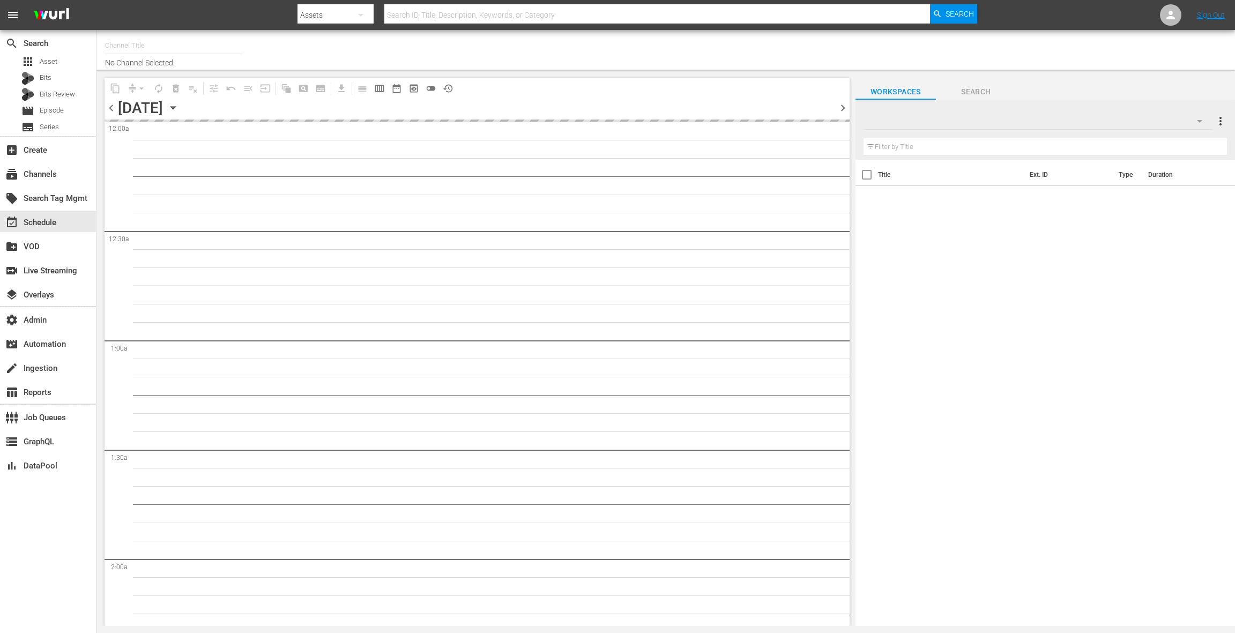
type input "TV One Crime & Justice (2117)"
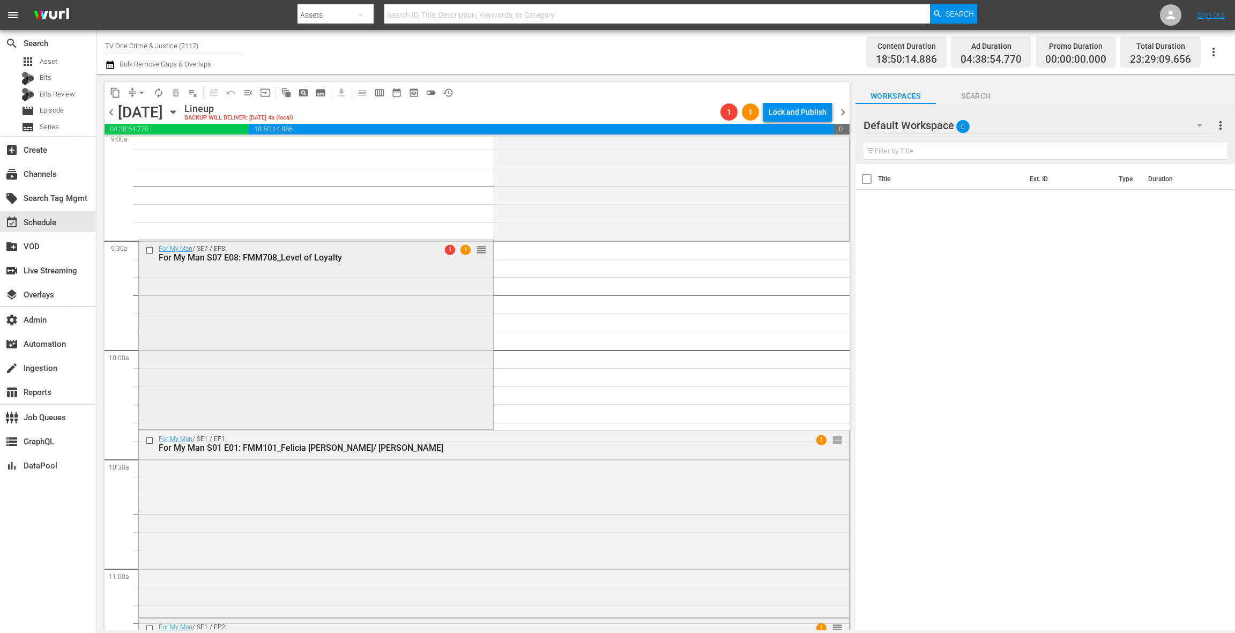
scroll to position [2003, 0]
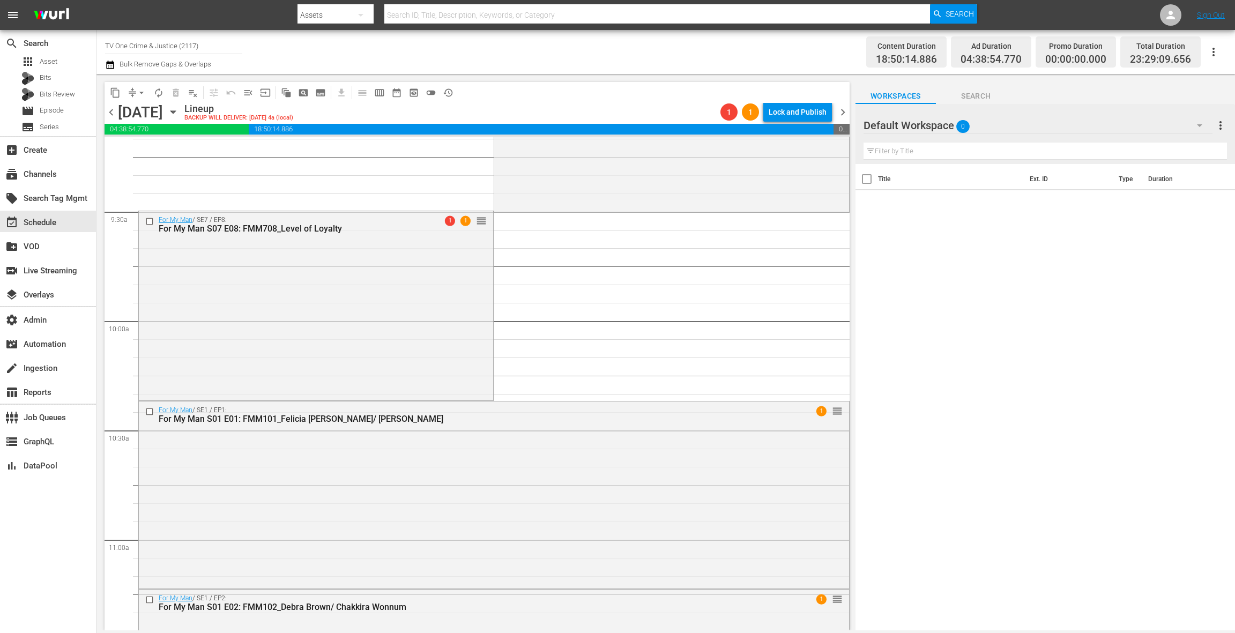
click at [405, 340] on div "For My Man / SE7 / EP8: For My Man S07 E08: FMM708_Level of Loyalty 1 1 reorder" at bounding box center [316, 304] width 354 height 187
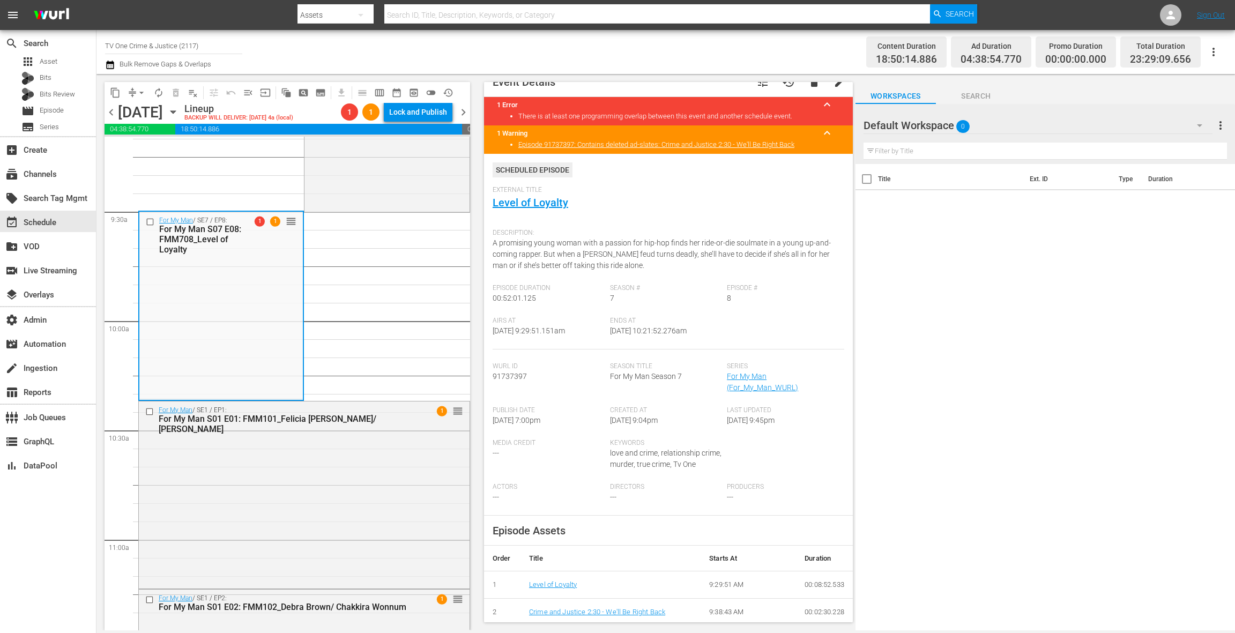
scroll to position [0, 0]
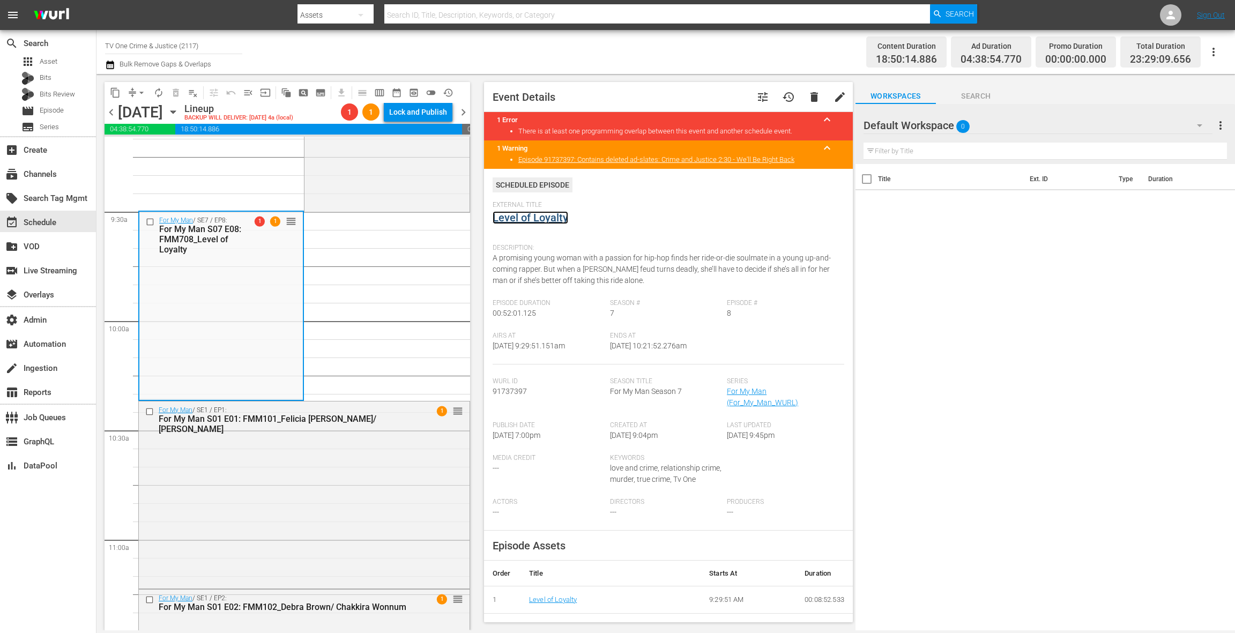
click at [552, 219] on link "Level of Loyalty" at bounding box center [531, 217] width 76 height 13
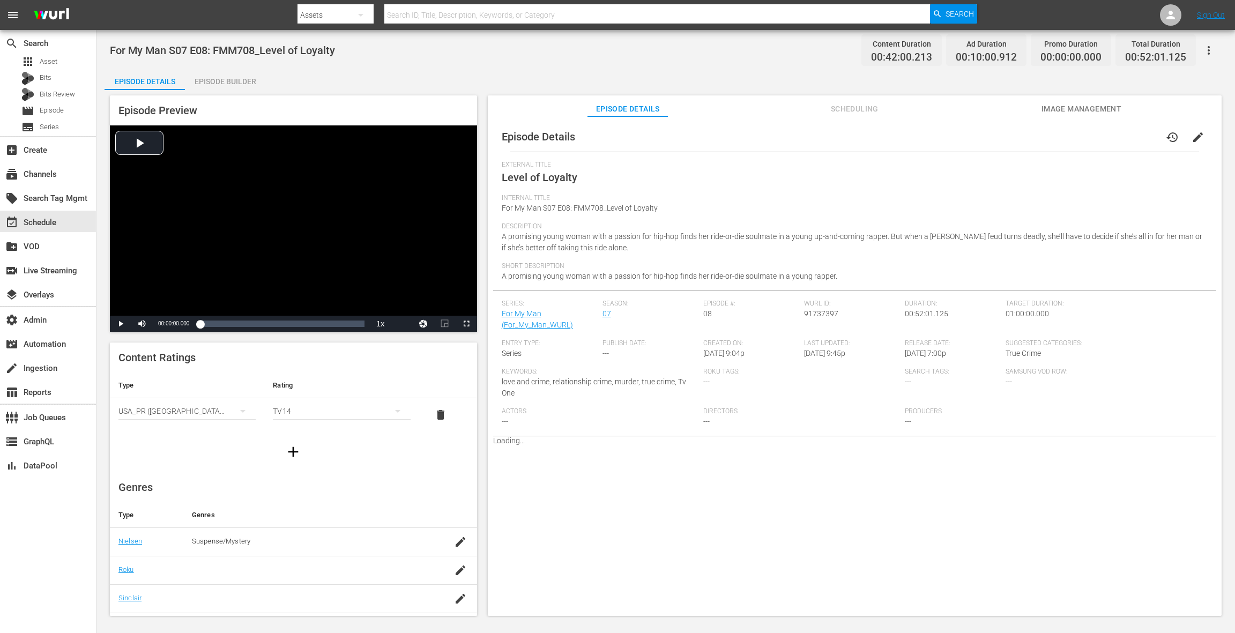
drag, startPoint x: 240, startPoint y: 83, endPoint x: 262, endPoint y: 100, distance: 28.3
click at [240, 84] on div "Episode Builder" at bounding box center [225, 82] width 80 height 26
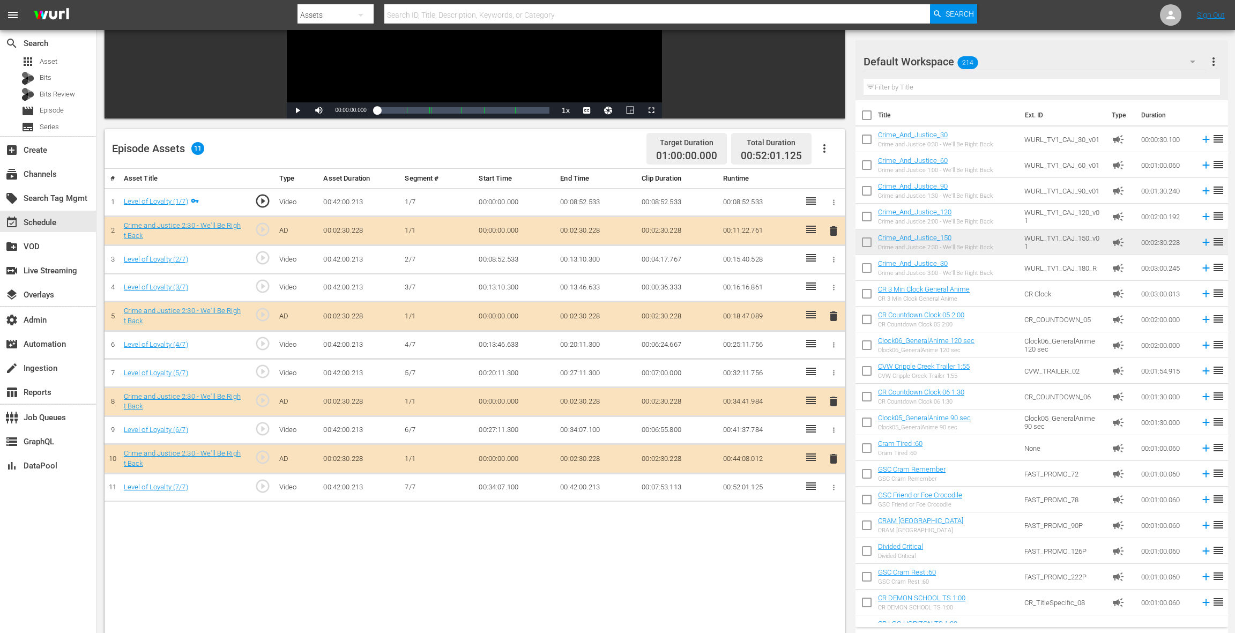
scroll to position [279, 0]
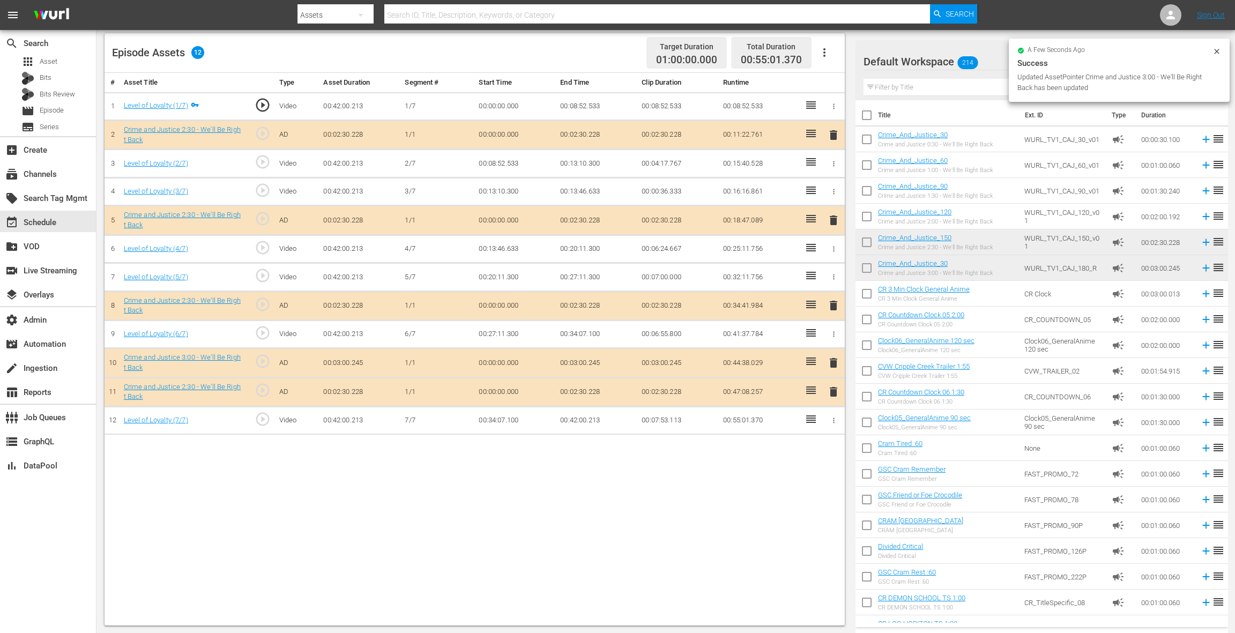
click at [831, 394] on span "delete" at bounding box center [833, 391] width 13 height 13
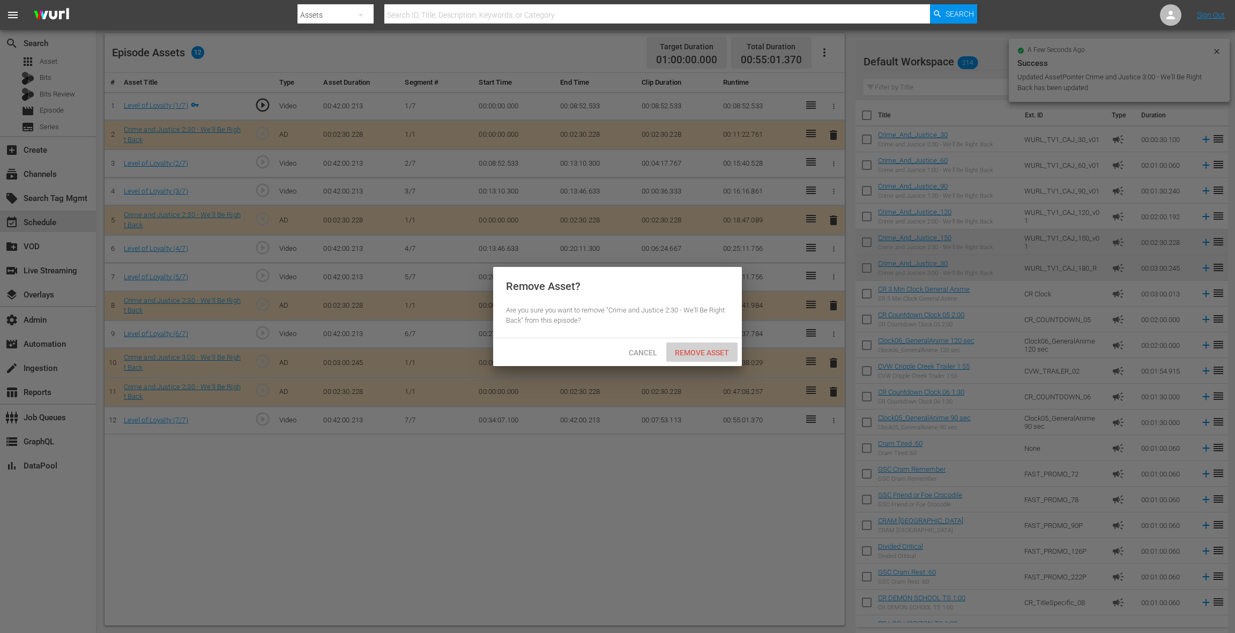
click at [699, 357] on div "Remove Asset" at bounding box center [701, 353] width 71 height 20
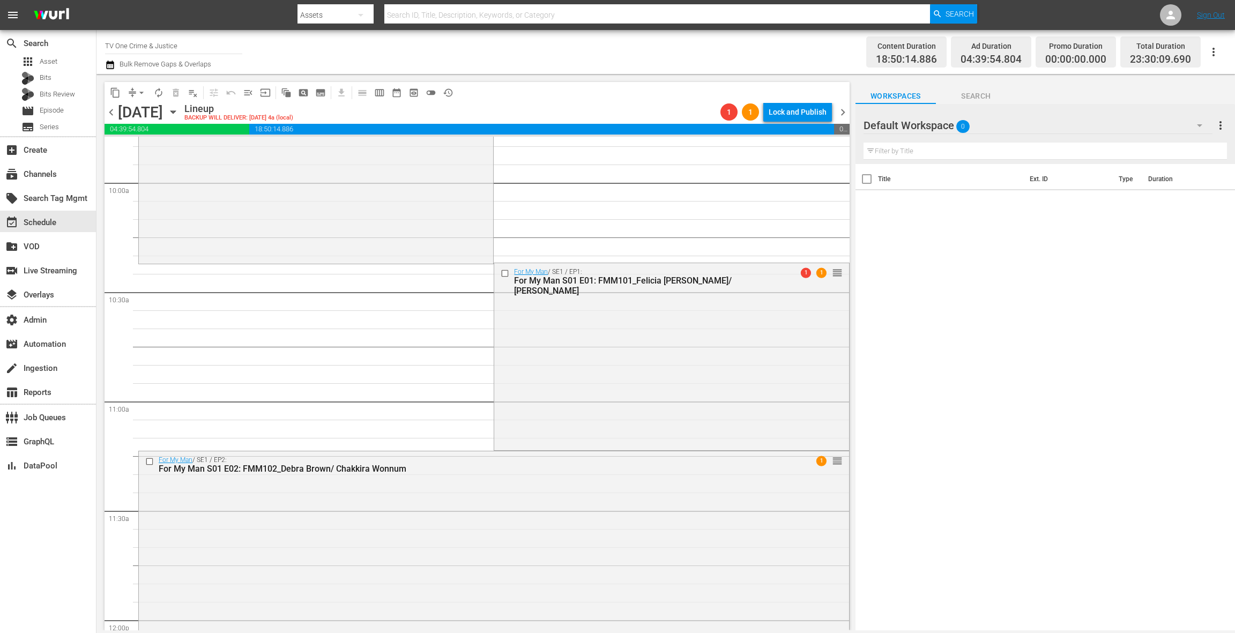
scroll to position [2150, 0]
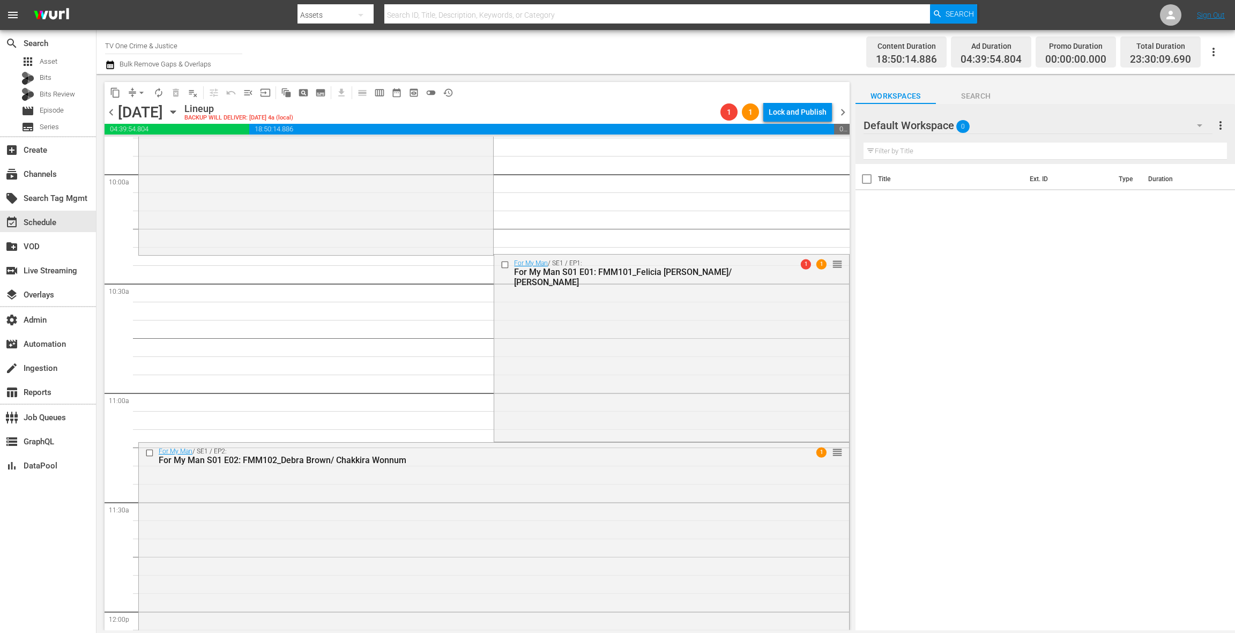
click at [575, 367] on div "For My Man / SE1 / EP1: For My Man S01 E01: FMM101_Felicia [PERSON_NAME]/ [PERS…" at bounding box center [671, 347] width 354 height 185
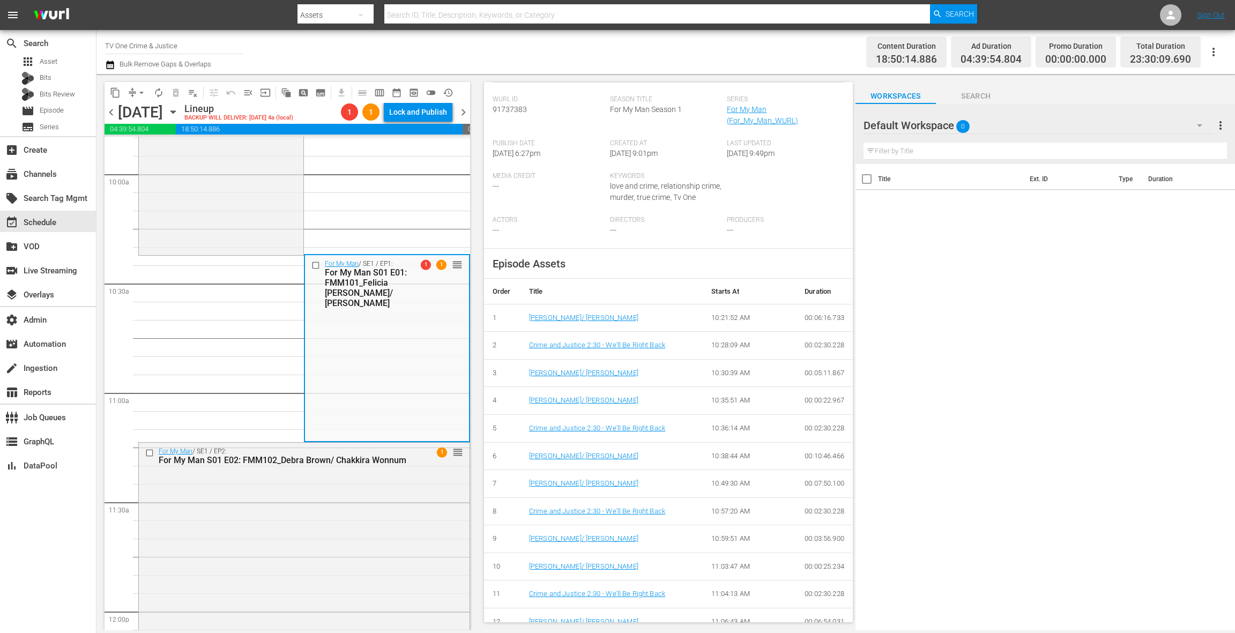
scroll to position [0, 0]
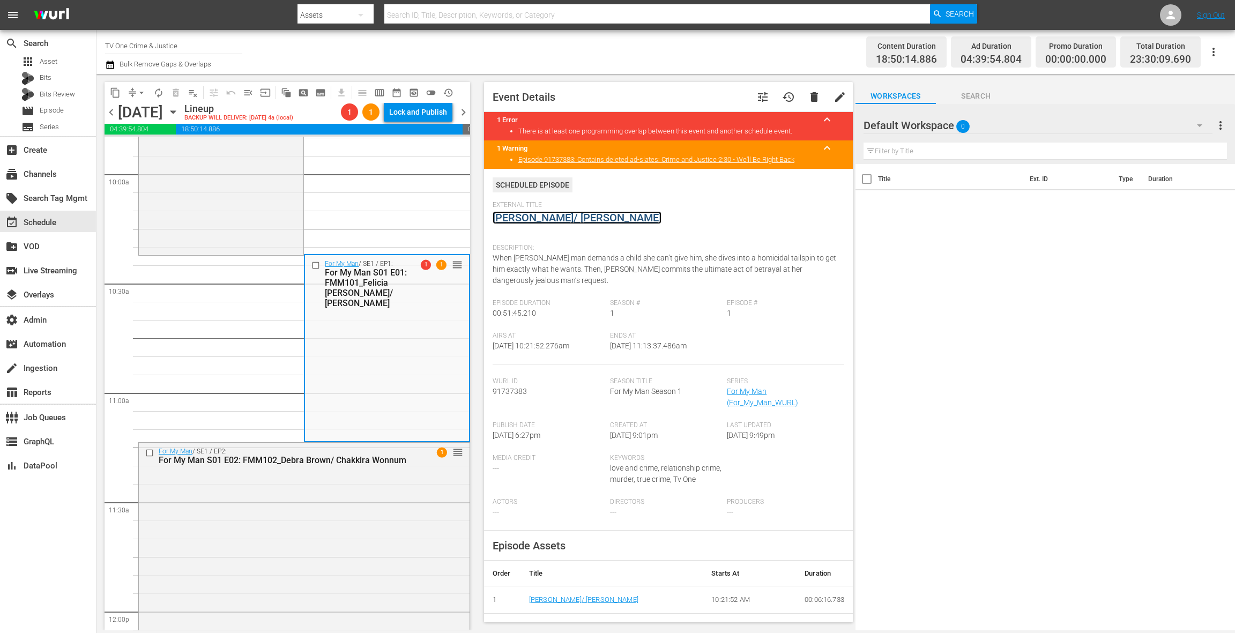
click at [577, 220] on link "[PERSON_NAME]/ [PERSON_NAME]" at bounding box center [577, 217] width 169 height 13
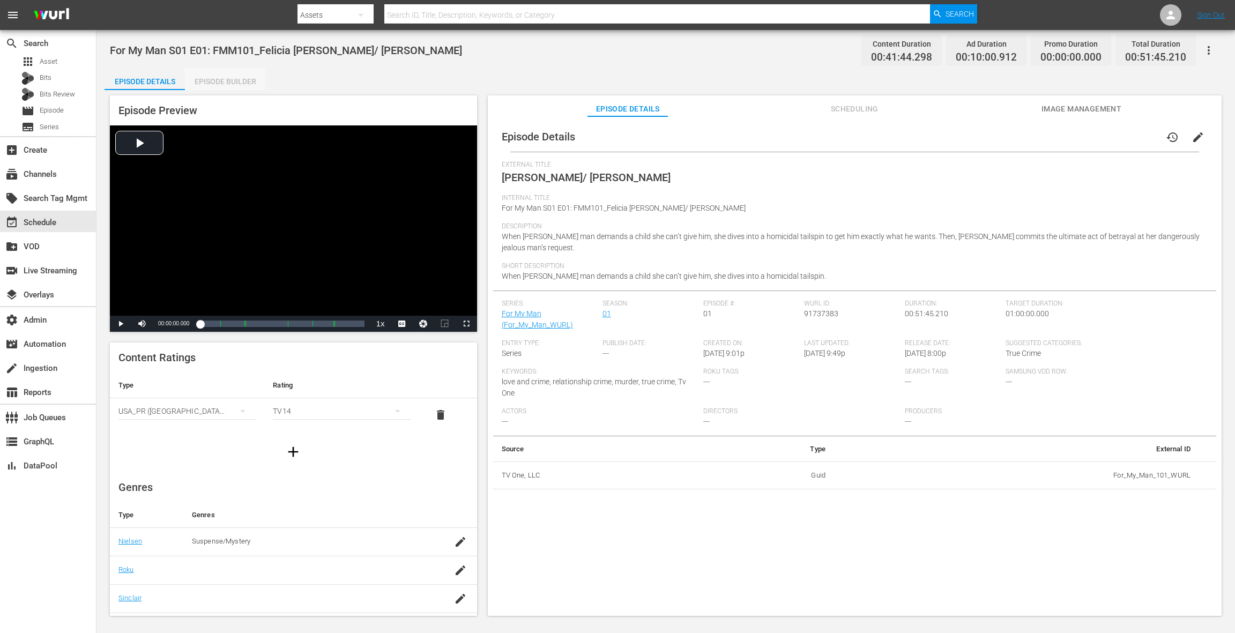
drag, startPoint x: 233, startPoint y: 85, endPoint x: 385, endPoint y: 191, distance: 186.0
click at [233, 85] on div "Episode Builder" at bounding box center [225, 82] width 80 height 26
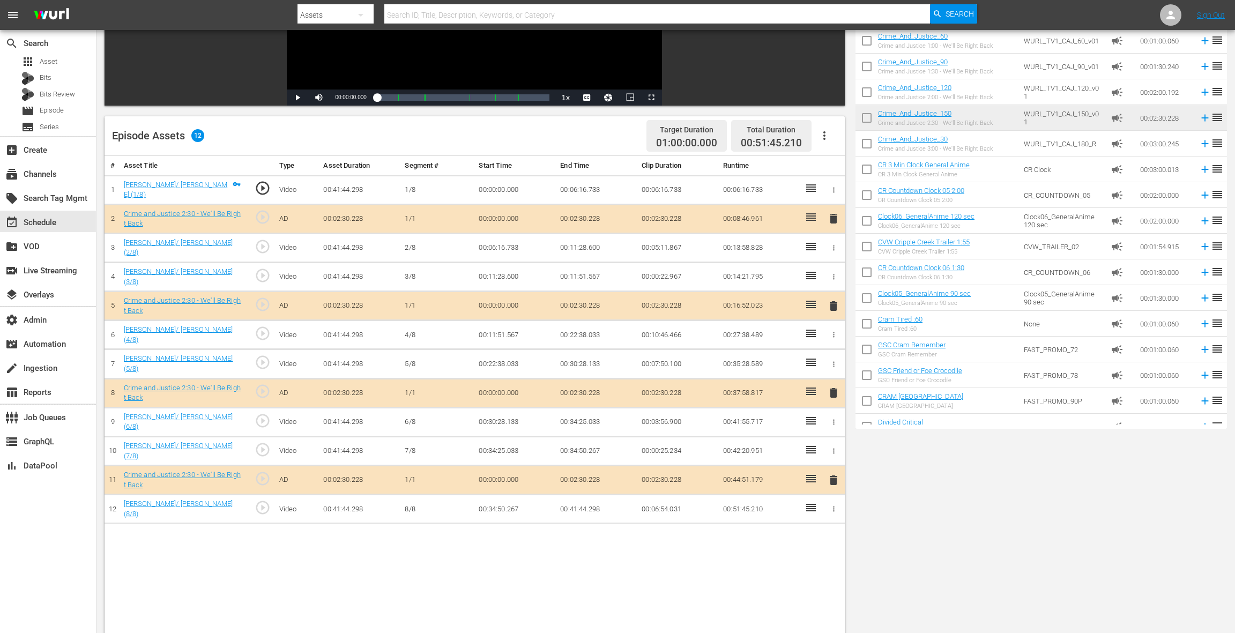
scroll to position [279, 0]
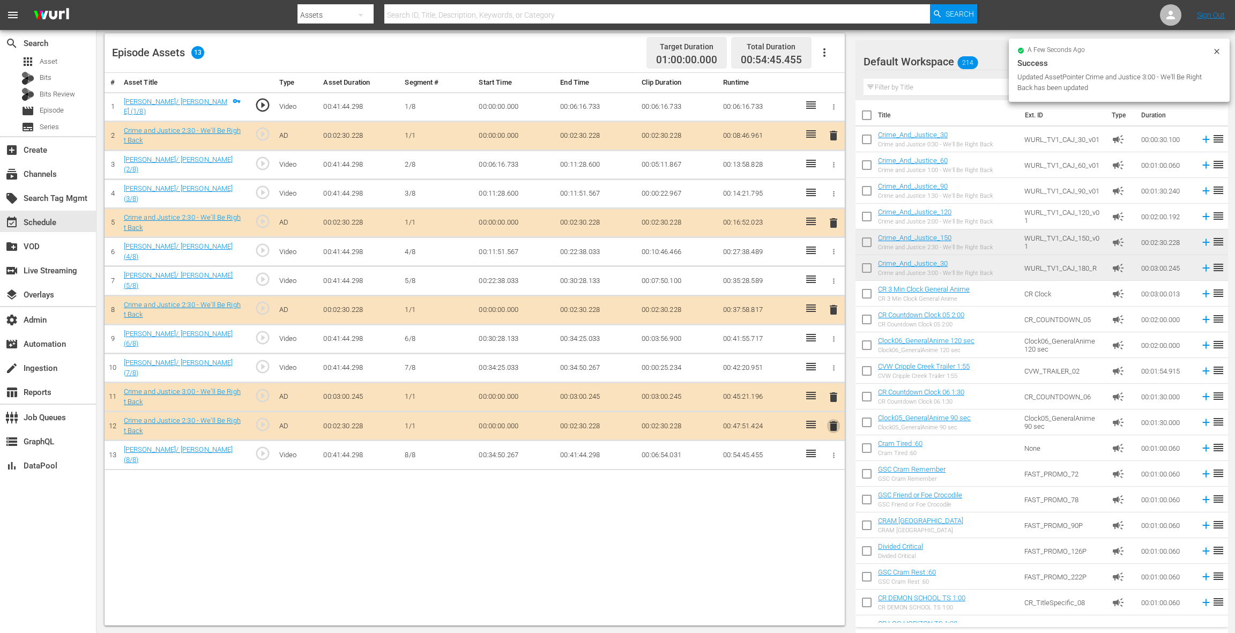
click at [833, 420] on span "delete" at bounding box center [833, 426] width 13 height 13
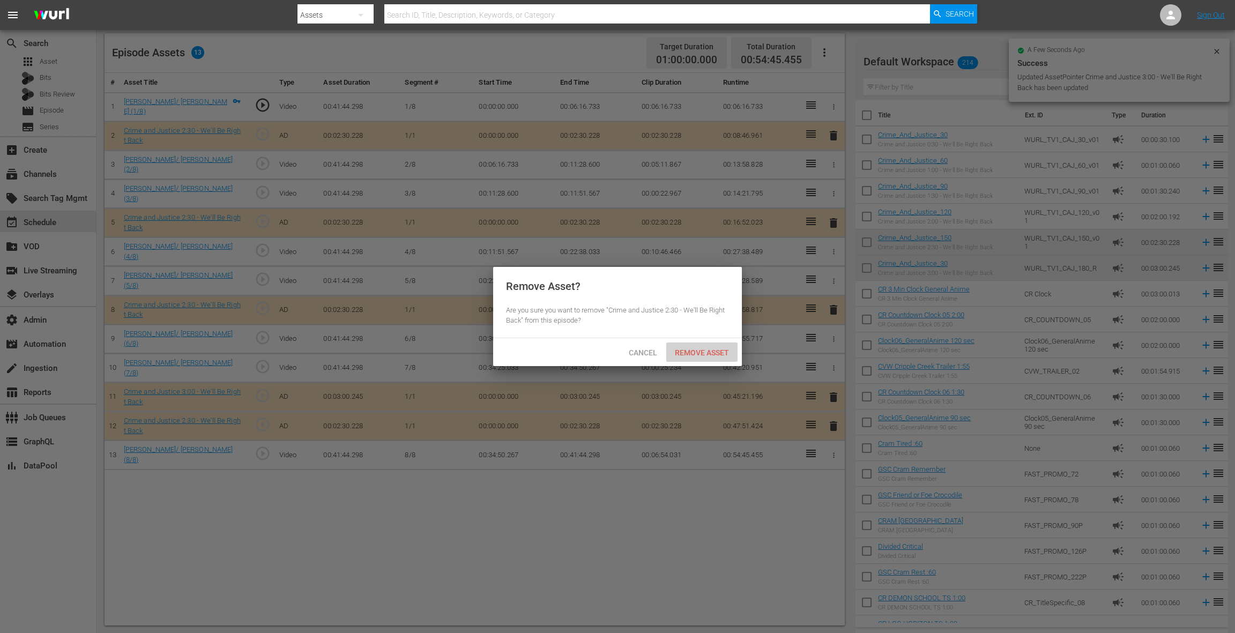
click at [697, 358] on div "Remove Asset" at bounding box center [701, 353] width 71 height 20
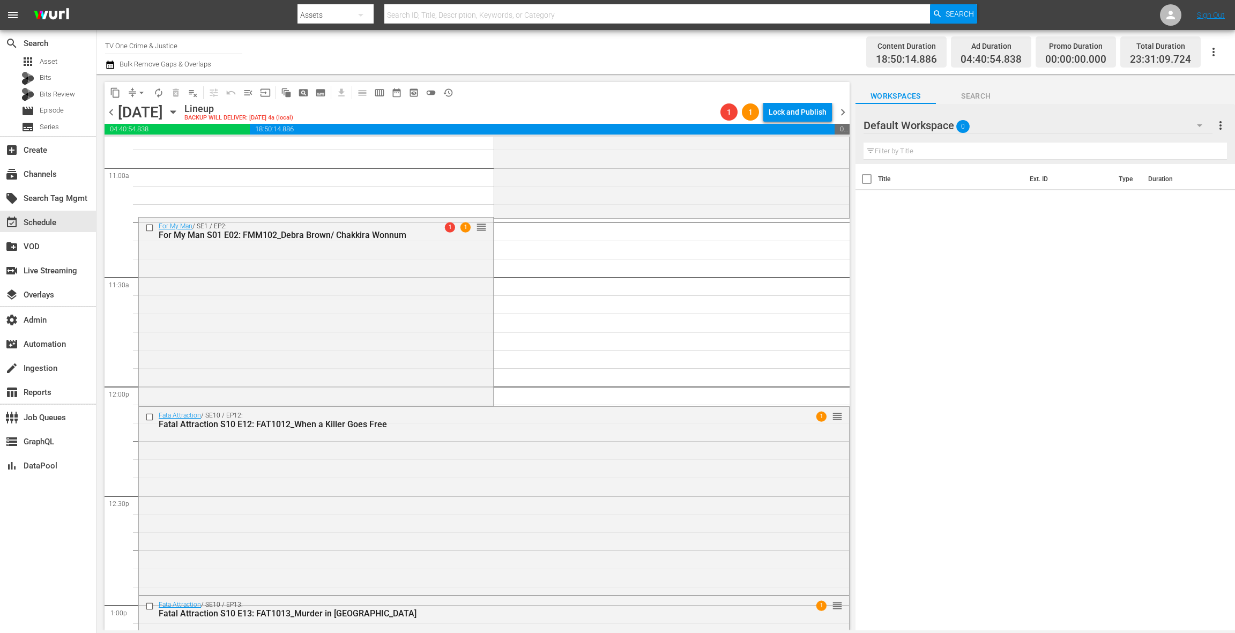
scroll to position [2311, 0]
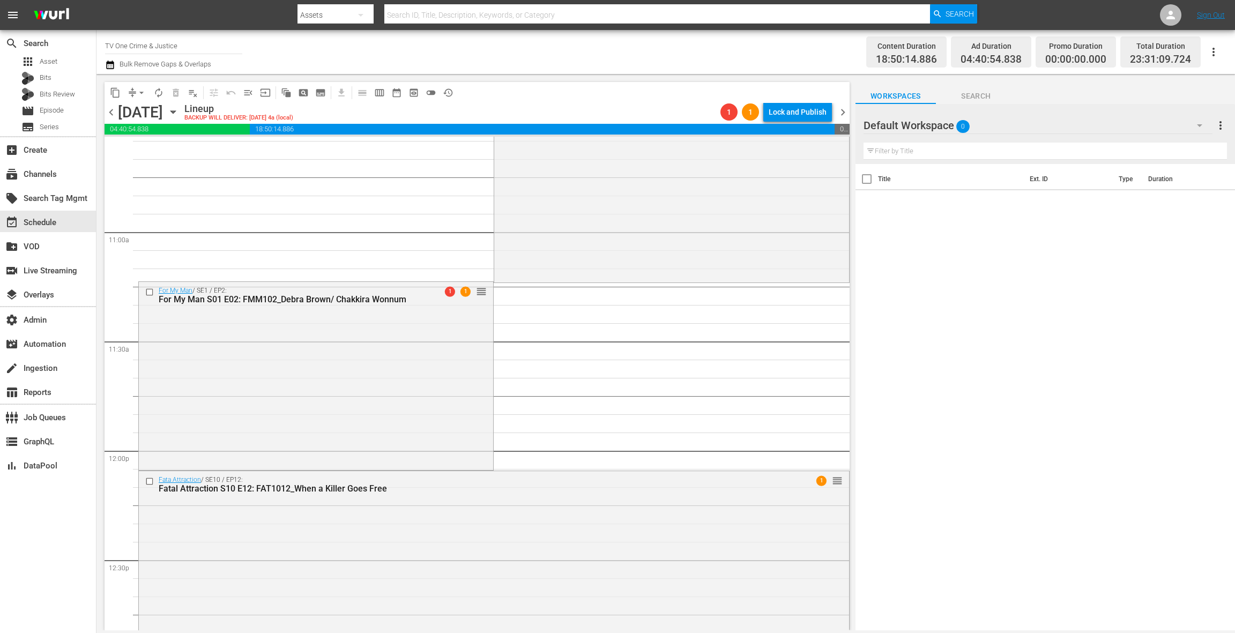
drag, startPoint x: 472, startPoint y: 391, endPoint x: 457, endPoint y: 385, distance: 15.9
click at [471, 391] on div "For My Man / SE1 / EP2: For My Man S01 E02: FMM102_Debra Brown/ Chakkira Wonnum…" at bounding box center [316, 375] width 354 height 186
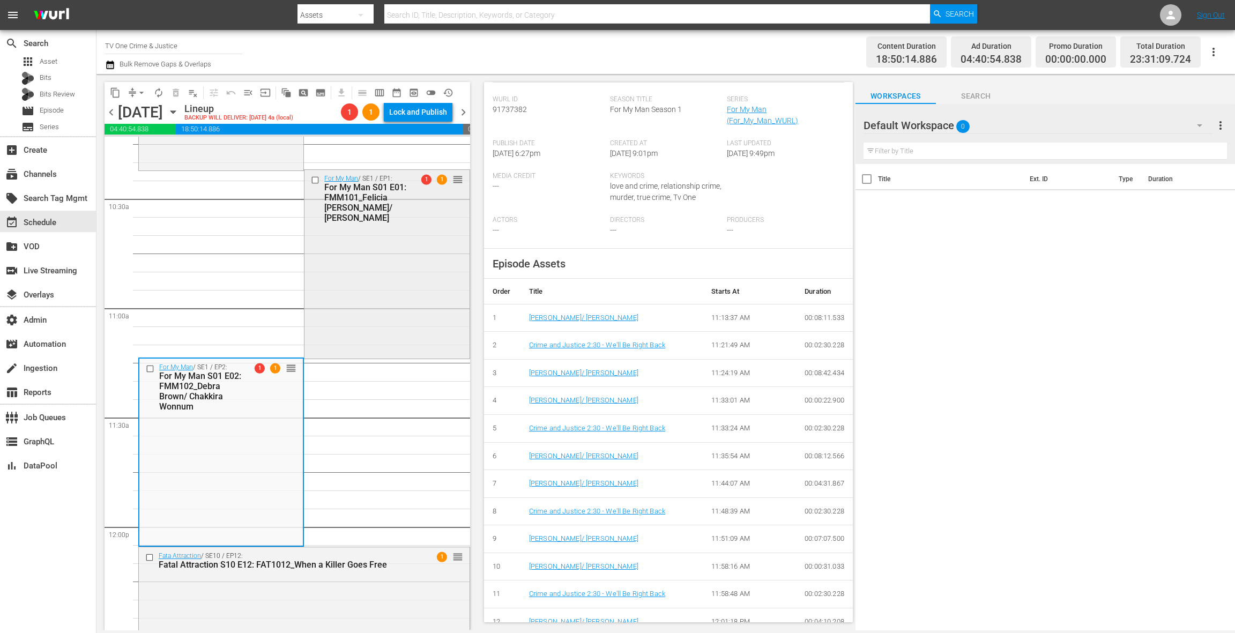
scroll to position [2194, 0]
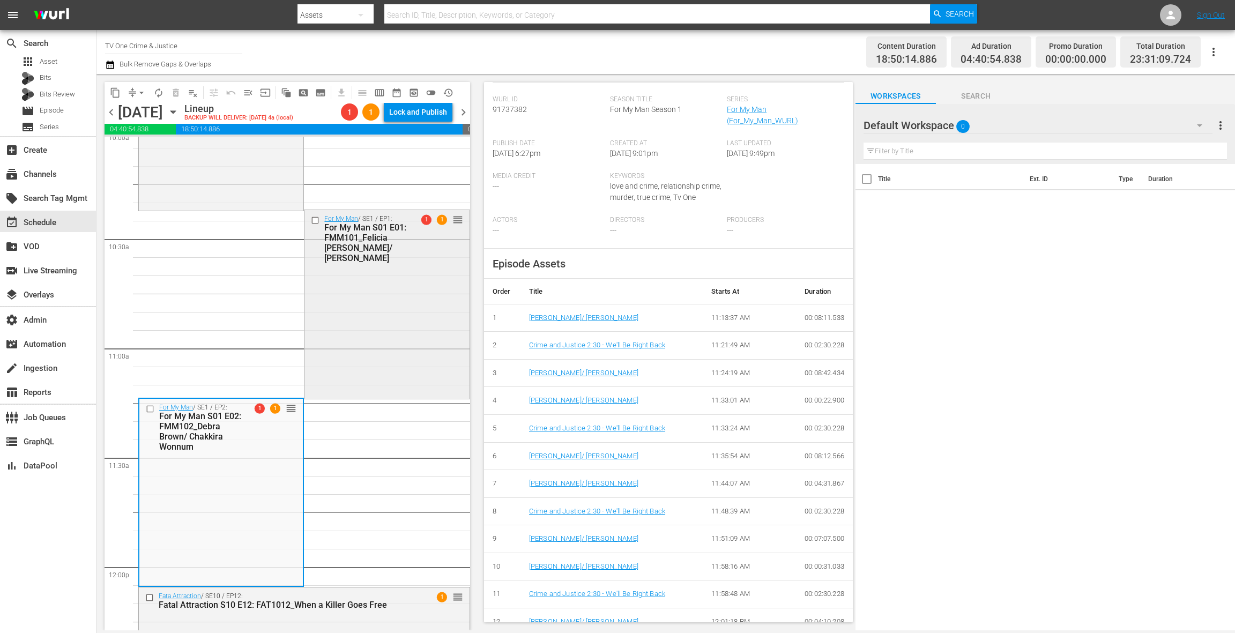
click at [437, 390] on div "For My Man / SE1 / EP1: For My Man S01 E01: FMM101_Felicia [PERSON_NAME]/ [PERS…" at bounding box center [387, 303] width 165 height 187
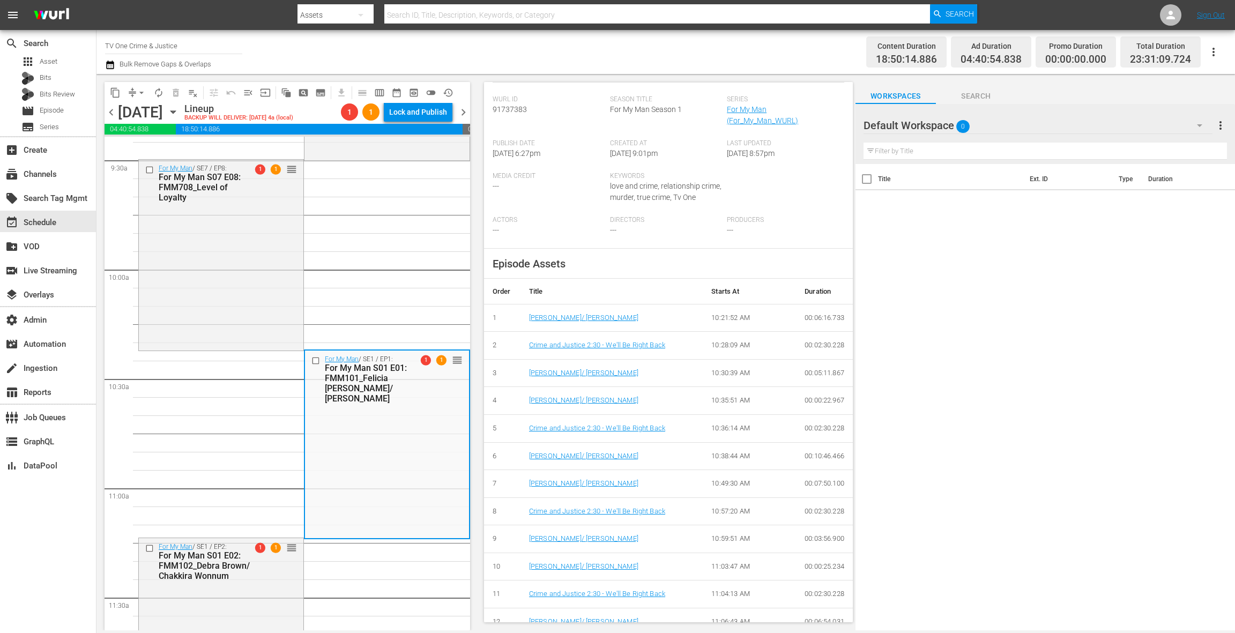
scroll to position [2028, 0]
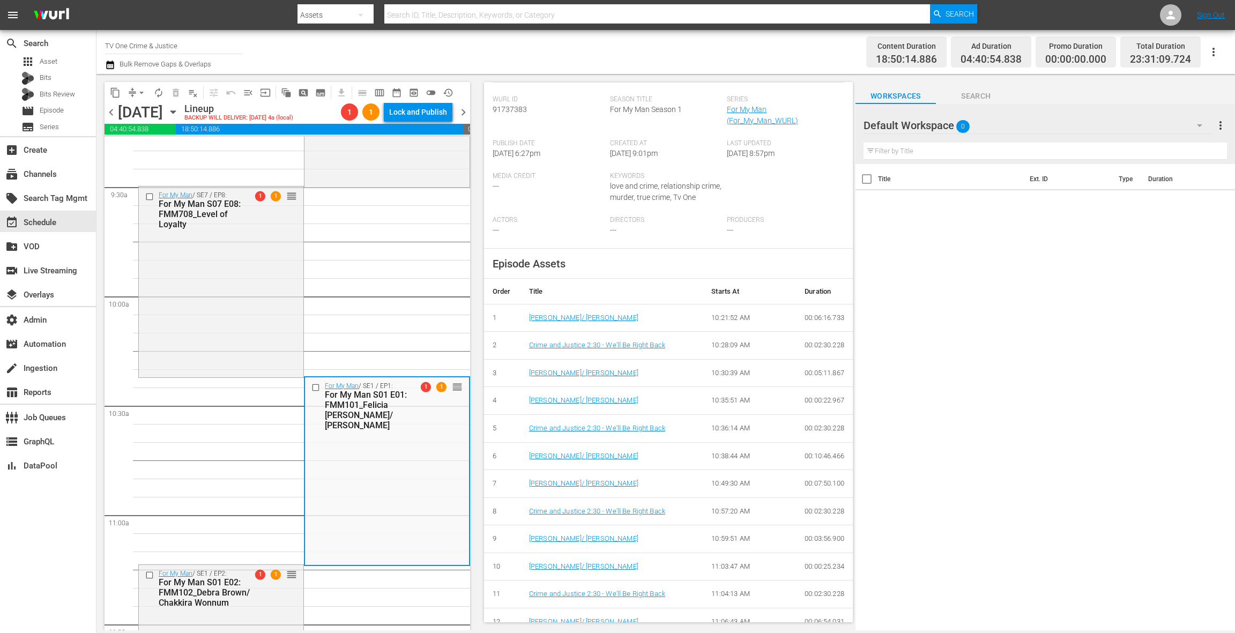
drag, startPoint x: 256, startPoint y: 315, endPoint x: 406, endPoint y: 323, distance: 150.9
click at [256, 315] on div "For My Man / SE7 / EP8: For My Man S07 E08: FMM708_Level of Loyalty 1 1 reorder" at bounding box center [221, 281] width 165 height 188
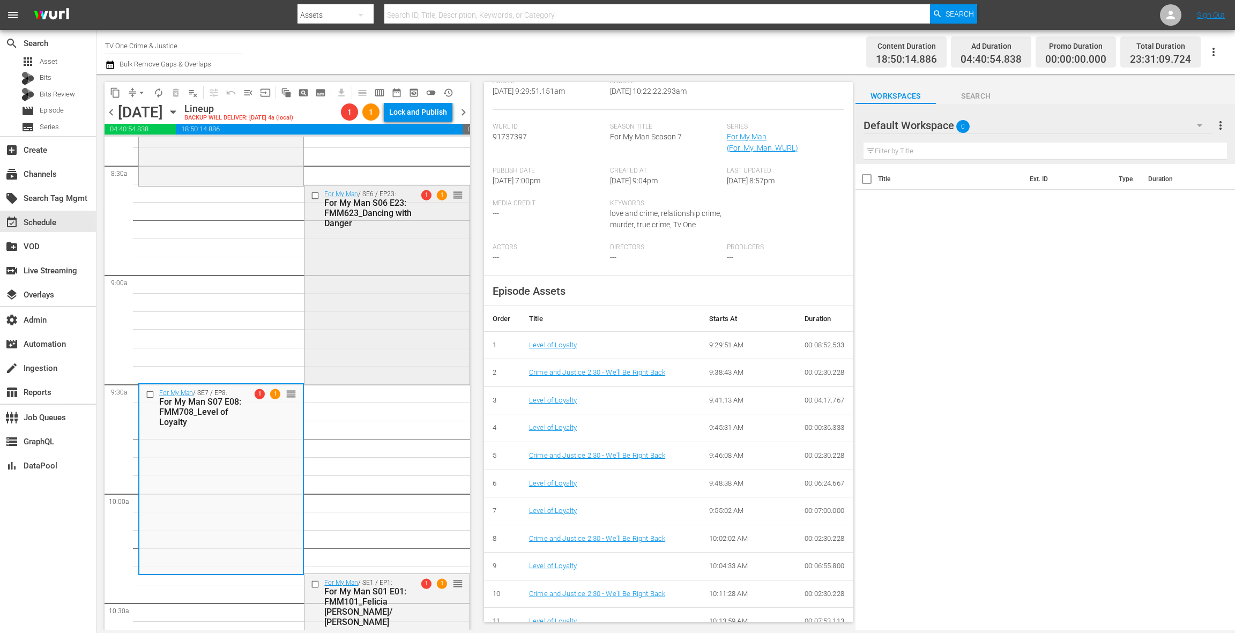
scroll to position [1793, 0]
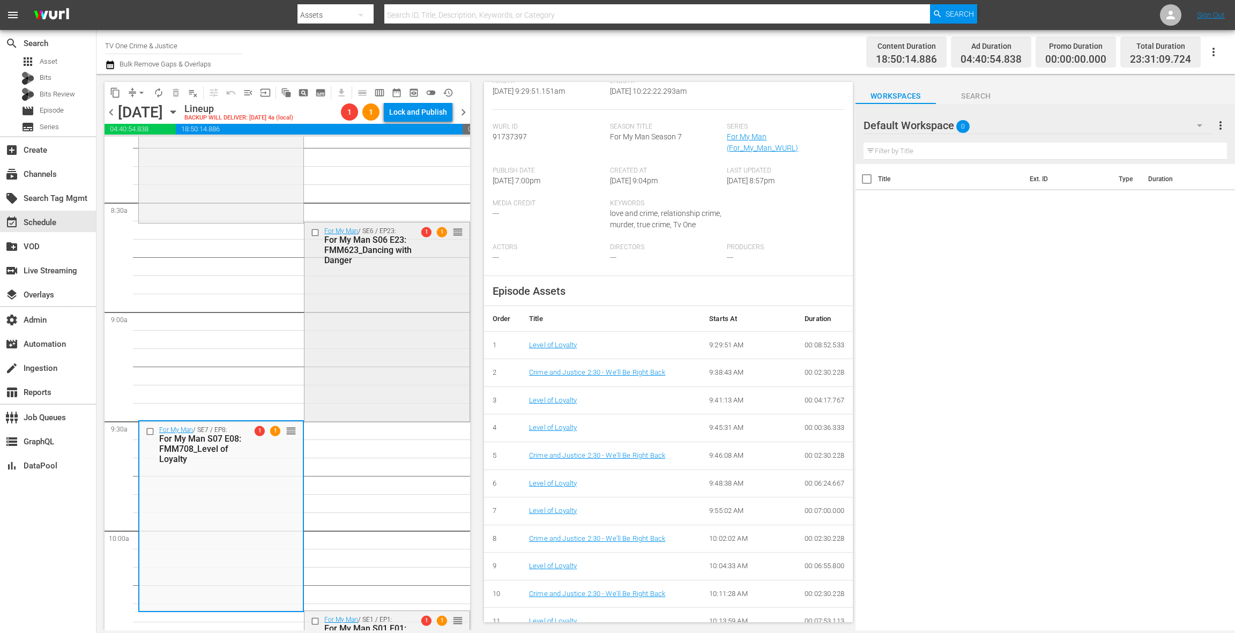
click at [365, 294] on div "For My Man / SE6 / EP23: For My Man S06 E23: FMM623_Dancing with Danger 1 1 reo…" at bounding box center [387, 320] width 165 height 197
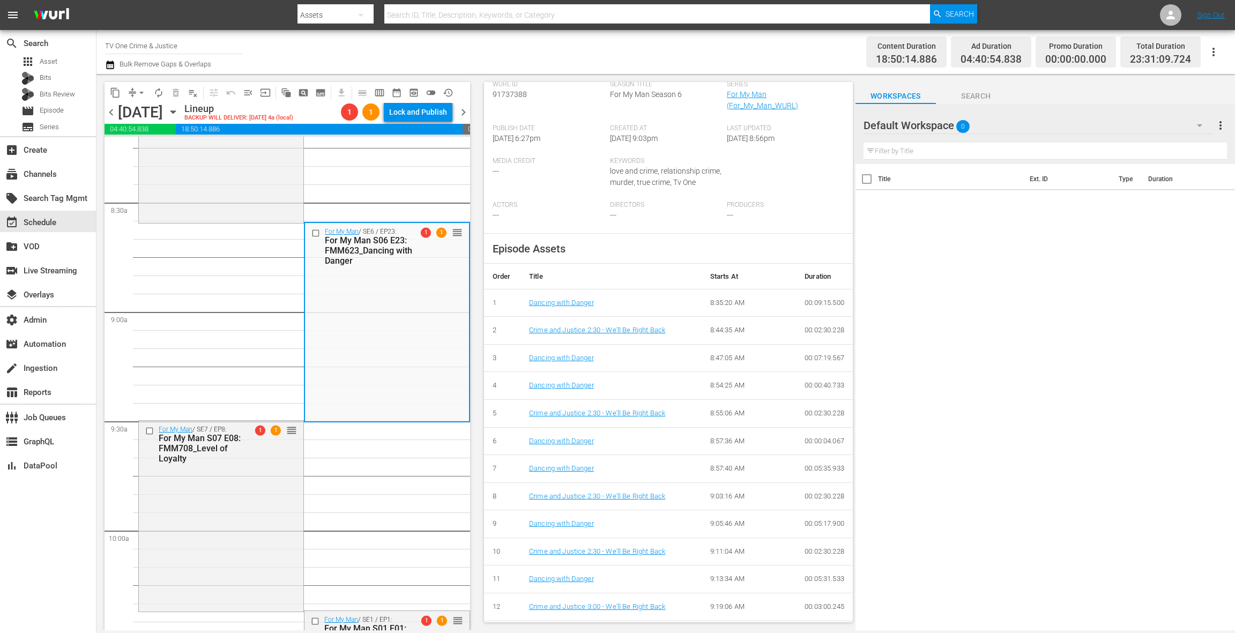
scroll to position [309, 0]
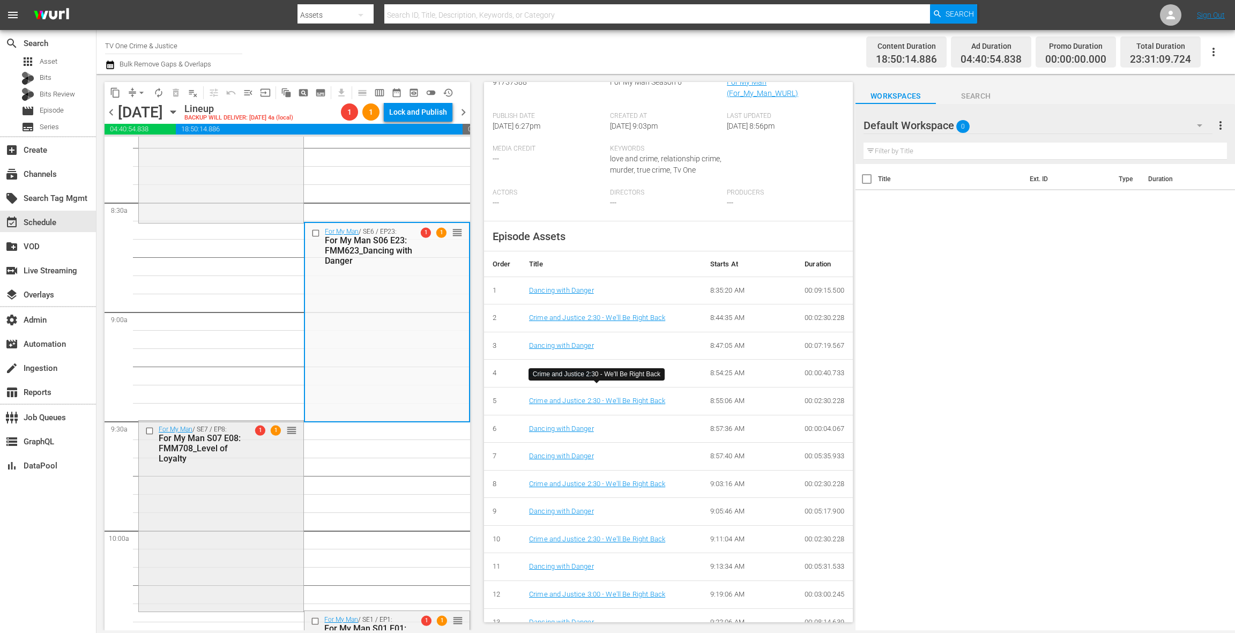
click at [278, 483] on div "For My Man / SE7 / EP8: For My Man S07 E08: FMM708_Level of Loyalty 1 1 reorder" at bounding box center [221, 515] width 165 height 188
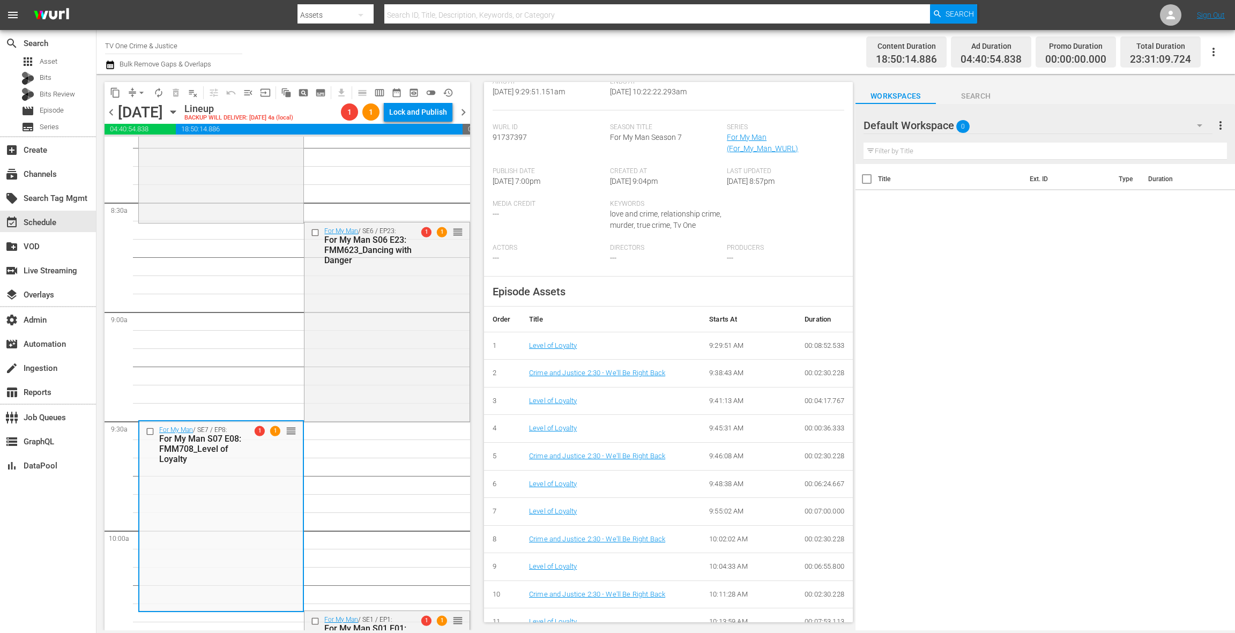
scroll to position [0, 0]
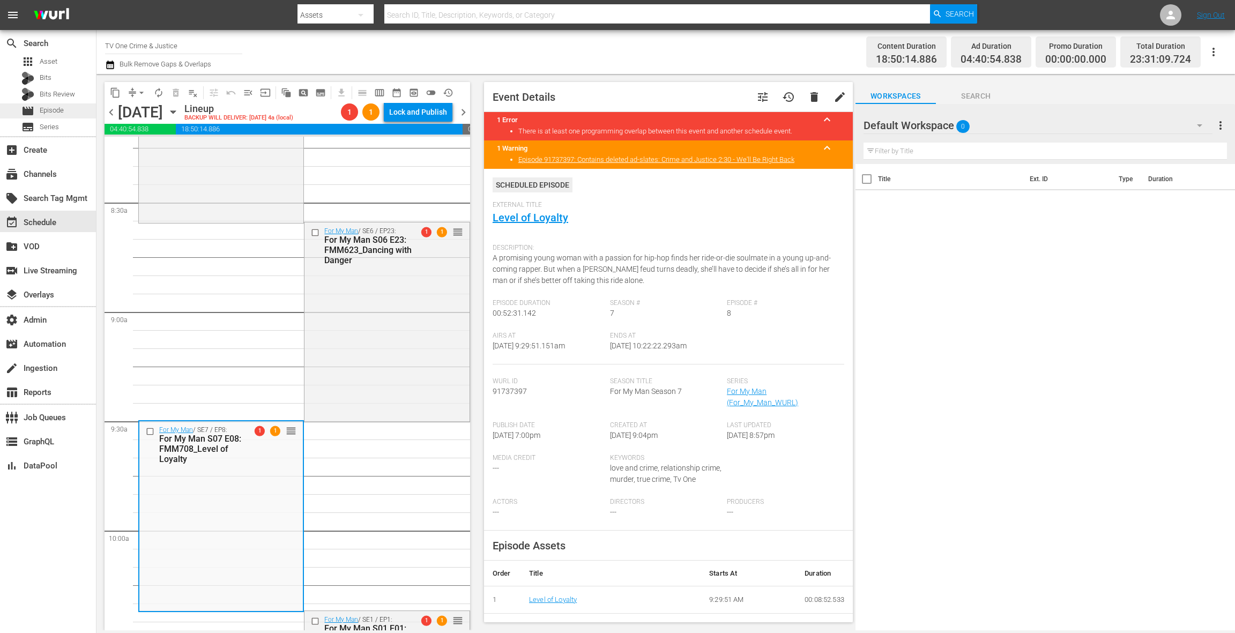
click at [70, 112] on div "movie Episode" at bounding box center [48, 110] width 96 height 15
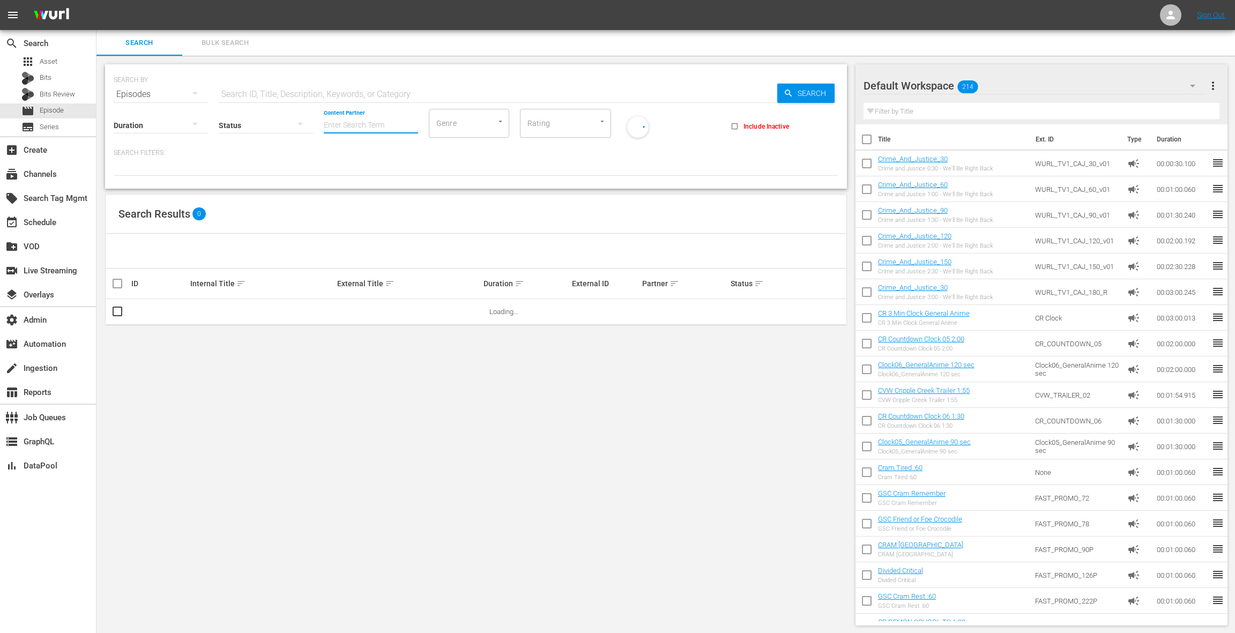
drag, startPoint x: 348, startPoint y: 122, endPoint x: 348, endPoint y: 129, distance: 7.0
click at [348, 123] on input "Content Partner" at bounding box center [371, 126] width 94 height 39
click at [388, 159] on div "TV One, LLC (478)" at bounding box center [410, 155] width 157 height 26
type input "TV One, LLC (478)"
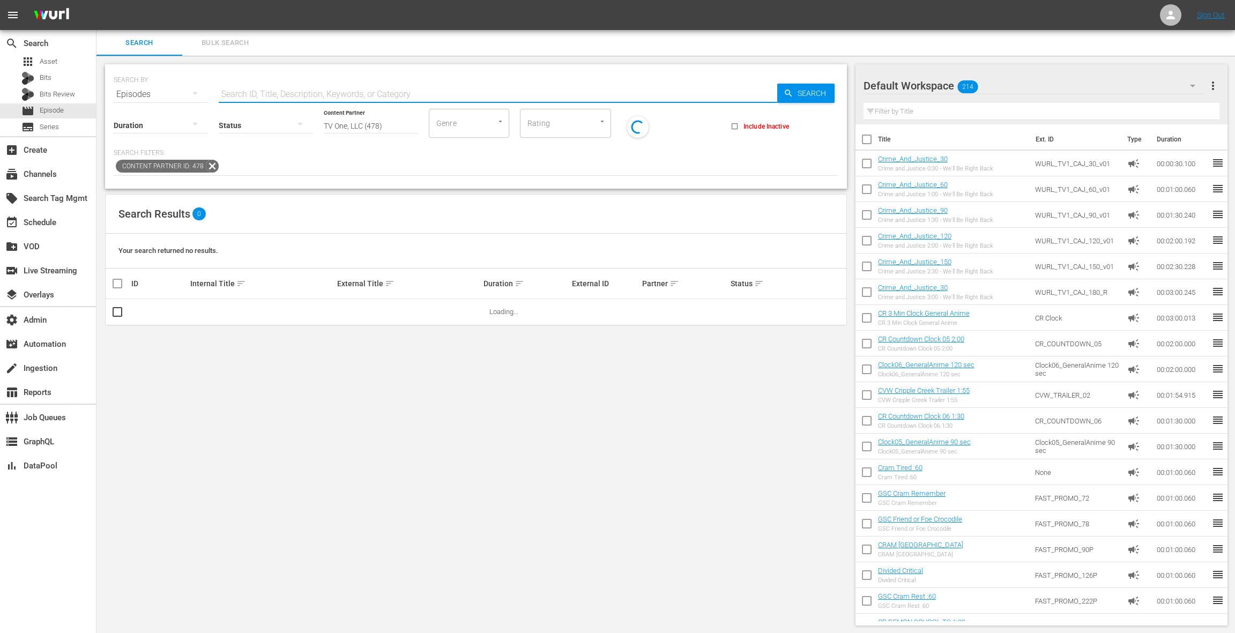
click at [292, 90] on input "text" at bounding box center [498, 94] width 559 height 26
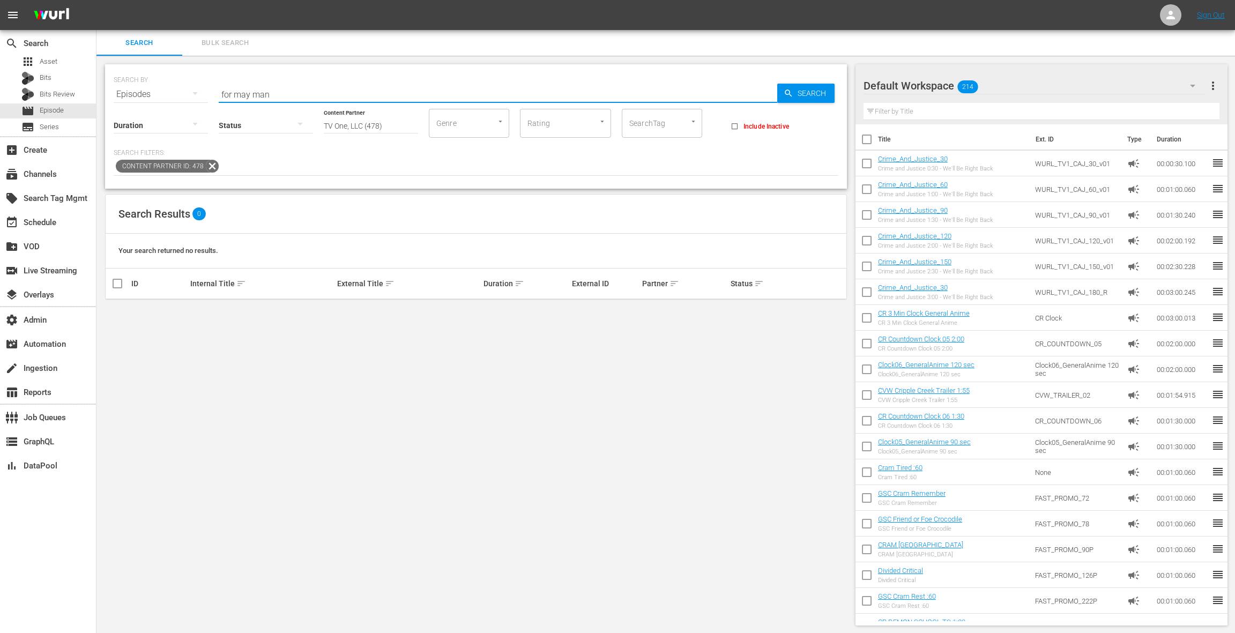
drag, startPoint x: 248, startPoint y: 93, endPoint x: 251, endPoint y: 79, distance: 14.7
click at [248, 91] on input "for may man" at bounding box center [498, 94] width 559 height 26
type input "for my man"
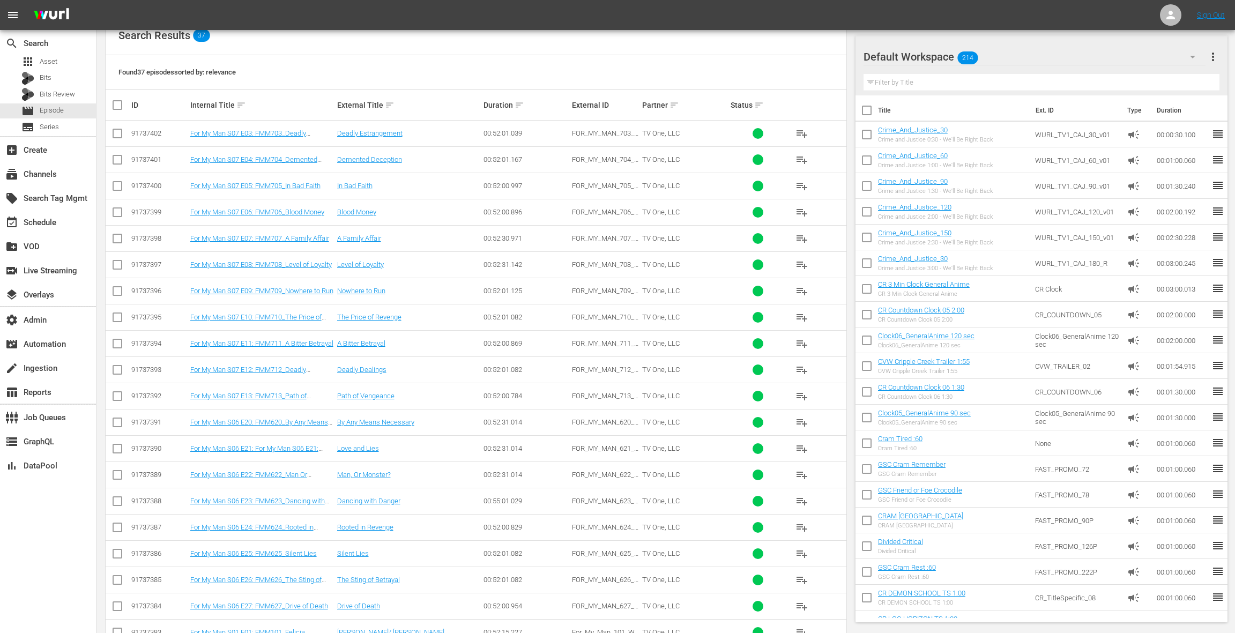
scroll to position [165, 0]
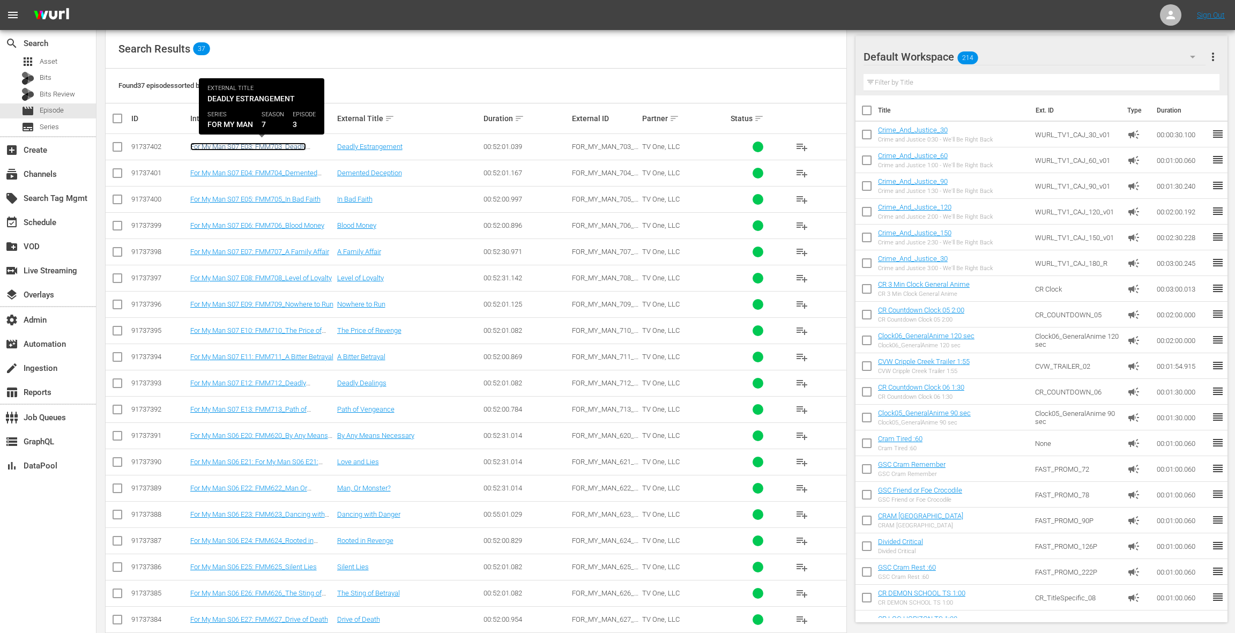
click at [283, 150] on link "For My Man S07 E03: FMM703_Deadly Estrangement" at bounding box center [248, 151] width 116 height 16
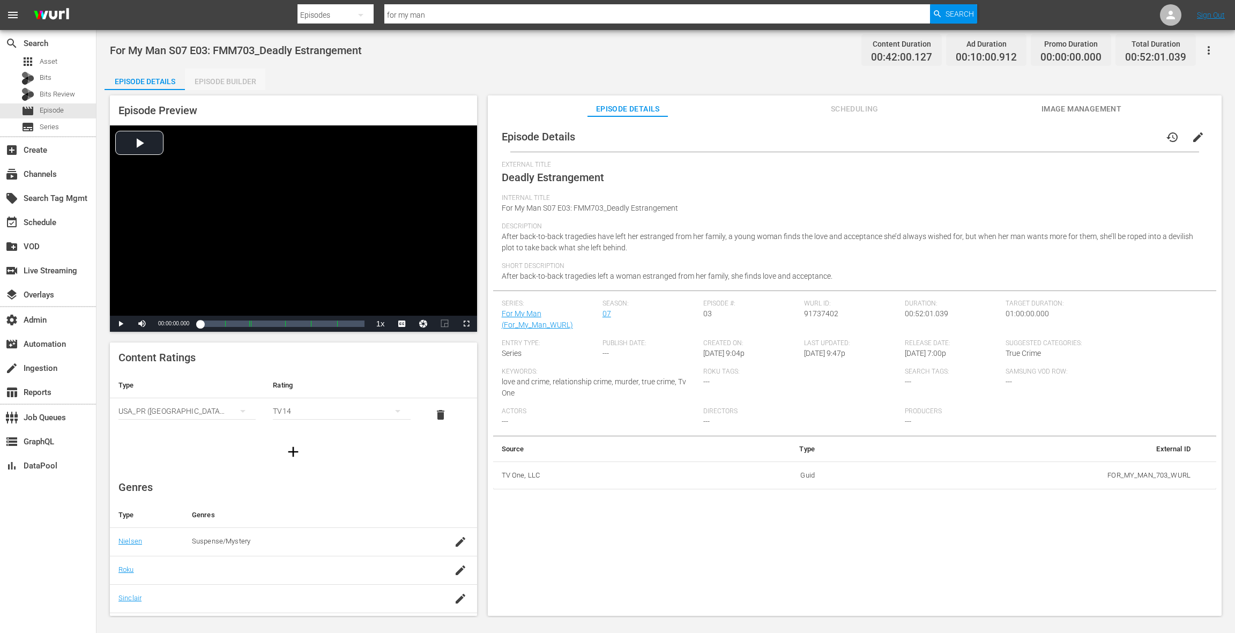
click at [231, 84] on div "Episode Builder" at bounding box center [225, 82] width 80 height 26
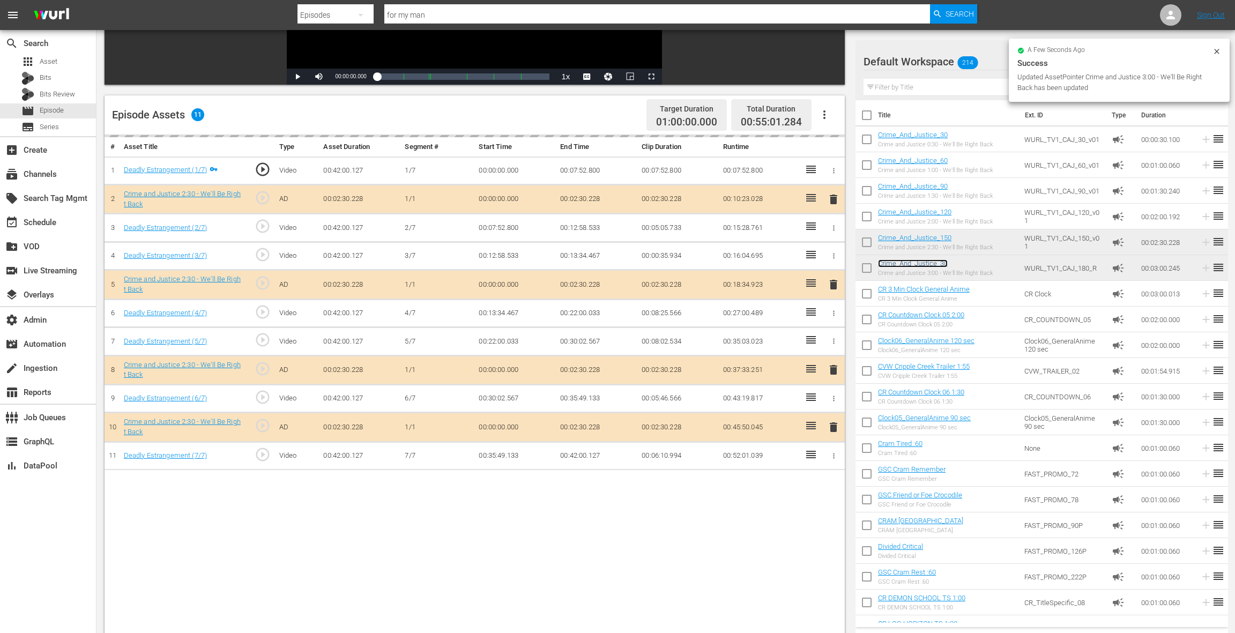
scroll to position [215, 0]
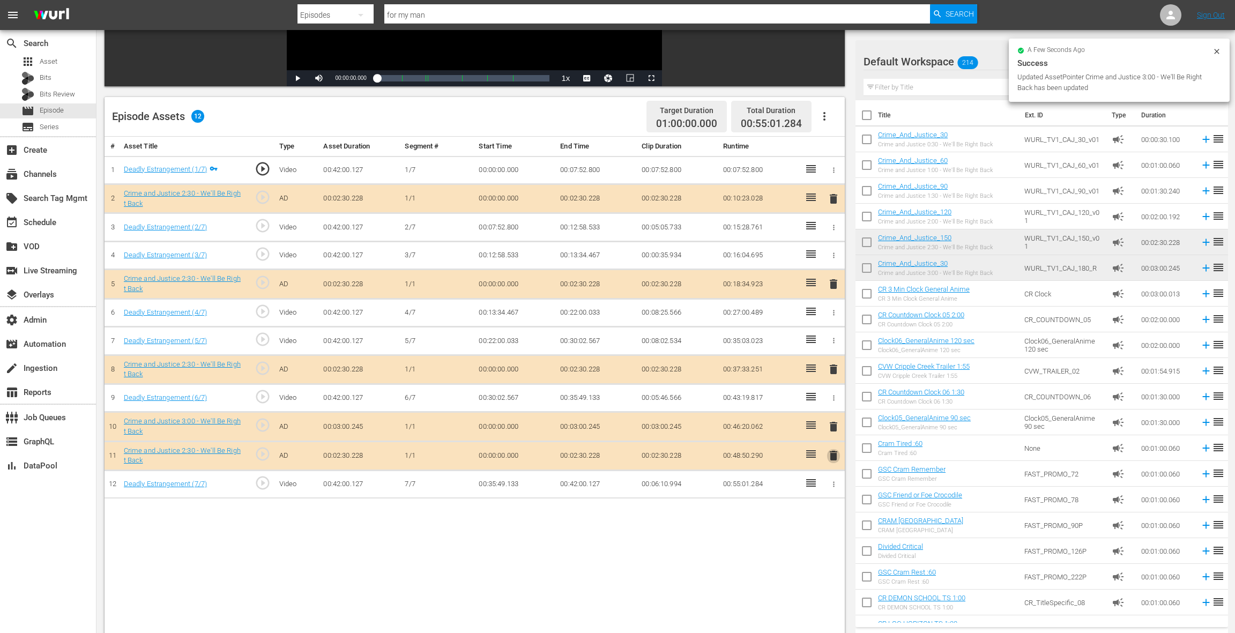
drag, startPoint x: 833, startPoint y: 455, endPoint x: 828, endPoint y: 449, distance: 7.6
click at [832, 455] on span "delete" at bounding box center [833, 455] width 13 height 13
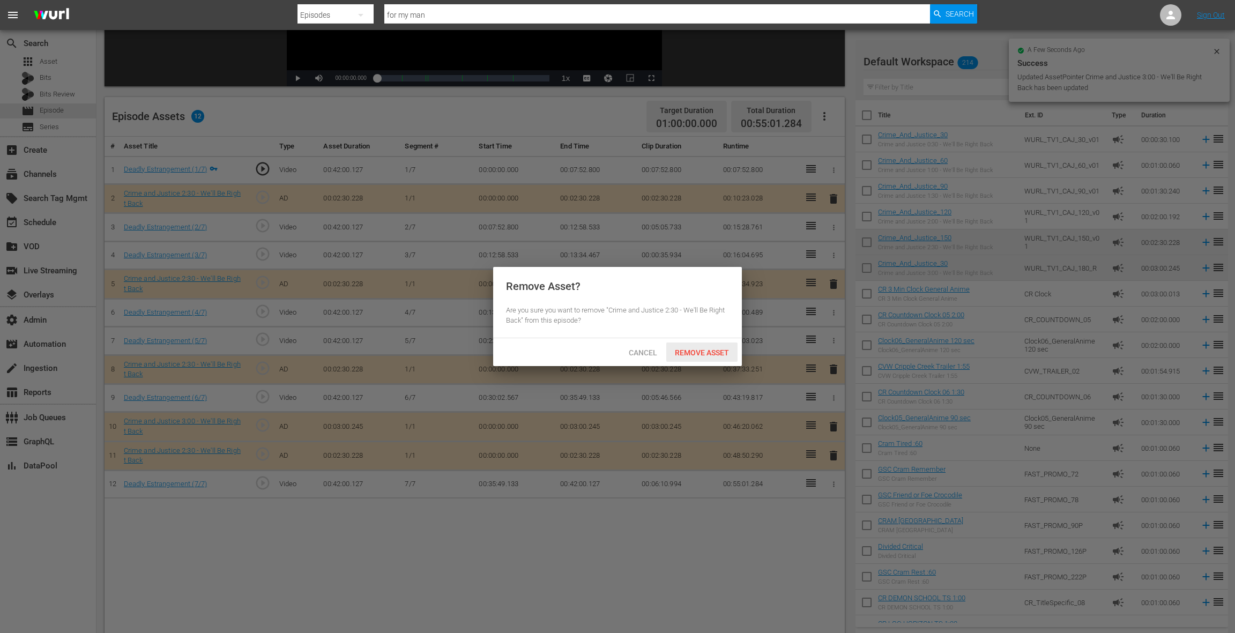
click at [709, 350] on span "Remove Asset" at bounding box center [701, 352] width 71 height 9
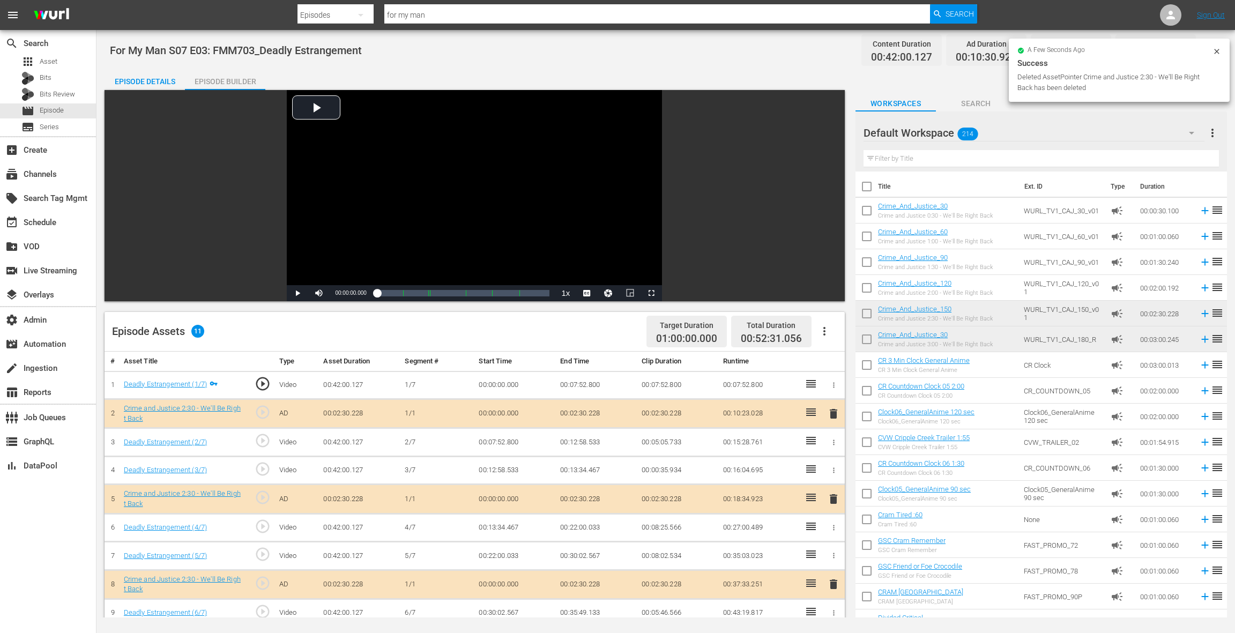
scroll to position [1, 0]
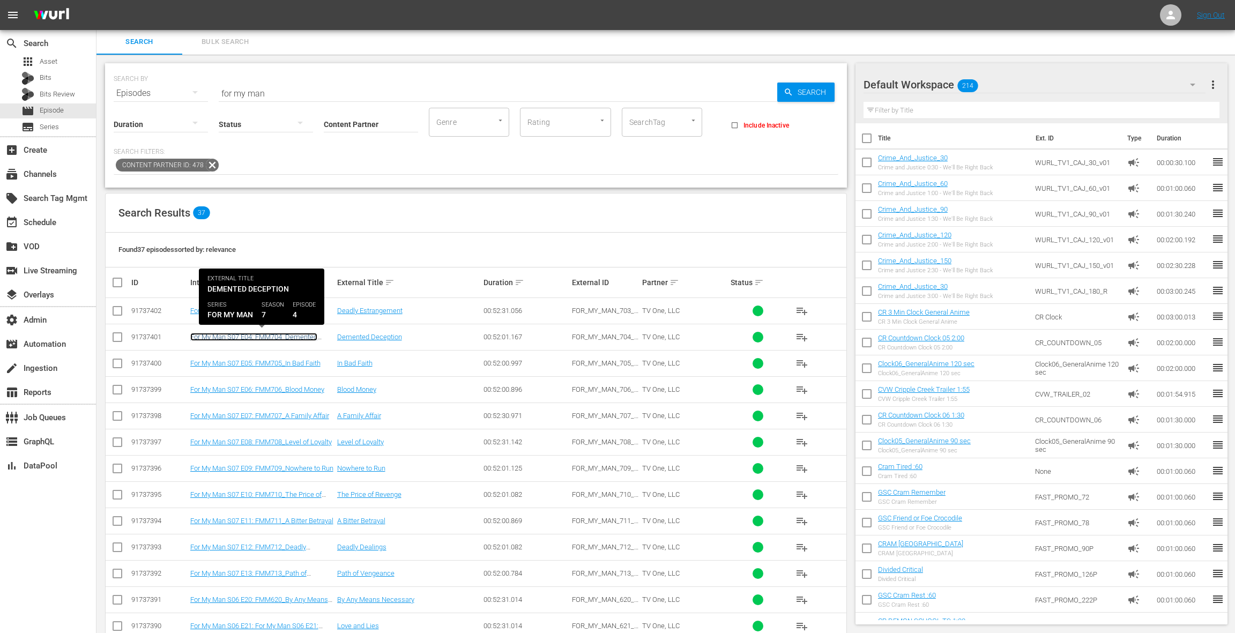
click at [289, 336] on link "For My Man S07 E04: FMM704_Demented Deception" at bounding box center [253, 341] width 127 height 16
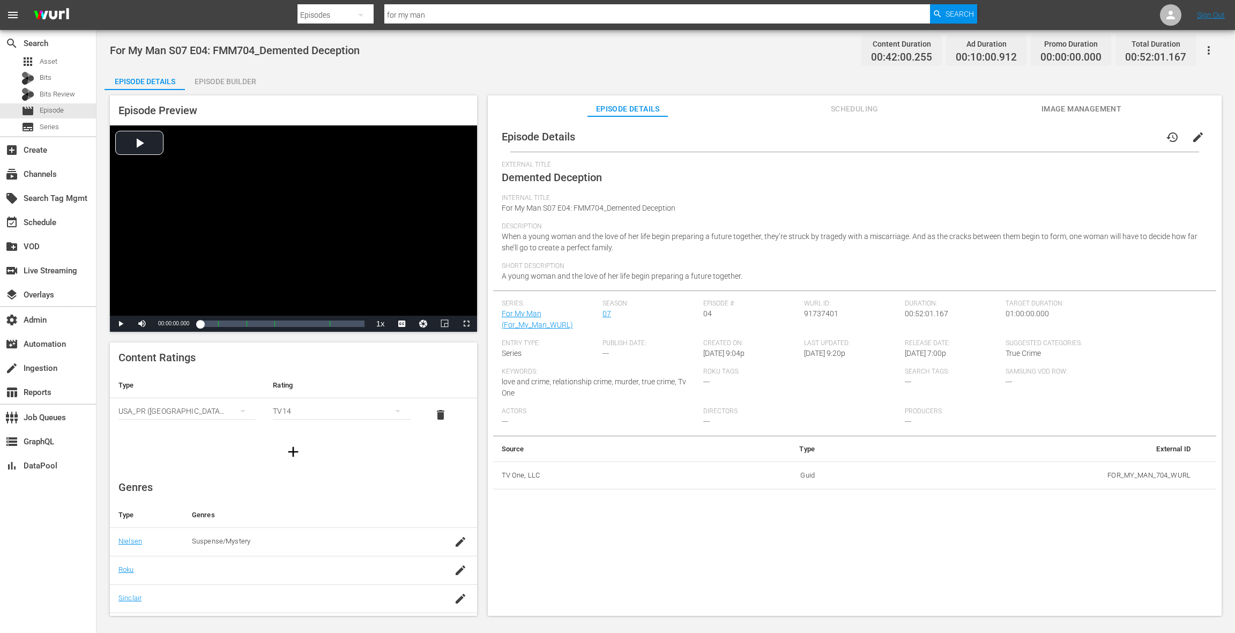
scroll to position [1, 0]
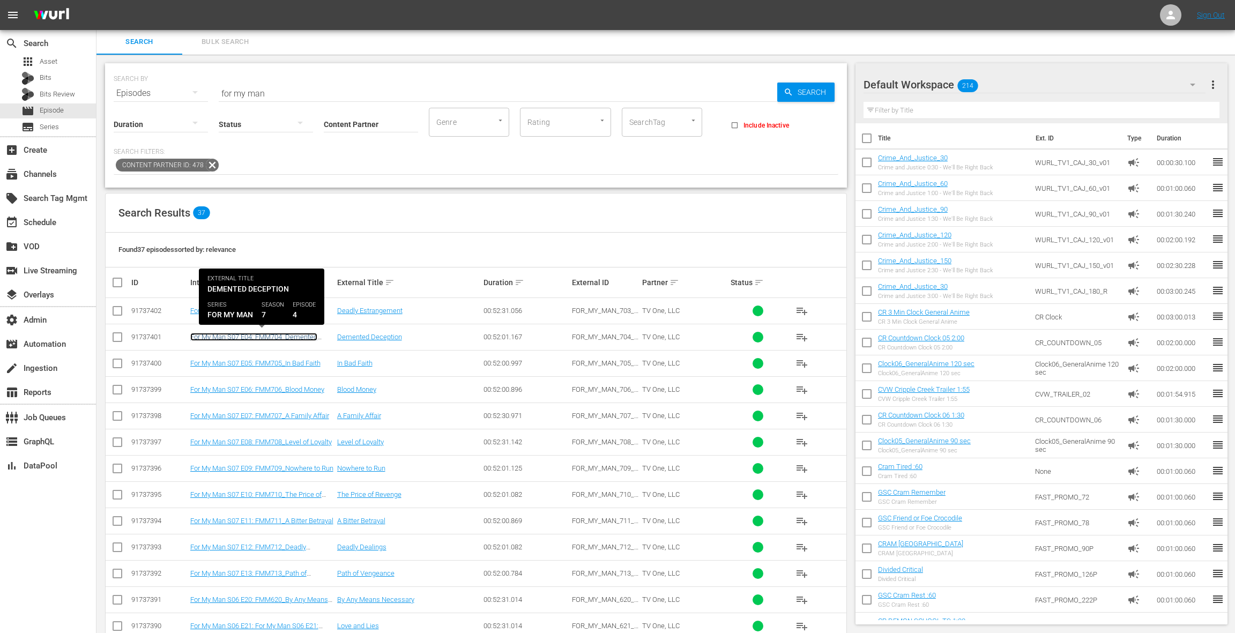
click at [271, 336] on link "For My Man S07 E04: FMM704_Demented Deception" at bounding box center [253, 341] width 127 height 16
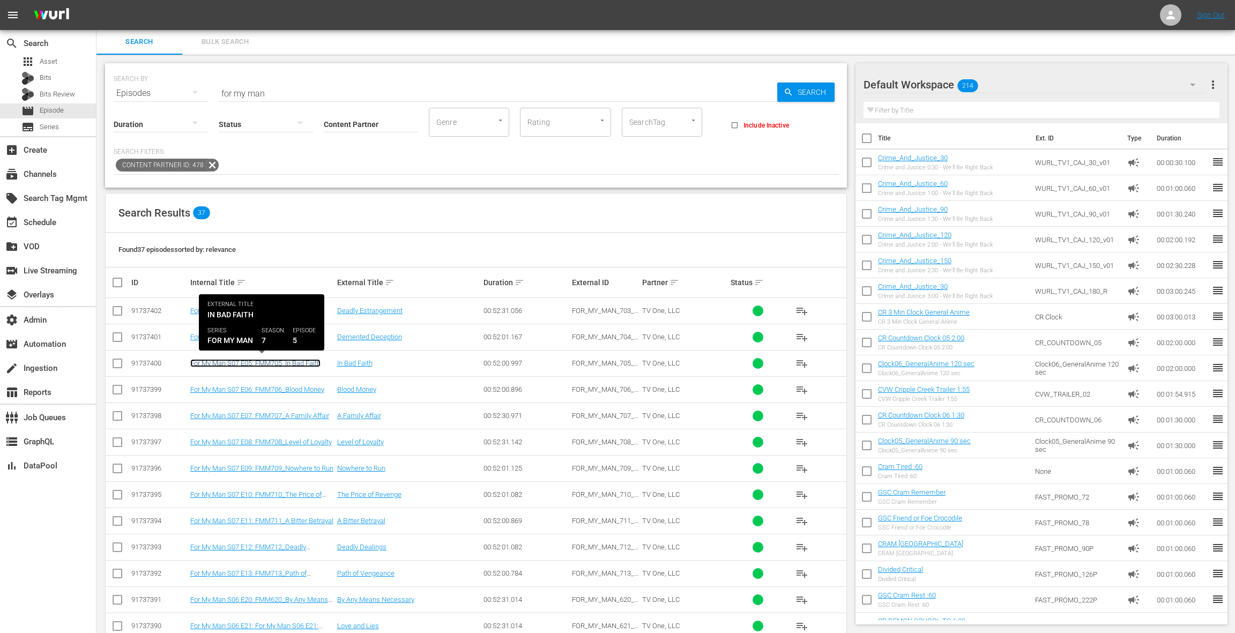
click at [272, 361] on link "For My Man S07 E05: FMM705_In Bad Faith" at bounding box center [255, 363] width 130 height 8
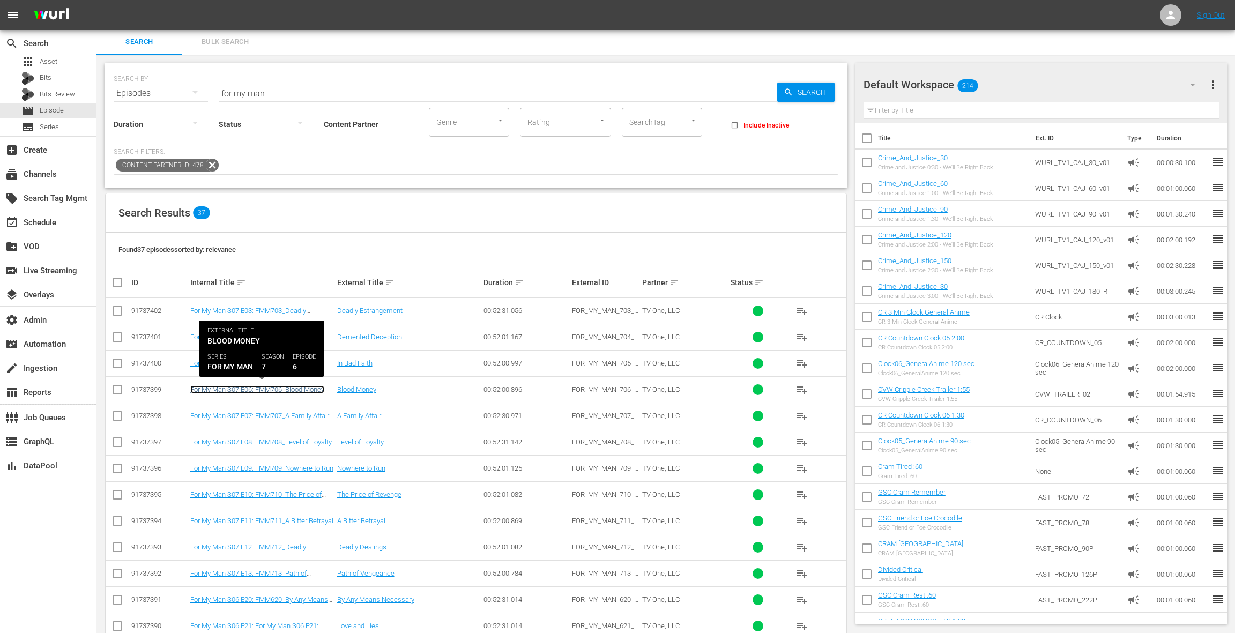
click at [287, 388] on link "For My Man S07 E06: FMM706_Blood Money" at bounding box center [257, 389] width 134 height 8
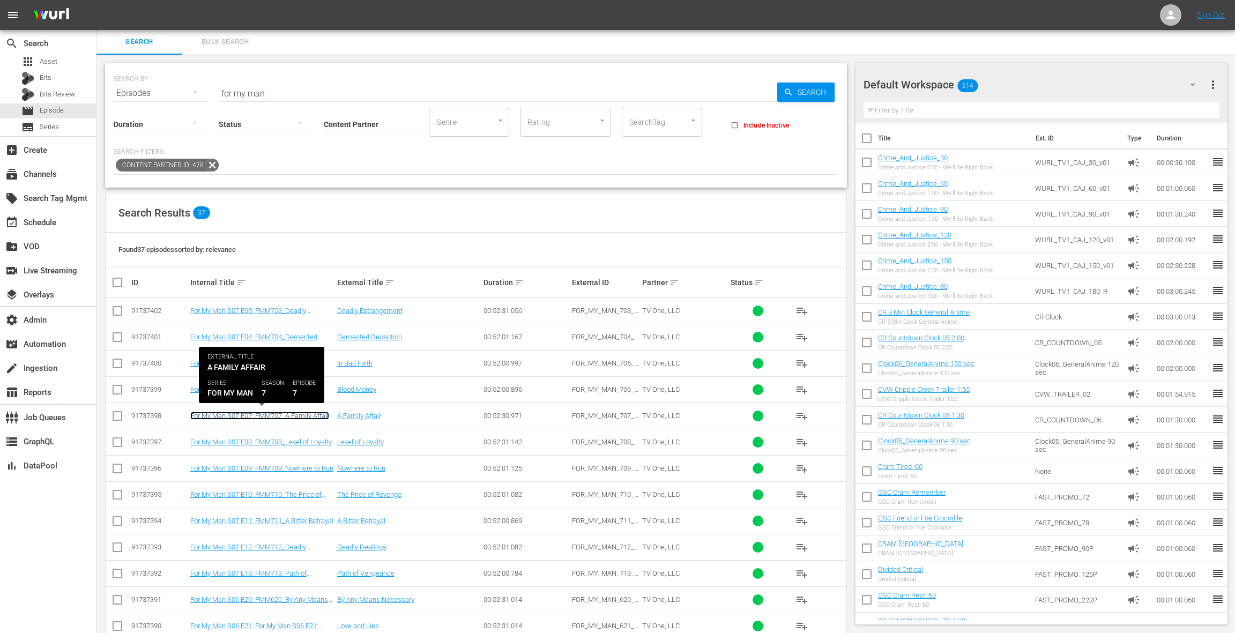
click at [284, 412] on link "For My Man S07 E07: FMM707_A Family Affair" at bounding box center [259, 416] width 139 height 8
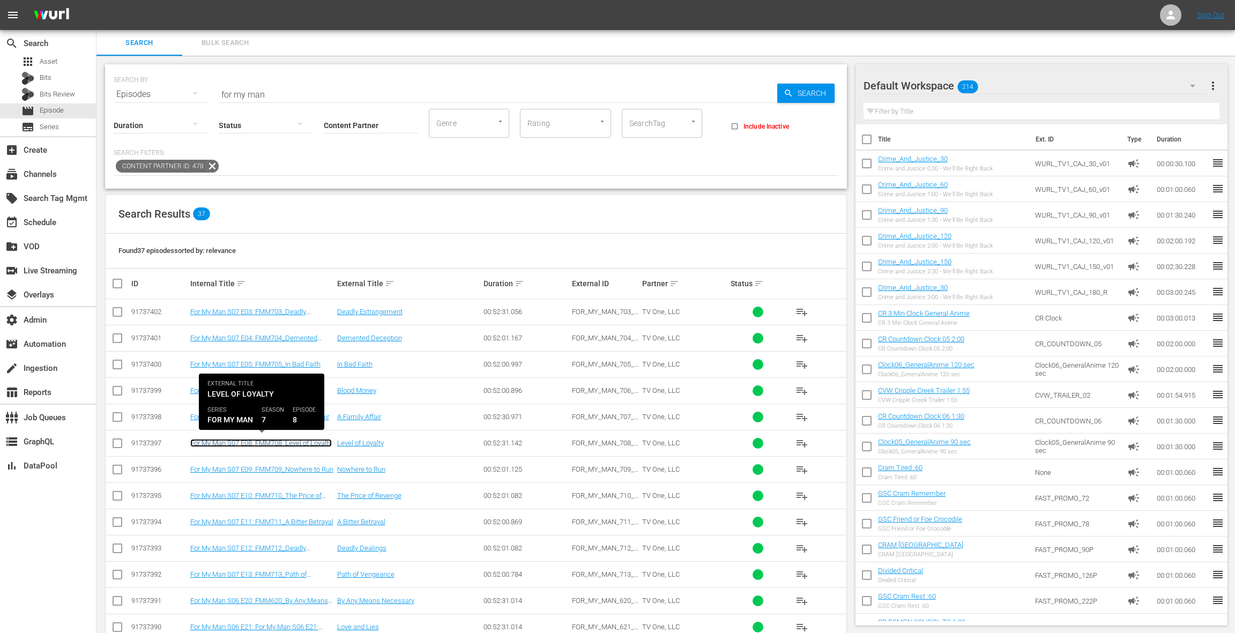
click at [292, 443] on link "For My Man S07 E08: FMM708_Level of Loyalty" at bounding box center [261, 443] width 142 height 8
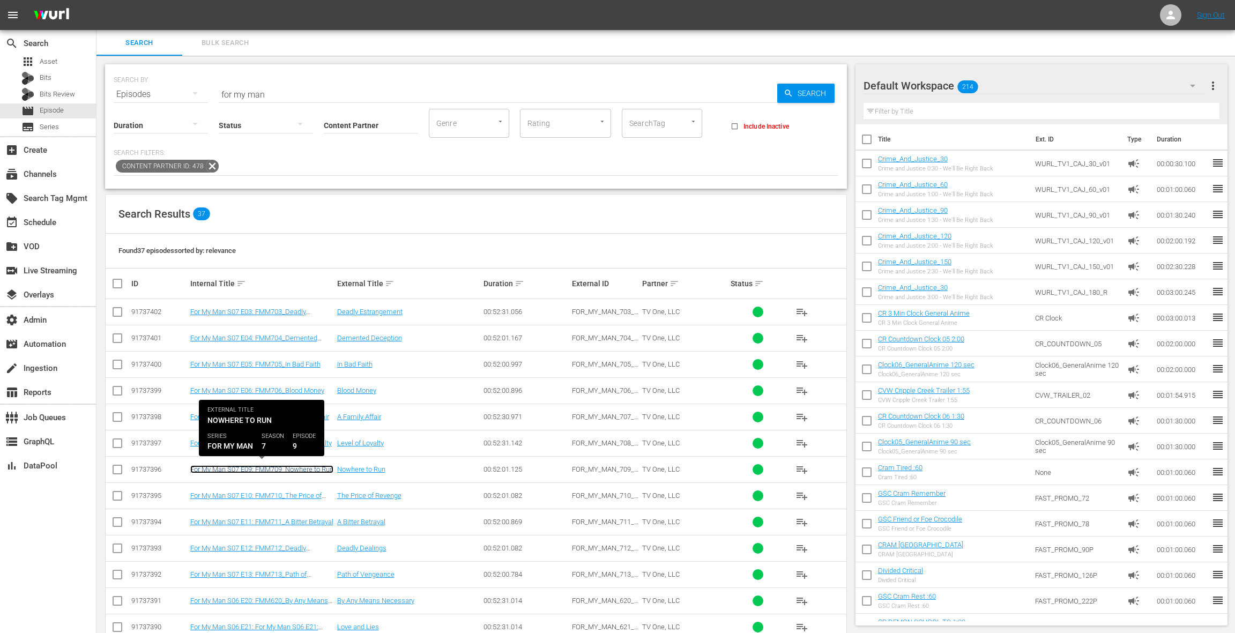
click at [275, 469] on link "For My Man S07 E09: FMM709_Nowhere to Run" at bounding box center [261, 469] width 143 height 8
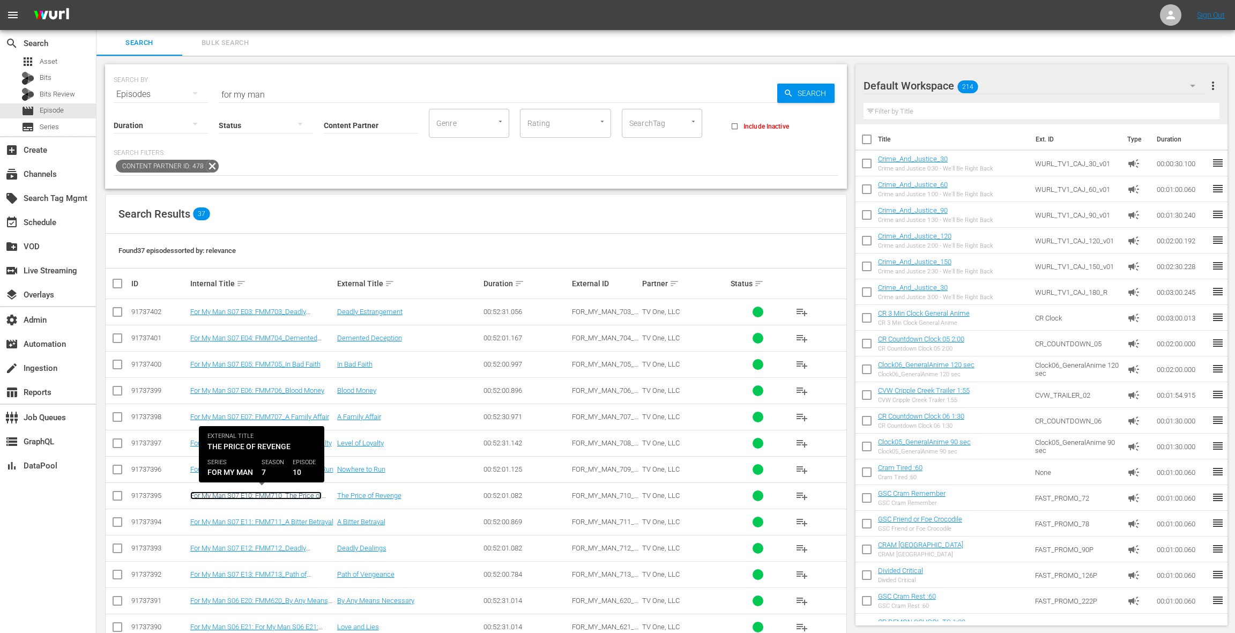
click at [277, 492] on link "For My Man S07 E10: FMM710_The Price of Revenge" at bounding box center [255, 500] width 131 height 16
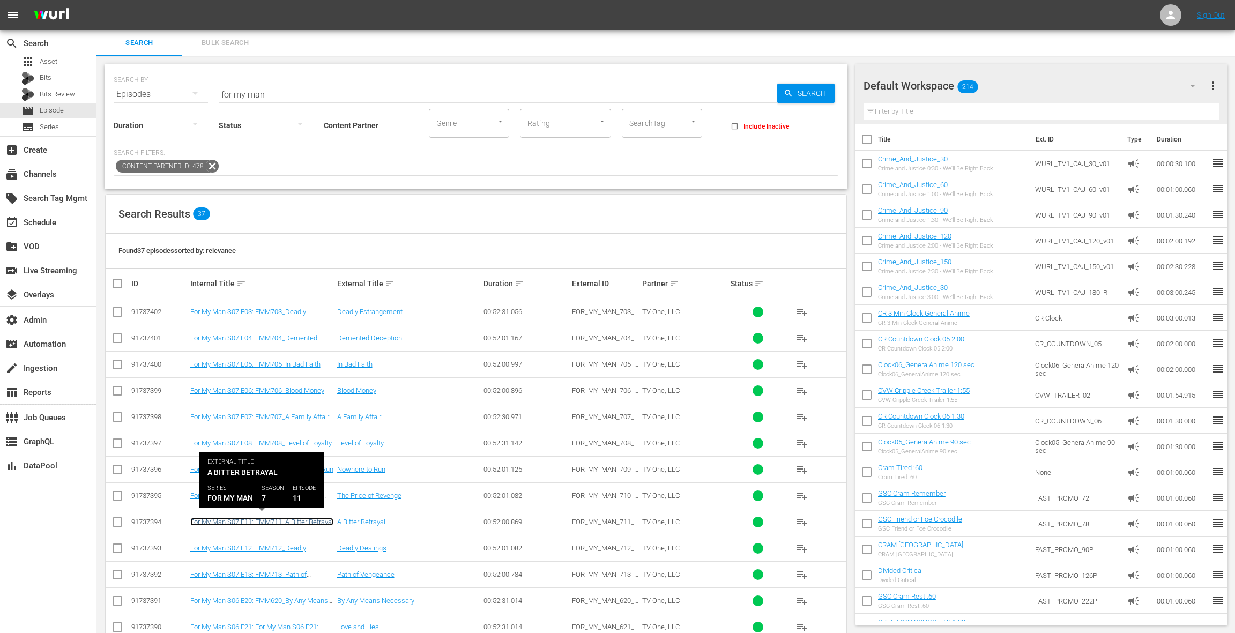
click at [278, 521] on link "For My Man S07 E11: FMM711_A Bitter Betrayal" at bounding box center [261, 522] width 143 height 8
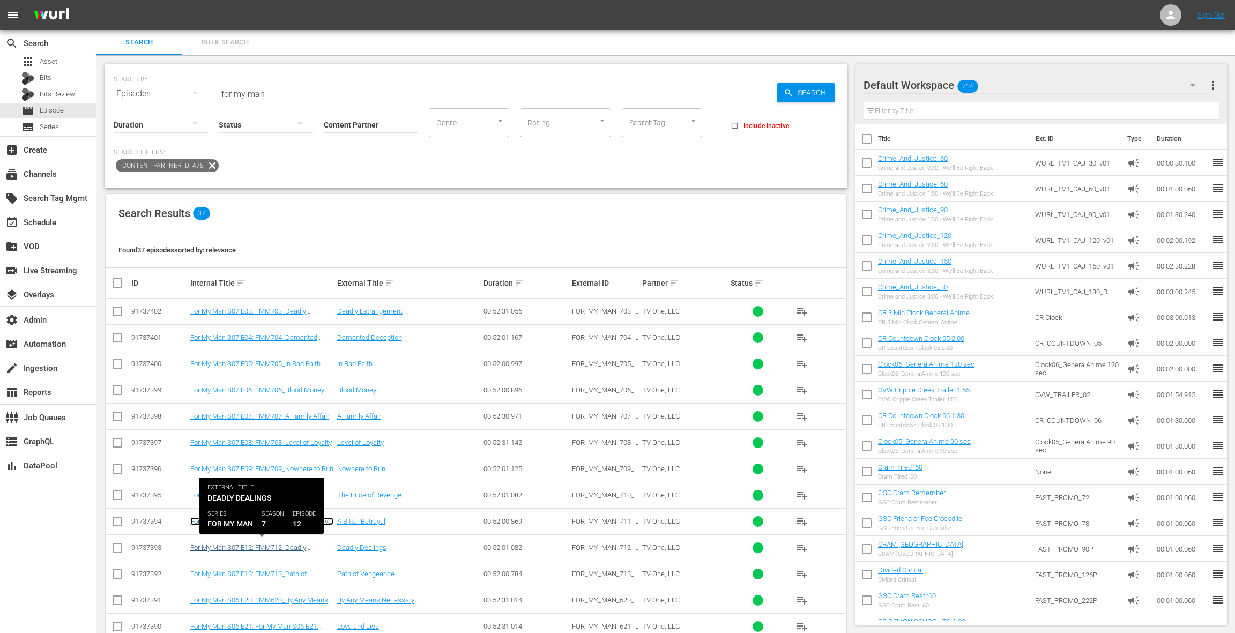
scroll to position [1, 0]
click at [279, 544] on link "For My Man S07 E12: FMM712_Deadly Dealings" at bounding box center [248, 551] width 116 height 16
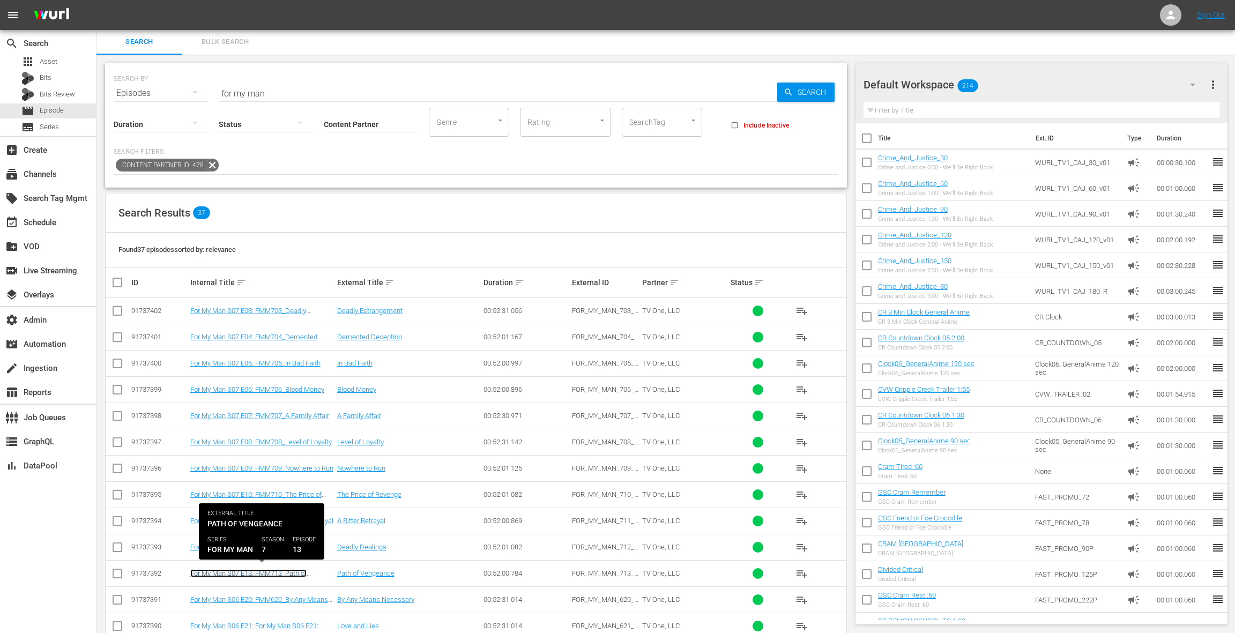
click at [281, 569] on link "For My Man S07 E13: FMM713_Path of Vengeance" at bounding box center [248, 577] width 116 height 16
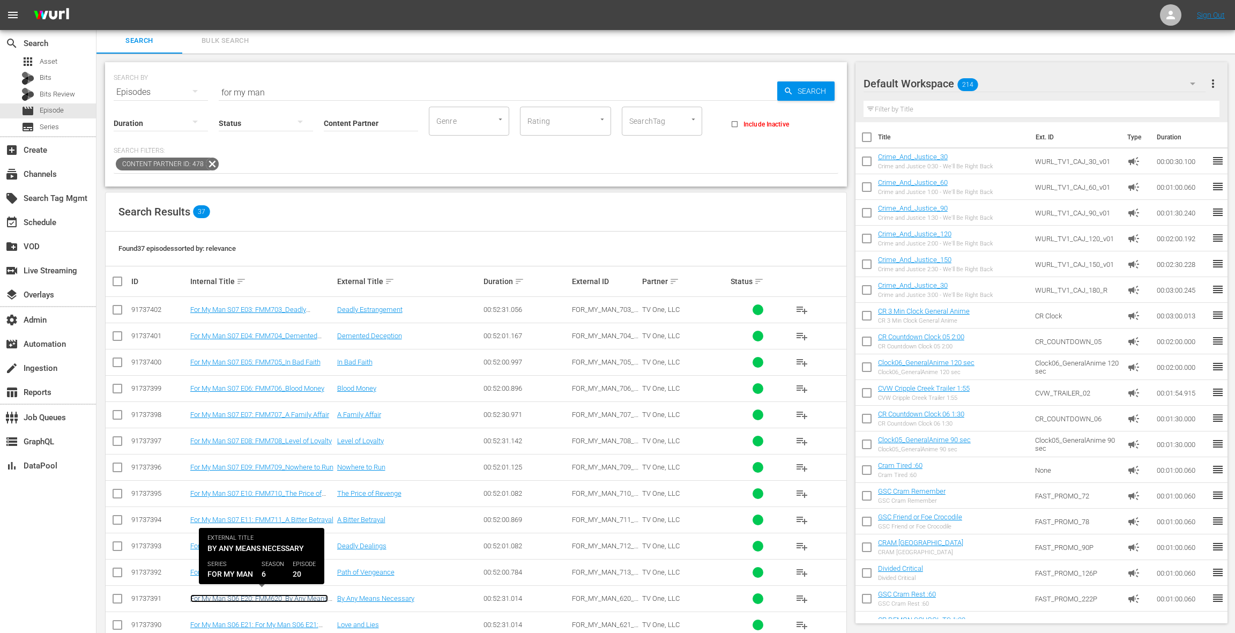
click at [289, 595] on link "For My Man S06 E20: FMM620_By Any Means Necessary" at bounding box center [259, 603] width 138 height 16
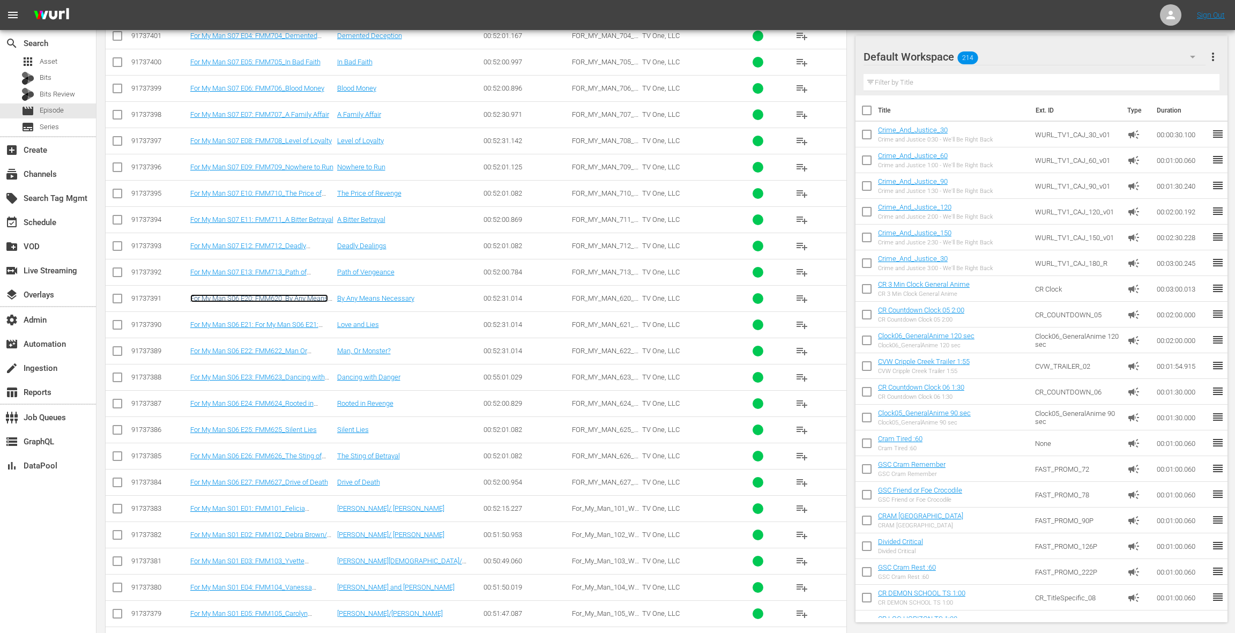
scroll to position [303, 0]
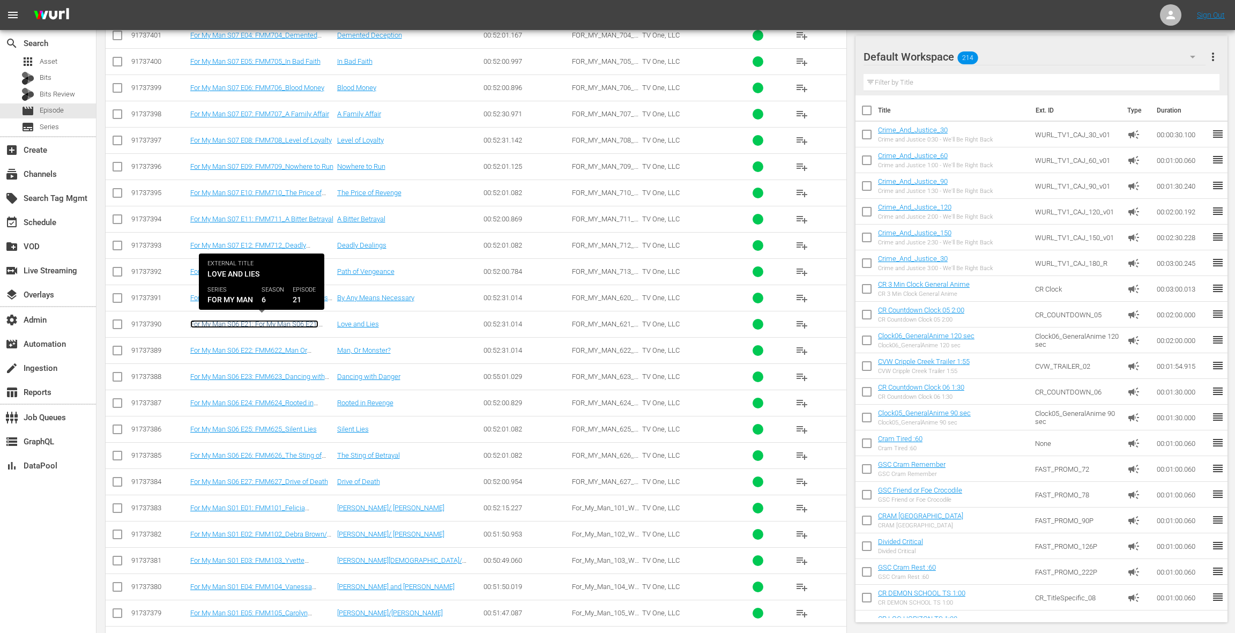
click at [289, 322] on link "For My Man S06 E21: For My Man S06 E21: FMM621_Love and Lies" at bounding box center [254, 328] width 128 height 16
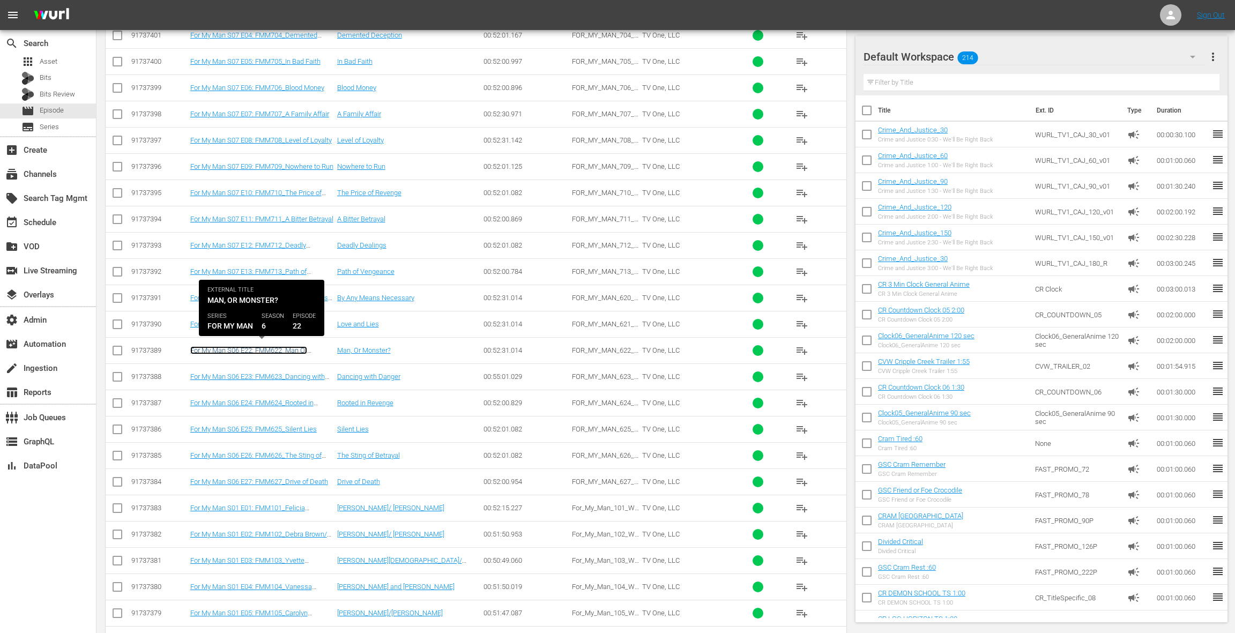
click at [280, 346] on link "For My Man S06 E22: FMM622_Man Or Monster" at bounding box center [248, 354] width 117 height 16
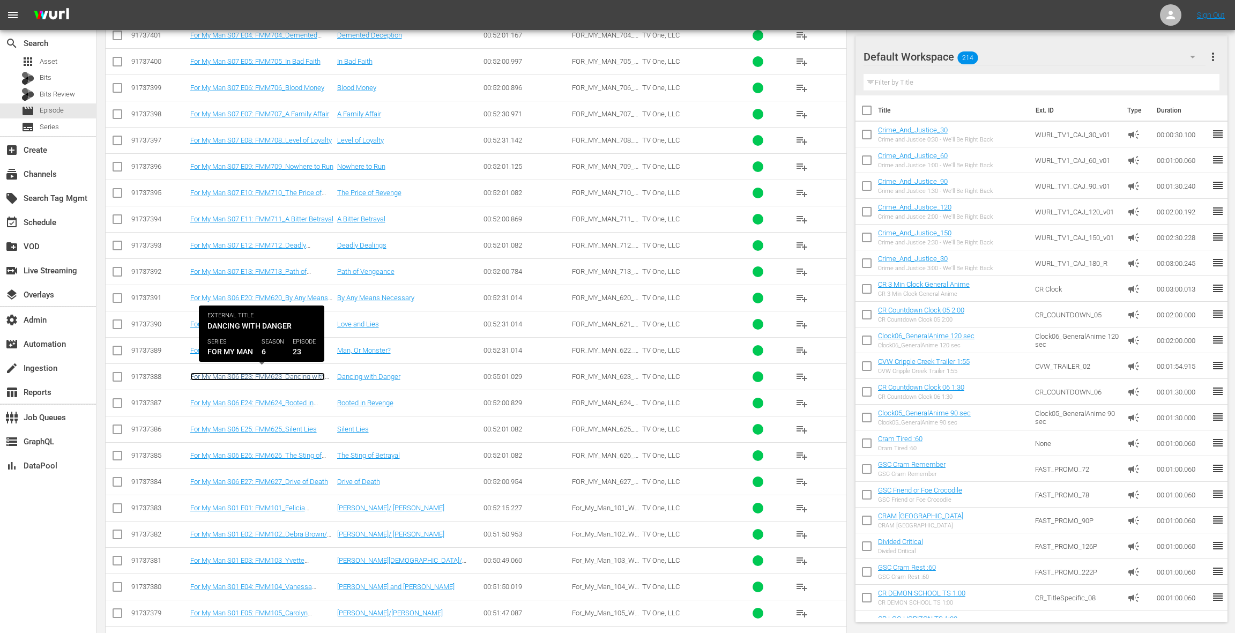
click at [276, 373] on link "For My Man S06 E23: FMM623_Dancing with Danger" at bounding box center [257, 381] width 135 height 16
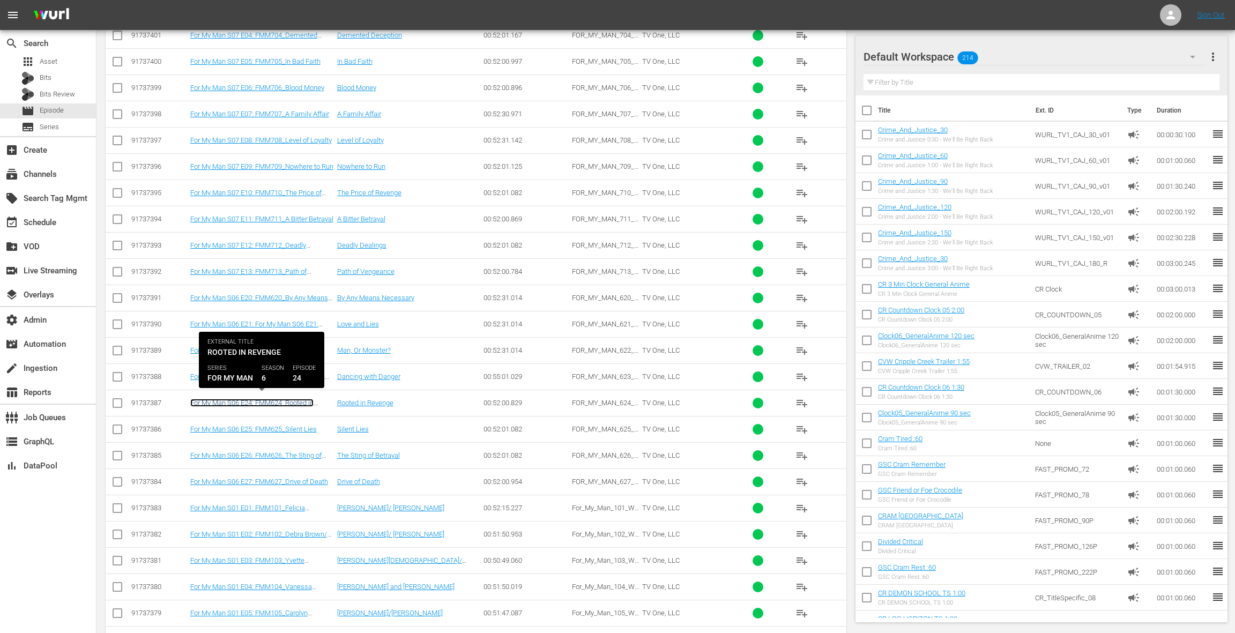
click at [274, 399] on link "For My Man S06 E24: FMM624_Rooted in Revenge" at bounding box center [251, 407] width 123 height 16
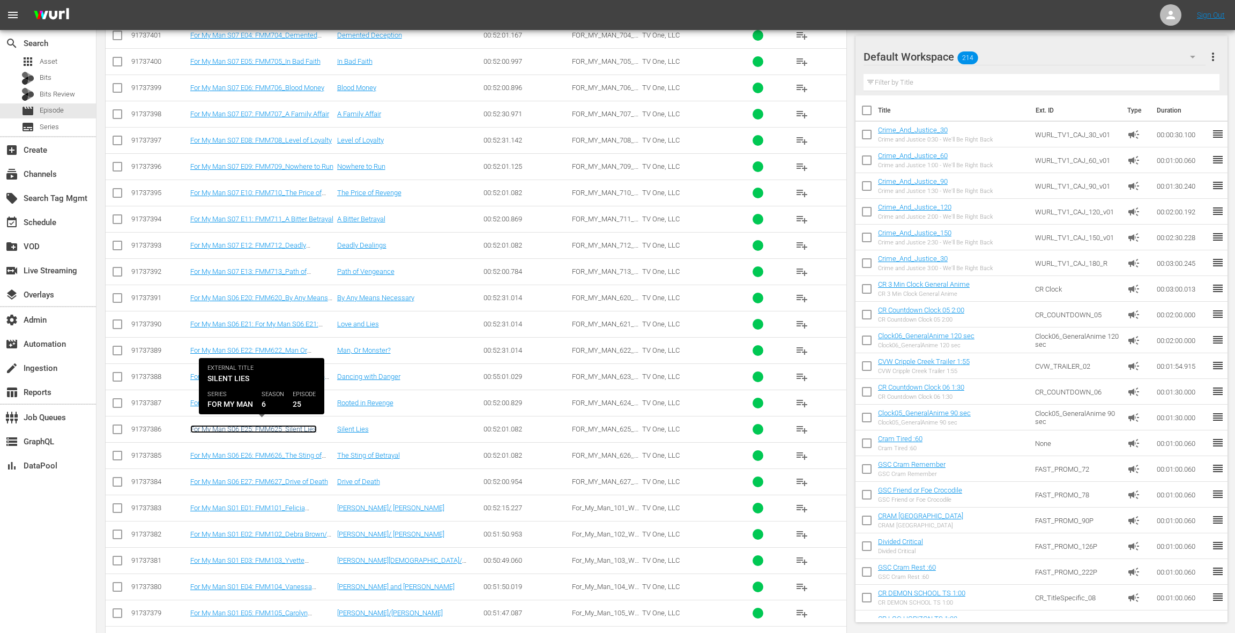
click at [275, 425] on link "For My Man S06 E25: FMM625_Silent Lies" at bounding box center [253, 429] width 127 height 8
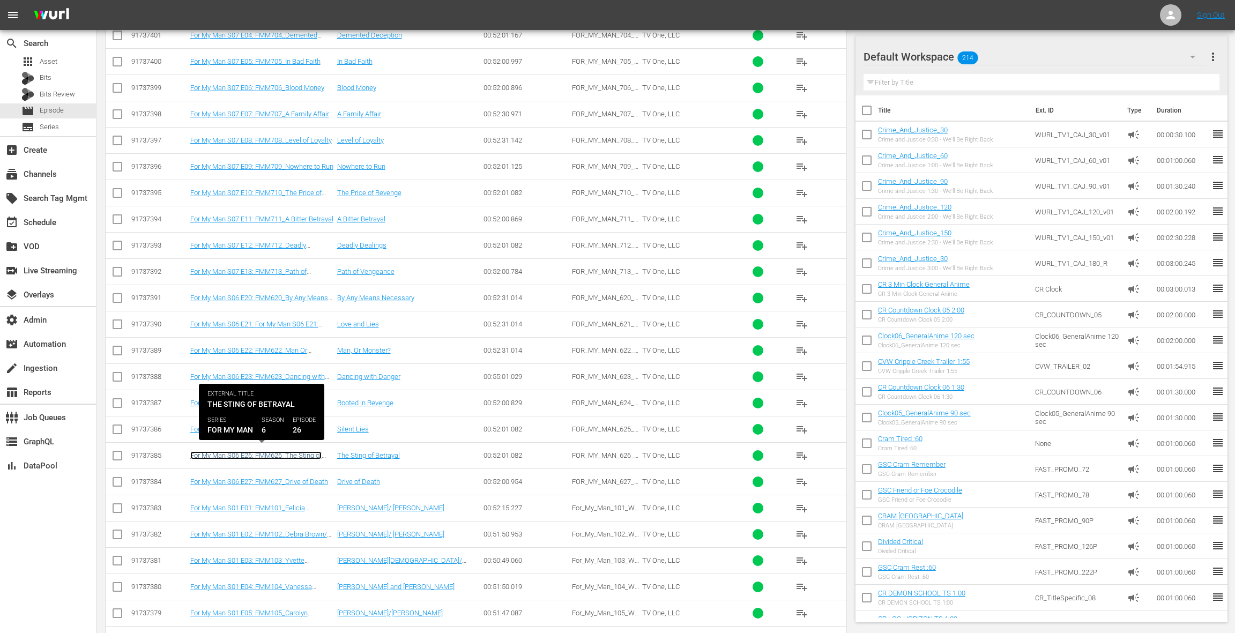
click at [277, 451] on link "For My Man S06 E26: FMM626_The Sting of Betrayal" at bounding box center [255, 459] width 131 height 16
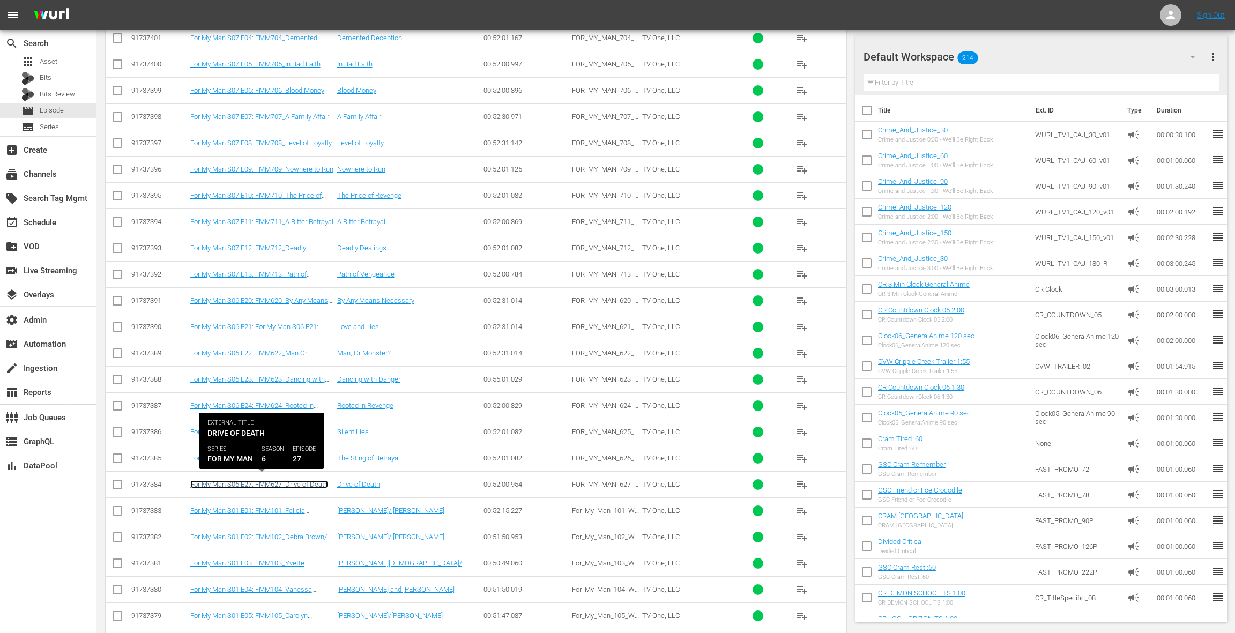
click at [280, 480] on link "For My Man S06 E27: FMM627_Drive of Death" at bounding box center [259, 484] width 138 height 8
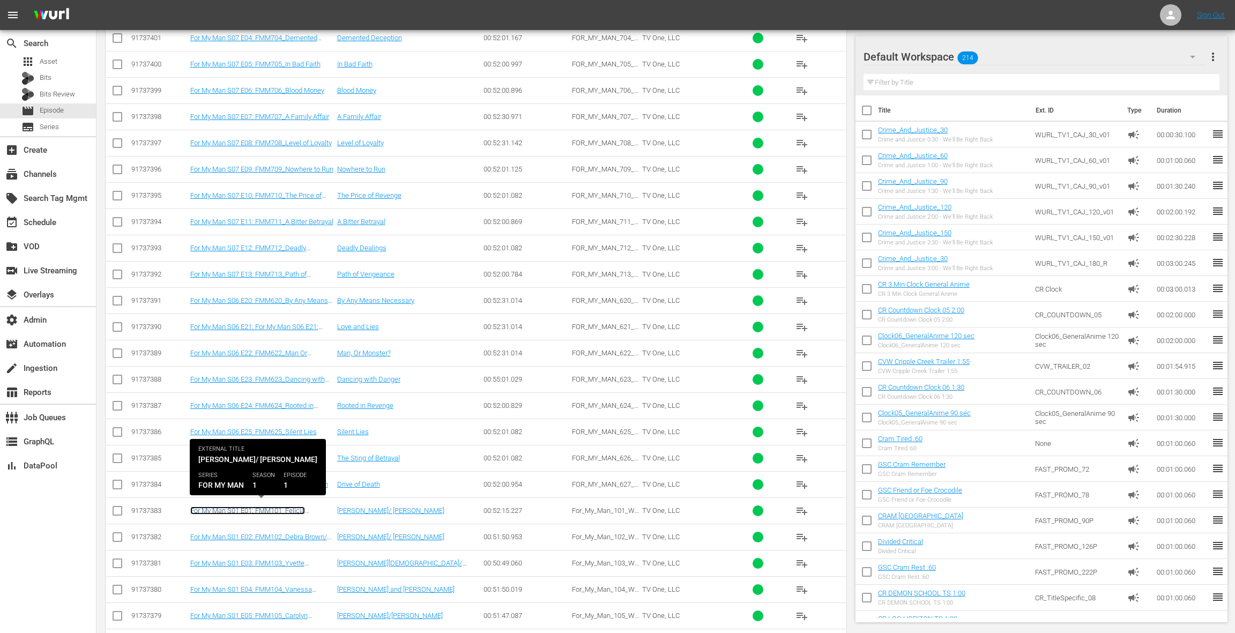
click at [278, 507] on link "For My Man S01 E01: FMM101_Felicia Scott/ Victoria Jackson" at bounding box center [247, 515] width 115 height 16
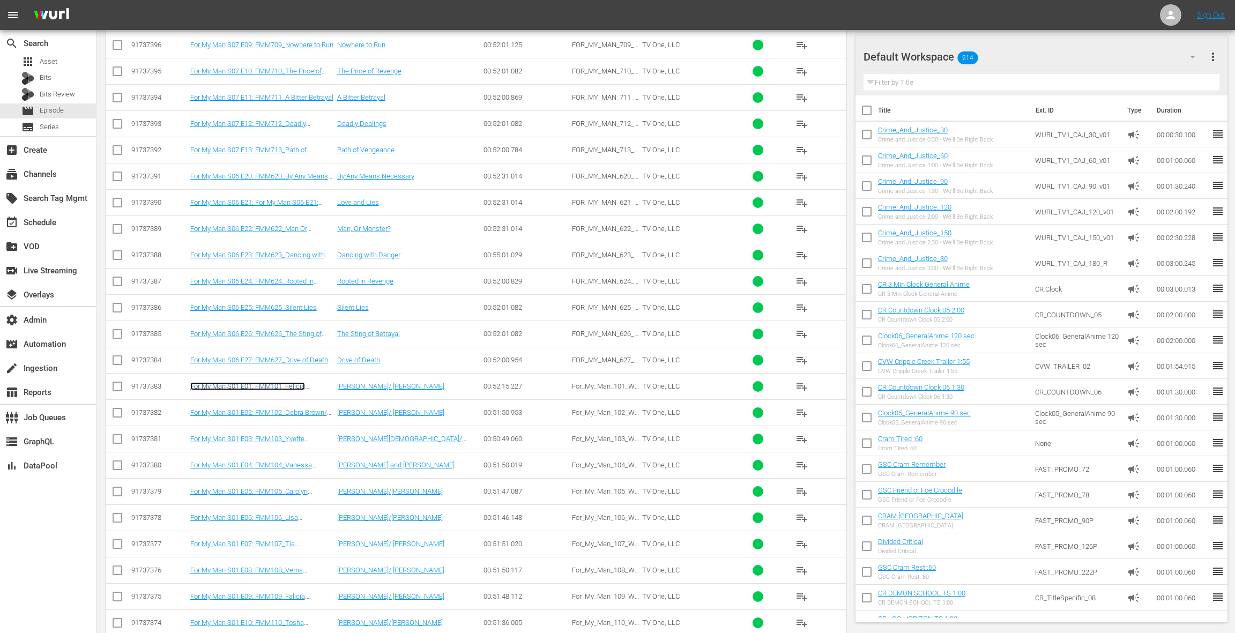
scroll to position [429, 0]
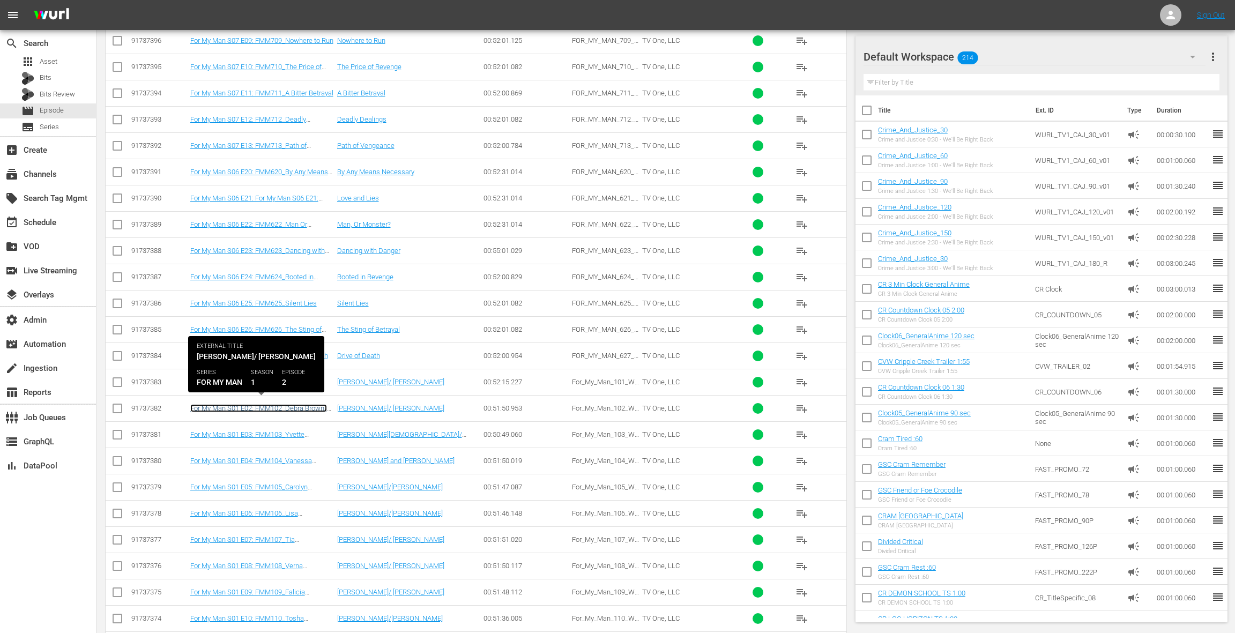
drag, startPoint x: 277, startPoint y: 405, endPoint x: 276, endPoint y: 415, distance: 10.2
click at [277, 405] on link "For My Man S01 E02: FMM102_Debra Brown/ Chakkira Wonnum" at bounding box center [258, 412] width 137 height 16
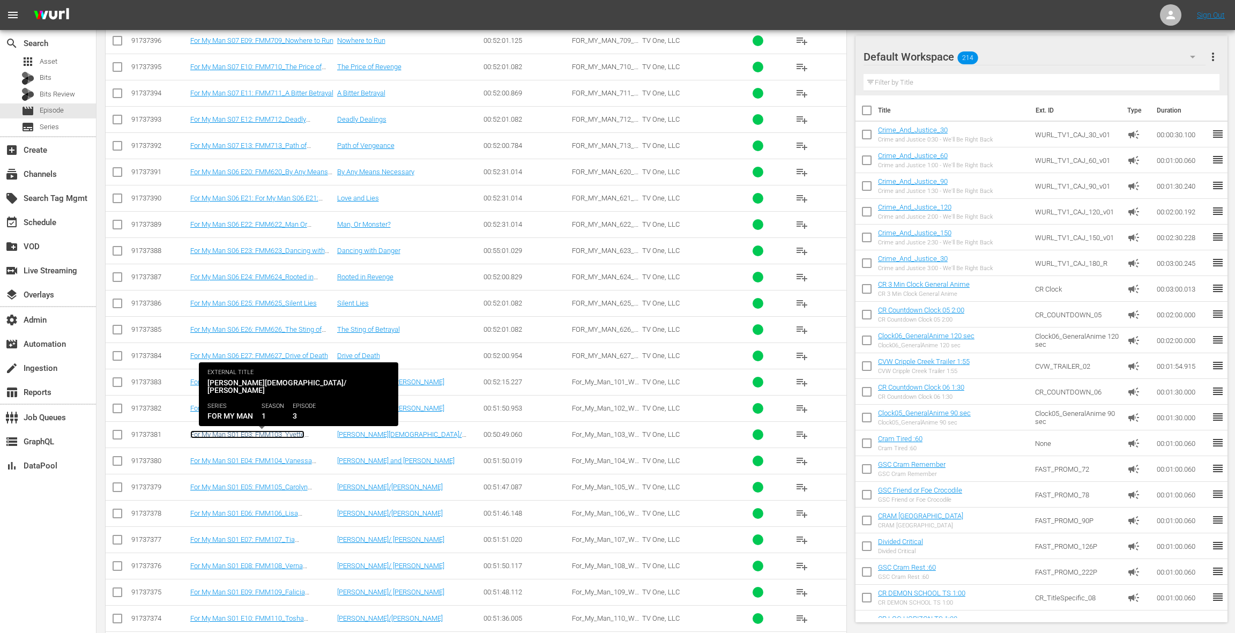
click at [274, 430] on link "For My Man S01 E03: FMM103_Yvette Gay/ Vishawn Mills" at bounding box center [253, 438] width 127 height 16
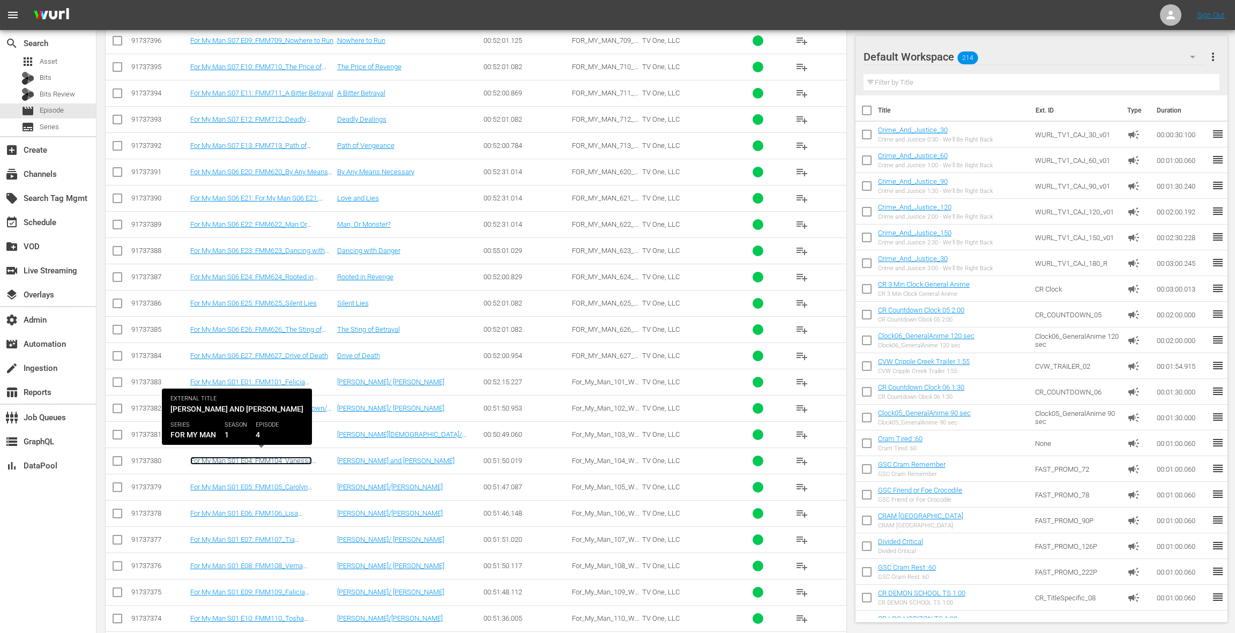
click at [277, 457] on link "For My Man S01 E04: FMM104_Vanessa Coleman and Tamika Jasper-Barbary" at bounding box center [251, 465] width 122 height 16
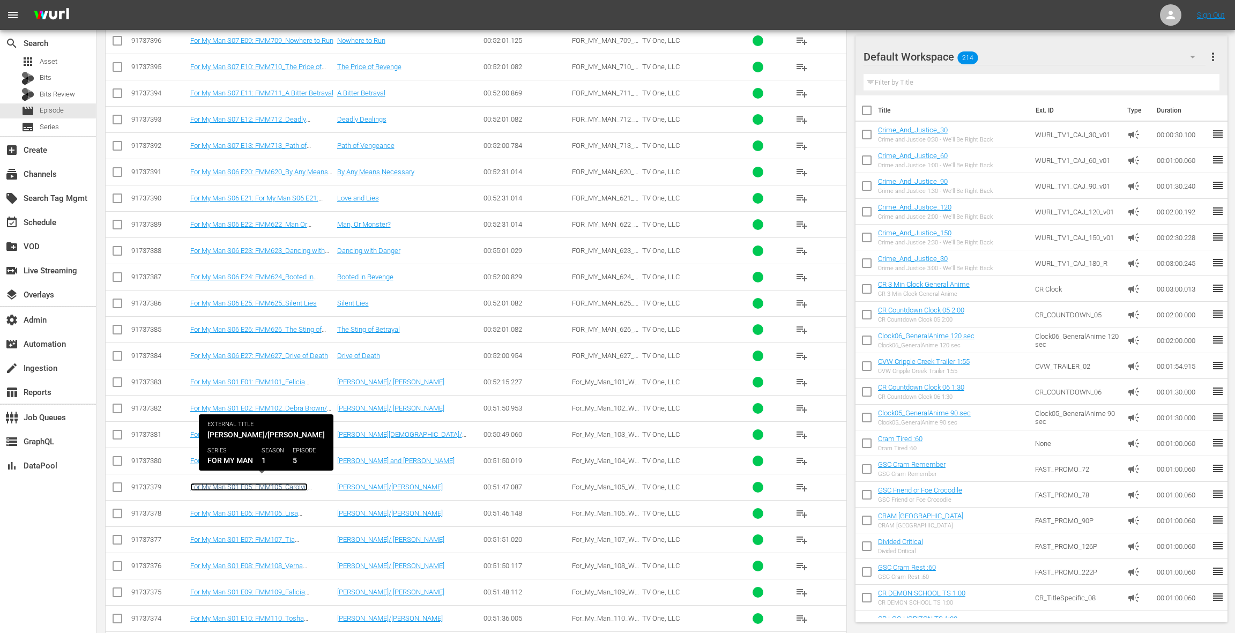
click at [280, 483] on link "For My Man S01 E05: FMM105_Carolyn King/Angel Glenn" at bounding box center [248, 491] width 117 height 16
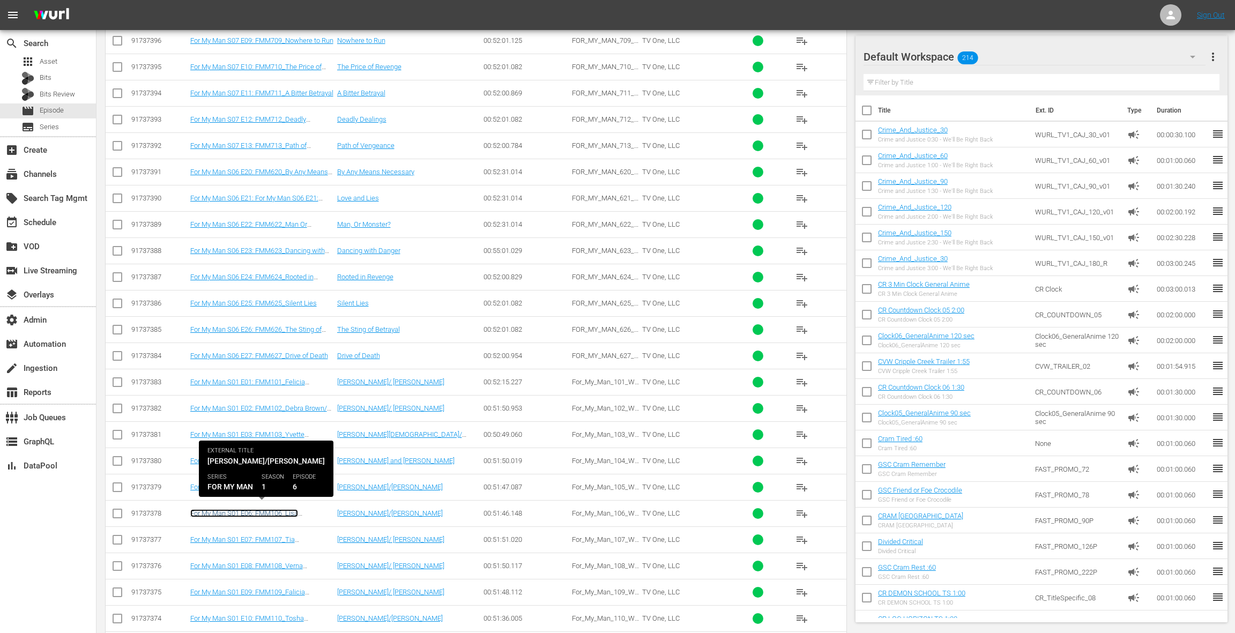
click at [276, 509] on link "For My Man S01 E06: FMM106_Lisa Toney/Jessica Delancy" at bounding box center [244, 517] width 108 height 16
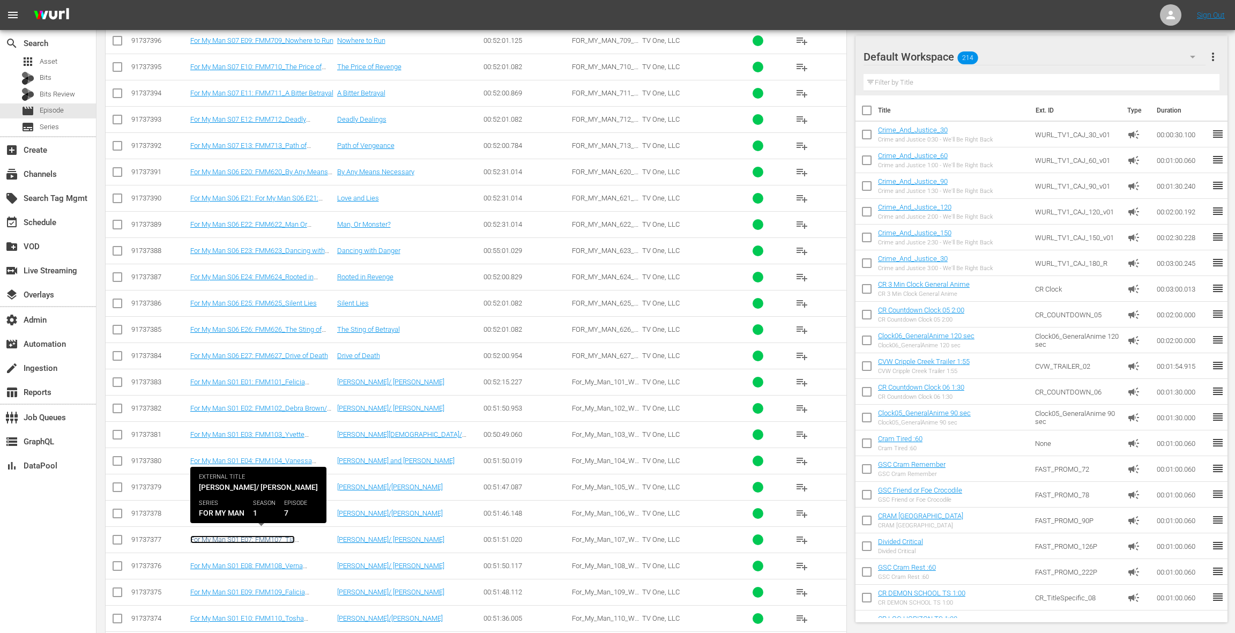
click at [280, 536] on link "For My Man S01 E07: FMM107_Tia Skinner/ Renyatta Hamilton" at bounding box center [243, 544] width 107 height 16
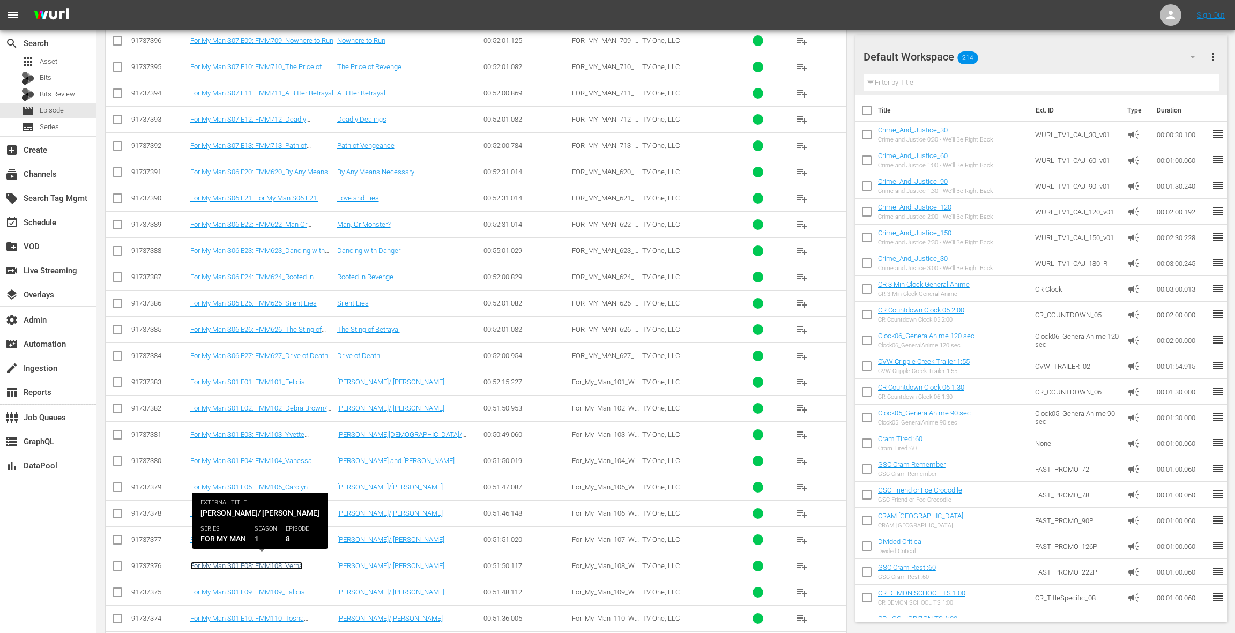
click at [279, 562] on link "For My Man S01 E08: FMM108_Verna McClain/ Shaketa Jones" at bounding box center [246, 570] width 113 height 16
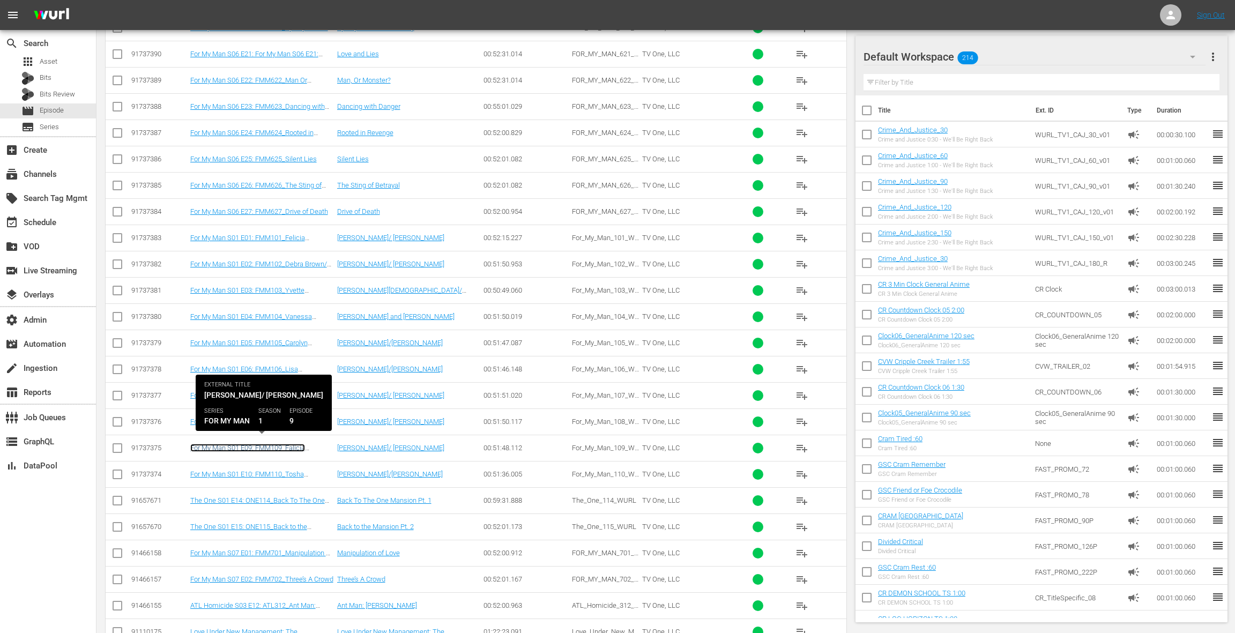
click at [283, 444] on link "For My Man S01 E09: FMM109_Falicia Blakely/ Kiesha Smith" at bounding box center [247, 452] width 115 height 16
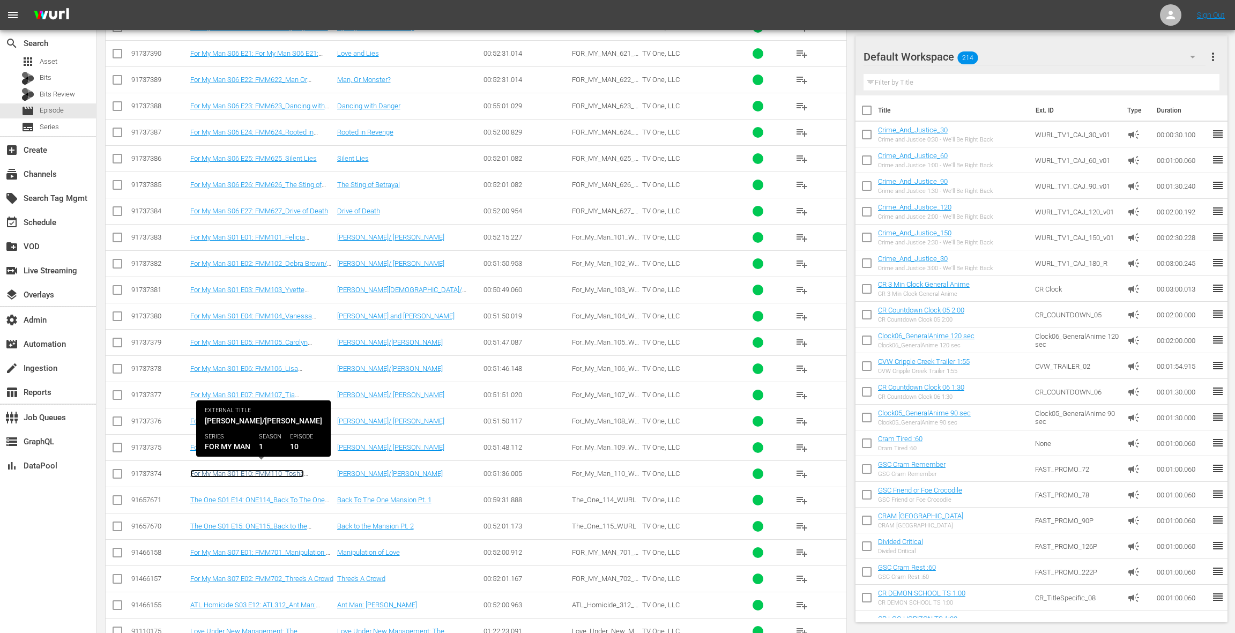
click at [273, 470] on link "For My Man S01 E10: FMM110_Tosha Dunigan/Connie Ikpoh" at bounding box center [247, 478] width 114 height 16
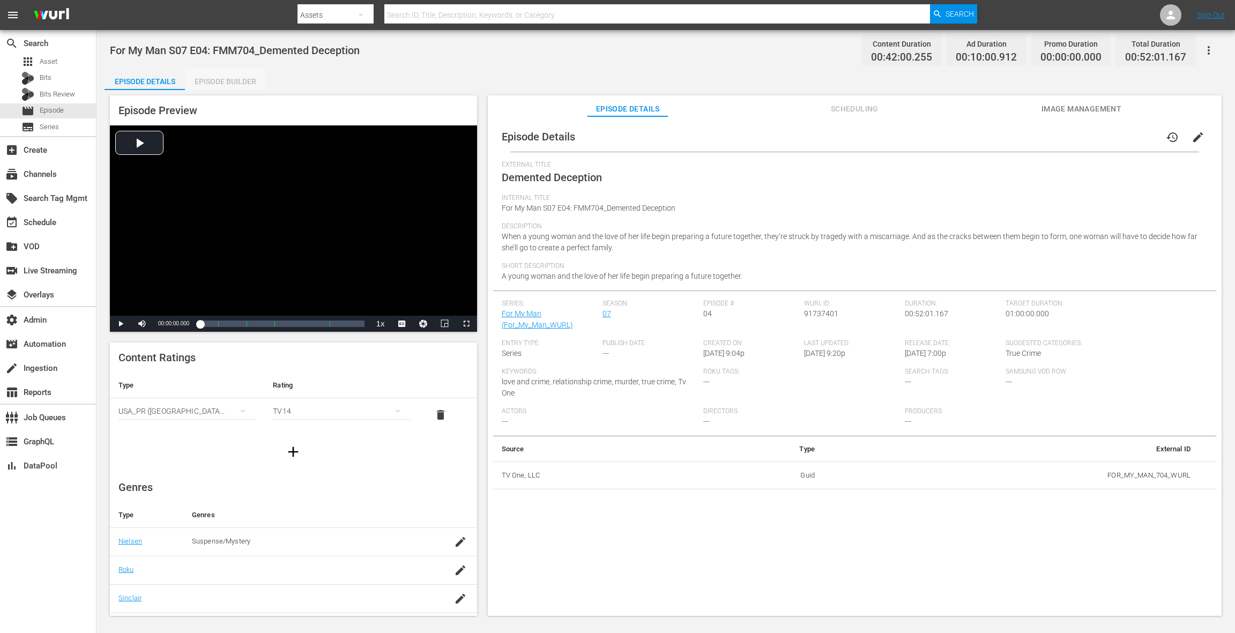
drag, startPoint x: 241, startPoint y: 83, endPoint x: 315, endPoint y: 103, distance: 76.2
click at [241, 83] on div "Episode Builder" at bounding box center [225, 82] width 80 height 26
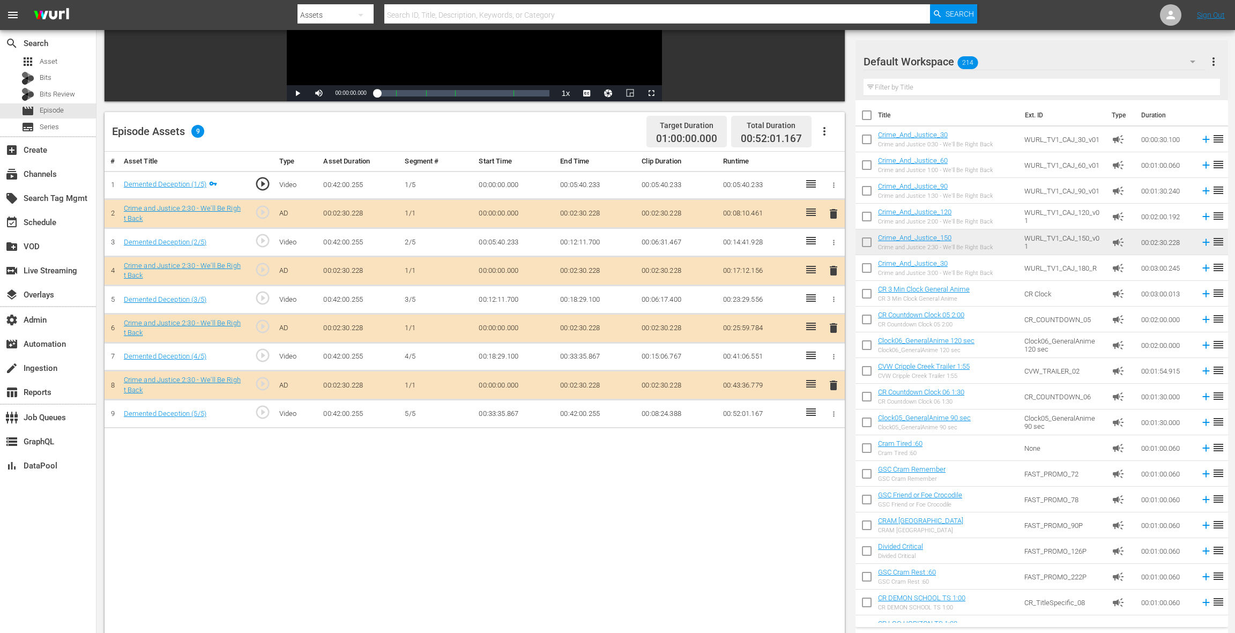
scroll to position [197, 0]
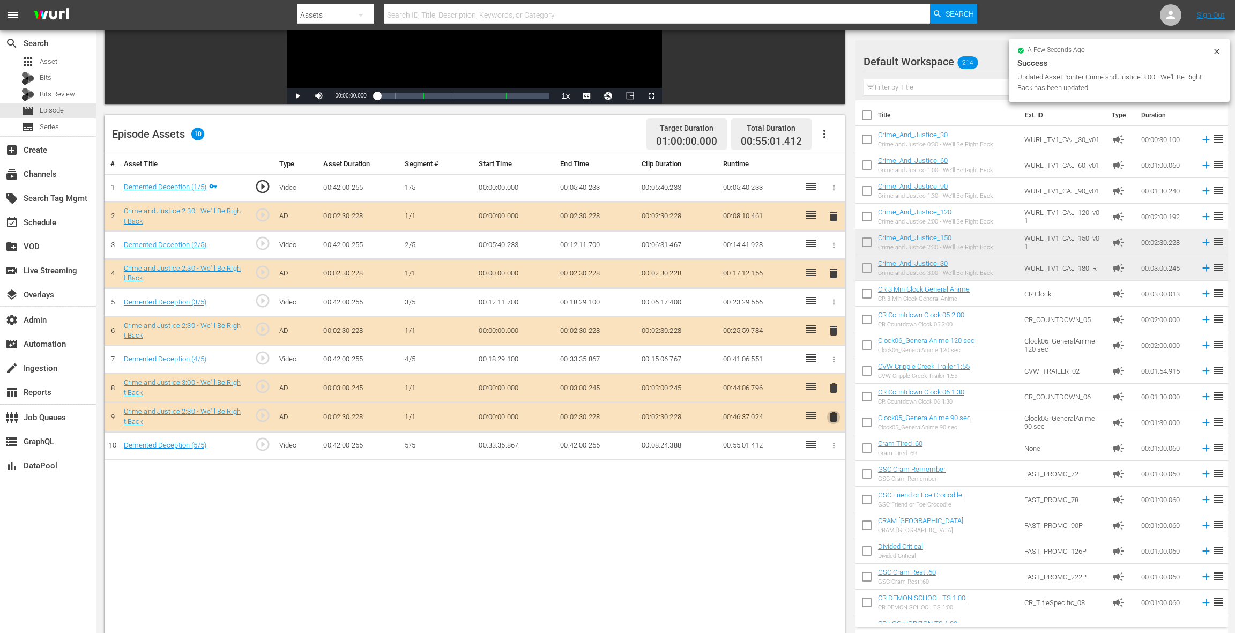
click at [838, 415] on span "delete" at bounding box center [833, 417] width 13 height 13
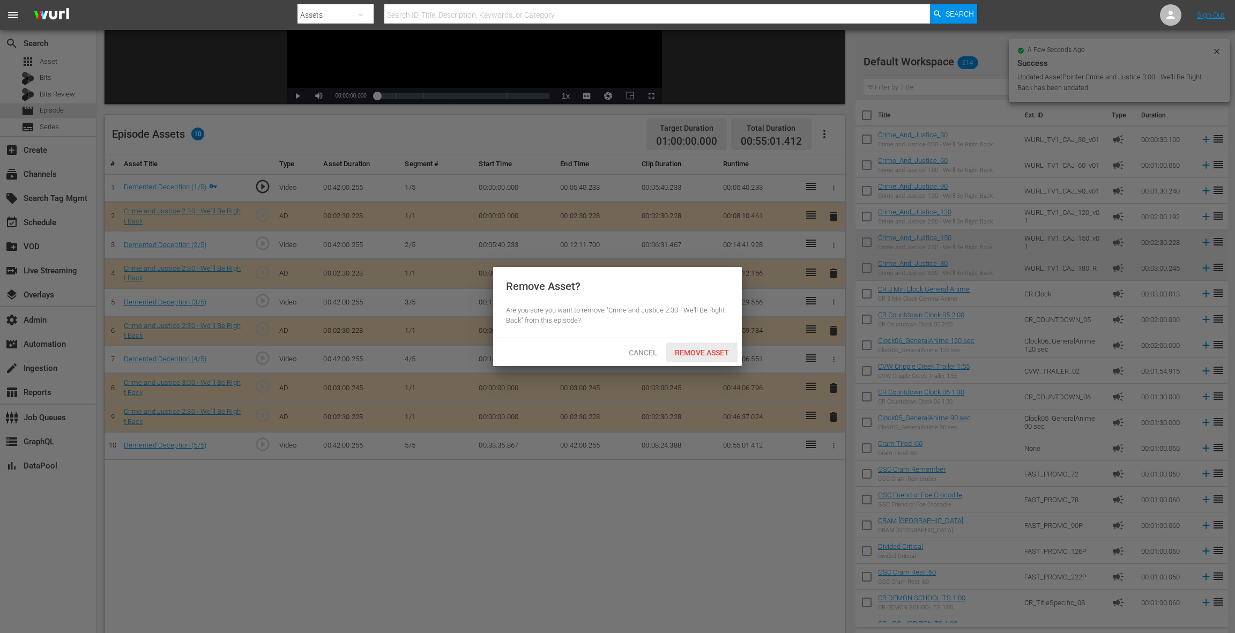
click at [711, 352] on span "Remove Asset" at bounding box center [701, 352] width 71 height 9
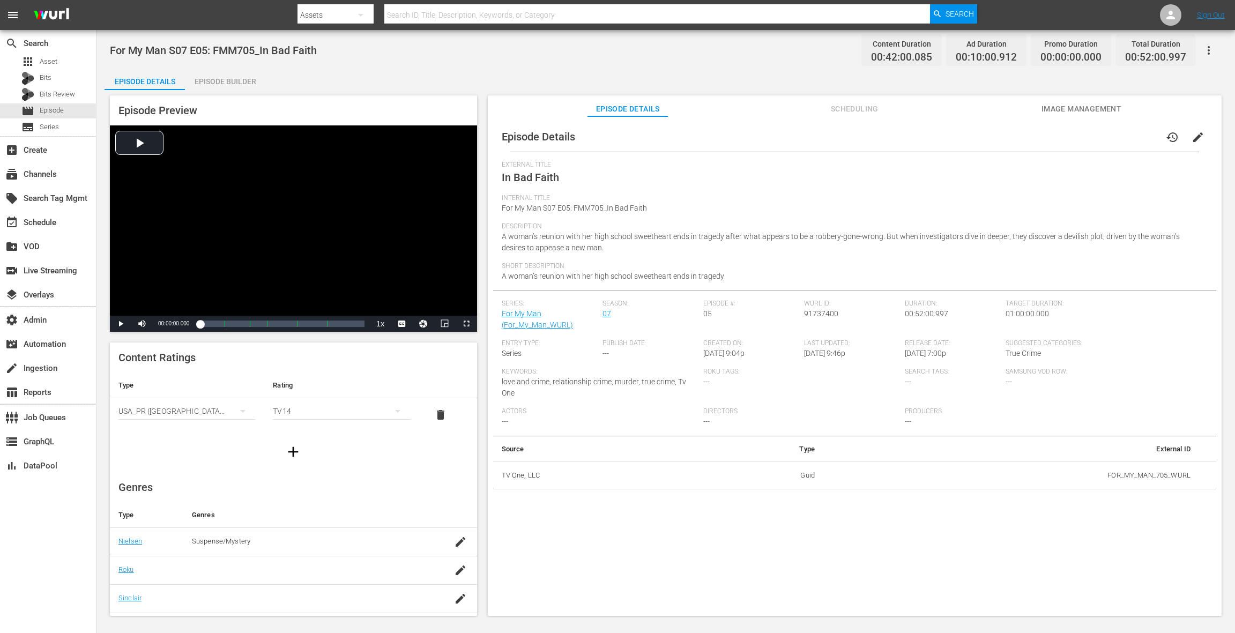
drag, startPoint x: 252, startPoint y: 84, endPoint x: 264, endPoint y: 95, distance: 16.3
click at [251, 84] on div "Episode Builder" at bounding box center [225, 82] width 80 height 26
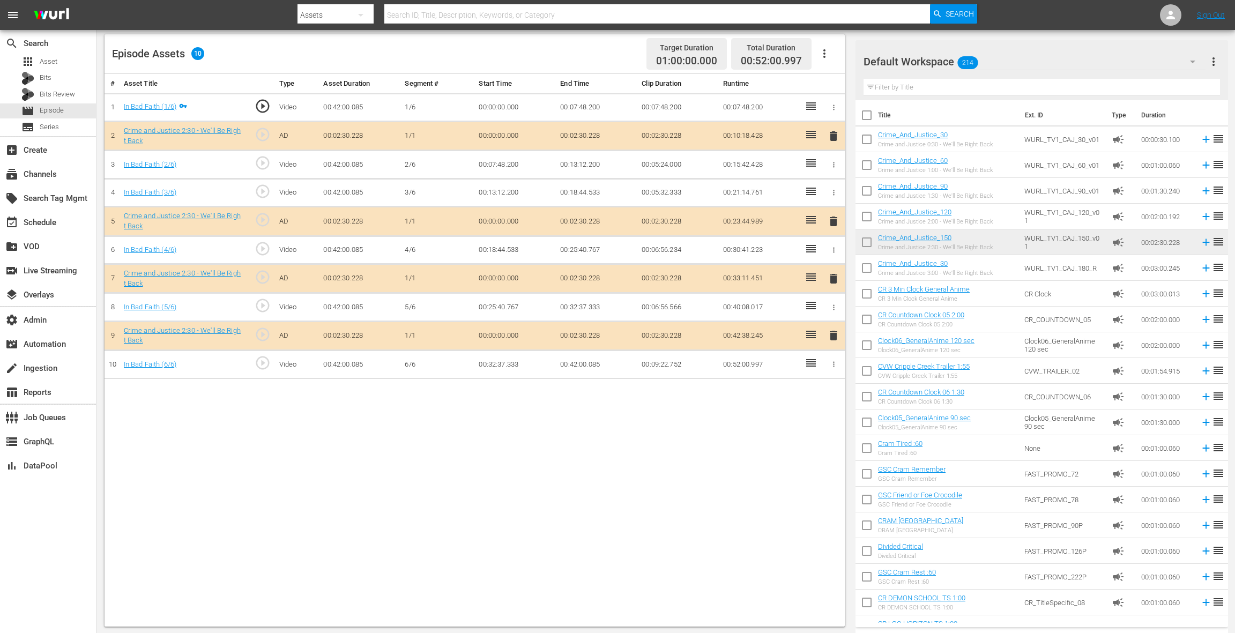
scroll to position [279, 0]
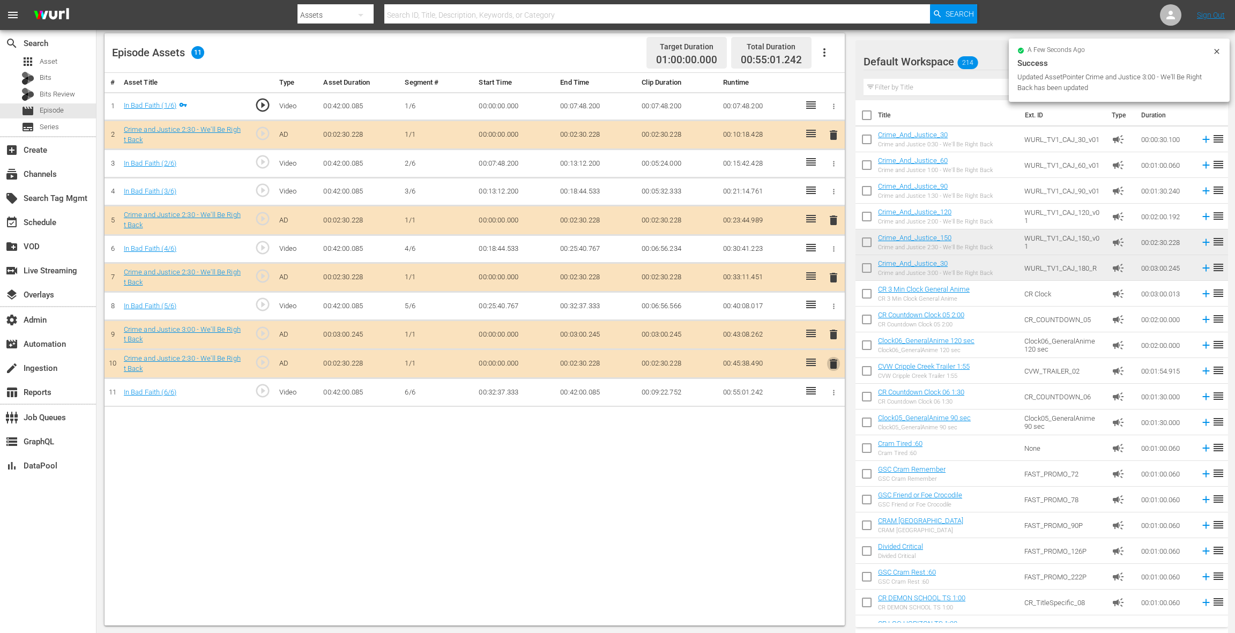
click at [835, 362] on span "delete" at bounding box center [833, 364] width 13 height 13
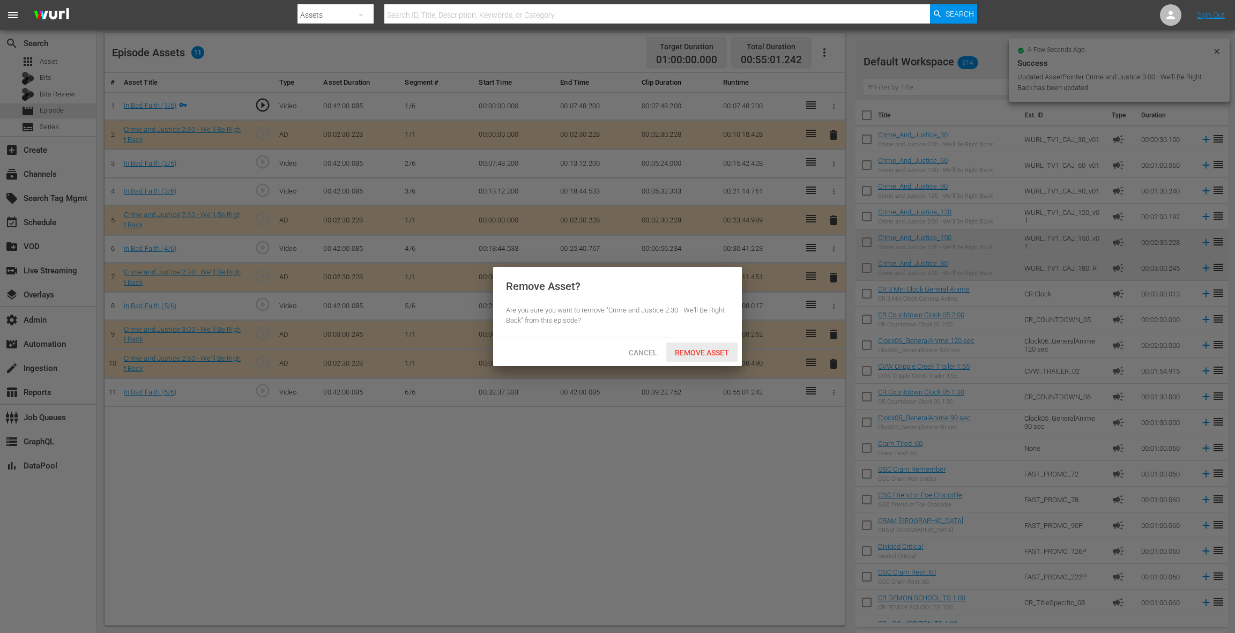
click at [723, 355] on span "Remove Asset" at bounding box center [701, 352] width 71 height 9
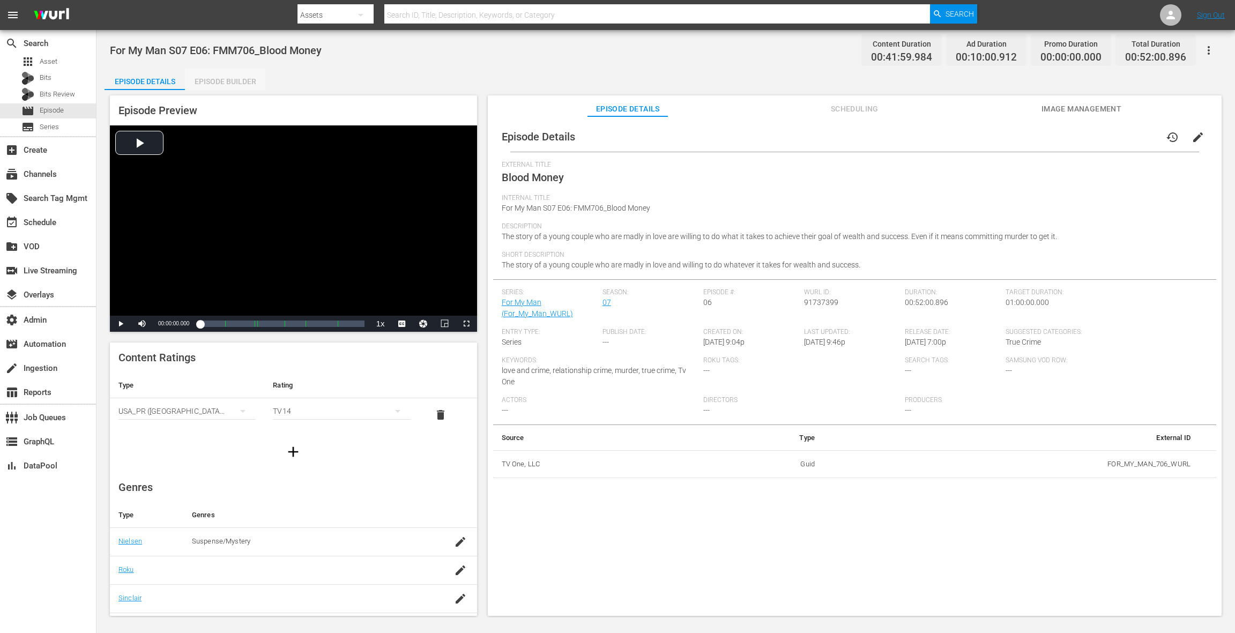
drag, startPoint x: 202, startPoint y: 79, endPoint x: 414, endPoint y: 165, distance: 229.2
click at [202, 79] on div "Episode Builder" at bounding box center [225, 82] width 80 height 26
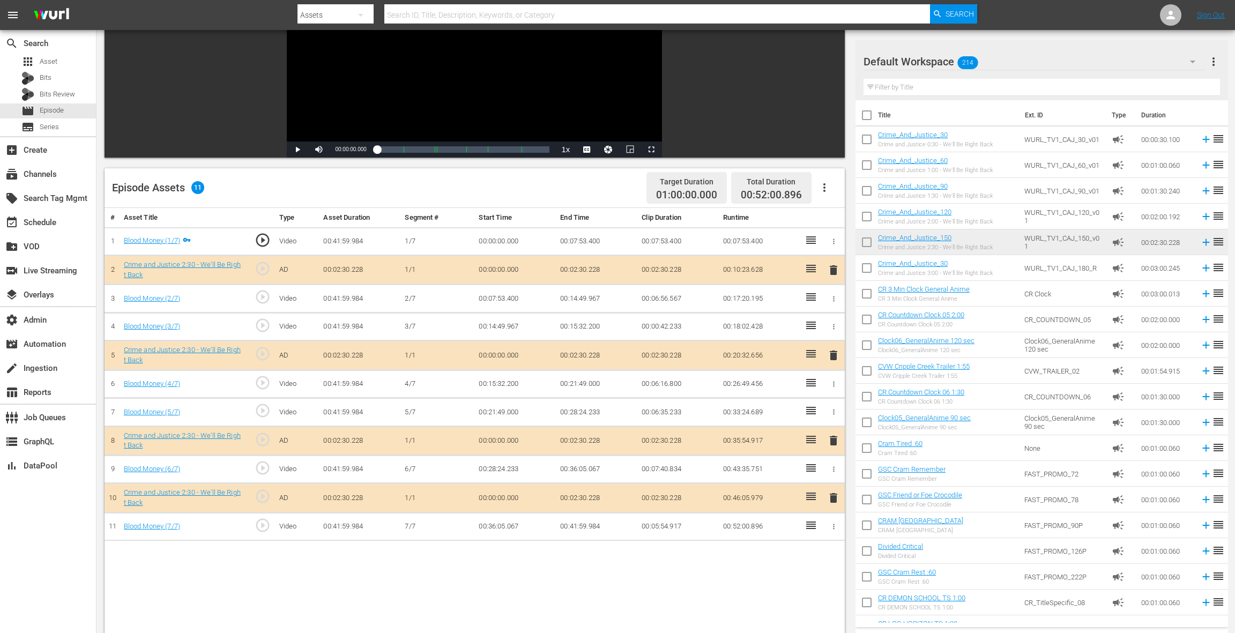
scroll to position [206, 0]
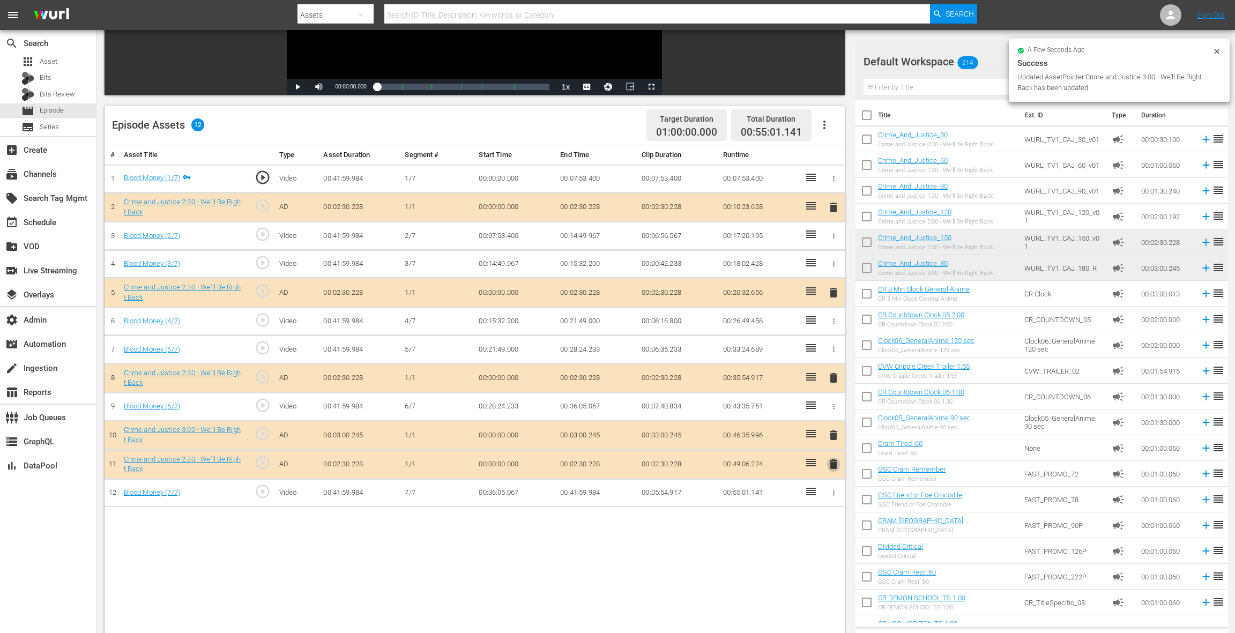
click at [836, 461] on span "delete" at bounding box center [833, 464] width 13 height 13
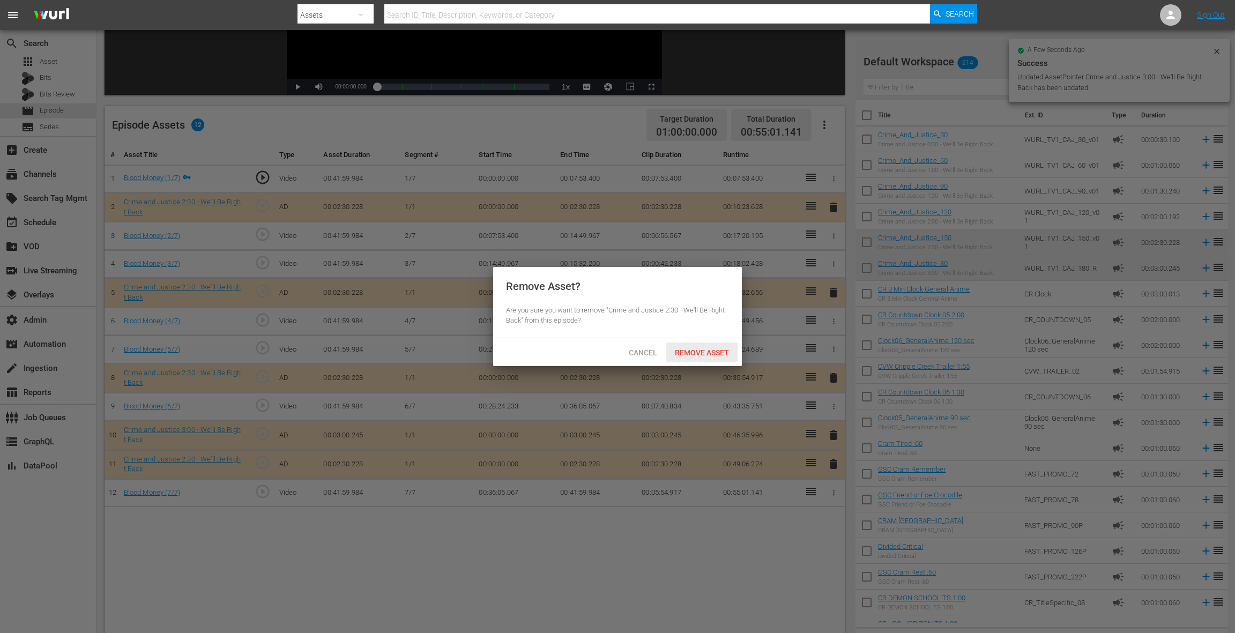
click at [723, 352] on span "Remove Asset" at bounding box center [701, 352] width 71 height 9
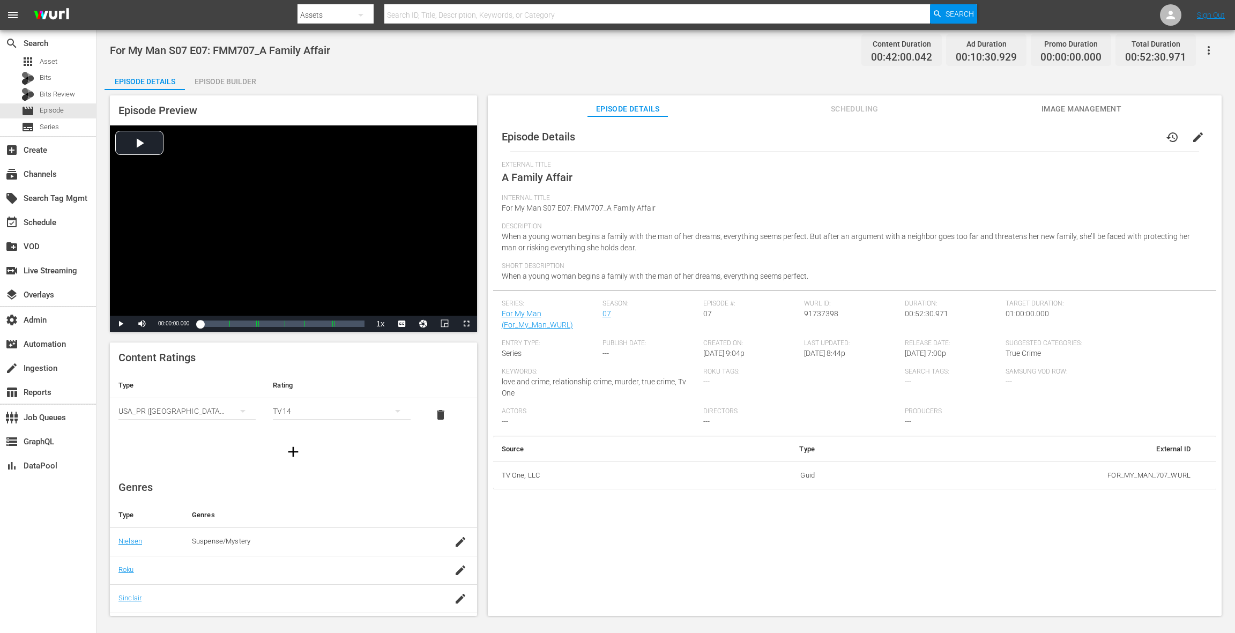
drag, startPoint x: 222, startPoint y: 76, endPoint x: 276, endPoint y: 117, distance: 67.7
click at [223, 77] on div "Episode Builder" at bounding box center [225, 82] width 80 height 26
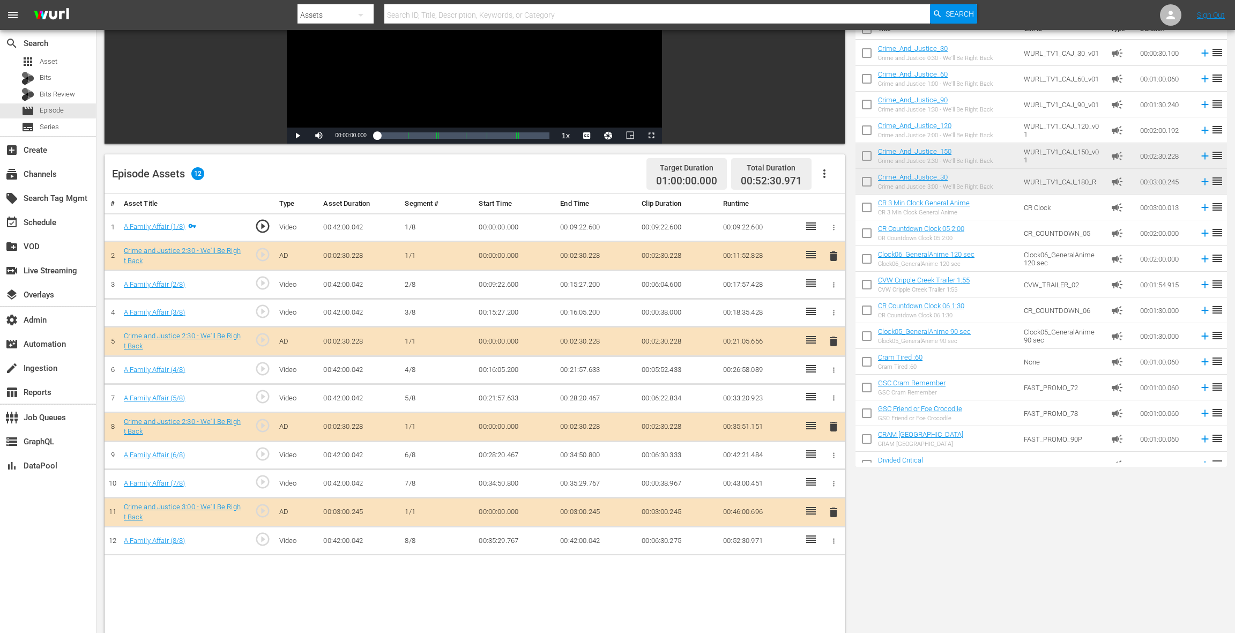
scroll to position [279, 0]
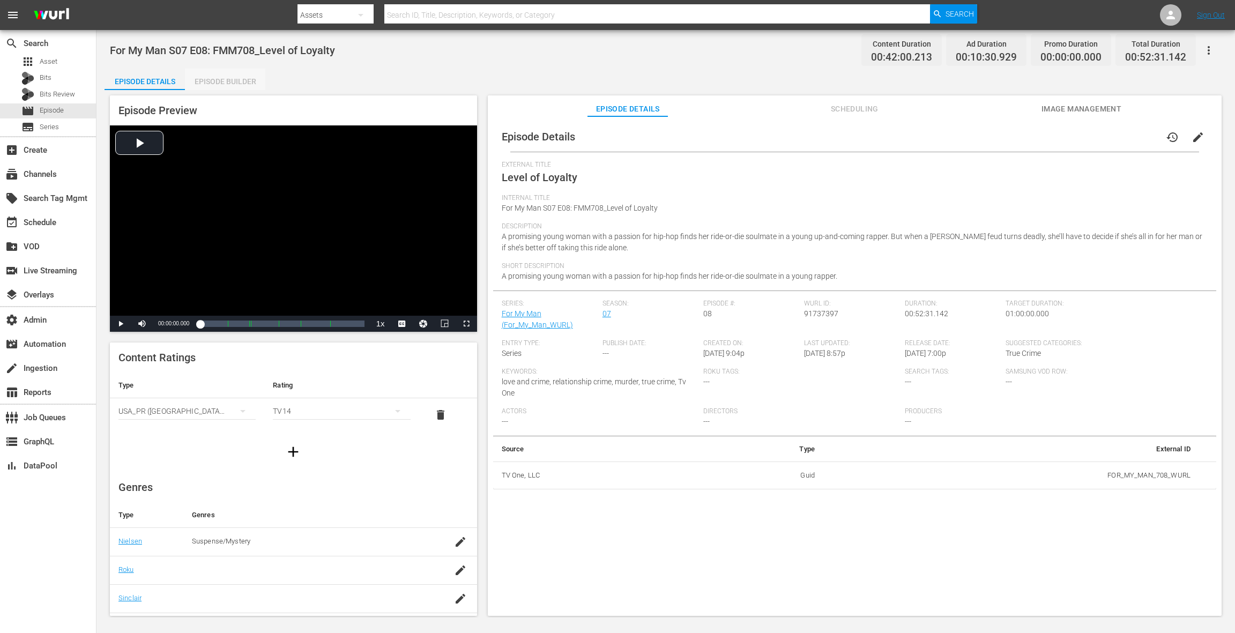
drag, startPoint x: 243, startPoint y: 86, endPoint x: 317, endPoint y: 125, distance: 83.5
click at [243, 86] on div "Episode Builder" at bounding box center [225, 82] width 80 height 26
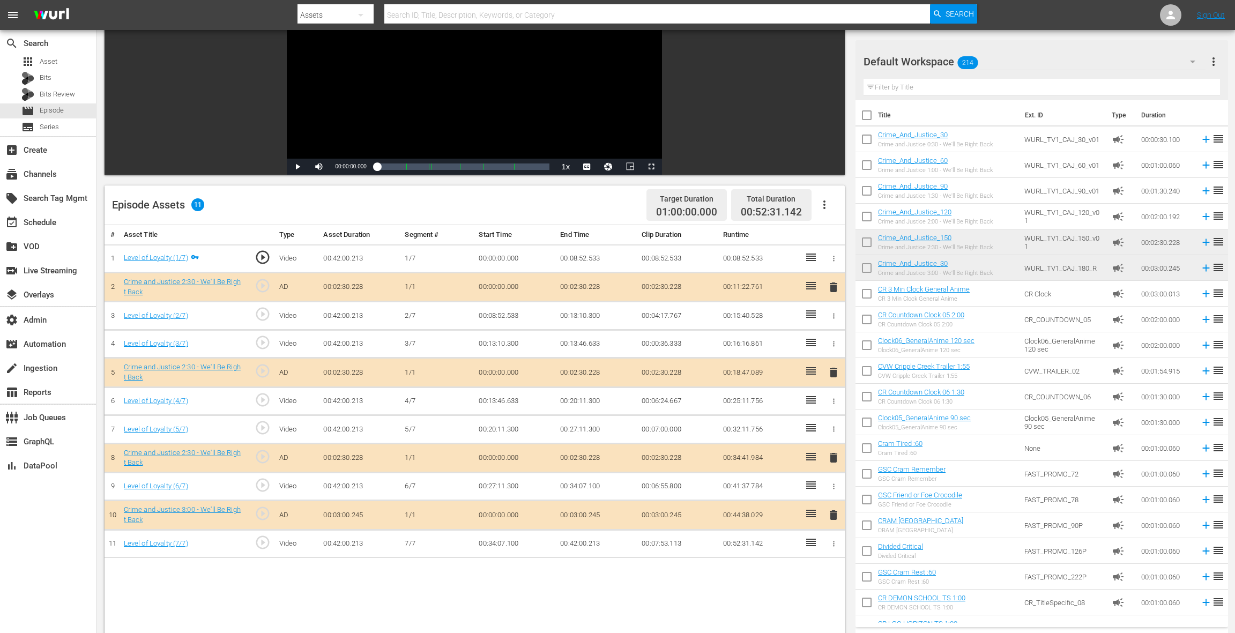
scroll to position [279, 0]
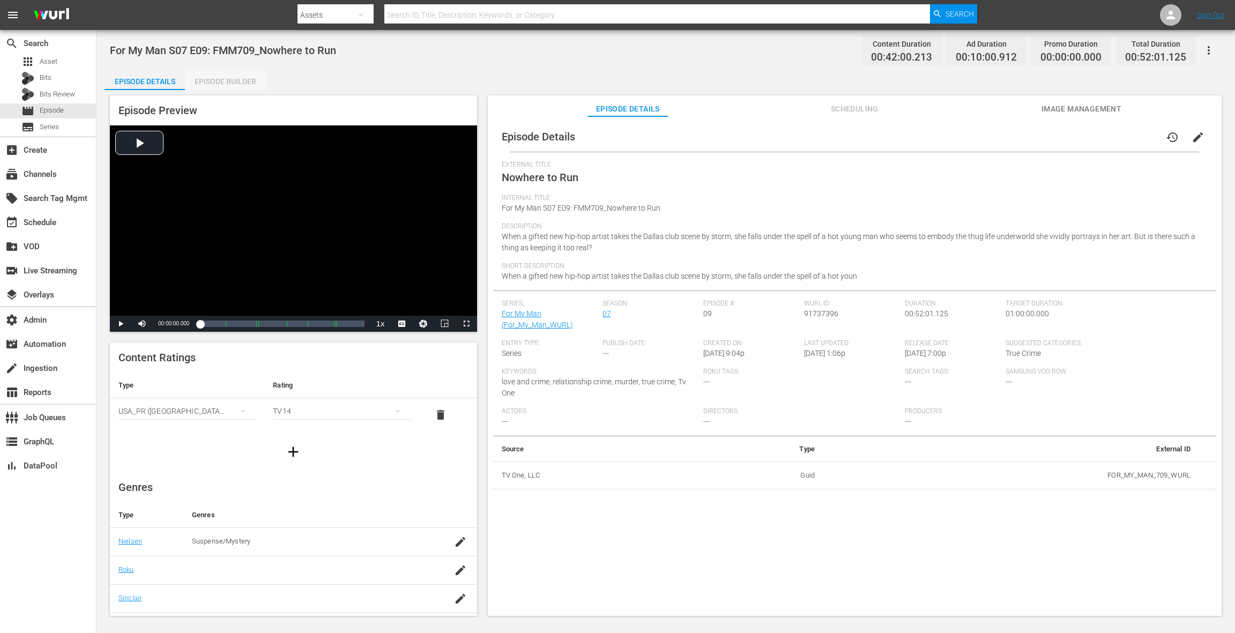
click at [224, 86] on div "Episode Builder" at bounding box center [225, 82] width 80 height 26
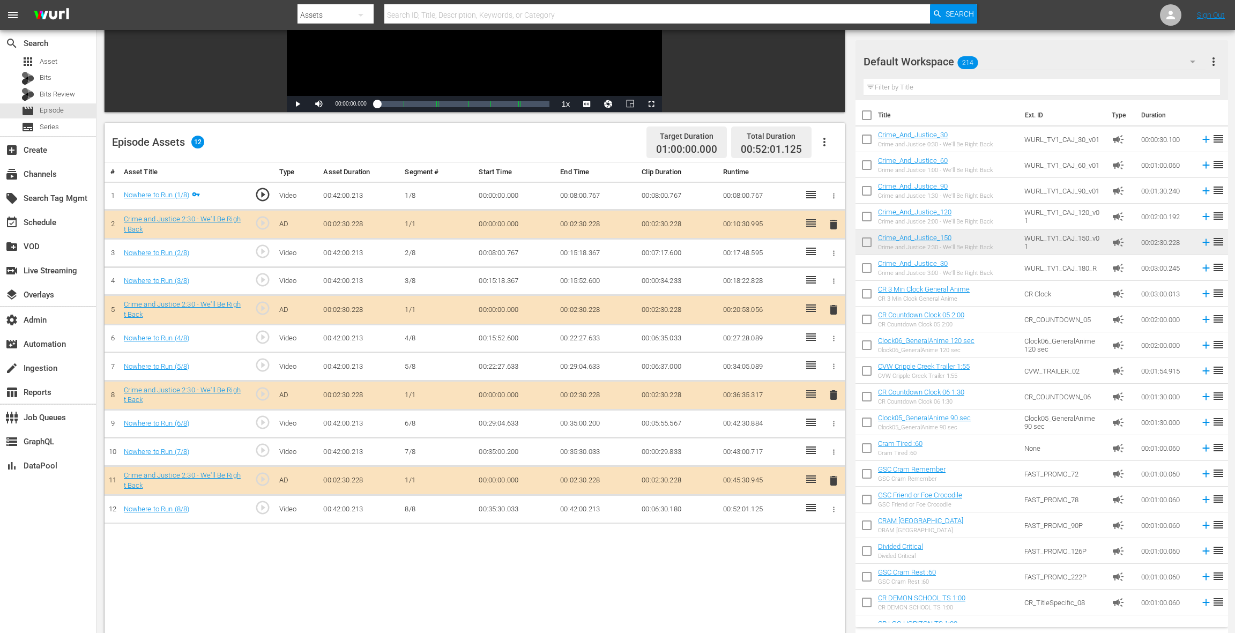
scroll to position [279, 0]
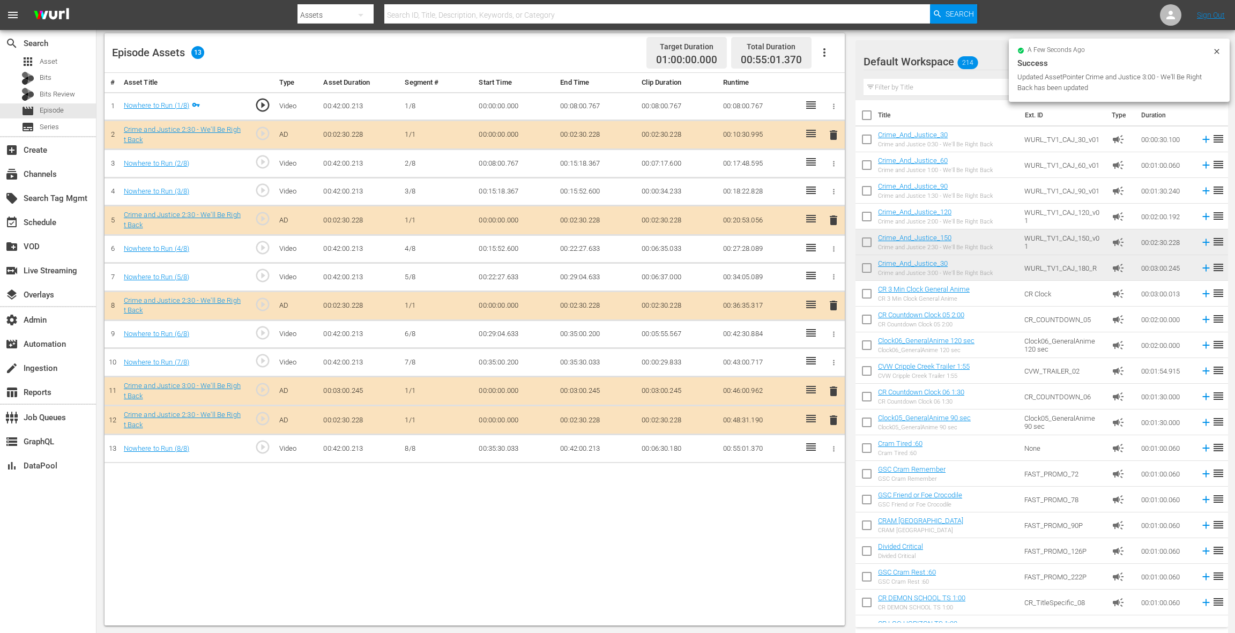
click at [837, 415] on span "delete" at bounding box center [833, 420] width 13 height 13
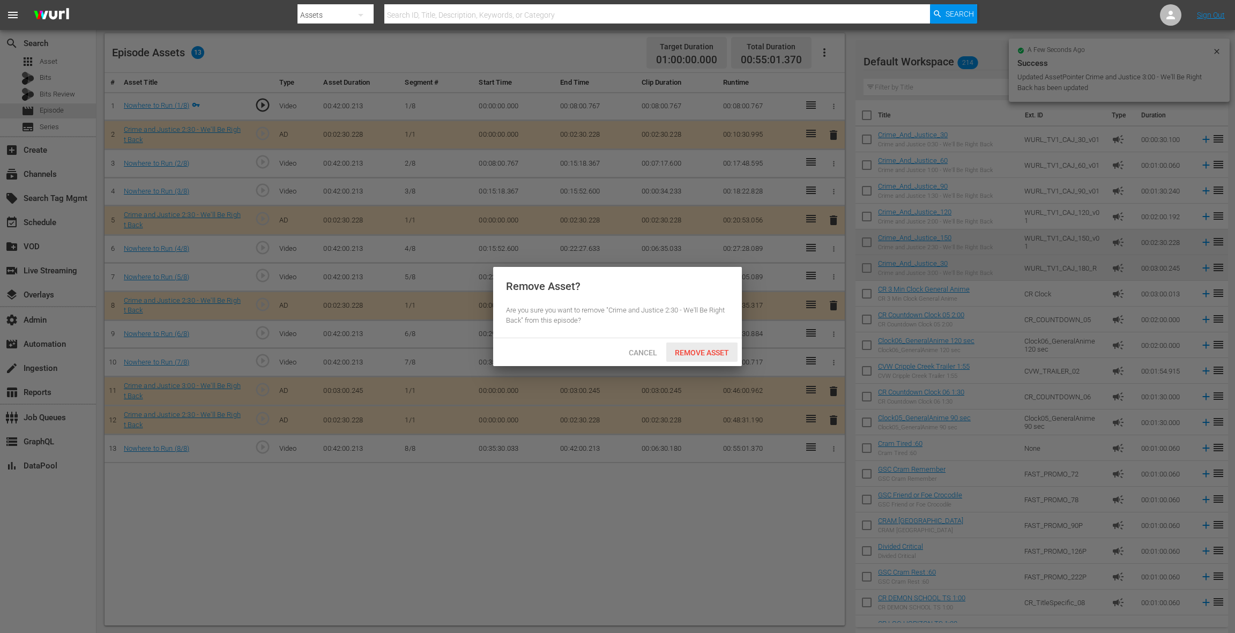
click at [731, 358] on div "Remove Asset" at bounding box center [701, 353] width 71 height 20
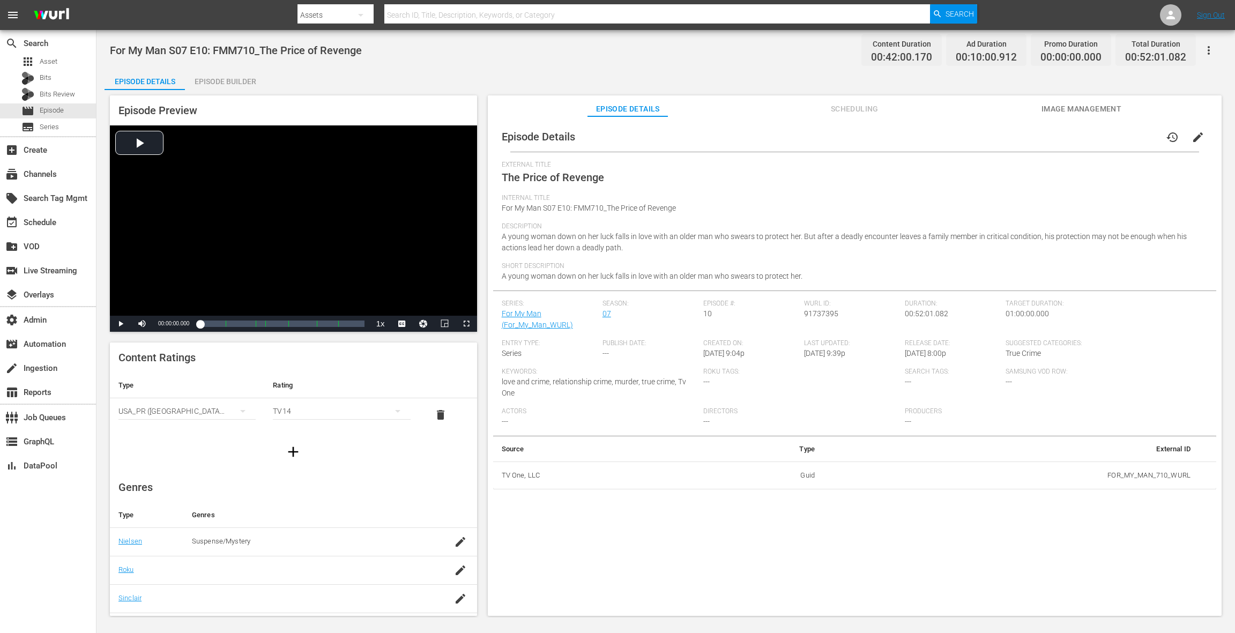
click at [250, 82] on div "Episode Builder" at bounding box center [225, 82] width 80 height 26
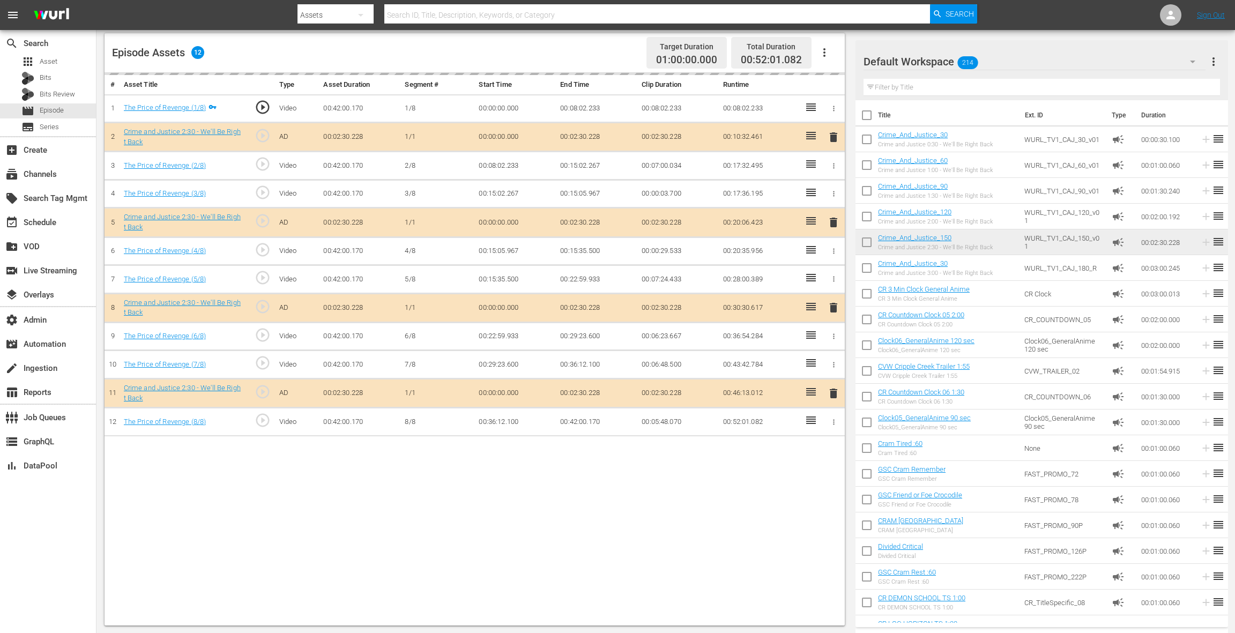
scroll to position [278, 0]
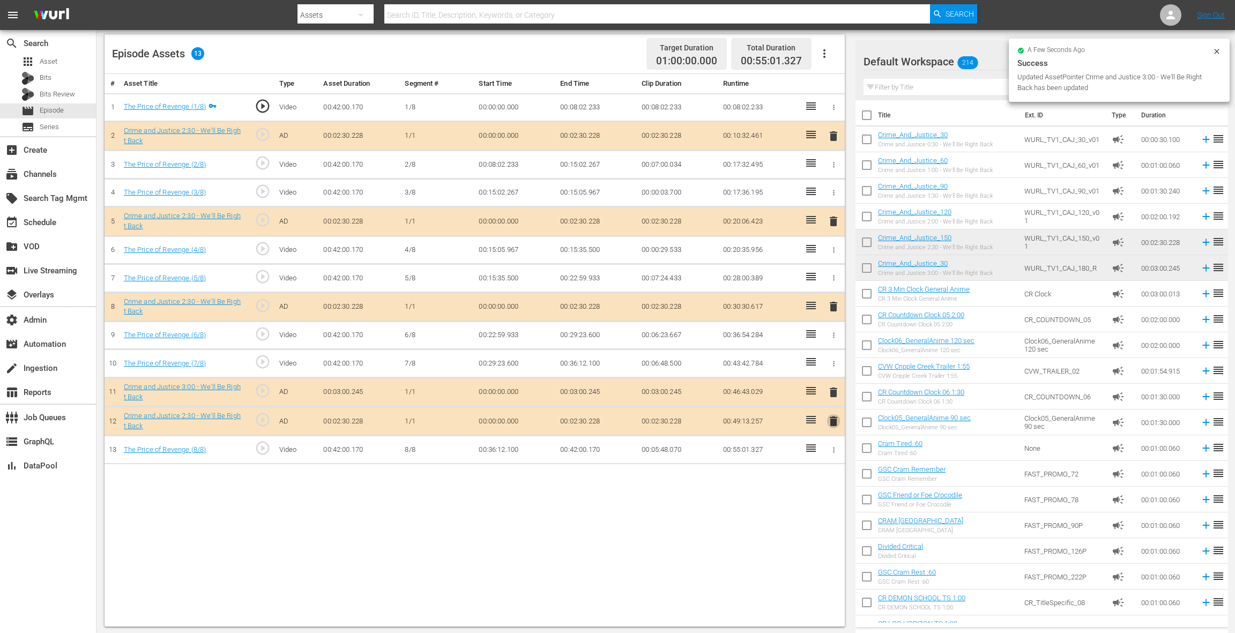
click at [834, 417] on span "delete" at bounding box center [833, 421] width 13 height 13
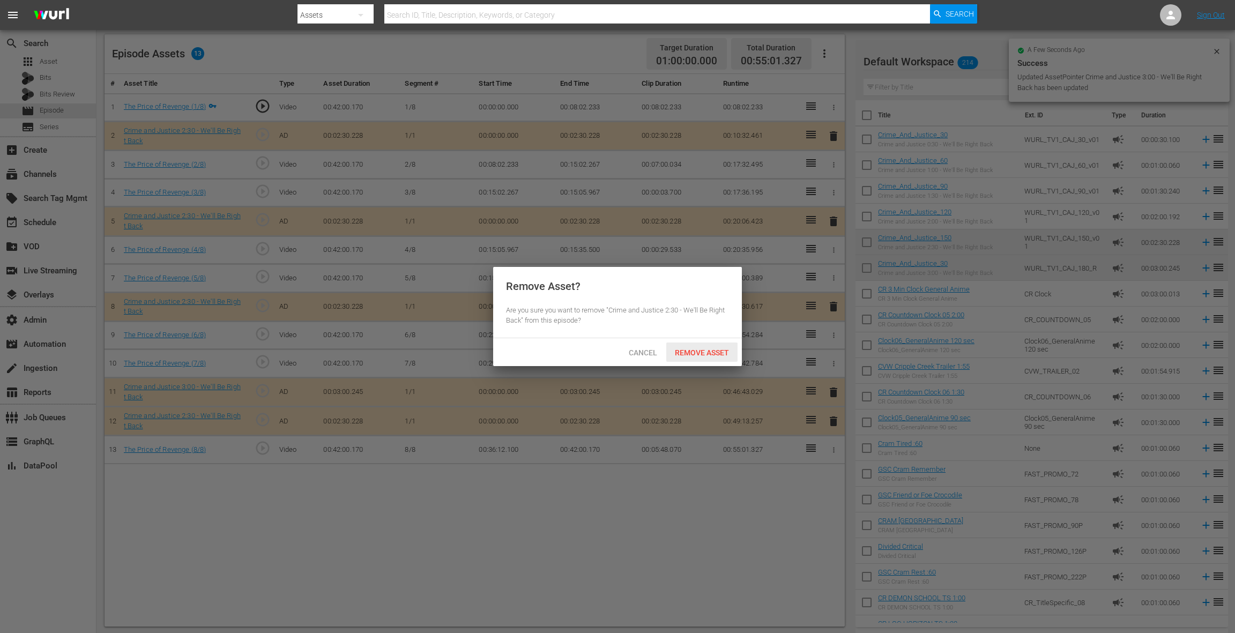
click at [711, 350] on span "Remove Asset" at bounding box center [701, 352] width 71 height 9
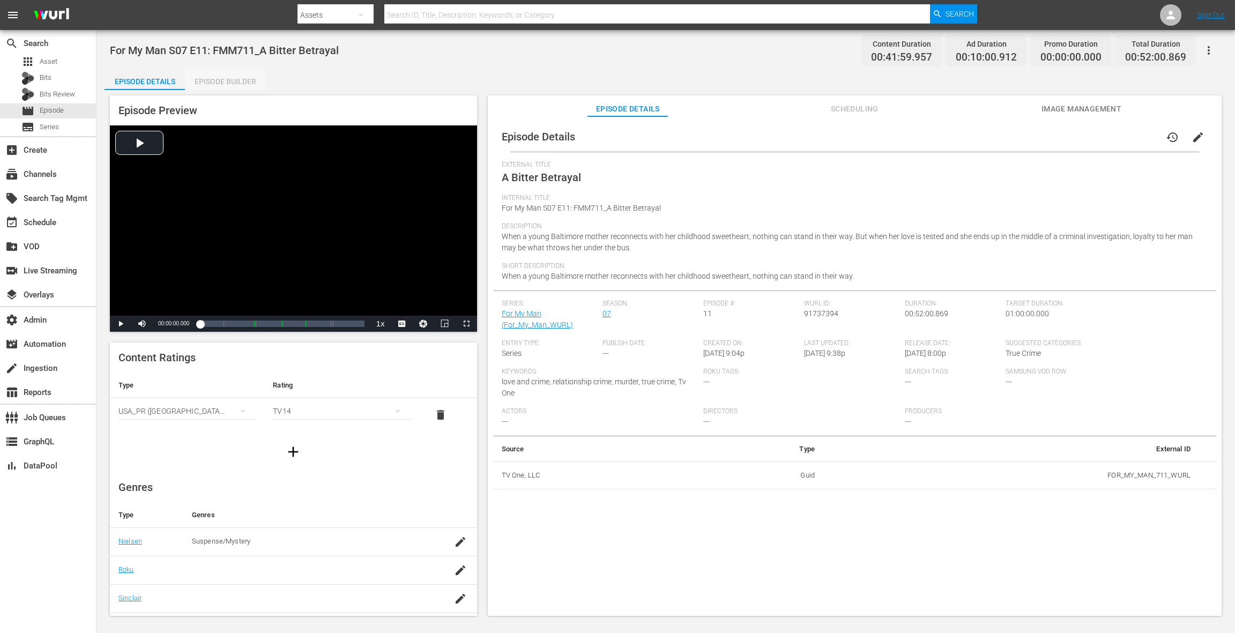
click at [232, 79] on div "Episode Builder" at bounding box center [225, 82] width 80 height 26
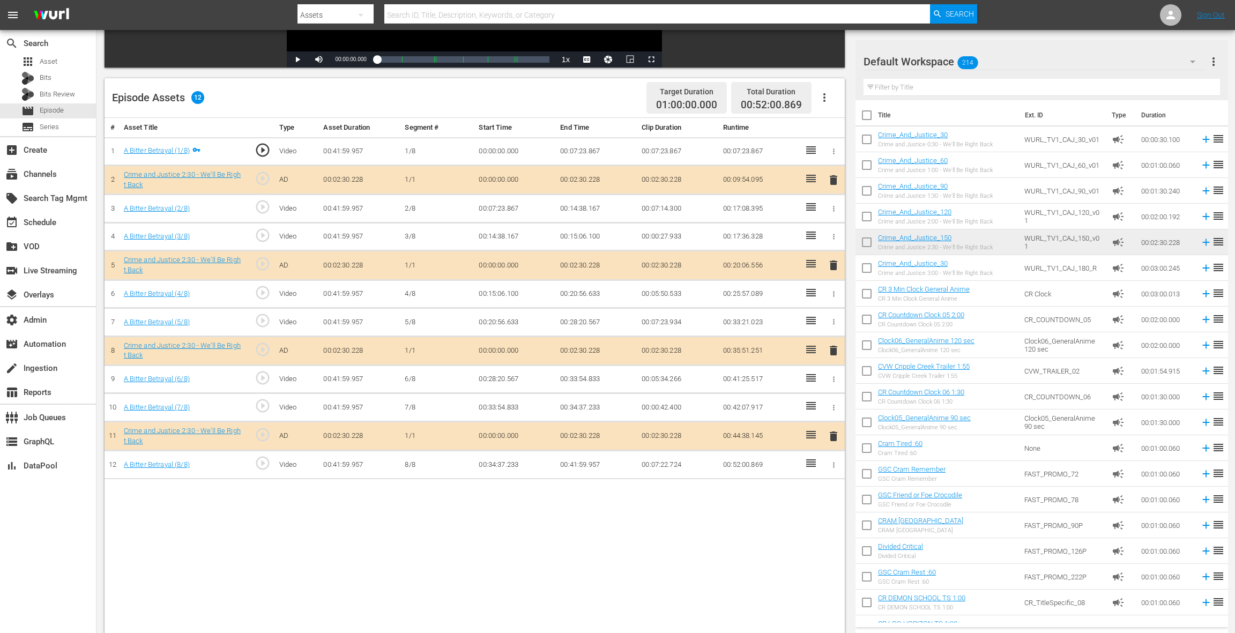
scroll to position [279, 0]
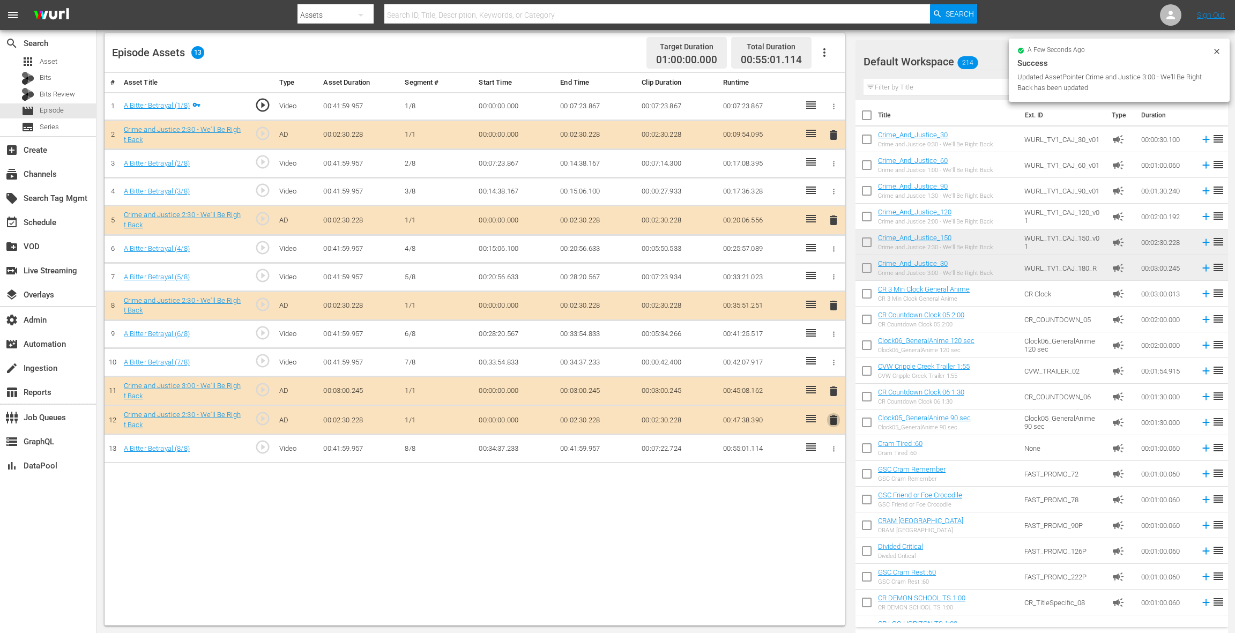
click at [835, 415] on span "delete" at bounding box center [833, 420] width 13 height 13
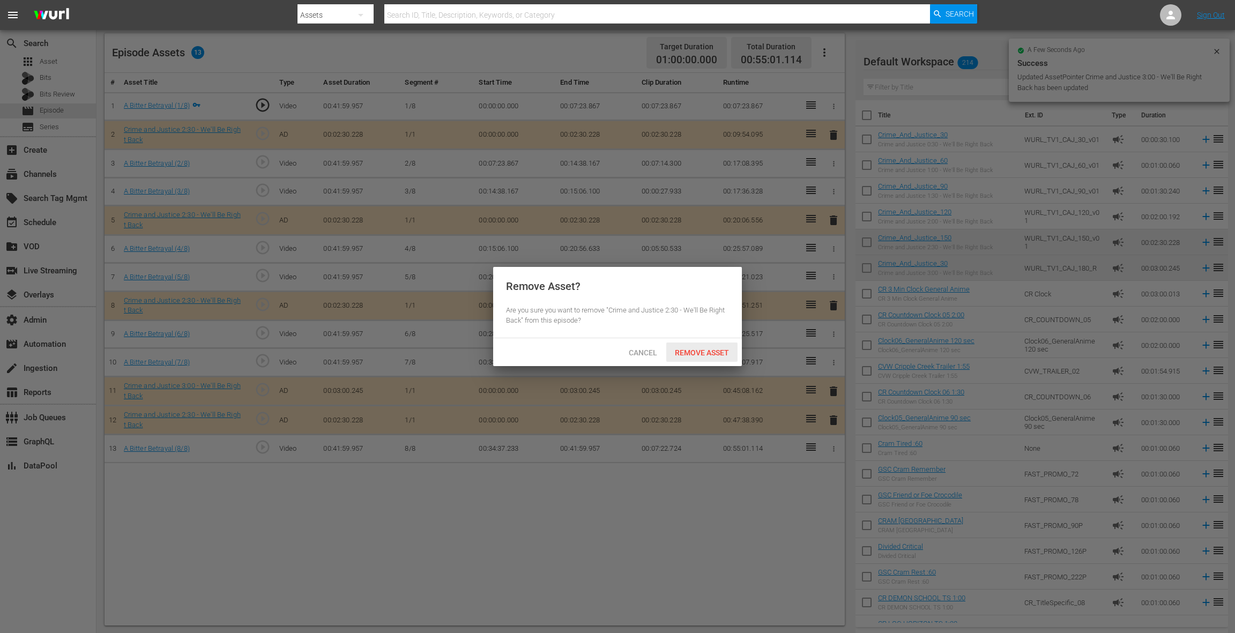
drag, startPoint x: 704, startPoint y: 354, endPoint x: 718, endPoint y: 340, distance: 19.3
click at [704, 354] on span "Remove Asset" at bounding box center [701, 352] width 71 height 9
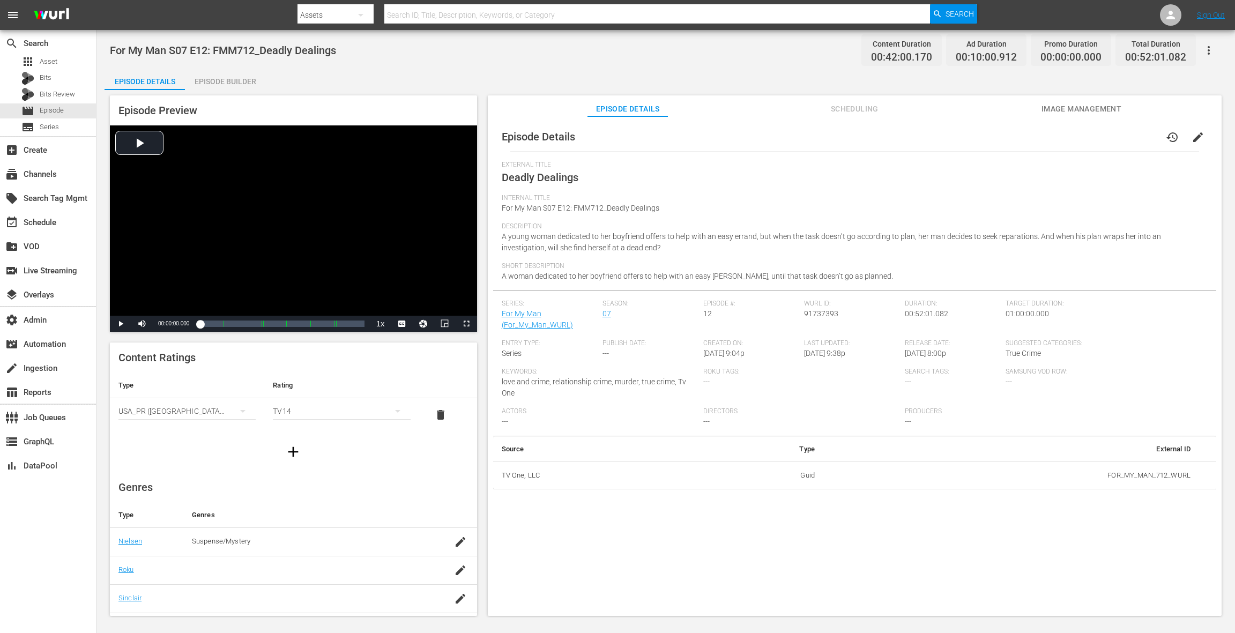
drag, startPoint x: 245, startPoint y: 85, endPoint x: 268, endPoint y: 96, distance: 25.7
click at [246, 85] on div "Episode Builder" at bounding box center [225, 82] width 80 height 26
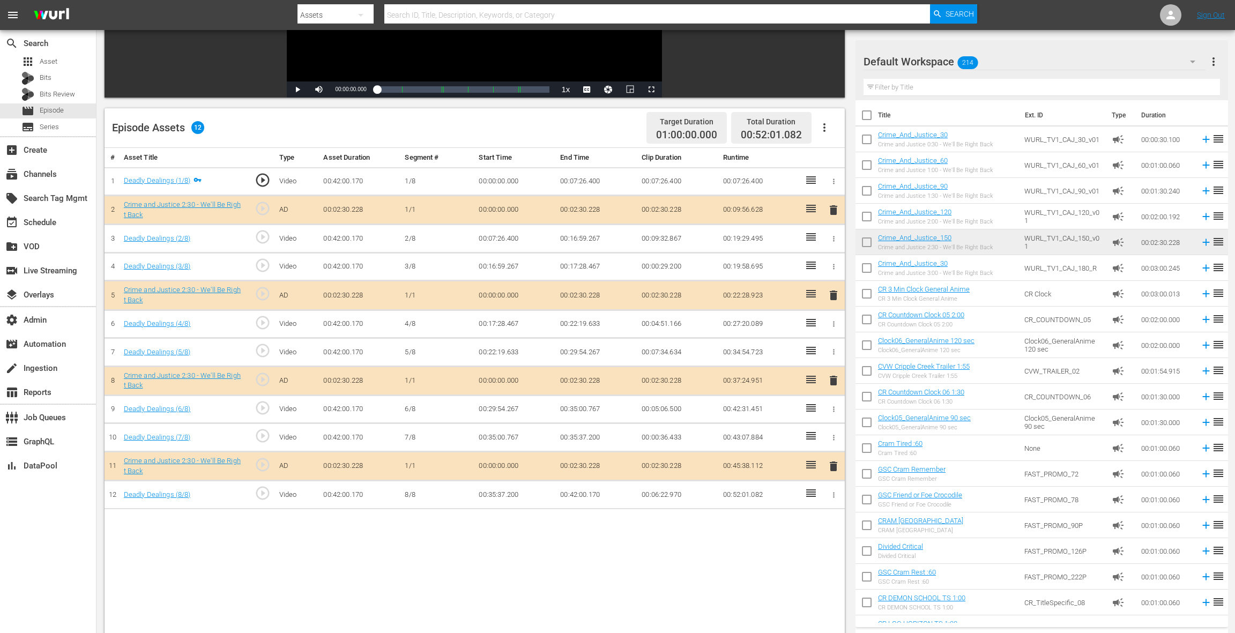
scroll to position [279, 0]
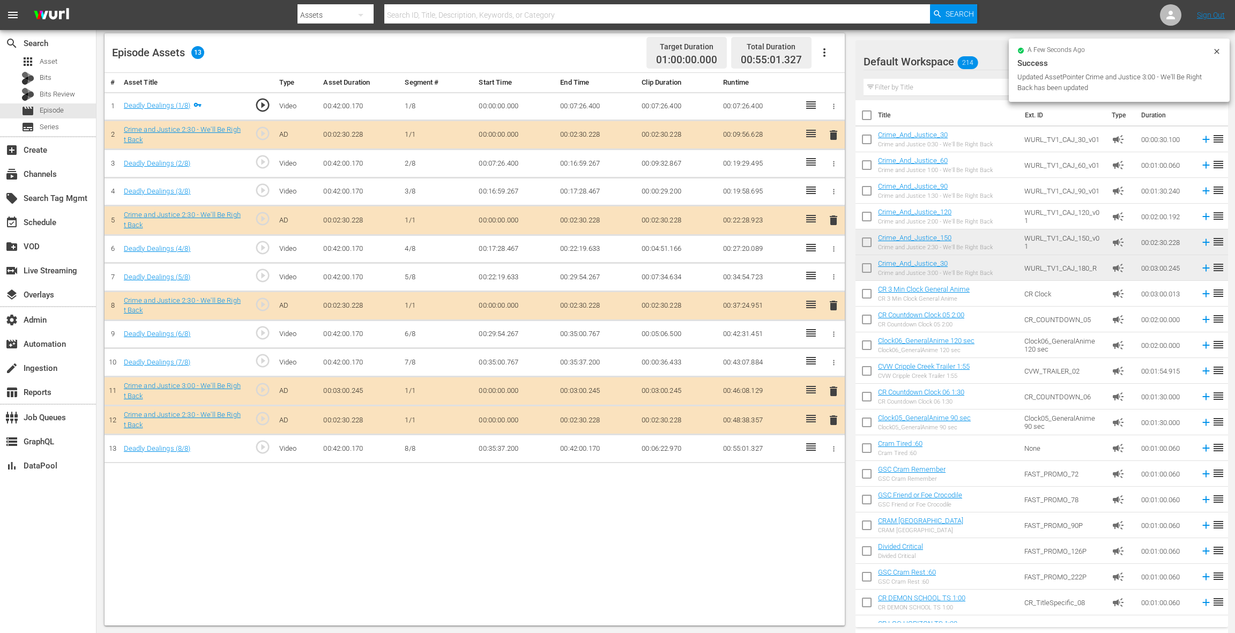
click at [831, 418] on span "delete" at bounding box center [833, 420] width 13 height 13
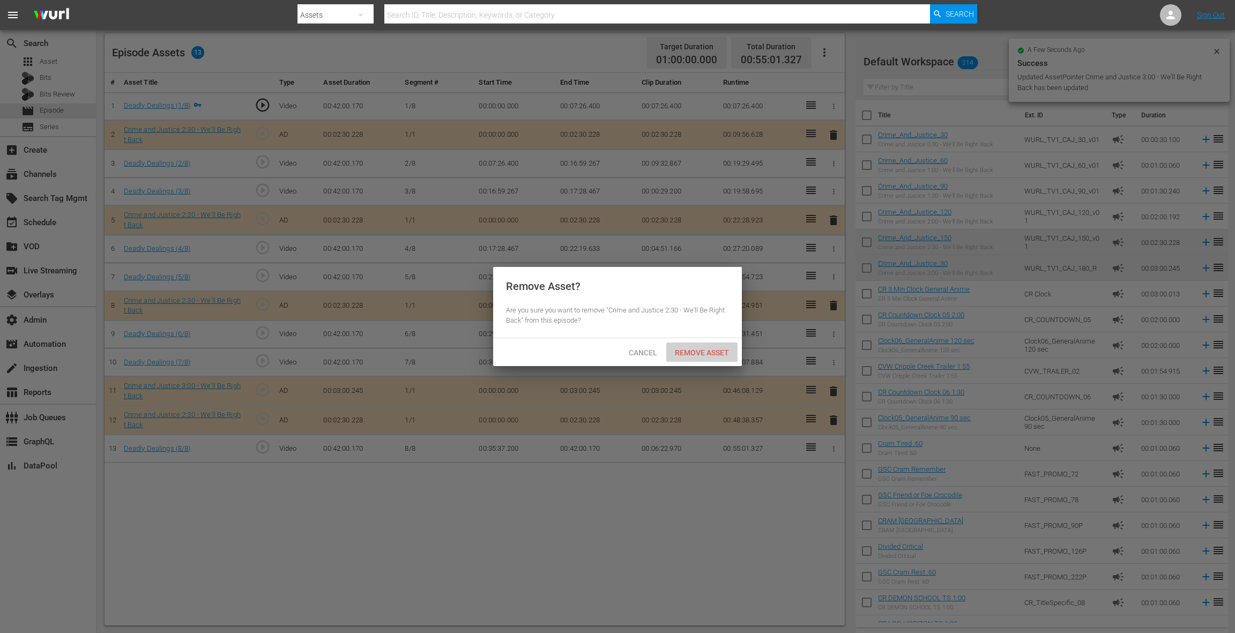
drag, startPoint x: 715, startPoint y: 358, endPoint x: 716, endPoint y: 339, distance: 18.8
click at [716, 354] on div "Remove Asset" at bounding box center [701, 353] width 71 height 20
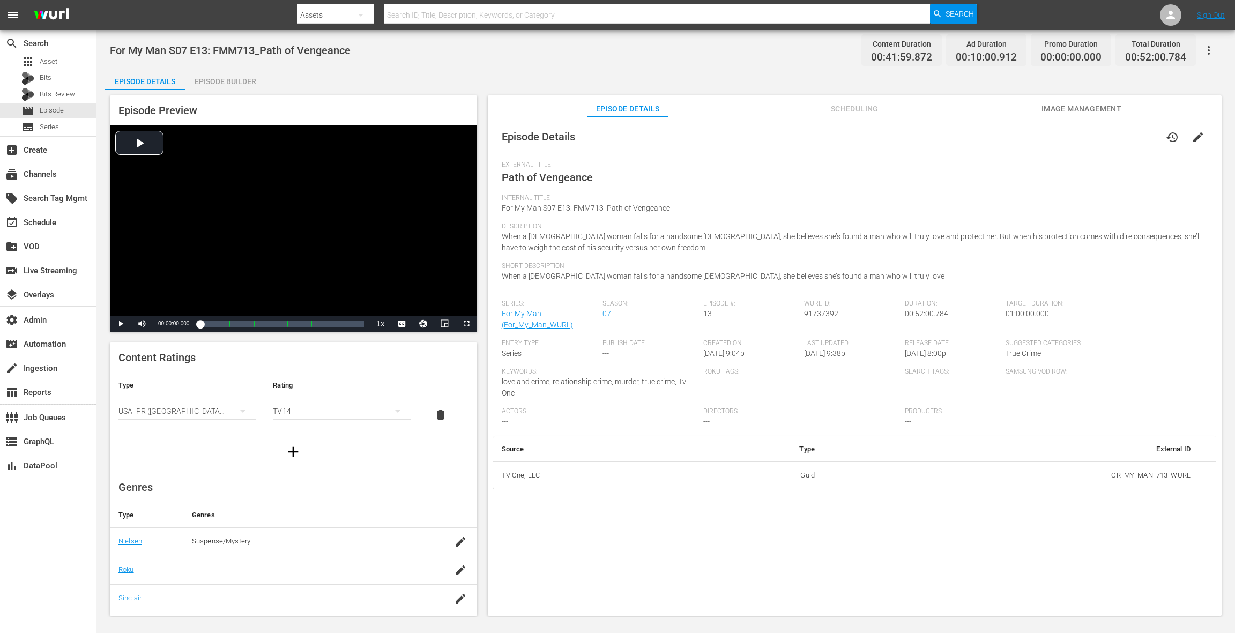
drag, startPoint x: 237, startPoint y: 83, endPoint x: 528, endPoint y: 255, distance: 338.4
click at [237, 83] on div "Episode Builder" at bounding box center [225, 82] width 80 height 26
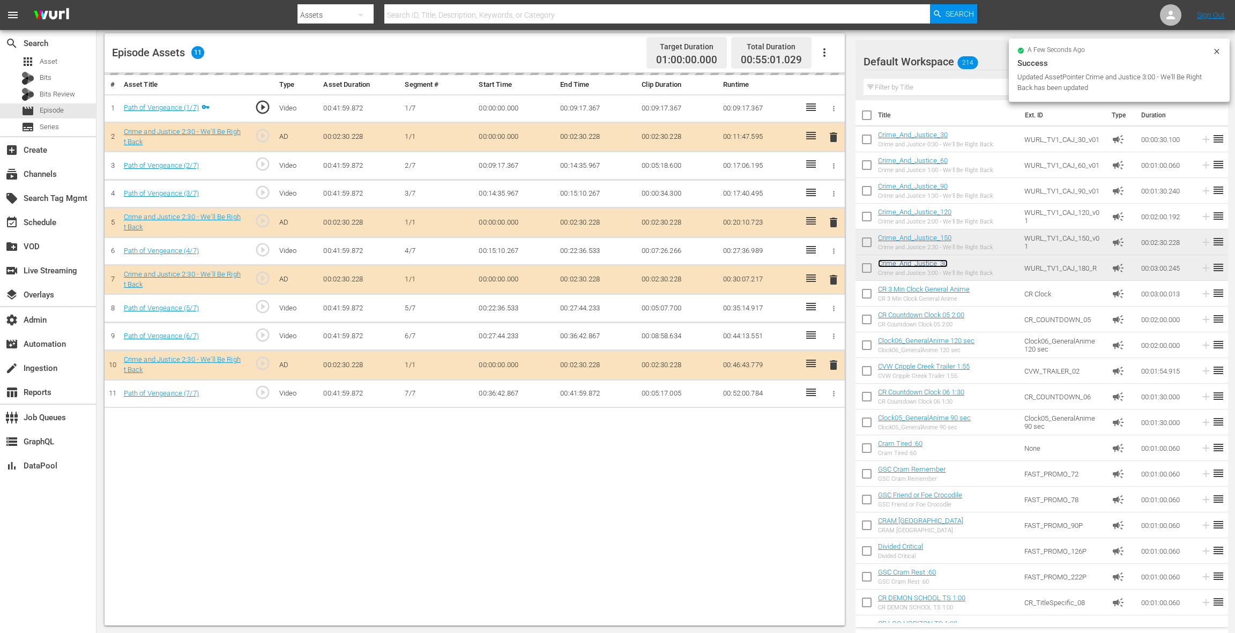
scroll to position [277, 0]
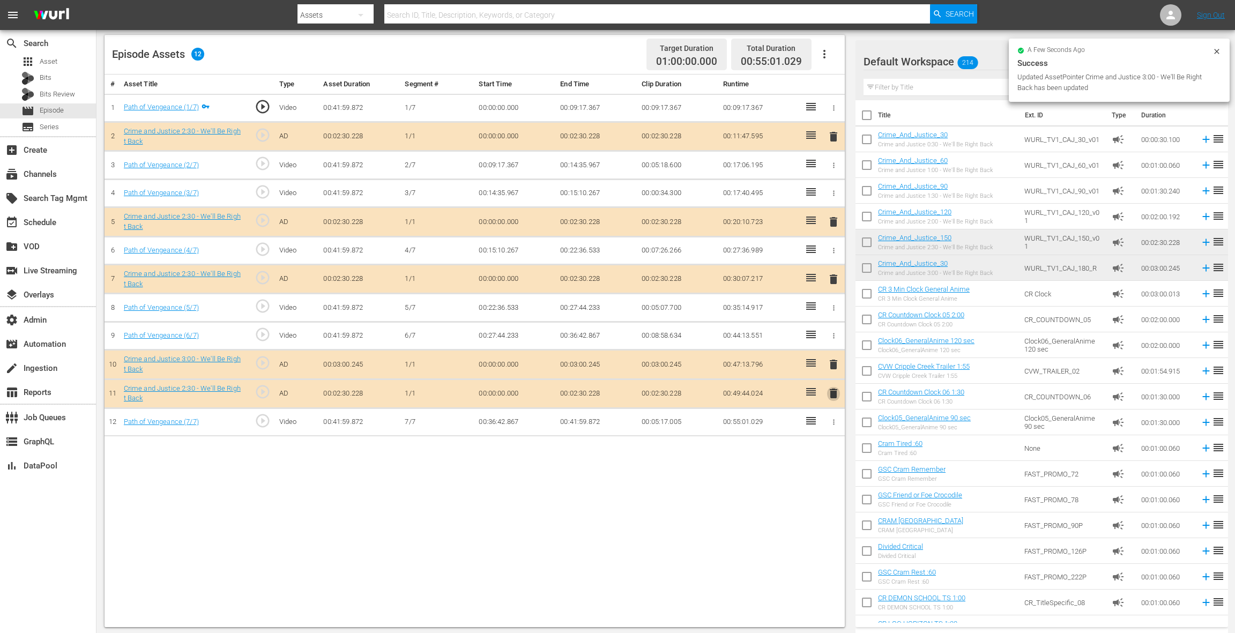
click at [833, 389] on span "delete" at bounding box center [833, 393] width 13 height 13
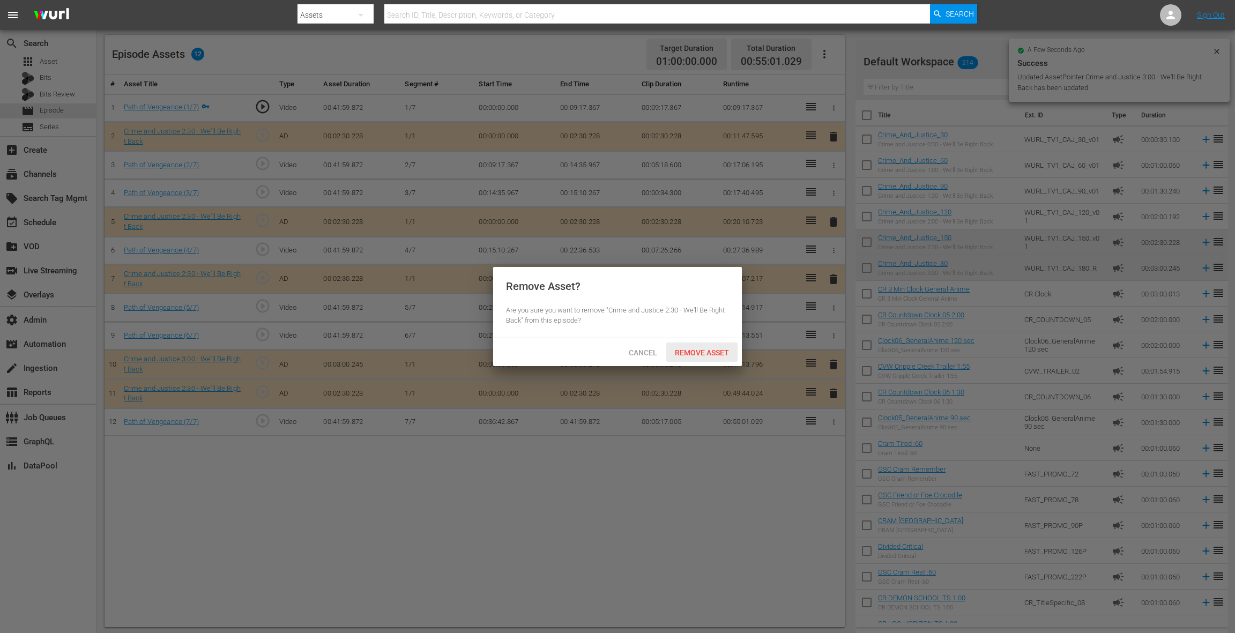
drag, startPoint x: 717, startPoint y: 350, endPoint x: 748, endPoint y: 234, distance: 120.0
click at [717, 348] on span "Remove Asset" at bounding box center [701, 352] width 71 height 9
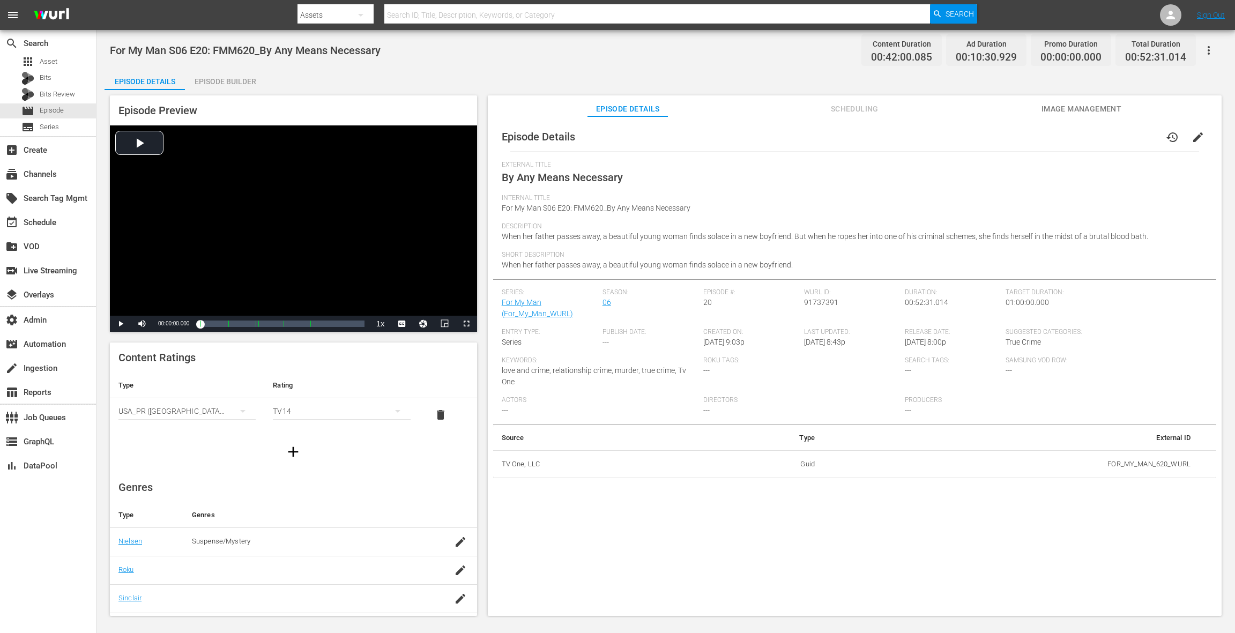
drag, startPoint x: 236, startPoint y: 84, endPoint x: 484, endPoint y: 208, distance: 276.9
click at [243, 84] on div "Episode Builder" at bounding box center [225, 82] width 80 height 26
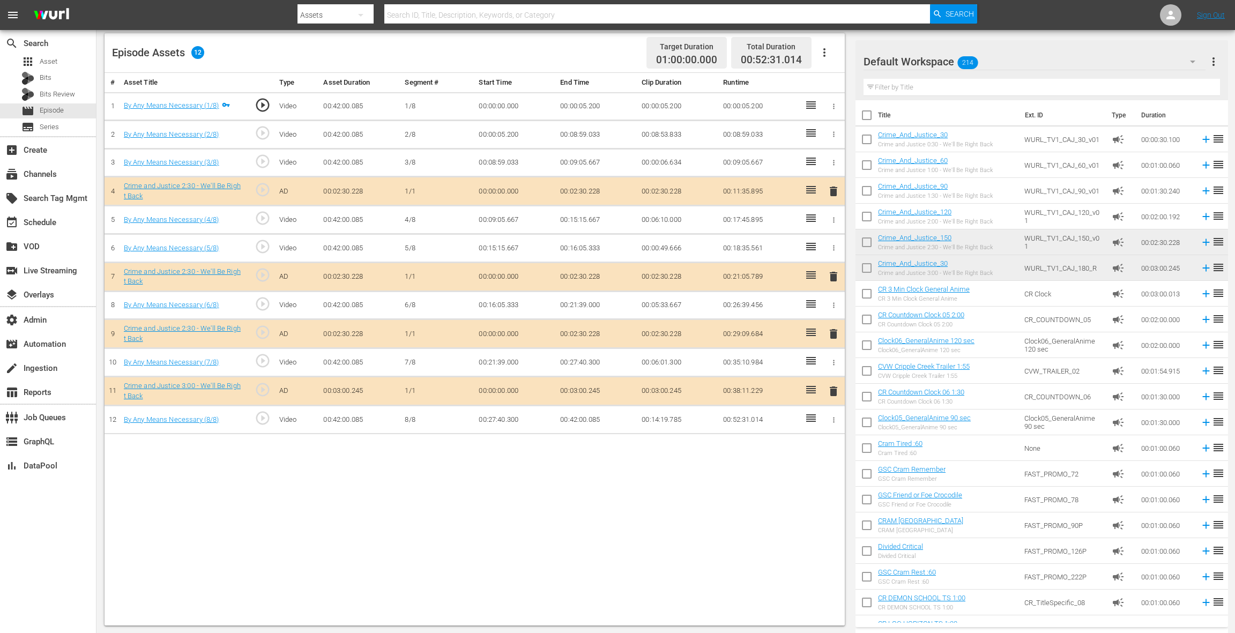
scroll to position [274, 0]
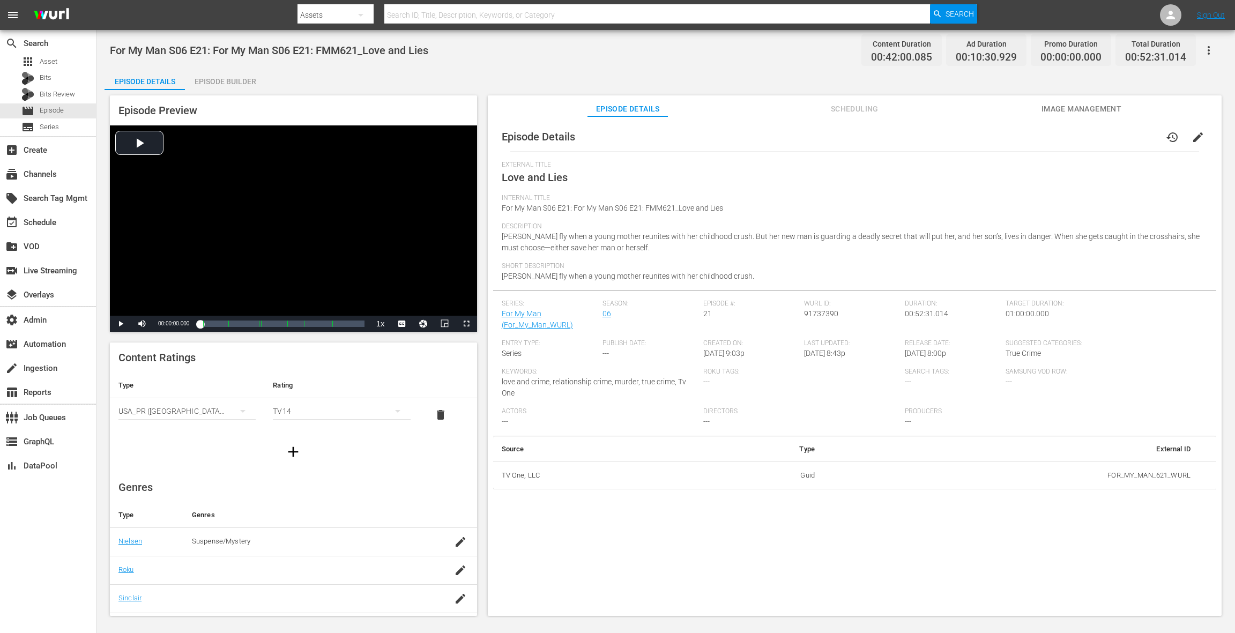
click at [233, 81] on div "Episode Builder" at bounding box center [225, 82] width 80 height 26
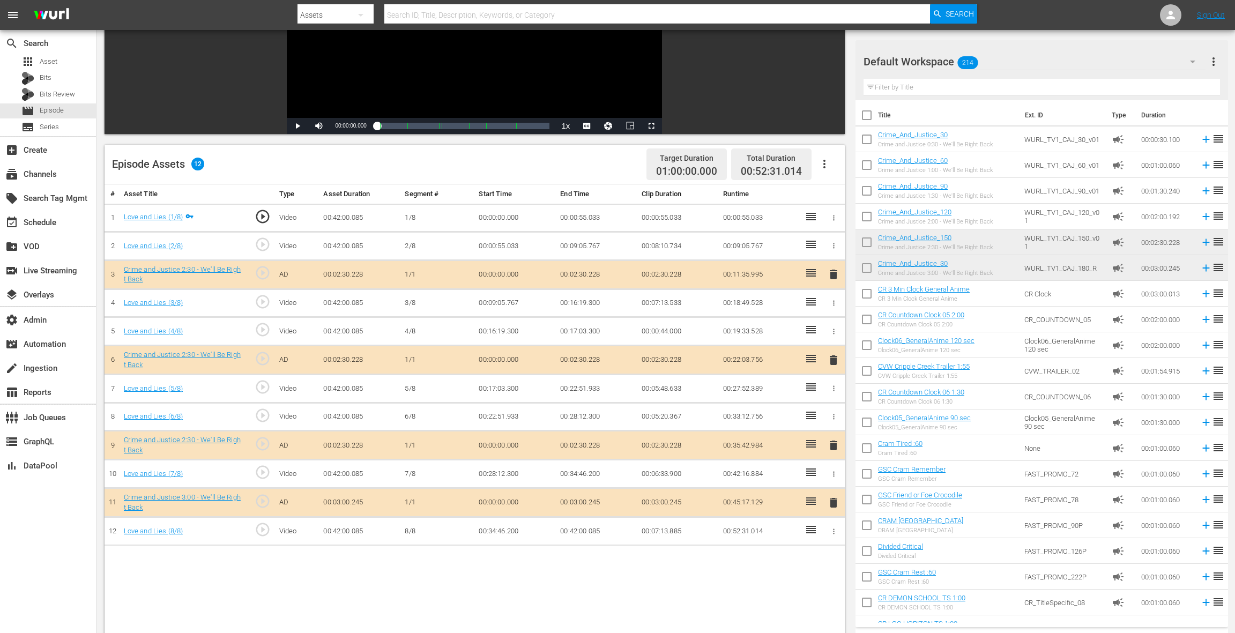
scroll to position [279, 0]
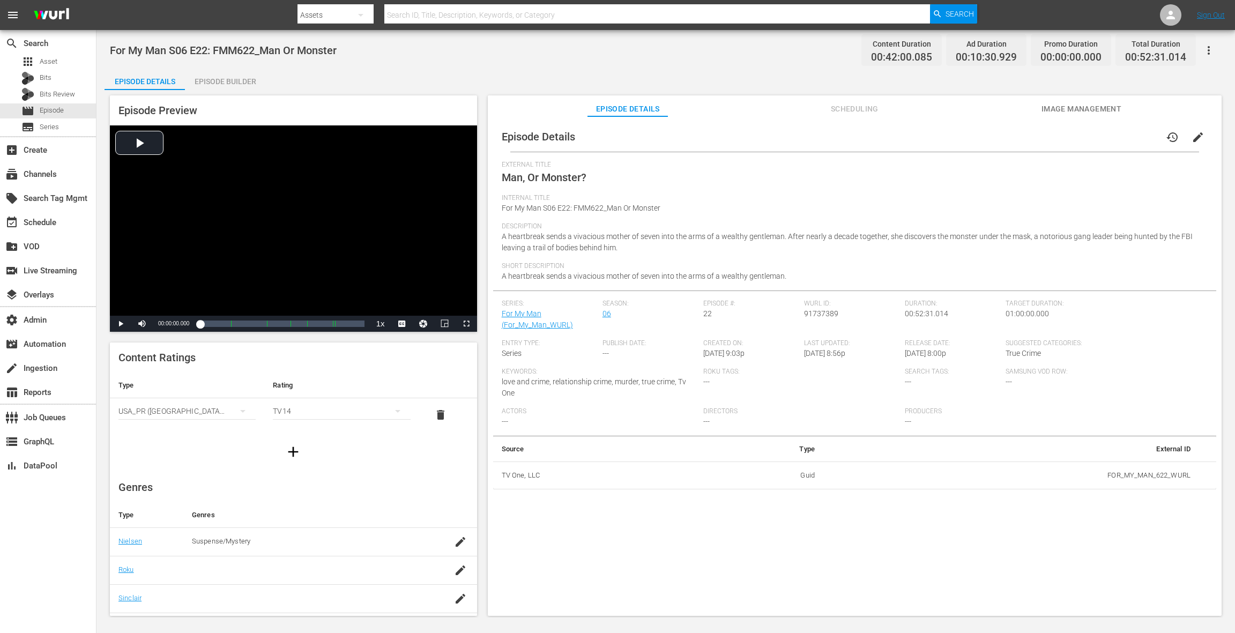
drag, startPoint x: 229, startPoint y: 82, endPoint x: 429, endPoint y: 209, distance: 236.9
click at [231, 83] on div "Episode Builder" at bounding box center [225, 82] width 80 height 26
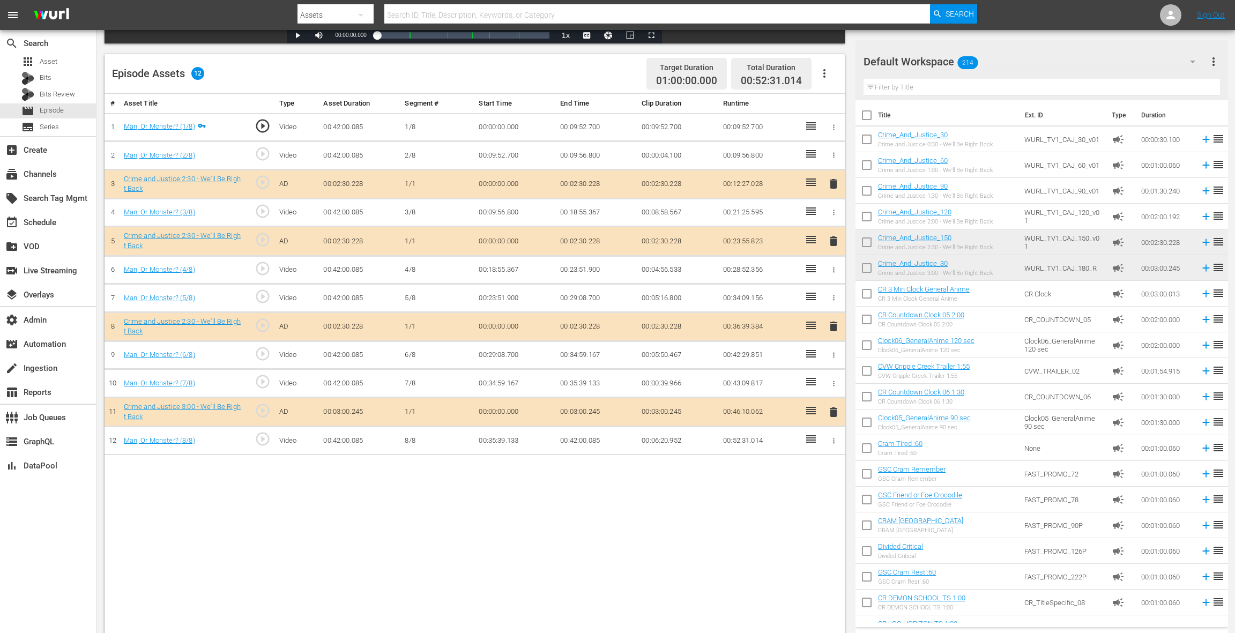
scroll to position [279, 0]
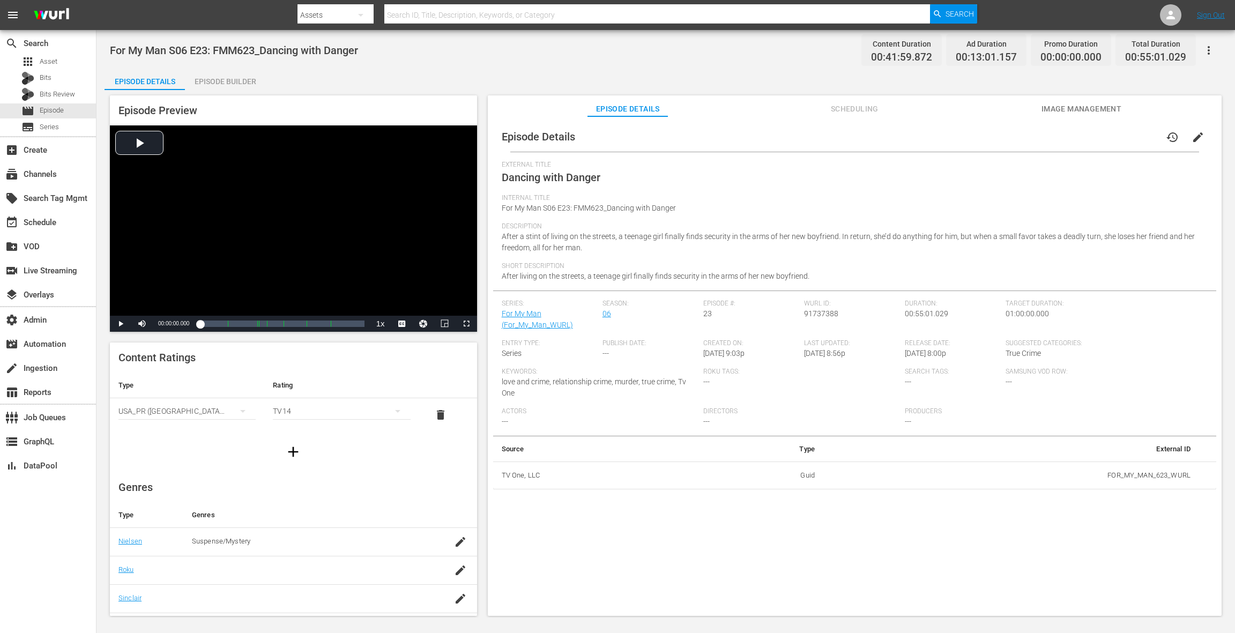
drag, startPoint x: 251, startPoint y: 79, endPoint x: 336, endPoint y: 108, distance: 89.7
click at [251, 79] on div "Episode Builder" at bounding box center [225, 82] width 80 height 26
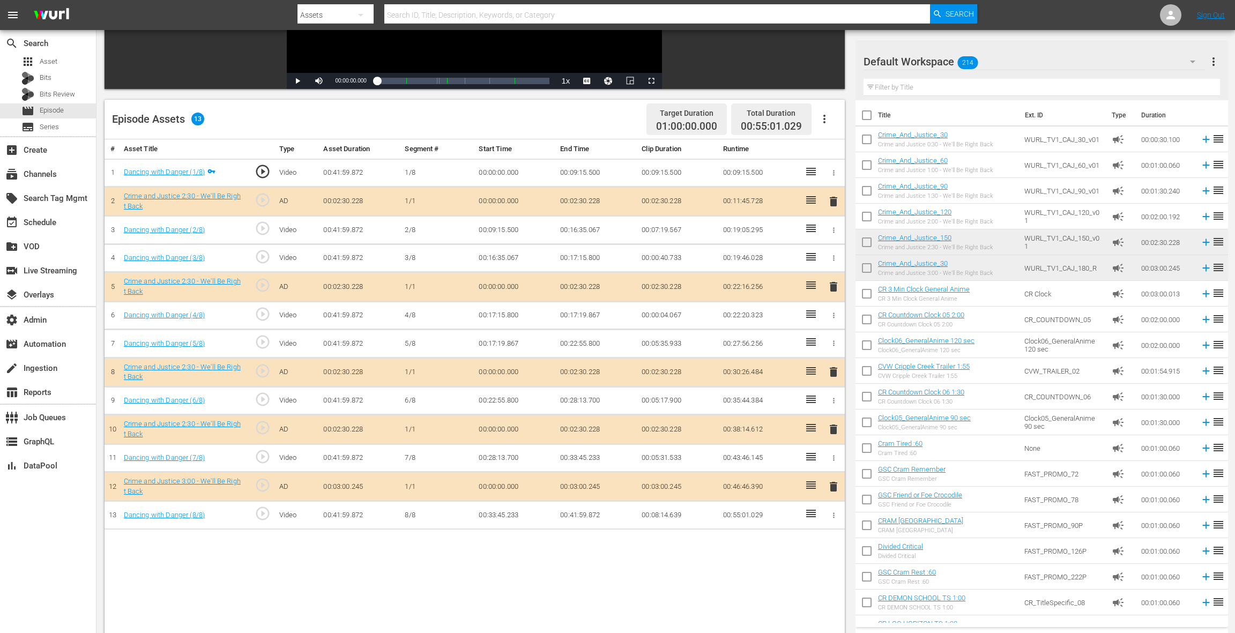
scroll to position [213, 0]
click at [835, 428] on span "delete" at bounding box center [833, 428] width 13 height 13
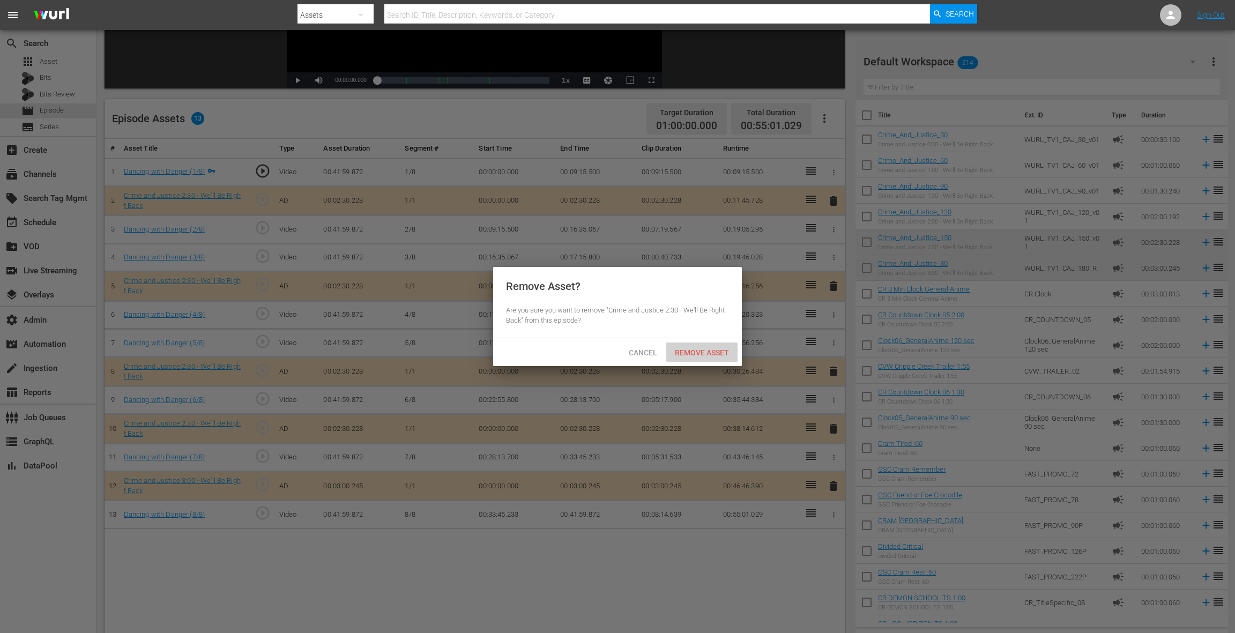
click at [706, 350] on span "Remove Asset" at bounding box center [701, 352] width 71 height 9
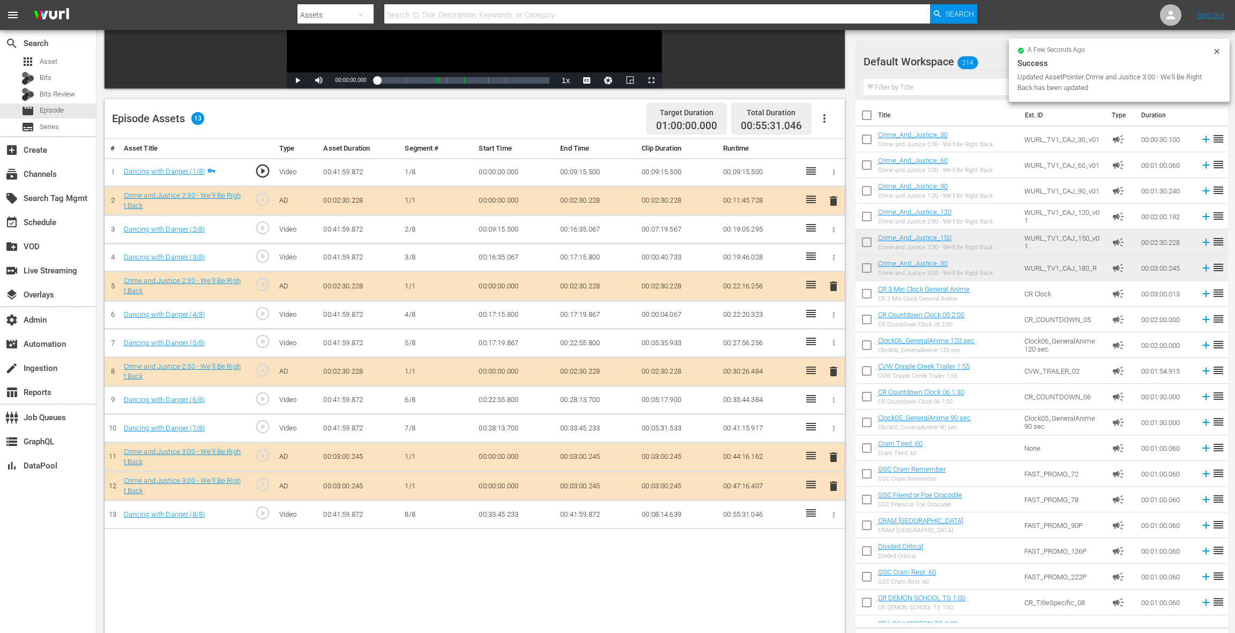
click at [831, 453] on span "delete" at bounding box center [833, 457] width 13 height 13
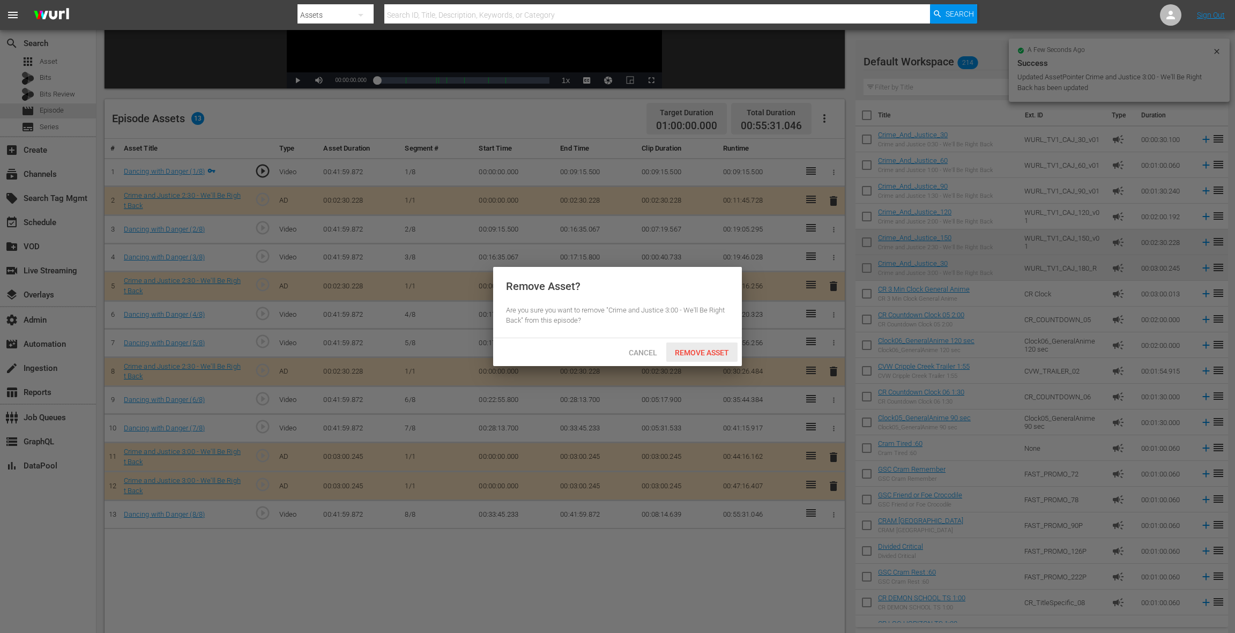
click at [696, 349] on span "Remove Asset" at bounding box center [701, 352] width 71 height 9
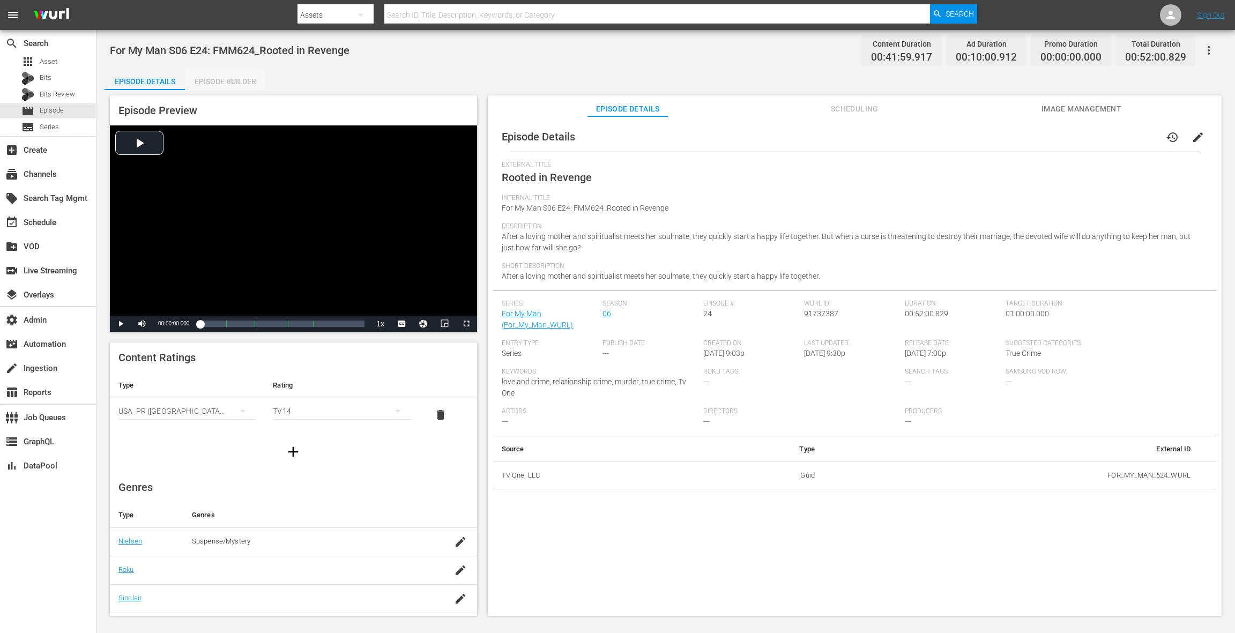
drag, startPoint x: 241, startPoint y: 82, endPoint x: 473, endPoint y: 173, distance: 249.2
click at [241, 82] on div "Episode Builder" at bounding box center [225, 82] width 80 height 26
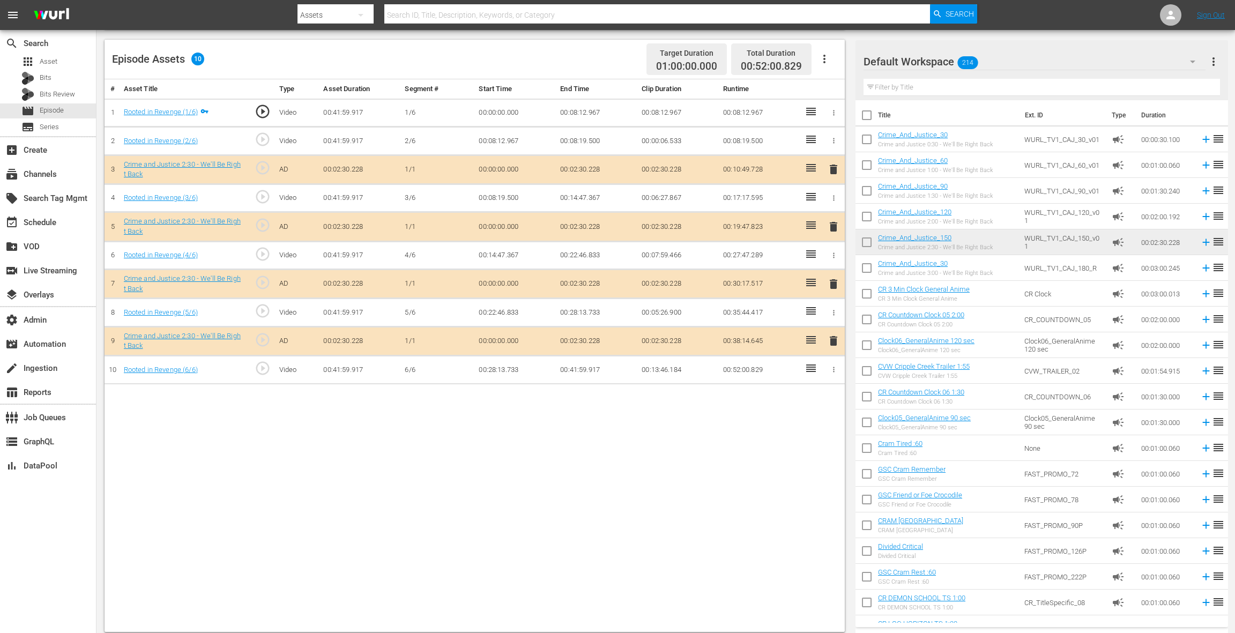
scroll to position [279, 0]
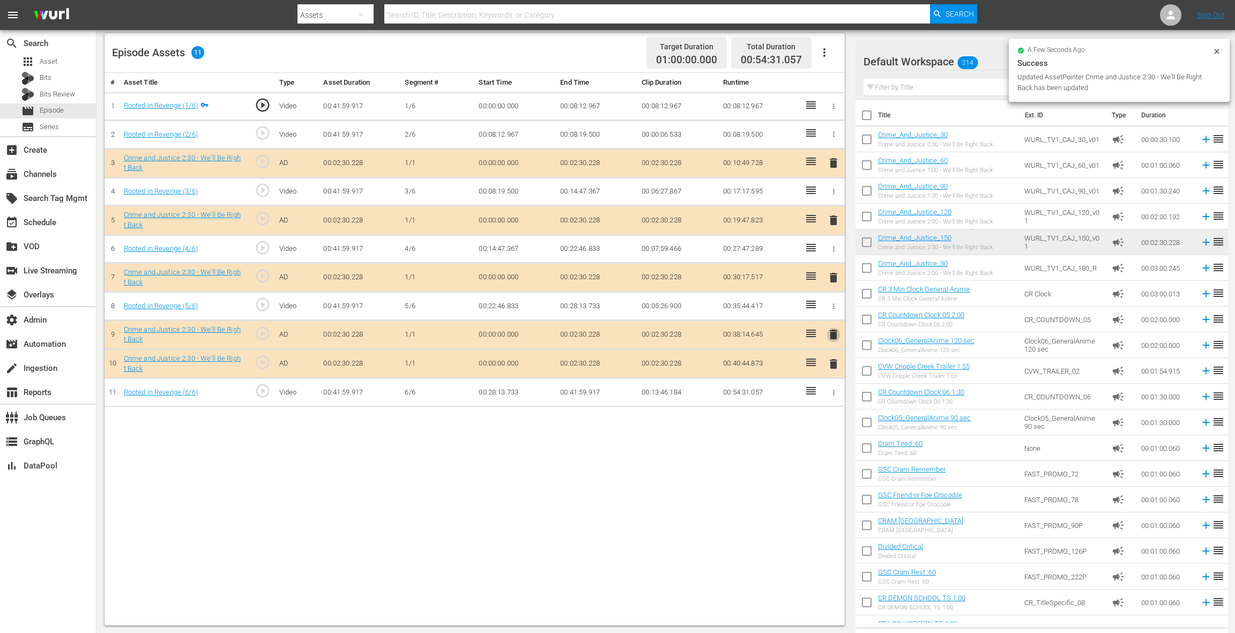
click at [833, 330] on span "delete" at bounding box center [833, 334] width 13 height 13
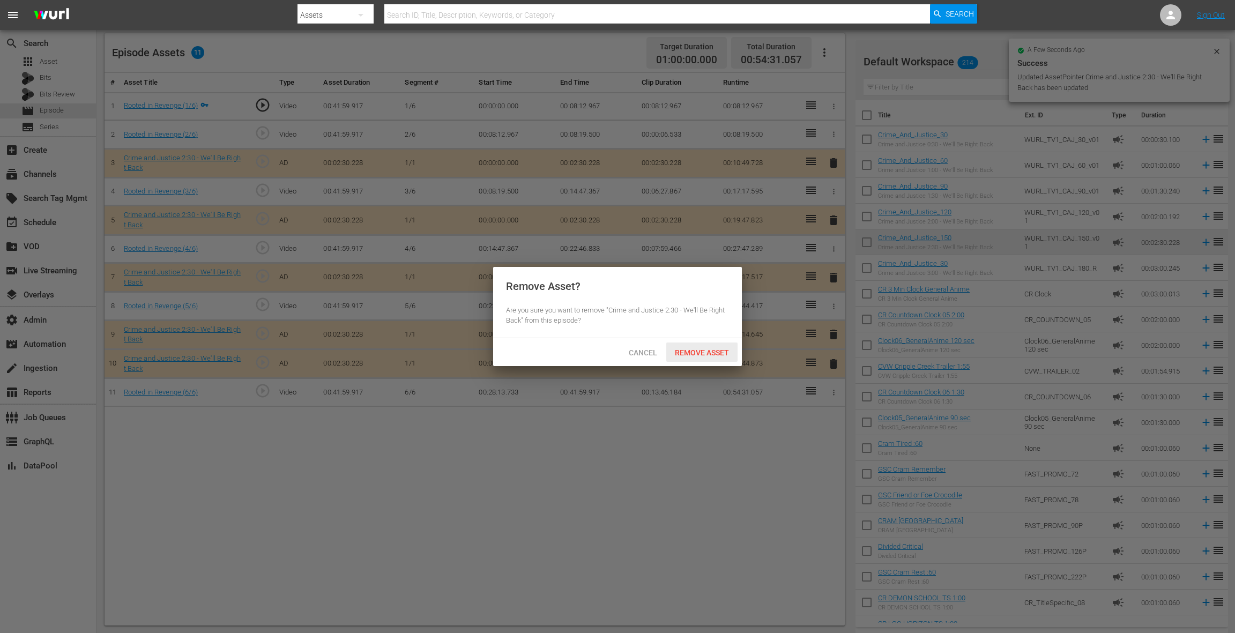
click at [728, 357] on span "Remove Asset" at bounding box center [701, 352] width 71 height 9
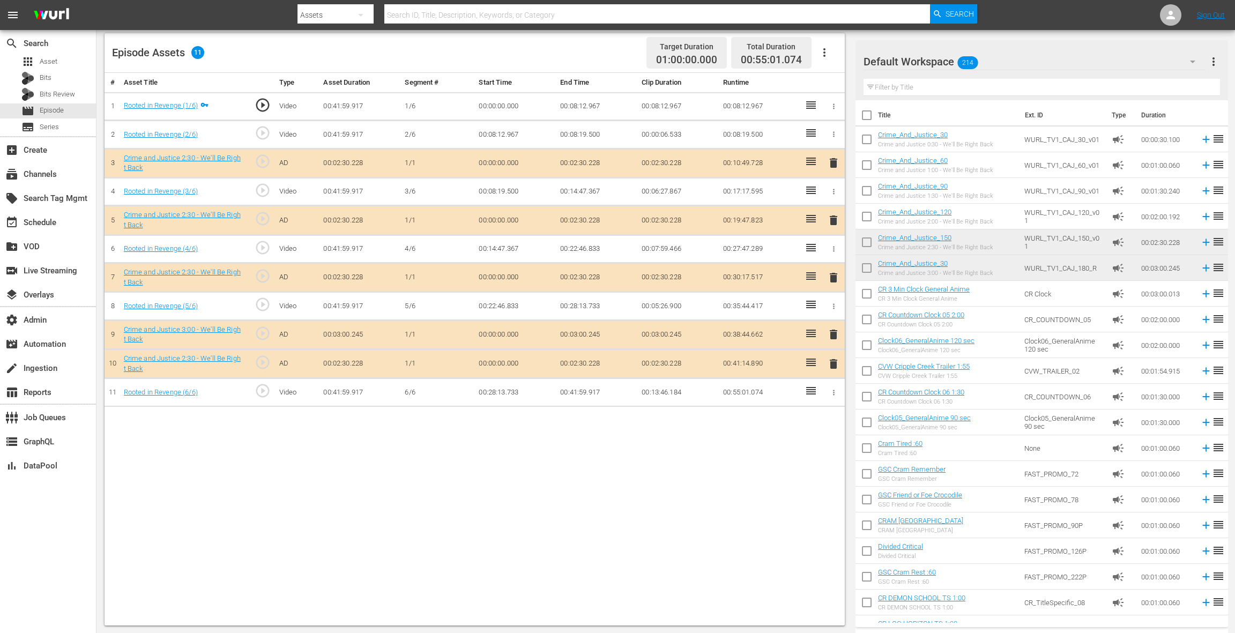
click at [834, 362] on span "delete" at bounding box center [833, 364] width 13 height 13
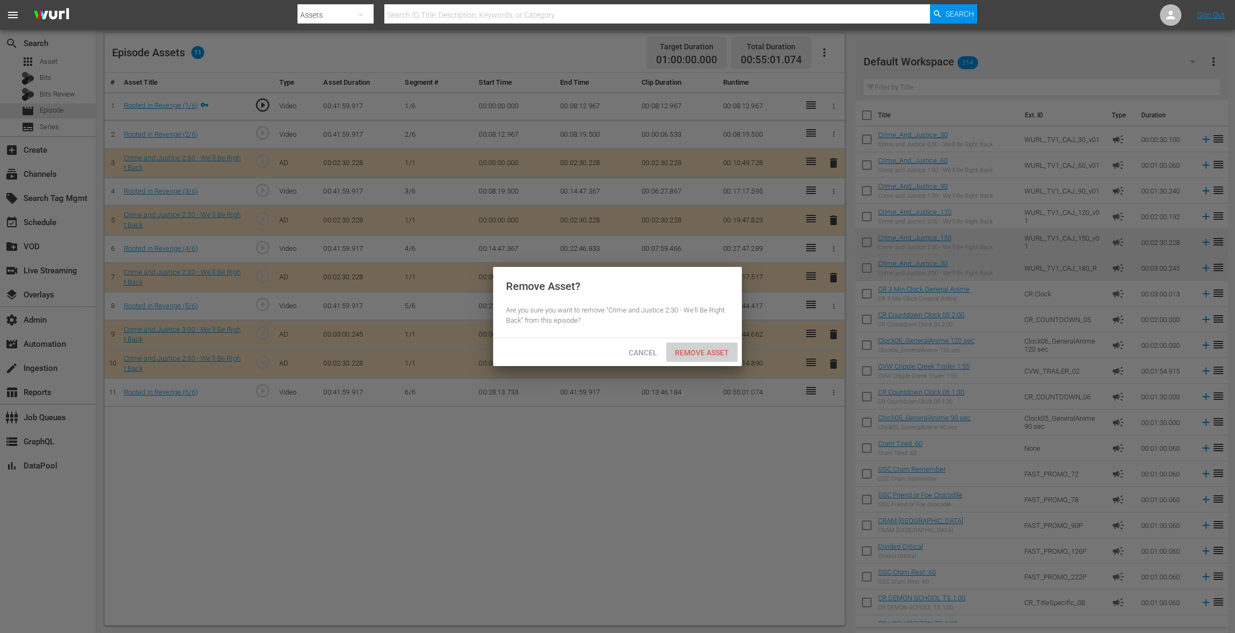
click at [712, 354] on span "Remove Asset" at bounding box center [701, 352] width 71 height 9
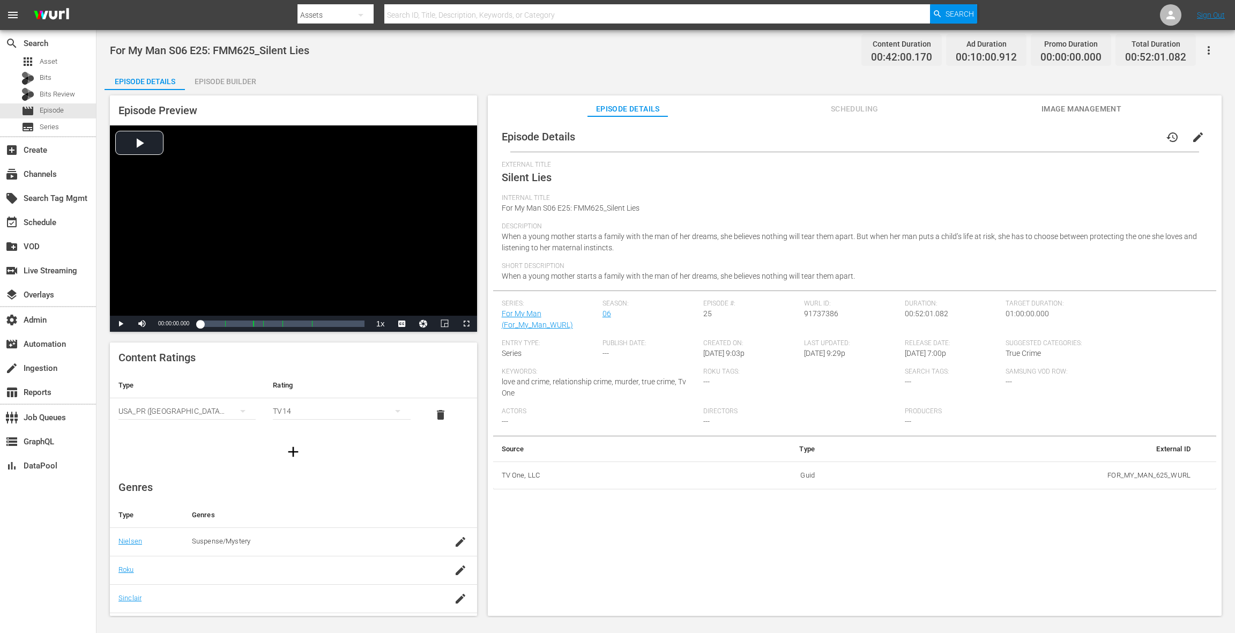
click at [244, 85] on div "Episode Builder" at bounding box center [225, 82] width 80 height 26
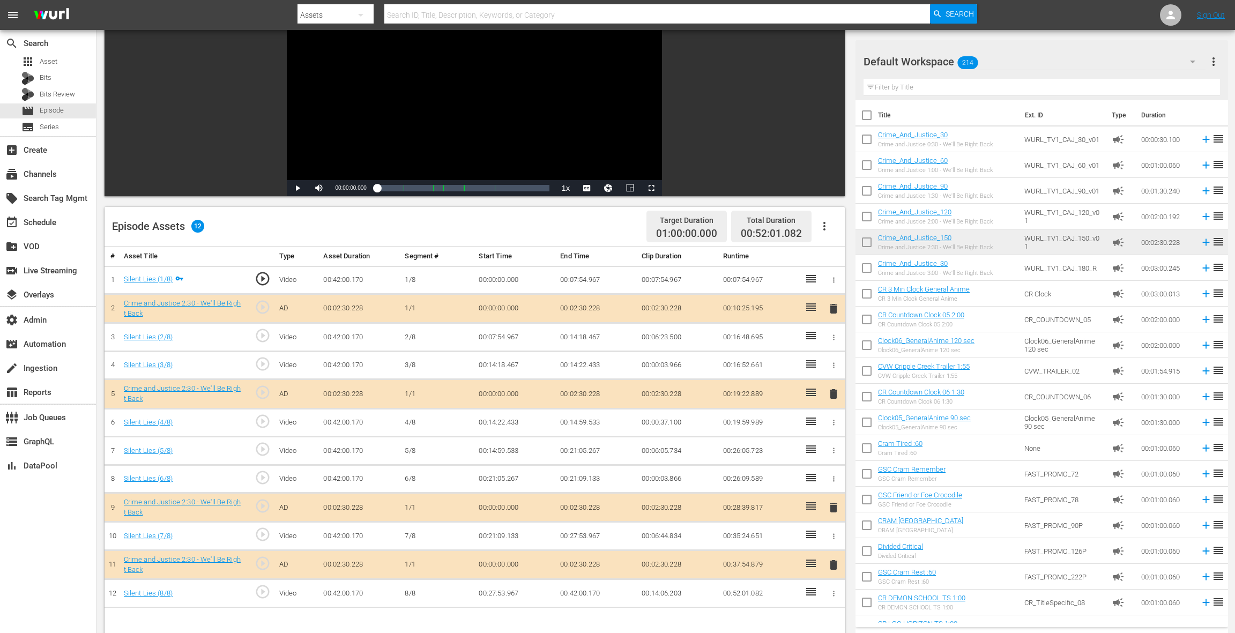
scroll to position [279, 0]
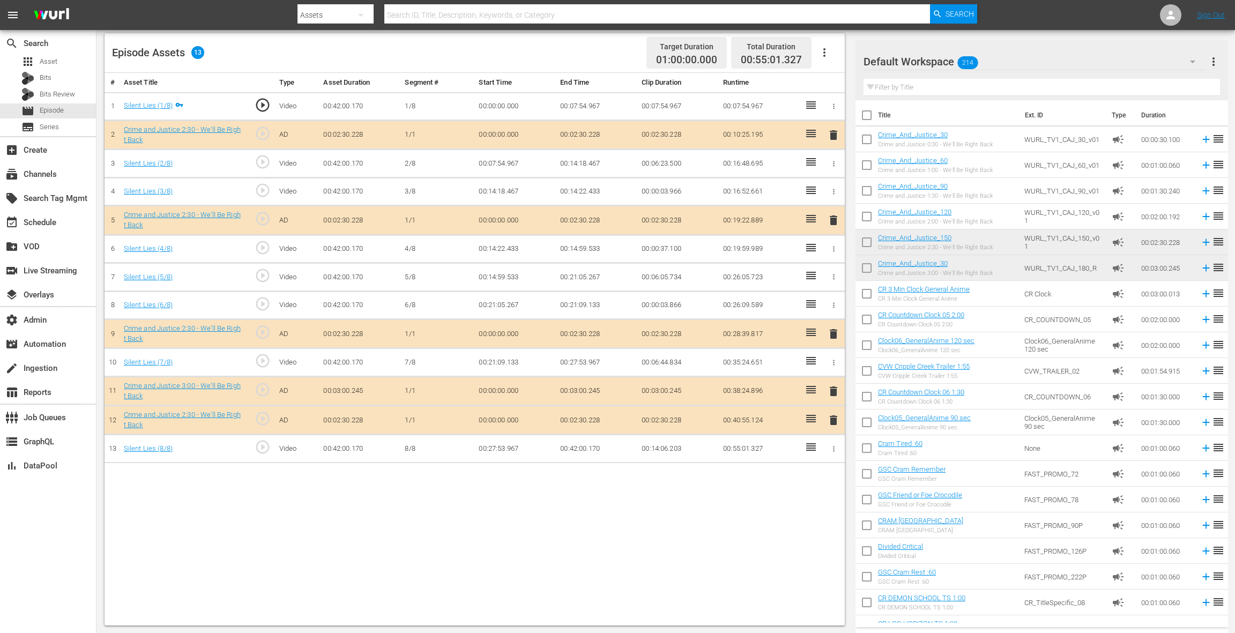
click at [833, 420] on span "delete" at bounding box center [833, 420] width 13 height 13
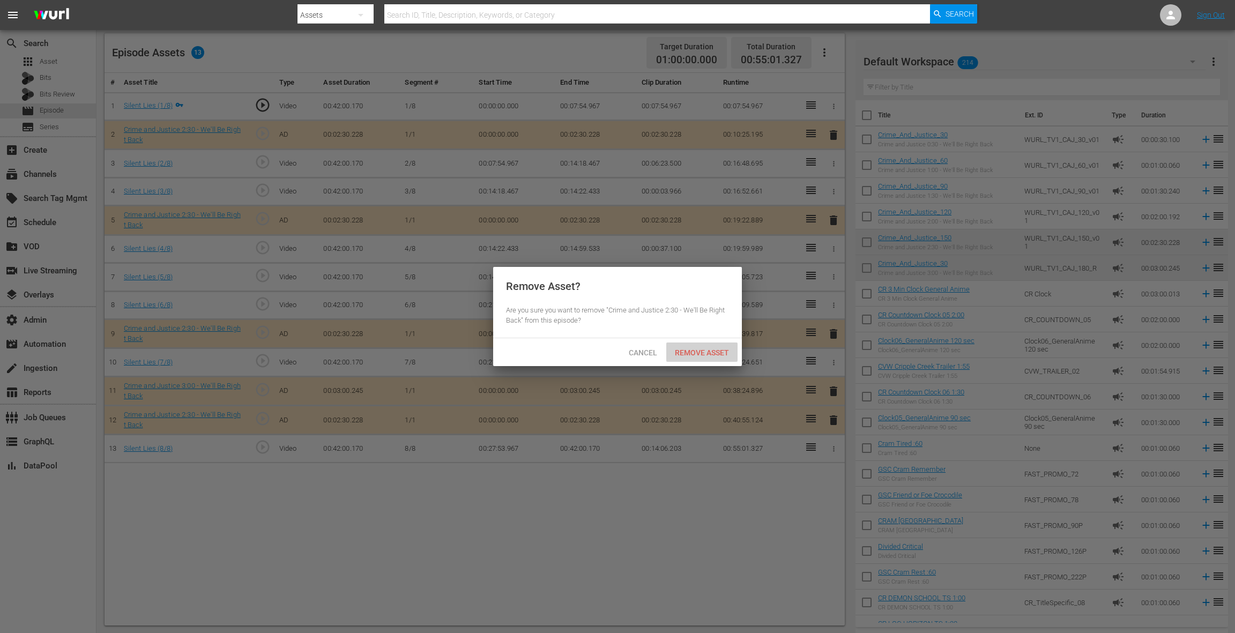
click at [716, 355] on span "Remove Asset" at bounding box center [701, 352] width 71 height 9
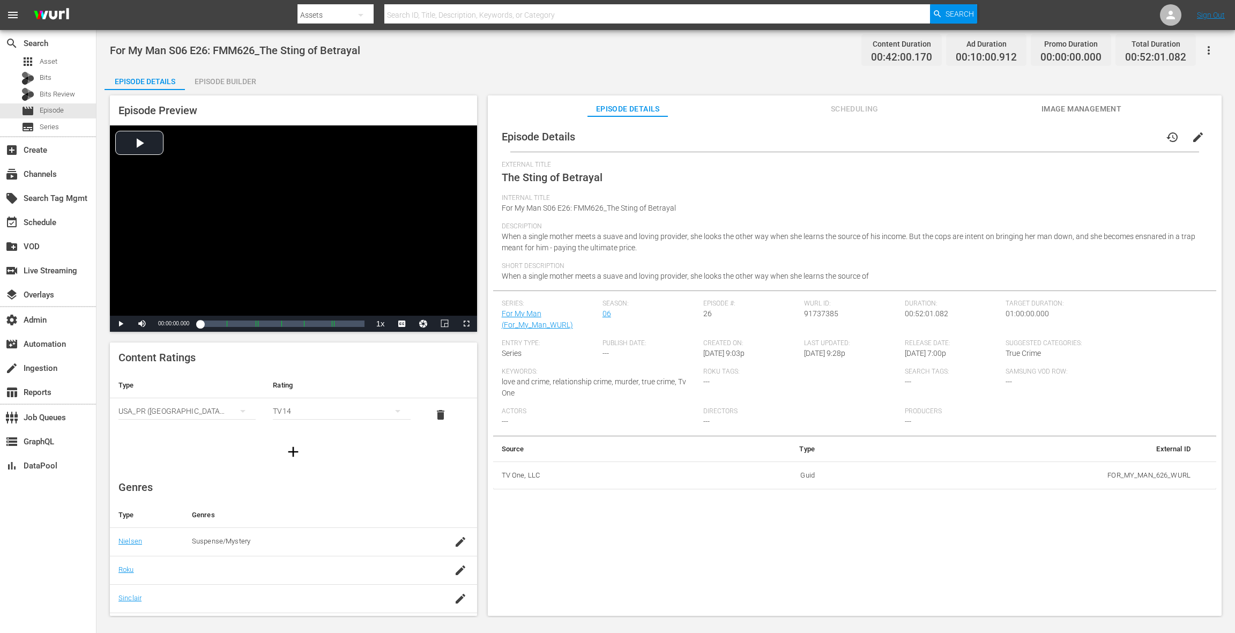
drag, startPoint x: 245, startPoint y: 83, endPoint x: 286, endPoint y: 101, distance: 45.3
click at [245, 83] on div "Episode Builder" at bounding box center [225, 82] width 80 height 26
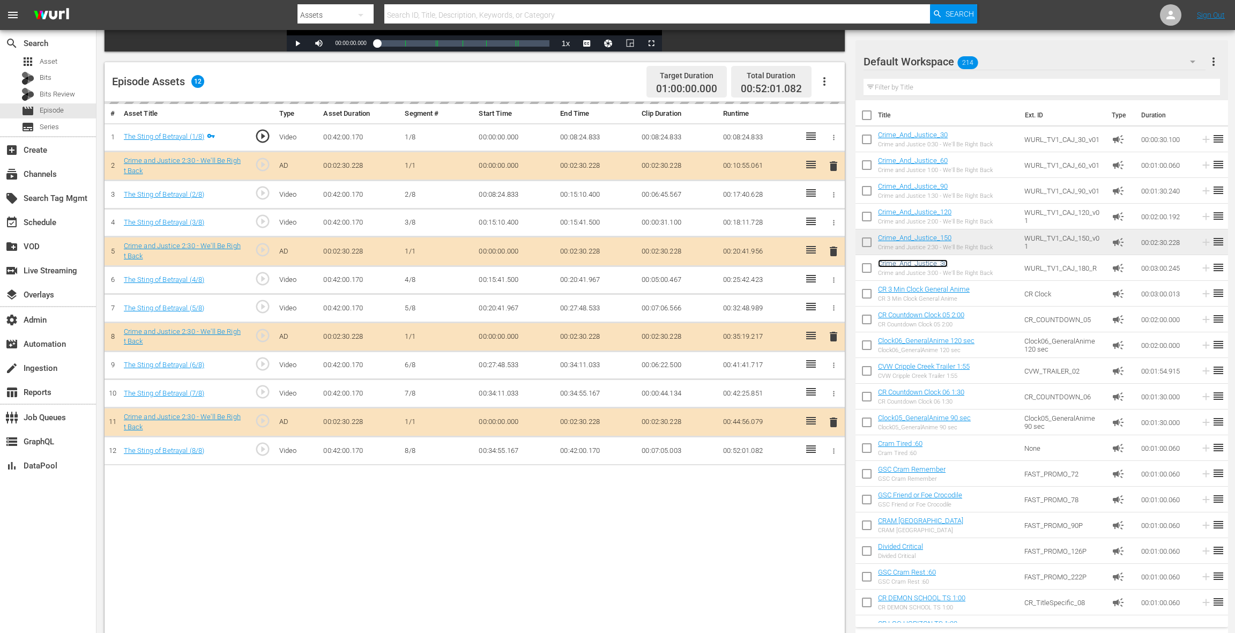
scroll to position [249, 0]
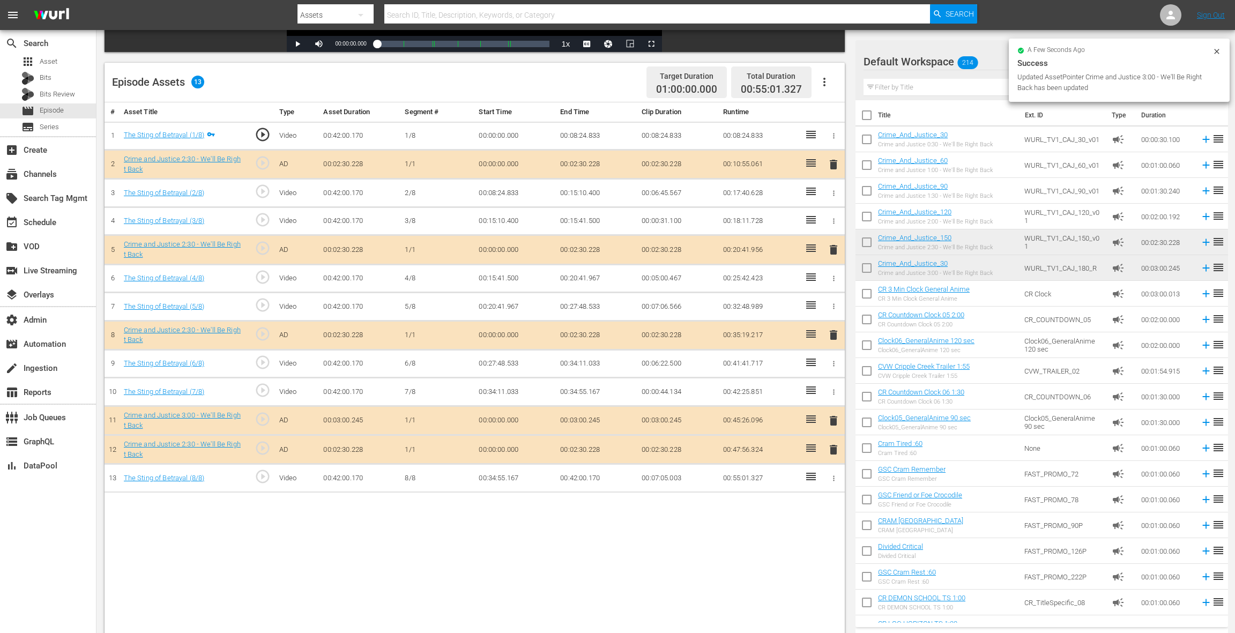
click at [831, 444] on span "delete" at bounding box center [833, 449] width 13 height 13
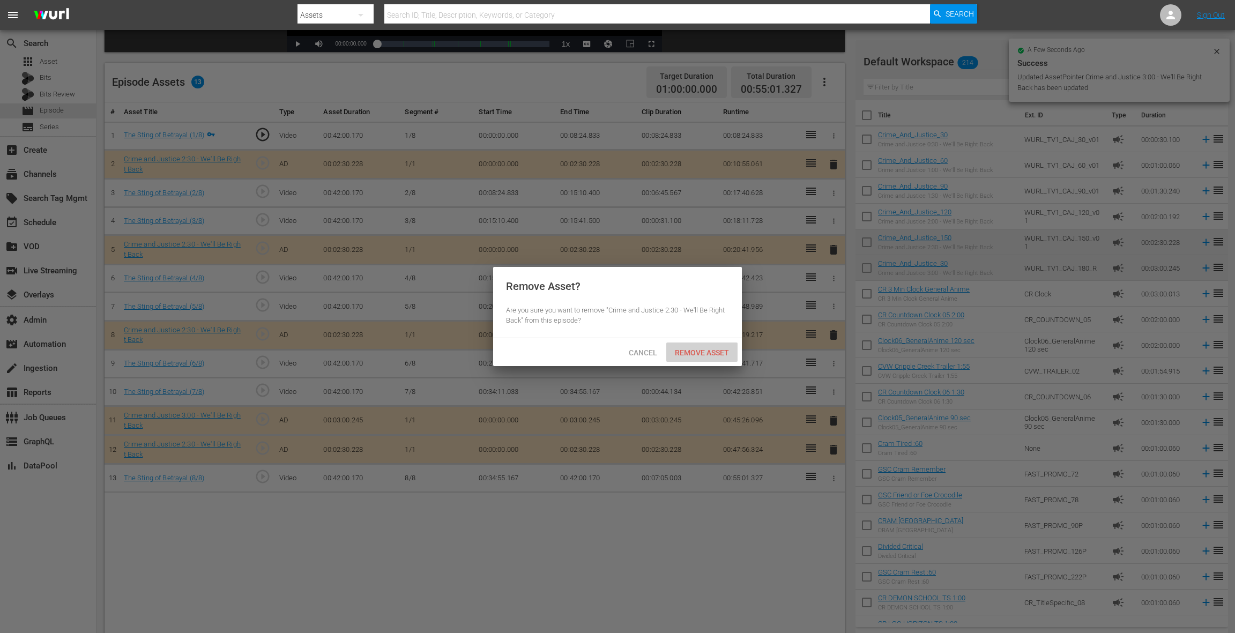
drag, startPoint x: 723, startPoint y: 351, endPoint x: 753, endPoint y: 181, distance: 172.6
click at [723, 348] on span "Remove Asset" at bounding box center [701, 352] width 71 height 9
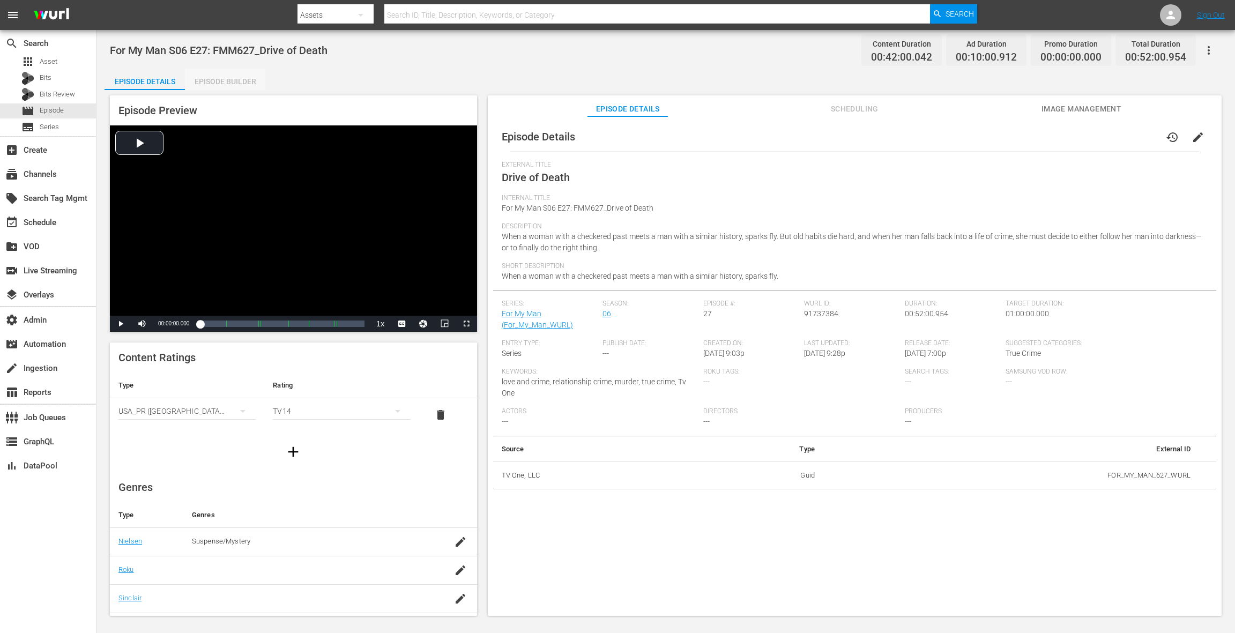
drag, startPoint x: 240, startPoint y: 81, endPoint x: 585, endPoint y: 318, distance: 418.7
click at [247, 86] on div "Episode Builder" at bounding box center [225, 82] width 80 height 26
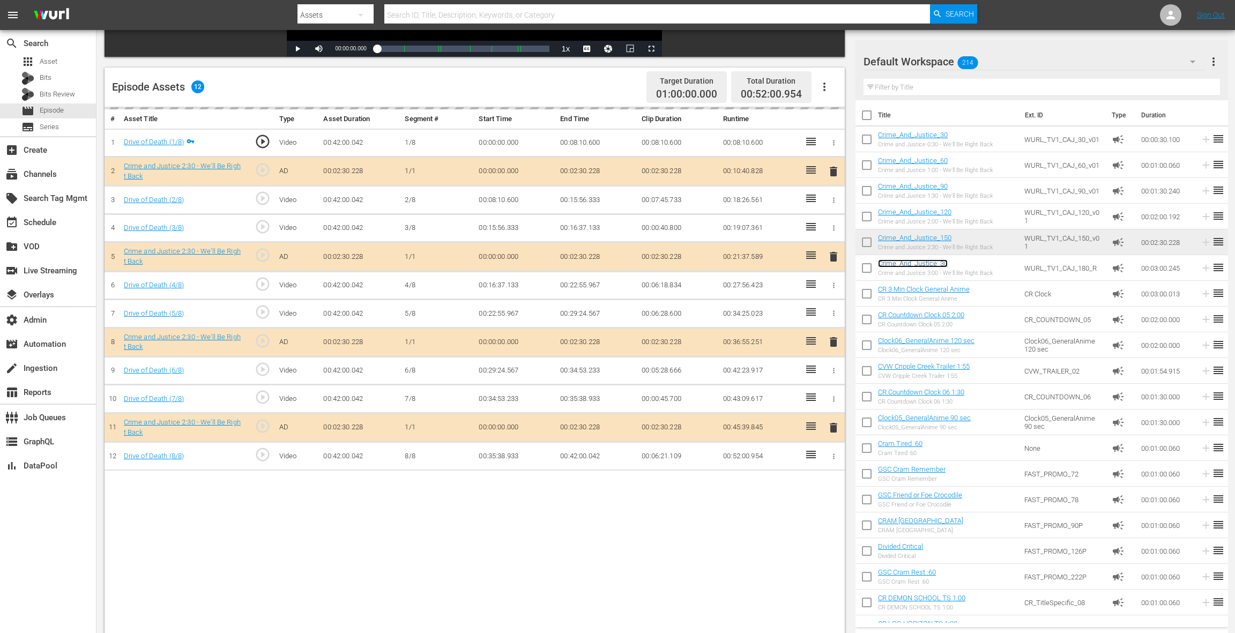
scroll to position [243, 0]
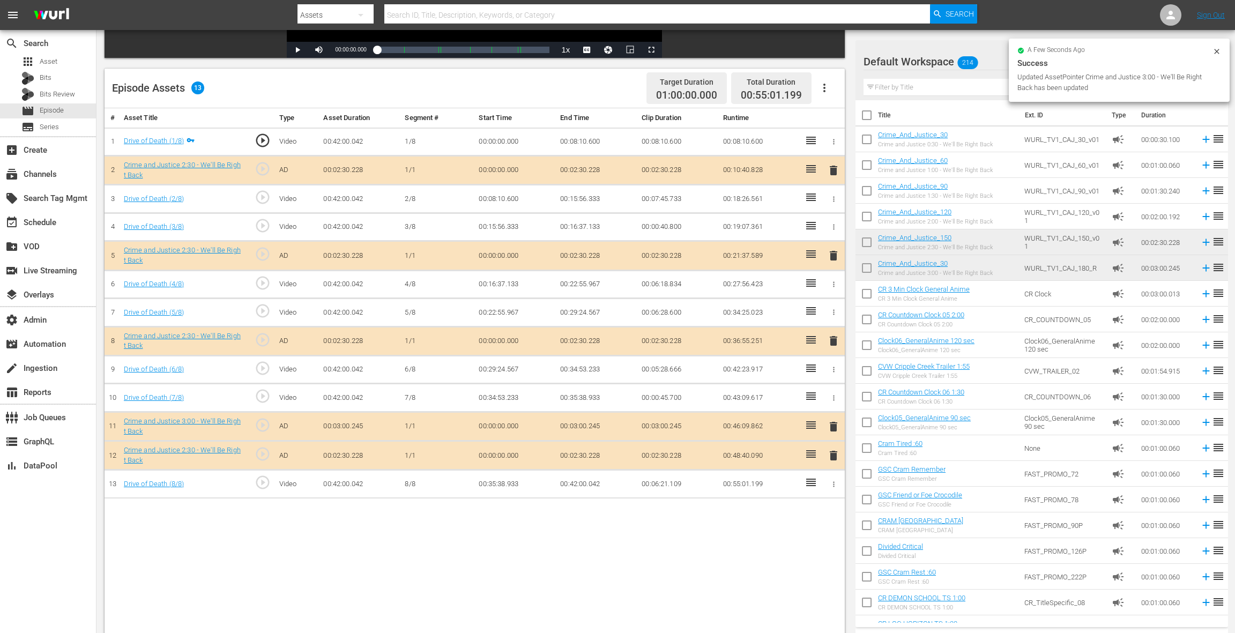
click at [835, 456] on span "delete" at bounding box center [833, 455] width 13 height 13
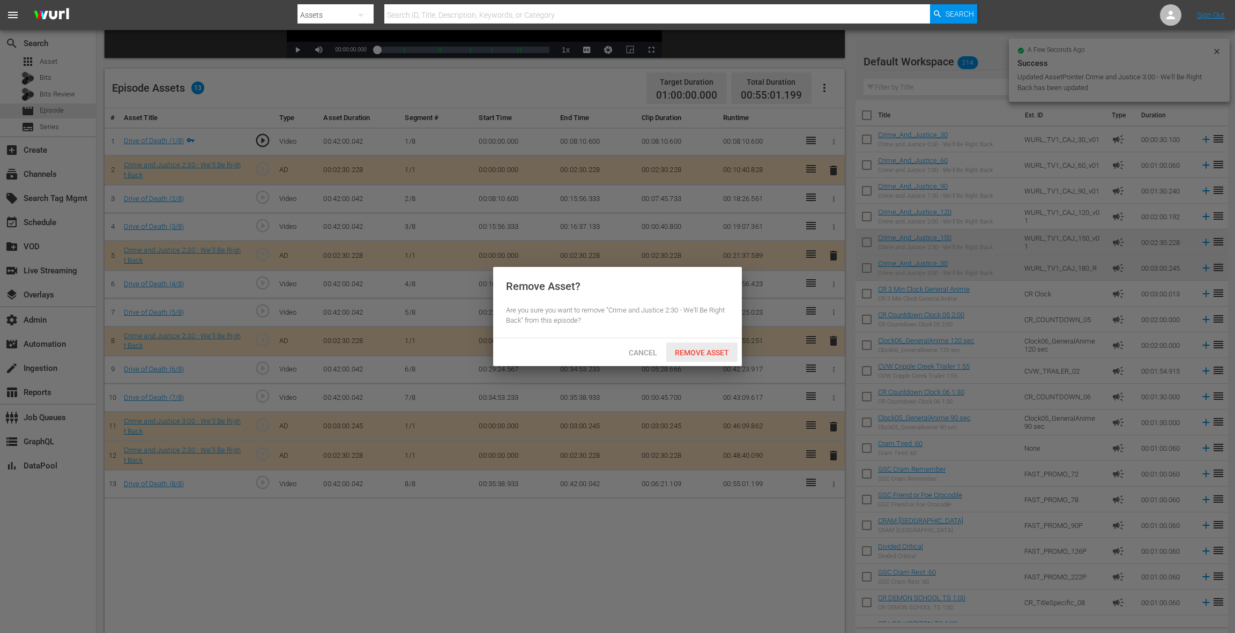
click at [702, 354] on span "Remove Asset" at bounding box center [701, 352] width 71 height 9
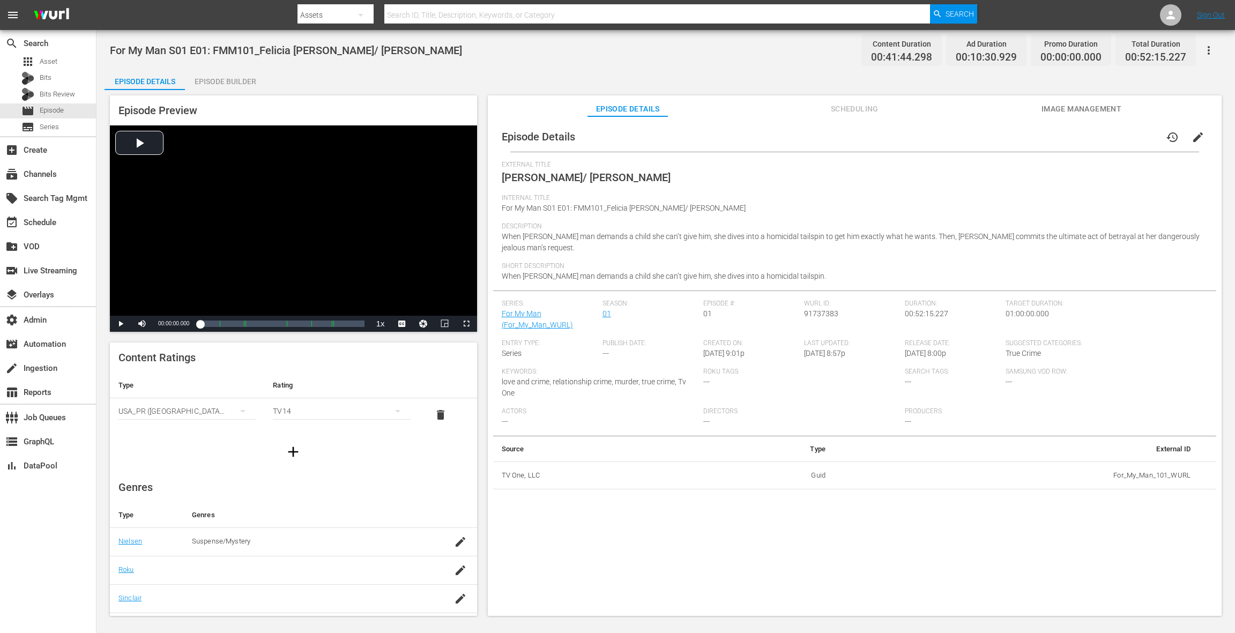
drag, startPoint x: 235, startPoint y: 80, endPoint x: 552, endPoint y: 237, distance: 353.4
click at [239, 85] on div "Episode Builder" at bounding box center [225, 82] width 80 height 26
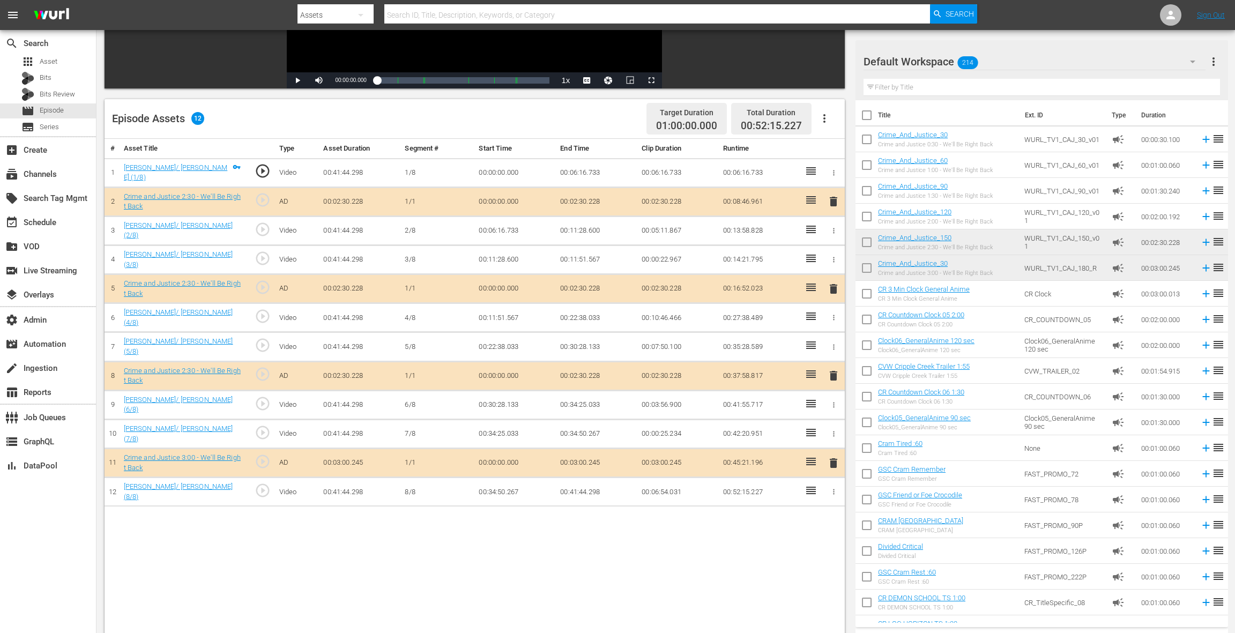
scroll to position [279, 0]
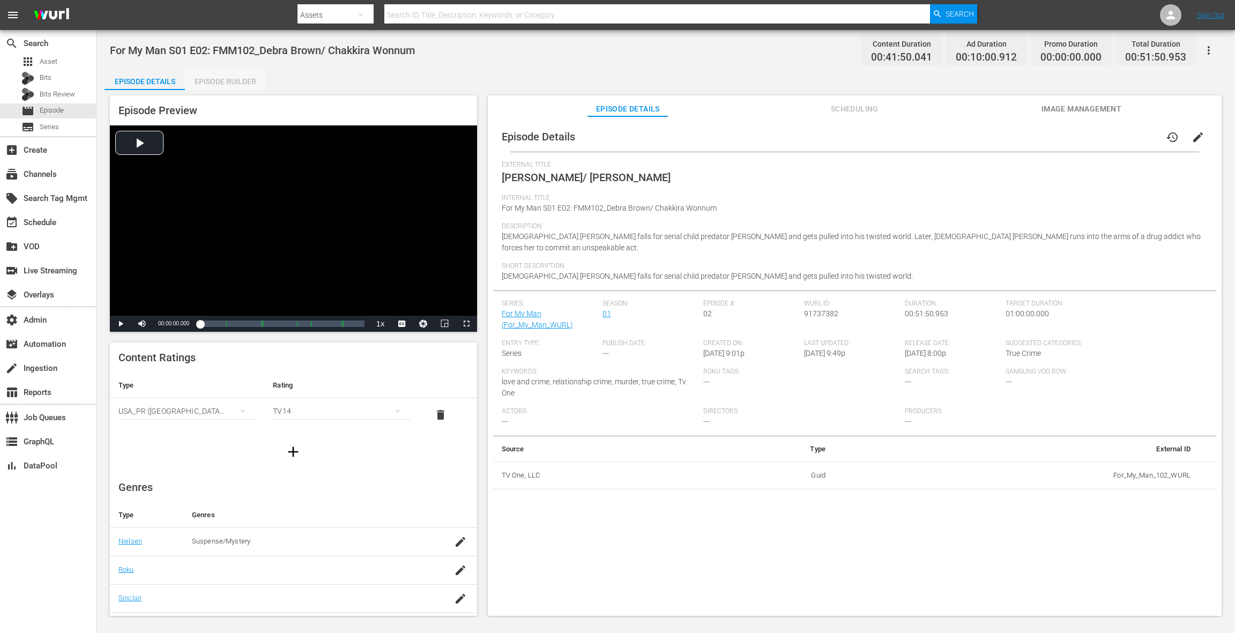
drag, startPoint x: 226, startPoint y: 82, endPoint x: 521, endPoint y: 203, distance: 318.3
click at [227, 83] on div "Episode Builder" at bounding box center [225, 82] width 80 height 26
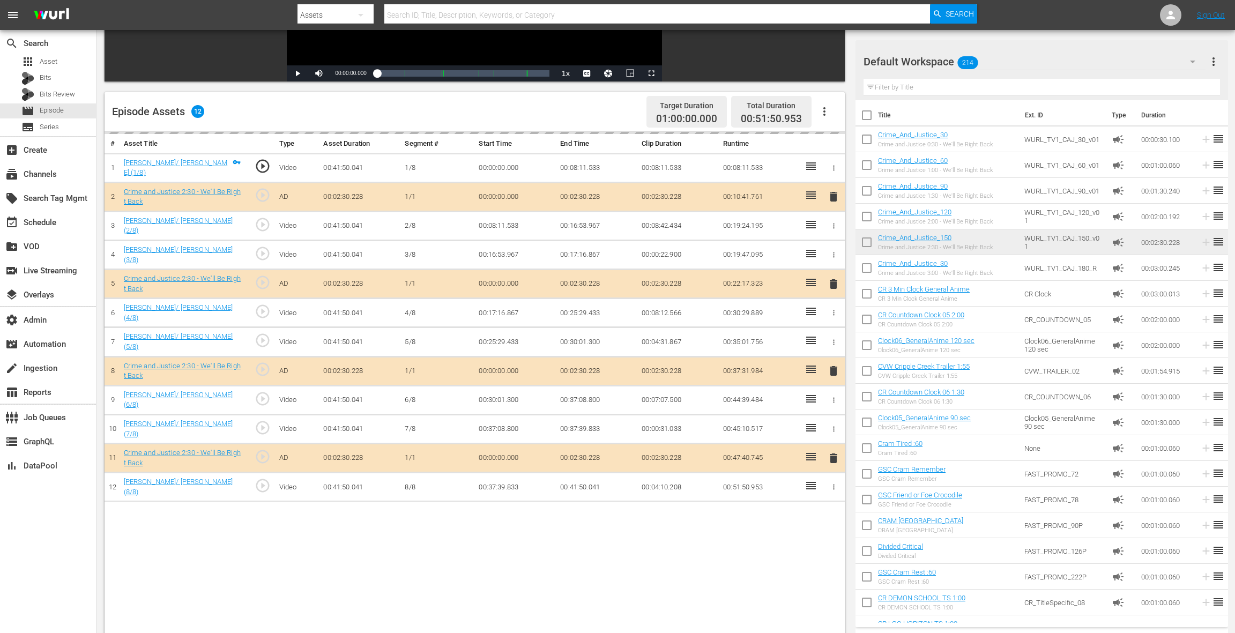
scroll to position [279, 0]
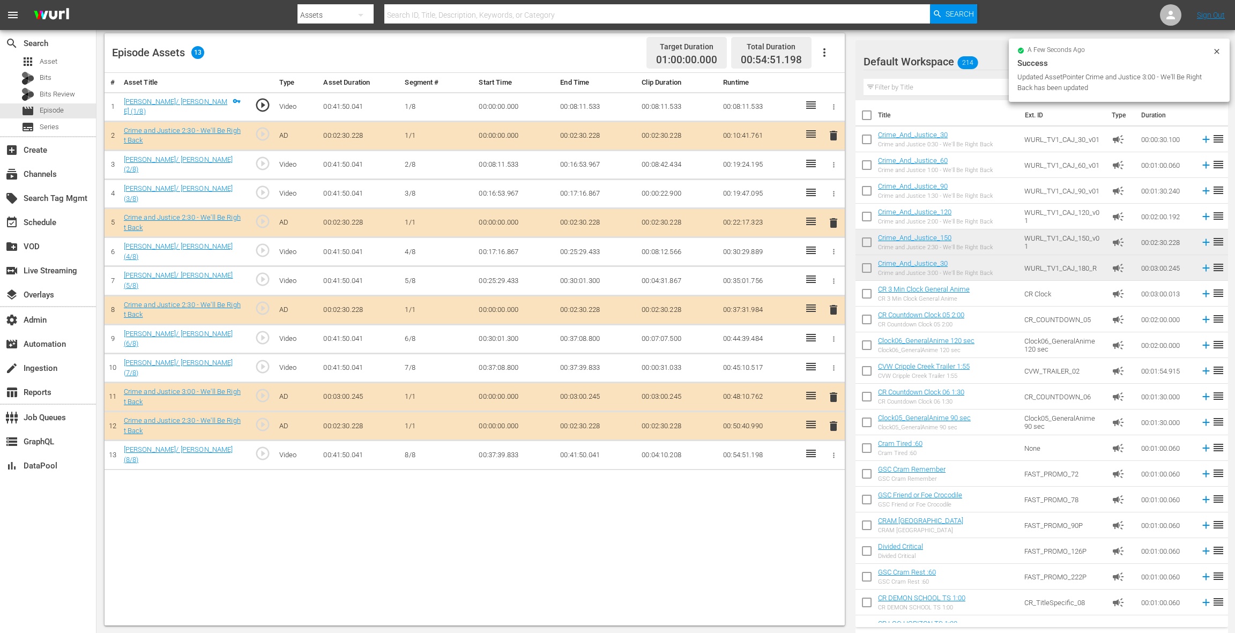
click at [833, 426] on span "delete" at bounding box center [833, 426] width 13 height 13
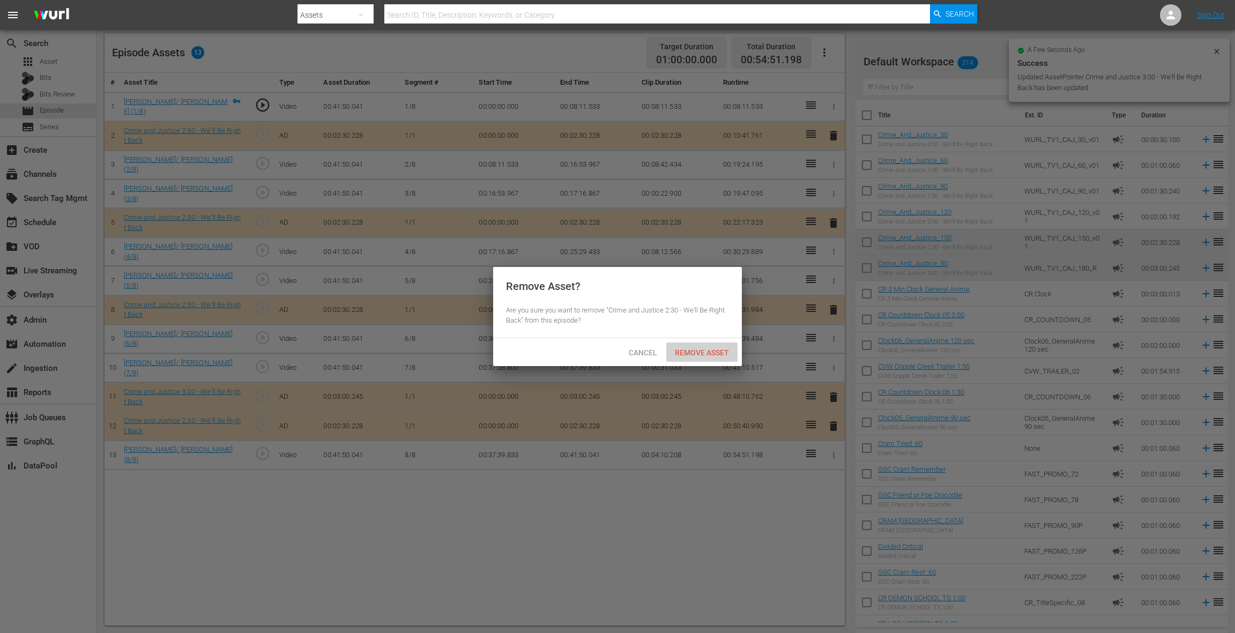
drag, startPoint x: 721, startPoint y: 355, endPoint x: 754, endPoint y: 283, distance: 79.6
click at [721, 354] on span "Remove Asset" at bounding box center [701, 352] width 71 height 9
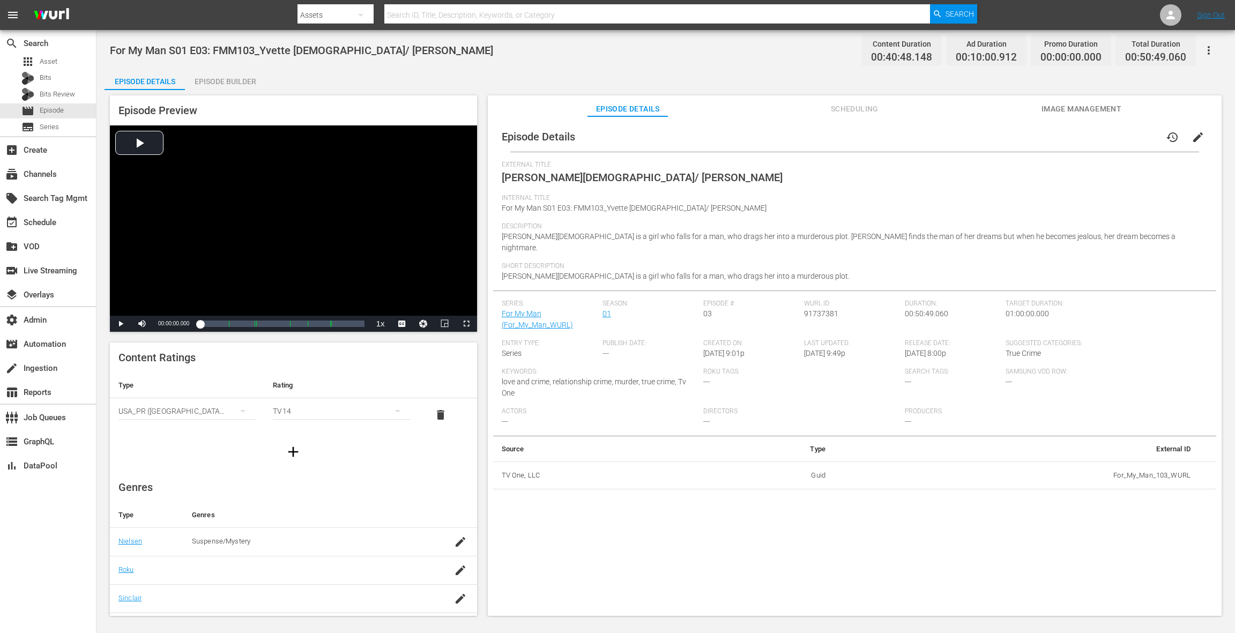
drag, startPoint x: 233, startPoint y: 83, endPoint x: 249, endPoint y: 88, distance: 17.1
click at [234, 83] on div "Episode Builder" at bounding box center [225, 82] width 80 height 26
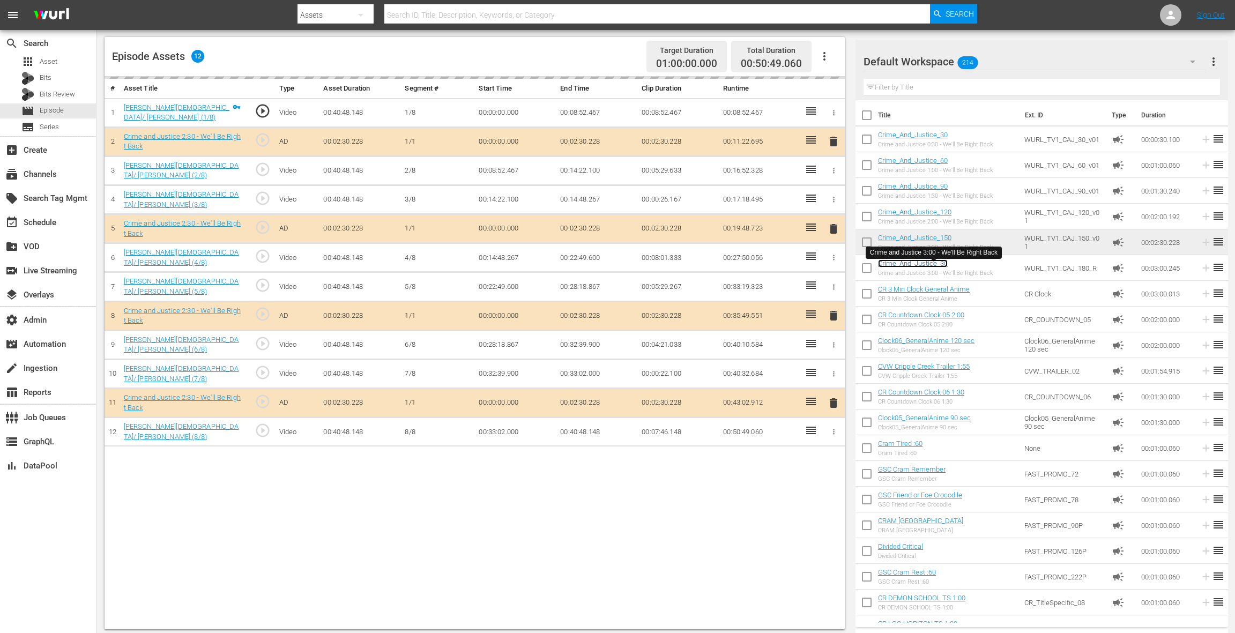
scroll to position [274, 0]
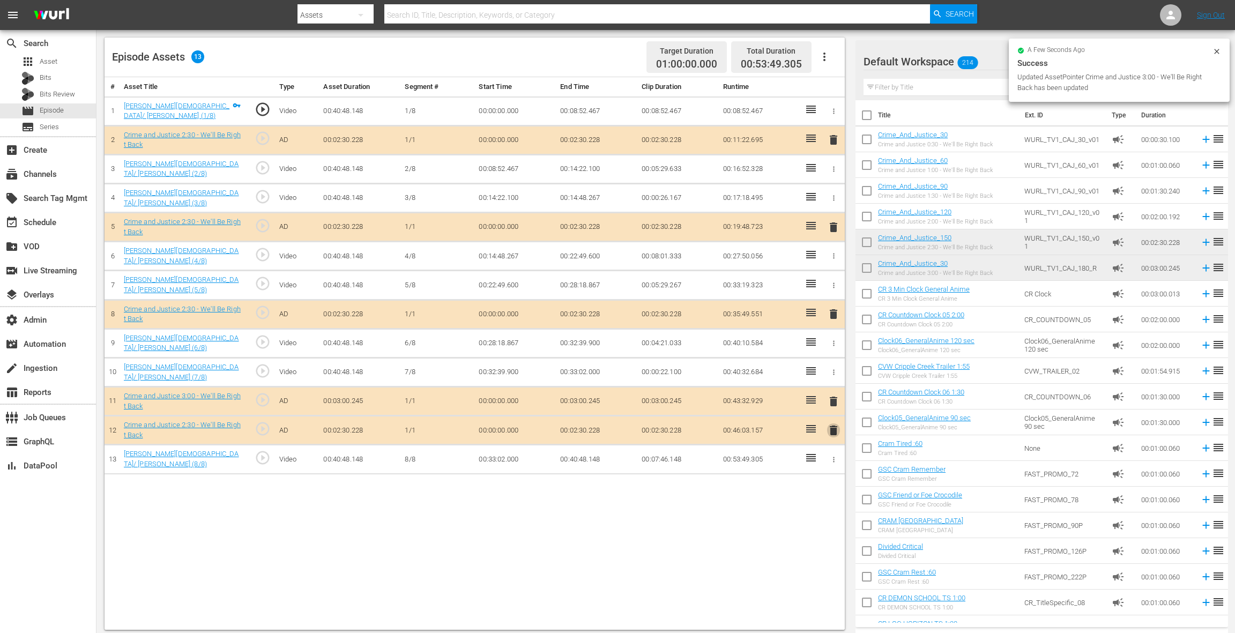
click at [837, 424] on span "delete" at bounding box center [833, 430] width 13 height 13
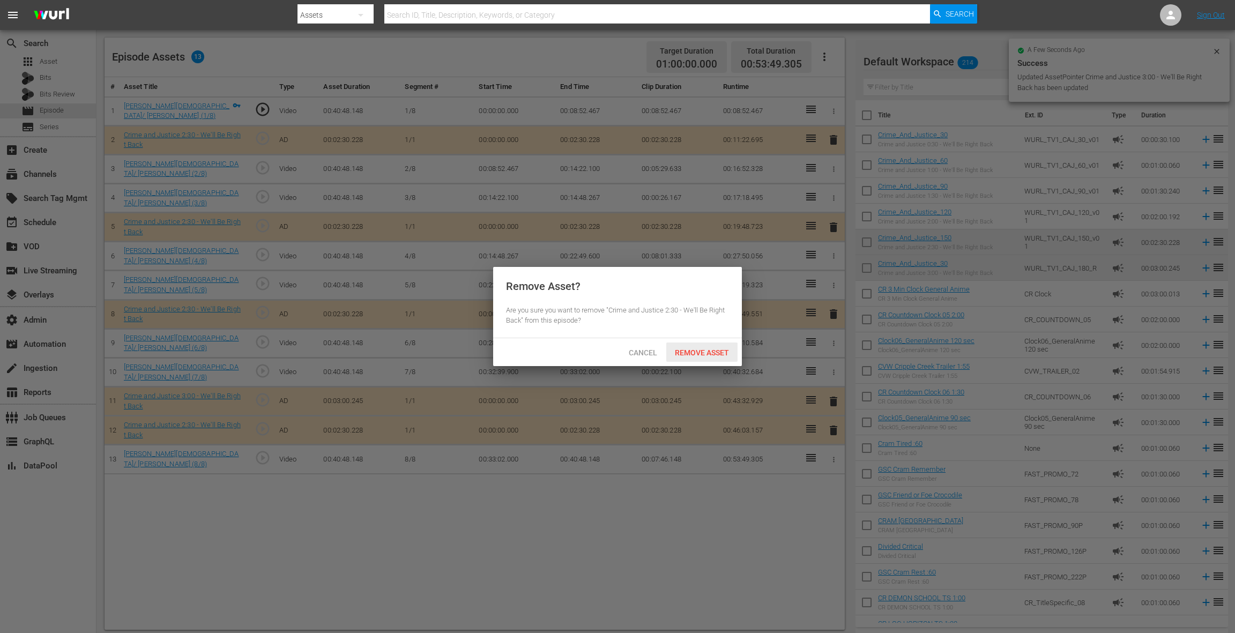
drag, startPoint x: 716, startPoint y: 353, endPoint x: 731, endPoint y: 332, distance: 25.7
click at [716, 353] on span "Remove Asset" at bounding box center [701, 352] width 71 height 9
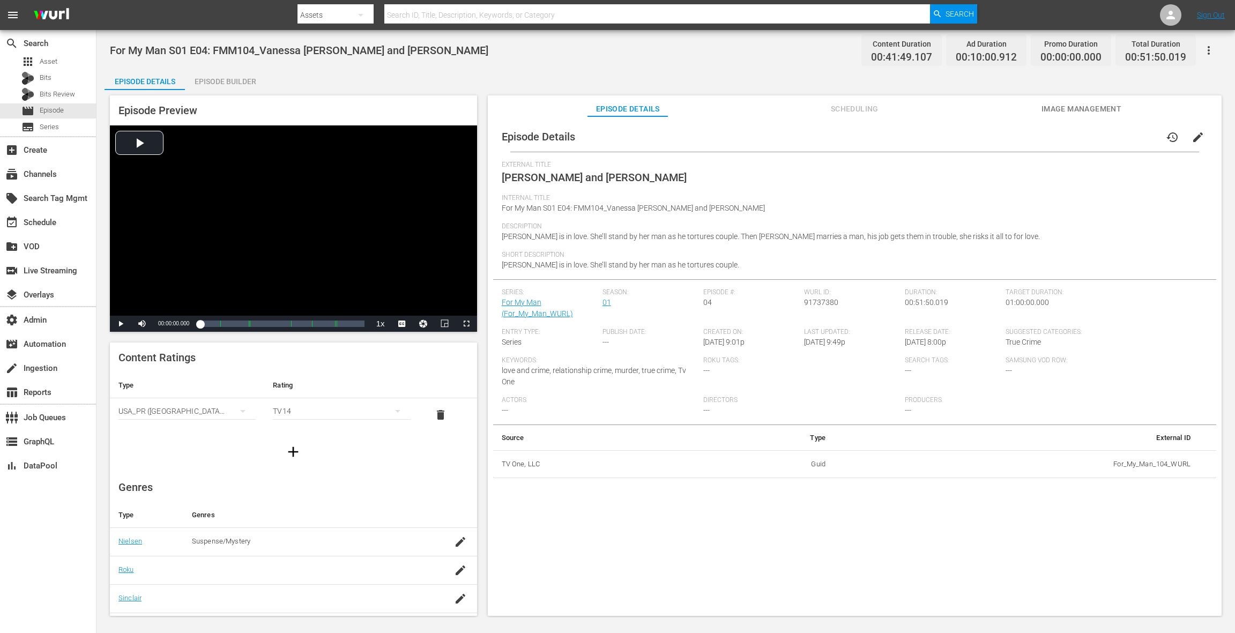
drag, startPoint x: 232, startPoint y: 86, endPoint x: 316, endPoint y: 124, distance: 92.4
click at [240, 90] on div "Episode Builder" at bounding box center [225, 82] width 80 height 26
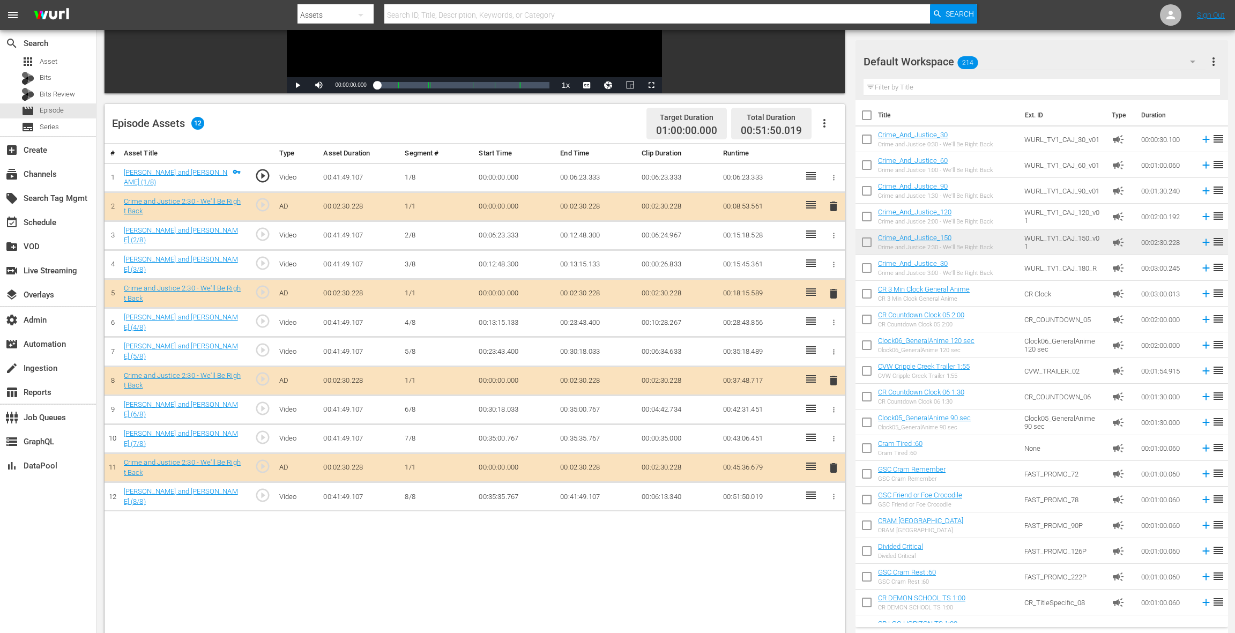
scroll to position [279, 0]
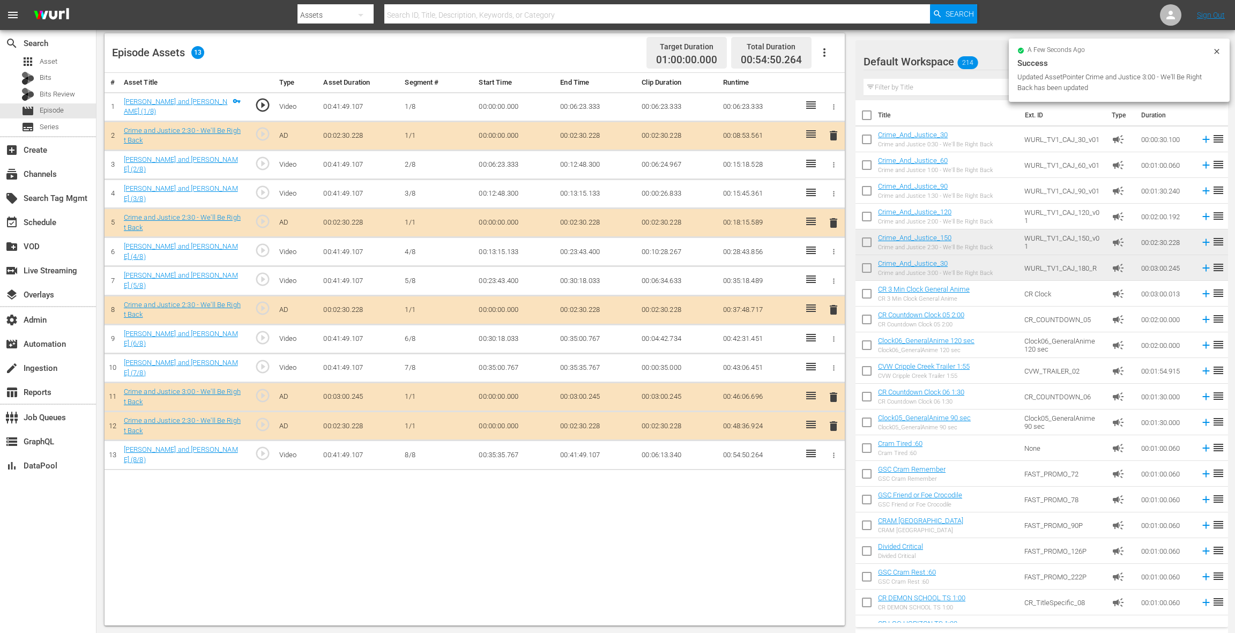
click at [835, 423] on span "delete" at bounding box center [833, 426] width 13 height 13
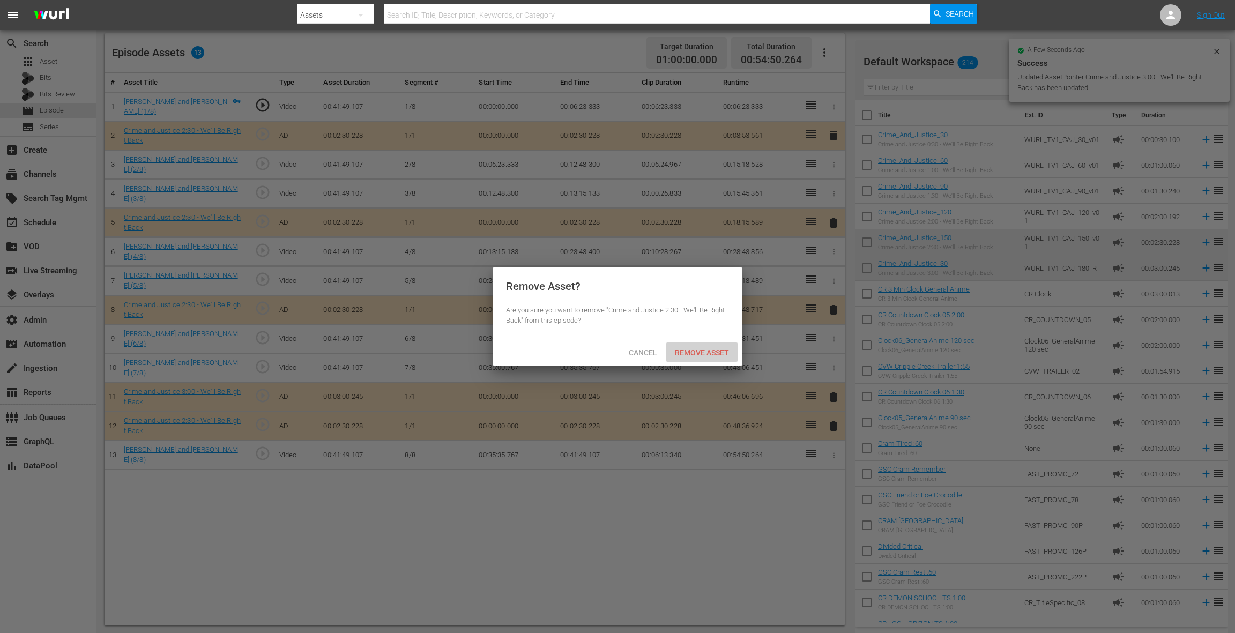
drag, startPoint x: 721, startPoint y: 353, endPoint x: 723, endPoint y: 345, distance: 8.2
click at [721, 353] on span "Remove Asset" at bounding box center [701, 352] width 71 height 9
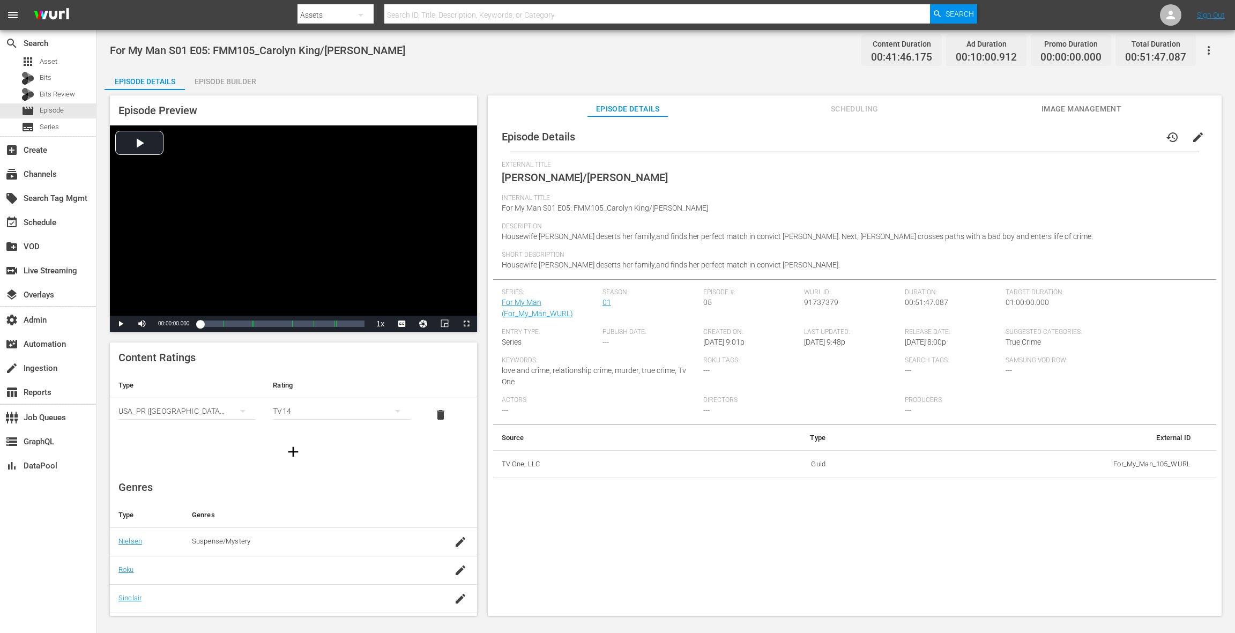
drag, startPoint x: 216, startPoint y: 81, endPoint x: 229, endPoint y: 91, distance: 17.0
click at [216, 81] on div "Episode Builder" at bounding box center [225, 82] width 80 height 26
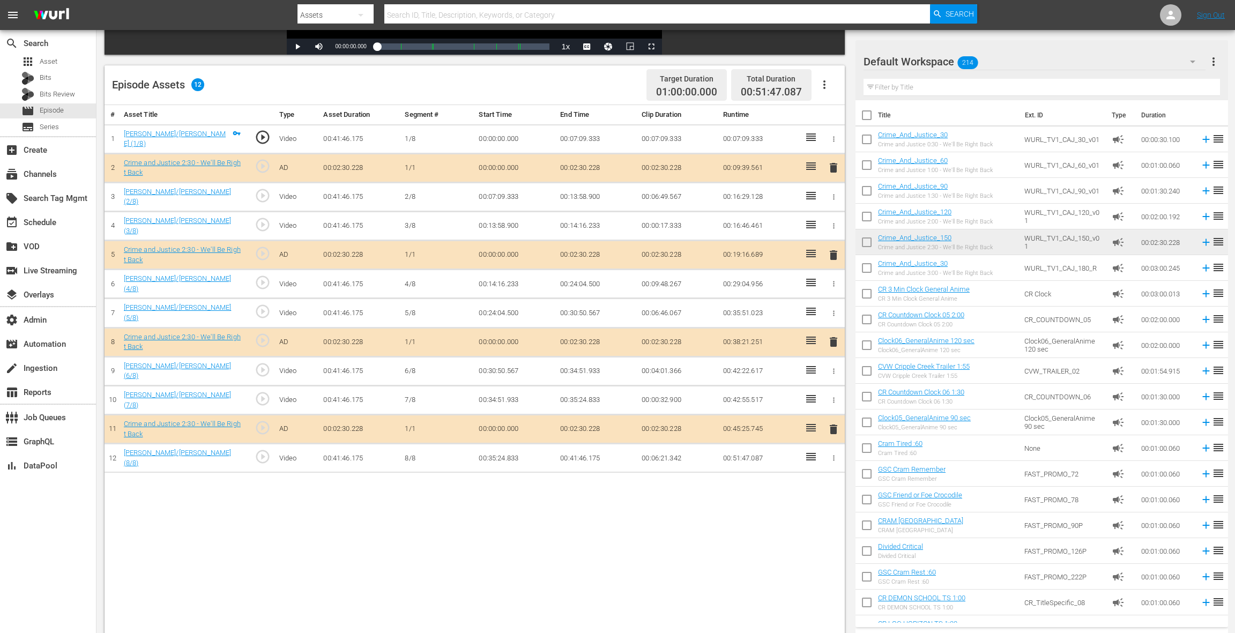
scroll to position [279, 0]
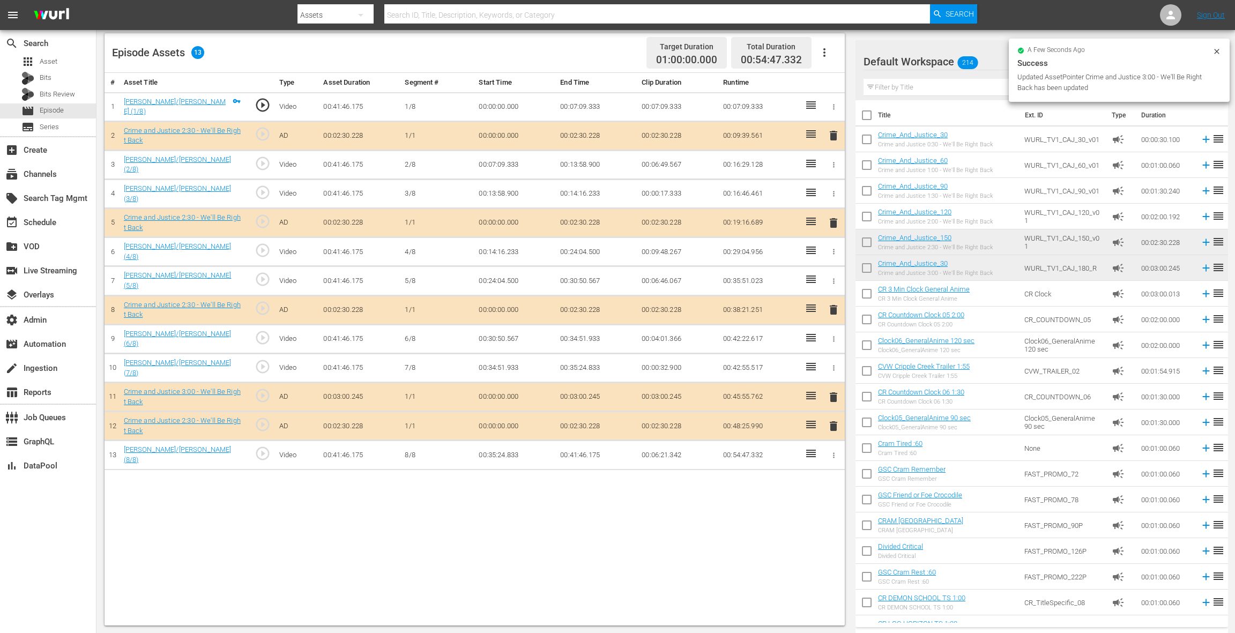
click at [835, 420] on span "delete" at bounding box center [833, 426] width 13 height 13
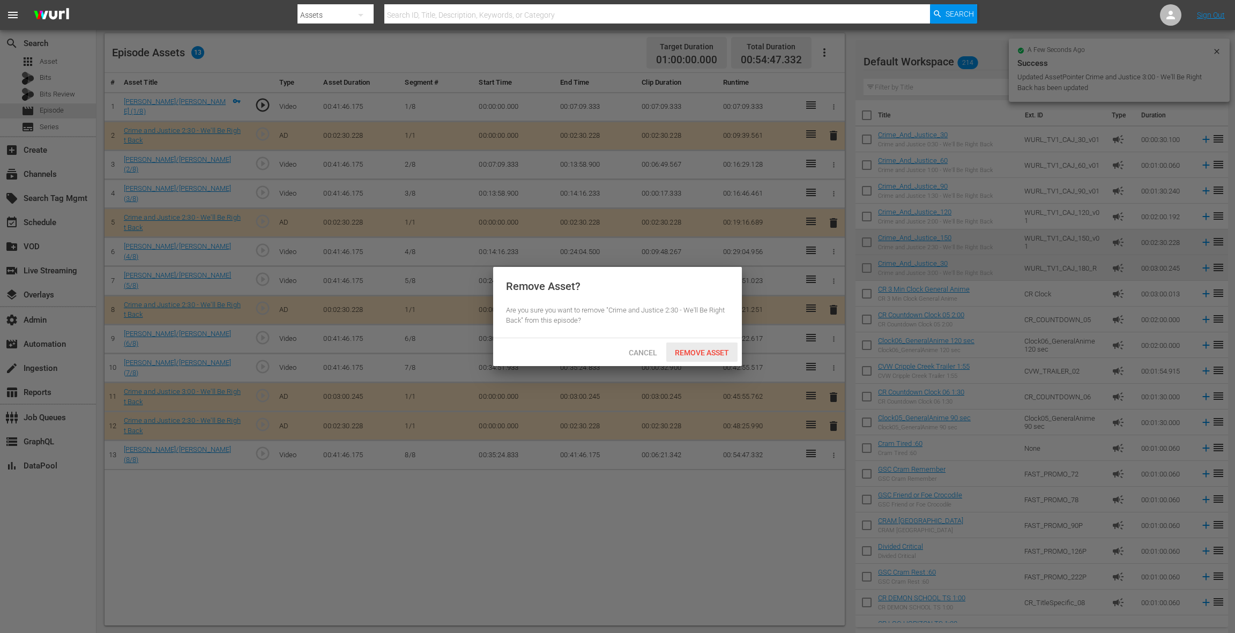
drag, startPoint x: 717, startPoint y: 352, endPoint x: 728, endPoint y: 323, distance: 30.9
click at [719, 345] on div "Remove Asset" at bounding box center [701, 353] width 71 height 20
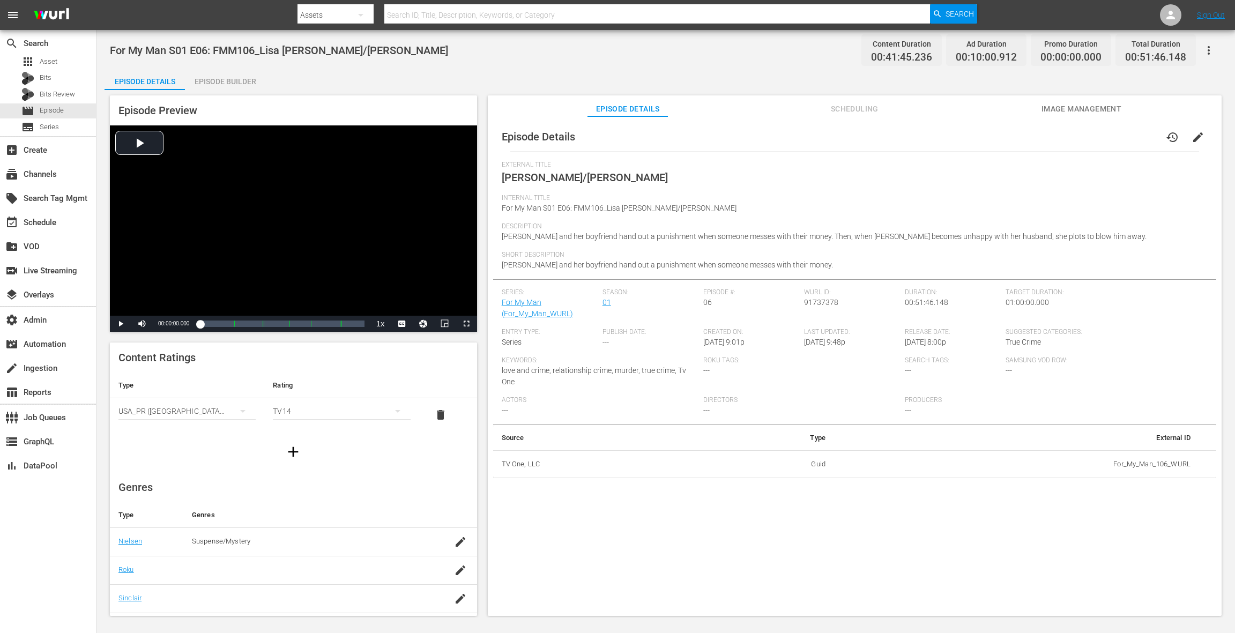
click at [238, 92] on div "Episode Preview Video Player is loading. Play Video Play Mute Current Time 00:0…" at bounding box center [666, 357] width 1123 height 534
click at [240, 86] on div "Episode Builder" at bounding box center [225, 82] width 80 height 26
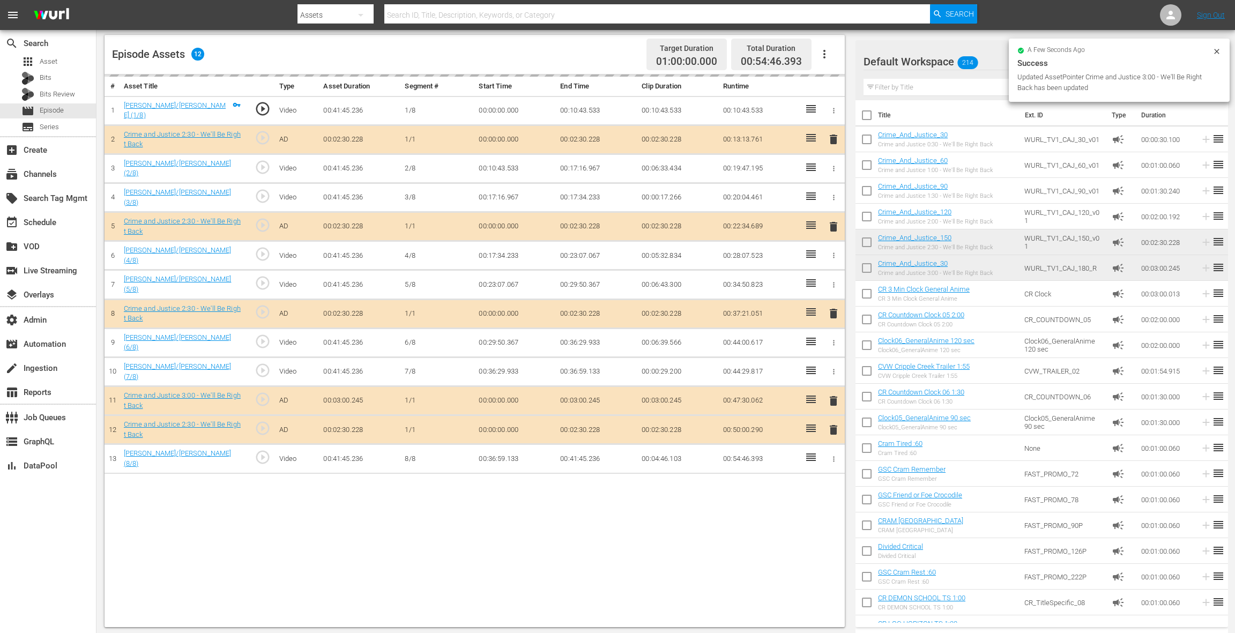
scroll to position [276, 0]
click at [833, 423] on span "delete" at bounding box center [833, 429] width 13 height 13
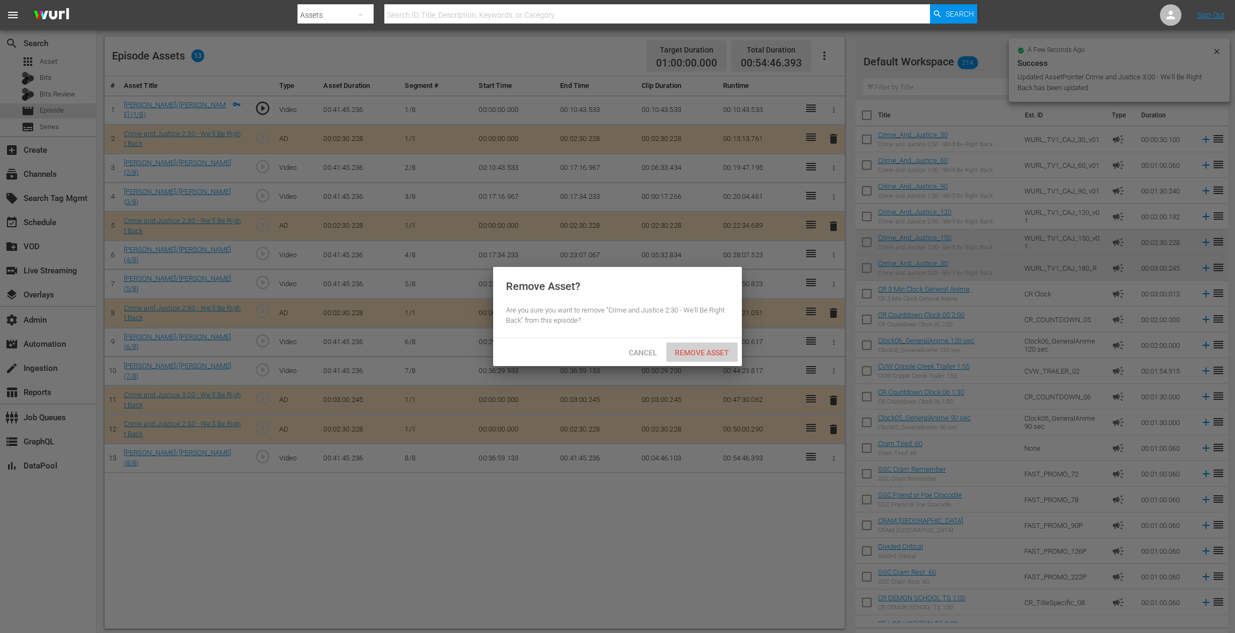
drag, startPoint x: 727, startPoint y: 345, endPoint x: 732, endPoint y: 337, distance: 9.7
click at [727, 345] on div "Remove Asset" at bounding box center [701, 353] width 71 height 20
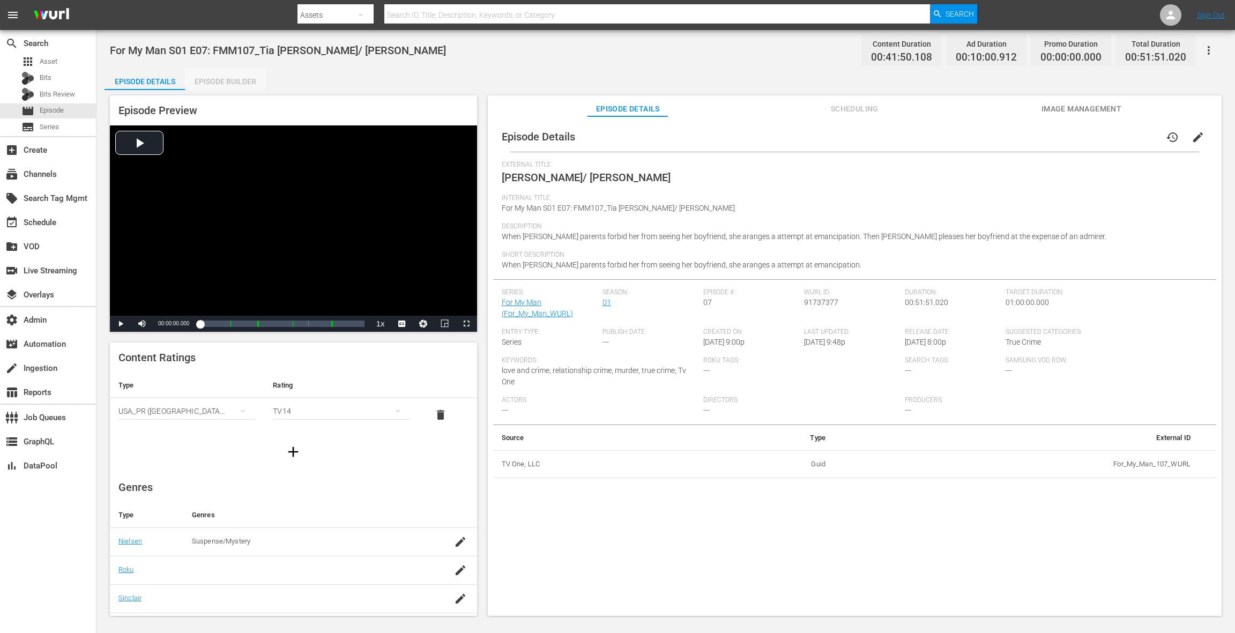
drag, startPoint x: 239, startPoint y: 78, endPoint x: 402, endPoint y: 162, distance: 183.0
click at [239, 78] on div "Episode Builder" at bounding box center [225, 82] width 80 height 26
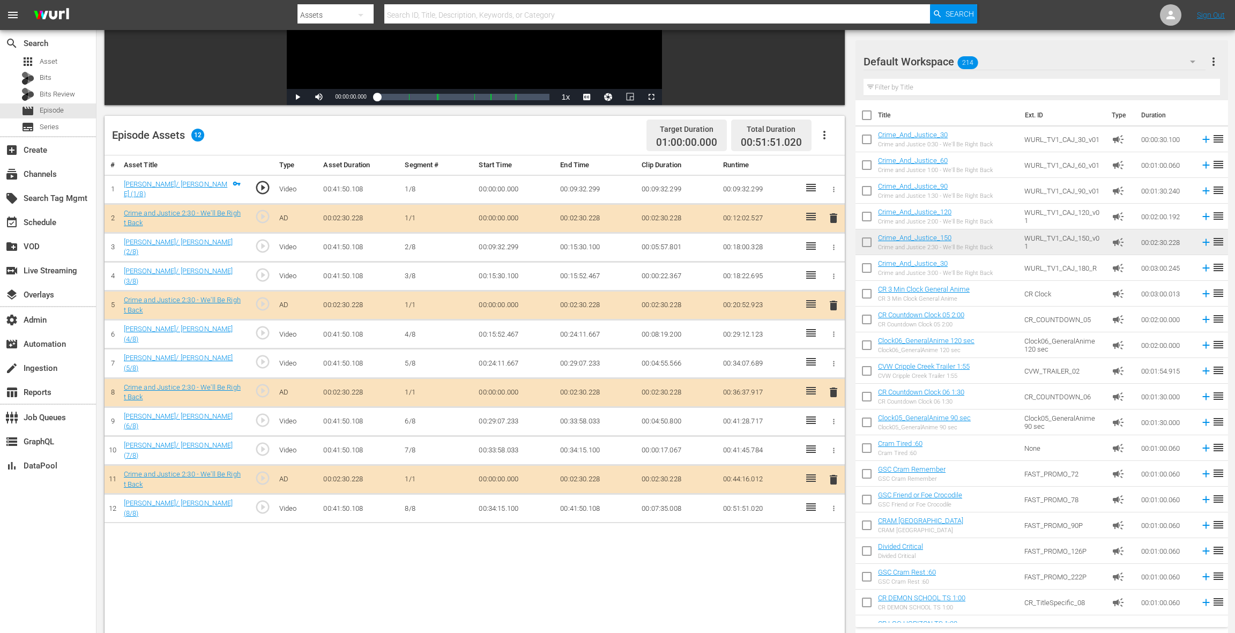
scroll to position [279, 0]
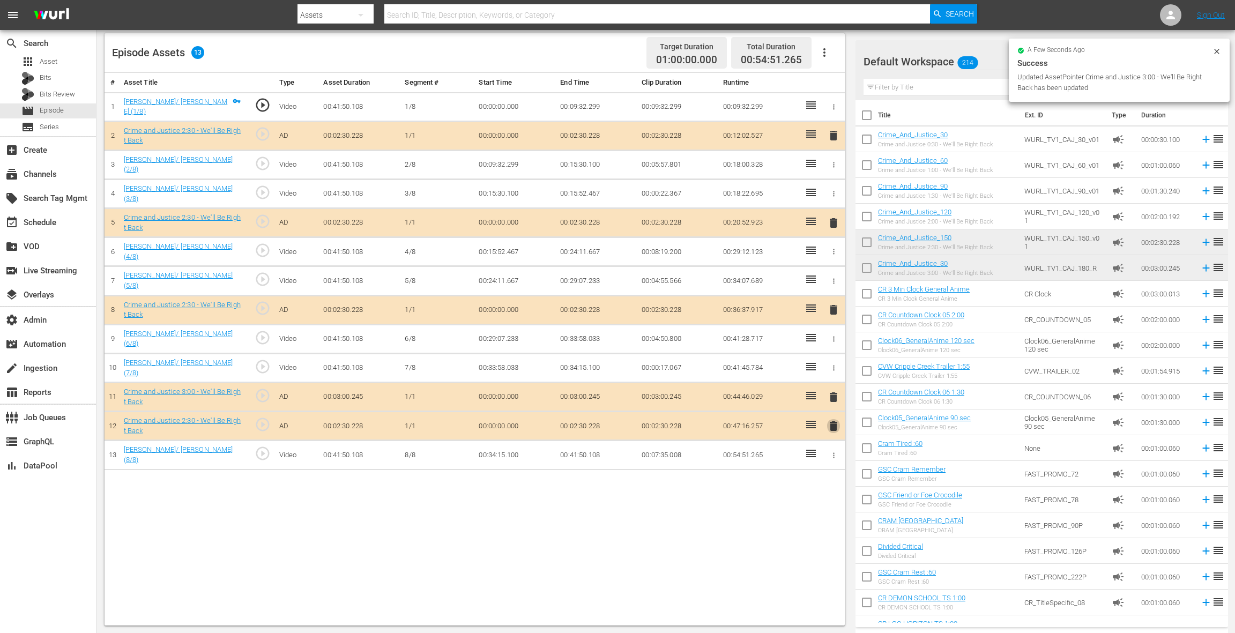
click at [829, 420] on span "delete" at bounding box center [833, 426] width 13 height 13
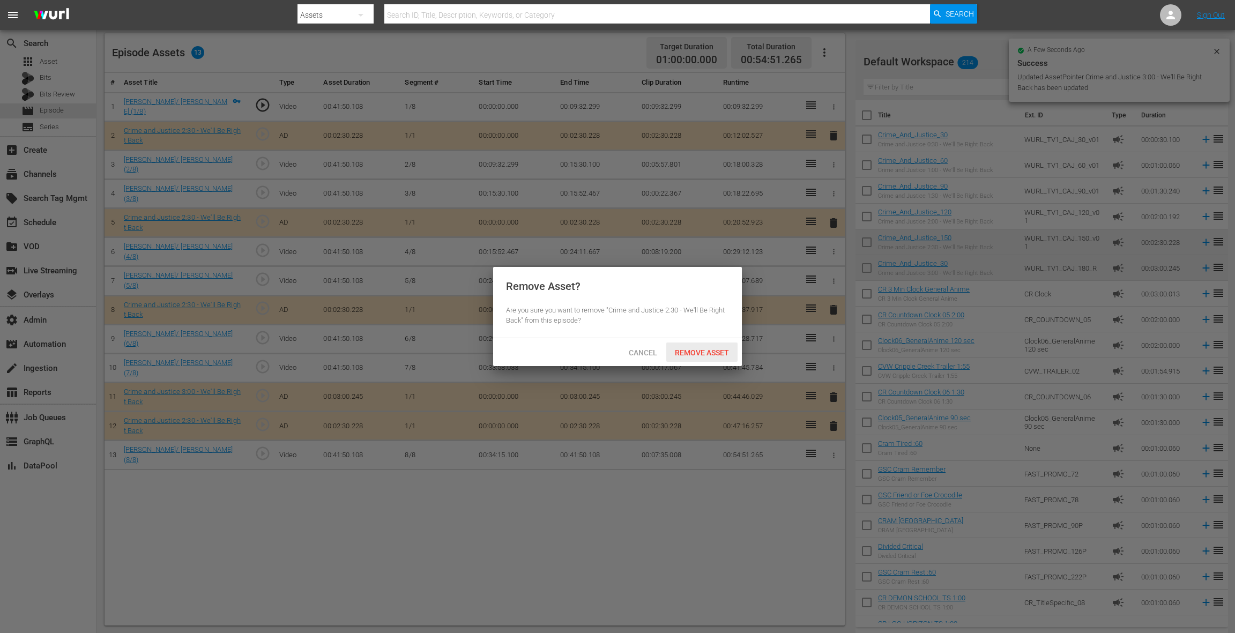
drag, startPoint x: 711, startPoint y: 349, endPoint x: 730, endPoint y: 324, distance: 31.1
click at [711, 346] on div "Remove Asset" at bounding box center [701, 353] width 71 height 20
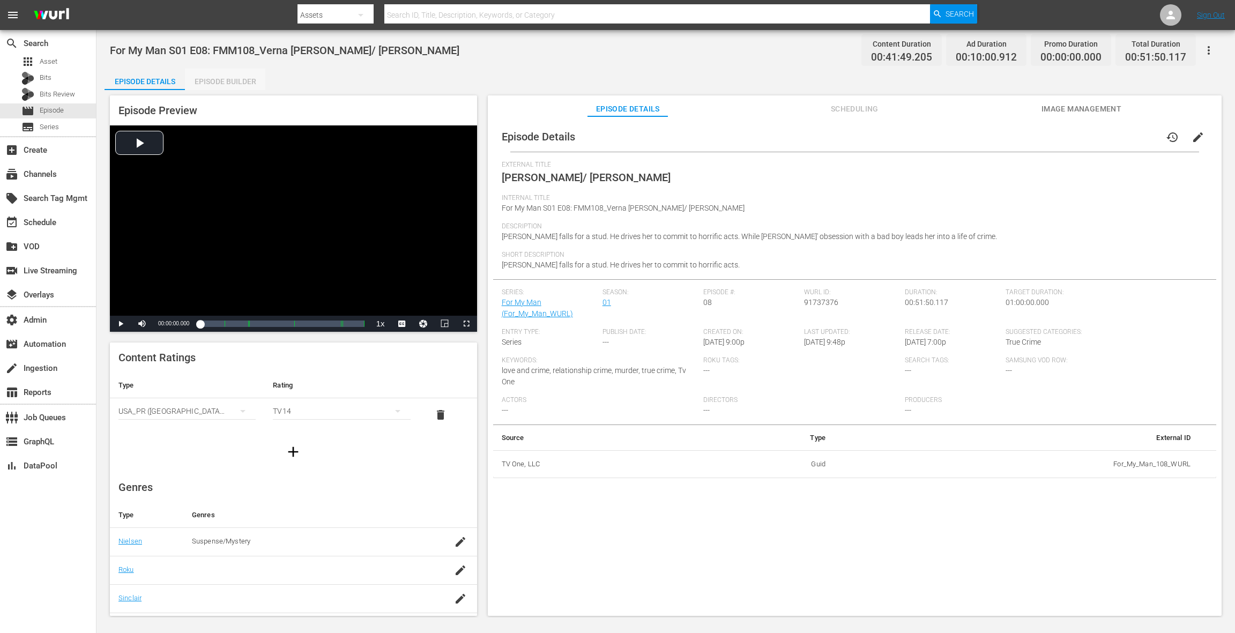
drag, startPoint x: 232, startPoint y: 88, endPoint x: 446, endPoint y: 169, distance: 229.4
click at [232, 88] on div "Episode Builder" at bounding box center [225, 82] width 80 height 26
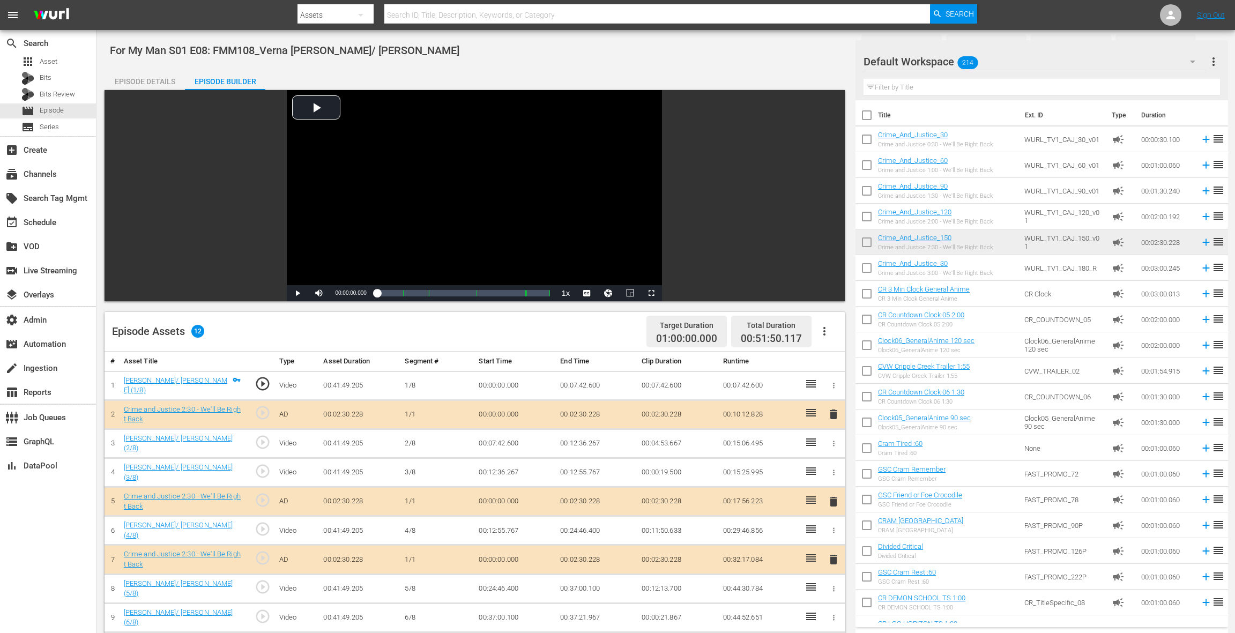
scroll to position [279, 0]
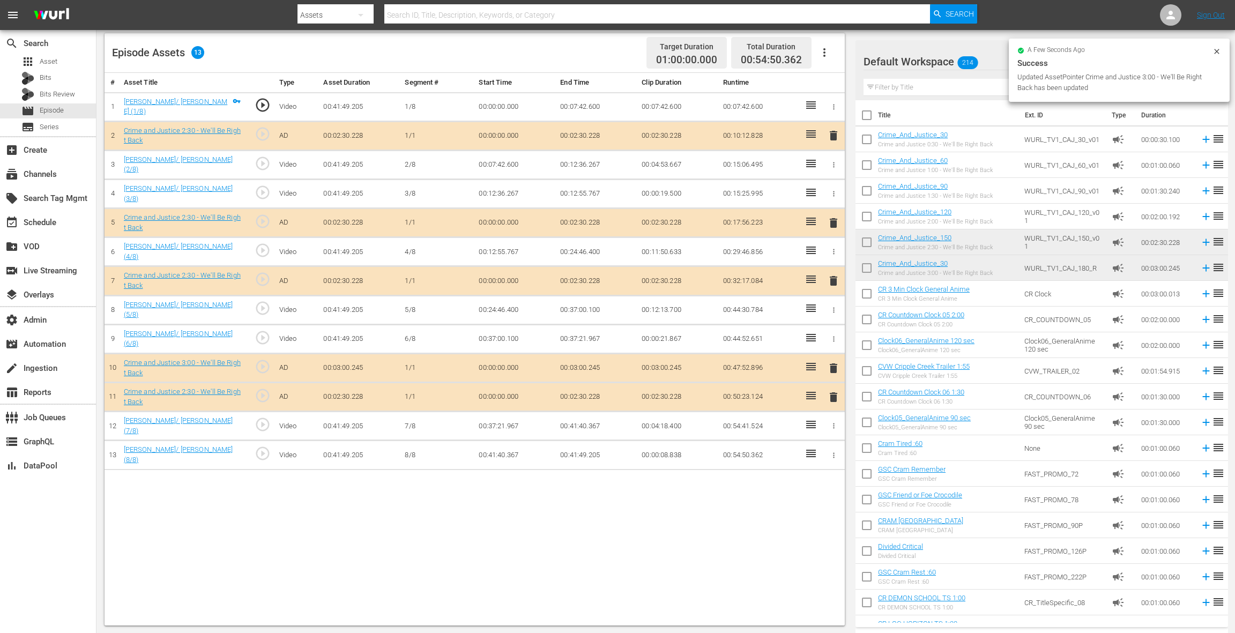
click at [830, 394] on span "delete" at bounding box center [833, 397] width 13 height 13
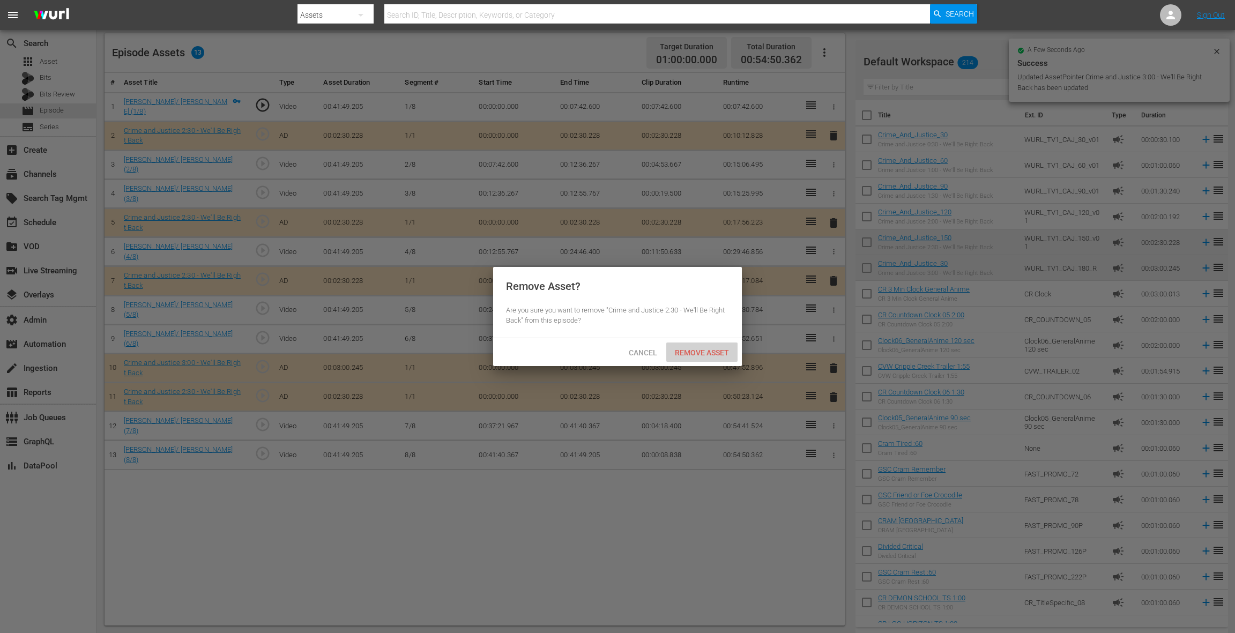
click at [709, 359] on div "Remove Asset" at bounding box center [701, 353] width 71 height 20
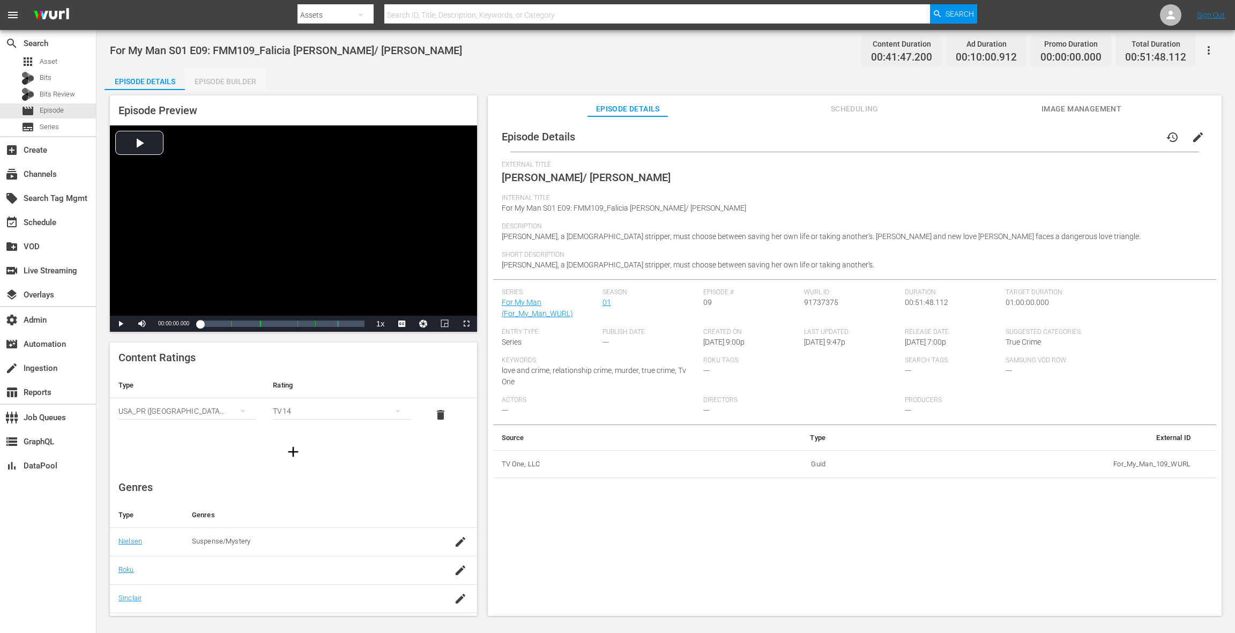
click at [230, 84] on div "Episode Builder" at bounding box center [225, 82] width 80 height 26
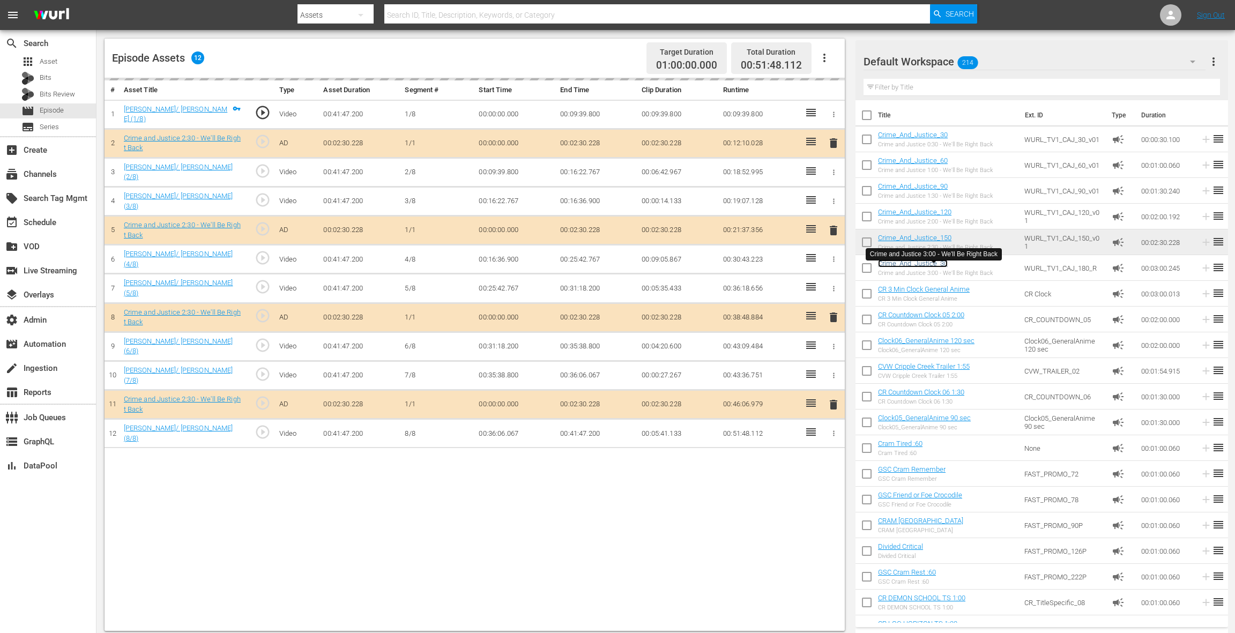
scroll to position [265, 0]
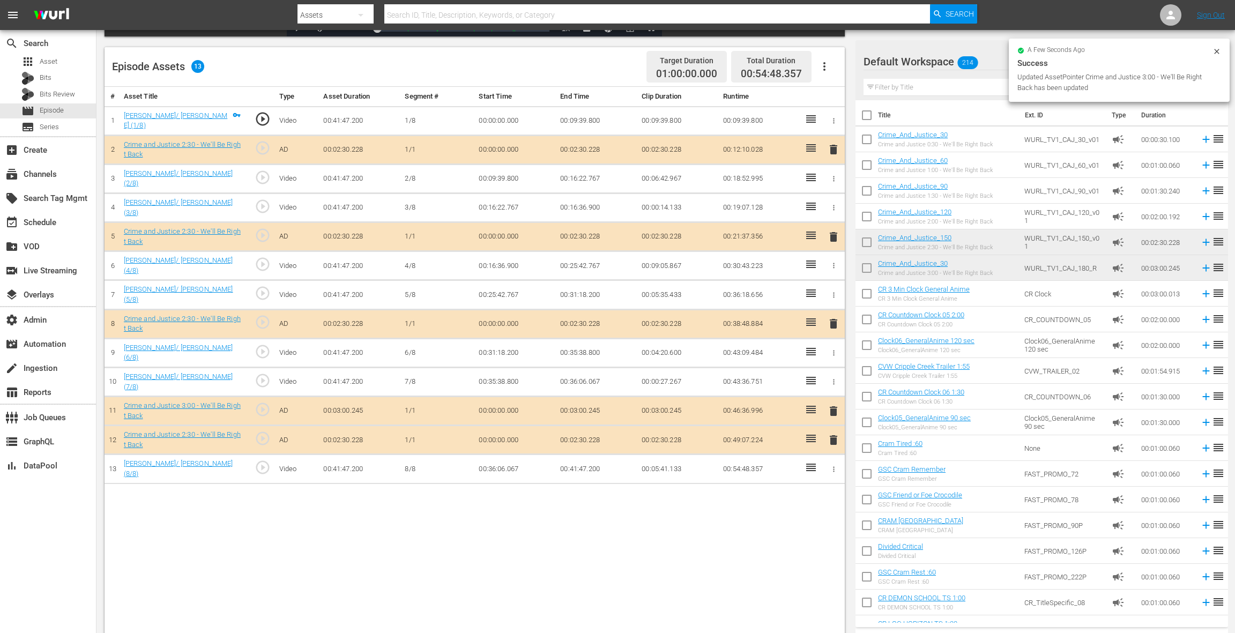
click at [834, 434] on span "delete" at bounding box center [833, 440] width 13 height 13
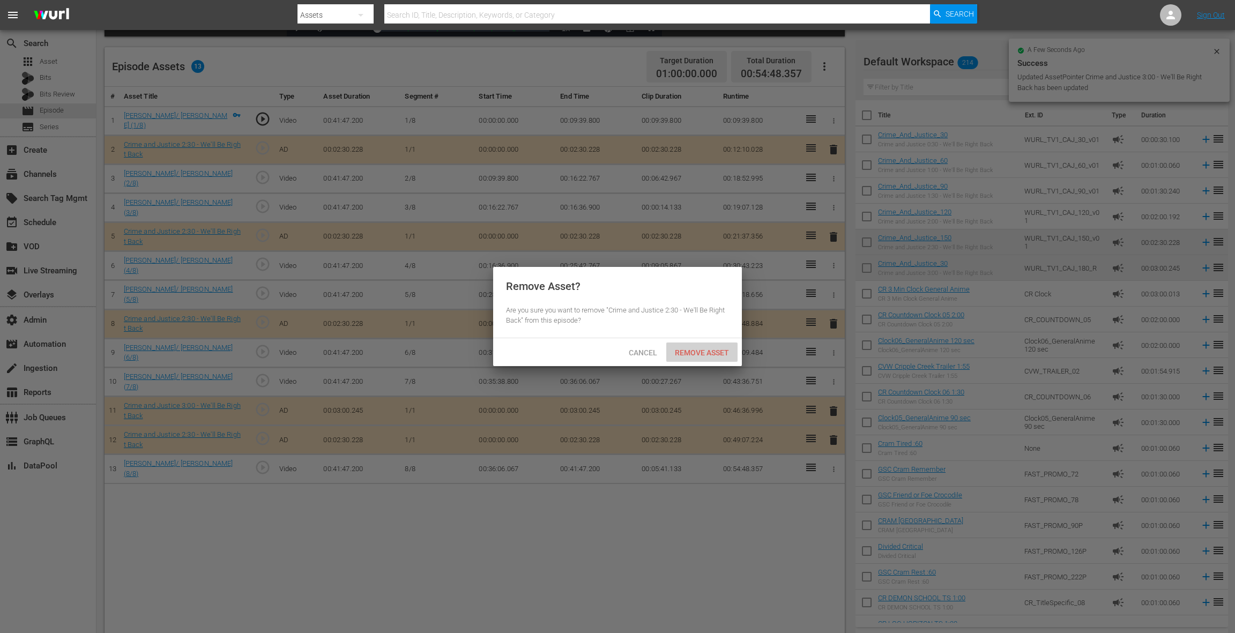
click at [714, 353] on span "Remove Asset" at bounding box center [701, 352] width 71 height 9
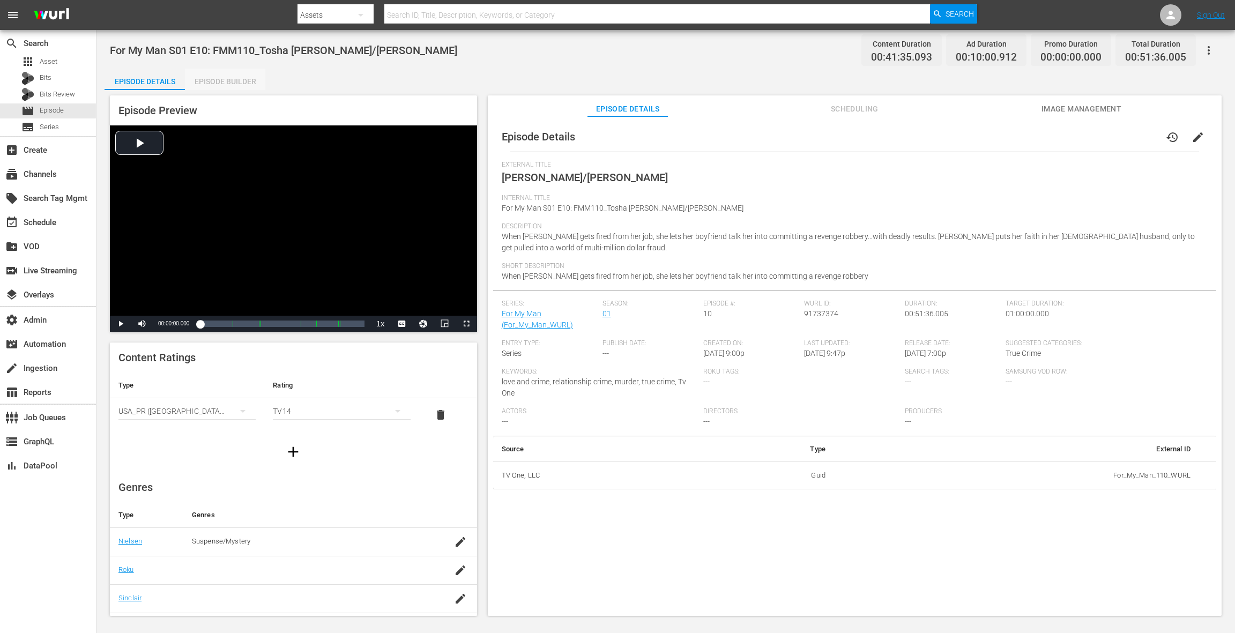
drag, startPoint x: 247, startPoint y: 80, endPoint x: 637, endPoint y: 249, distance: 425.7
click at [251, 81] on div "Episode Builder" at bounding box center [225, 82] width 80 height 26
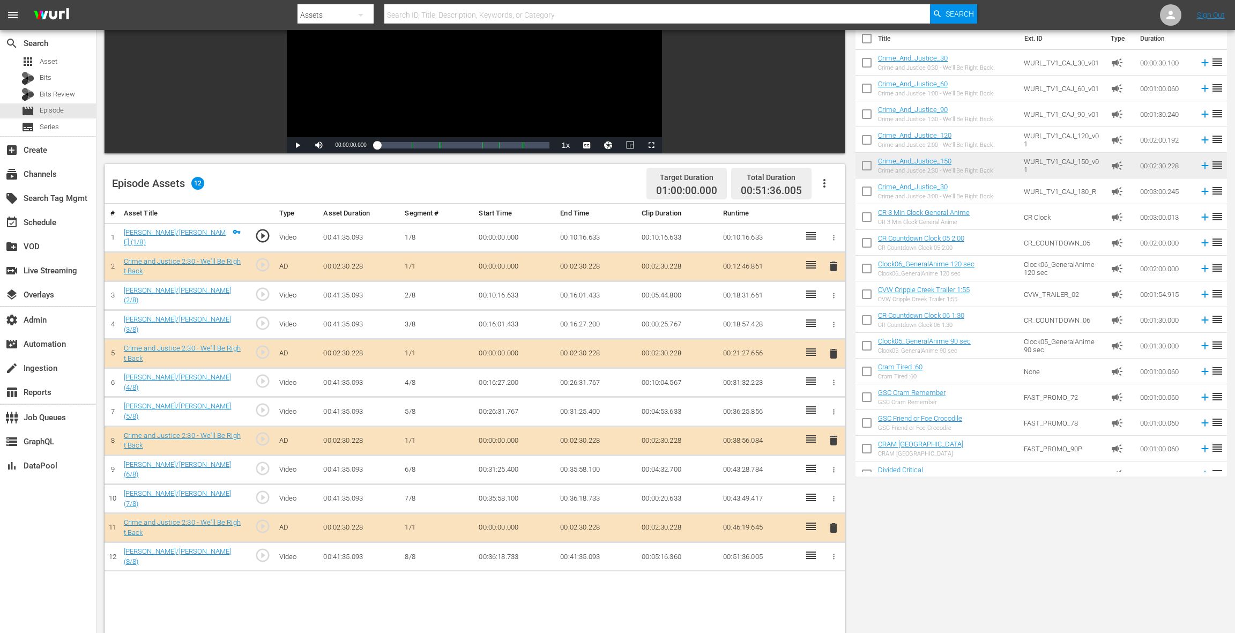
scroll to position [279, 0]
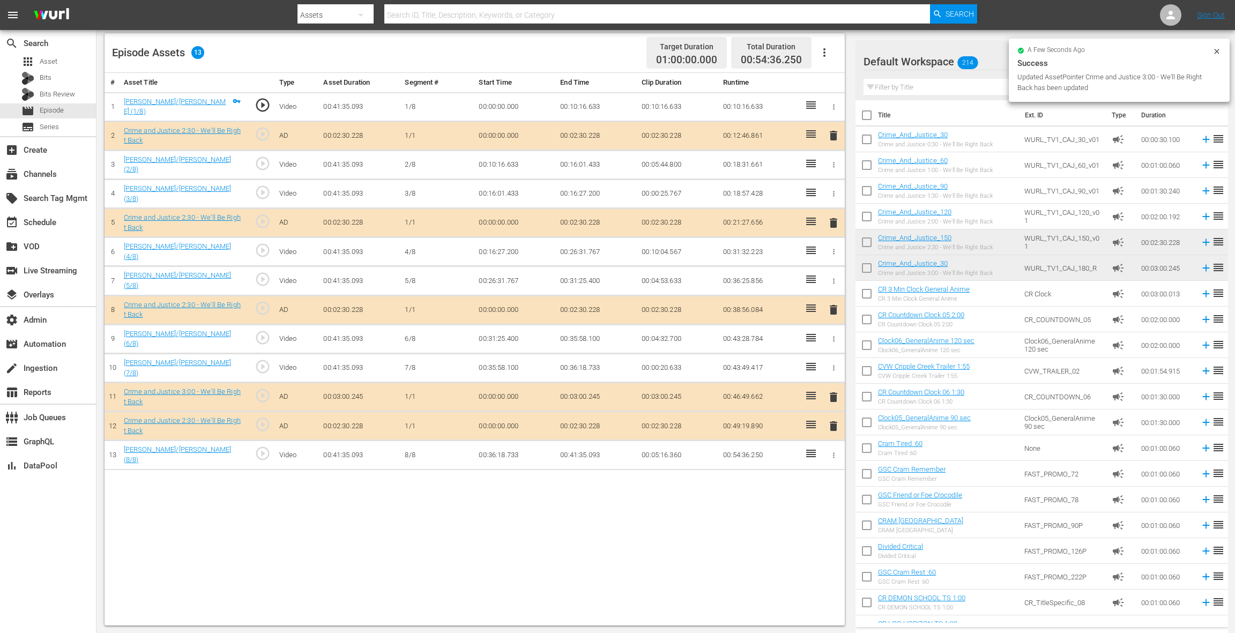
click at [834, 420] on span "delete" at bounding box center [833, 426] width 13 height 13
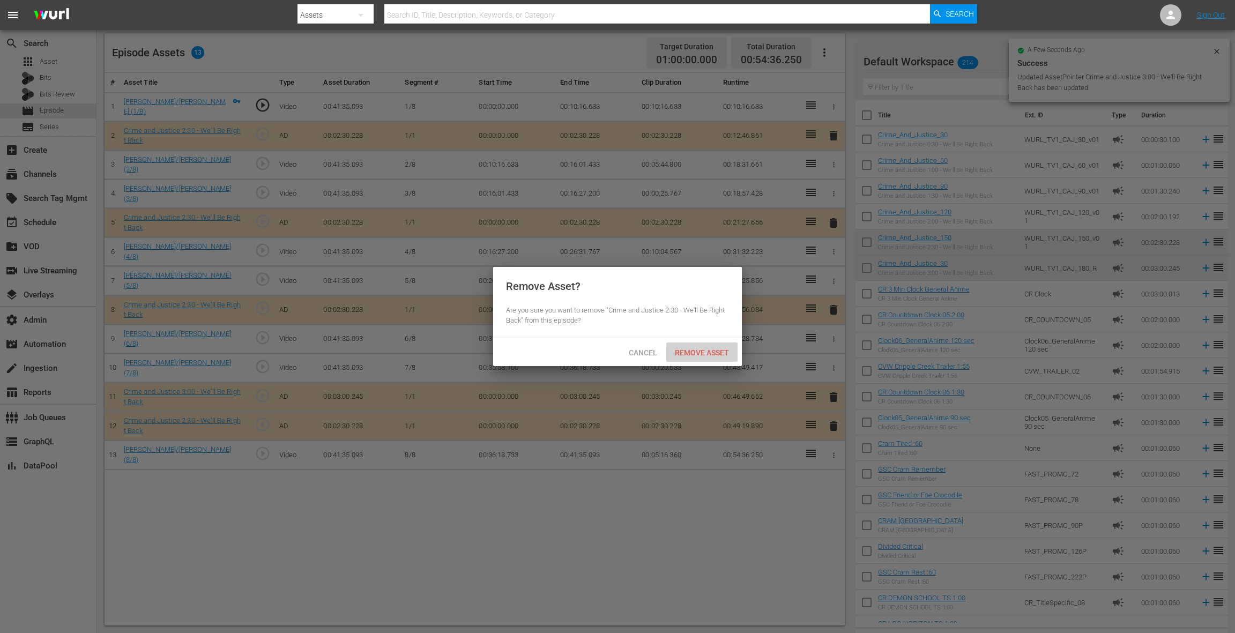
click at [715, 354] on span "Remove Asset" at bounding box center [701, 352] width 71 height 9
